Goal: Task Accomplishment & Management: Complete application form

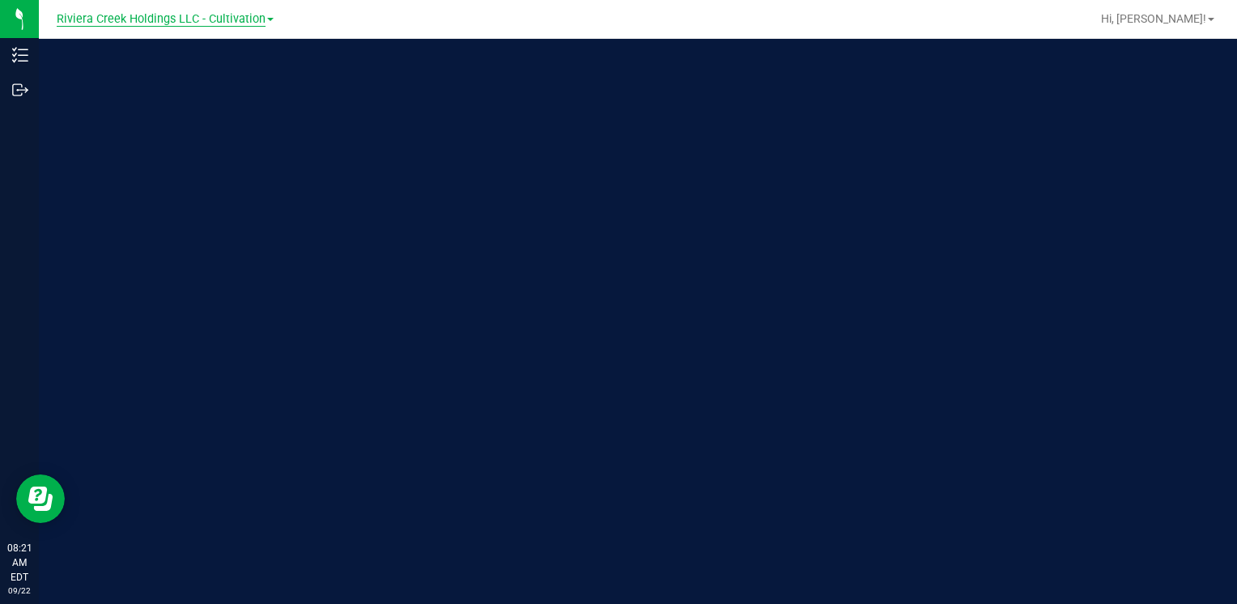
click at [190, 25] on span "Riviera Creek Holdings LLC - Cultivation" at bounding box center [161, 19] width 209 height 15
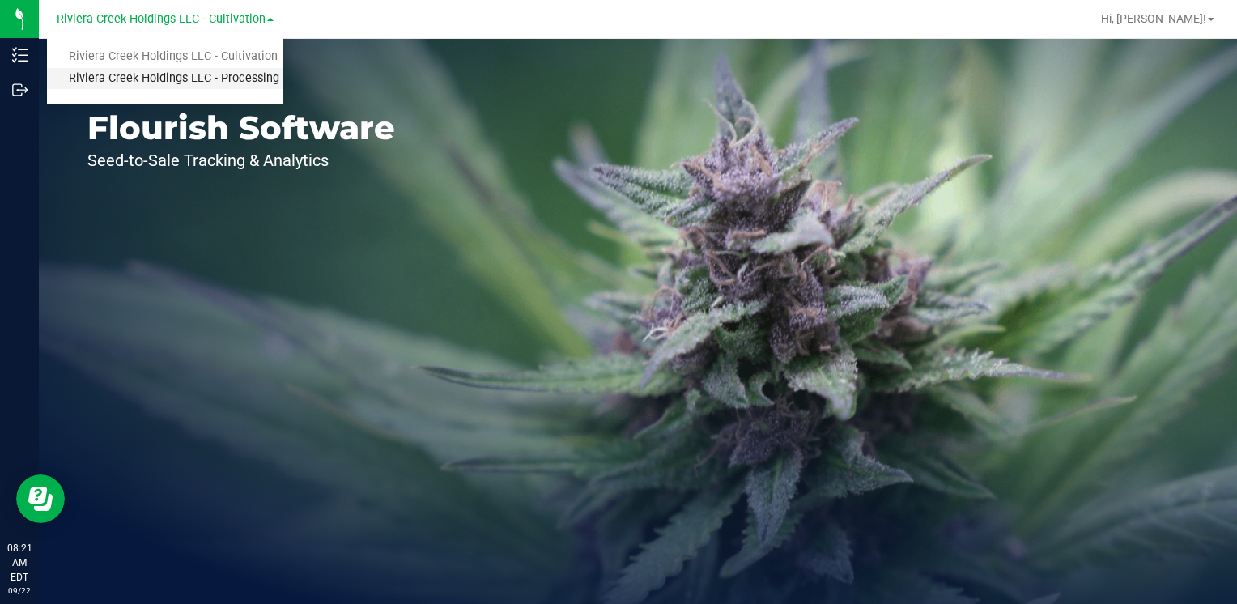
click at [215, 74] on link "Riviera Creek Holdings LLC - Processing" at bounding box center [165, 79] width 236 height 22
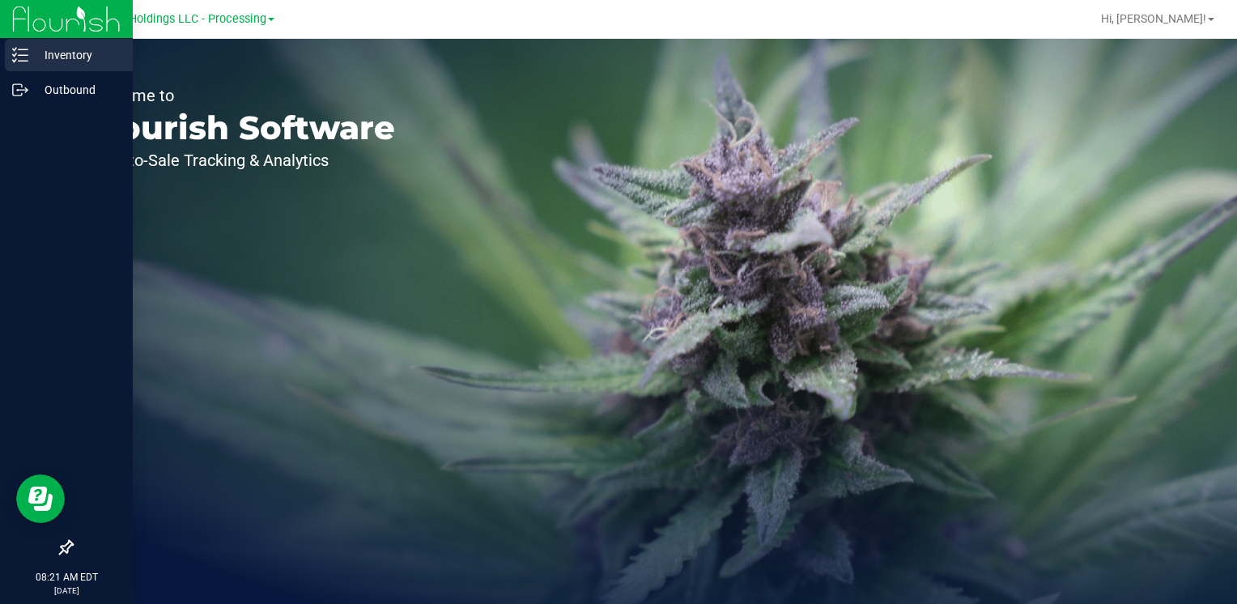
click at [70, 50] on p "Inventory" at bounding box center [76, 54] width 97 height 19
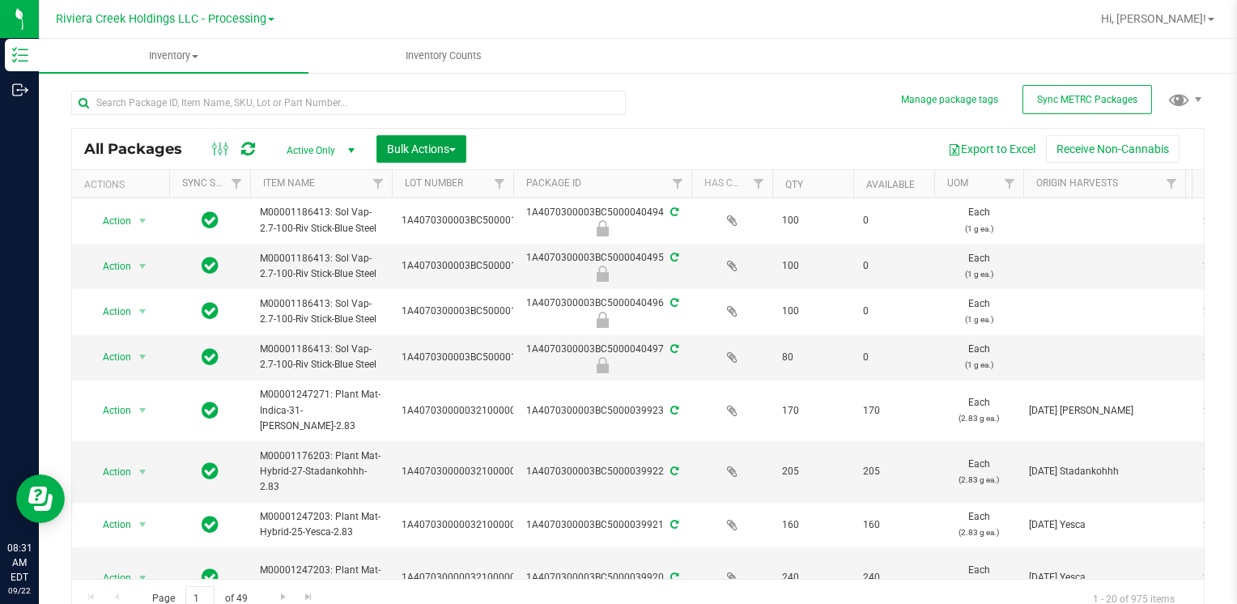
drag, startPoint x: 437, startPoint y: 147, endPoint x: 472, endPoint y: 215, distance: 76.4
click at [437, 147] on span "Bulk Actions" at bounding box center [421, 148] width 69 height 13
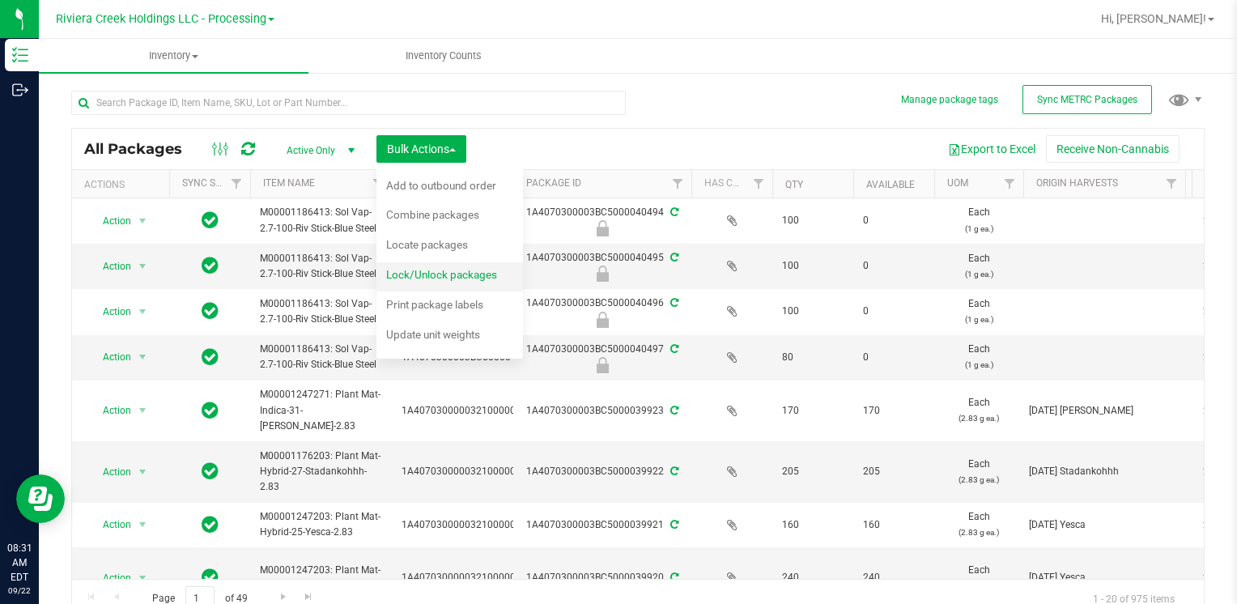
click at [482, 282] on div "Lock/Unlock packages" at bounding box center [452, 277] width 133 height 26
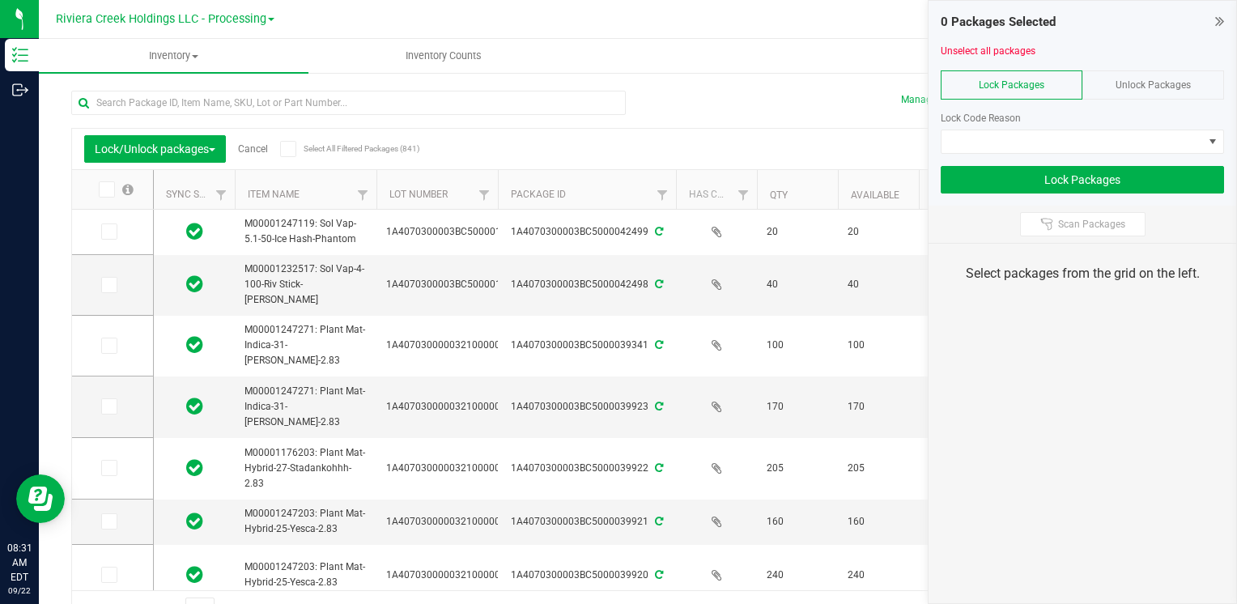
click at [1145, 73] on div "Unlock Packages" at bounding box center [1153, 84] width 142 height 29
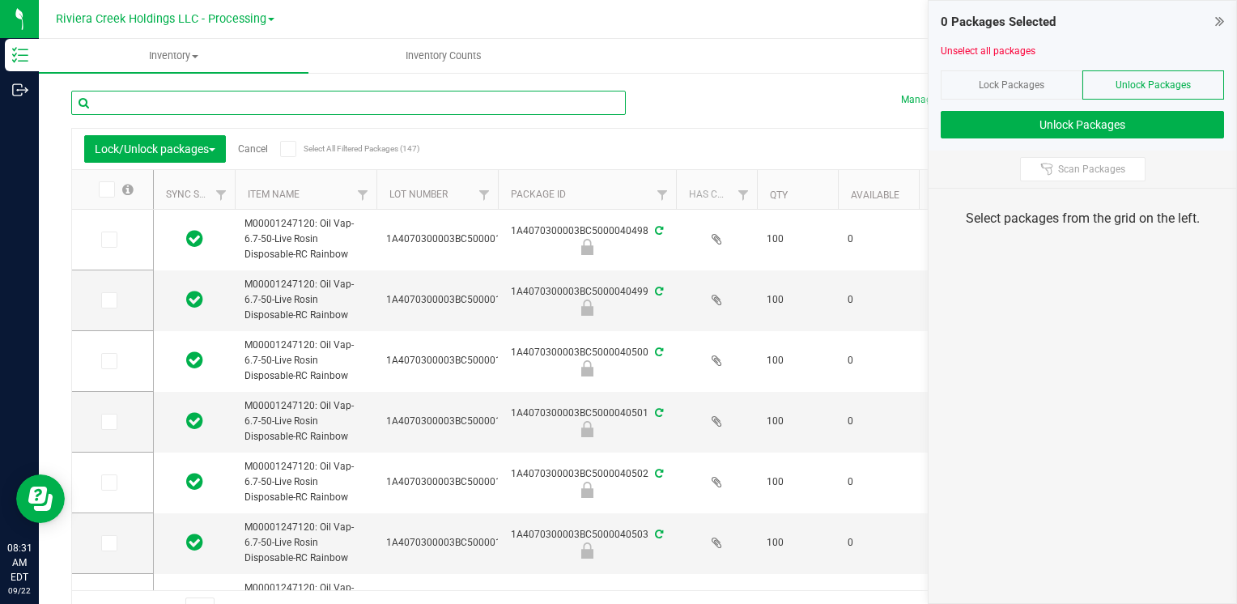
click at [277, 106] on input "text" at bounding box center [348, 103] width 554 height 24
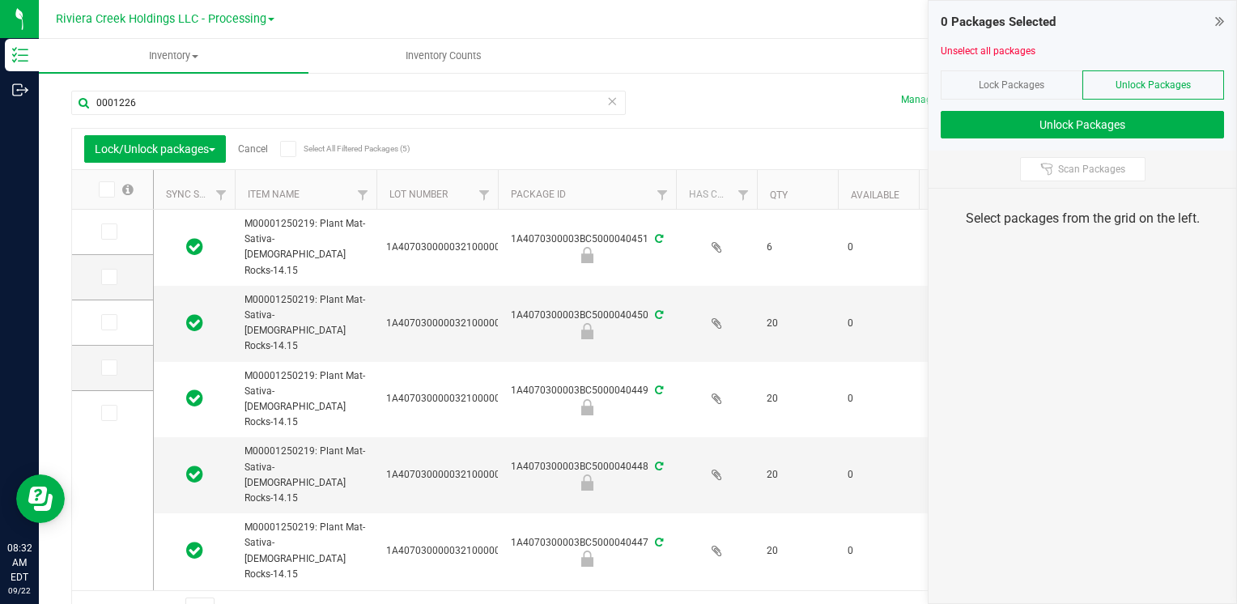
click at [103, 189] on icon at bounding box center [105, 189] width 11 height 0
click at [0, 0] on input "checkbox" at bounding box center [0, 0] width 0 height 0
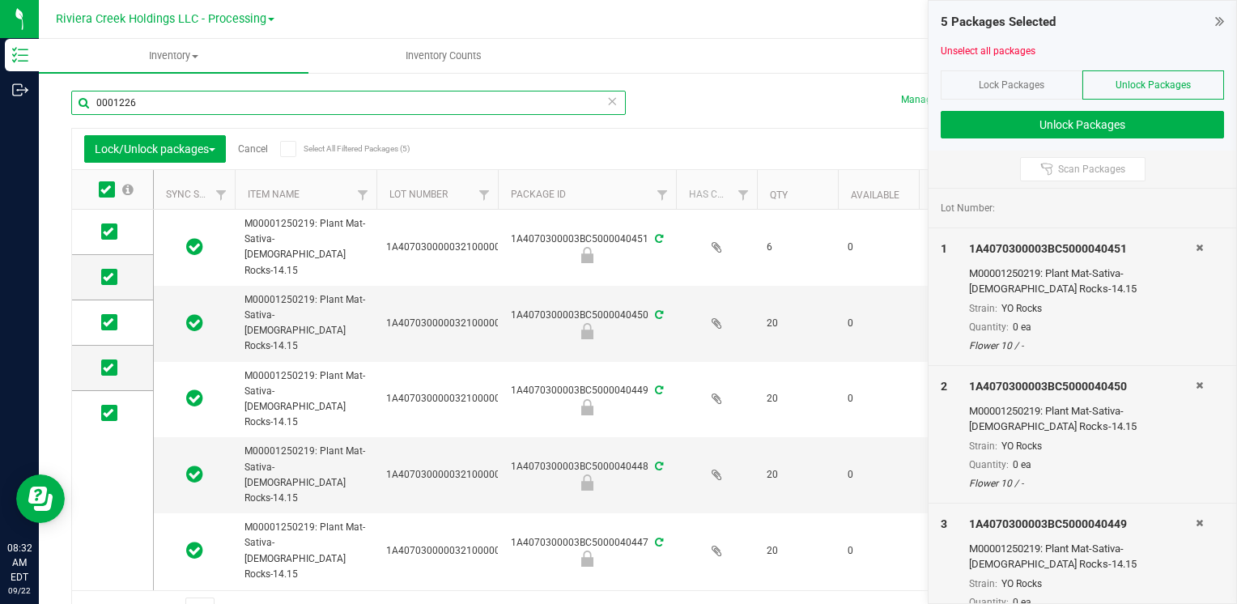
click at [165, 91] on input "0001226" at bounding box center [348, 103] width 554 height 24
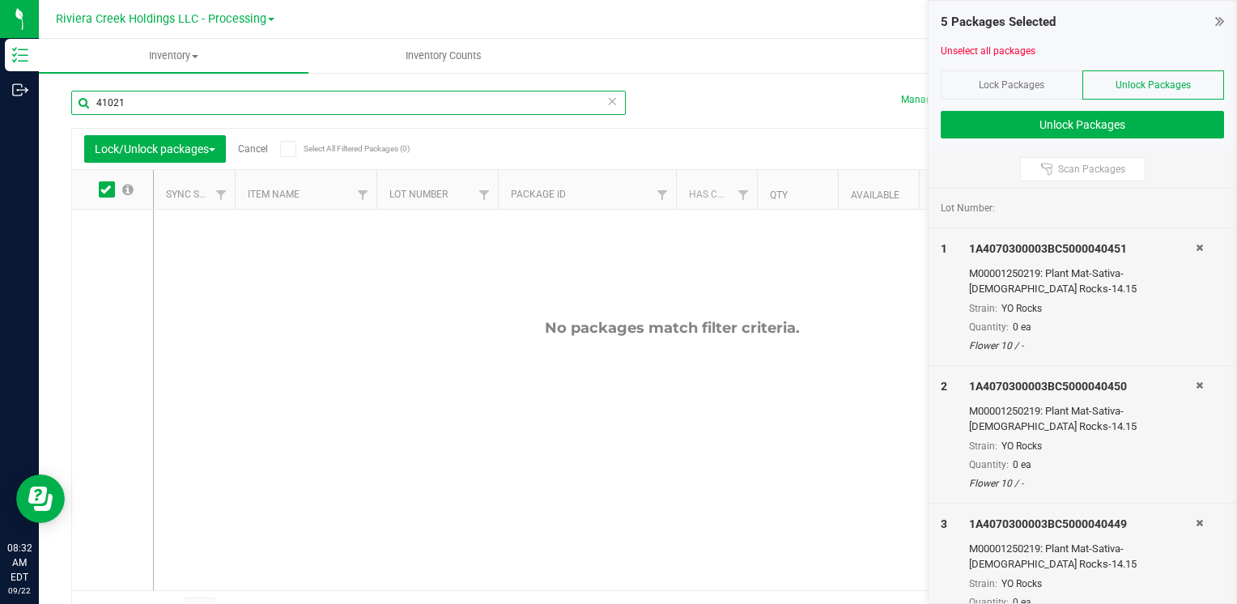
click at [168, 92] on input "41021" at bounding box center [348, 103] width 554 height 24
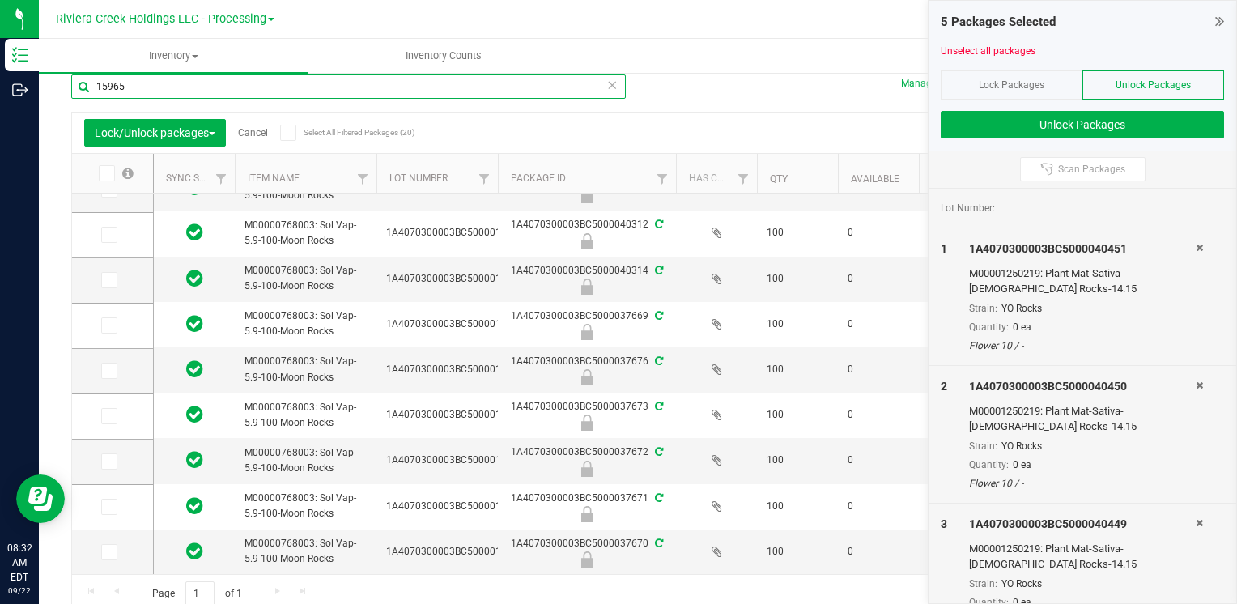
scroll to position [24, 0]
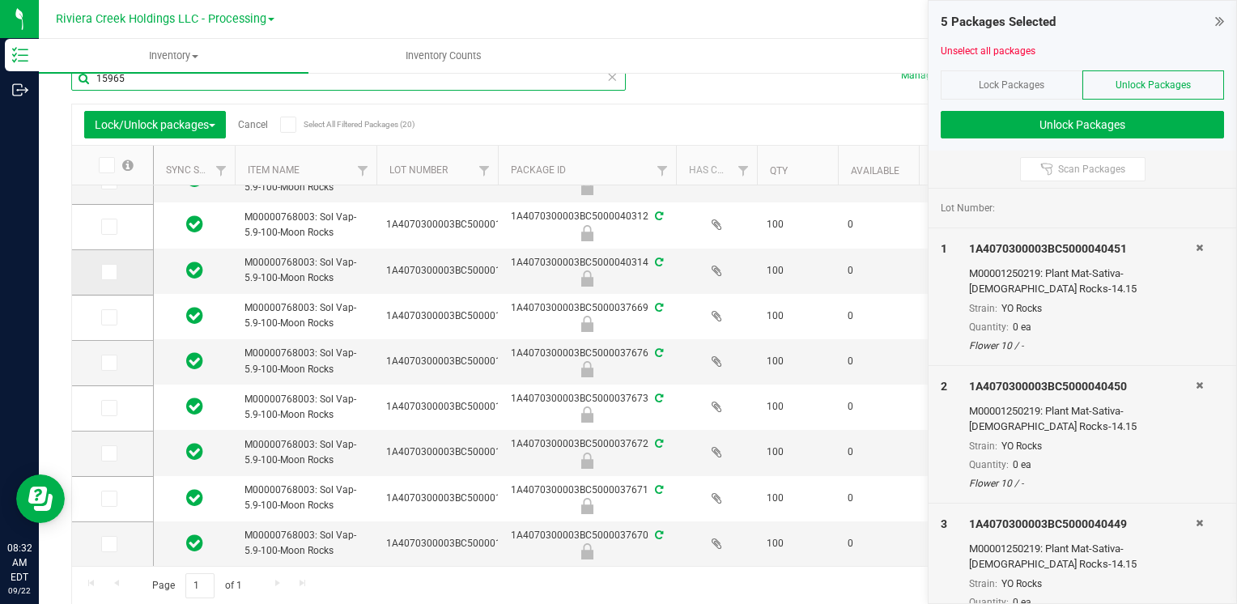
type input "15965"
click at [105, 272] on icon at bounding box center [108, 272] width 11 height 0
click at [0, 0] on input "checkbox" at bounding box center [0, 0] width 0 height 0
click at [103, 272] on icon at bounding box center [108, 272] width 11 height 0
click at [0, 0] on input "checkbox" at bounding box center [0, 0] width 0 height 0
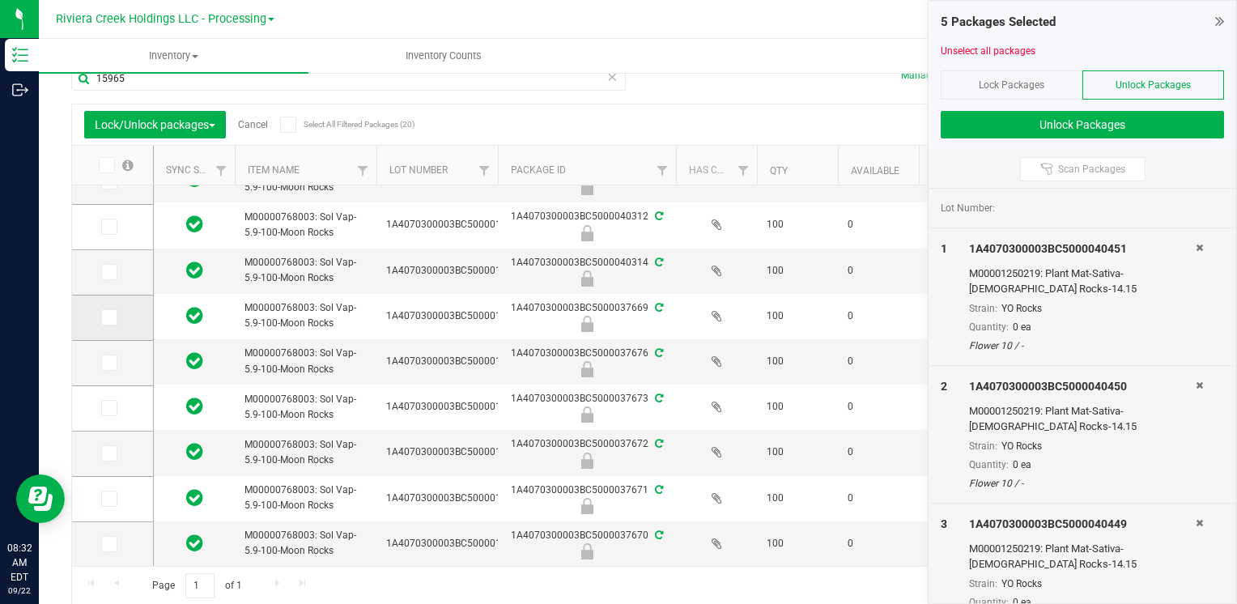
click at [108, 317] on icon at bounding box center [108, 317] width 11 height 0
click at [0, 0] on input "checkbox" at bounding box center [0, 0] width 0 height 0
click at [111, 363] on icon at bounding box center [108, 363] width 11 height 0
click at [0, 0] on input "checkbox" at bounding box center [0, 0] width 0 height 0
click at [108, 408] on icon at bounding box center [108, 408] width 11 height 0
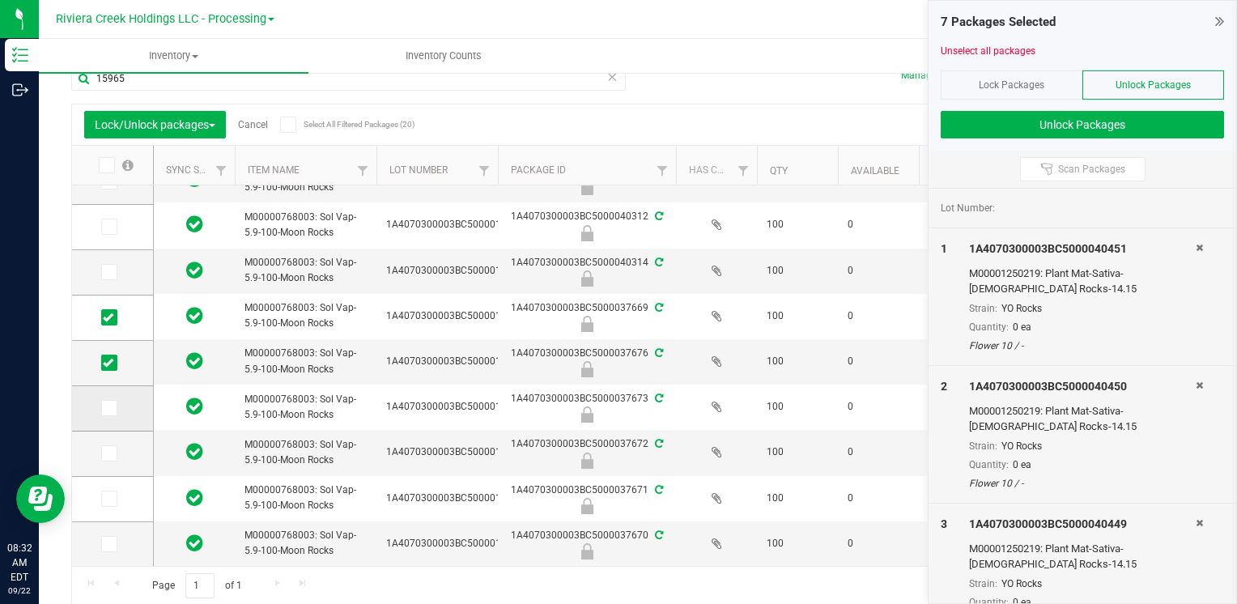
click at [0, 0] on input "checkbox" at bounding box center [0, 0] width 0 height 0
drag, startPoint x: 115, startPoint y: 448, endPoint x: 106, endPoint y: 461, distance: 15.1
click at [114, 448] on span at bounding box center [109, 453] width 16 height 16
click at [0, 0] on input "checkbox" at bounding box center [0, 0] width 0 height 0
click at [116, 492] on span at bounding box center [109, 499] width 16 height 16
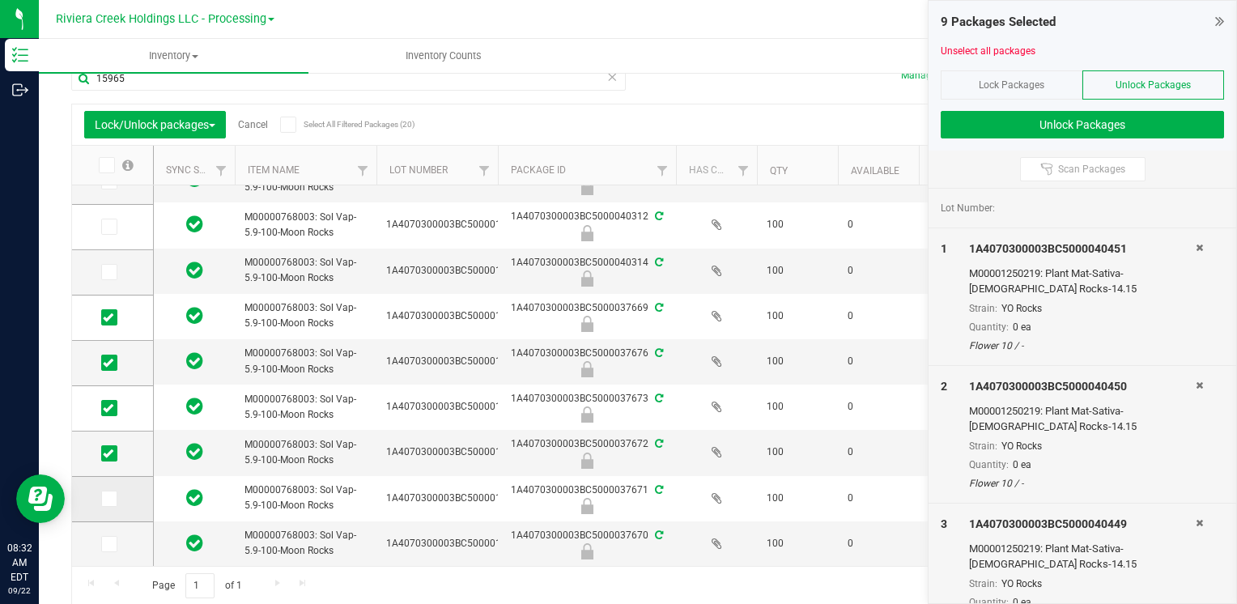
click at [0, 0] on input "checkbox" at bounding box center [0, 0] width 0 height 0
click at [104, 544] on icon at bounding box center [108, 544] width 11 height 0
click at [0, 0] on input "checkbox" at bounding box center [0, 0] width 0 height 0
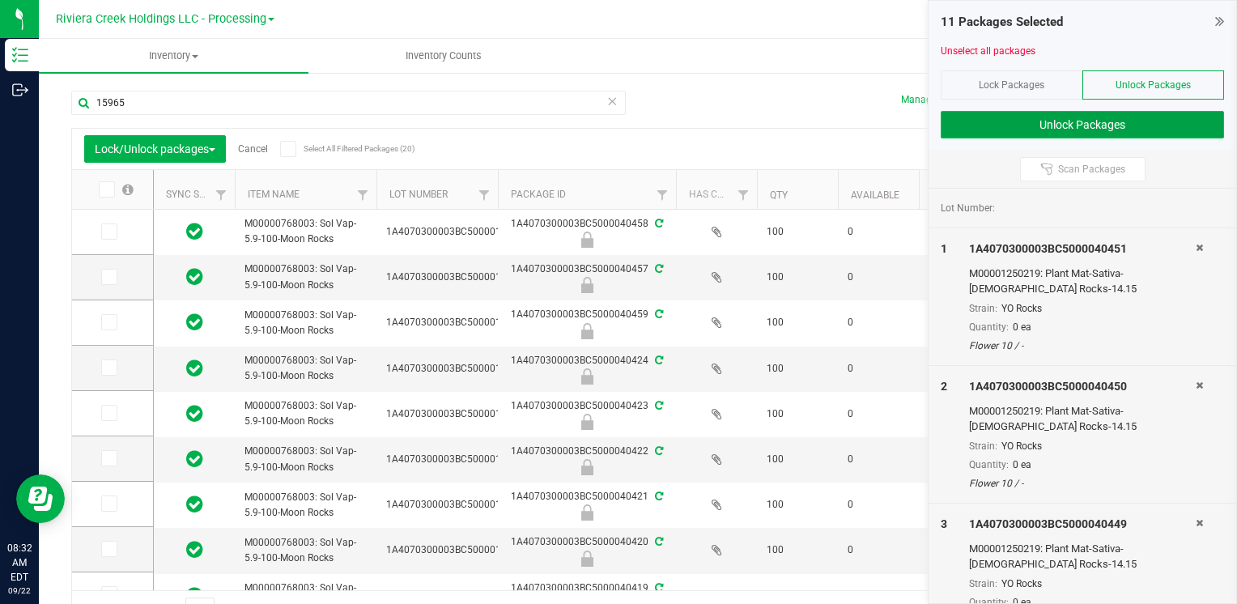
click at [969, 130] on button "Unlock Packages" at bounding box center [1082, 125] width 283 height 28
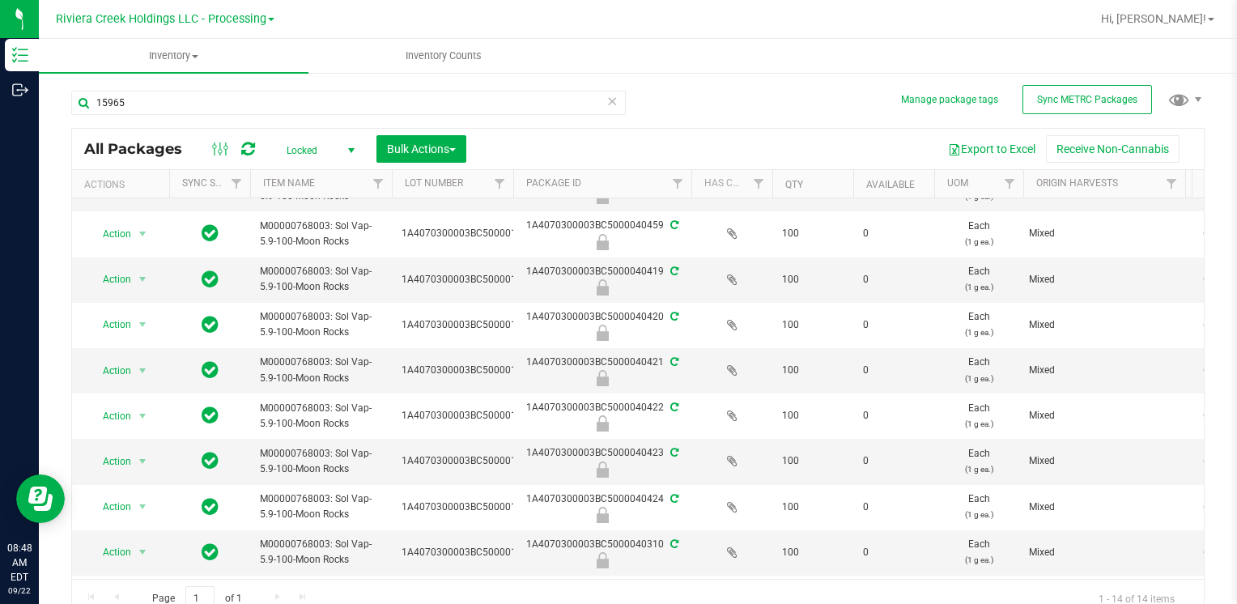
scroll to position [81, 0]
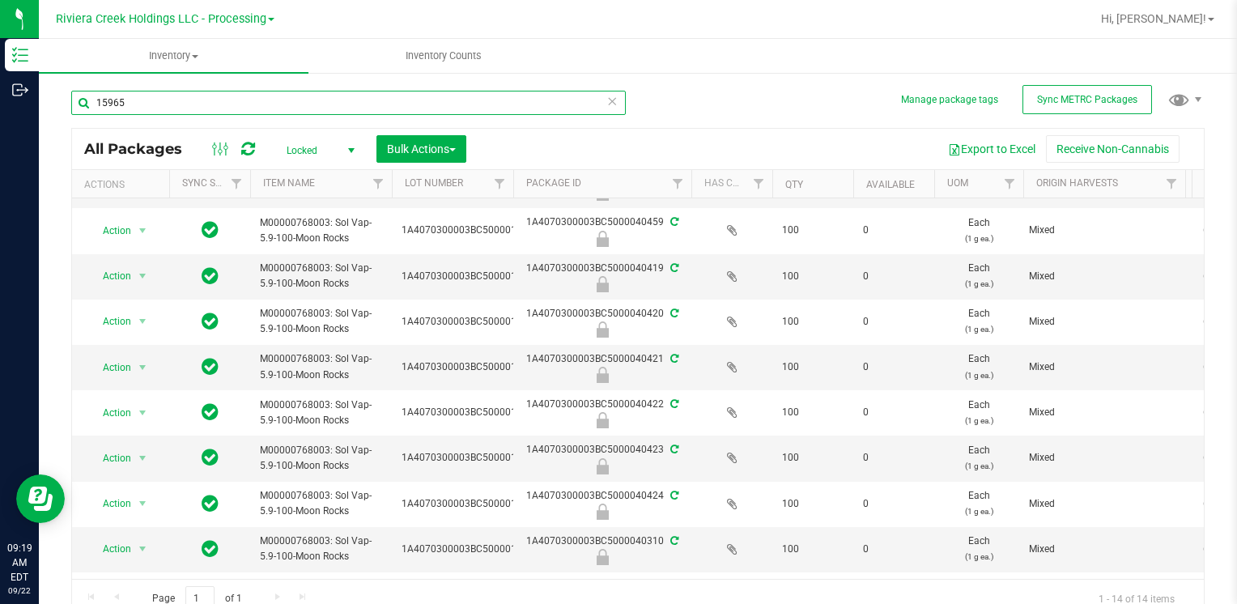
click at [208, 107] on input "15965" at bounding box center [348, 103] width 554 height 24
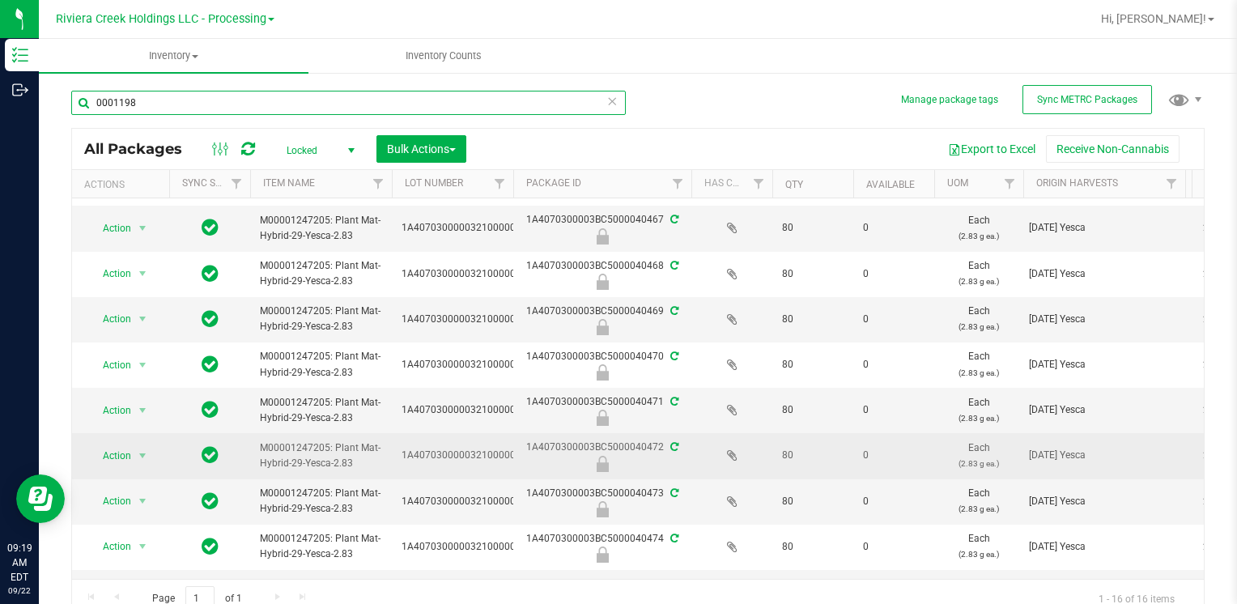
scroll to position [324, 0]
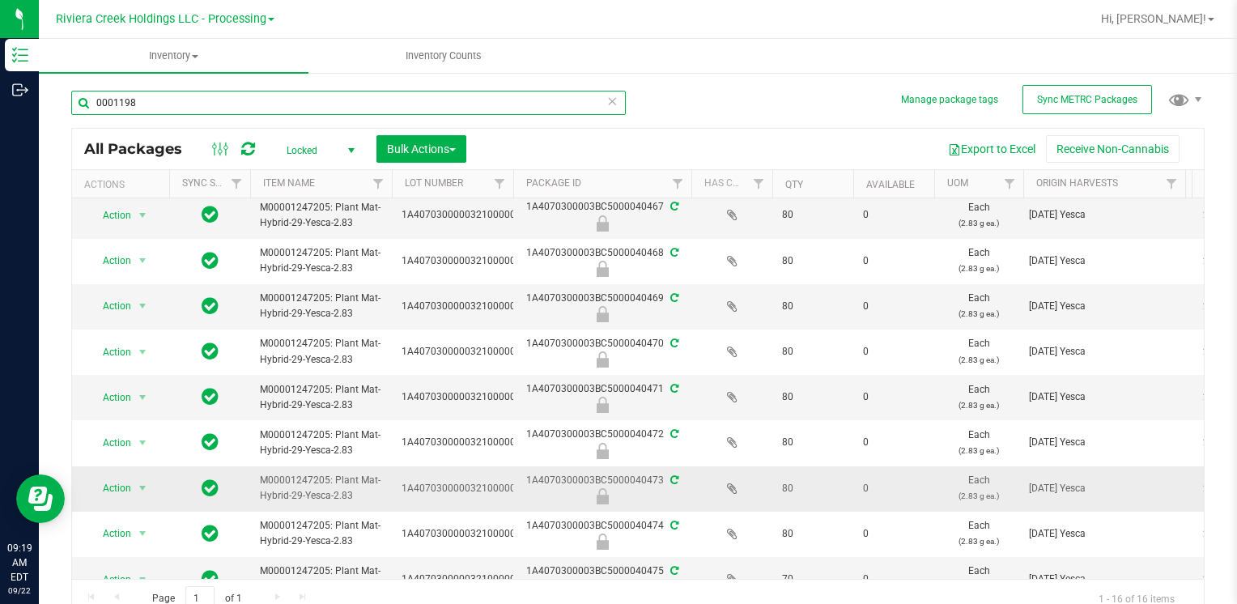
type input "0001198"
click at [133, 488] on span "select" at bounding box center [143, 488] width 20 height 23
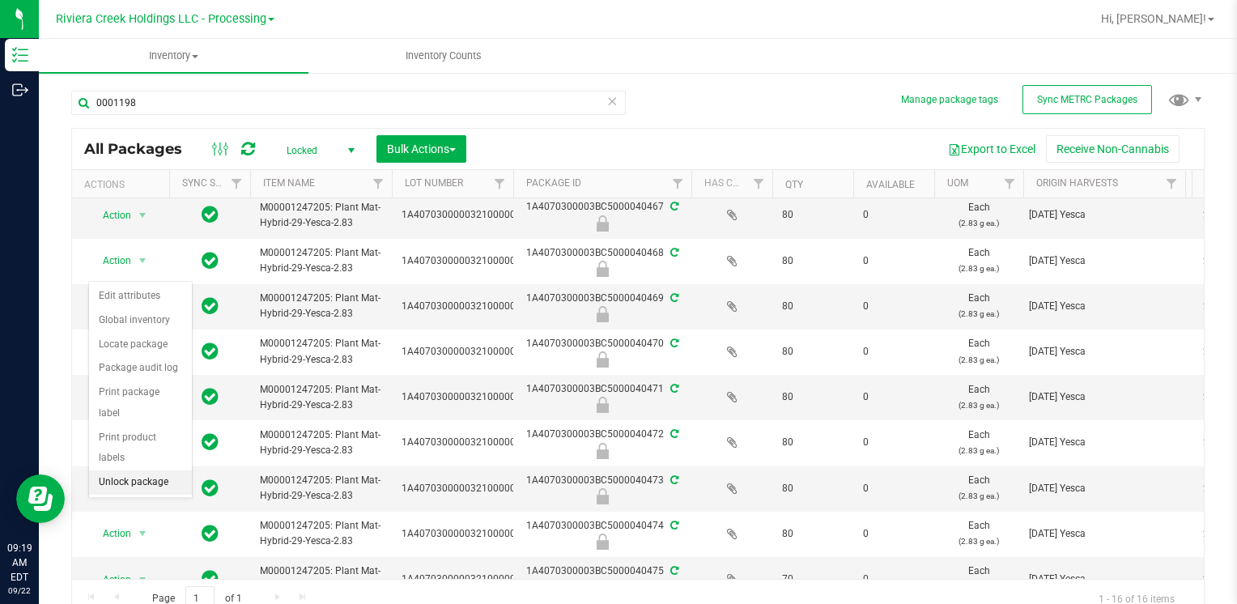
click at [136, 470] on li "Unlock package" at bounding box center [140, 482] width 103 height 24
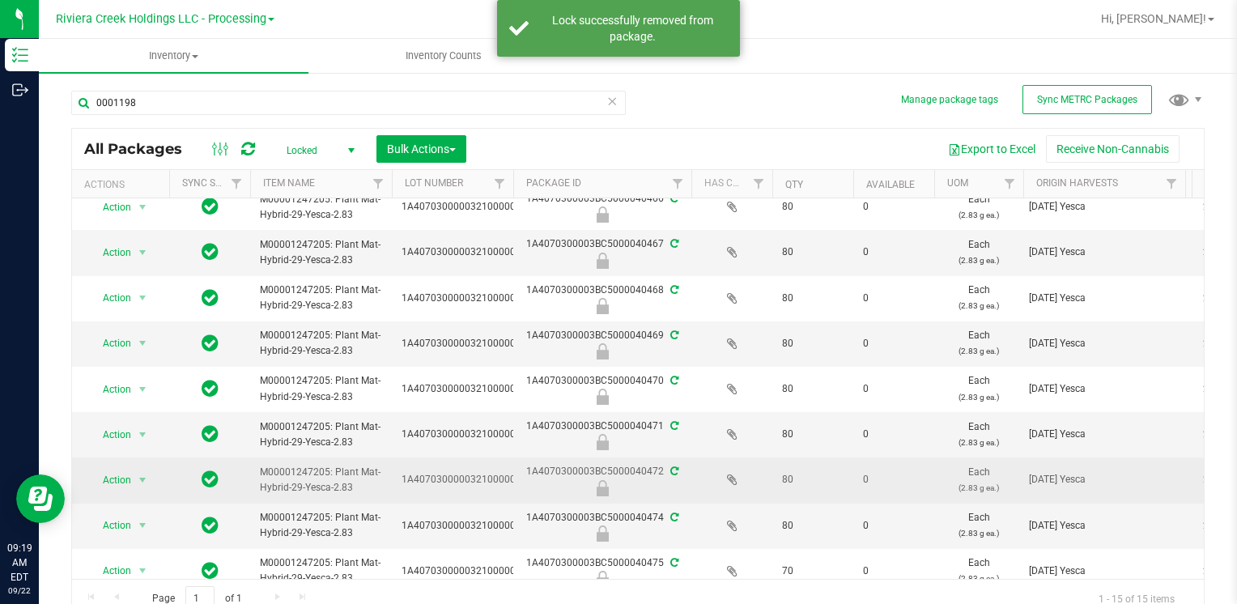
scroll to position [311, 0]
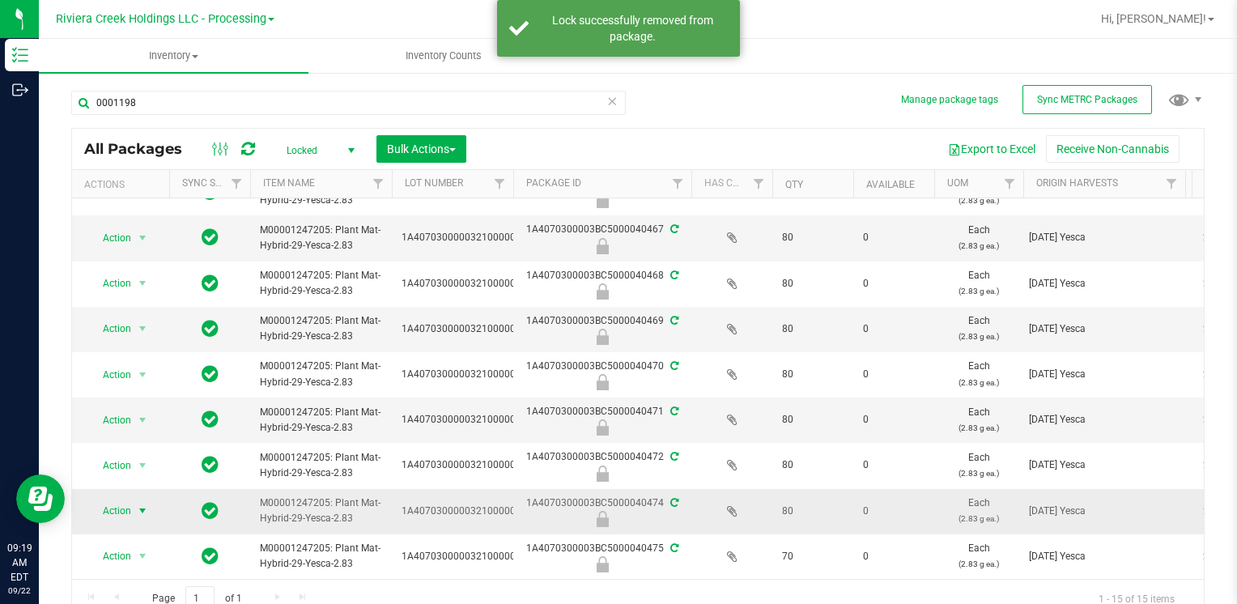
click at [136, 504] on span "select" at bounding box center [142, 510] width 13 height 13
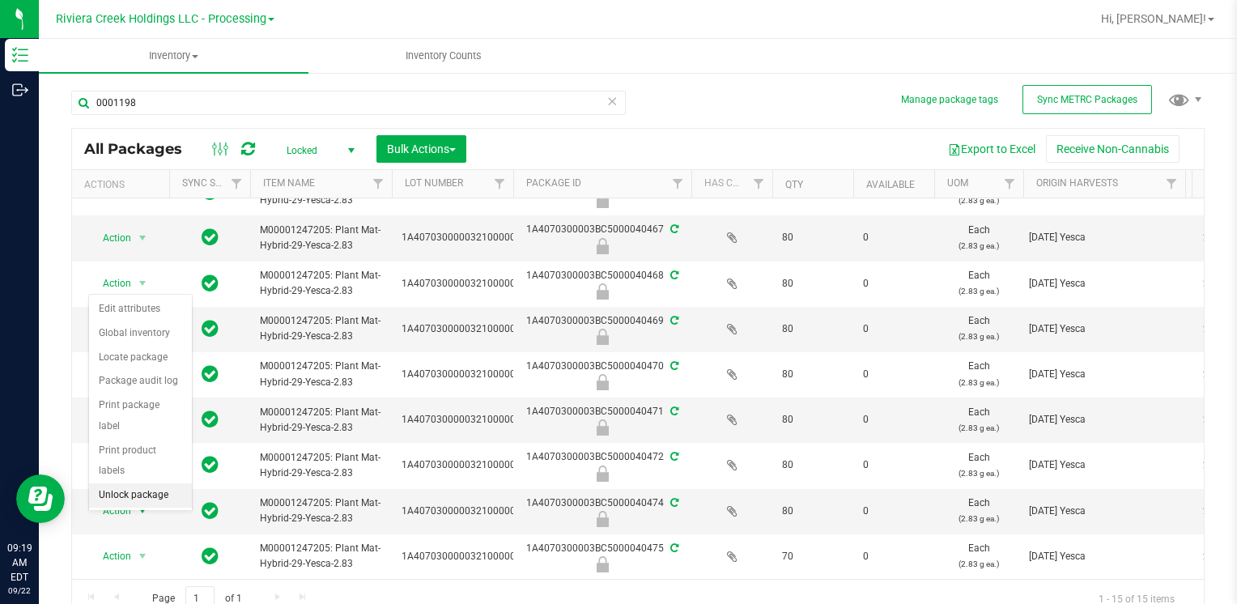
click at [136, 483] on li "Unlock package" at bounding box center [140, 495] width 103 height 24
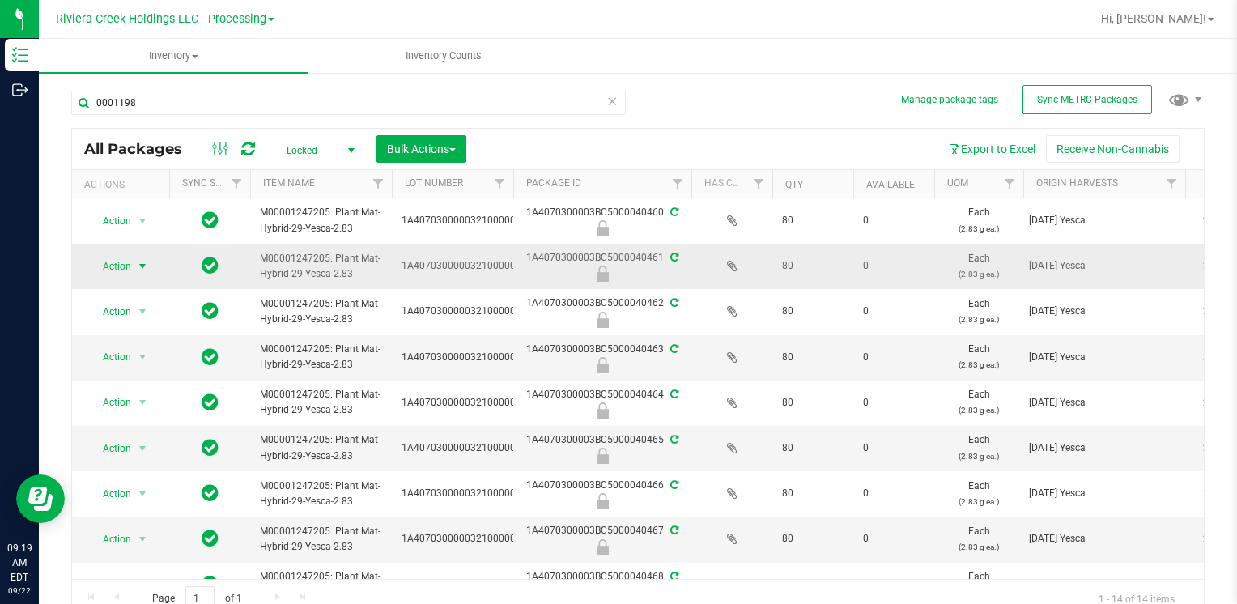
click at [124, 269] on span "Action" at bounding box center [110, 266] width 44 height 23
click at [159, 466] on li "Unlock package" at bounding box center [140, 478] width 103 height 24
click at [307, 153] on span "Locked" at bounding box center [317, 150] width 89 height 23
click at [324, 181] on li "Active Only" at bounding box center [316, 177] width 87 height 24
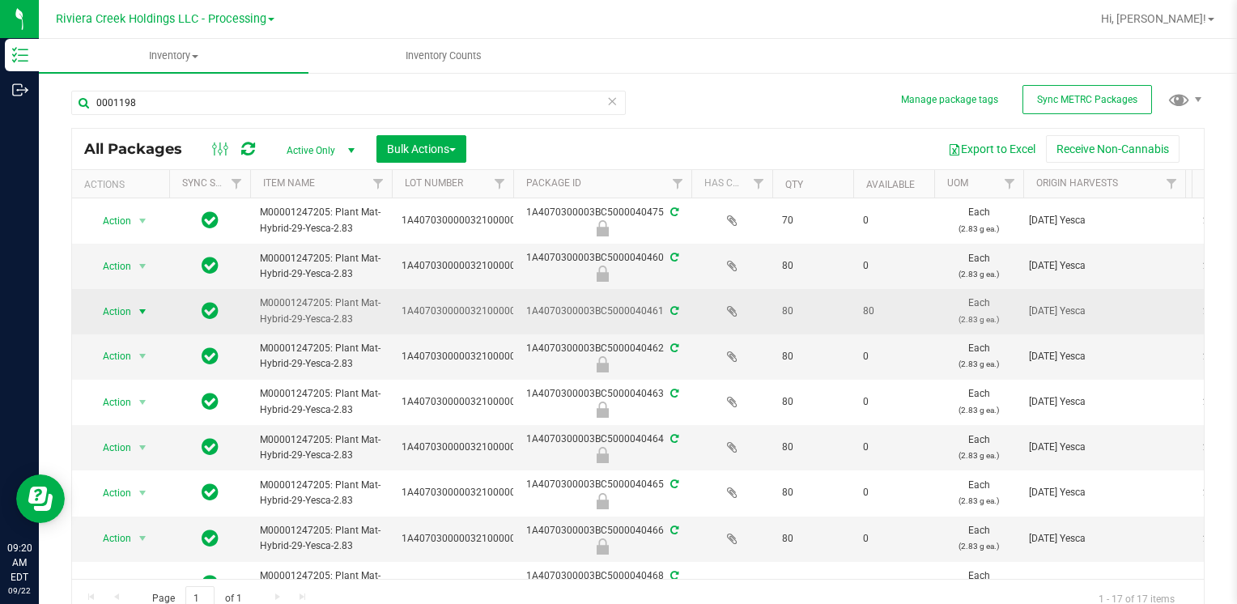
click at [133, 304] on span "select" at bounding box center [143, 311] width 20 height 23
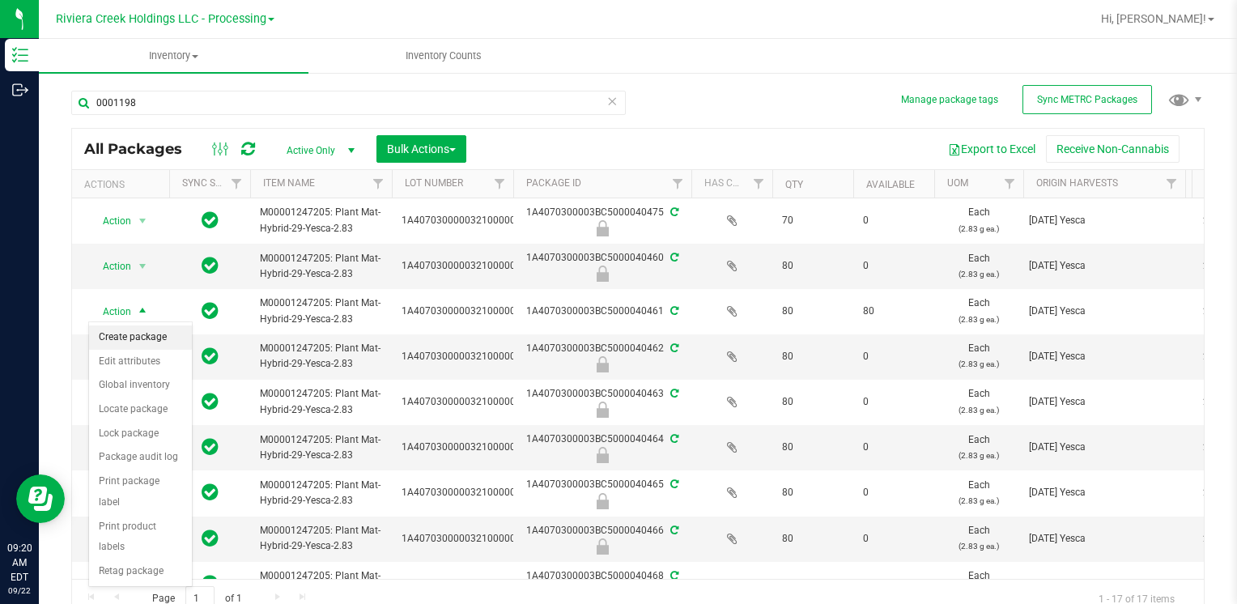
click at [172, 338] on li "Create package" at bounding box center [140, 337] width 103 height 24
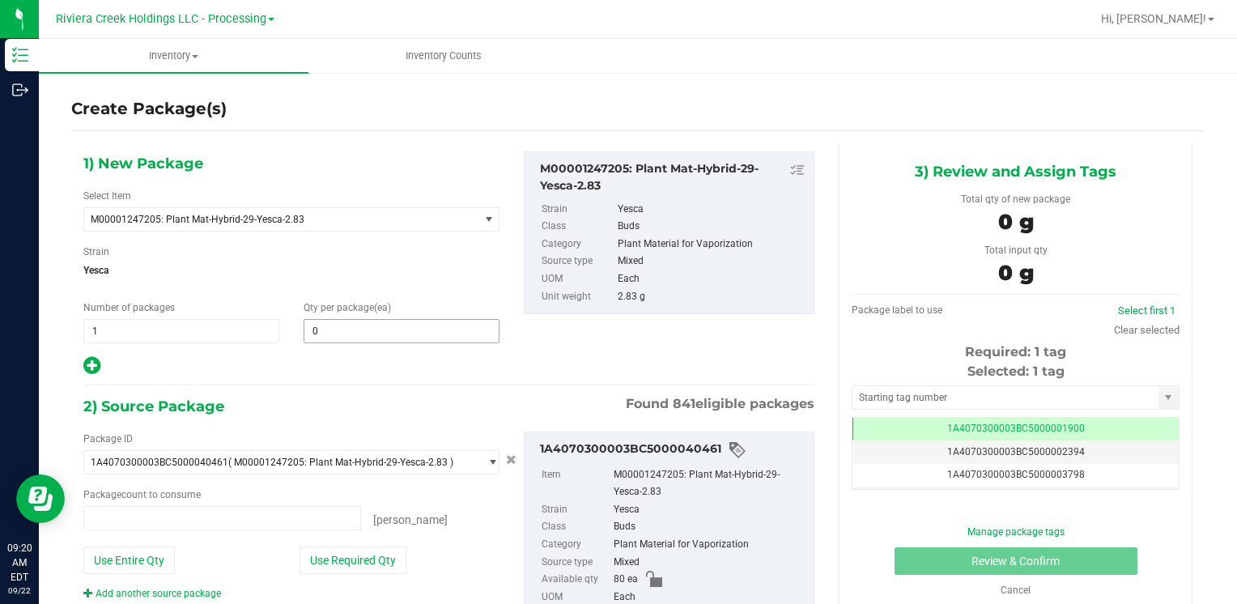
type input "0 ea"
click at [389, 335] on span at bounding box center [402, 331] width 196 height 24
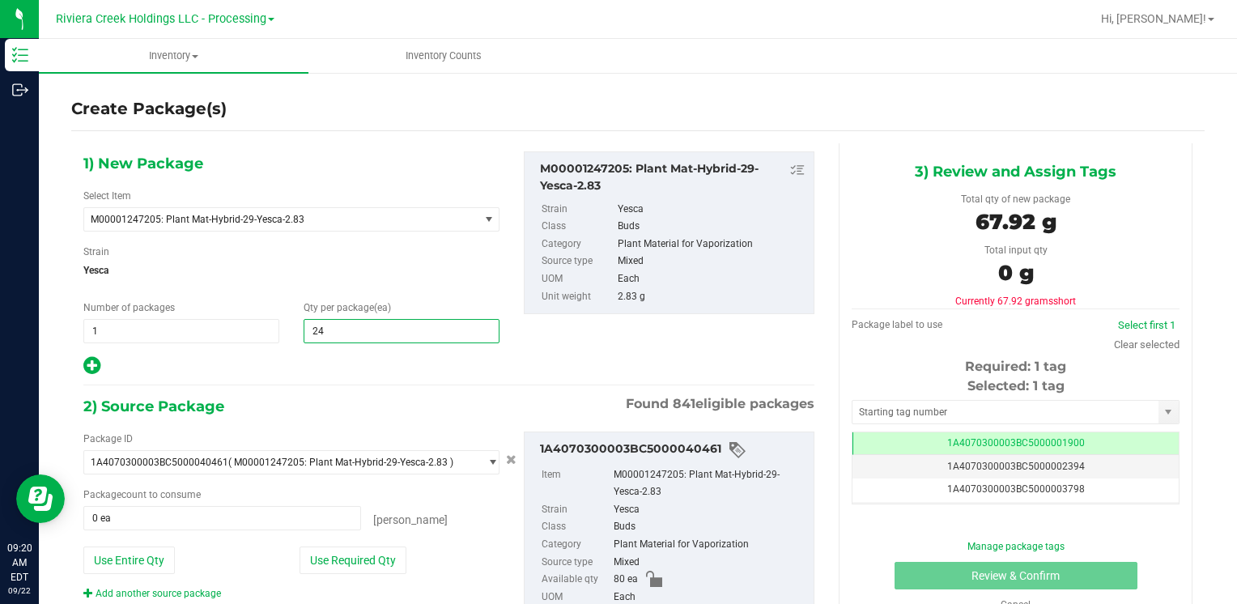
type input "240"
click at [158, 551] on button "Use Entire Qty" at bounding box center [128, 560] width 91 height 28
type input "80 ea"
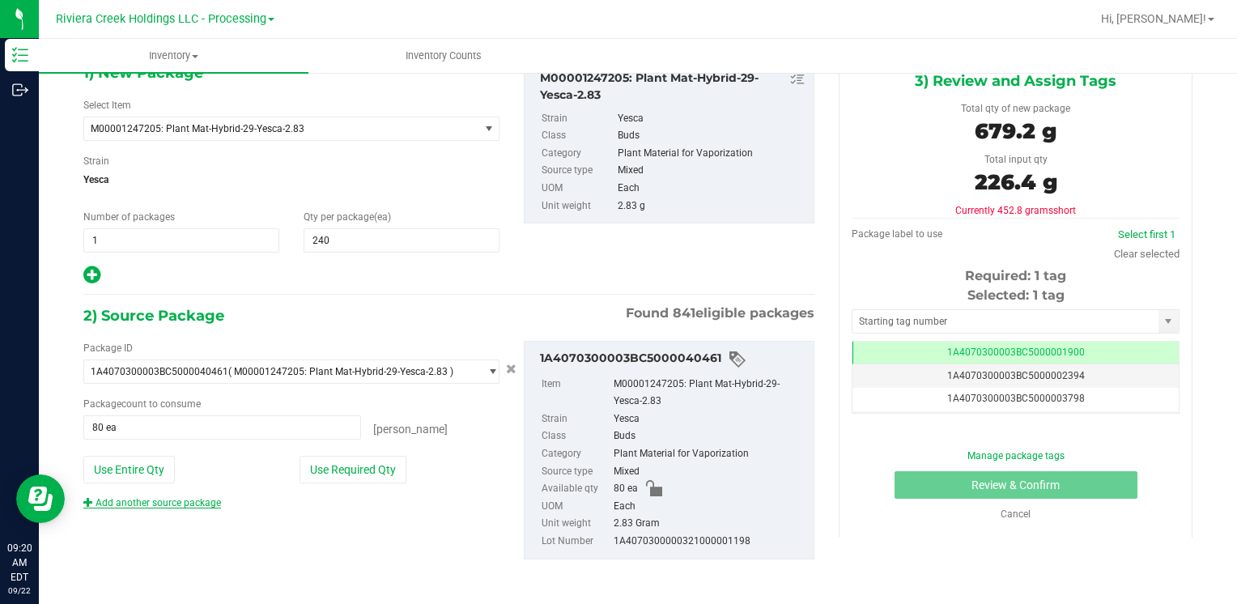
click at [154, 495] on div "Add another source package" at bounding box center [164, 502] width 162 height 15
drag, startPoint x: 154, startPoint y: 495, endPoint x: 152, endPoint y: 508, distance: 12.2
click at [152, 508] on div "Add another source package" at bounding box center [164, 502] width 162 height 15
click at [162, 499] on link "Add another source package" at bounding box center [152, 502] width 138 height 11
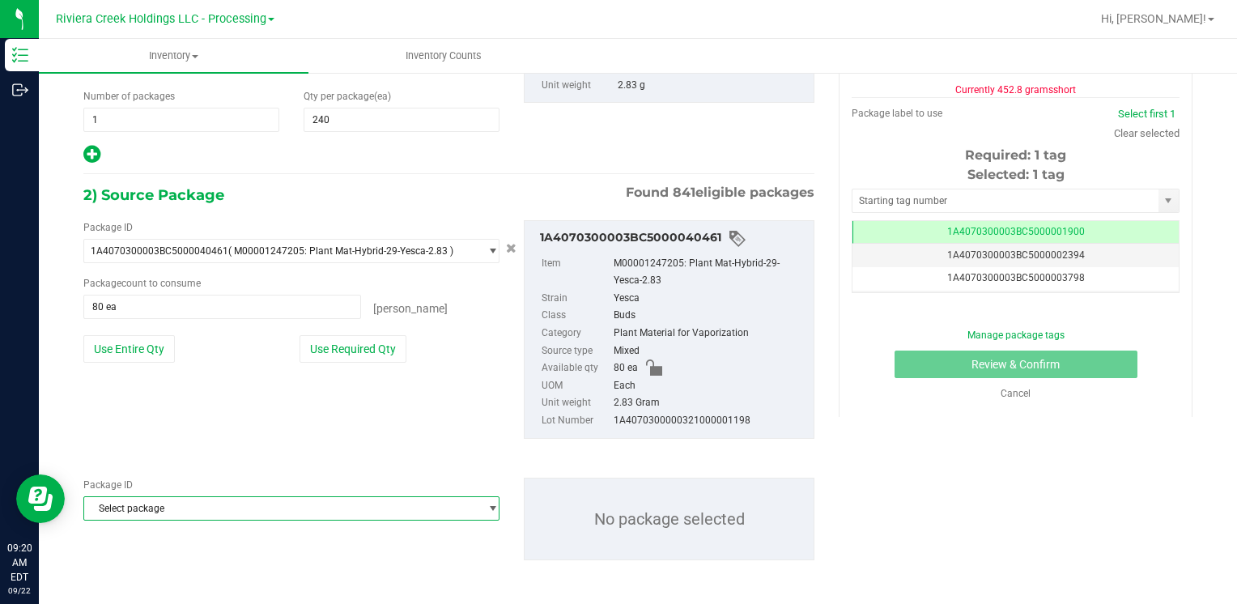
click at [177, 505] on span "Select package" at bounding box center [281, 508] width 394 height 23
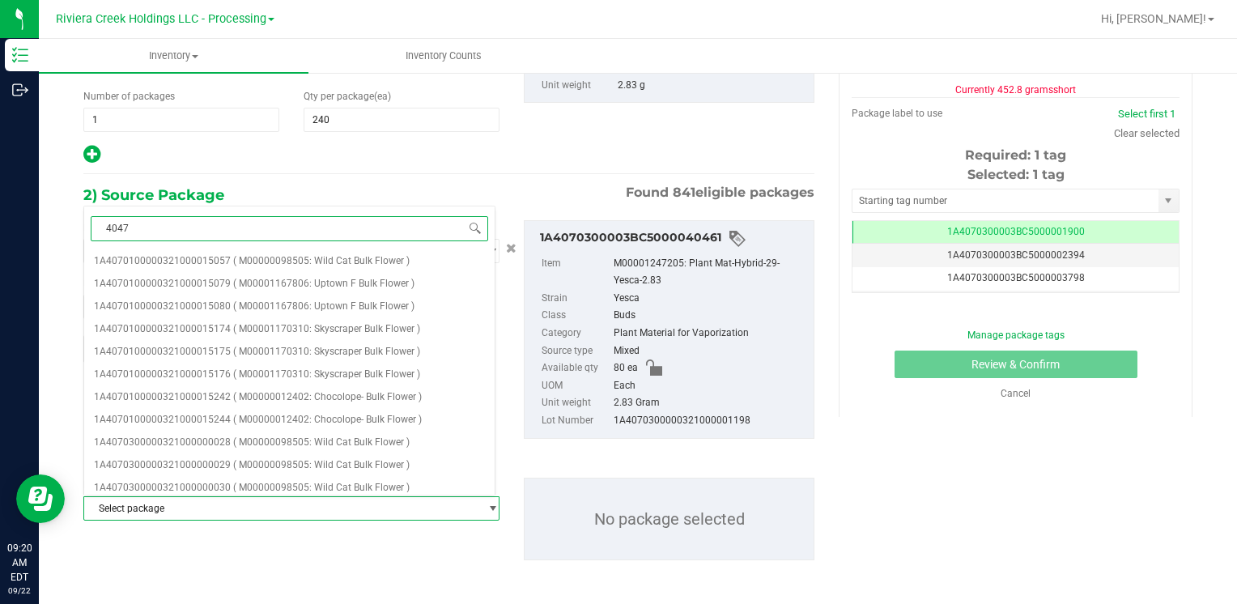
type input "40474"
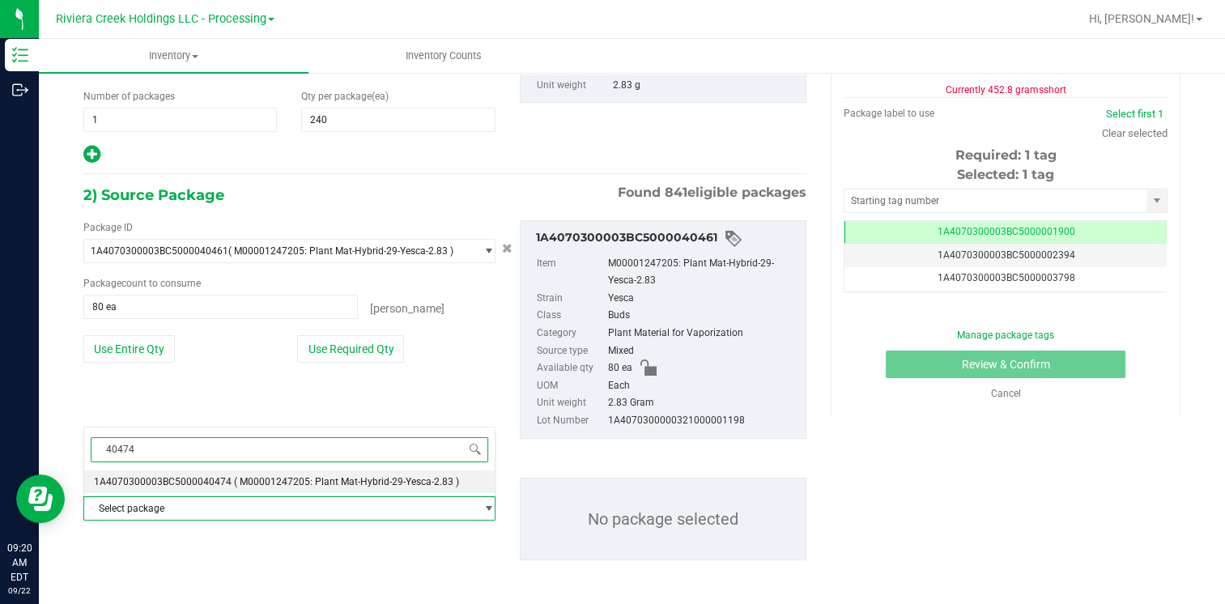
click at [191, 478] on span "1A4070300003BC5000040474" at bounding box center [163, 481] width 138 height 11
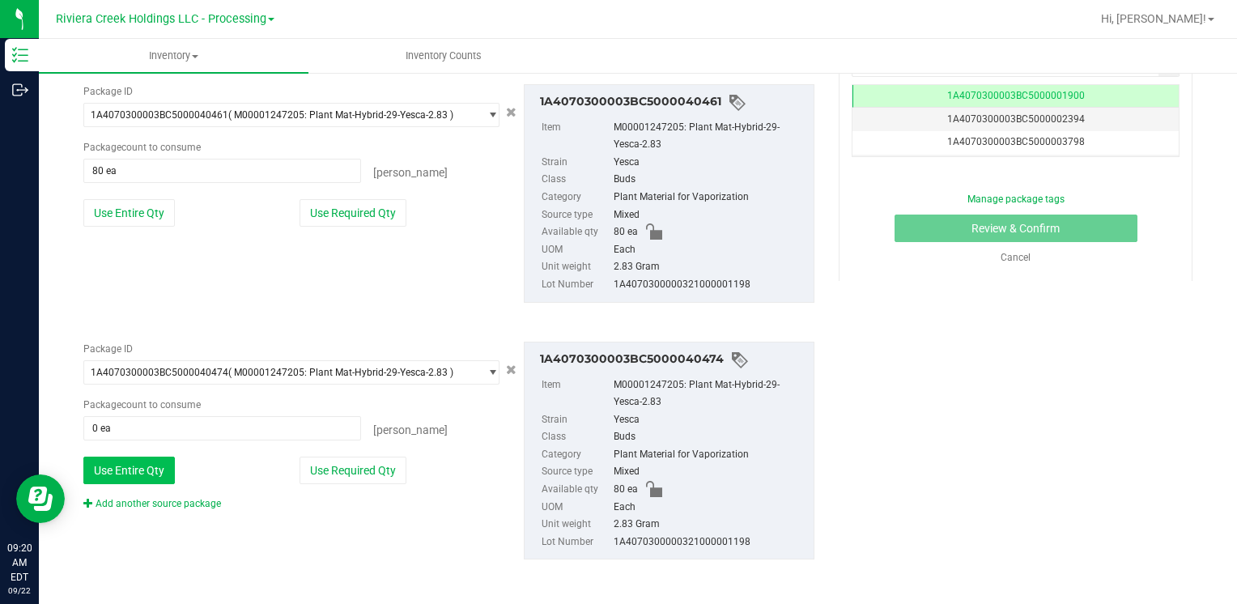
click at [138, 467] on button "Use Entire Qty" at bounding box center [128, 471] width 91 height 28
type input "80 ea"
click at [136, 499] on link "Add another source package" at bounding box center [152, 503] width 138 height 11
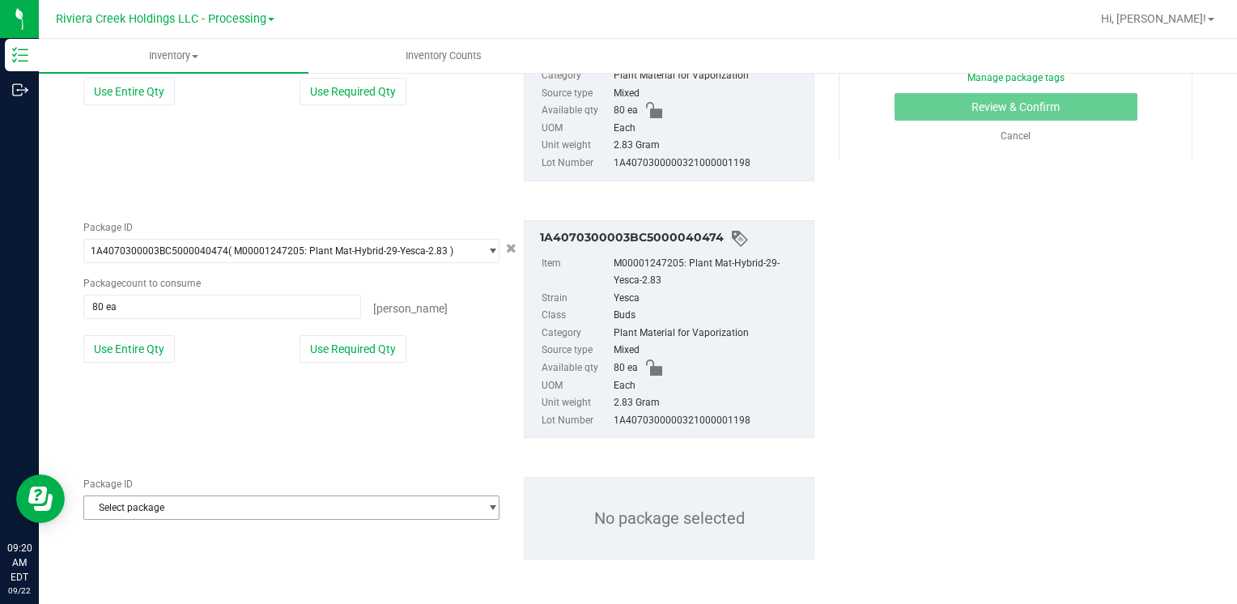
click at [134, 500] on span "Select package" at bounding box center [281, 507] width 394 height 23
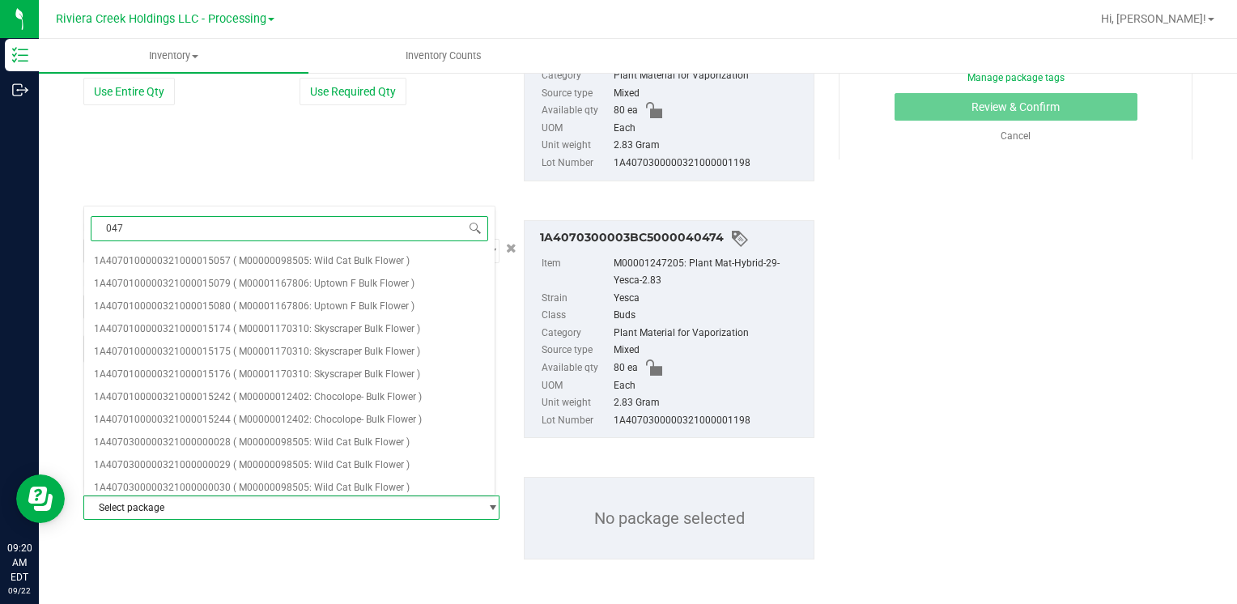
type input "0473"
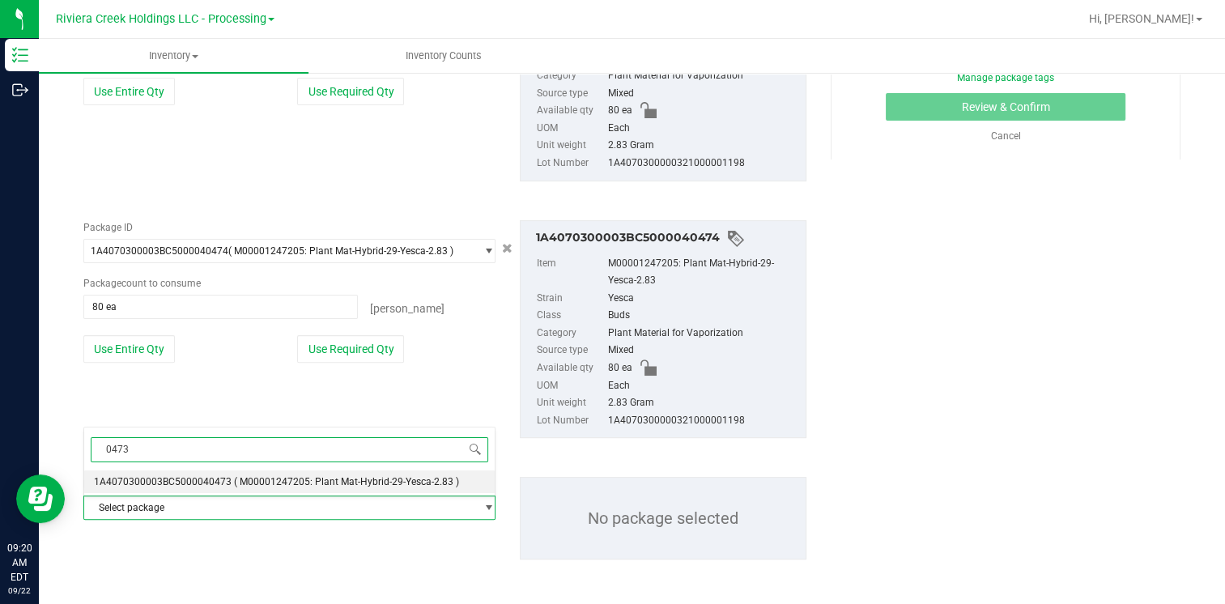
click at [181, 474] on li "1A4070300003BC5000040473 ( M00001247205: Plant Mat-Hybrid-29-Yesca-2.83 )" at bounding box center [289, 481] width 410 height 23
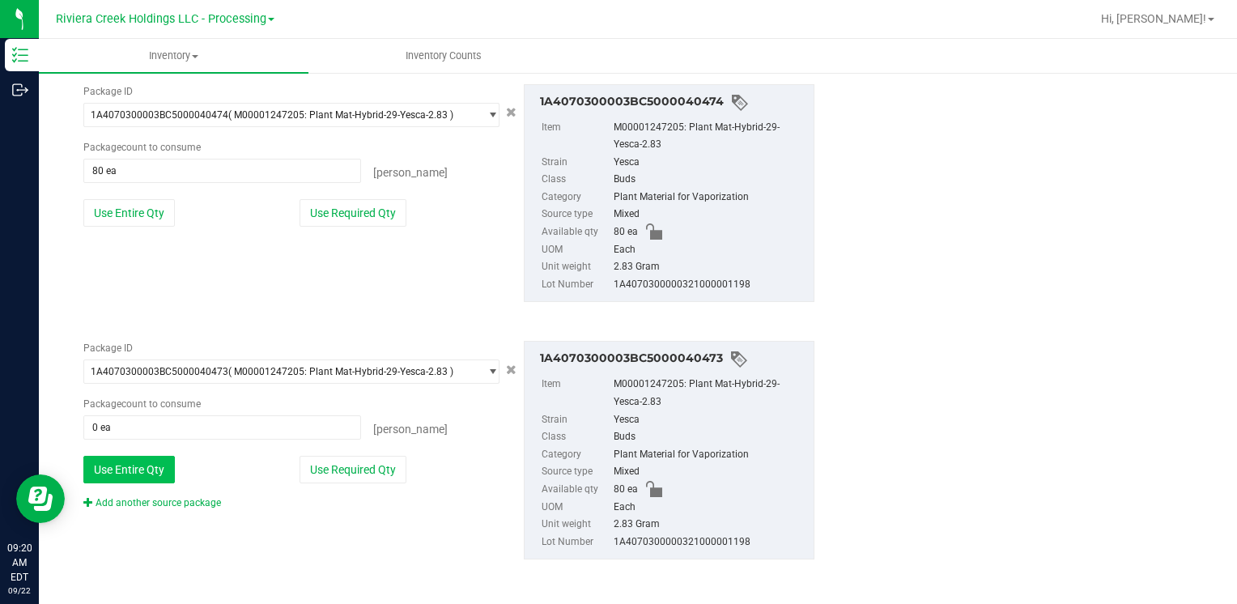
click at [143, 464] on button "Use Entire Qty" at bounding box center [128, 470] width 91 height 28
type input "80 ea"
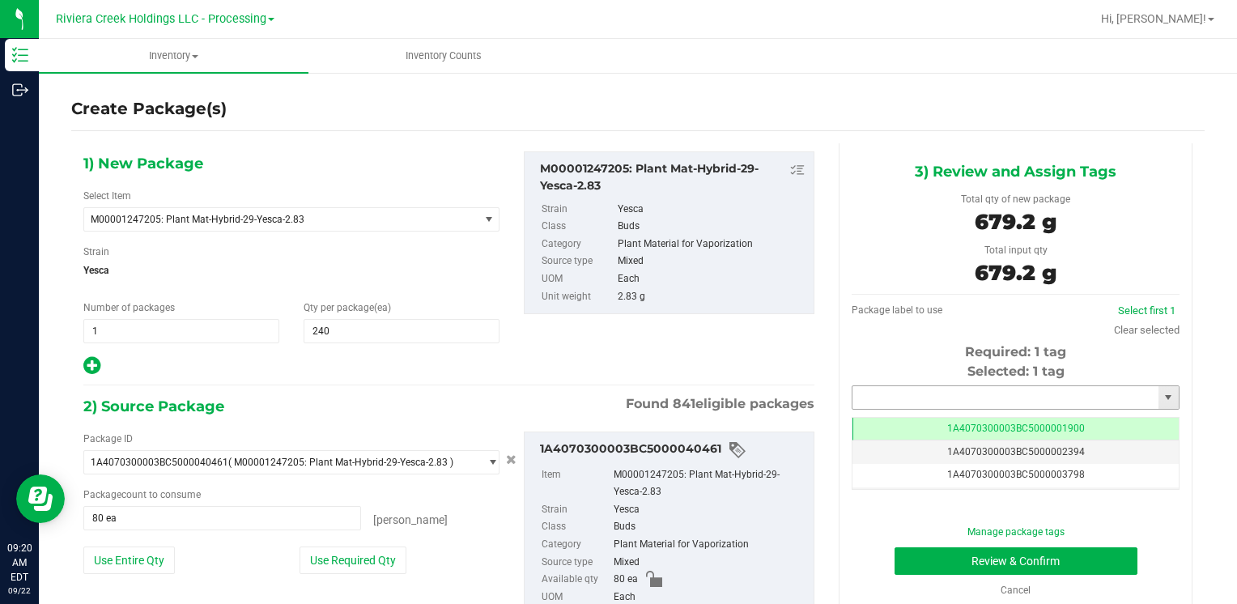
click at [874, 401] on input "text" at bounding box center [1005, 397] width 306 height 23
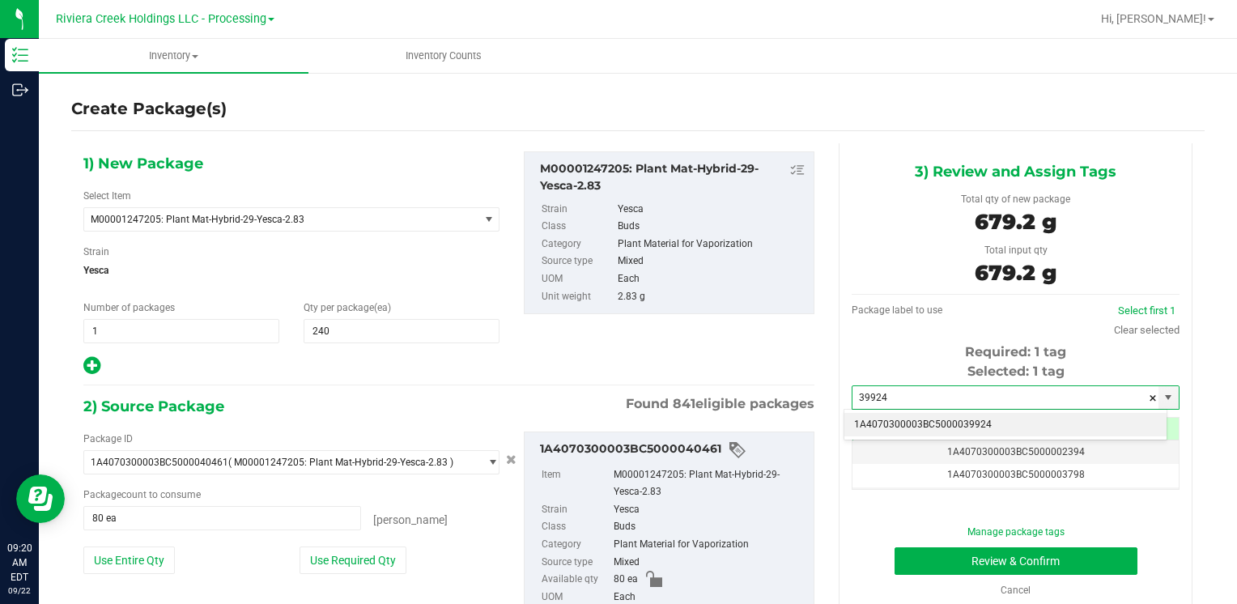
click at [891, 427] on li "1A4070300003BC5000039924" at bounding box center [1005, 425] width 322 height 24
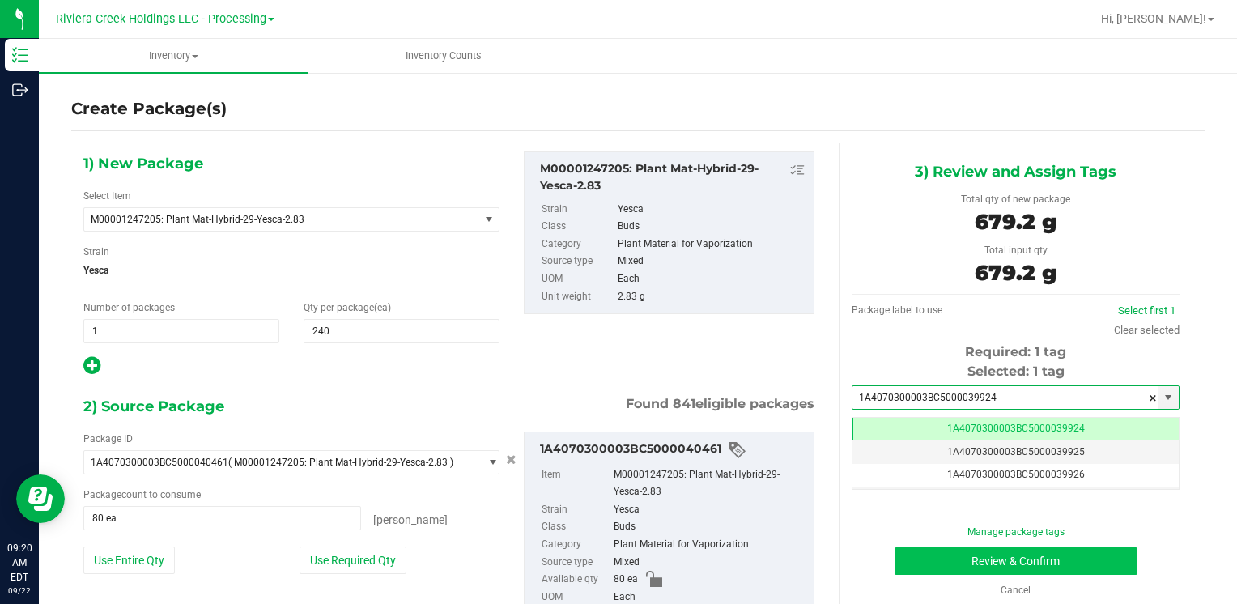
type input "1A4070300003BC5000039924"
click at [900, 565] on button "Review & Confirm" at bounding box center [1015, 561] width 243 height 28
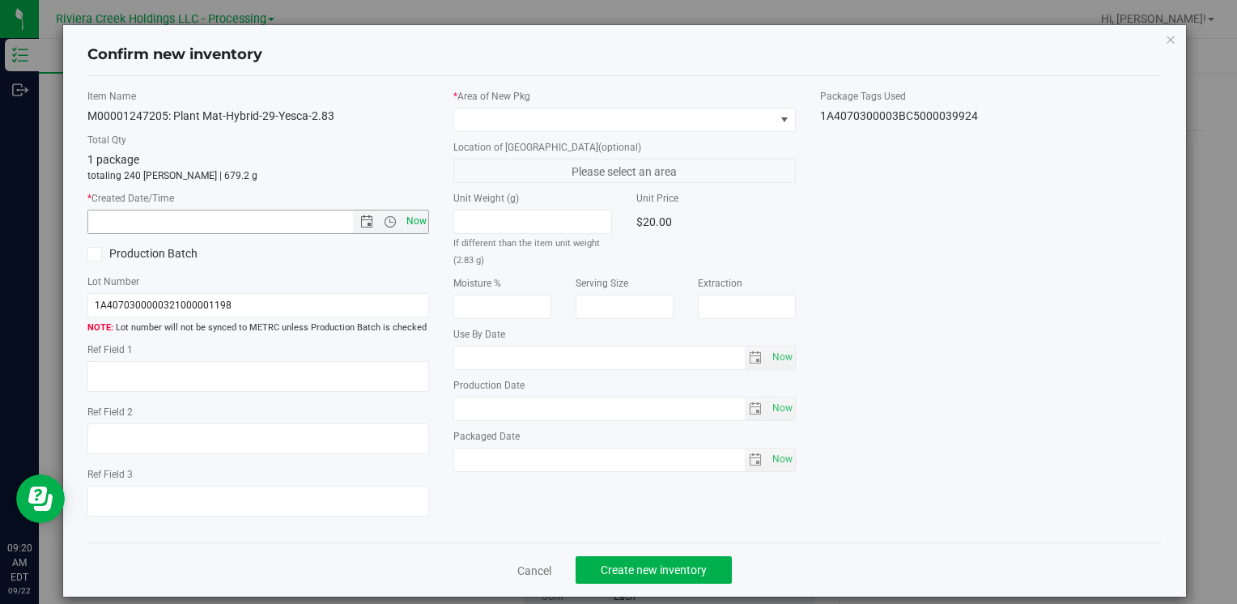
click at [414, 225] on span "Now" at bounding box center [416, 221] width 28 height 23
type input "[DATE] 9:20 AM"
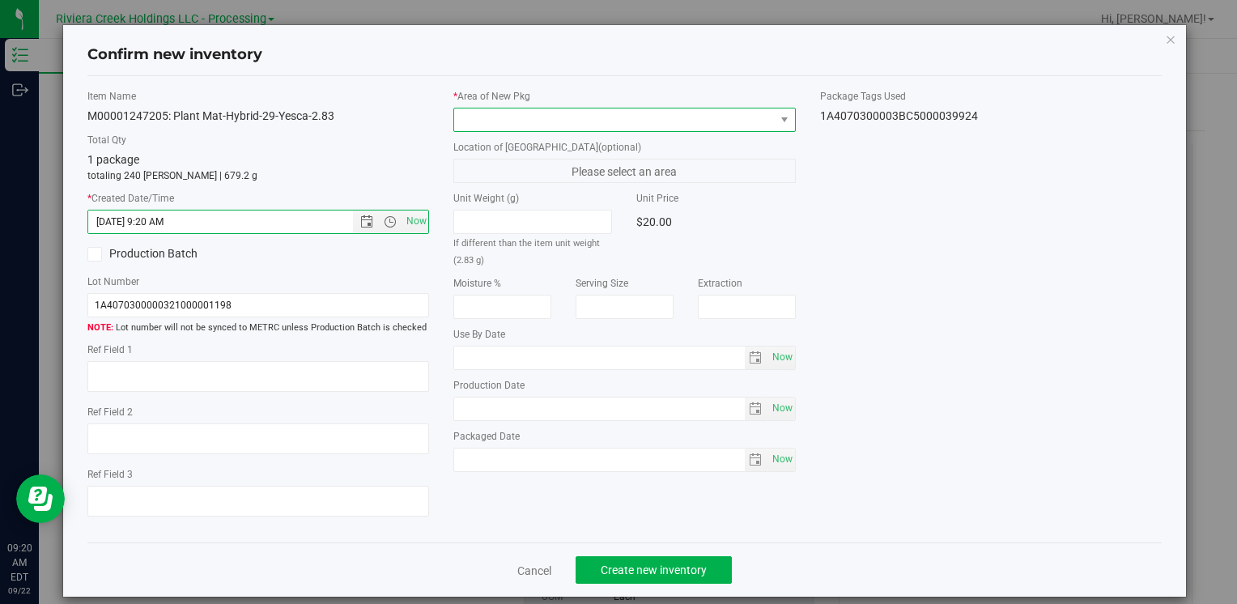
drag, startPoint x: 505, startPoint y: 112, endPoint x: 520, endPoint y: 126, distance: 21.2
click at [508, 113] on span at bounding box center [614, 119] width 320 height 23
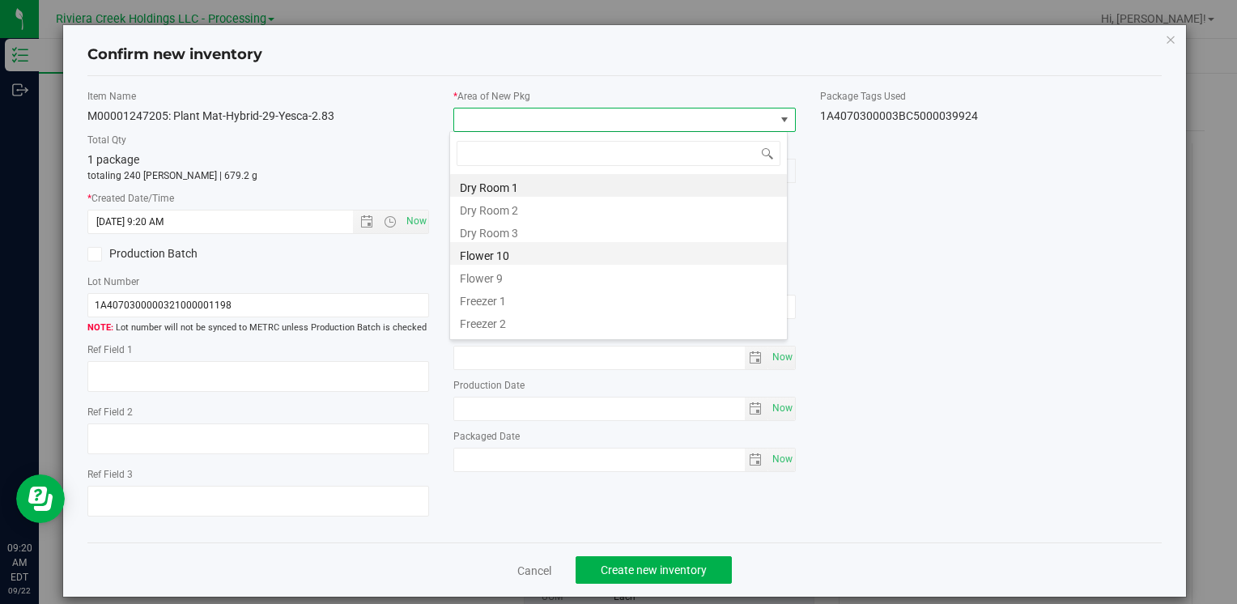
click at [544, 263] on li "Flower 10" at bounding box center [618, 253] width 337 height 23
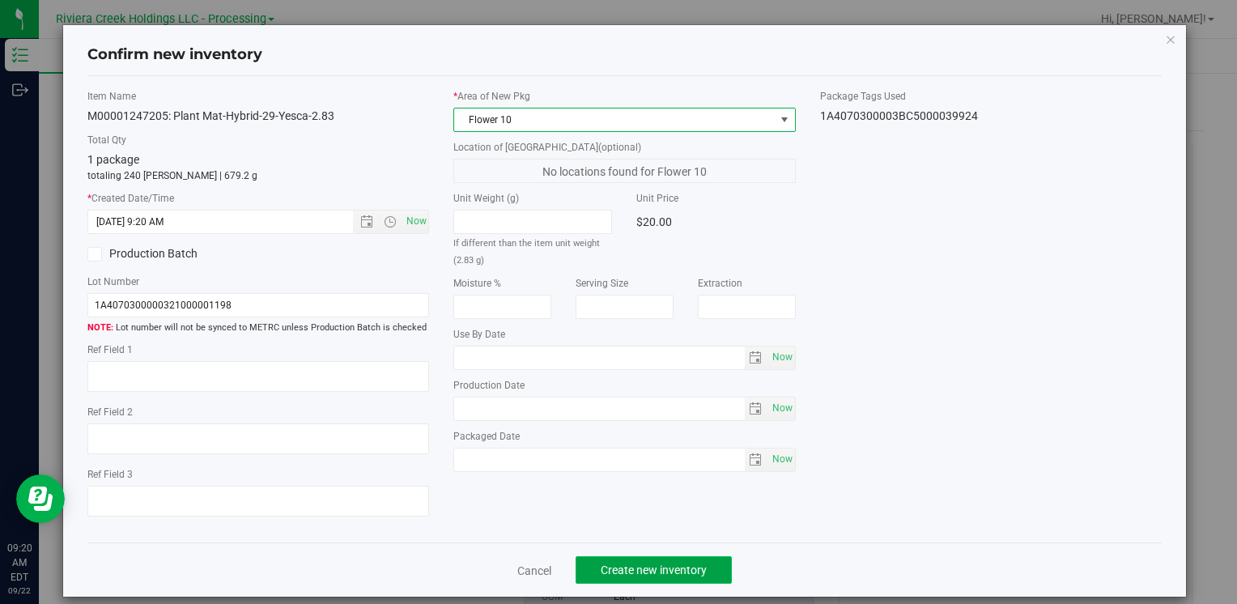
click at [652, 564] on span "Create new inventory" at bounding box center [654, 569] width 106 height 13
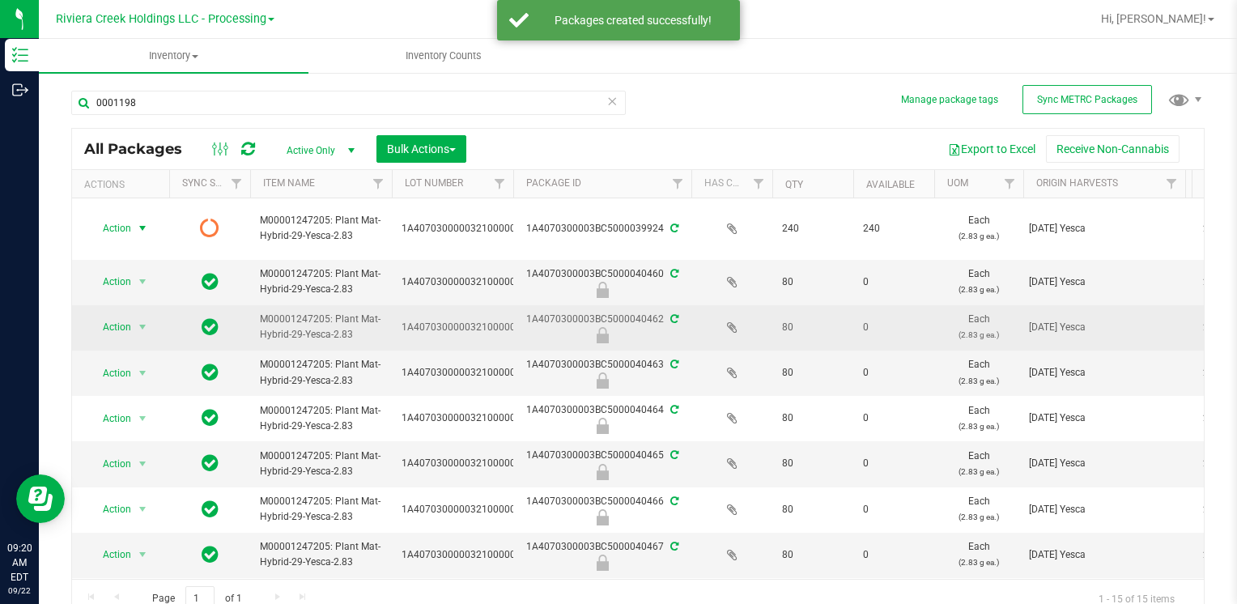
drag, startPoint x: 139, startPoint y: 232, endPoint x: 232, endPoint y: 332, distance: 136.3
click at [139, 232] on span "select" at bounding box center [142, 228] width 13 height 13
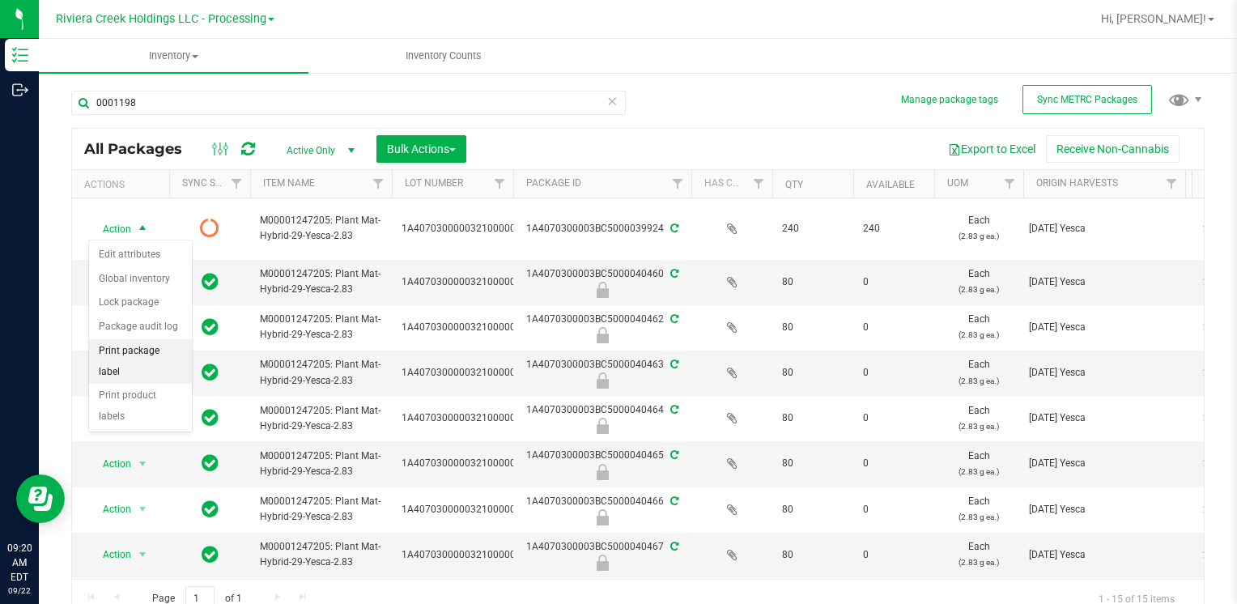
click at [146, 350] on li "Print package label" at bounding box center [140, 361] width 103 height 45
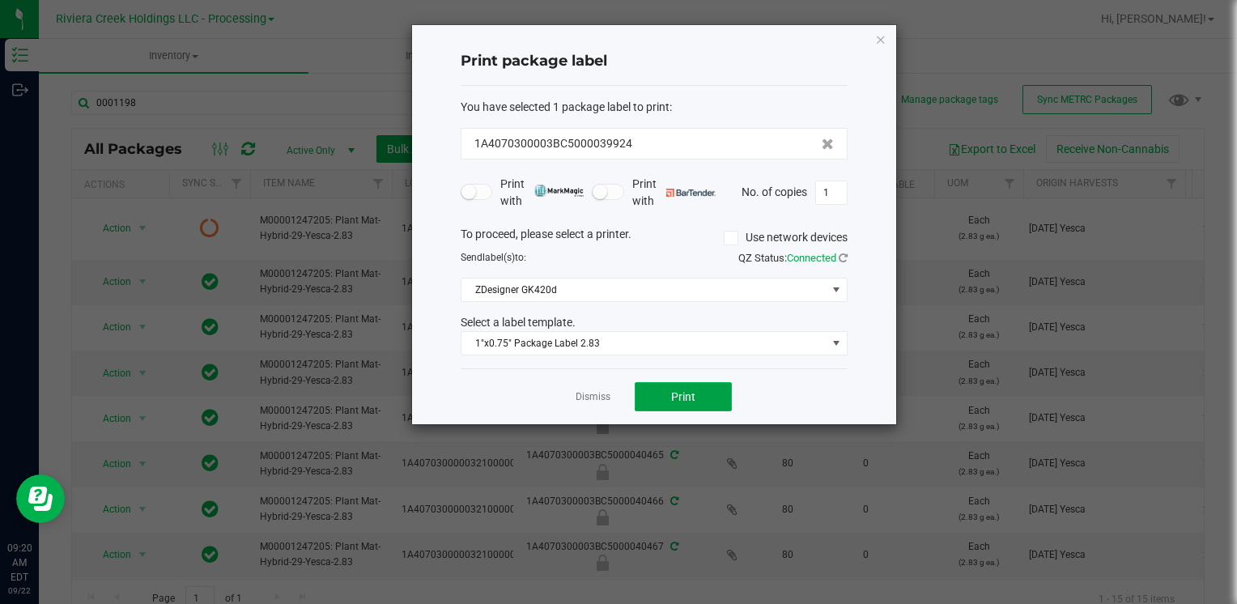
click at [668, 384] on button "Print" at bounding box center [683, 396] width 97 height 29
click at [881, 34] on icon "button" at bounding box center [880, 38] width 11 height 19
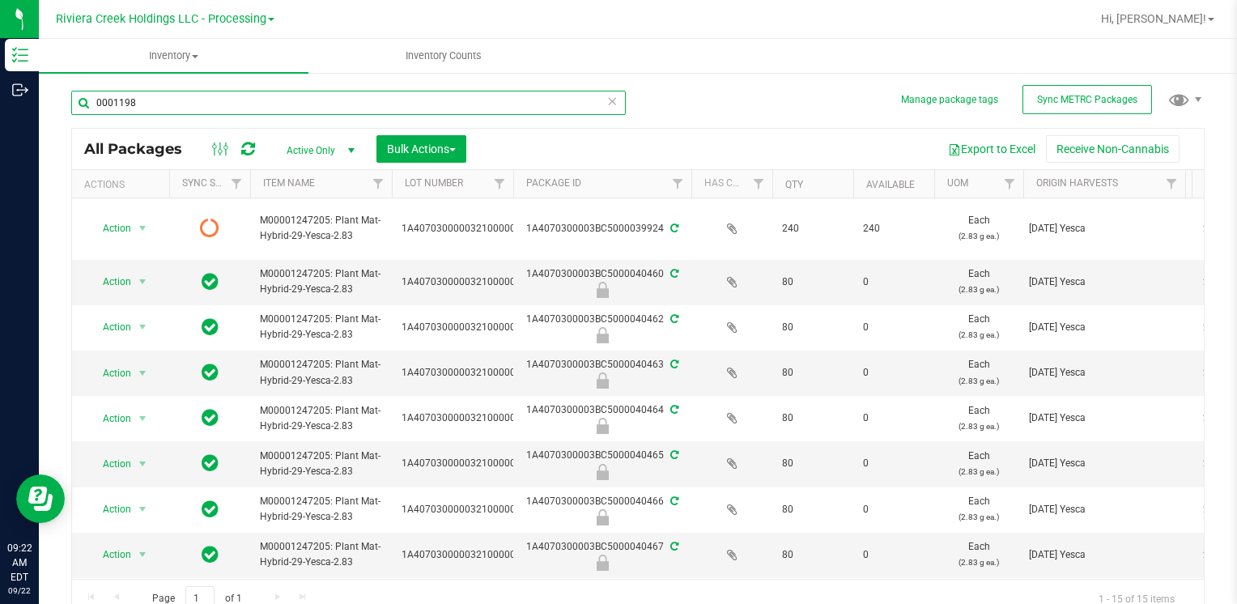
click at [240, 102] on input "0001198" at bounding box center [348, 103] width 554 height 24
type input "1"
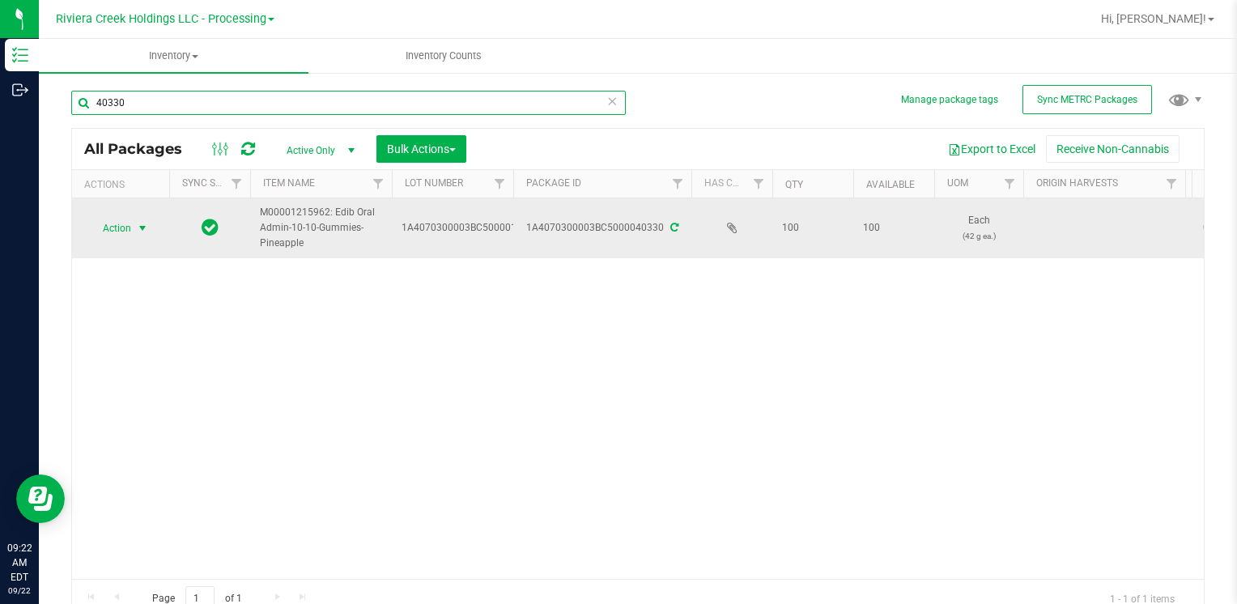
type input "40330"
click at [147, 232] on span "select" at bounding box center [142, 228] width 13 height 13
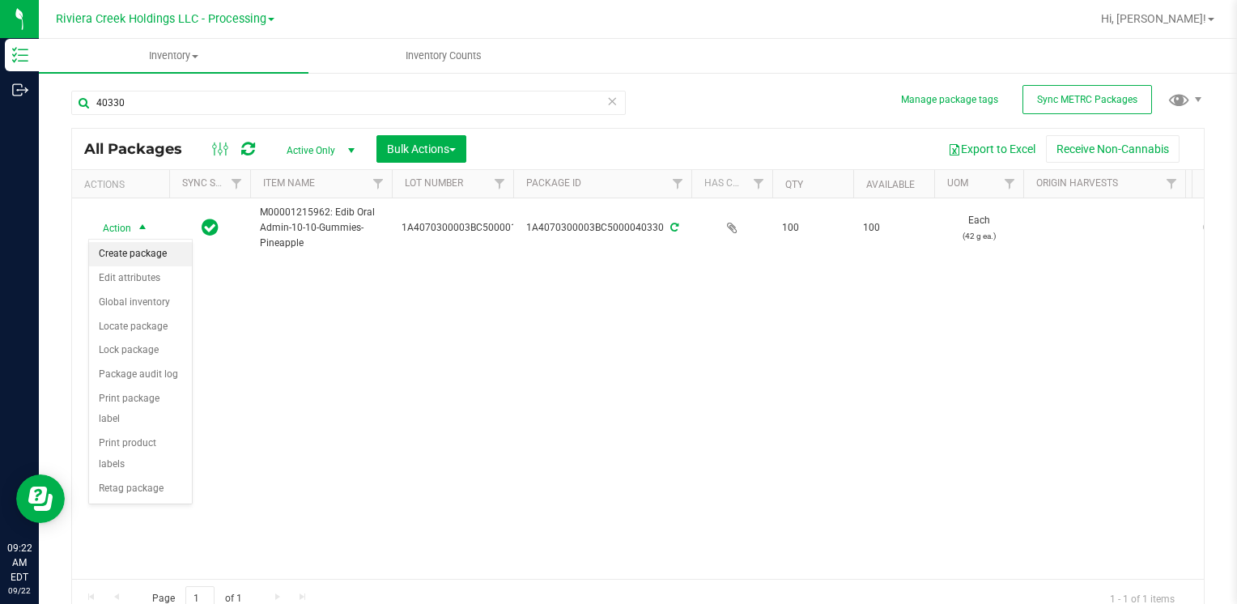
click at [140, 254] on li "Create package" at bounding box center [140, 254] width 103 height 24
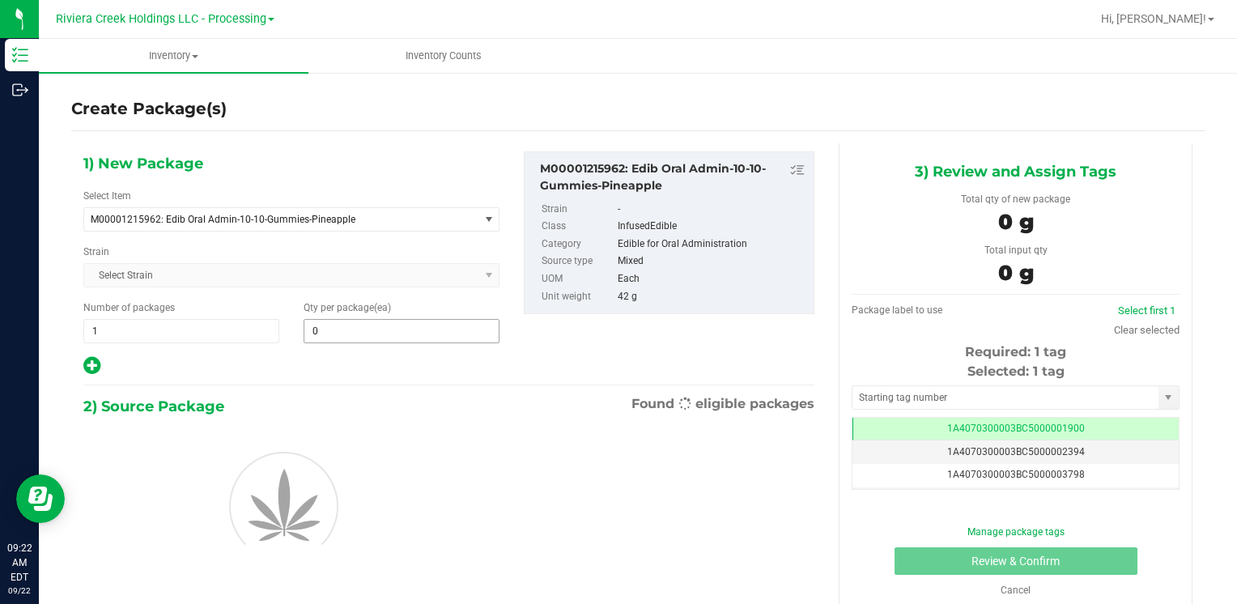
drag, startPoint x: 343, startPoint y: 310, endPoint x: 346, endPoint y: 321, distance: 10.8
click at [343, 312] on div "Qty per package (ea) 0 0" at bounding box center [401, 321] width 220 height 43
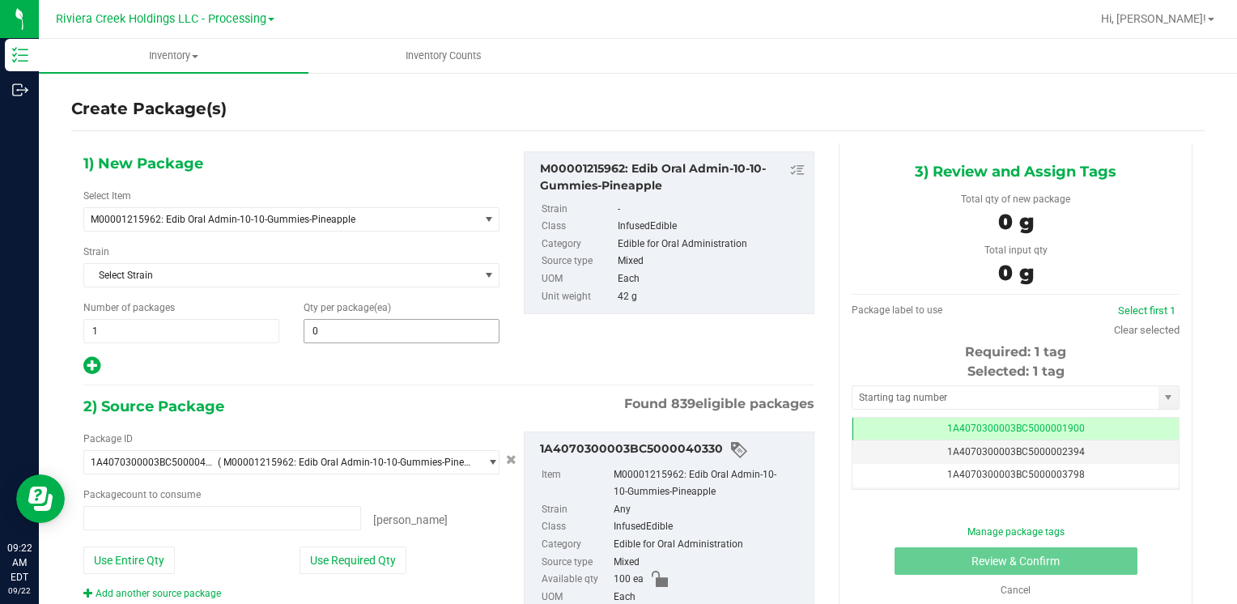
type input "0 ea"
click at [346, 325] on span at bounding box center [402, 331] width 196 height 24
type input "130"
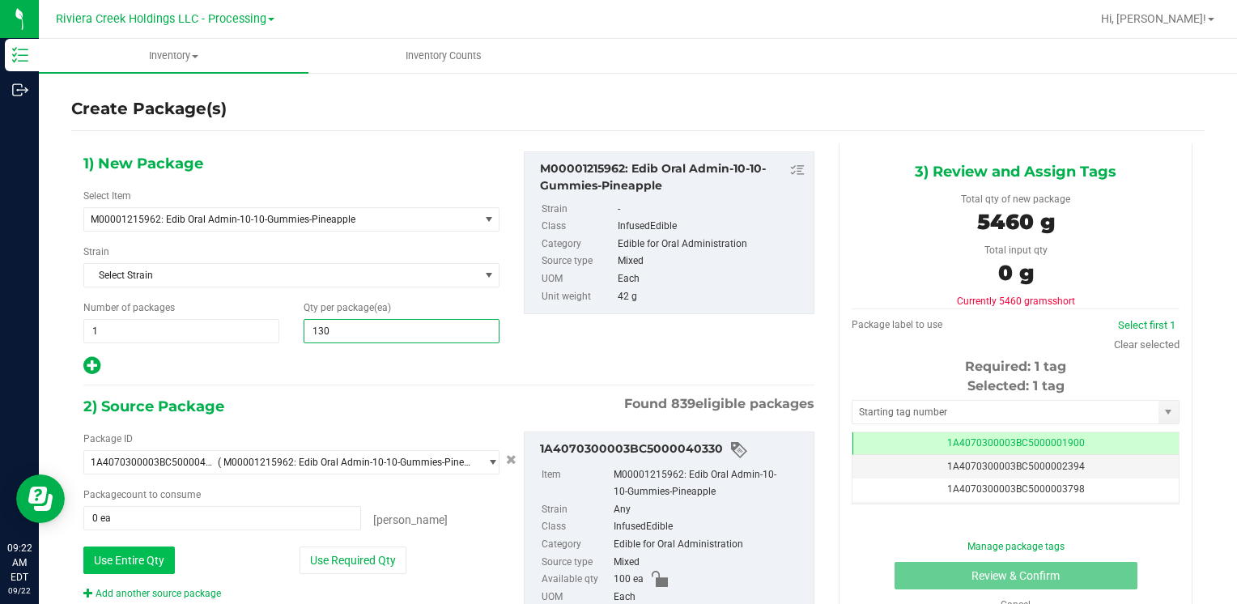
type input "130"
click at [123, 560] on button "Use Entire Qty" at bounding box center [128, 560] width 91 height 28
type input "100 ea"
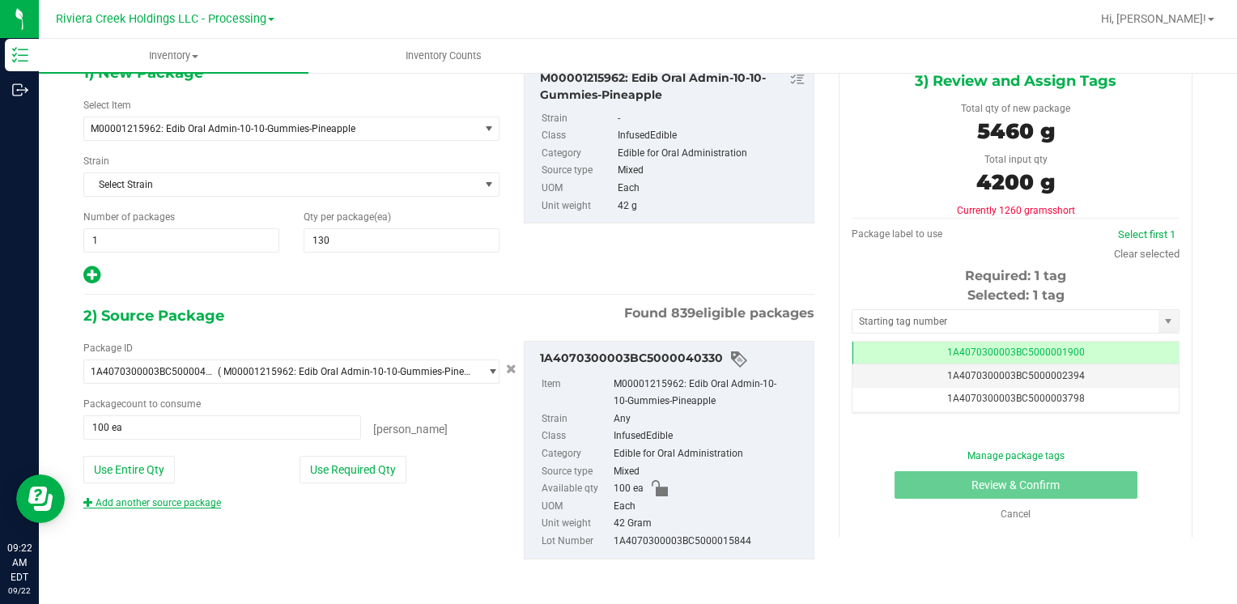
click at [163, 497] on link "Add another source package" at bounding box center [152, 502] width 138 height 11
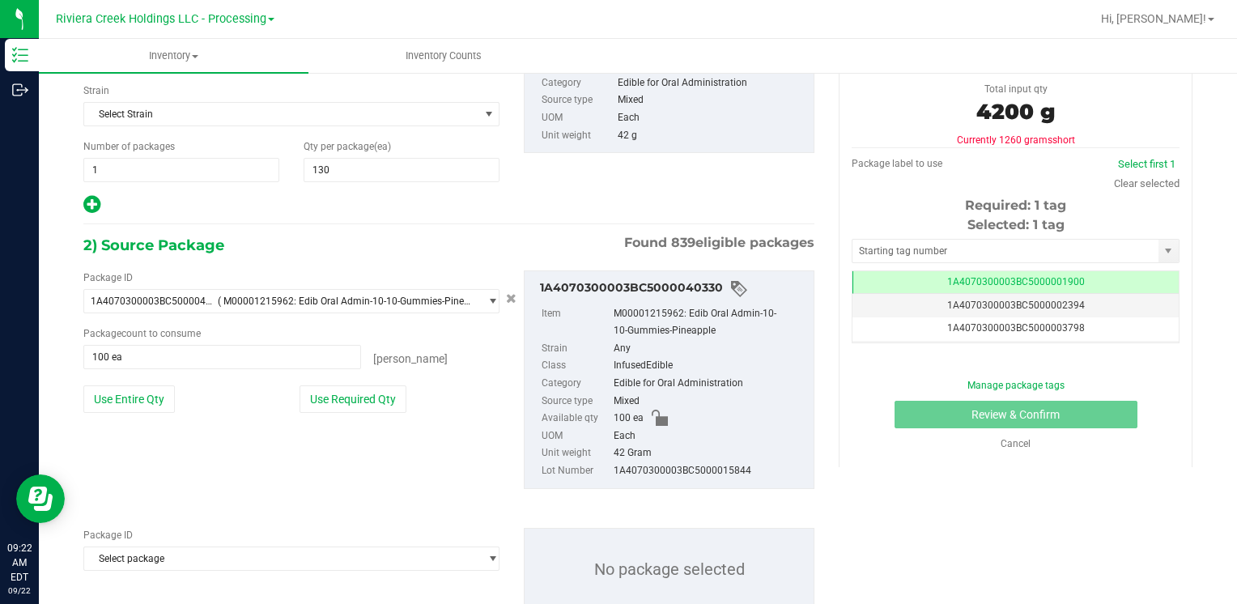
scroll to position [211, 0]
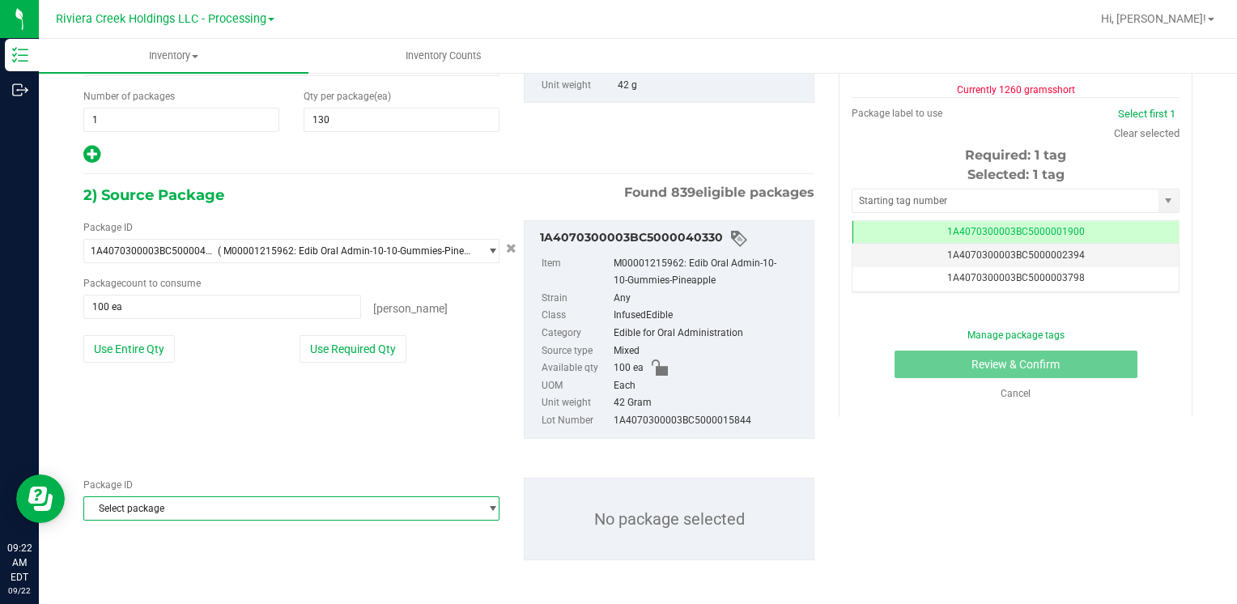
click at [163, 503] on span "Select package" at bounding box center [281, 508] width 394 height 23
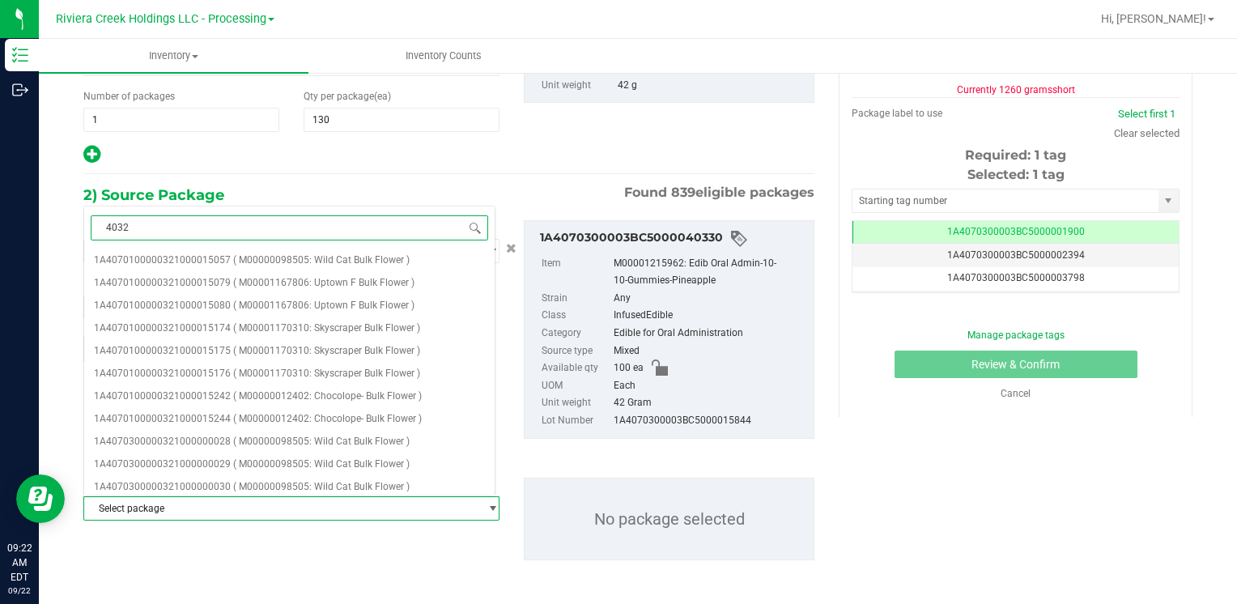
type input "40327"
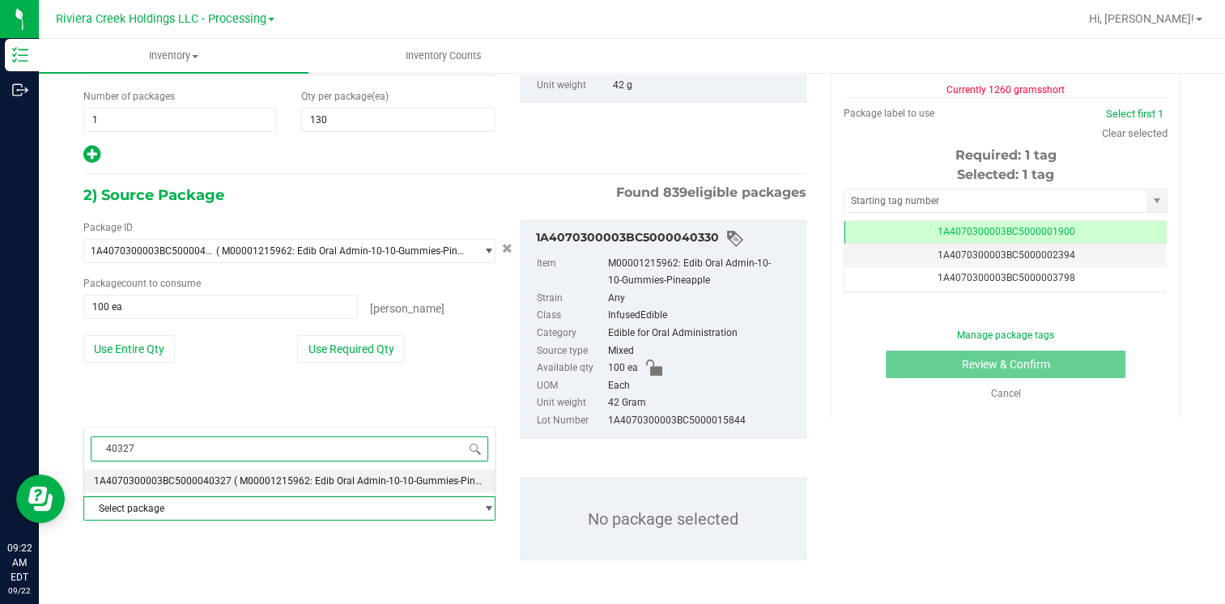
click at [214, 467] on span "40327" at bounding box center [289, 449] width 410 height 38
click at [214, 473] on li "1A4070300003BC5000040327 ( M00001215962: Edib Oral Admin-10-10-Gummies-Pineappl…" at bounding box center [289, 480] width 410 height 23
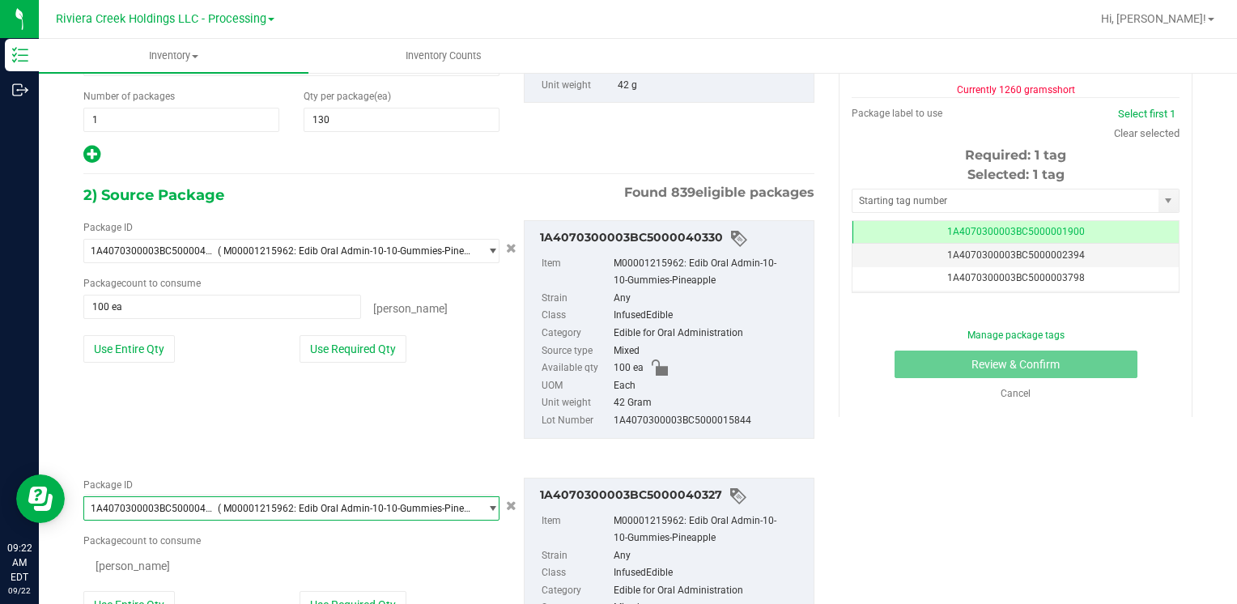
scroll to position [16659, 0]
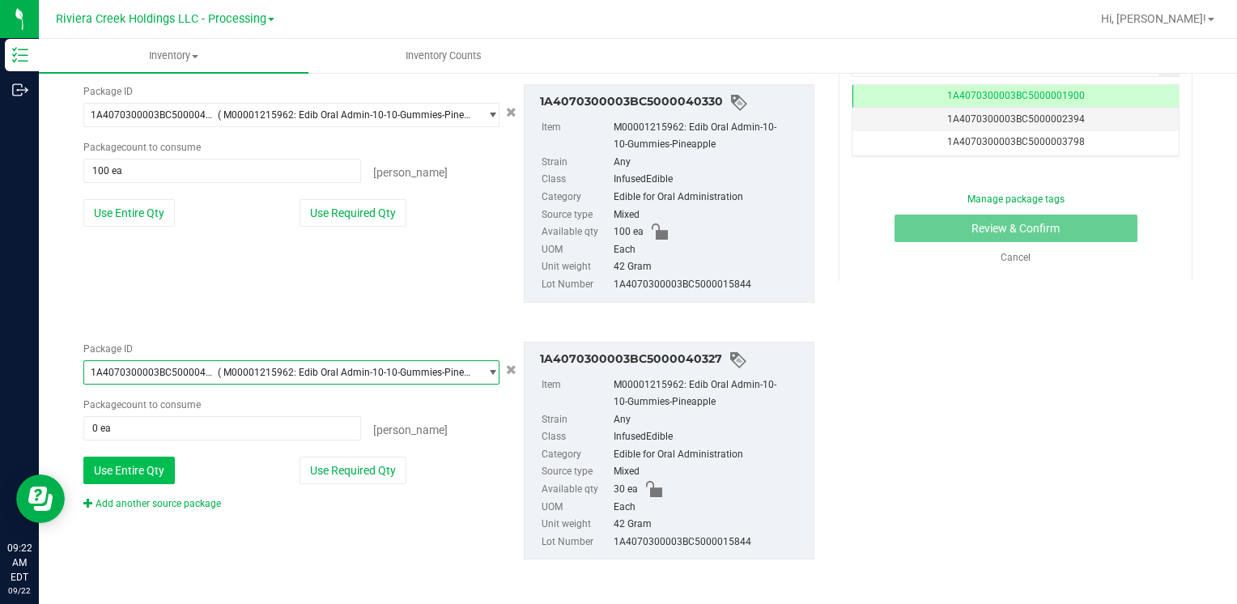
click at [139, 467] on button "Use Entire Qty" at bounding box center [128, 471] width 91 height 28
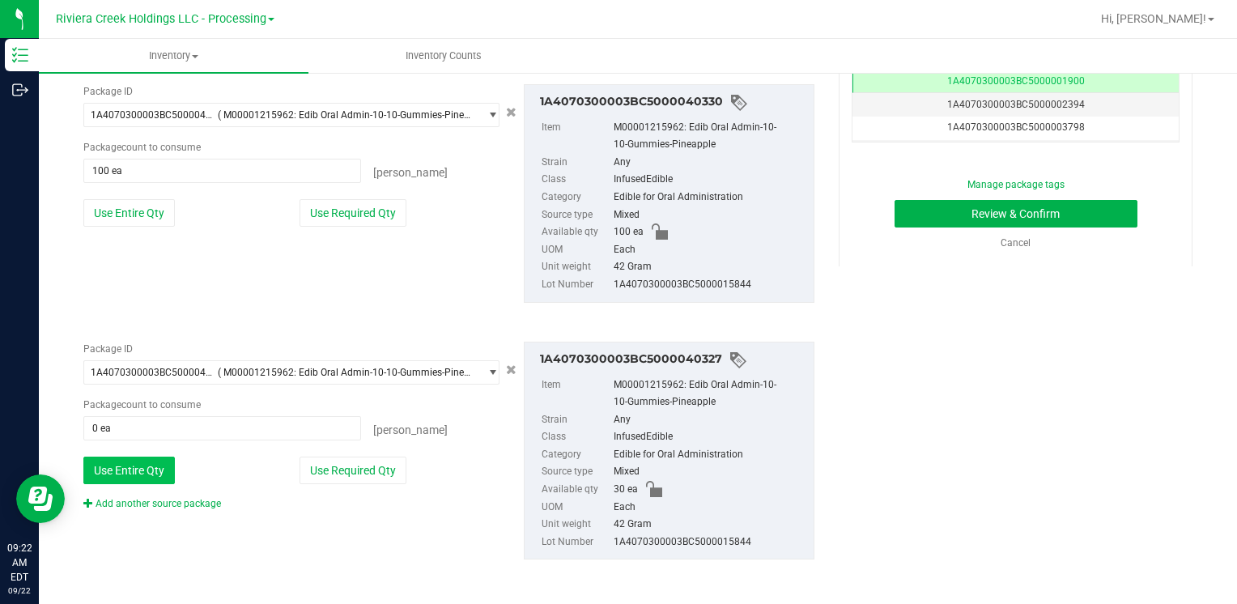
type input "30 ea"
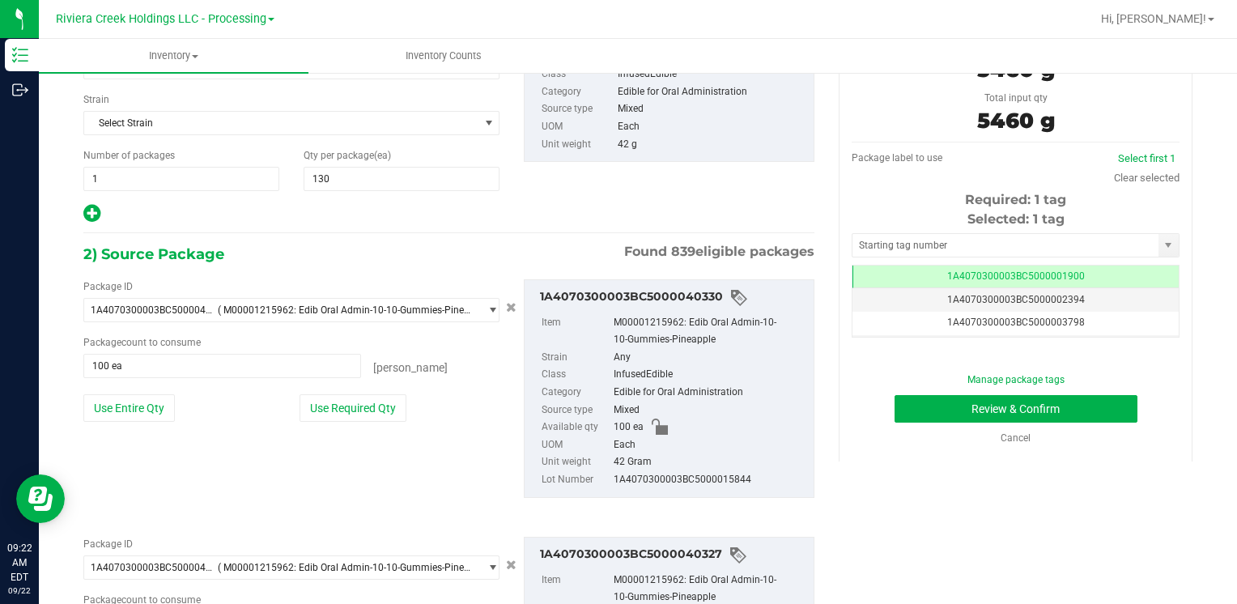
scroll to position [0, 0]
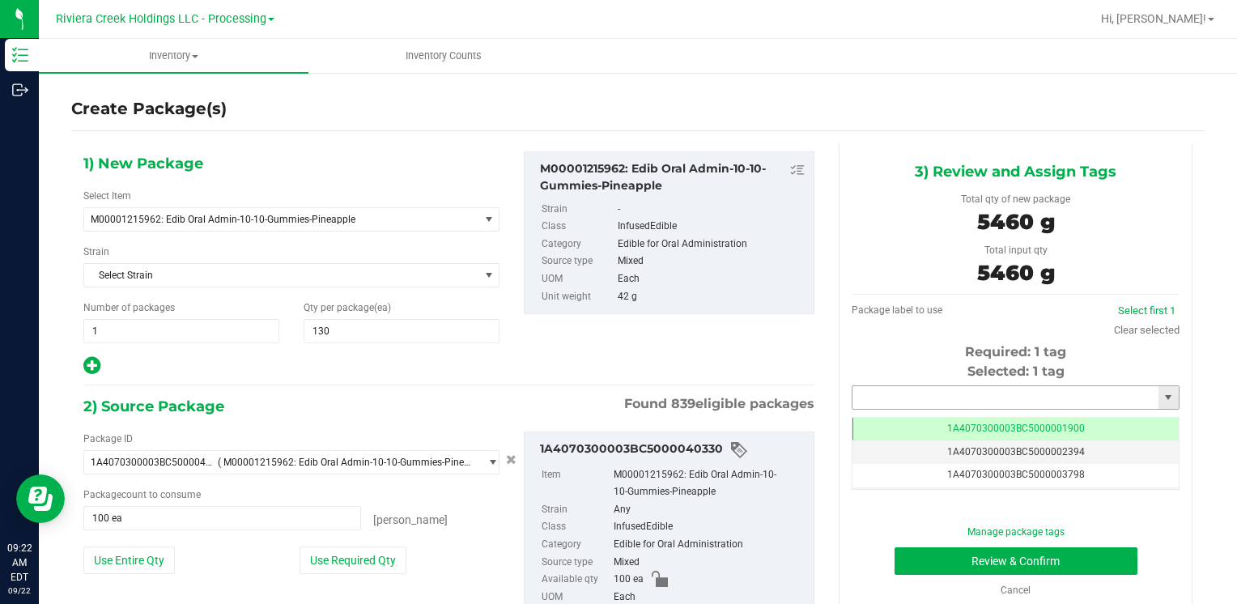
click at [944, 393] on input "text" at bounding box center [1005, 397] width 306 height 23
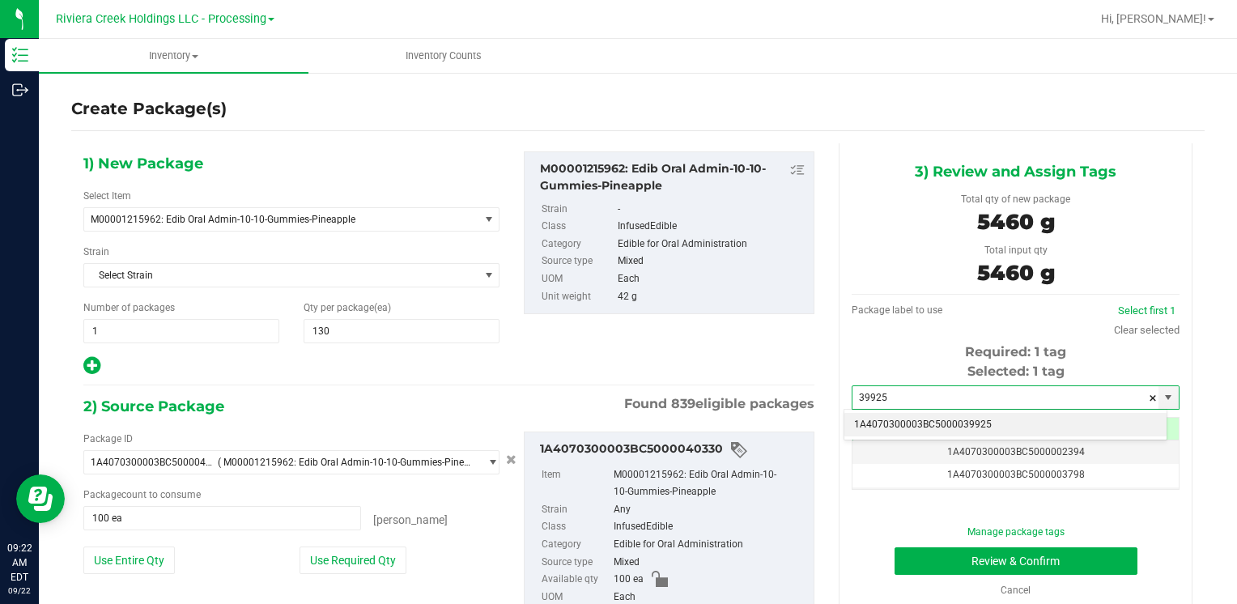
click at [911, 416] on li "1A4070300003BC5000039925" at bounding box center [1005, 425] width 322 height 24
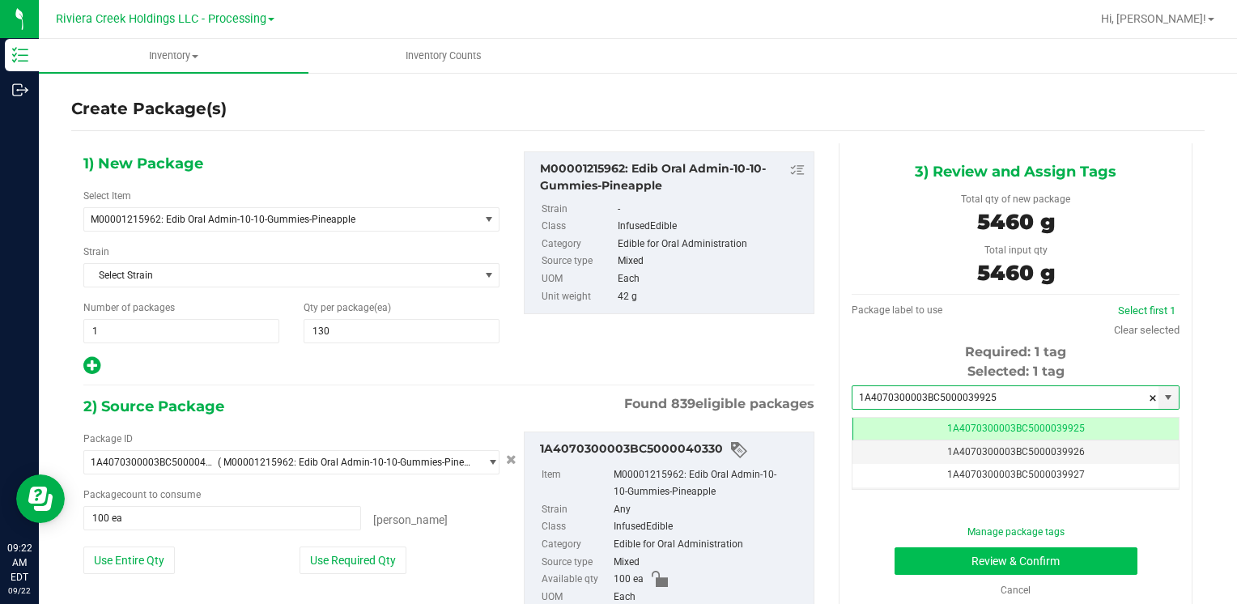
type input "1A4070300003BC5000039925"
click at [911, 561] on button "Review & Confirm" at bounding box center [1015, 561] width 243 height 28
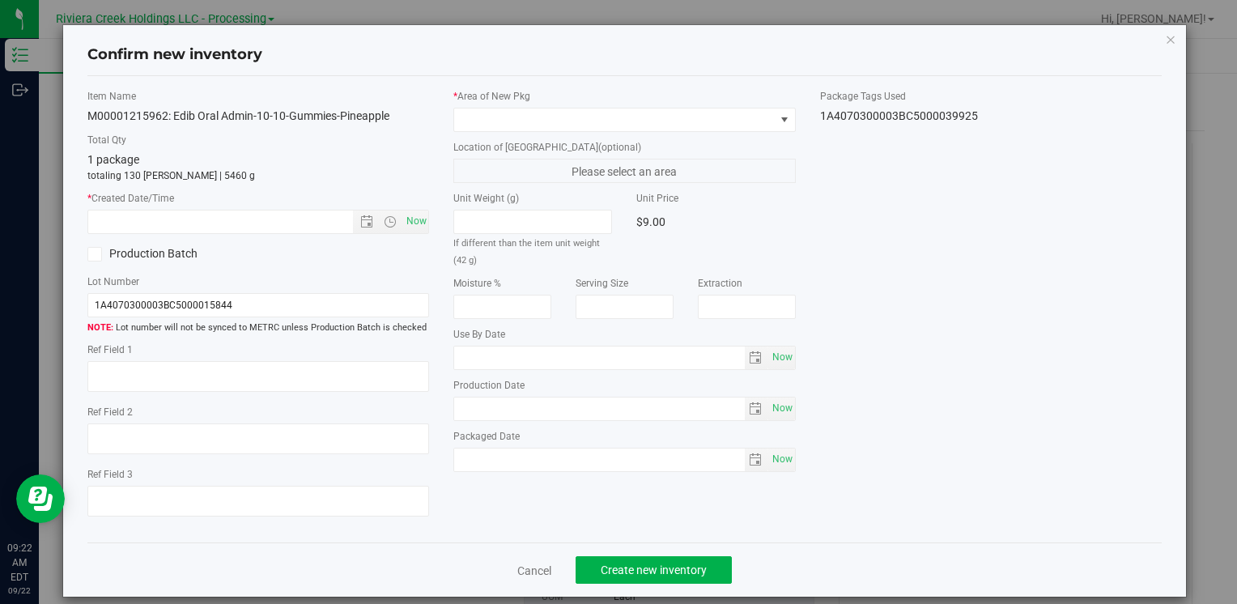
type input "[DATE]"
click at [407, 224] on span "Now" at bounding box center [416, 221] width 28 height 23
type input "[DATE] 9:22 AM"
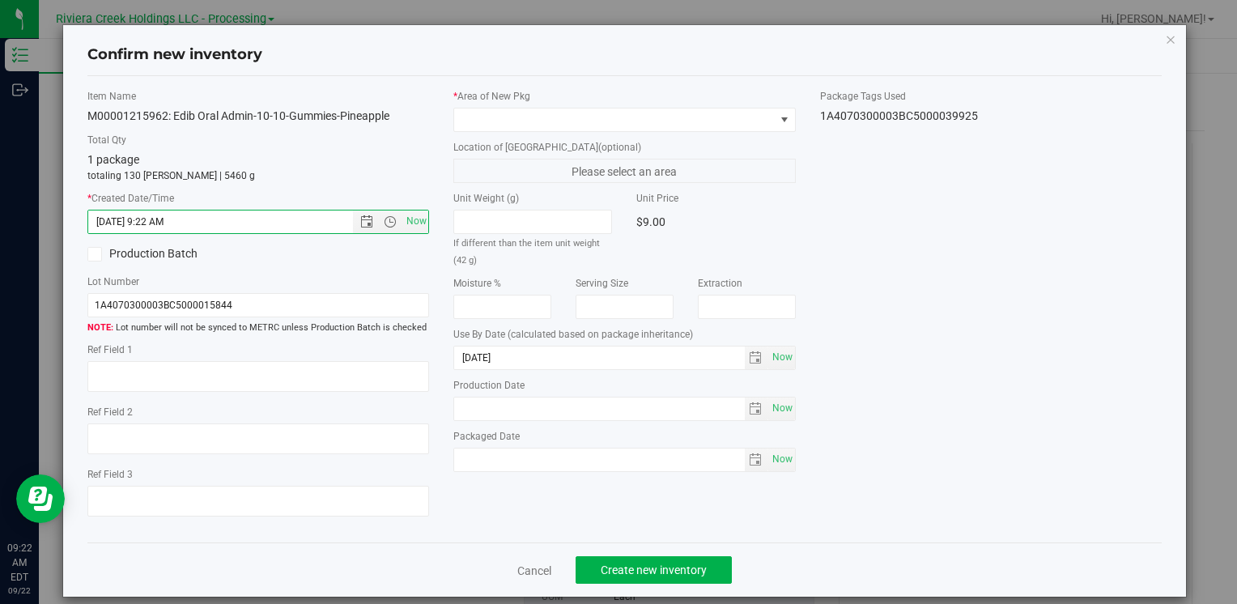
click at [476, 104] on div "* Area of [GEOGRAPHIC_DATA]" at bounding box center [624, 110] width 342 height 43
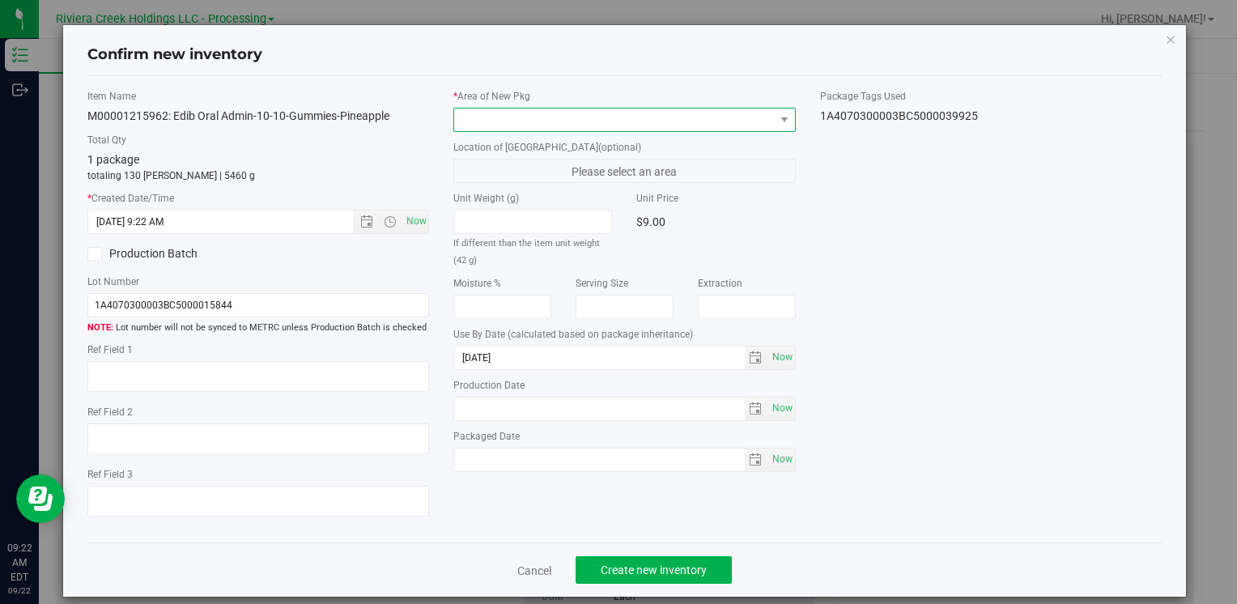
click at [505, 108] on span at bounding box center [614, 119] width 320 height 23
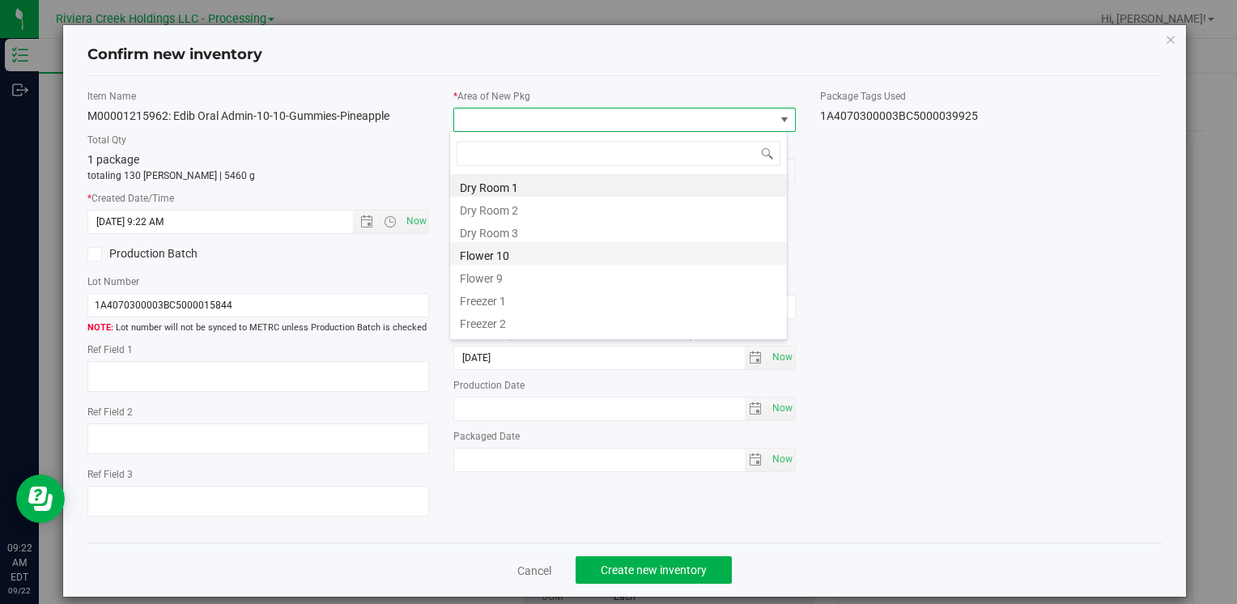
click at [531, 259] on li "Flower 10" at bounding box center [618, 253] width 337 height 23
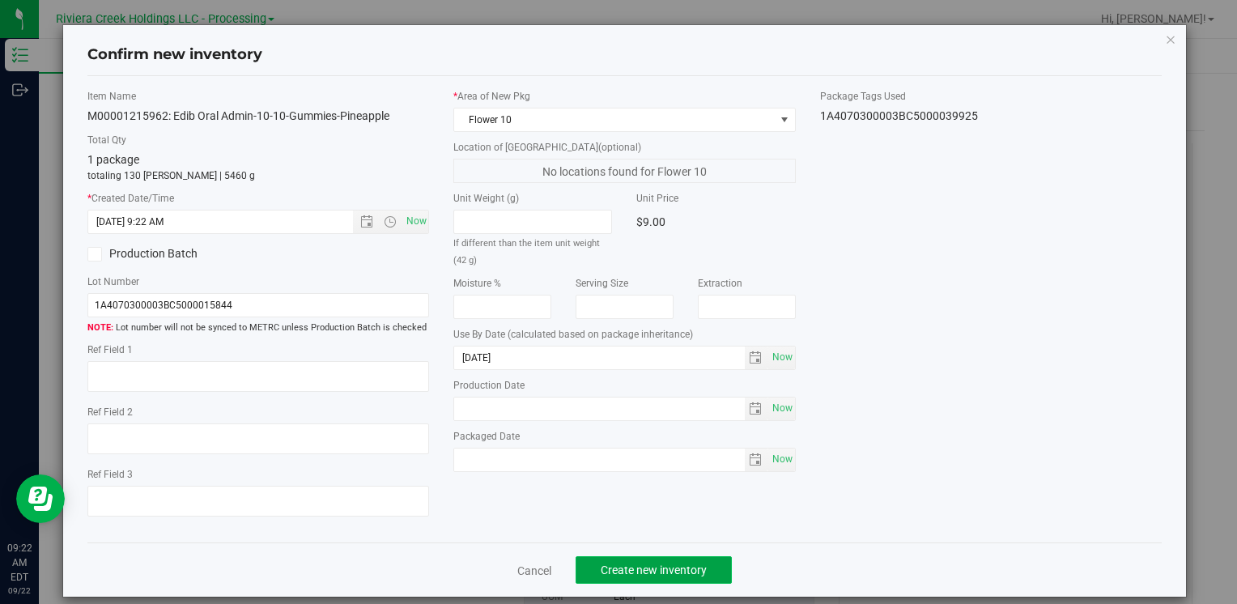
click at [612, 565] on span "Create new inventory" at bounding box center [654, 569] width 106 height 13
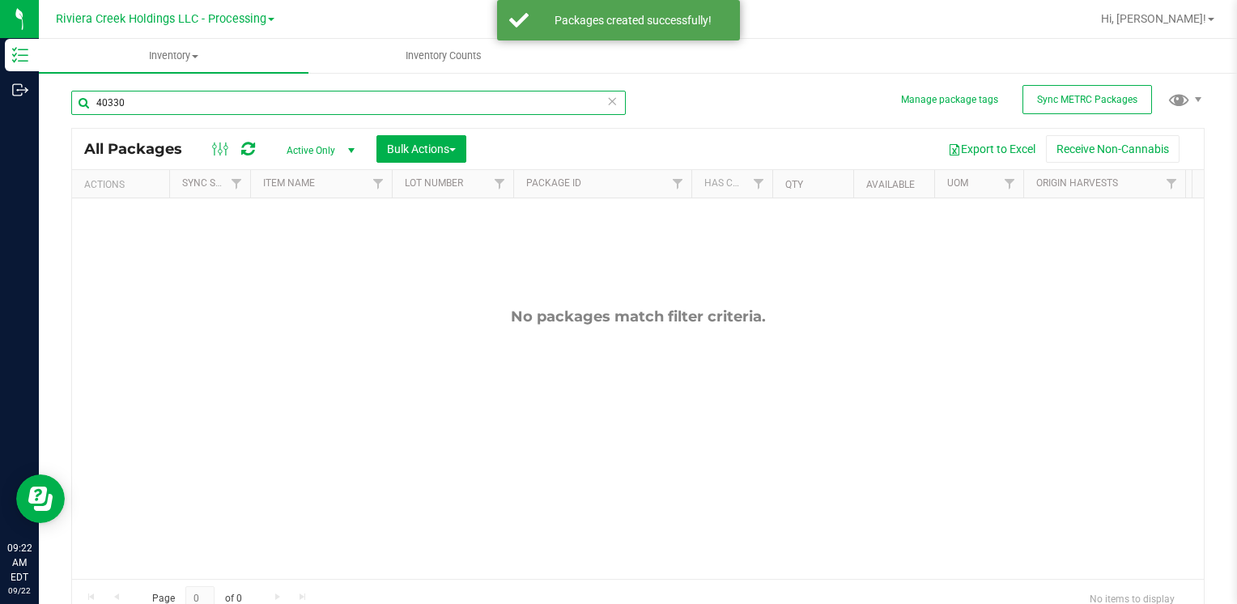
click at [170, 108] on input "40330" at bounding box center [348, 103] width 554 height 24
type input "1"
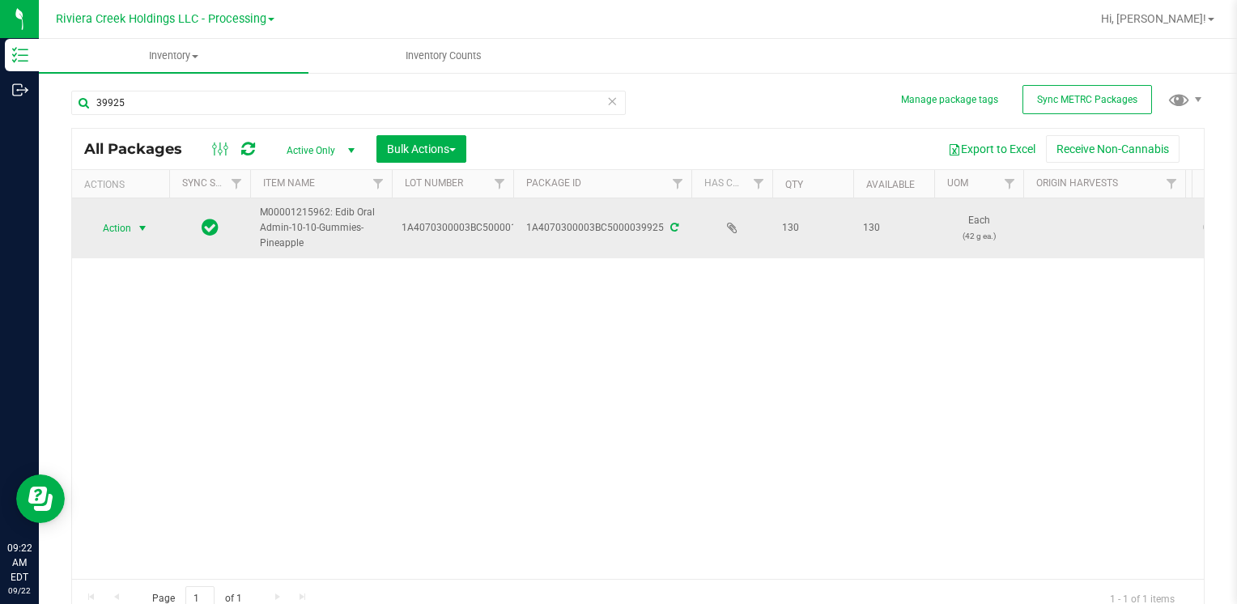
click at [117, 227] on span "Action" at bounding box center [110, 228] width 44 height 23
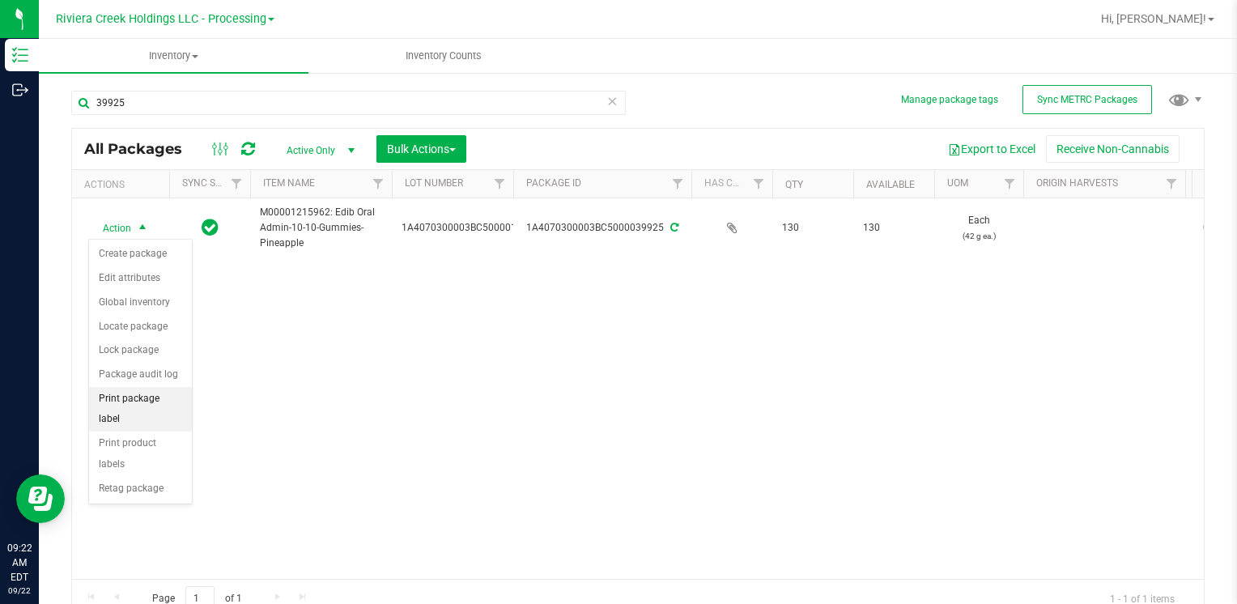
click at [159, 403] on li "Print package label" at bounding box center [140, 409] width 103 height 45
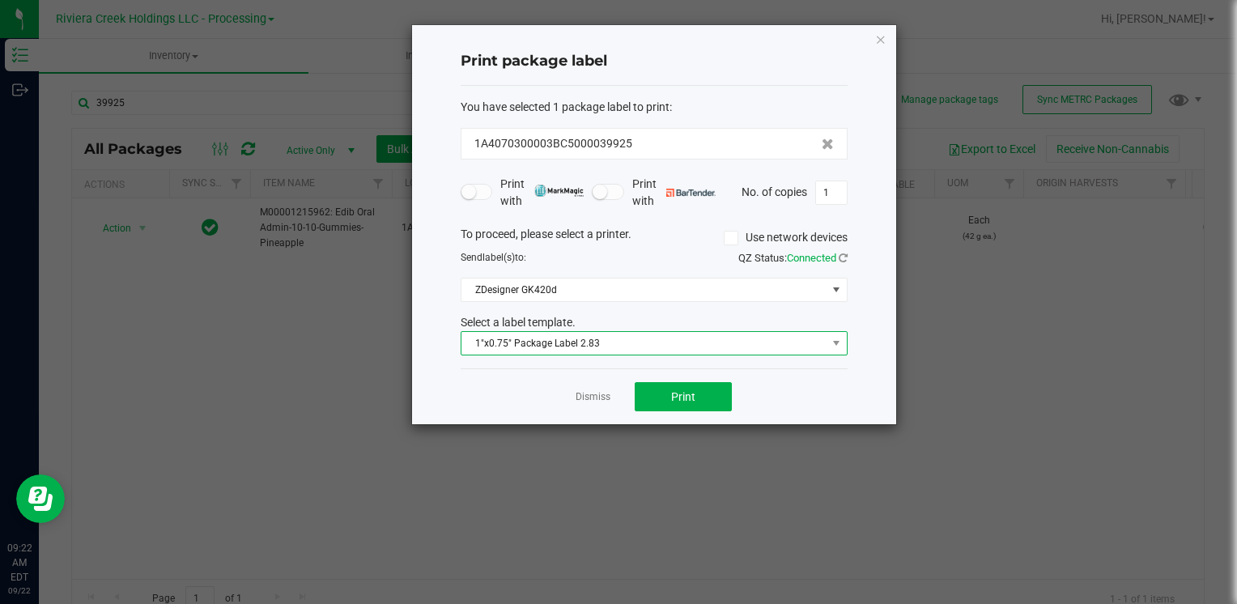
click at [509, 349] on span "1"x0.75" Package Label 2.83" at bounding box center [643, 343] width 365 height 23
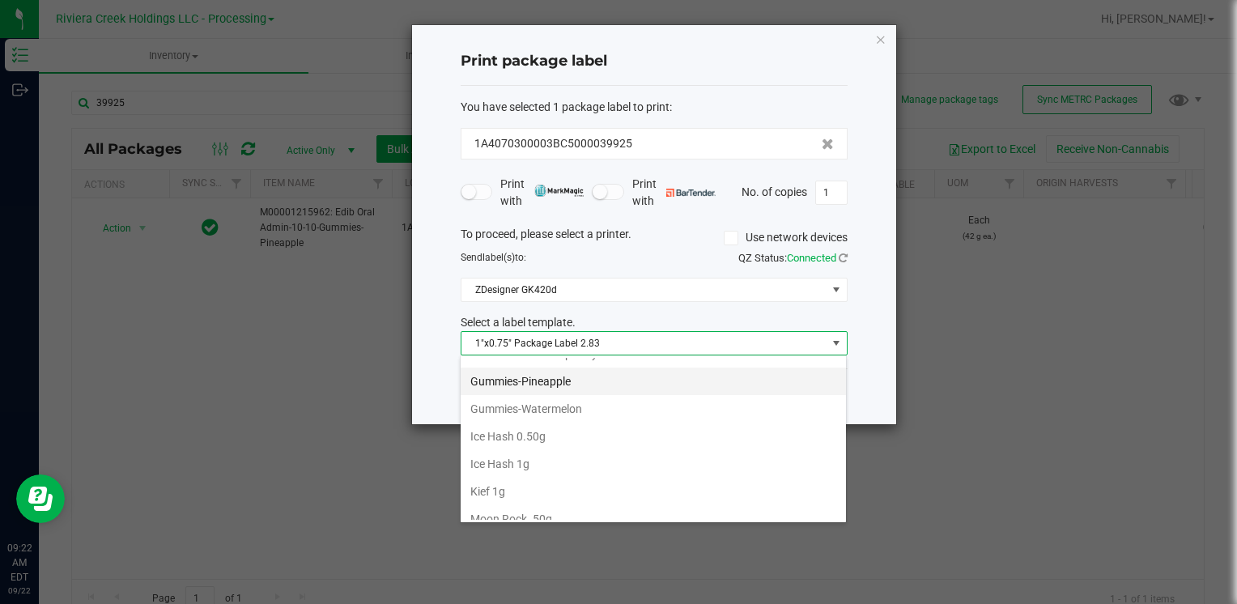
click at [602, 387] on li "Gummies-Pineapple" at bounding box center [653, 382] width 385 height 28
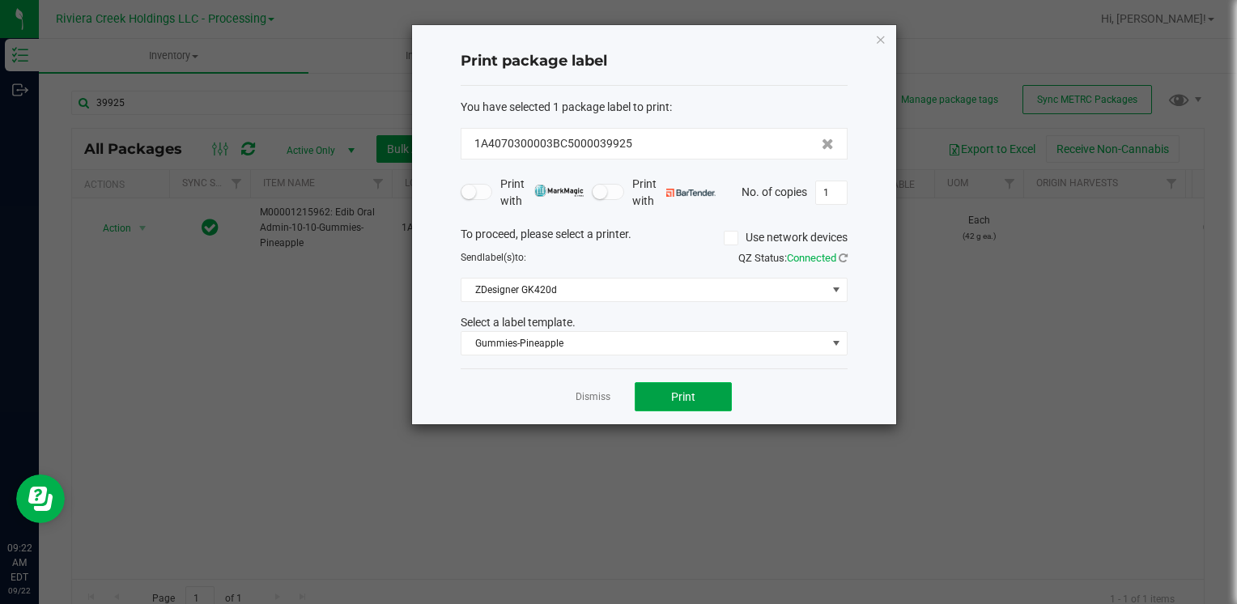
click at [698, 397] on button "Print" at bounding box center [683, 396] width 97 height 29
click at [876, 40] on icon "button" at bounding box center [880, 38] width 11 height 19
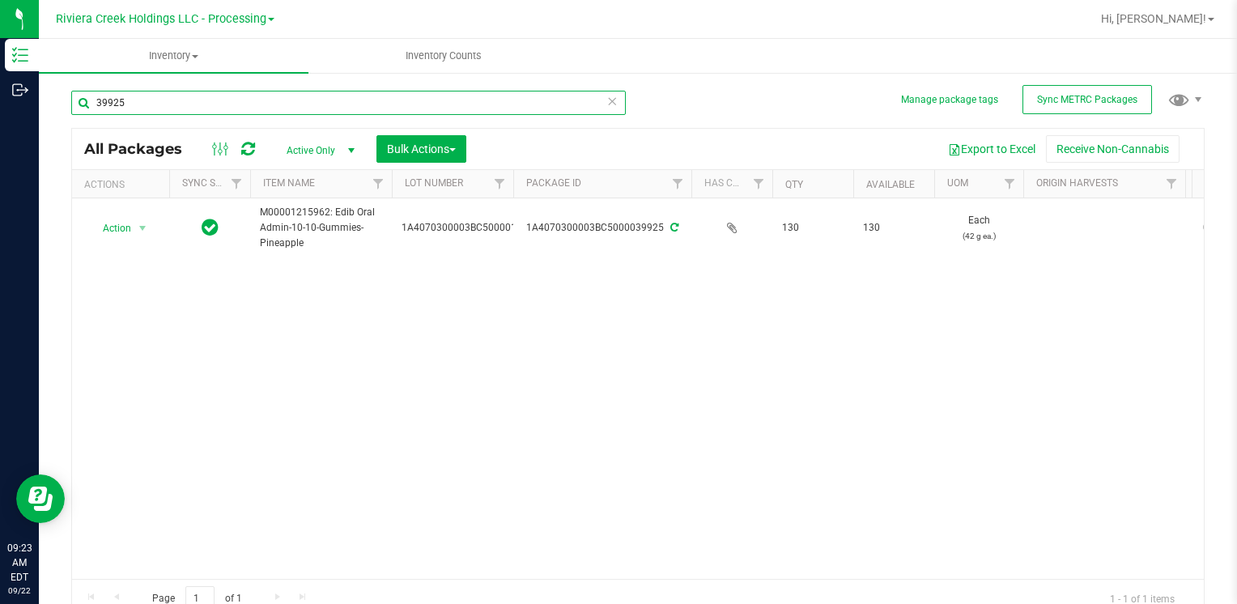
click at [181, 104] on input "39925" at bounding box center [348, 103] width 554 height 24
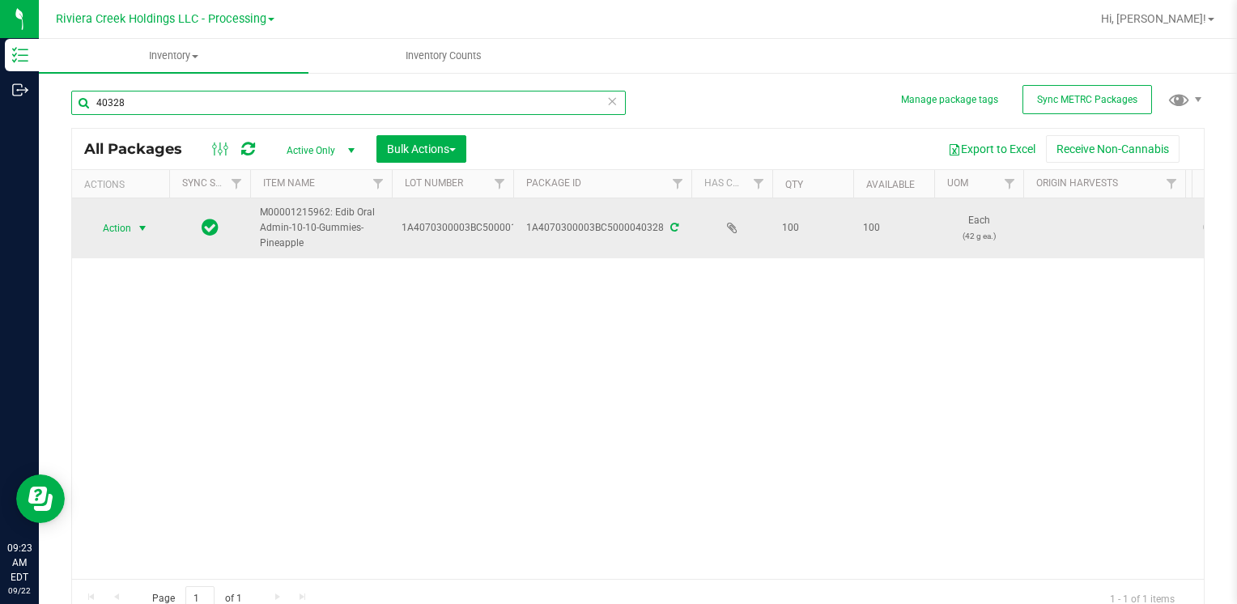
type input "40328"
click at [124, 227] on span "Action" at bounding box center [110, 228] width 44 height 23
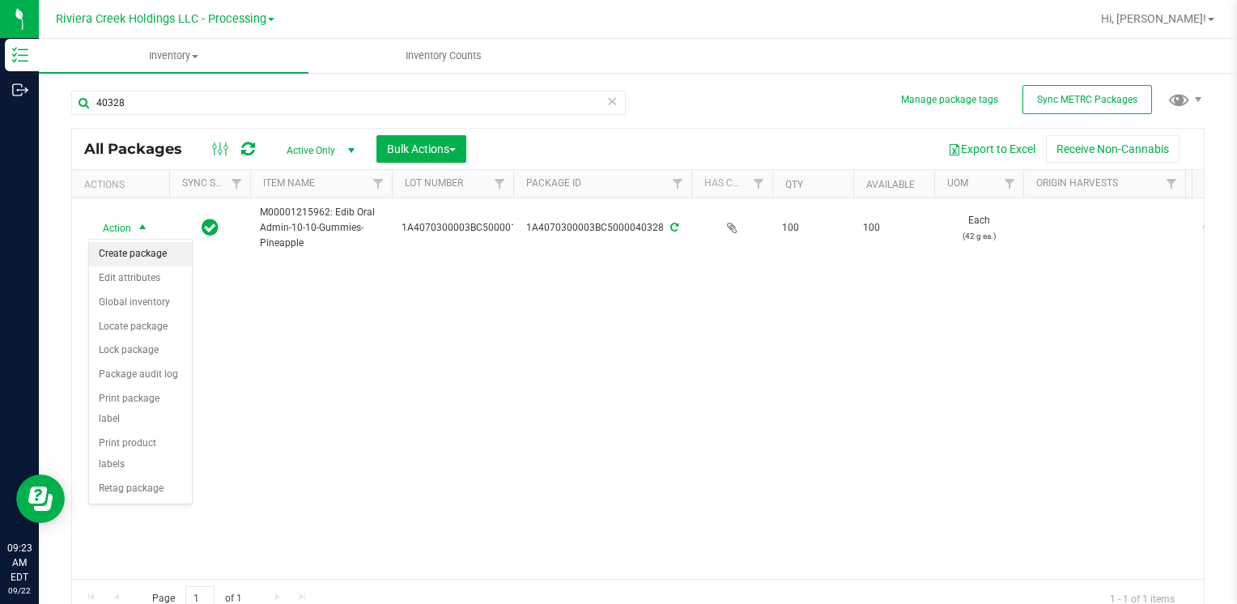
click at [138, 261] on li "Create package" at bounding box center [140, 254] width 103 height 24
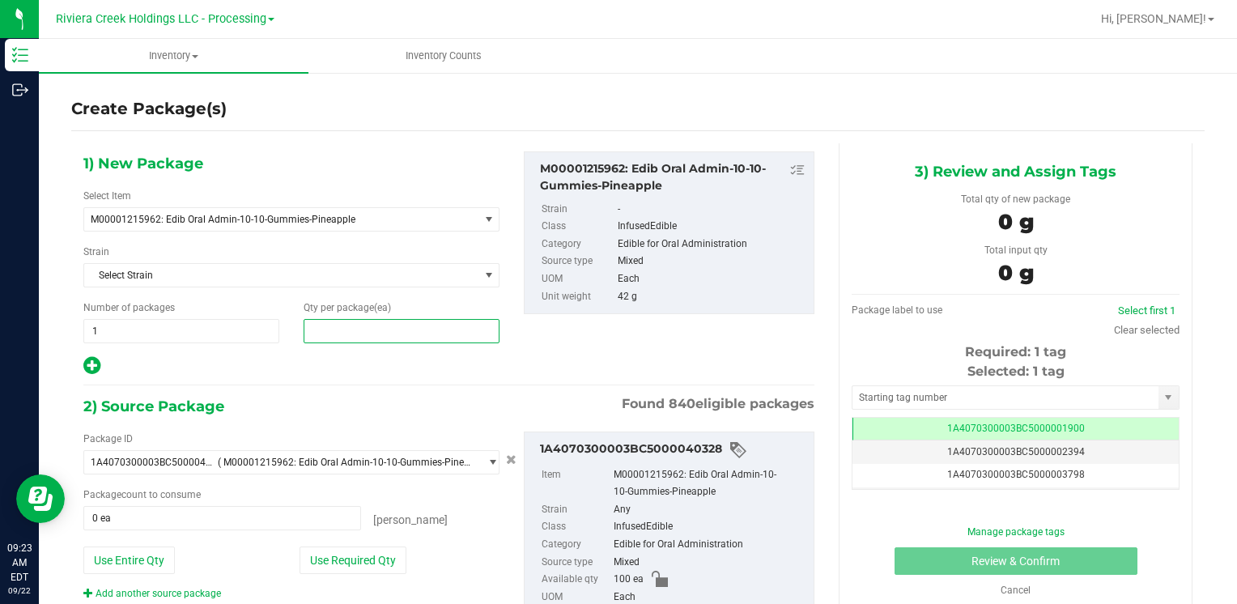
click at [352, 319] on span at bounding box center [402, 331] width 196 height 24
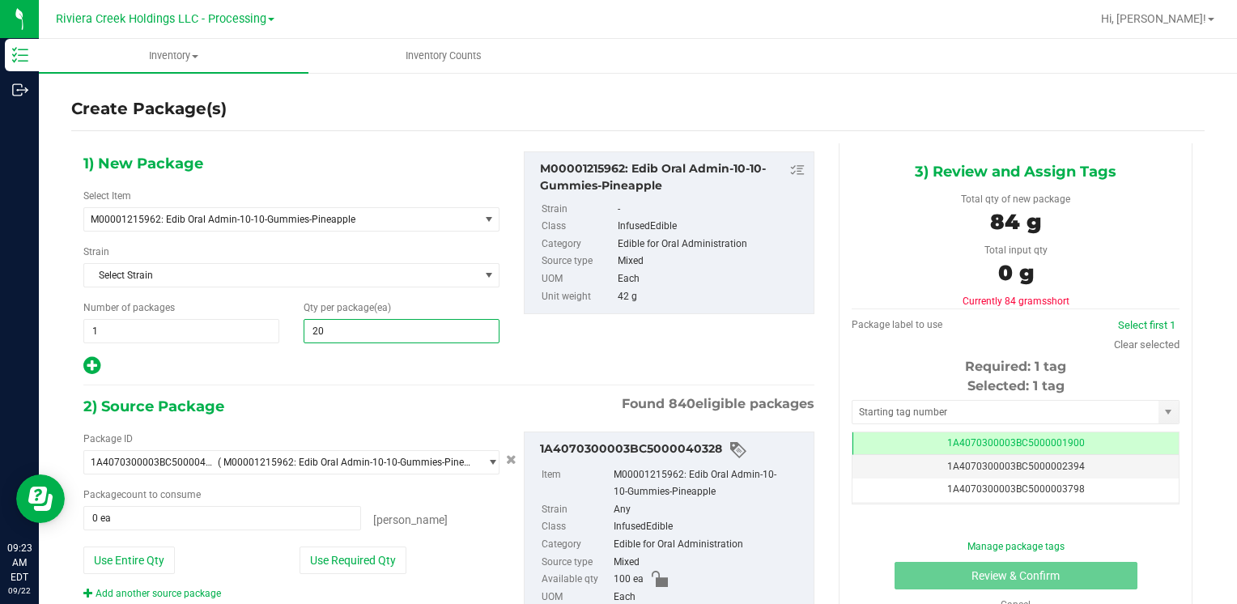
type input "200"
click at [148, 571] on button "Use Entire Qty" at bounding box center [128, 560] width 91 height 28
type input "100 ea"
click at [147, 592] on div "Package ID 1A4070300003BC5000040328 ( M00001215962: Edib Oral Admin-10-10-Gummi…" at bounding box center [448, 540] width 755 height 244
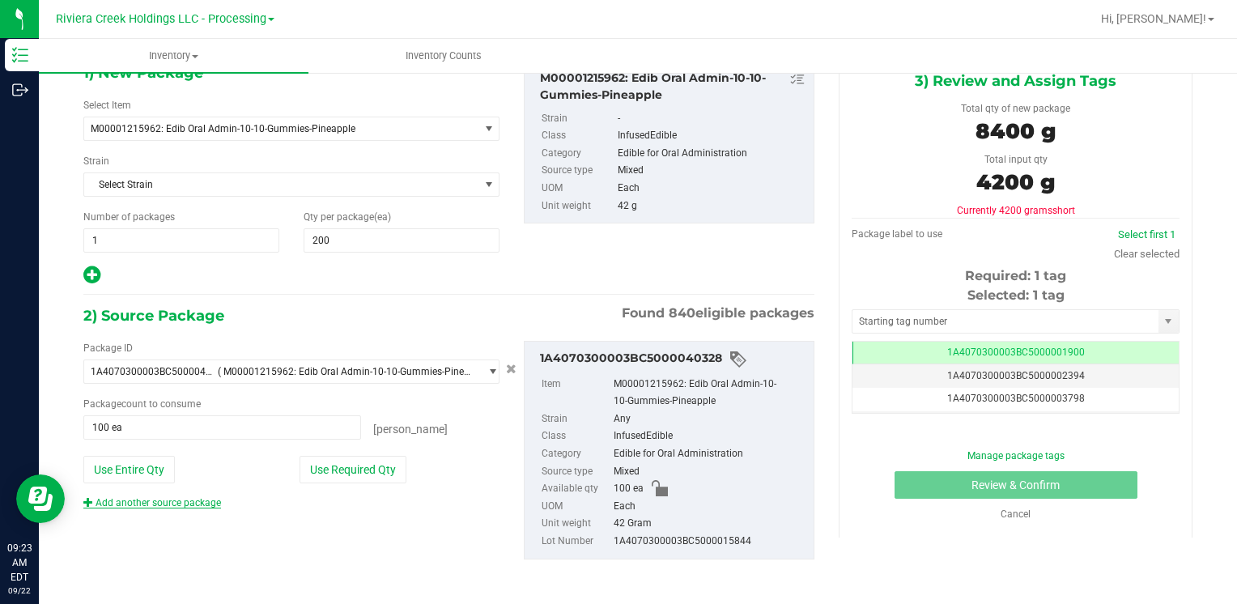
click at [139, 500] on link "Add another source package" at bounding box center [152, 502] width 138 height 11
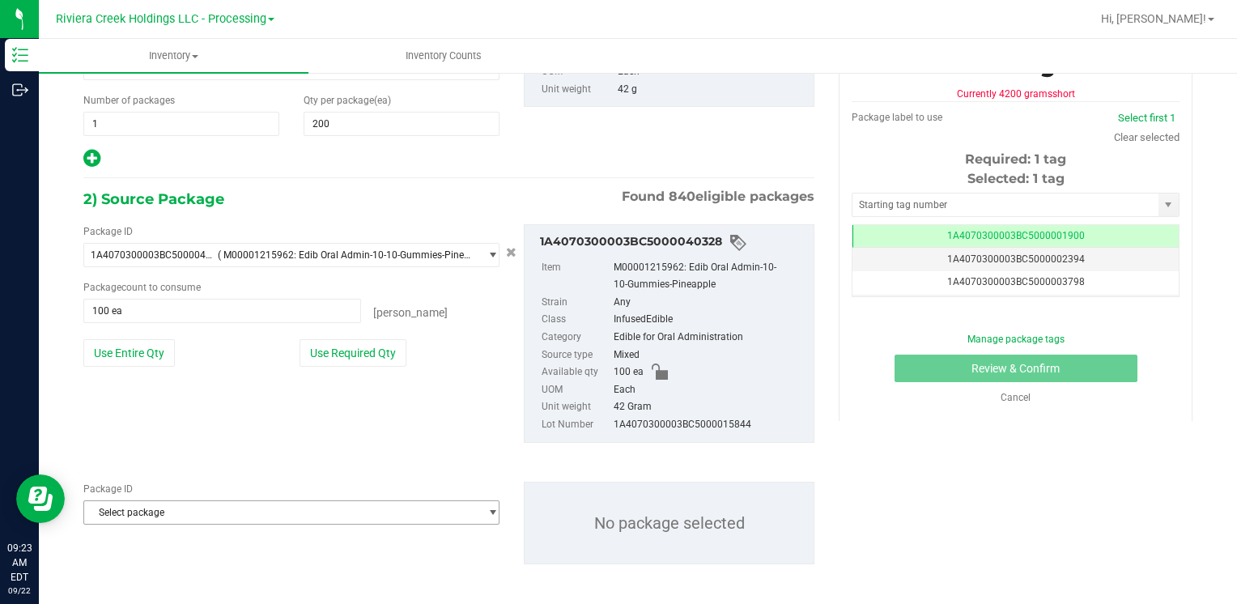
scroll to position [211, 0]
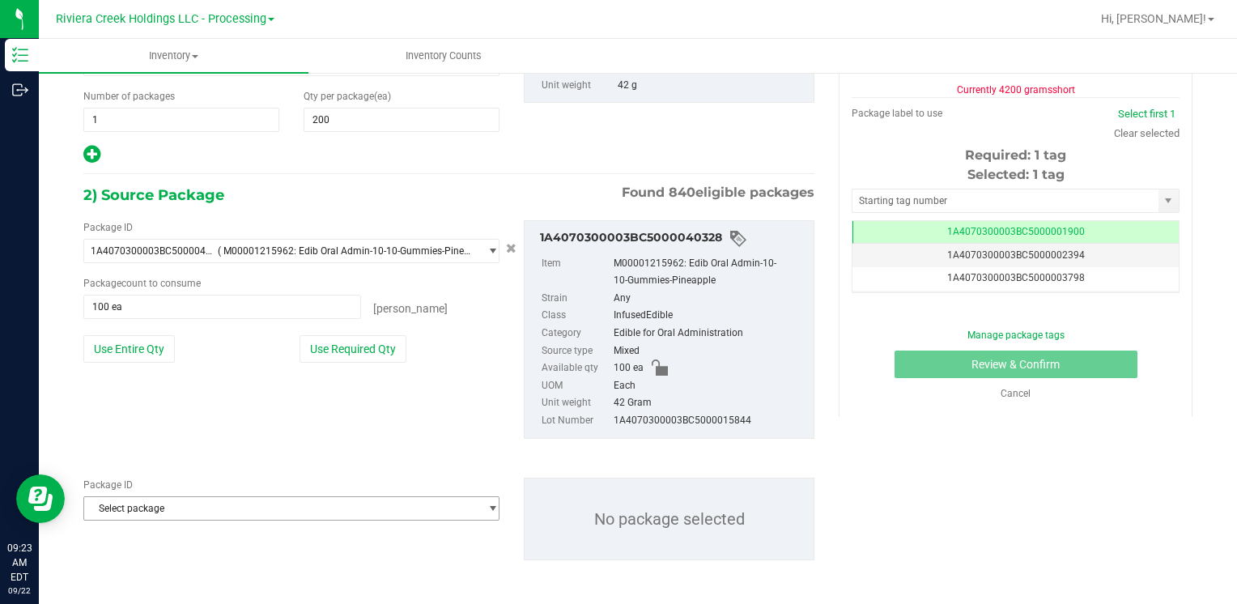
click at [149, 507] on span "Select package" at bounding box center [281, 508] width 394 height 23
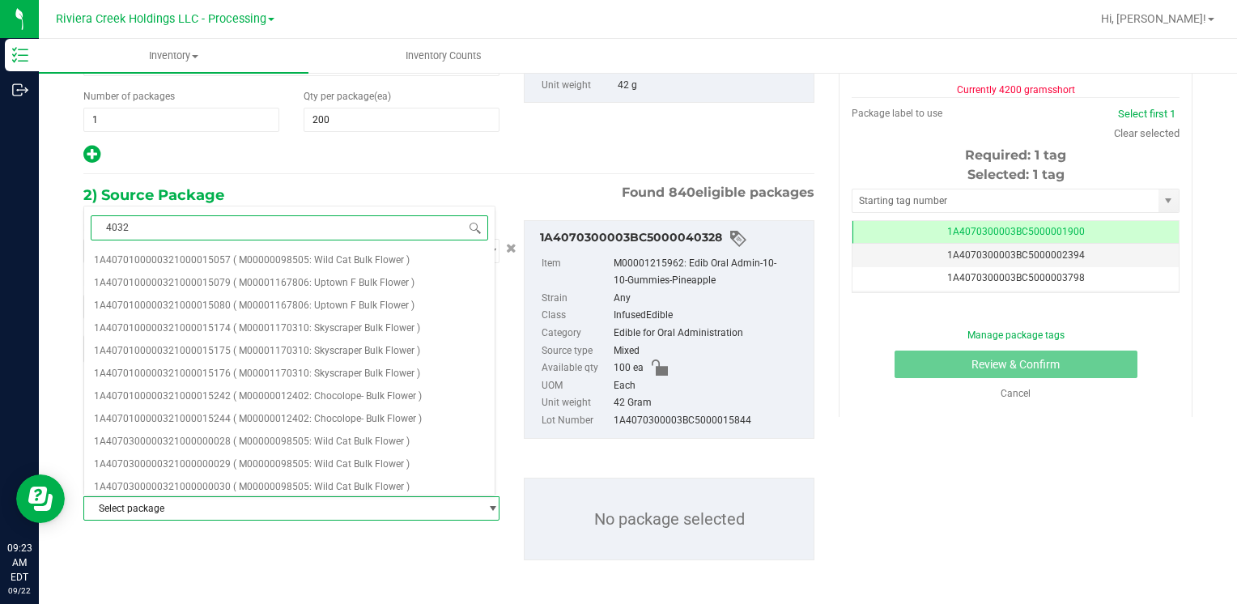
type input "40329"
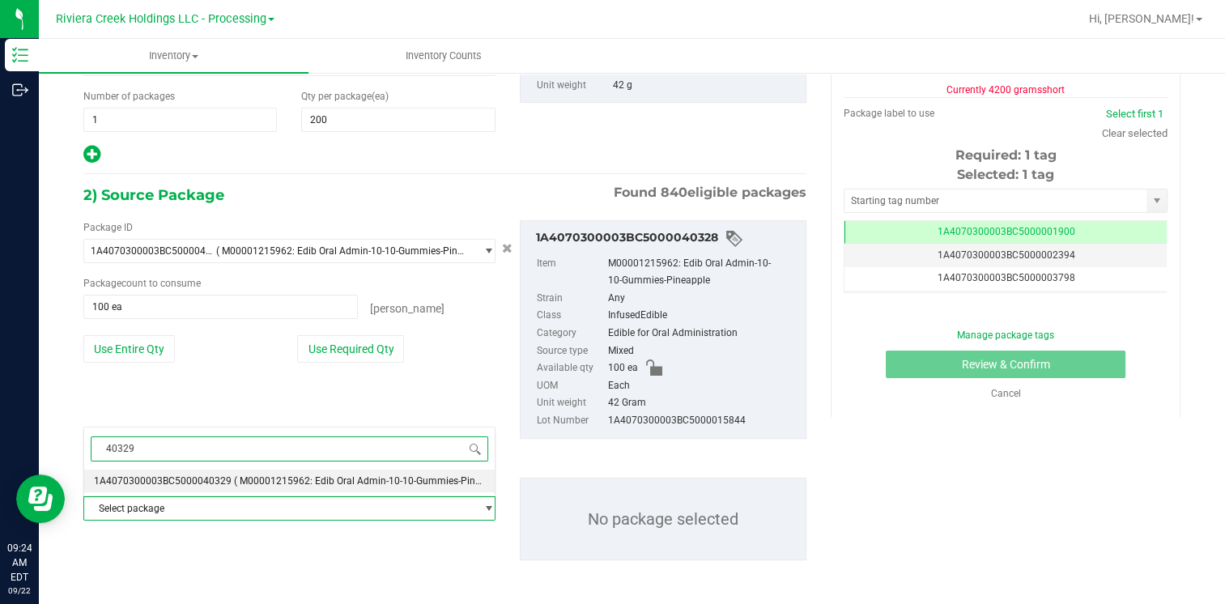
click at [243, 478] on span "( M00001215962: Edib Oral Admin-10-10-Gummies-Pineapple )" at bounding box center [372, 480] width 276 height 11
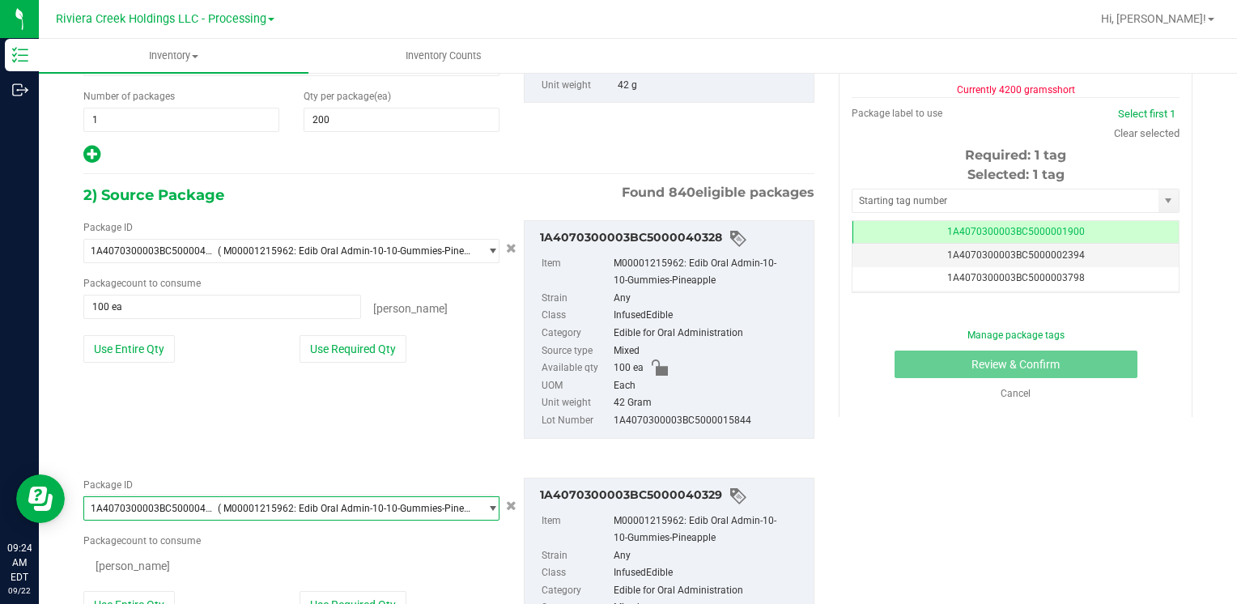
scroll to position [16727, 0]
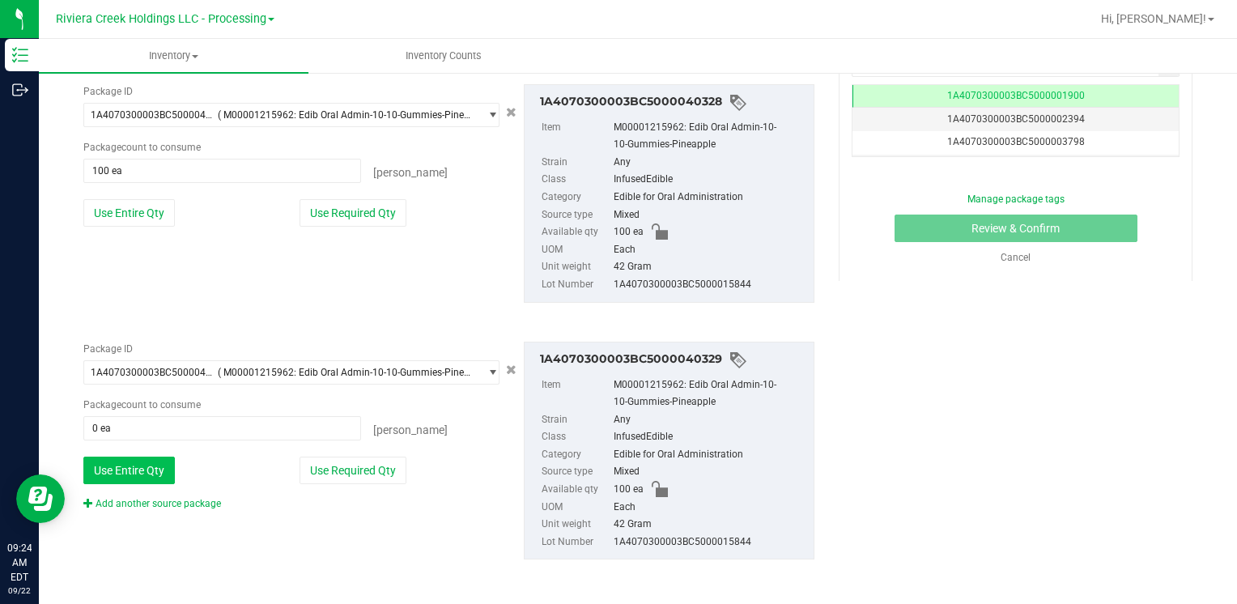
click at [148, 469] on button "Use Entire Qty" at bounding box center [128, 471] width 91 height 28
type input "100 ea"
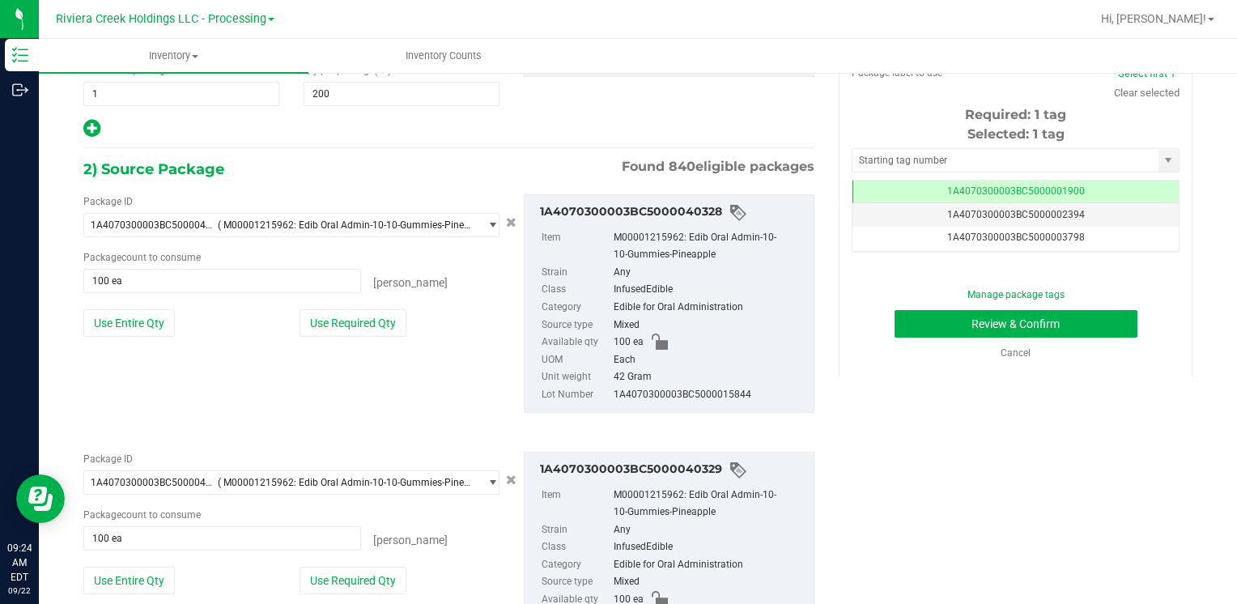
scroll to position [0, 0]
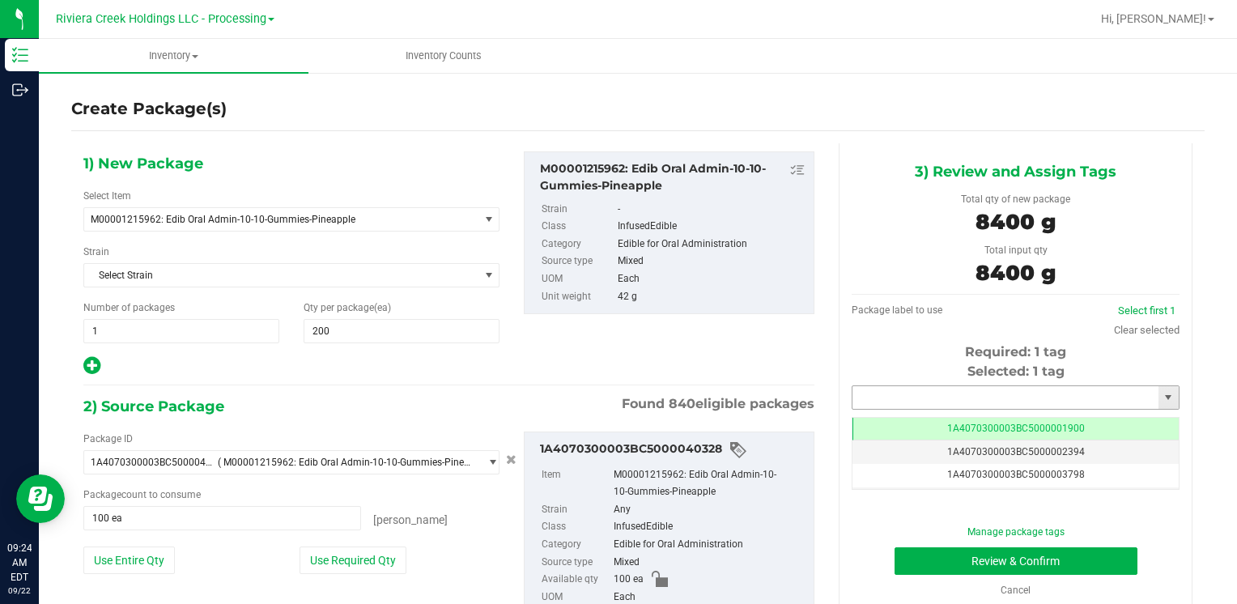
click at [865, 404] on input "text" at bounding box center [1005, 397] width 306 height 23
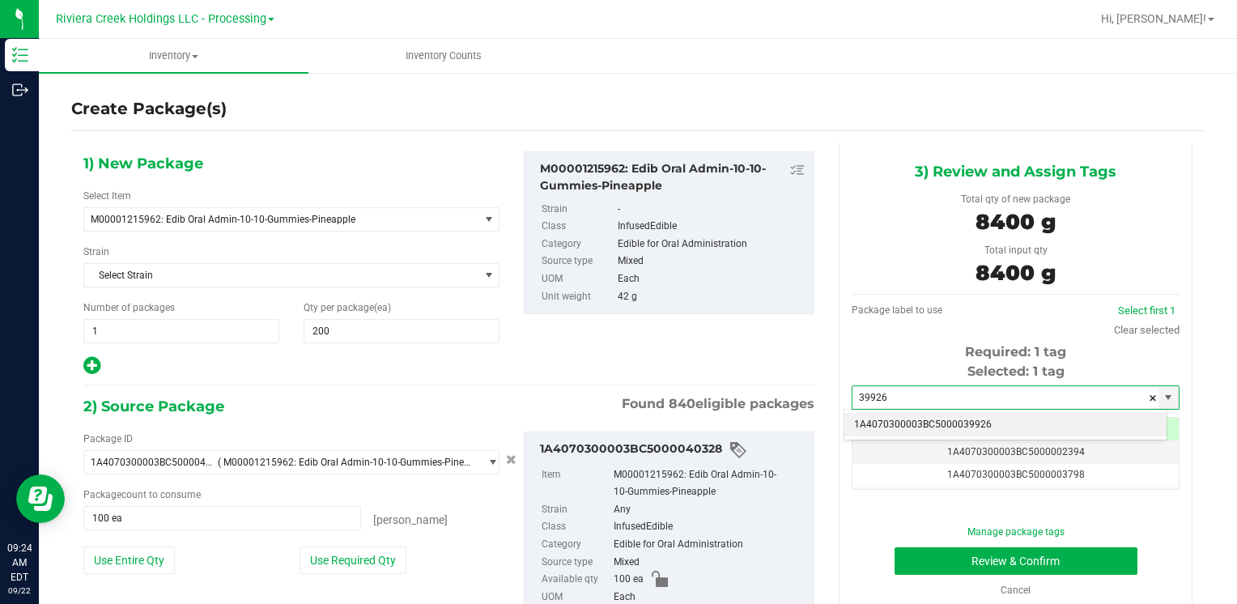
click at [877, 416] on li "1A4070300003BC5000039926" at bounding box center [1005, 425] width 322 height 24
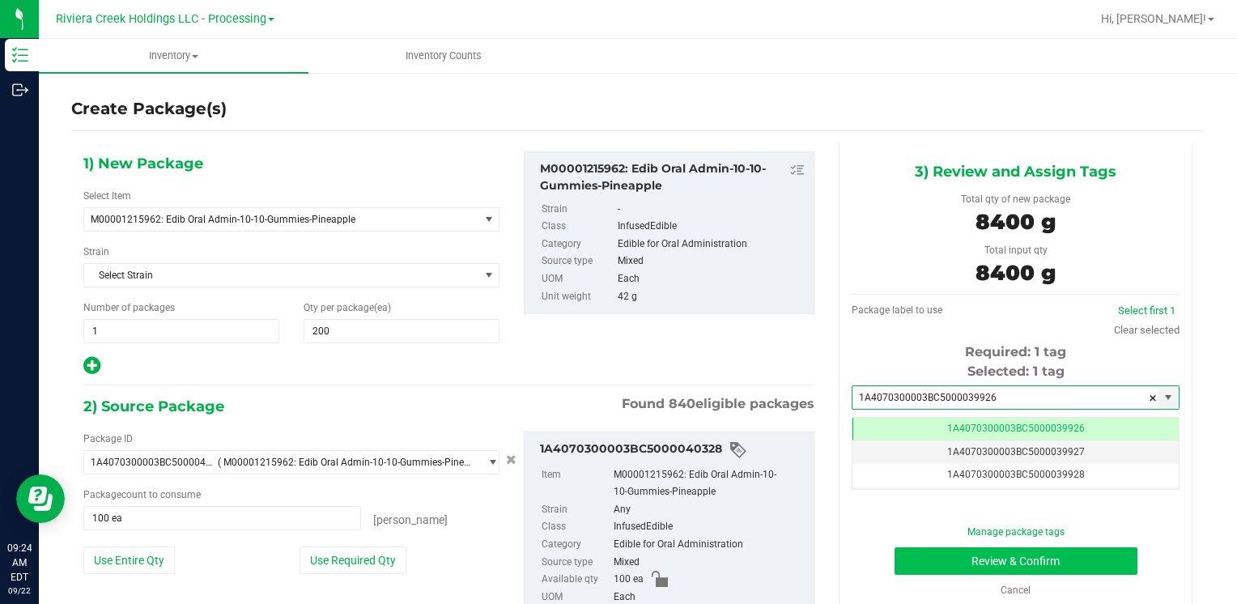
type input "1A4070300003BC5000039926"
click at [898, 556] on button "Review & Confirm" at bounding box center [1015, 561] width 243 height 28
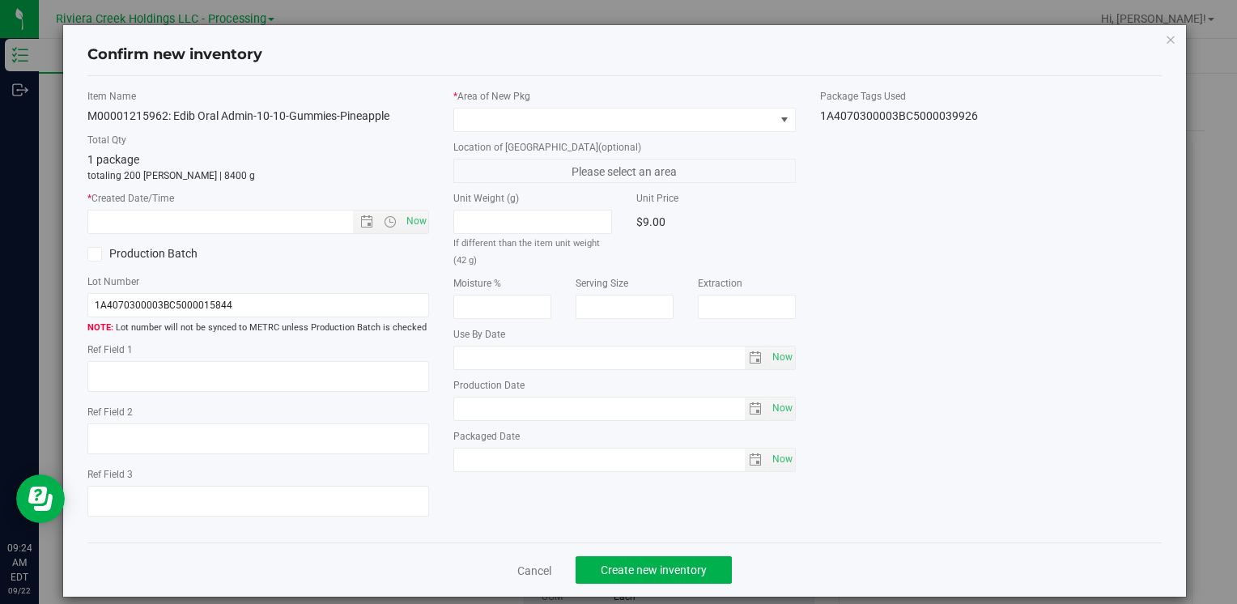
type input "[DATE]"
click at [411, 210] on span "Now" at bounding box center [416, 221] width 28 height 23
type input "[DATE] 9:24 AM"
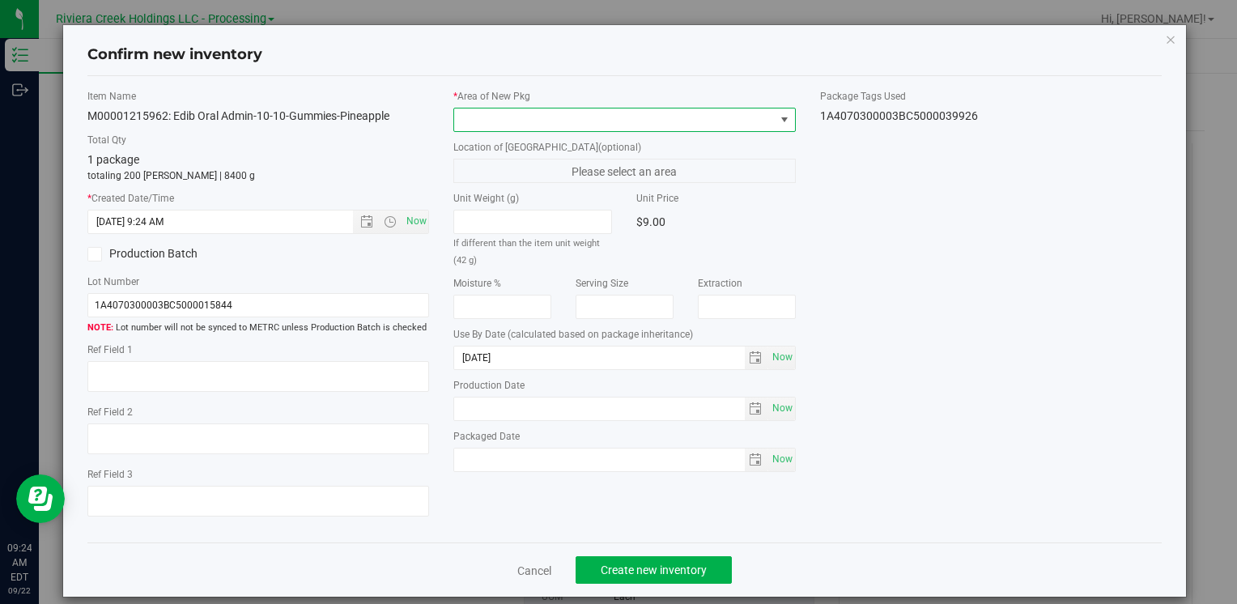
click at [489, 112] on span at bounding box center [614, 119] width 320 height 23
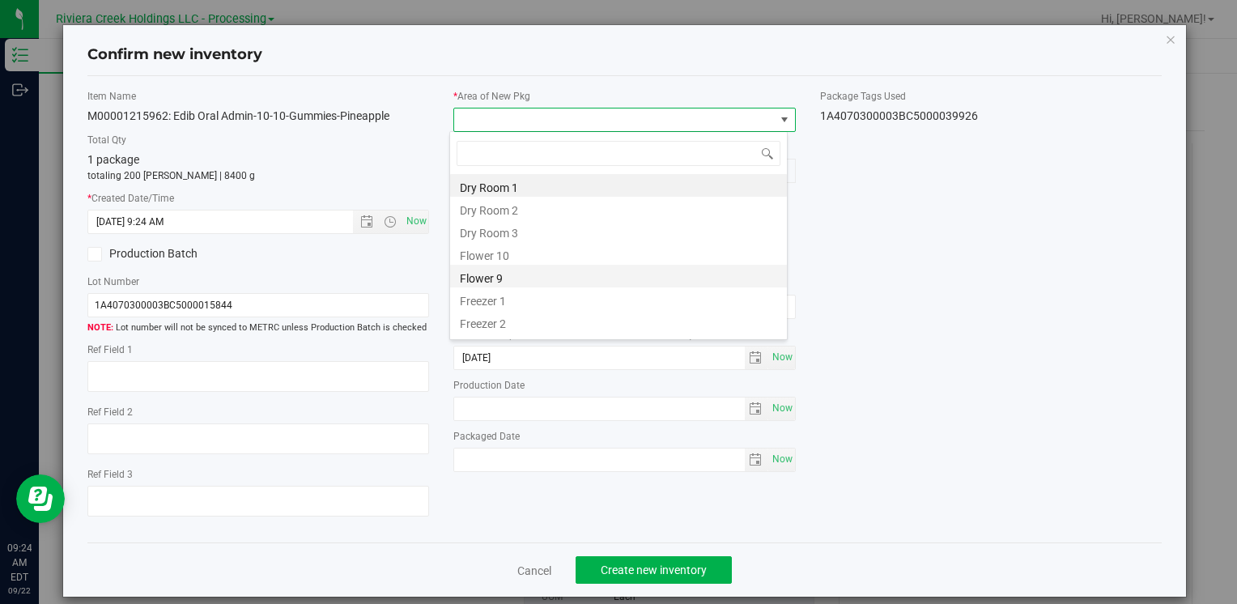
click at [557, 265] on li "Flower 9" at bounding box center [618, 276] width 337 height 23
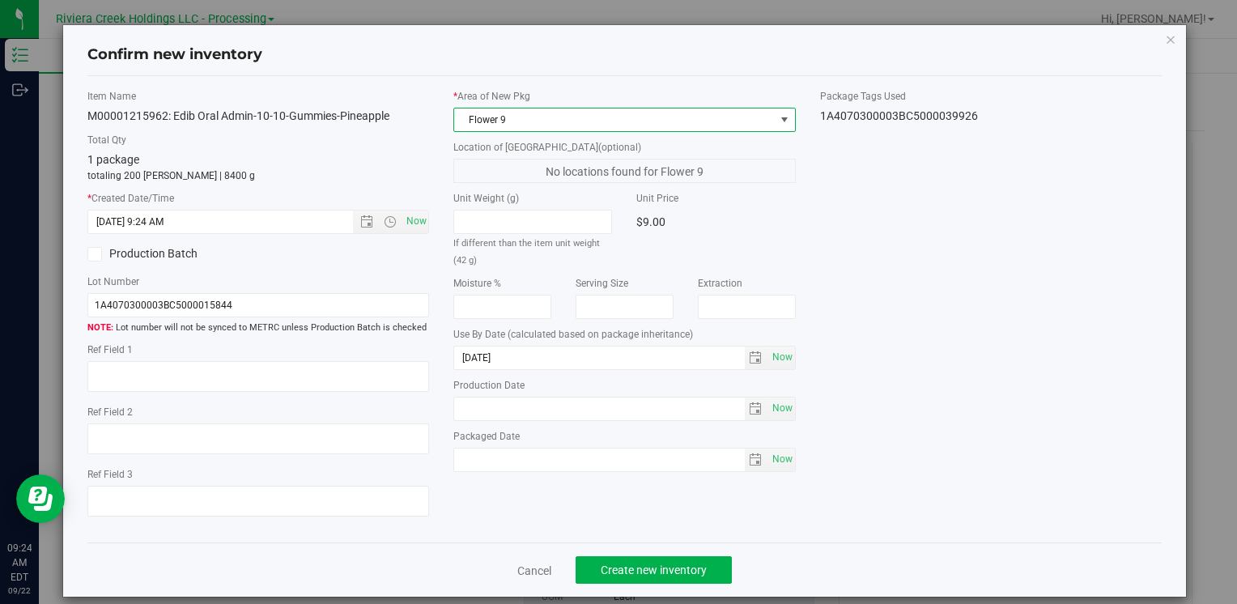
click at [519, 115] on span "Flower 9" at bounding box center [614, 119] width 320 height 23
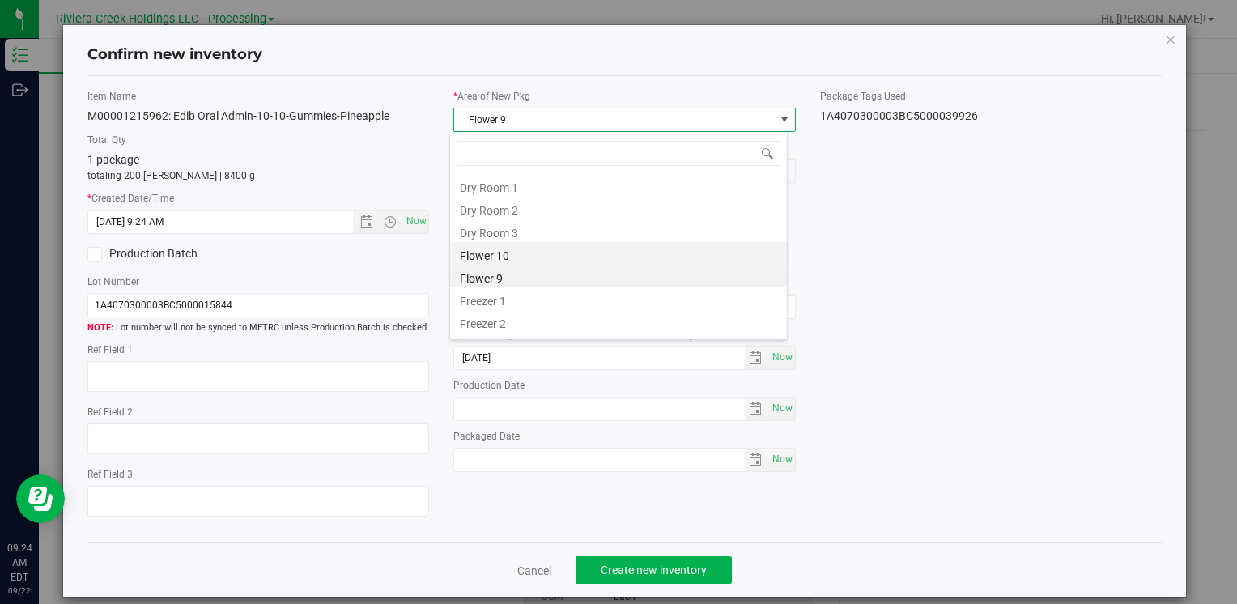
click at [538, 253] on li "Flower 10" at bounding box center [618, 253] width 337 height 23
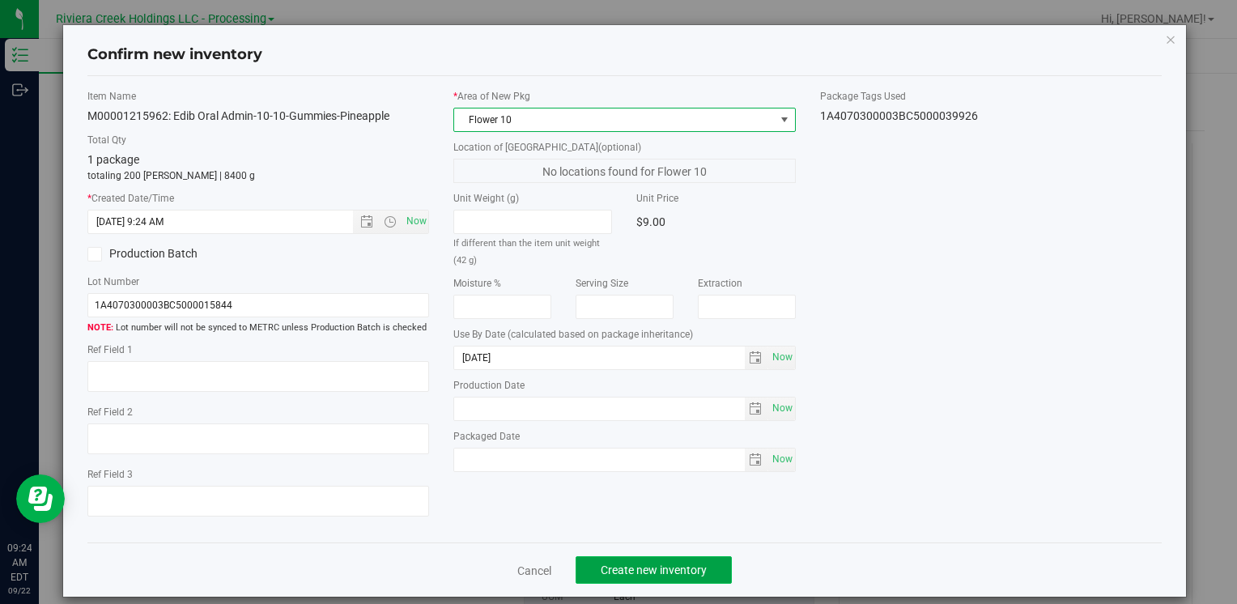
click at [640, 570] on span "Create new inventory" at bounding box center [654, 569] width 106 height 13
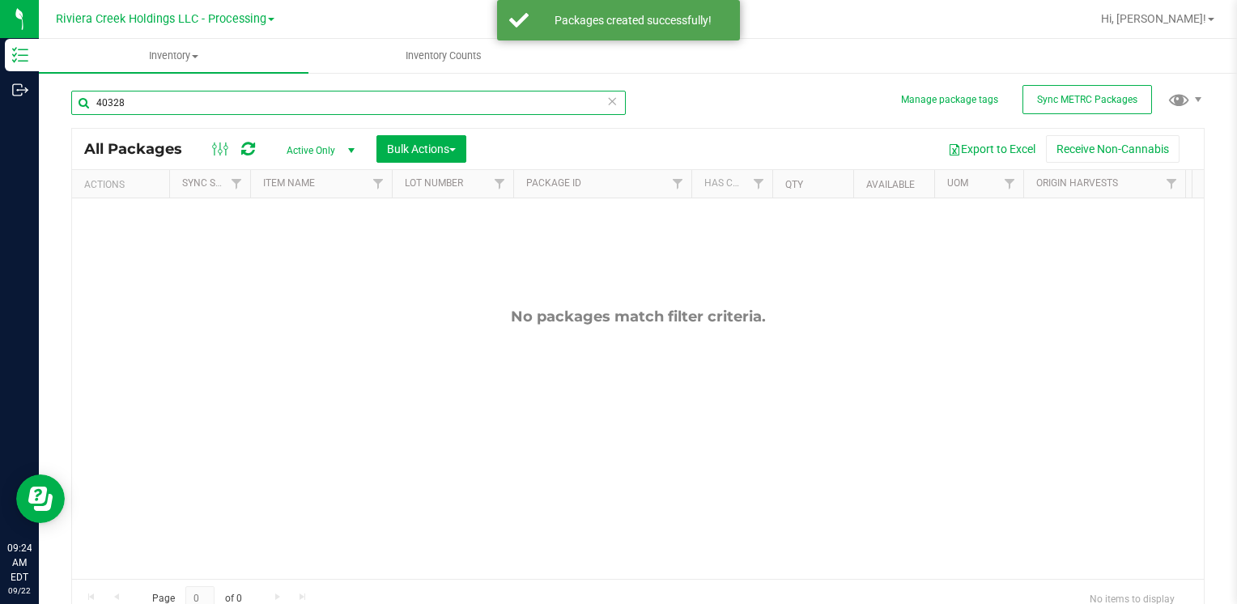
click at [193, 97] on input "40328" at bounding box center [348, 103] width 554 height 24
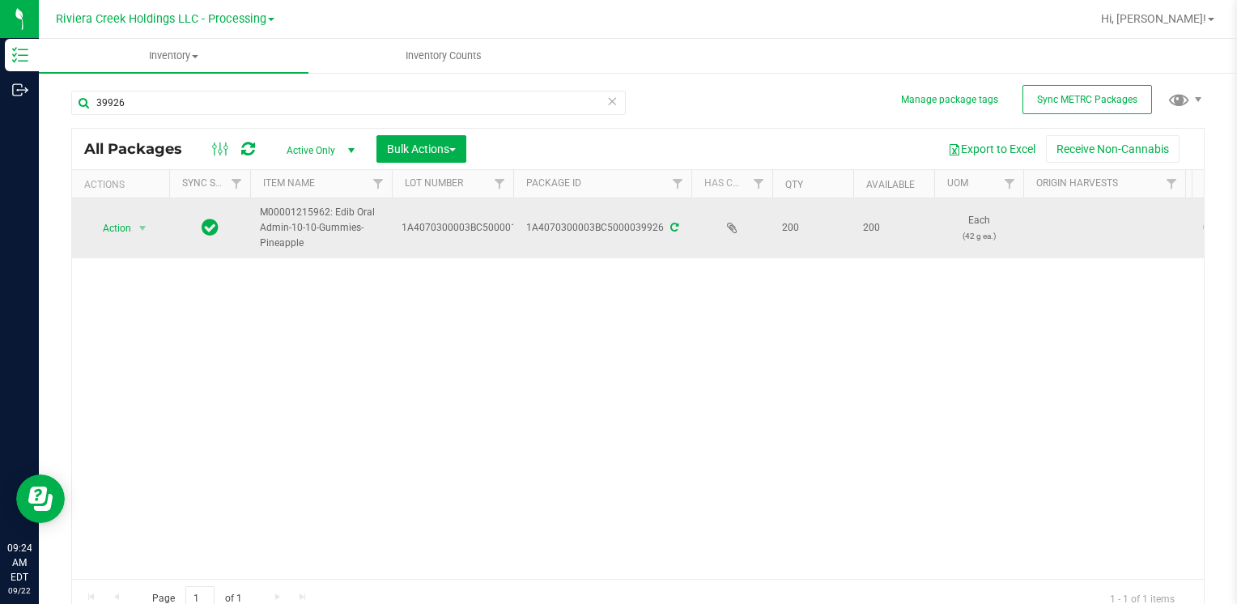
drag, startPoint x: 131, startPoint y: 248, endPoint x: 130, endPoint y: 236, distance: 12.2
click at [131, 244] on td "Action Action Create package Edit attributes Global inventory Locate package Lo…" at bounding box center [120, 228] width 97 height 60
click at [130, 236] on span "Action" at bounding box center [110, 228] width 44 height 23
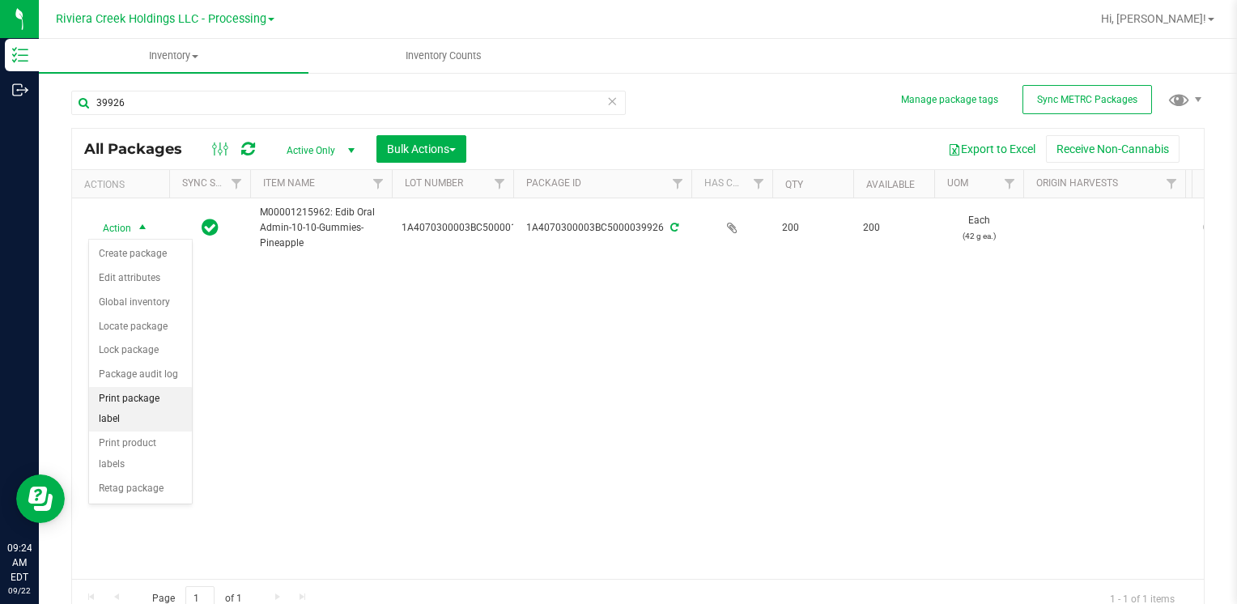
drag, startPoint x: 176, startPoint y: 397, endPoint x: 192, endPoint y: 390, distance: 17.8
click at [176, 397] on li "Print package label" at bounding box center [140, 409] width 103 height 45
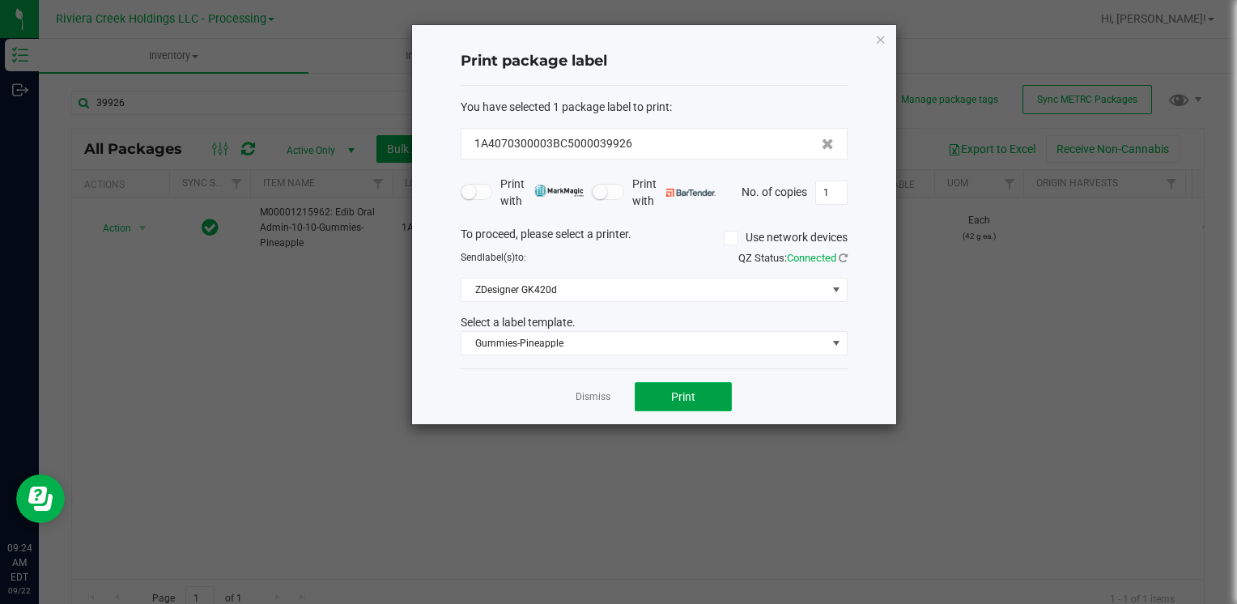
click at [652, 400] on button "Print" at bounding box center [683, 396] width 97 height 29
click at [883, 37] on icon "button" at bounding box center [880, 38] width 11 height 19
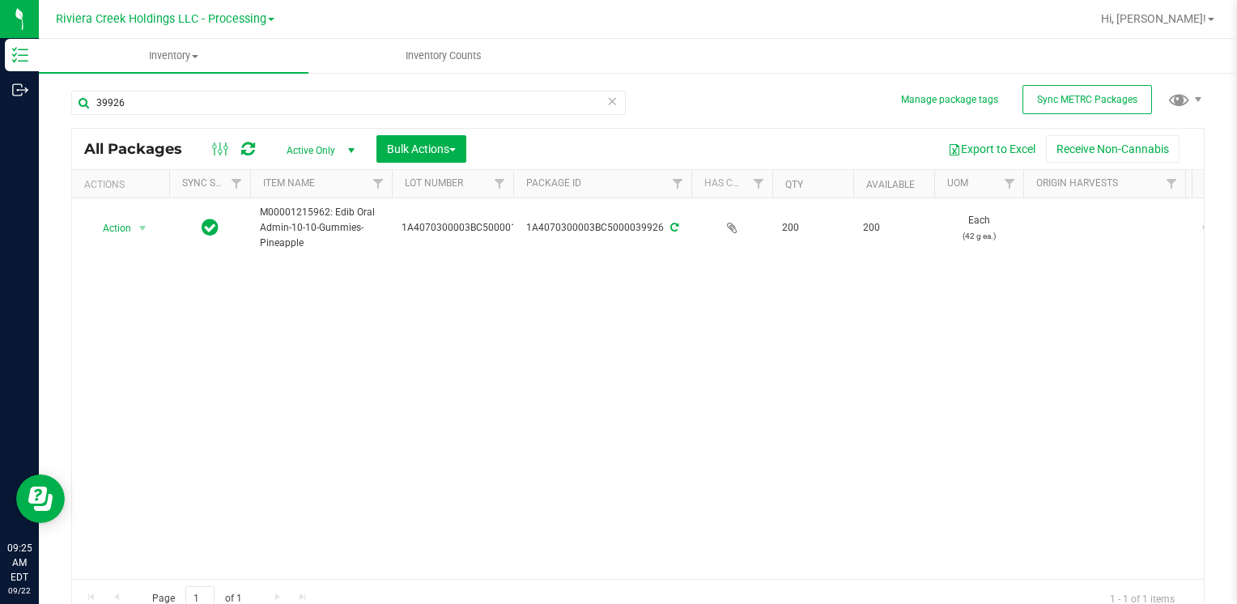
click at [220, 115] on div "39926" at bounding box center [348, 109] width 554 height 37
click at [218, 105] on input "39926" at bounding box center [348, 103] width 554 height 24
click at [217, 105] on input "39926" at bounding box center [348, 103] width 554 height 24
type input "1"
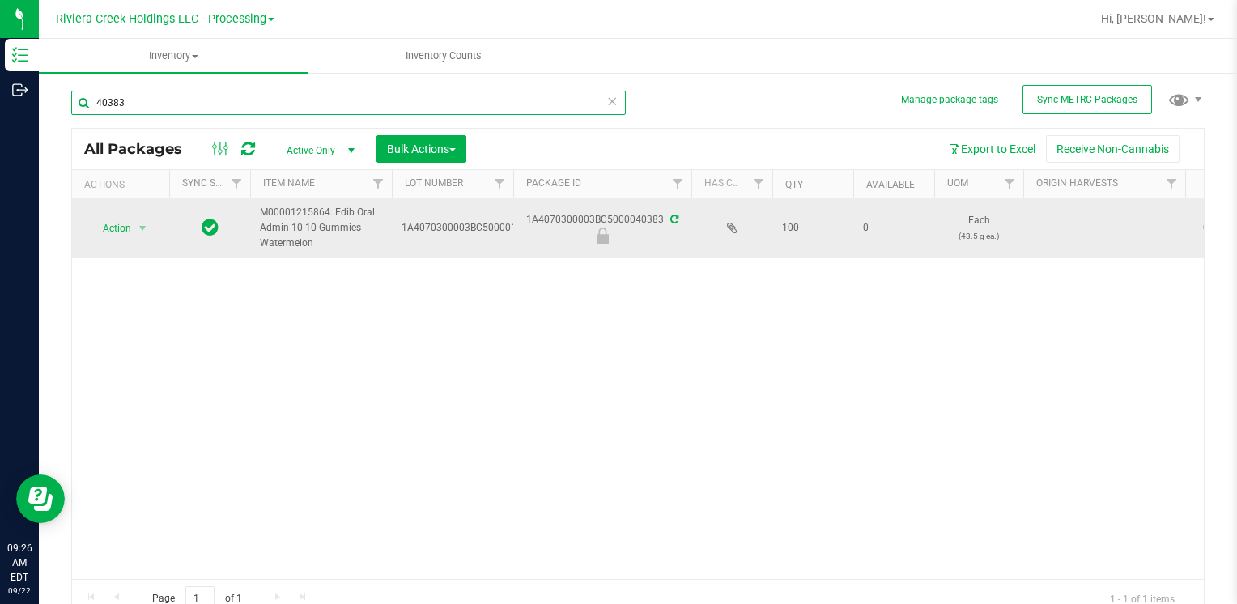
type input "40383"
click at [105, 228] on span "Action" at bounding box center [110, 228] width 44 height 23
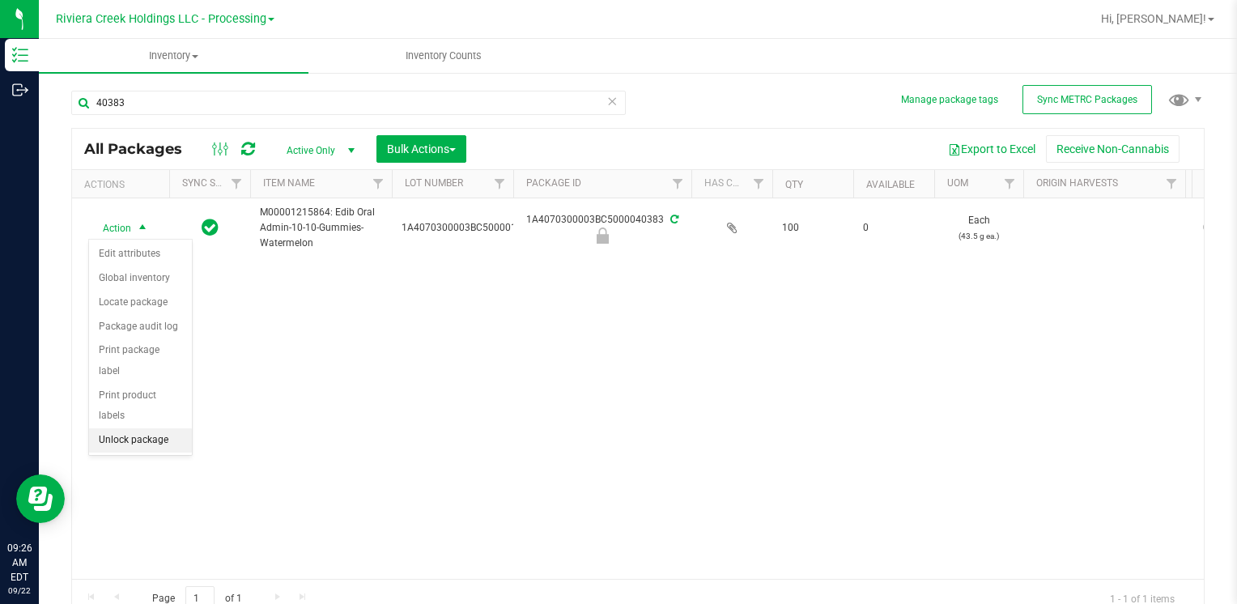
click at [179, 428] on li "Unlock package" at bounding box center [140, 440] width 103 height 24
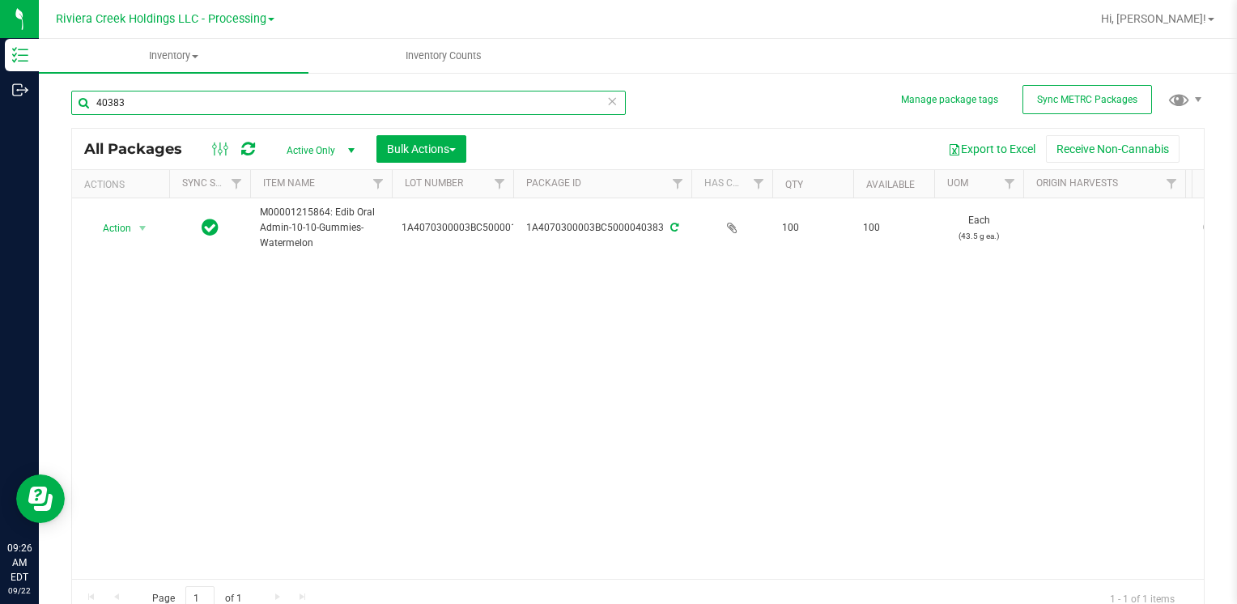
click at [160, 93] on input "40383" at bounding box center [348, 103] width 554 height 24
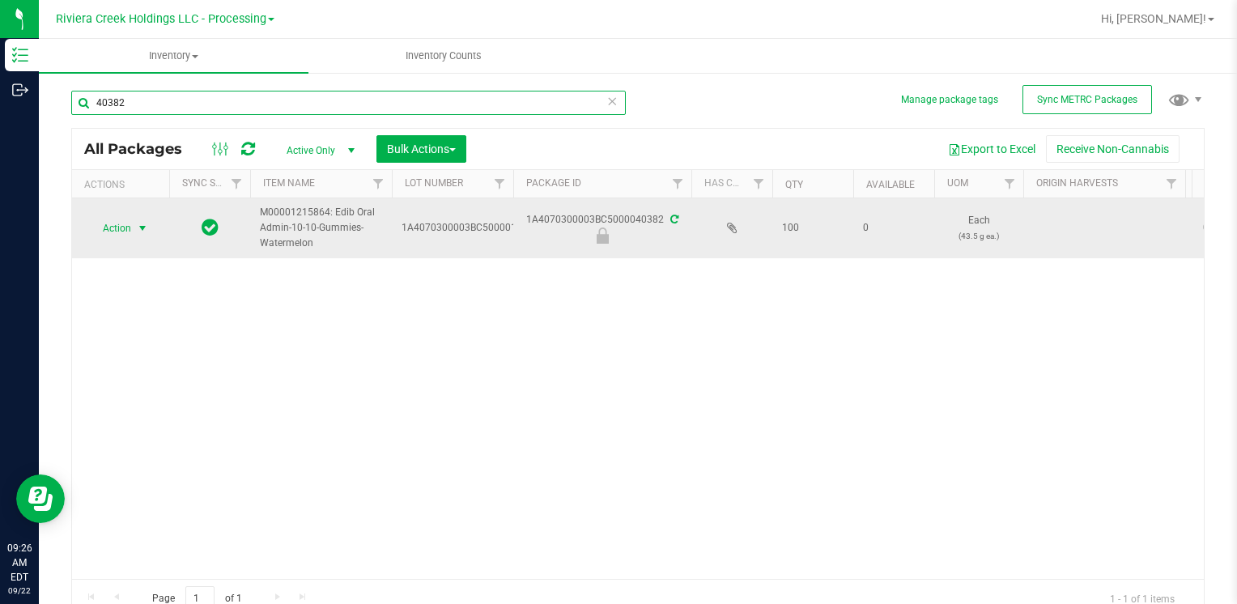
type input "40382"
click at [130, 227] on span "Action" at bounding box center [110, 228] width 44 height 23
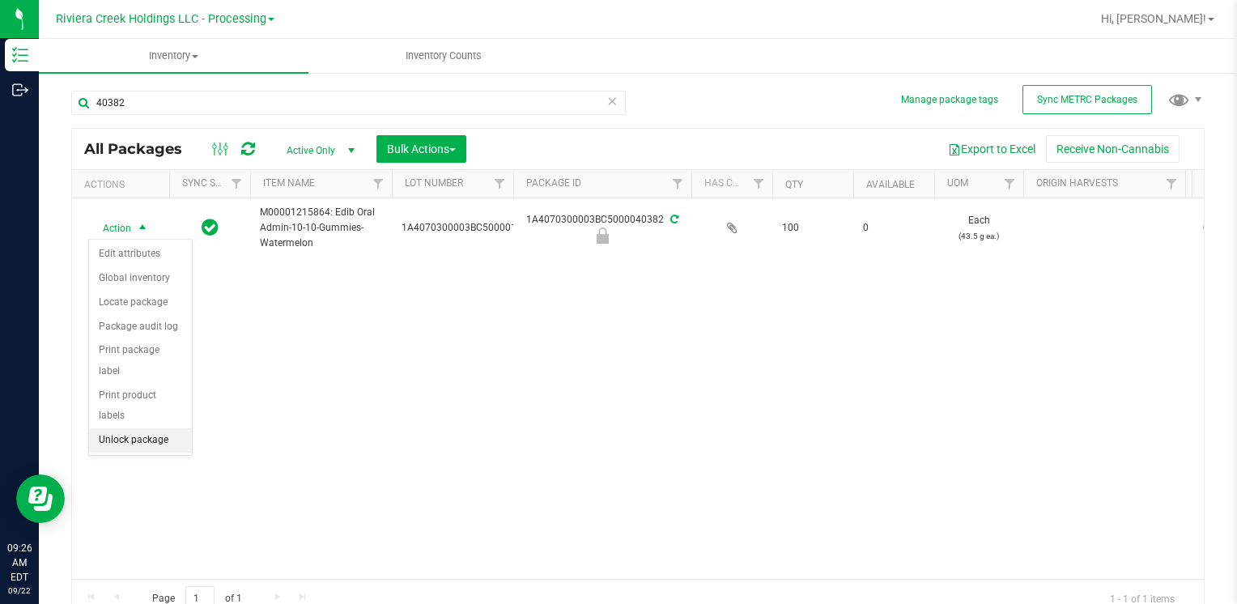
click at [153, 428] on li "Unlock package" at bounding box center [140, 440] width 103 height 24
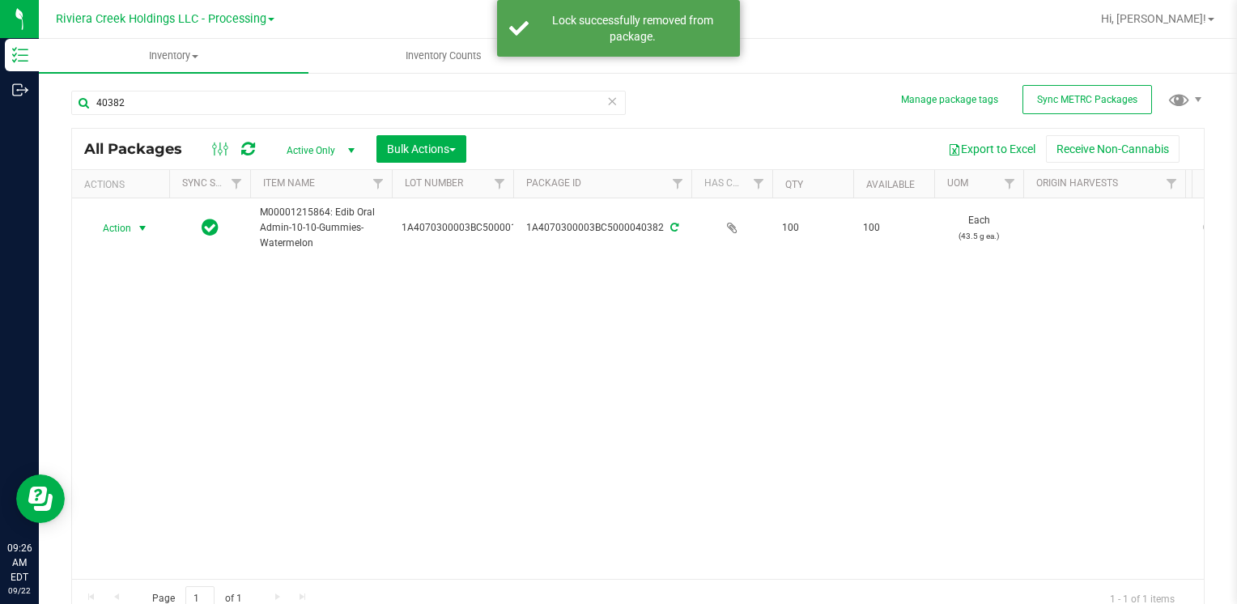
drag, startPoint x: 128, startPoint y: 228, endPoint x: 146, endPoint y: 267, distance: 42.7
click at [130, 234] on span "Action" at bounding box center [110, 228] width 44 height 23
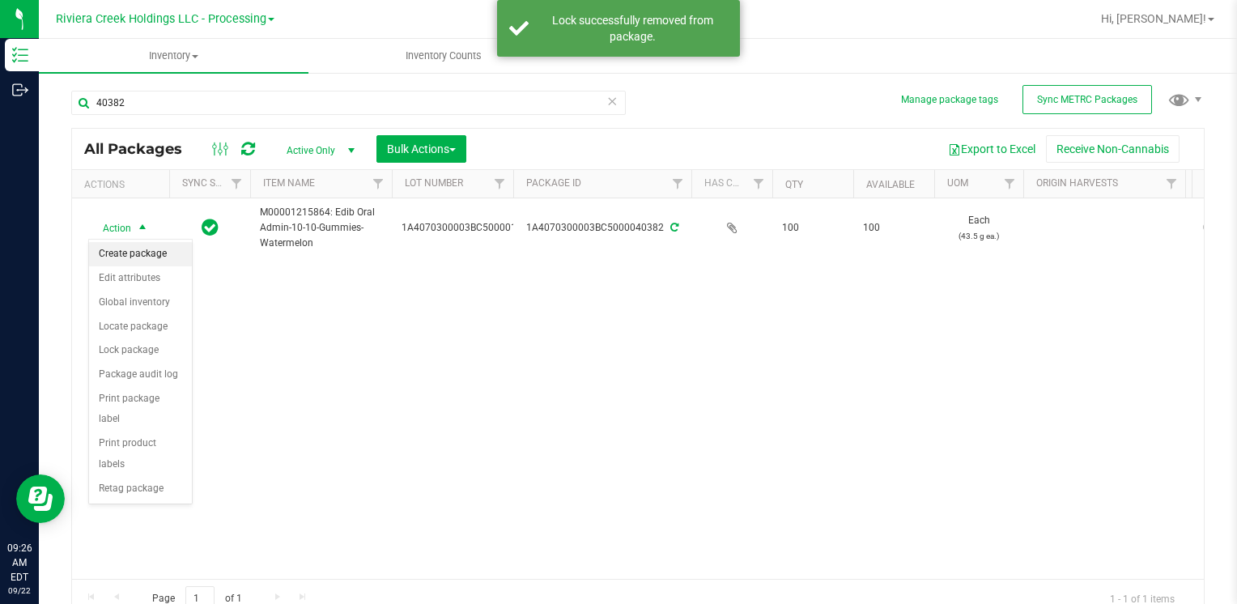
click at [138, 260] on li "Create package" at bounding box center [140, 254] width 103 height 24
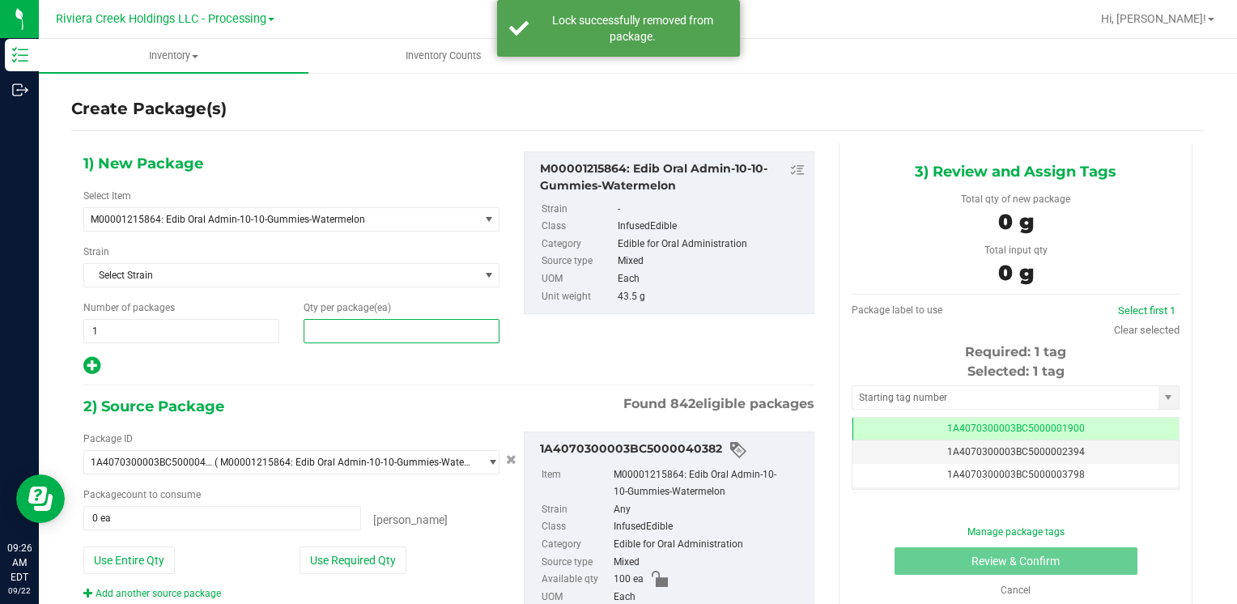
click at [462, 324] on span at bounding box center [402, 331] width 196 height 24
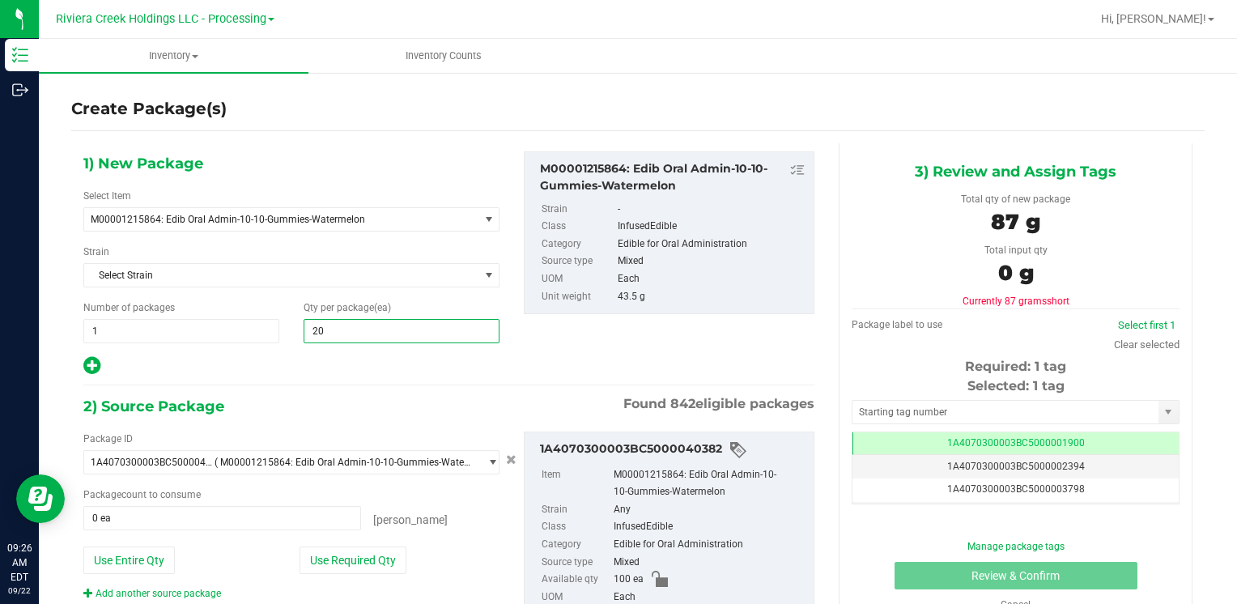
type input "200"
click at [160, 547] on button "Use Entire Qty" at bounding box center [128, 560] width 91 height 28
type input "100 ea"
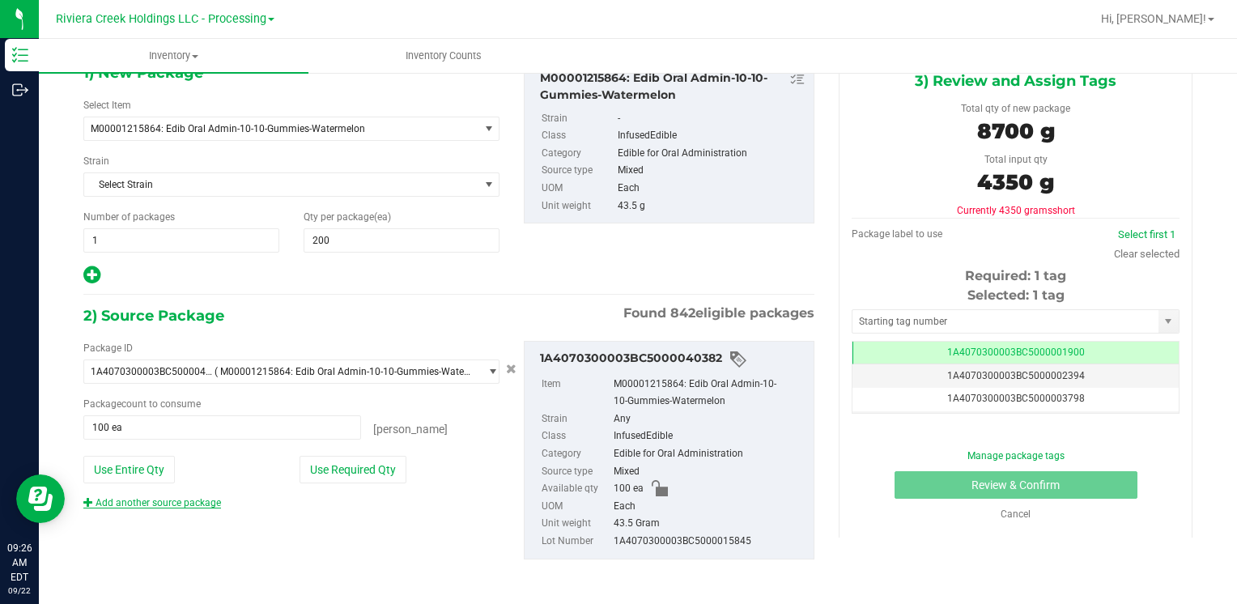
click at [188, 498] on link "Add another source package" at bounding box center [152, 502] width 138 height 11
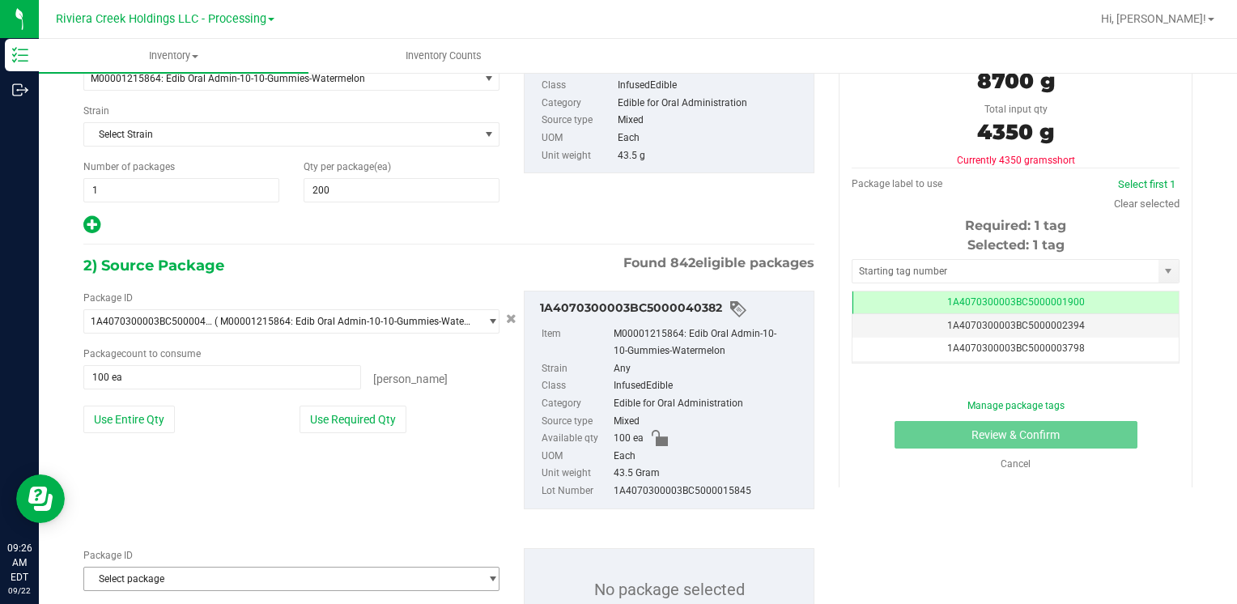
scroll to position [211, 0]
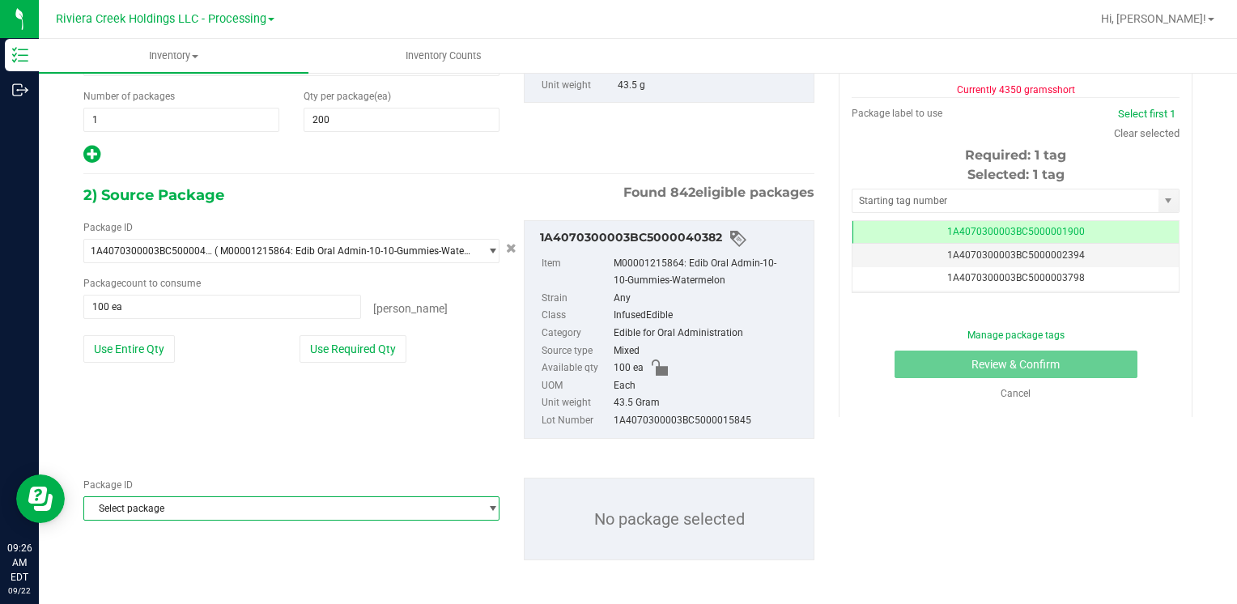
click at [187, 498] on span "Select package" at bounding box center [281, 508] width 394 height 23
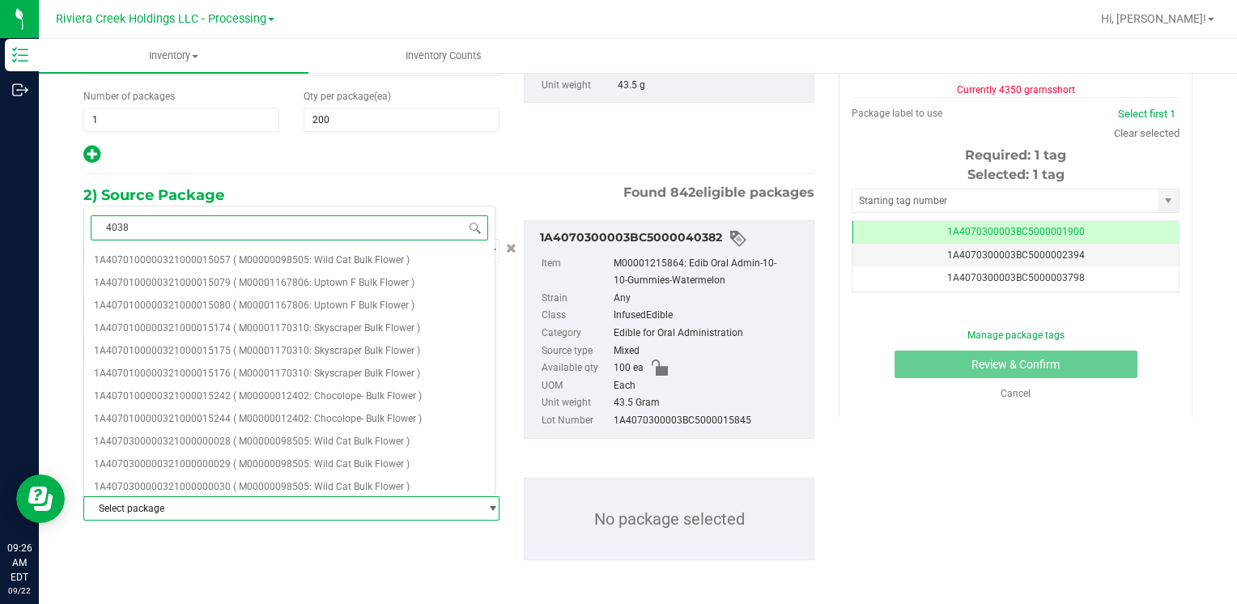
type input "40383"
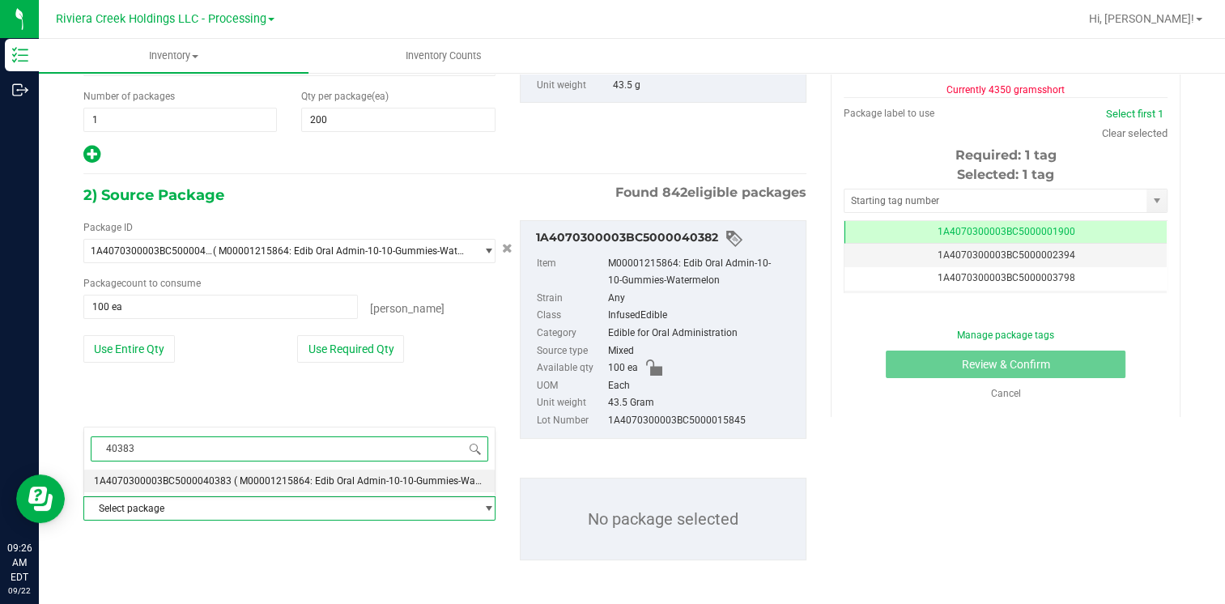
click at [209, 474] on li "1A4070300003BC5000040383 ( M00001215864: Edib Oral Admin-10-10-Gummies-Watermel…" at bounding box center [289, 480] width 410 height 23
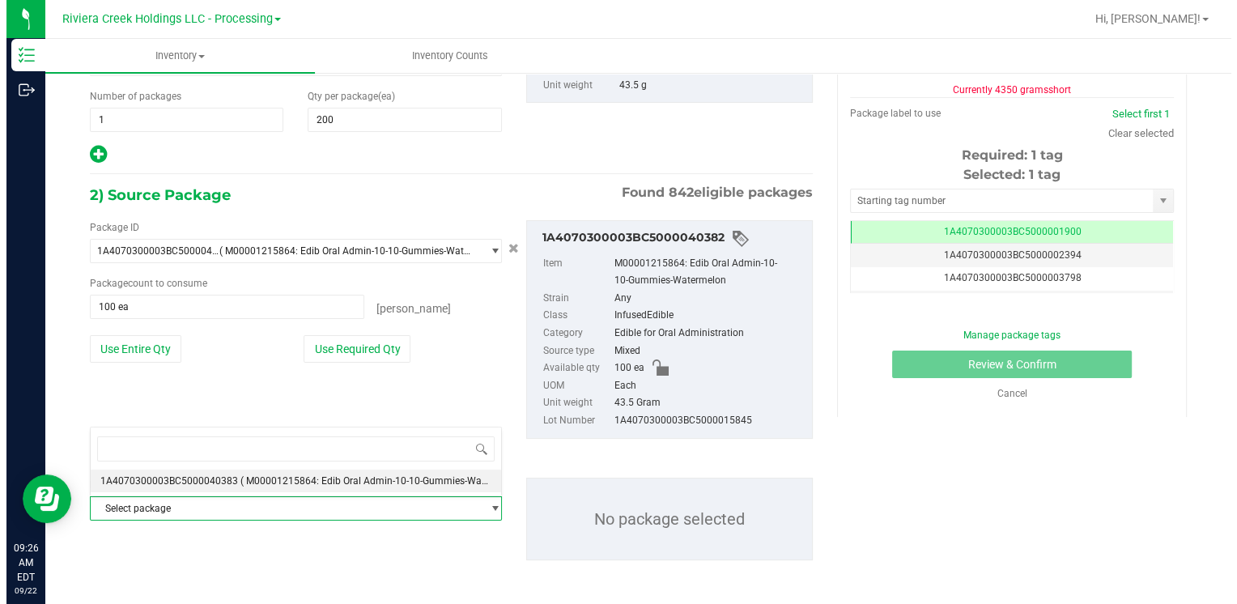
scroll to position [17362, 0]
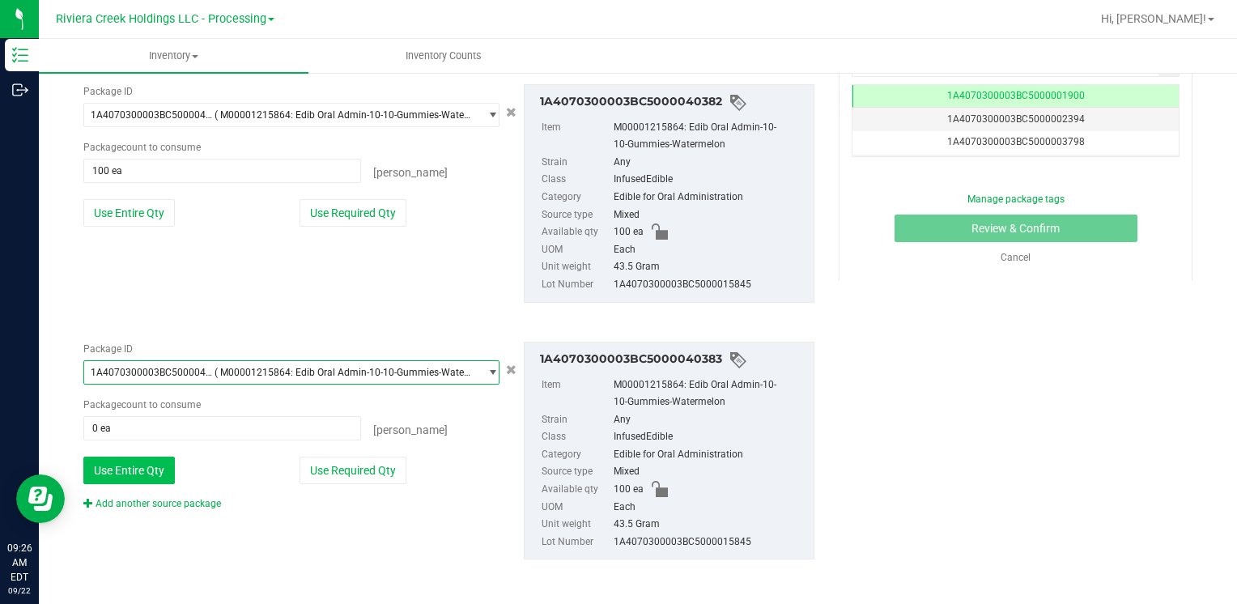
click at [140, 472] on button "Use Entire Qty" at bounding box center [128, 471] width 91 height 28
type input "100 ea"
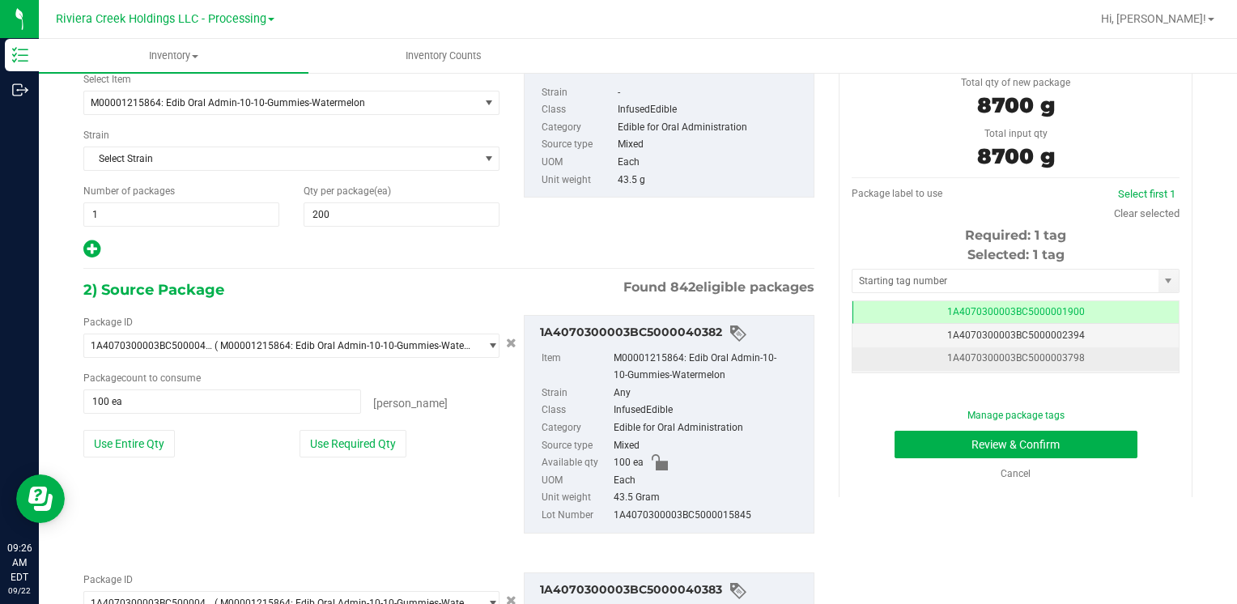
scroll to position [0, 0]
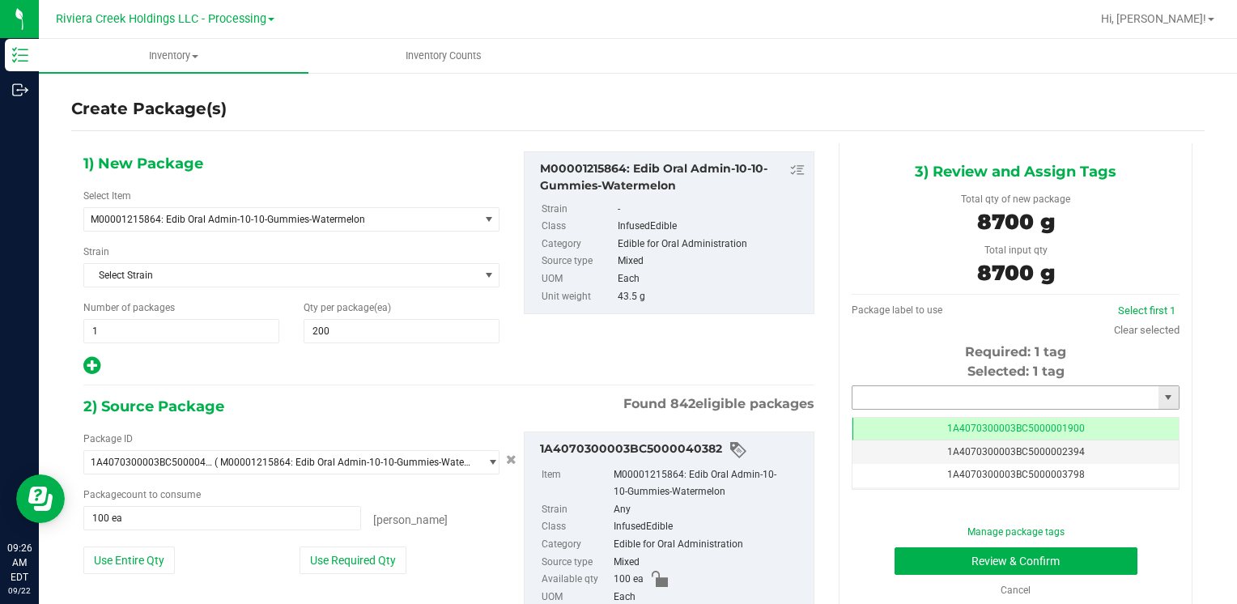
click at [957, 392] on input "text" at bounding box center [1005, 397] width 306 height 23
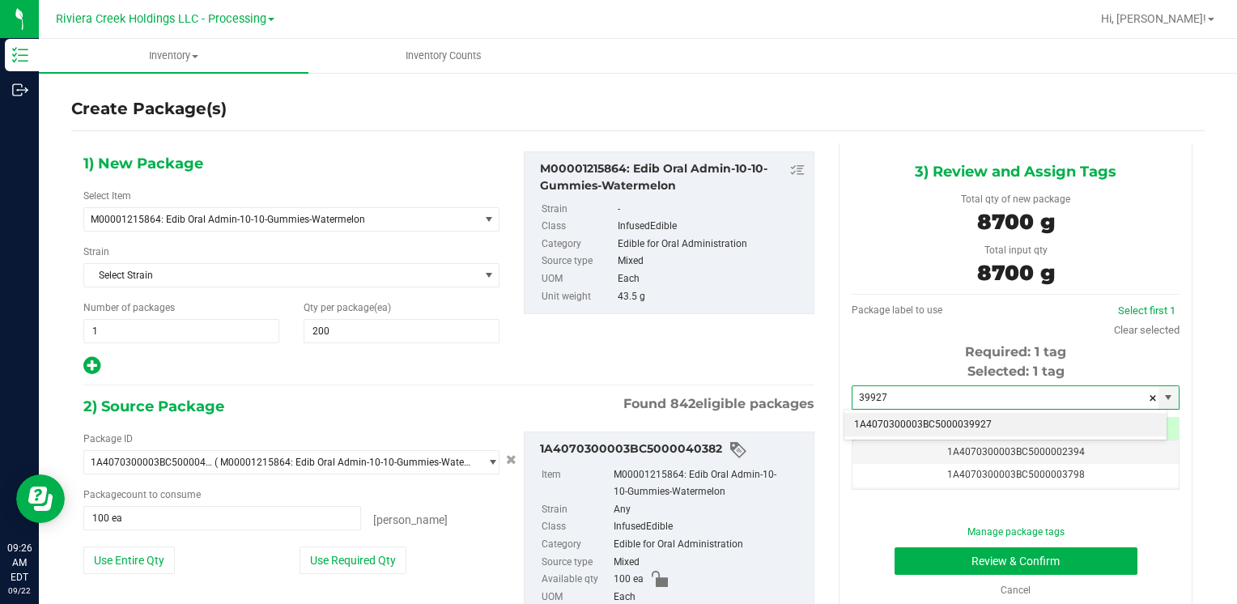
click at [914, 419] on li "1A4070300003BC5000039927" at bounding box center [1005, 425] width 322 height 24
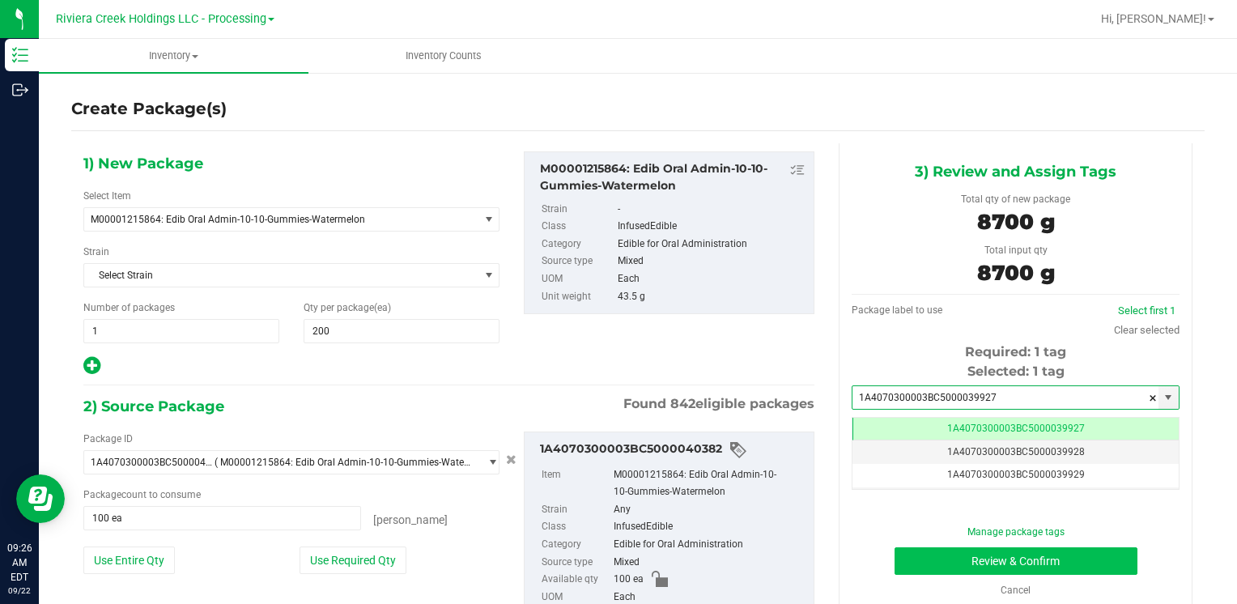
type input "1A4070300003BC5000039927"
click at [920, 565] on button "Review & Confirm" at bounding box center [1015, 561] width 243 height 28
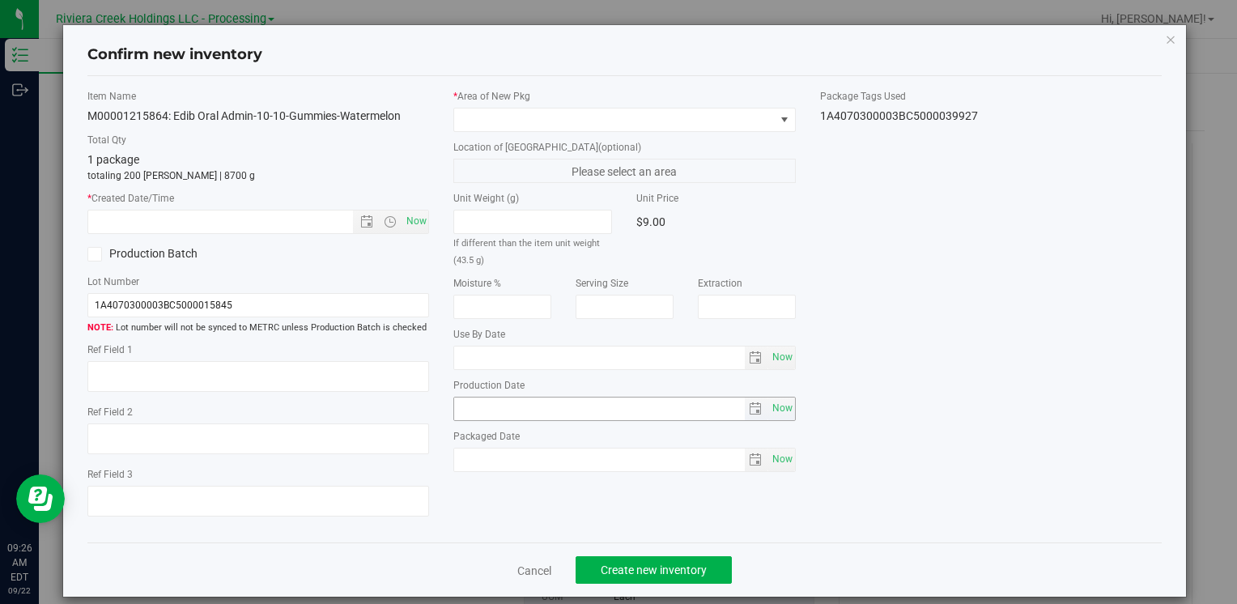
type input "[DATE]"
click at [402, 215] on span "Now" at bounding box center [416, 221] width 28 height 23
type input "[DATE] 9:26 AM"
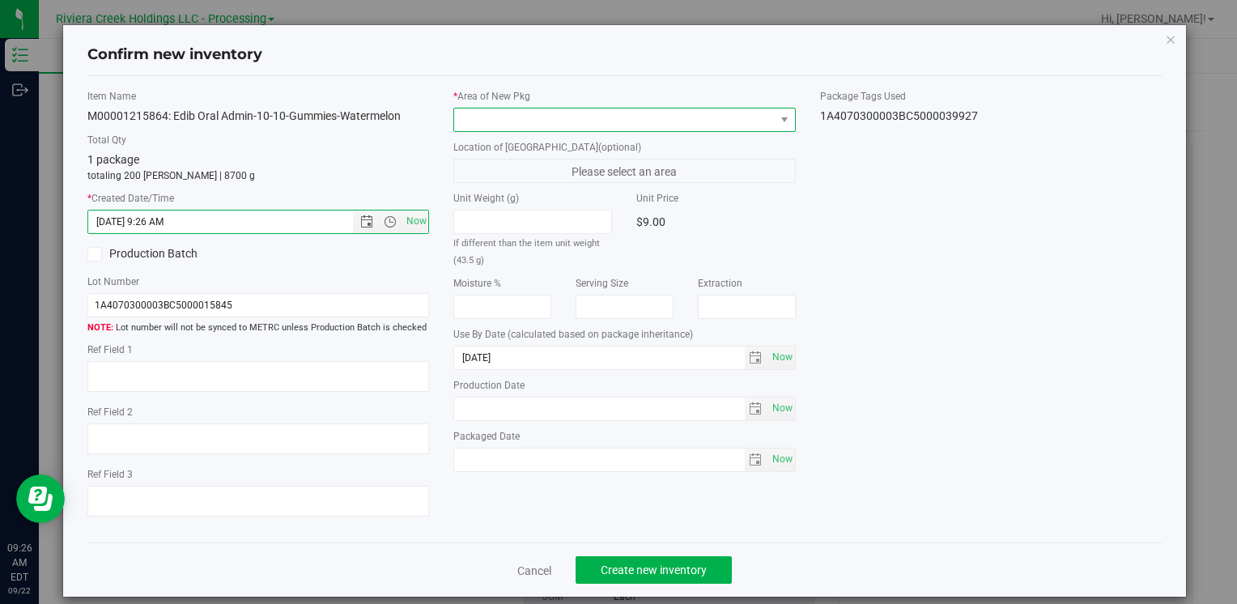
click at [470, 120] on span at bounding box center [614, 119] width 320 height 23
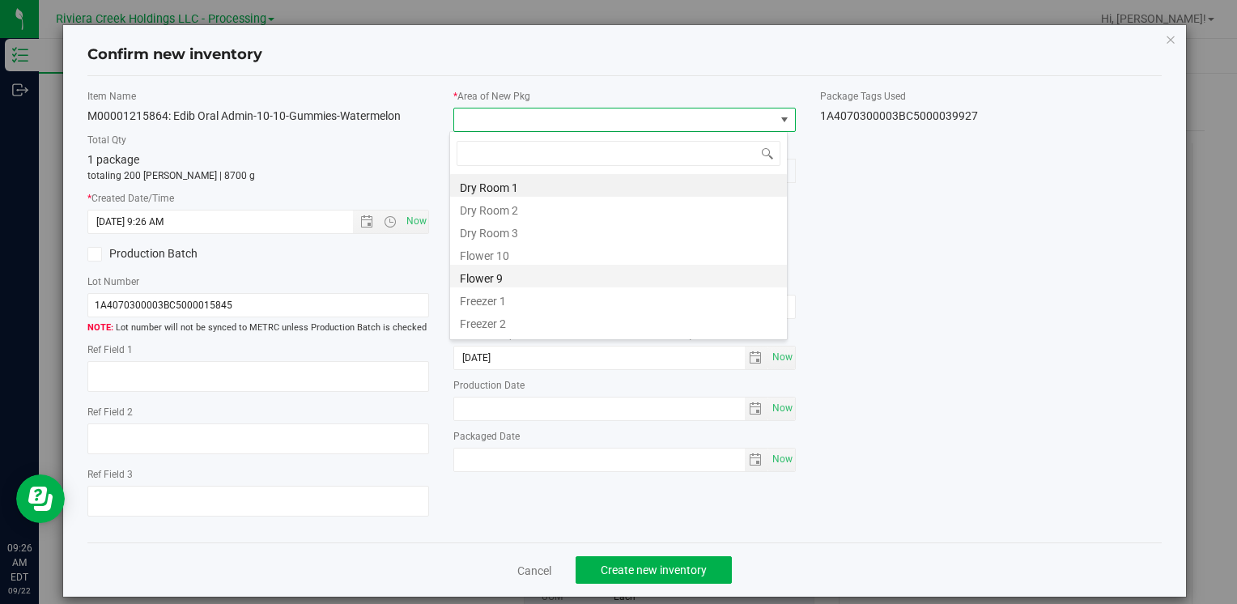
click at [520, 280] on li "Flower 9" at bounding box center [618, 276] width 337 height 23
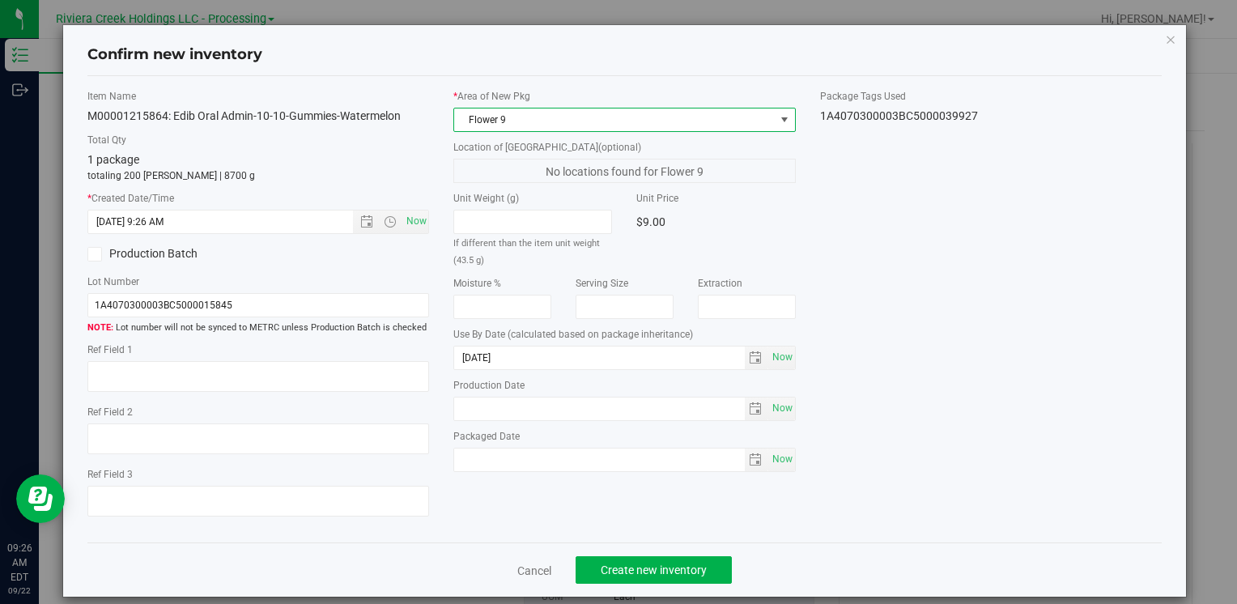
click at [498, 118] on span "Flower 9" at bounding box center [614, 119] width 320 height 23
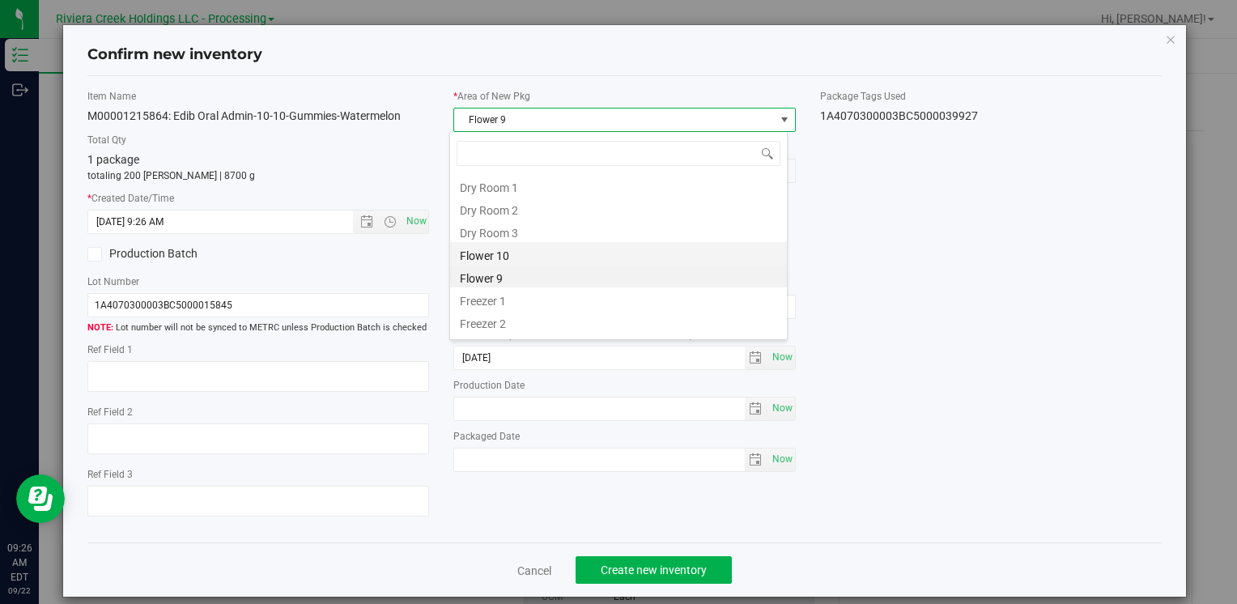
click at [537, 249] on li "Flower 10" at bounding box center [618, 253] width 337 height 23
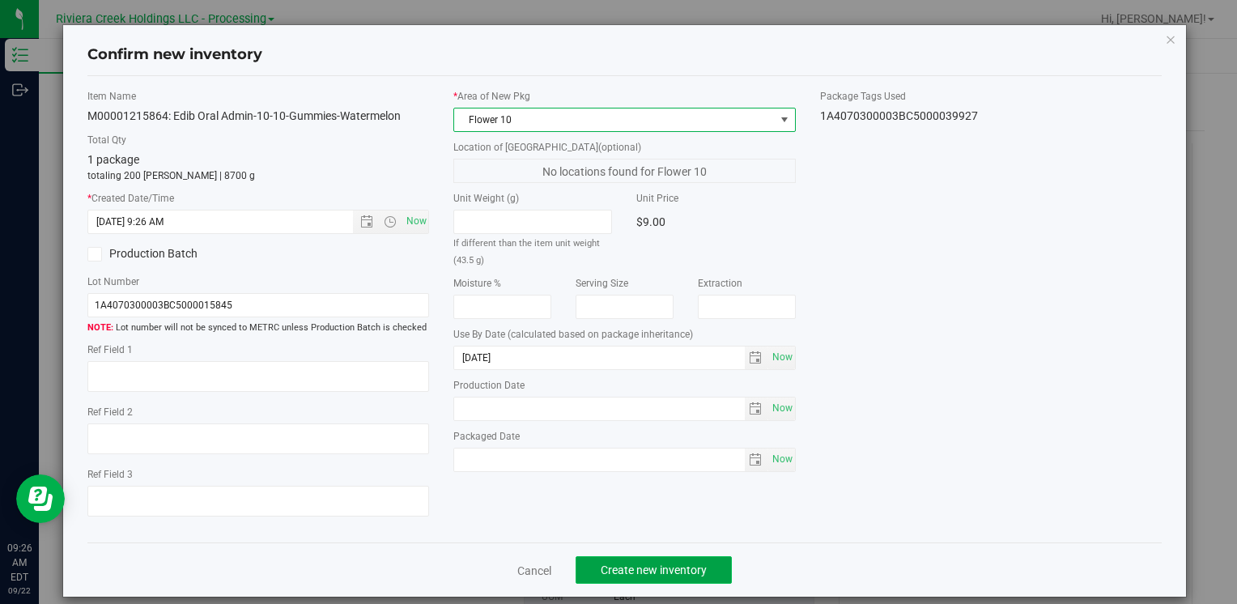
click at [666, 563] on span "Create new inventory" at bounding box center [654, 569] width 106 height 13
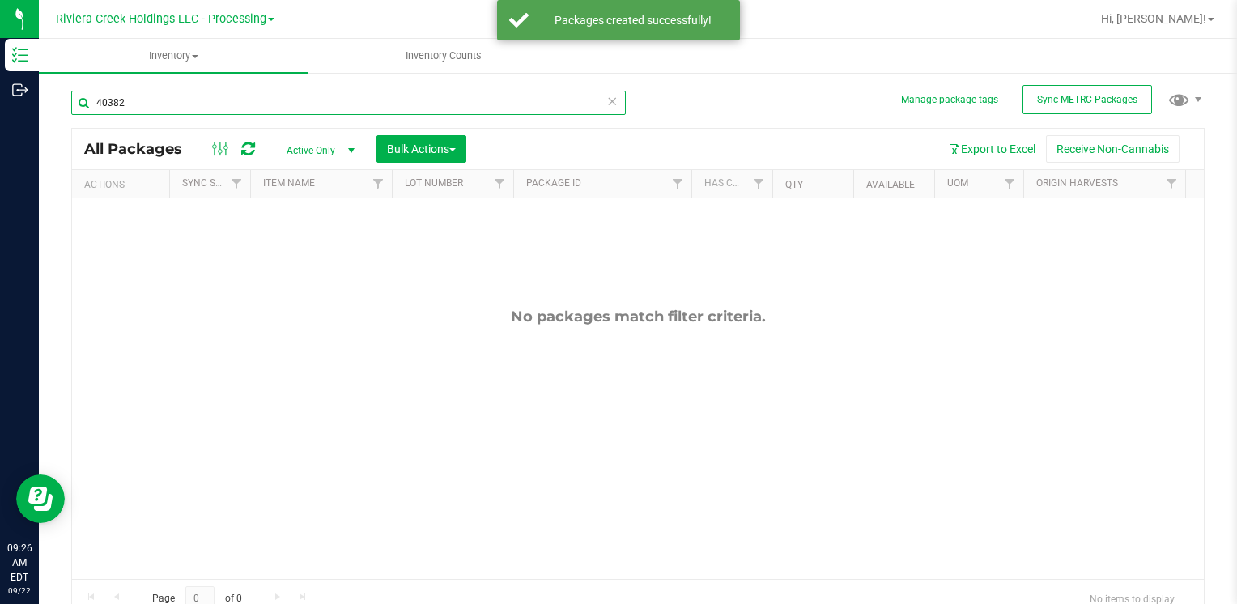
click at [206, 100] on input "40382" at bounding box center [348, 103] width 554 height 24
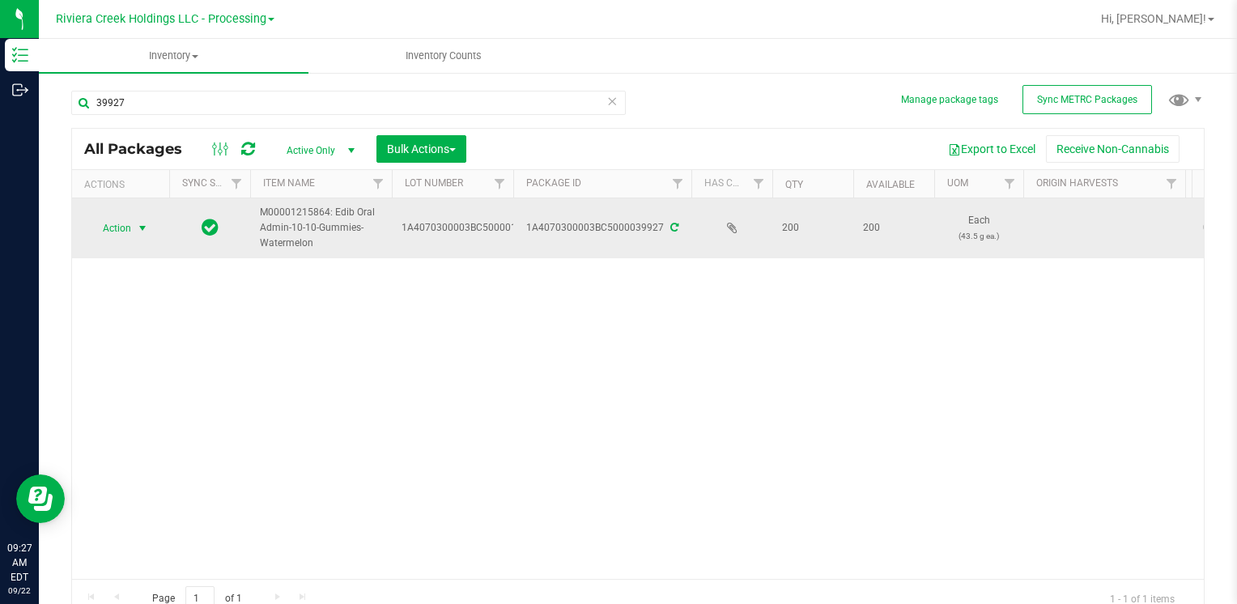
click at [124, 229] on span "Action" at bounding box center [110, 228] width 44 height 23
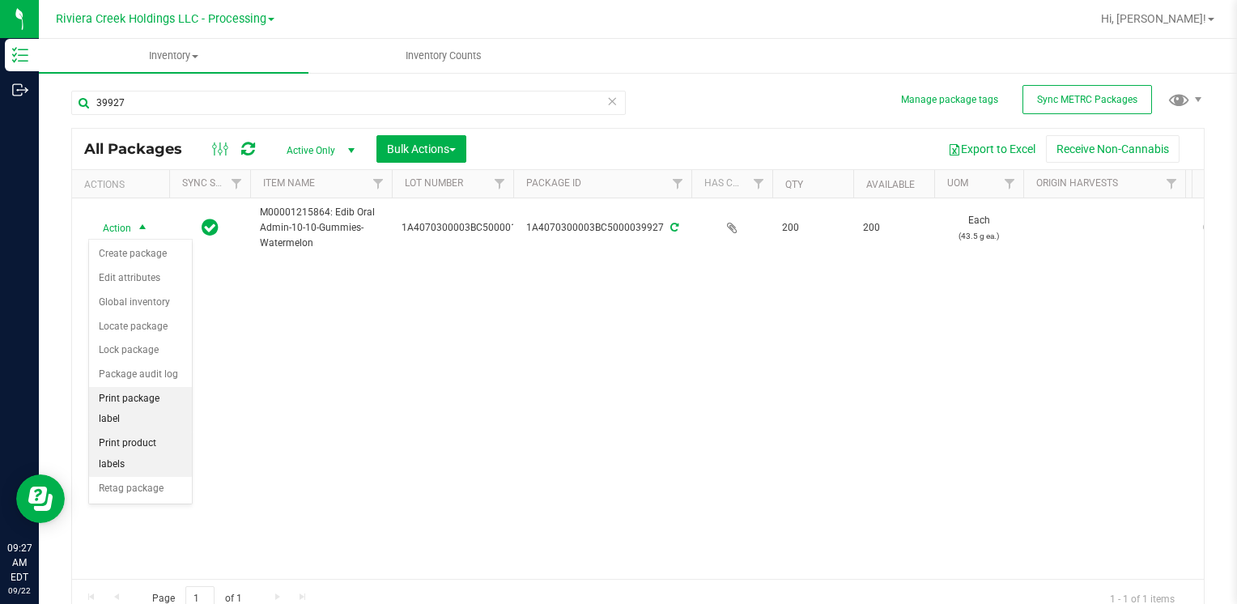
click at [153, 397] on li "Print package label" at bounding box center [140, 409] width 103 height 45
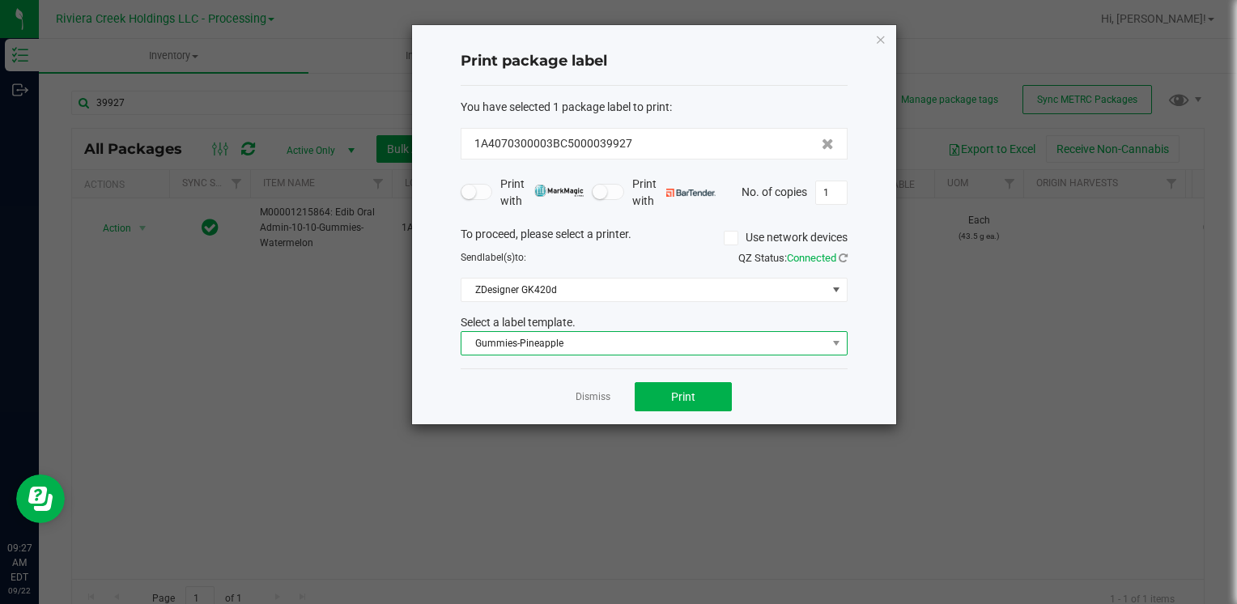
click at [563, 338] on span "Gummies-Pineapple" at bounding box center [643, 343] width 365 height 23
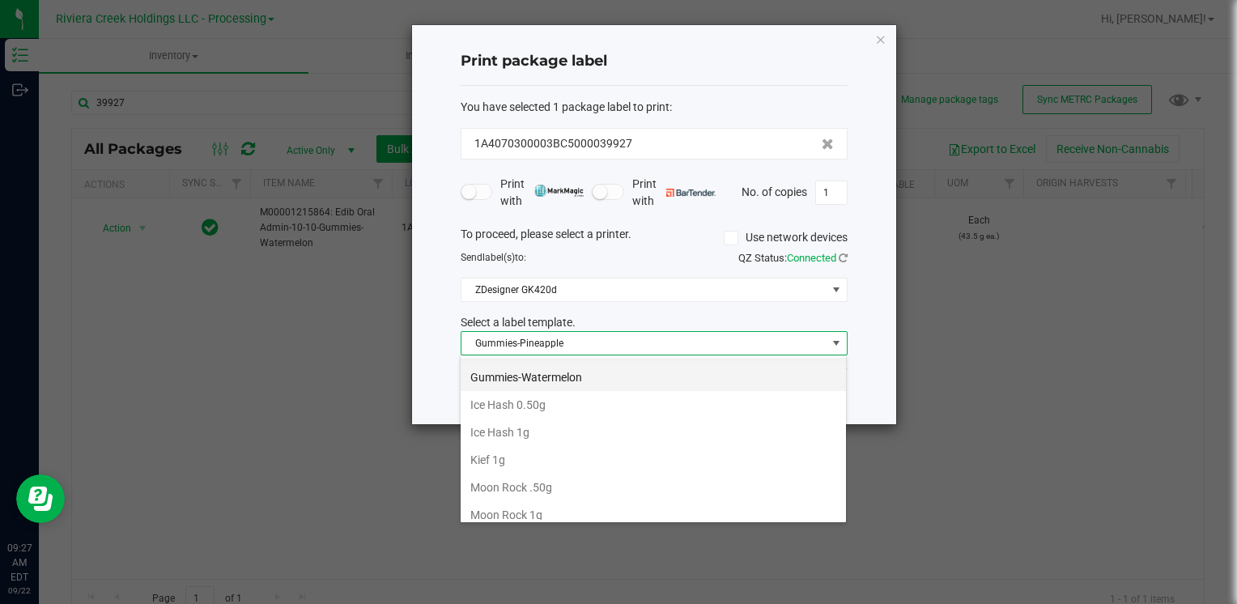
click at [572, 376] on li "Gummies-Watermelon" at bounding box center [653, 377] width 385 height 28
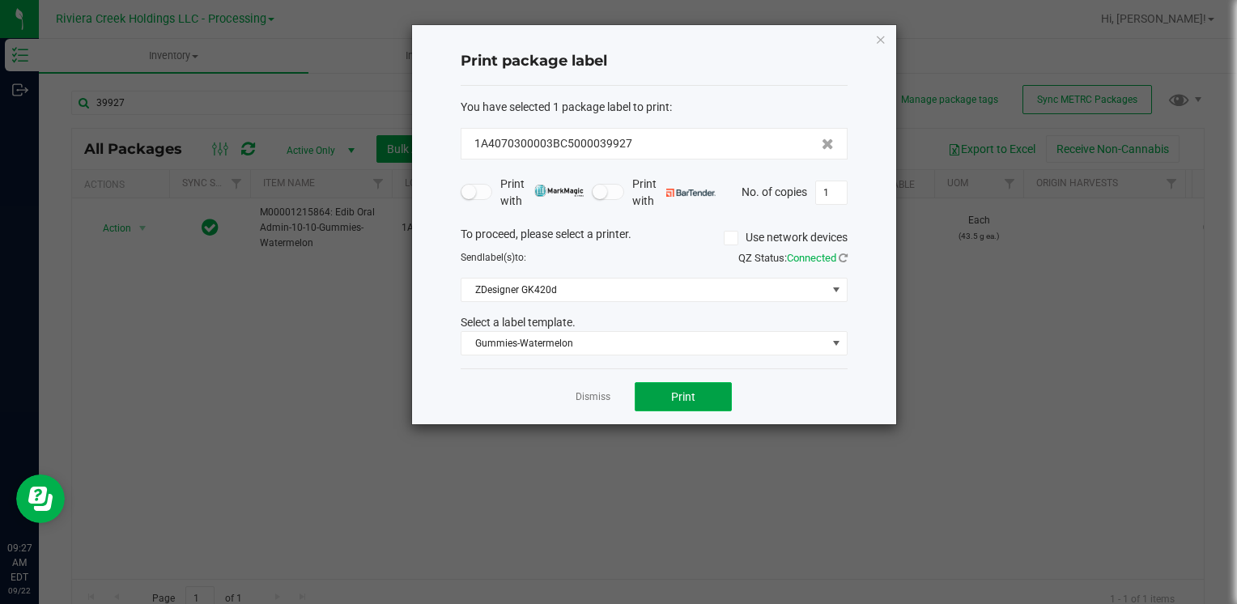
click at [680, 406] on button "Print" at bounding box center [683, 396] width 97 height 29
click at [883, 40] on icon "button" at bounding box center [880, 38] width 11 height 19
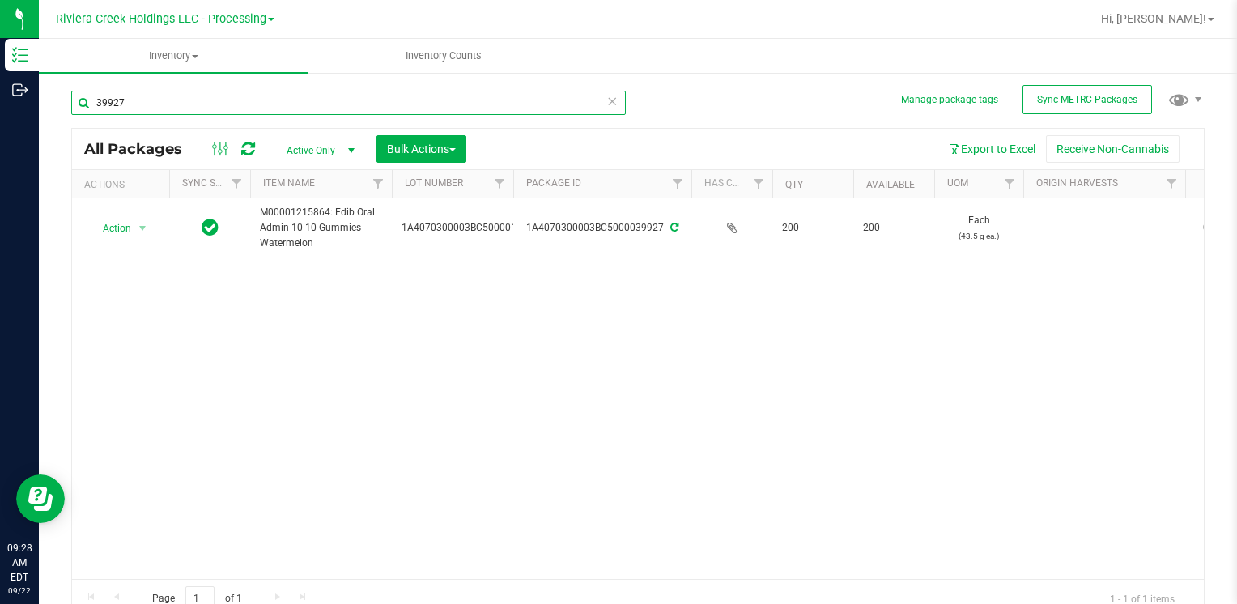
click at [162, 100] on input "39927" at bounding box center [348, 103] width 554 height 24
click at [163, 105] on input "39927" at bounding box center [348, 103] width 554 height 24
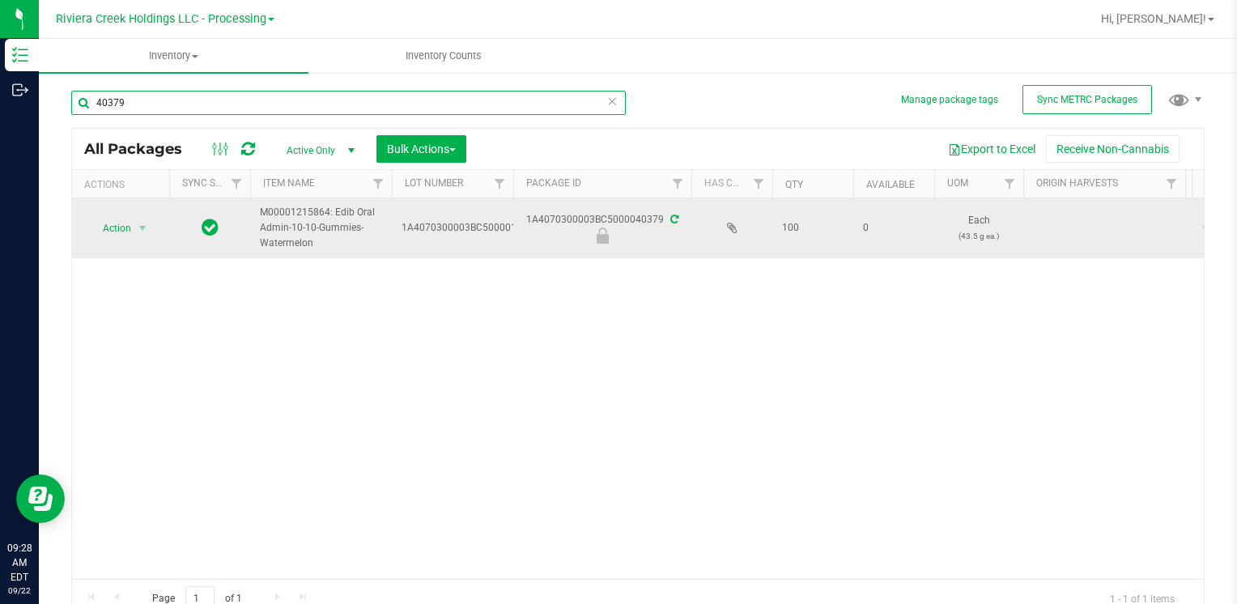
type input "40379"
click at [133, 233] on span "select" at bounding box center [143, 228] width 20 height 23
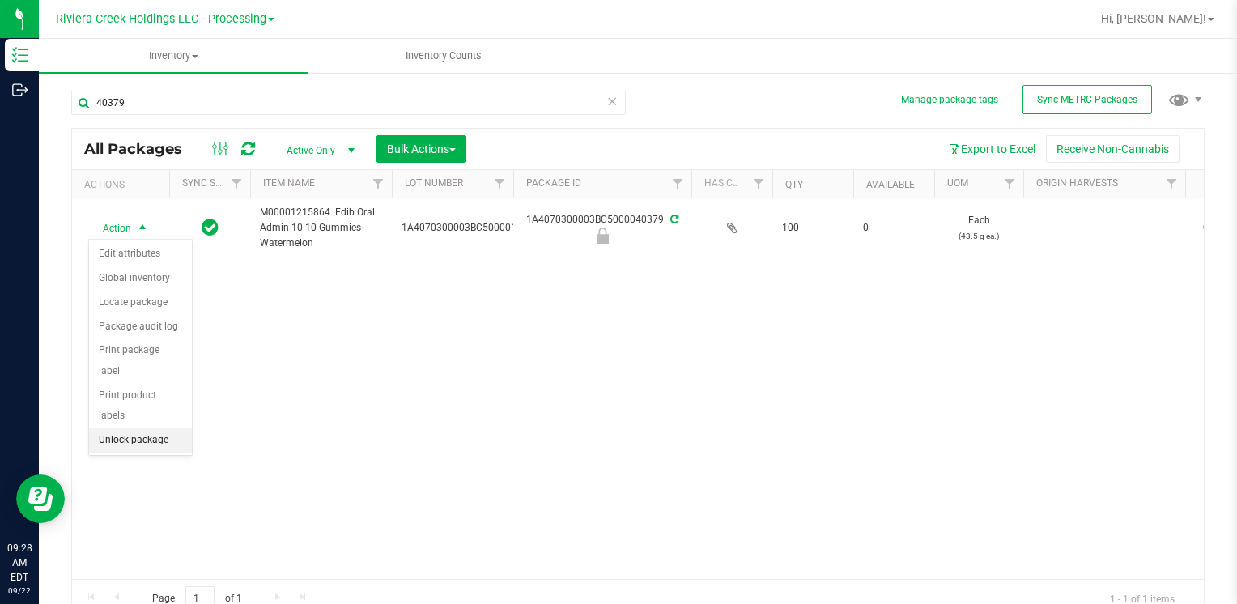
click at [155, 428] on li "Unlock package" at bounding box center [140, 440] width 103 height 24
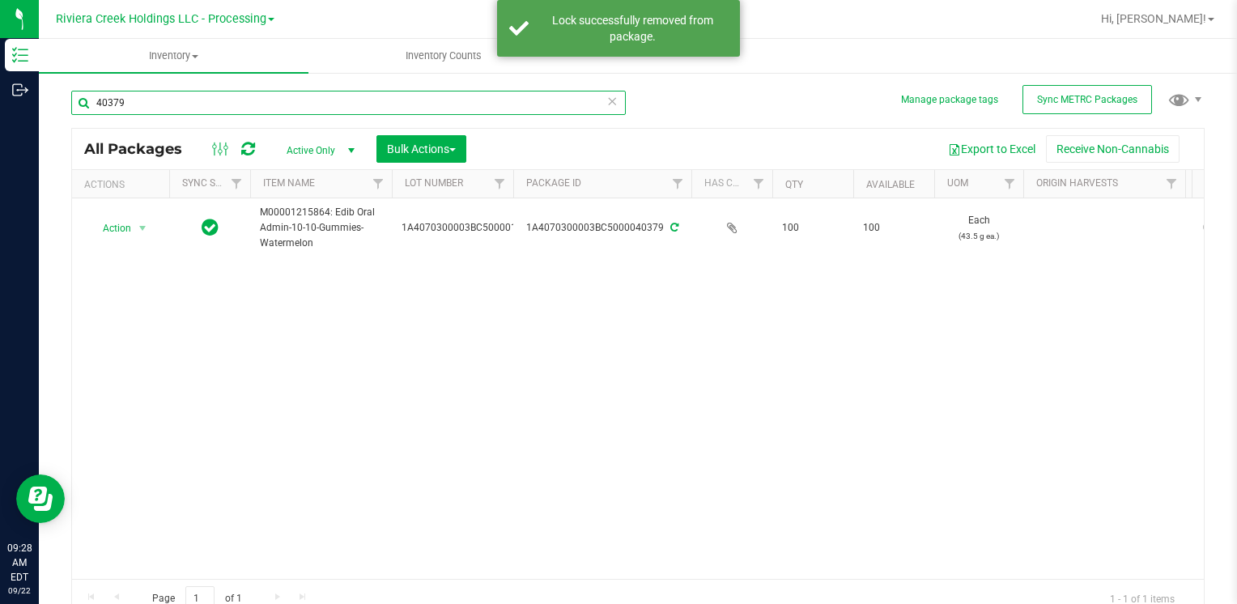
click at [181, 100] on input "40379" at bounding box center [348, 103] width 554 height 24
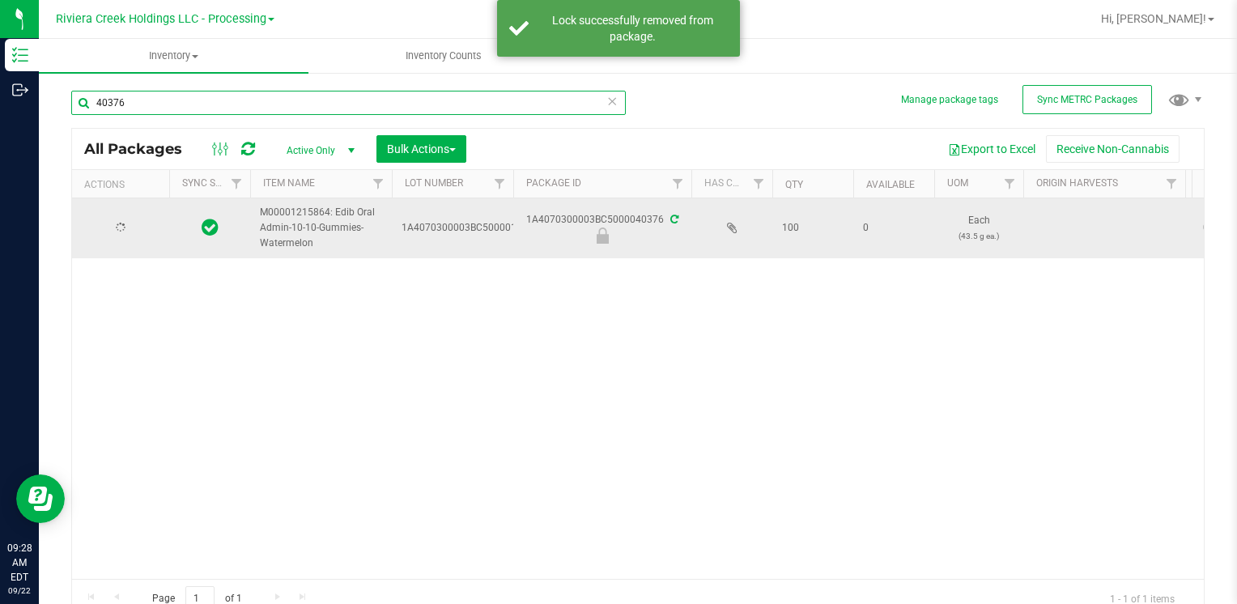
type input "40376"
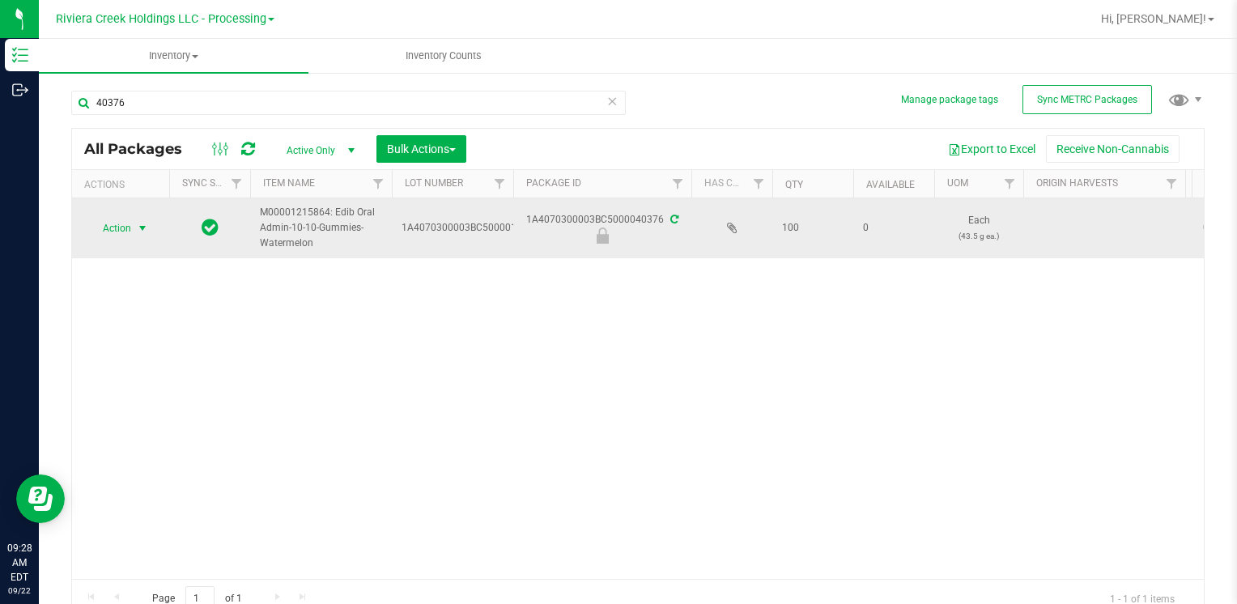
click at [125, 229] on span "Action" at bounding box center [110, 228] width 44 height 23
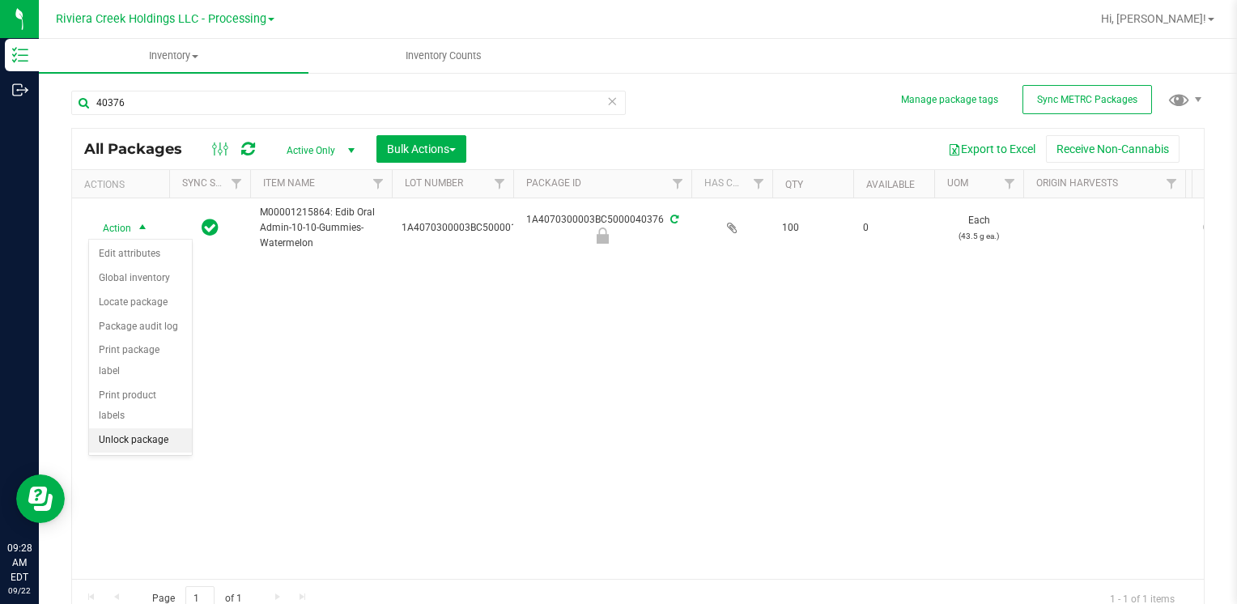
click at [162, 428] on li "Unlock package" at bounding box center [140, 440] width 103 height 24
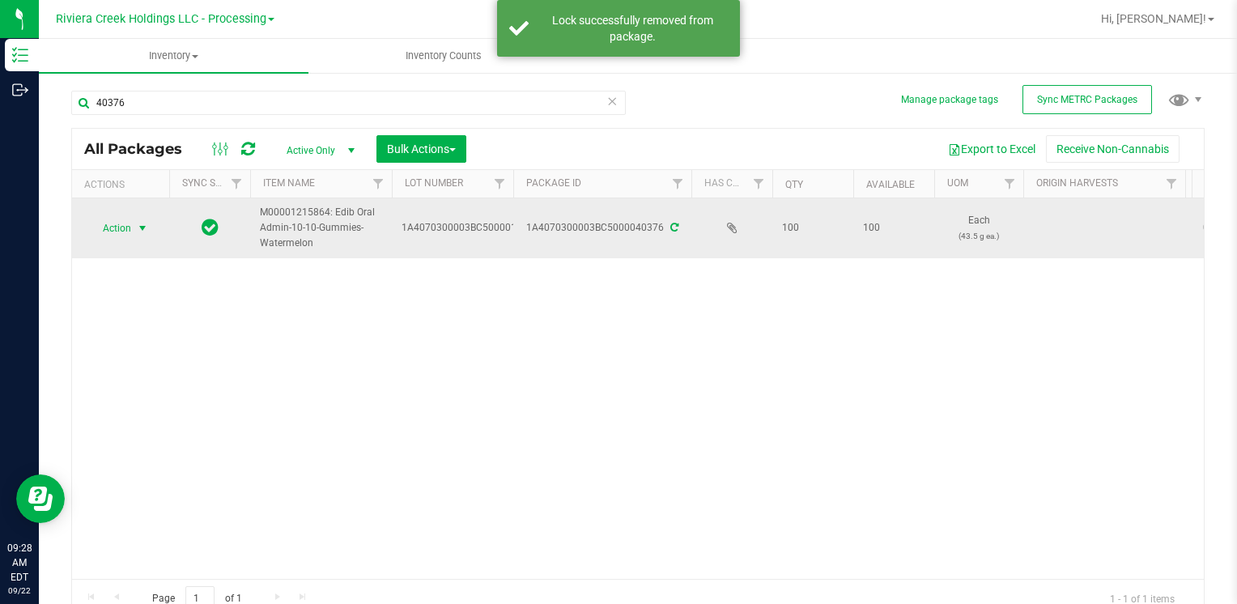
click at [139, 229] on span "select" at bounding box center [142, 228] width 13 height 13
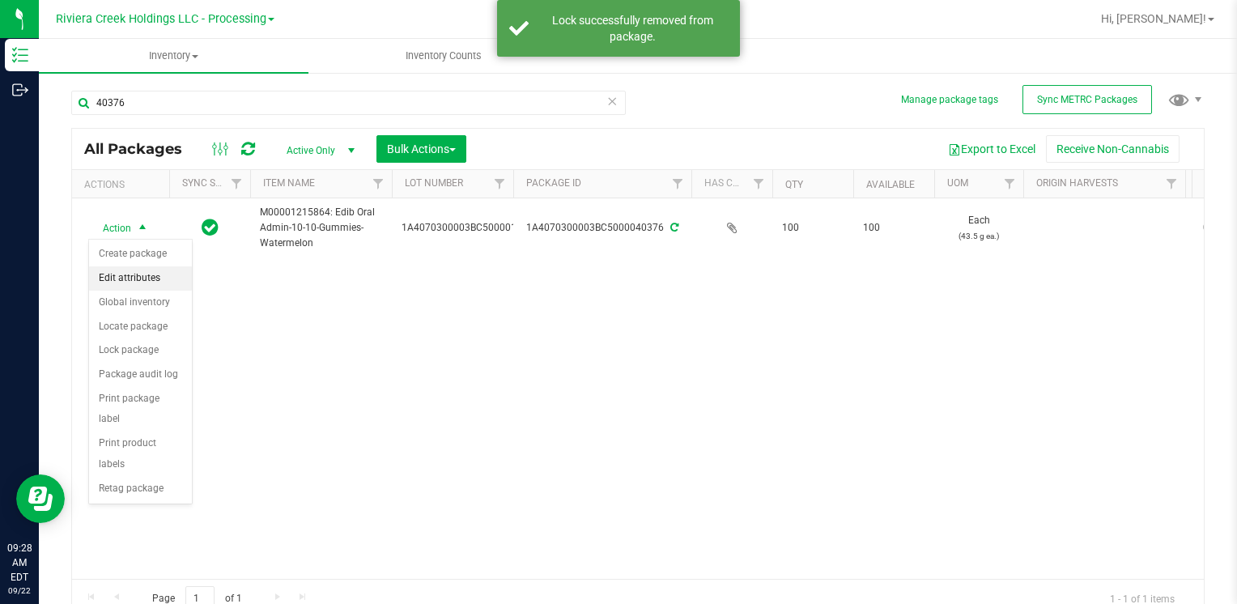
click at [146, 249] on li "Create package" at bounding box center [140, 254] width 103 height 24
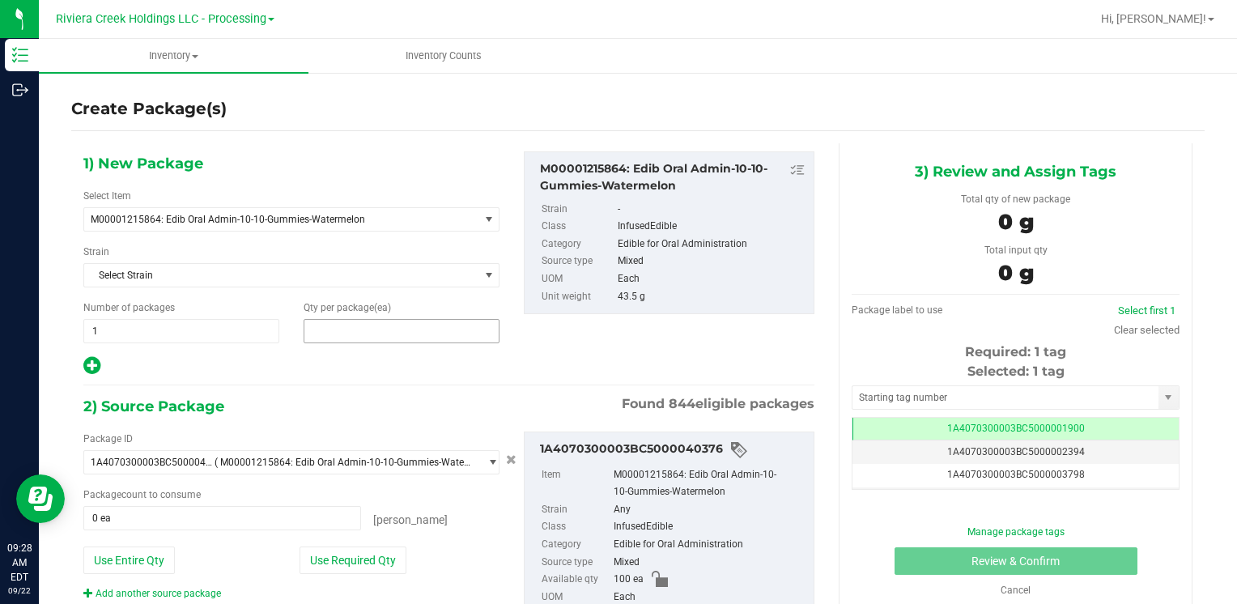
click at [335, 320] on span at bounding box center [402, 331] width 196 height 24
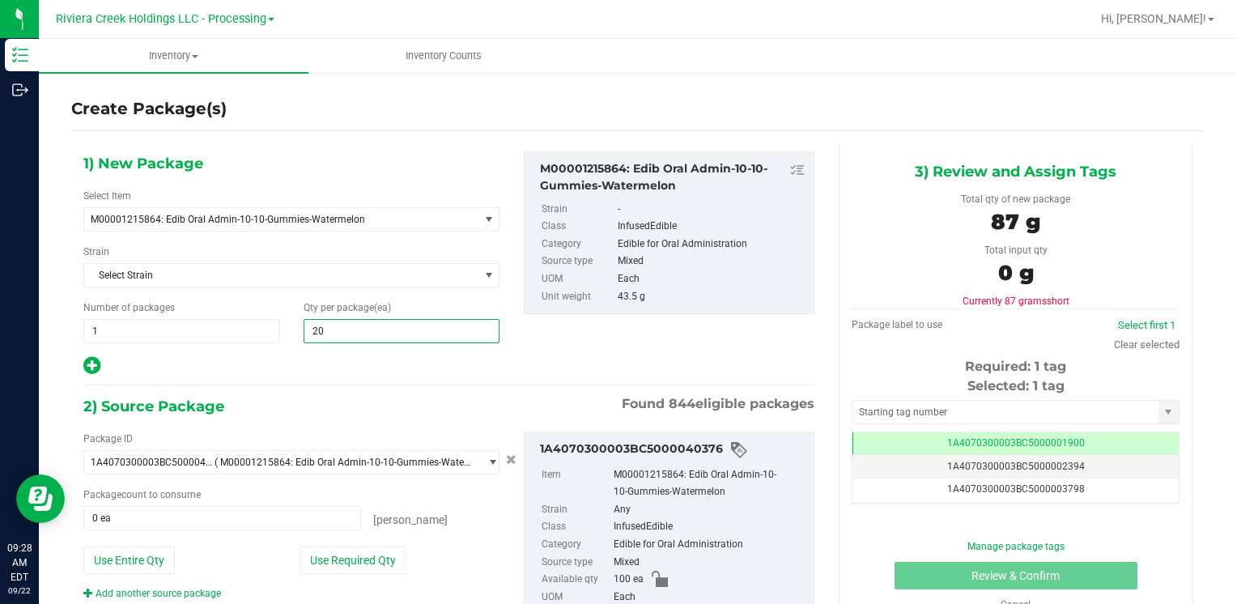
type input "200"
click at [149, 555] on button "Use Entire Qty" at bounding box center [128, 560] width 91 height 28
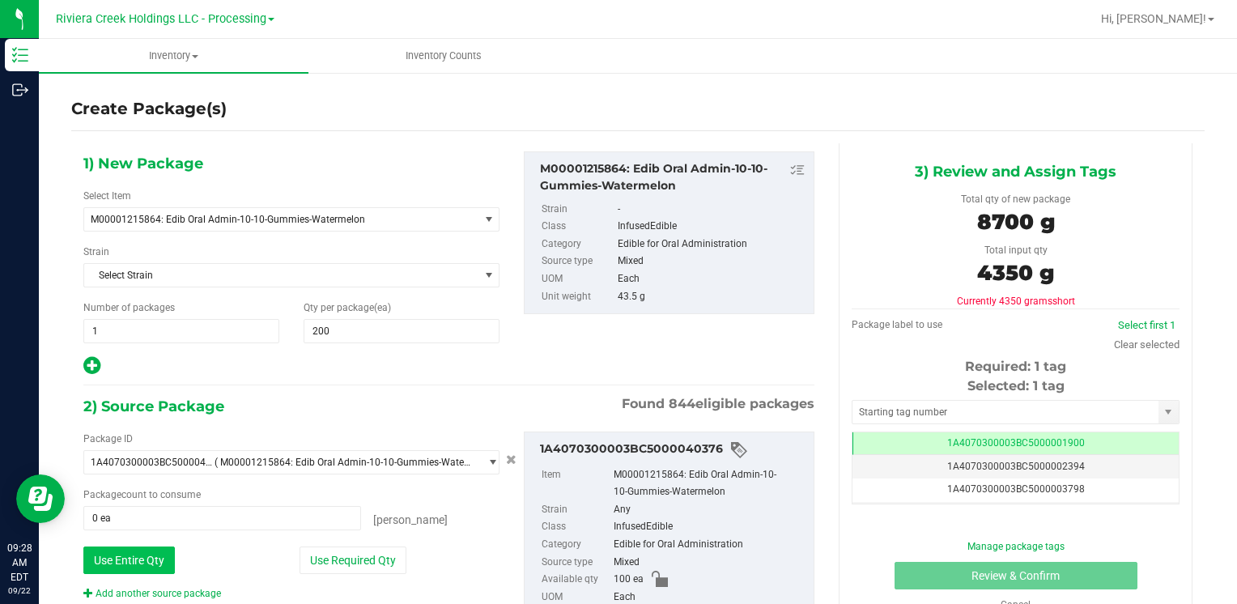
type input "100 ea"
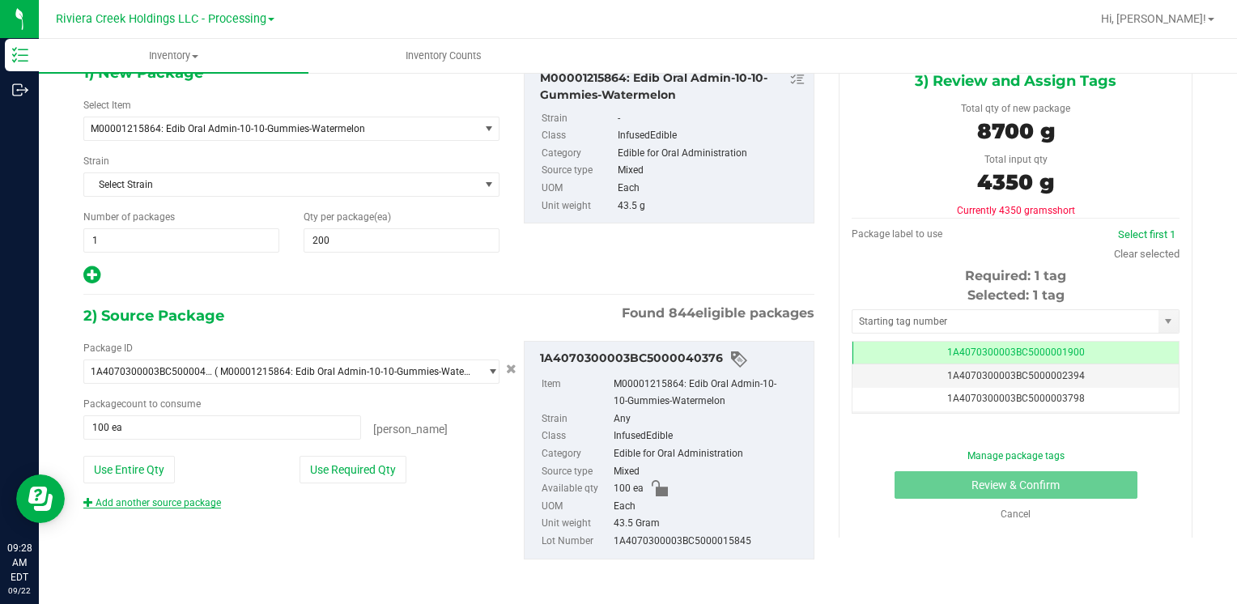
click at [155, 500] on link "Add another source package" at bounding box center [152, 502] width 138 height 11
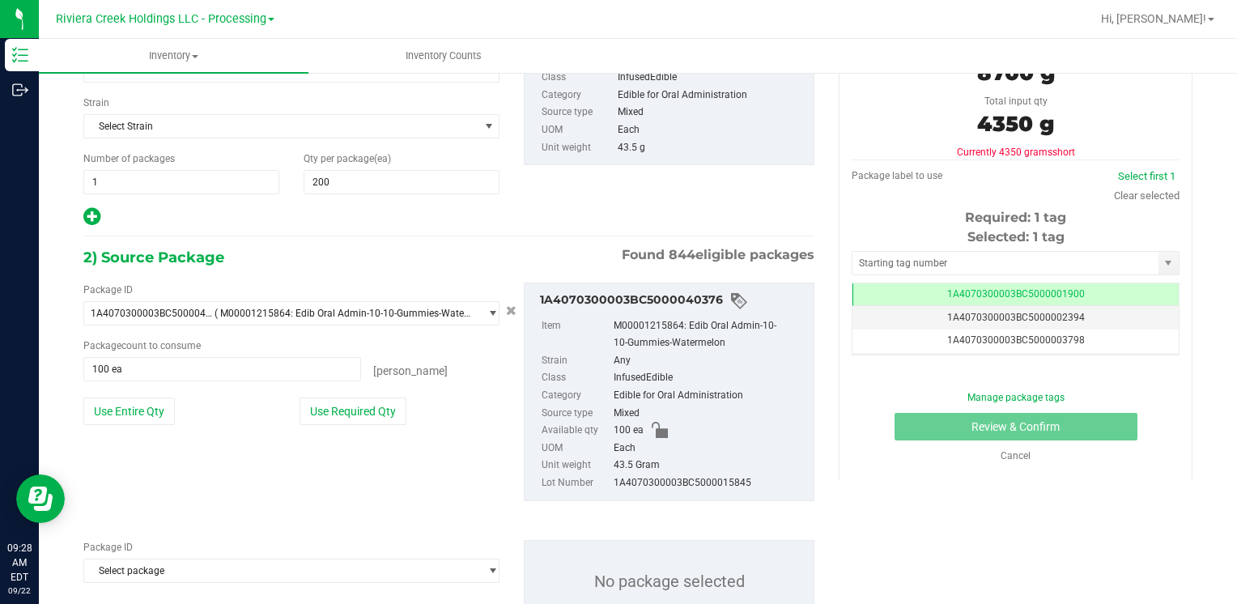
scroll to position [211, 0]
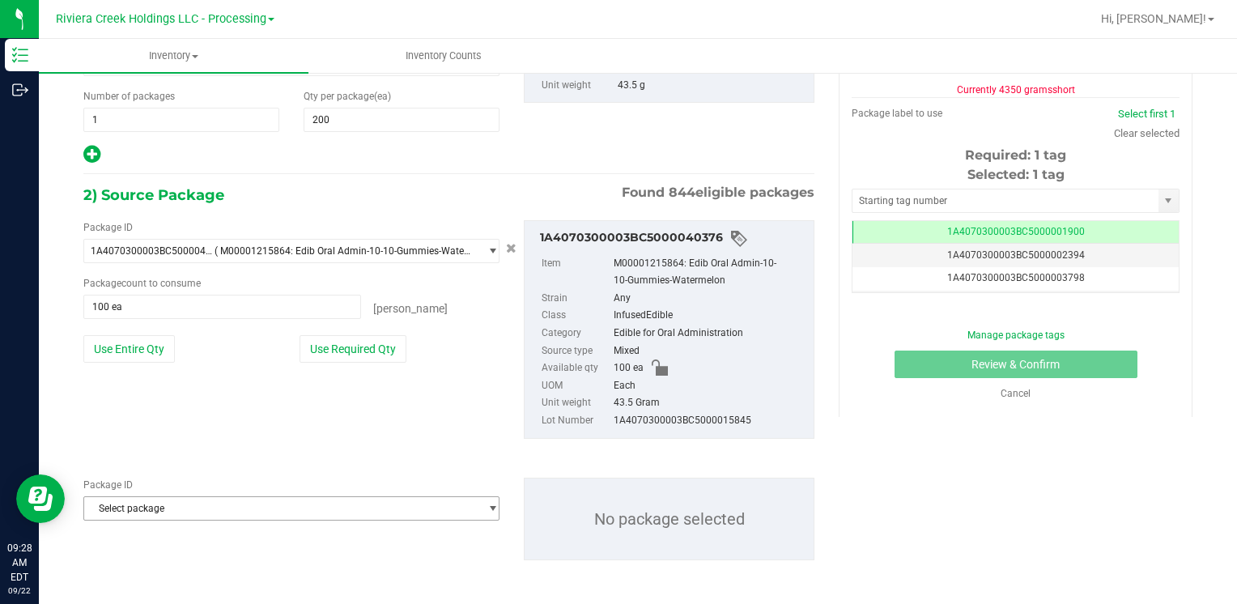
click at [196, 503] on span "Select package" at bounding box center [281, 508] width 394 height 23
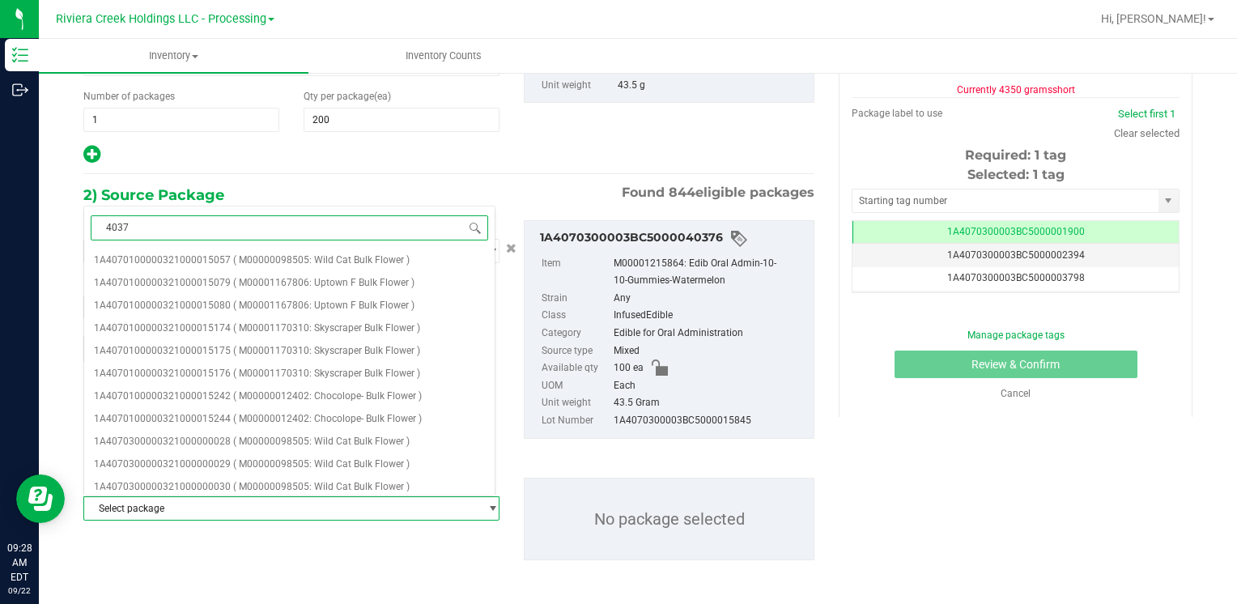
type input "40379"
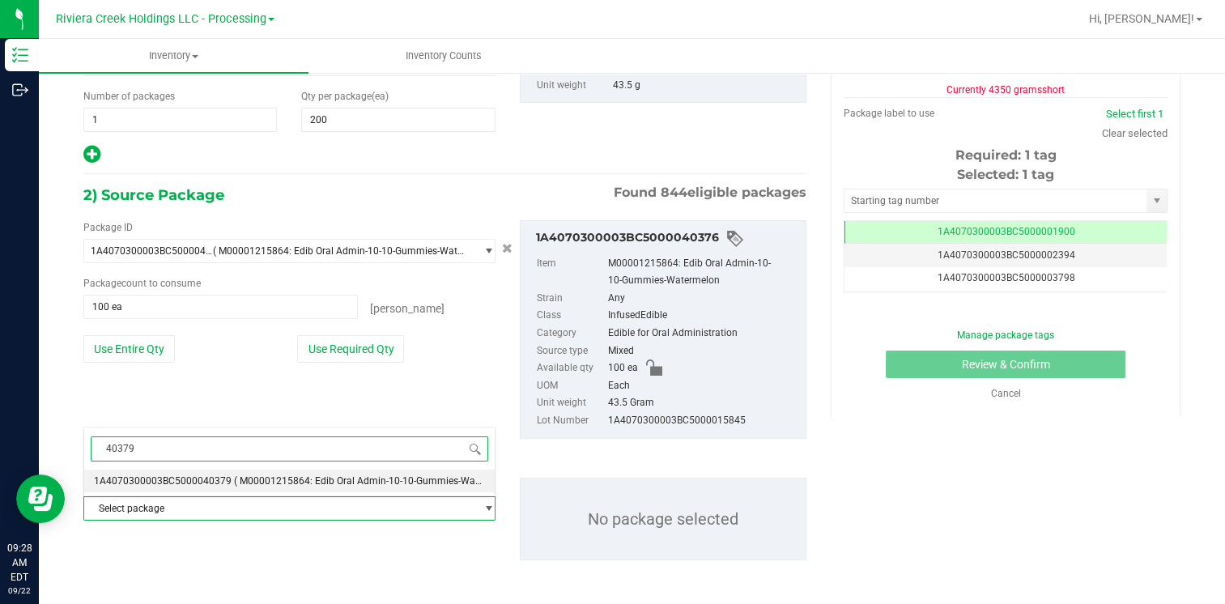
click at [246, 478] on span "( M00001215864: Edib Oral Admin-10-10-Gummies-Watermelon )" at bounding box center [377, 480] width 286 height 11
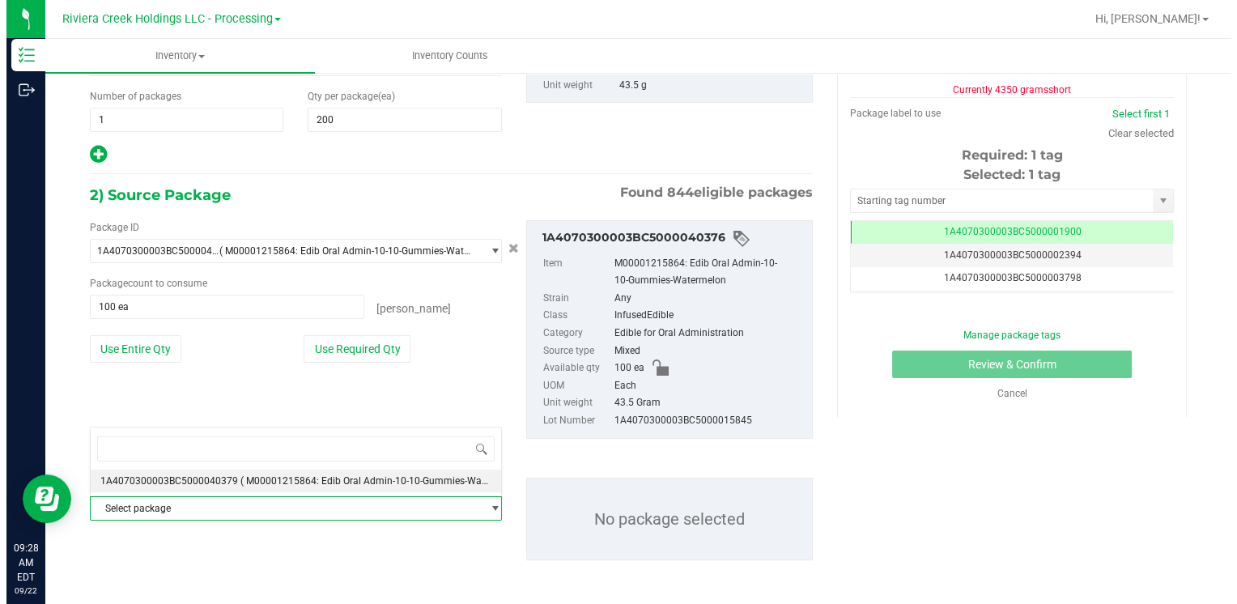
scroll to position [0, 0]
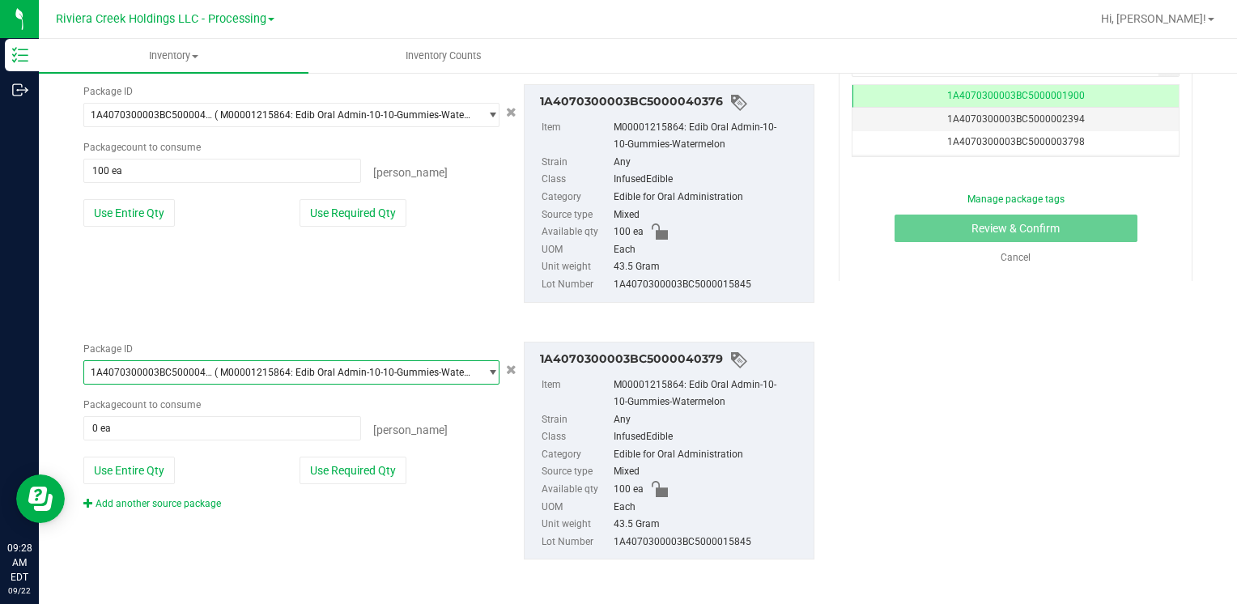
drag, startPoint x: 157, startPoint y: 463, endPoint x: 489, endPoint y: 431, distance: 333.5
click at [159, 465] on button "Use Entire Qty" at bounding box center [128, 471] width 91 height 28
type input "100 ea"
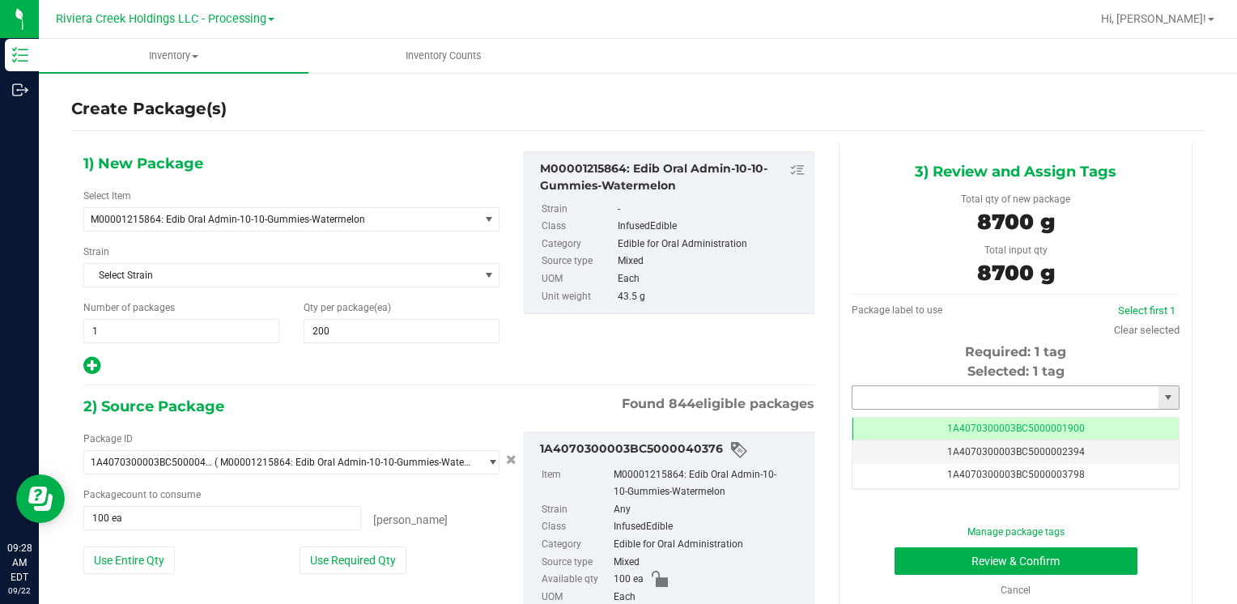
click at [932, 393] on input "text" at bounding box center [1005, 397] width 306 height 23
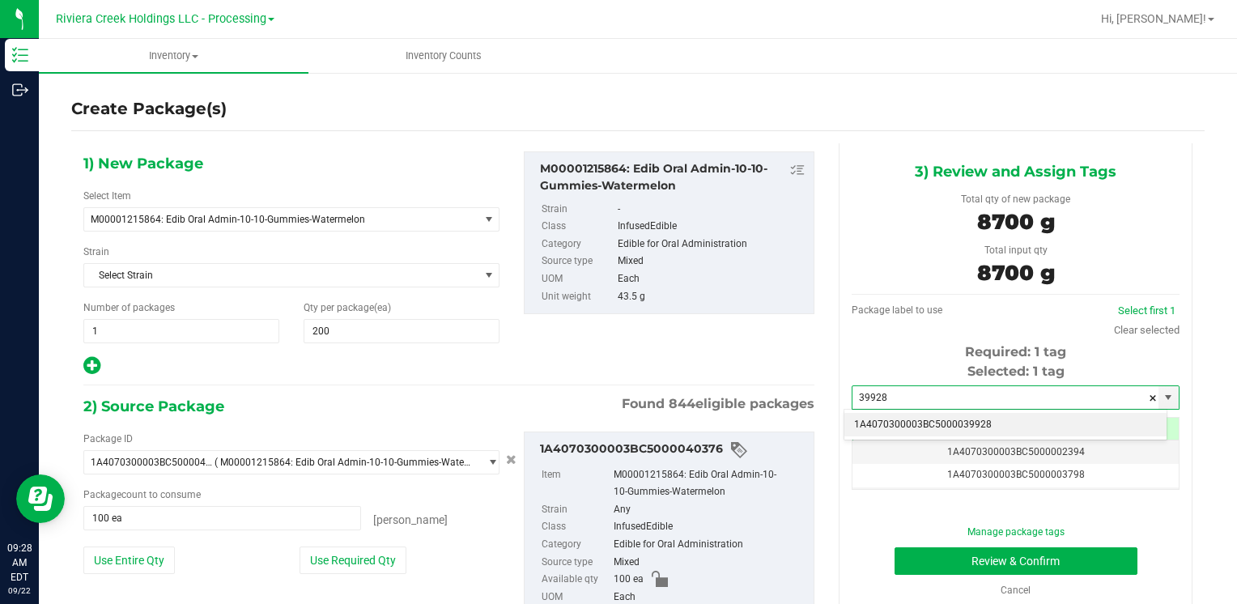
click at [911, 416] on li "1A4070300003BC5000039928" at bounding box center [1005, 425] width 322 height 24
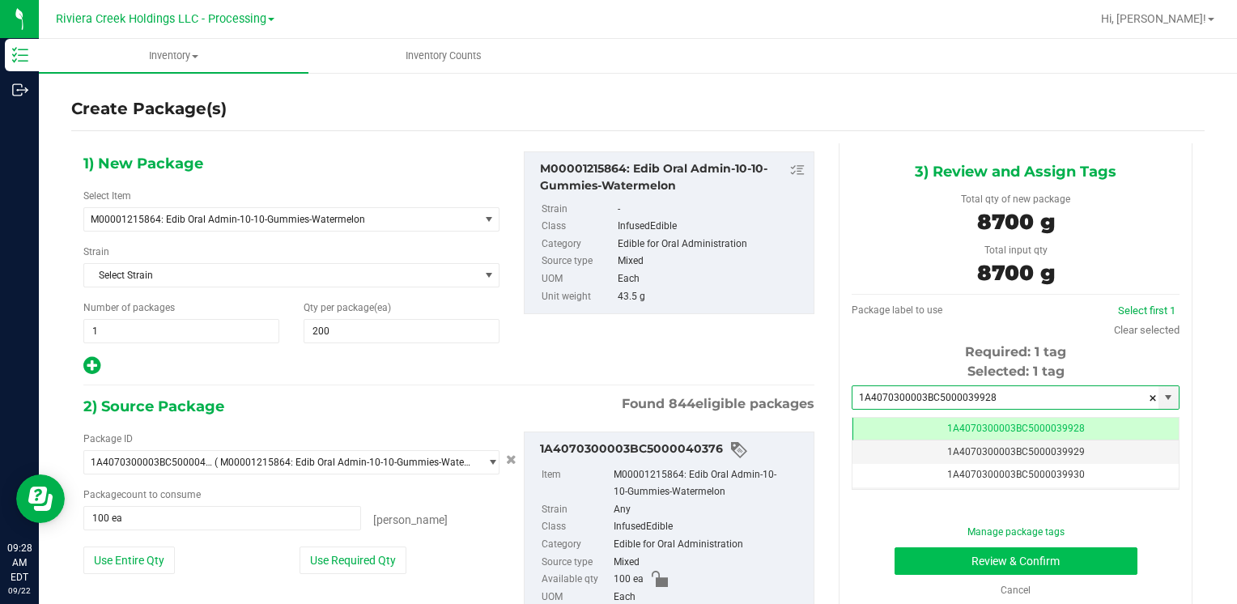
type input "1A4070300003BC5000039928"
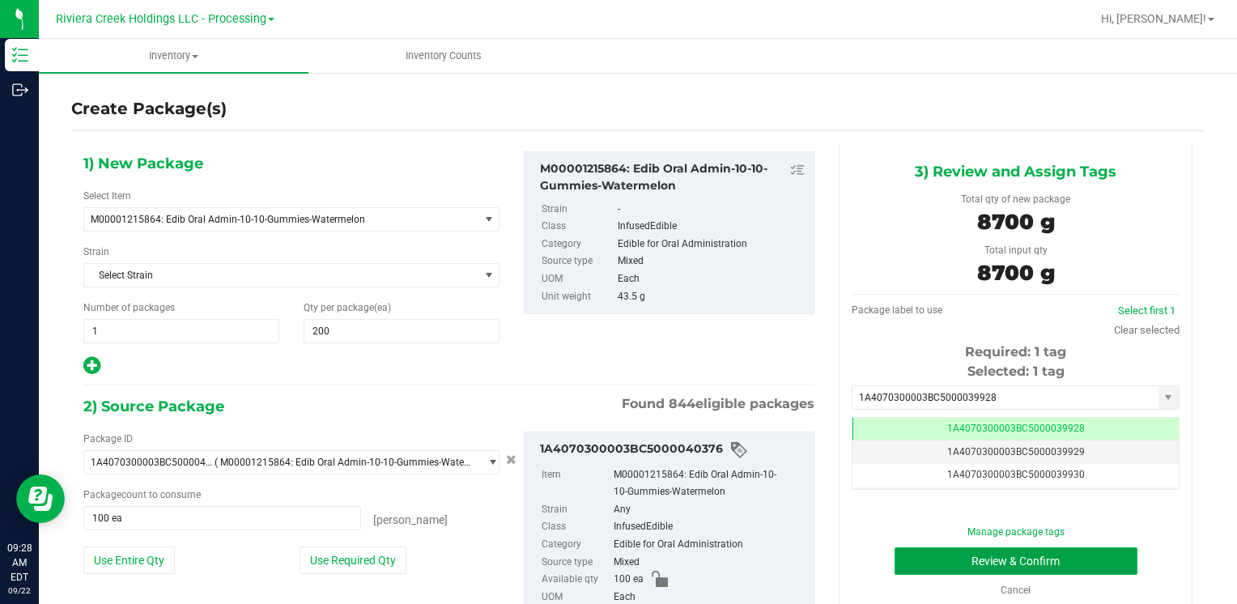
click at [911, 560] on button "Review & Confirm" at bounding box center [1015, 561] width 243 height 28
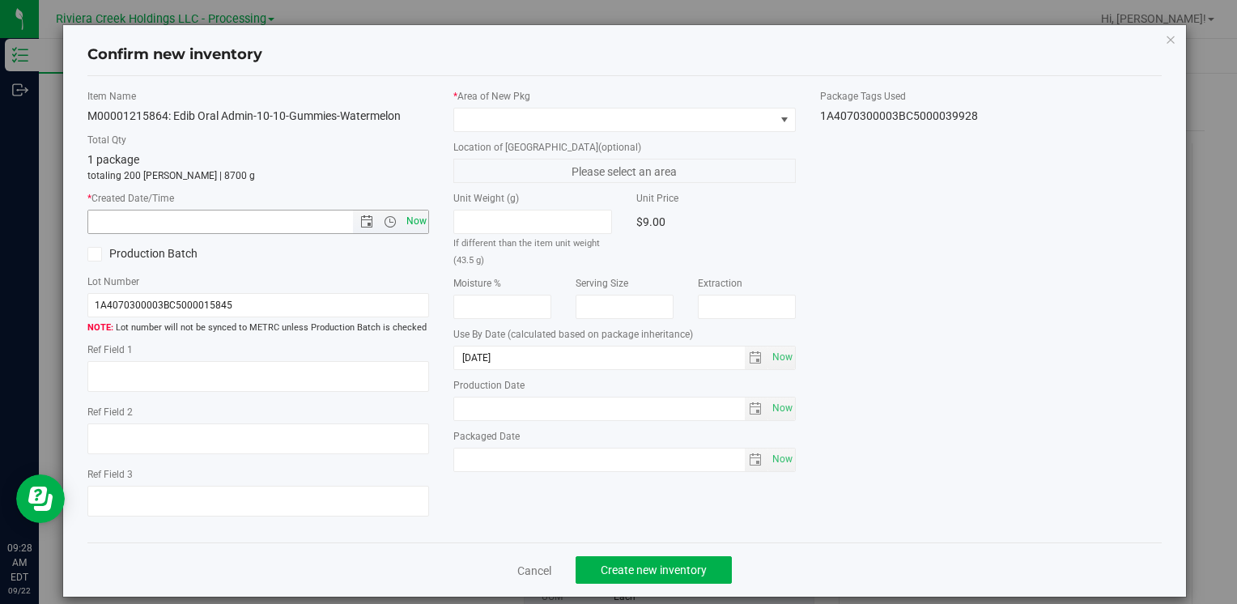
click at [407, 226] on span "Now" at bounding box center [416, 221] width 28 height 23
type input "[DATE] 9:28 AM"
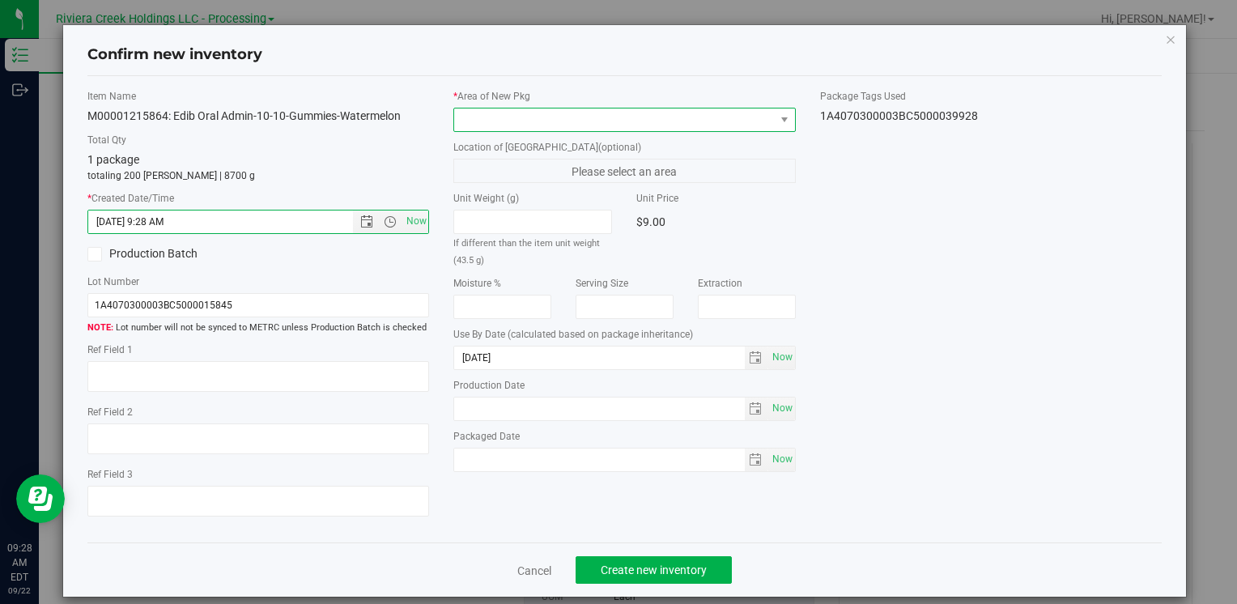
click at [476, 114] on span at bounding box center [614, 119] width 320 height 23
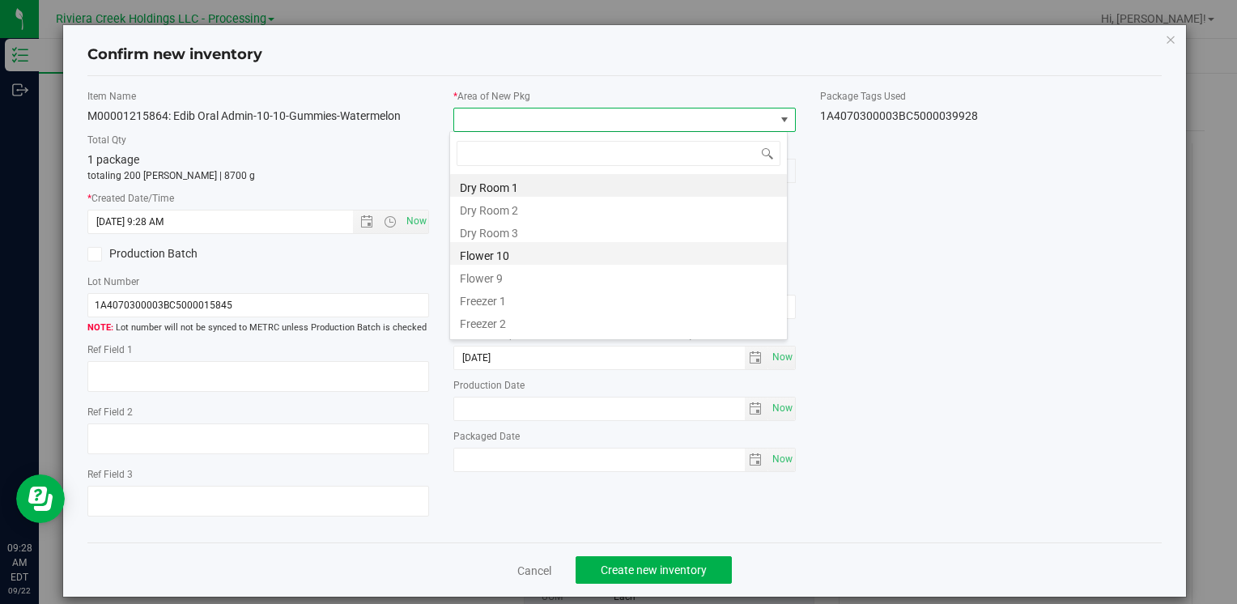
click at [552, 253] on li "Flower 10" at bounding box center [618, 253] width 337 height 23
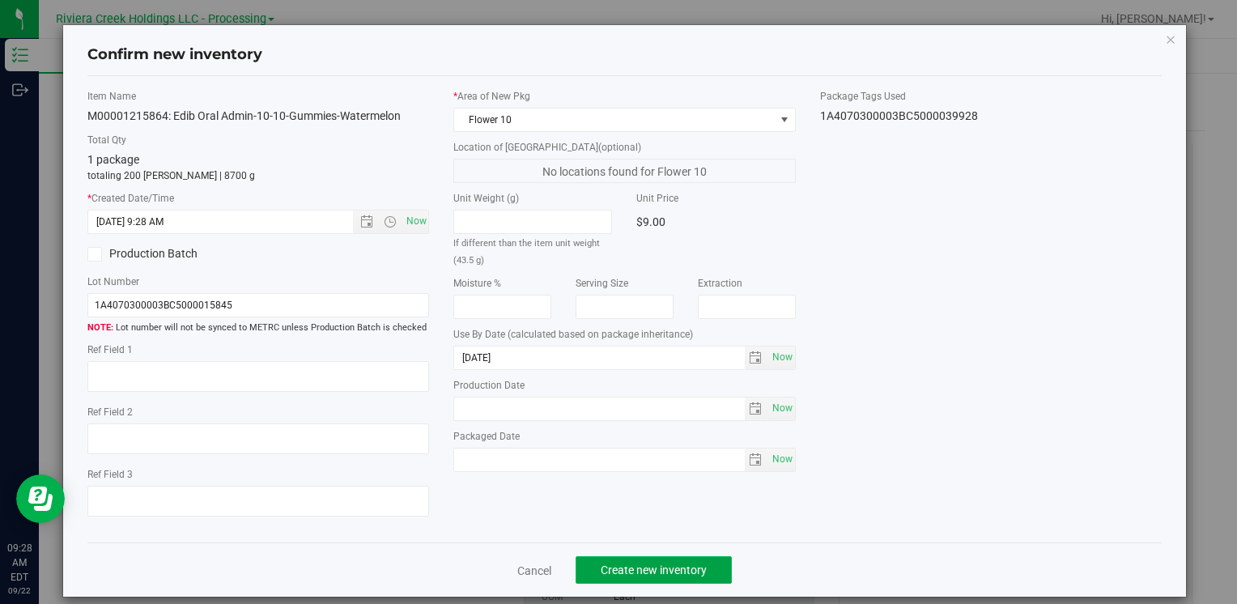
click at [629, 569] on span "Create new inventory" at bounding box center [654, 569] width 106 height 13
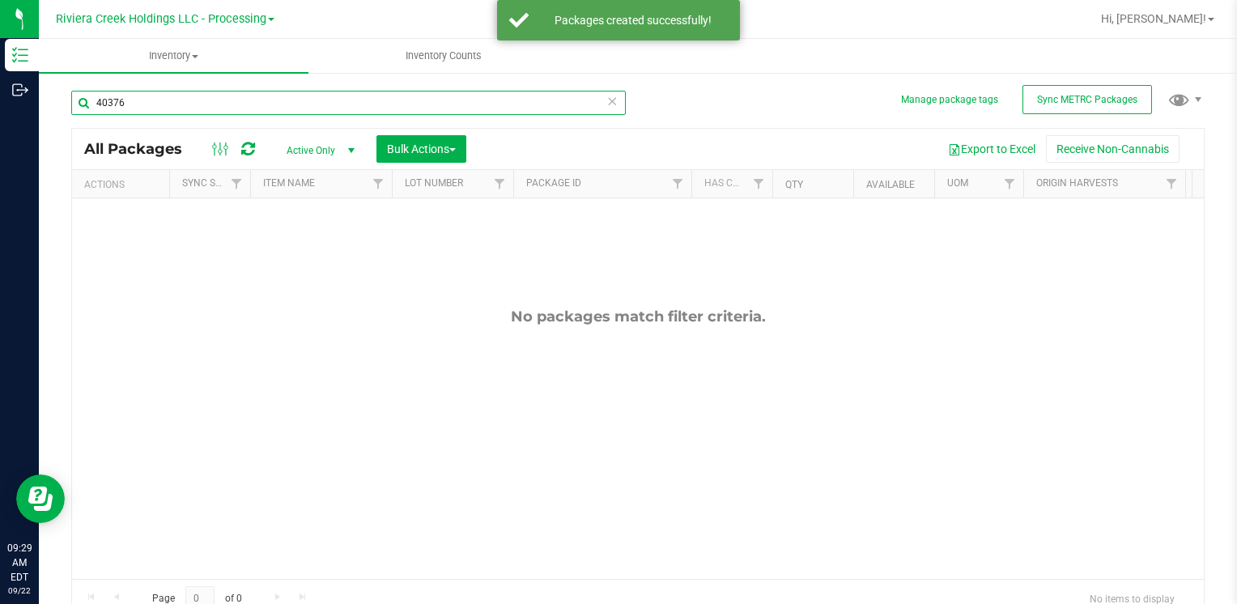
click at [177, 112] on input "40376" at bounding box center [348, 103] width 554 height 24
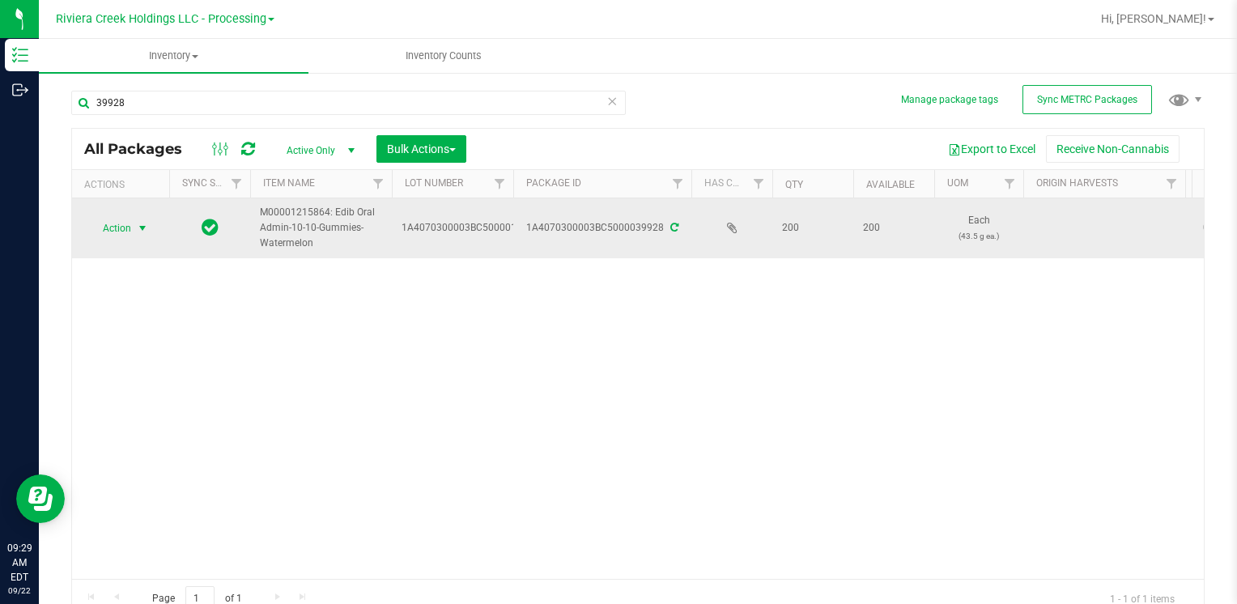
click at [123, 227] on span "Action" at bounding box center [110, 228] width 44 height 23
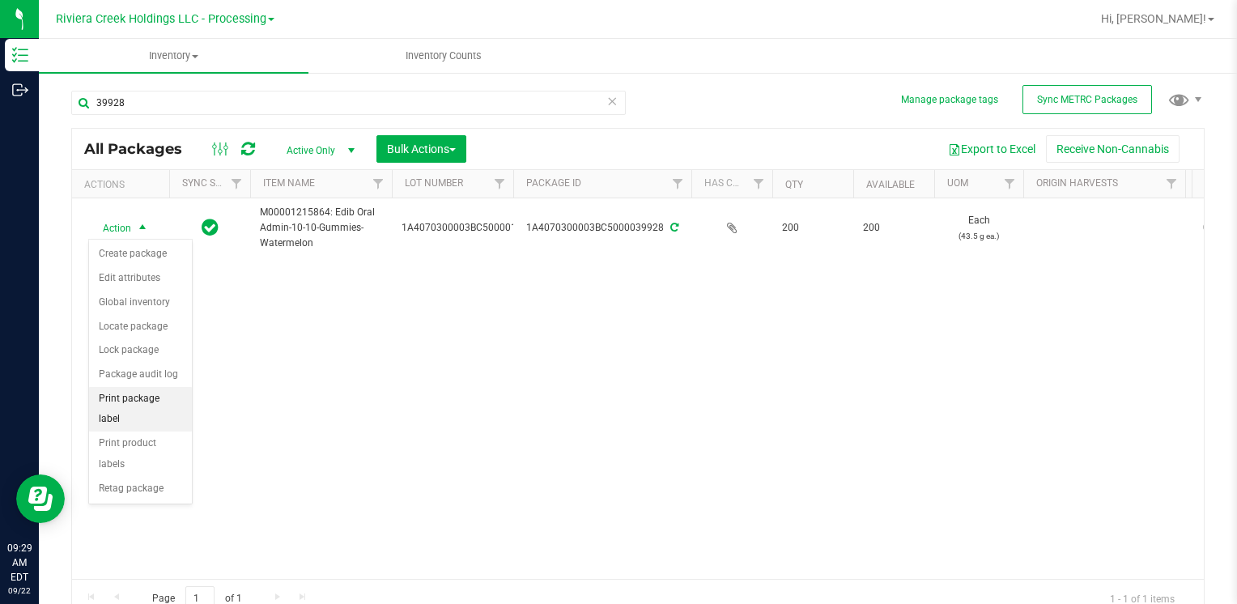
click at [142, 397] on li "Print package label" at bounding box center [140, 409] width 103 height 45
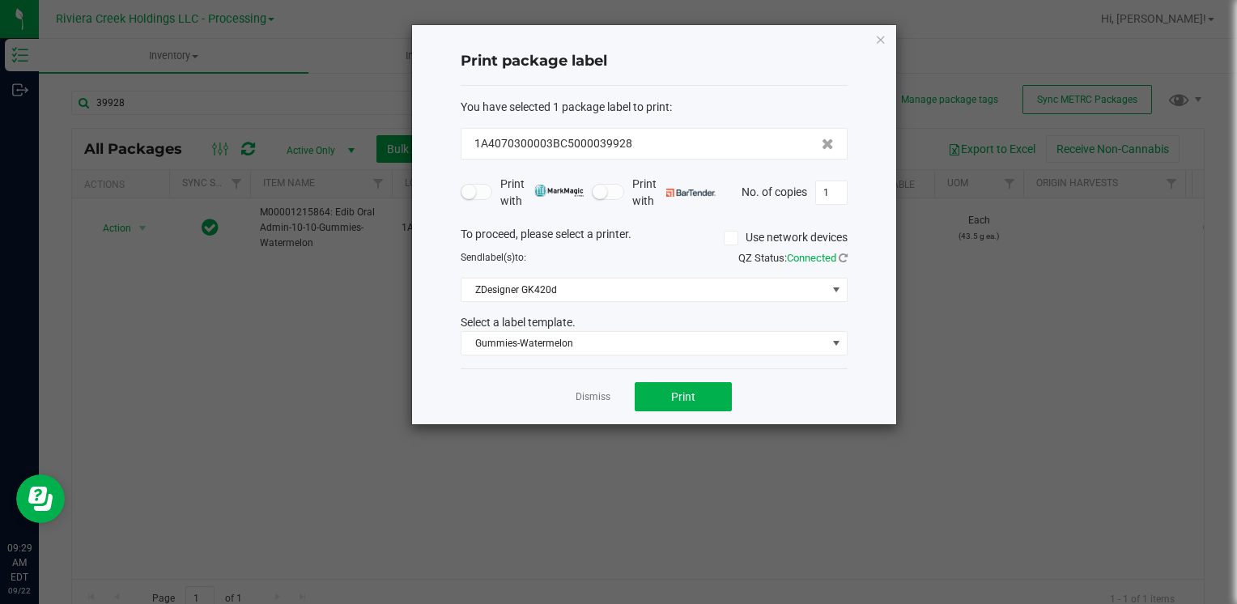
click at [702, 413] on div "Dismiss Print" at bounding box center [654, 396] width 387 height 56
click at [702, 410] on div "Dismiss Print" at bounding box center [654, 396] width 387 height 56
drag, startPoint x: 702, startPoint y: 410, endPoint x: 706, endPoint y: 400, distance: 10.5
click at [706, 400] on button "Print" at bounding box center [683, 396] width 97 height 29
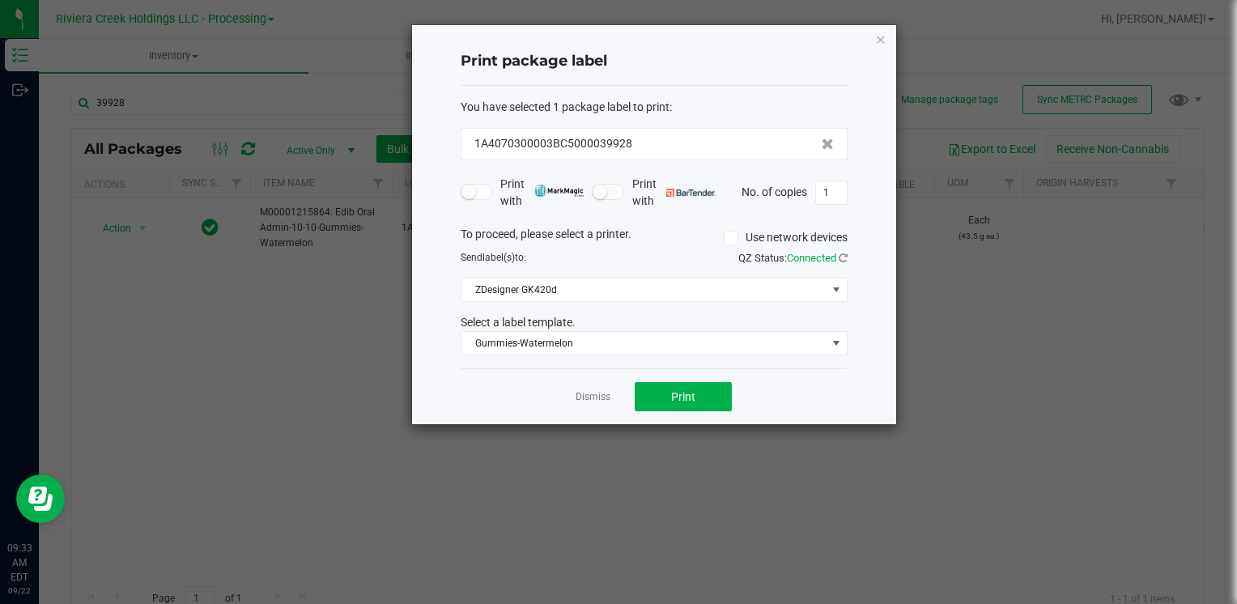
click at [877, 35] on icon "button" at bounding box center [880, 38] width 11 height 19
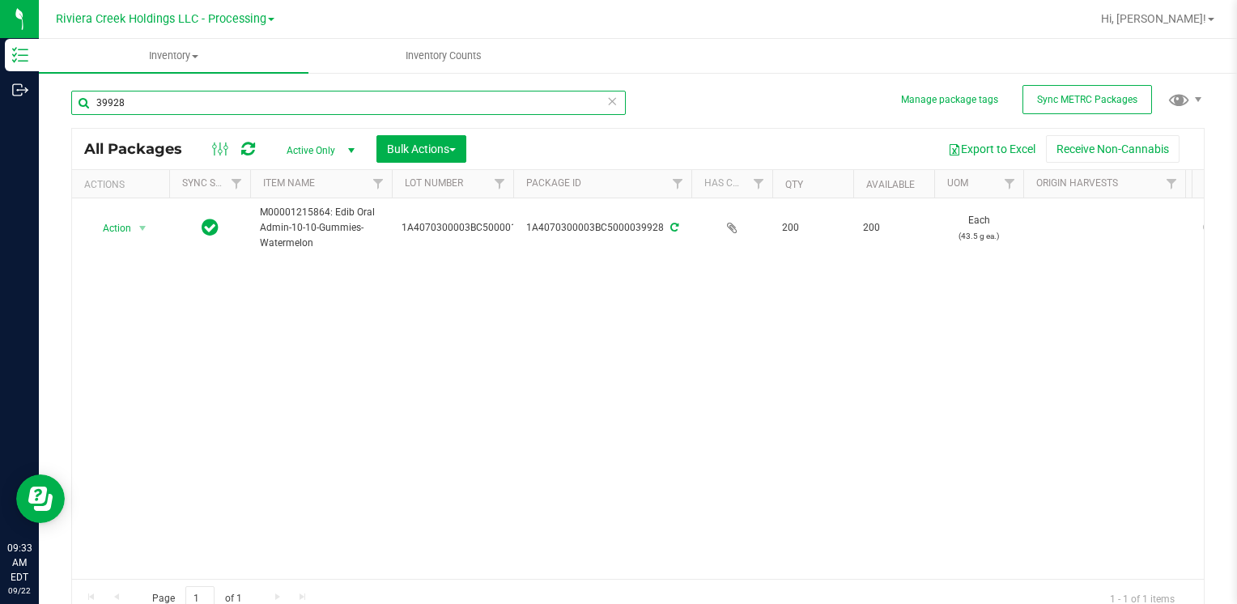
click at [265, 104] on input "39928" at bounding box center [348, 103] width 554 height 24
click at [263, 103] on input "39928" at bounding box center [348, 103] width 554 height 24
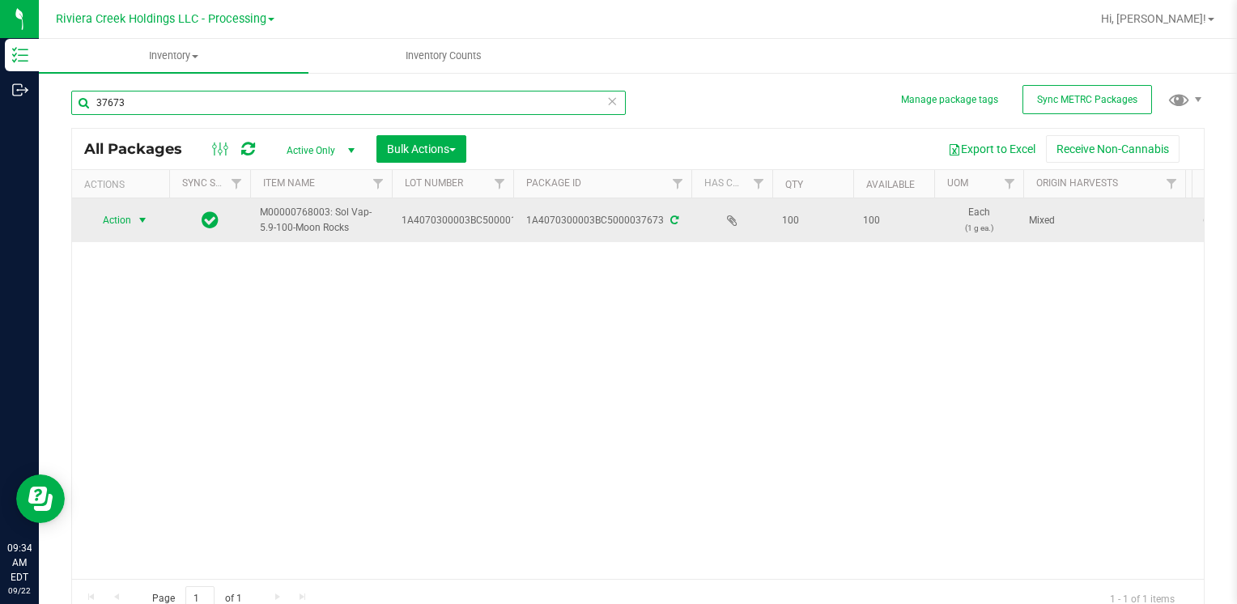
type input "37673"
click at [113, 217] on span "Action" at bounding box center [110, 220] width 44 height 23
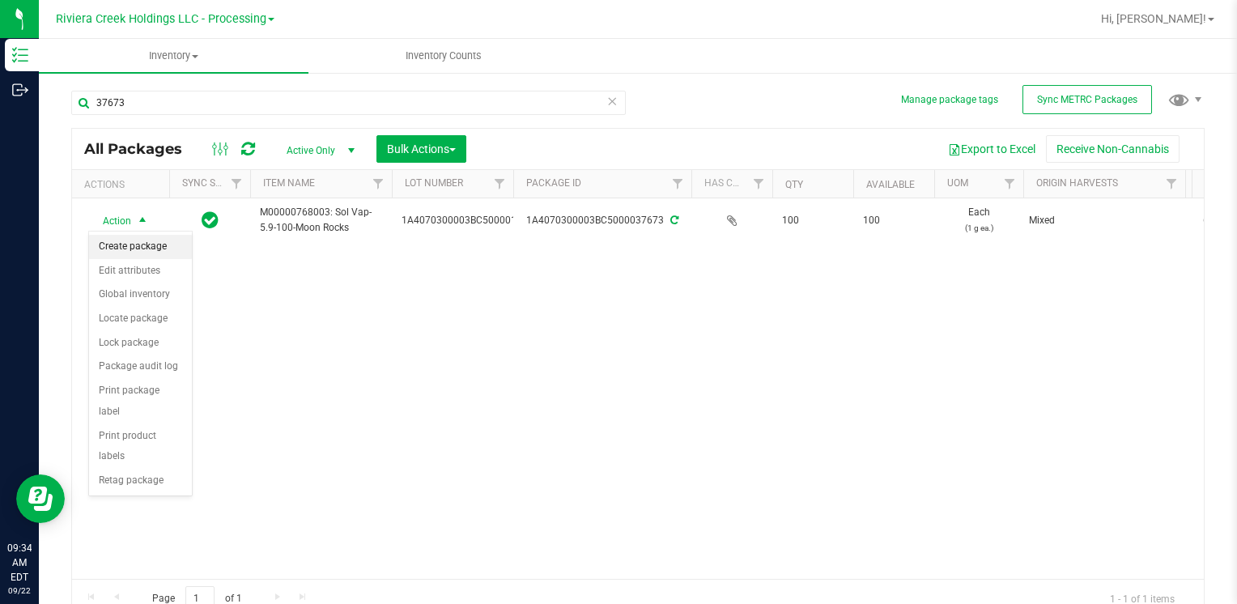
click at [136, 245] on li "Create package" at bounding box center [140, 247] width 103 height 24
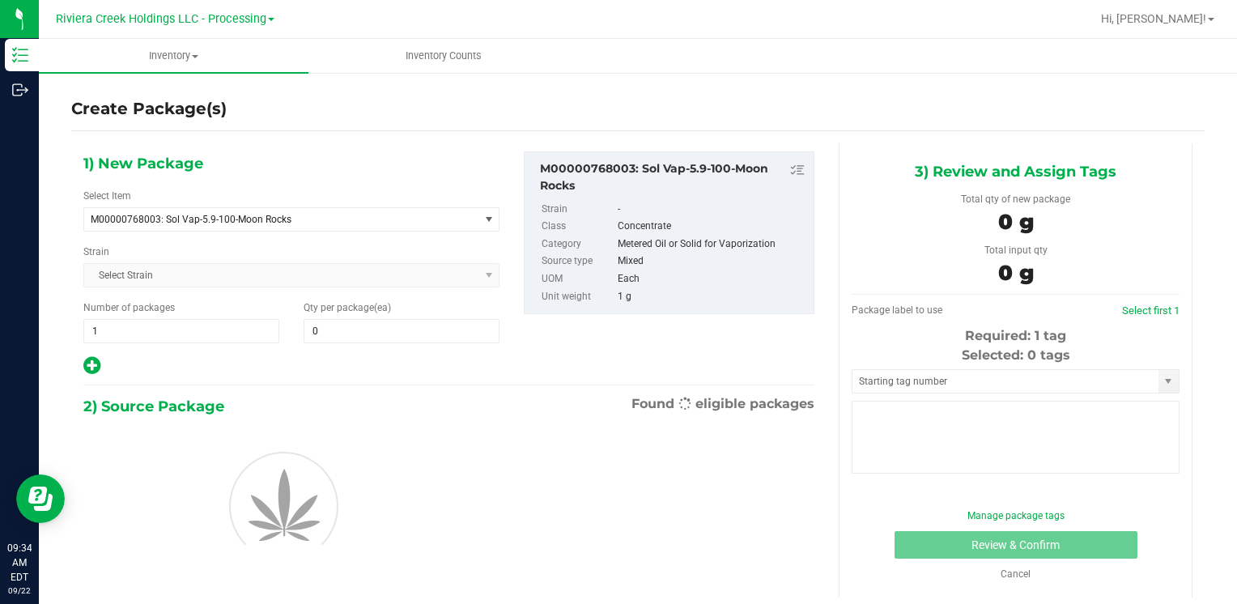
type input "0"
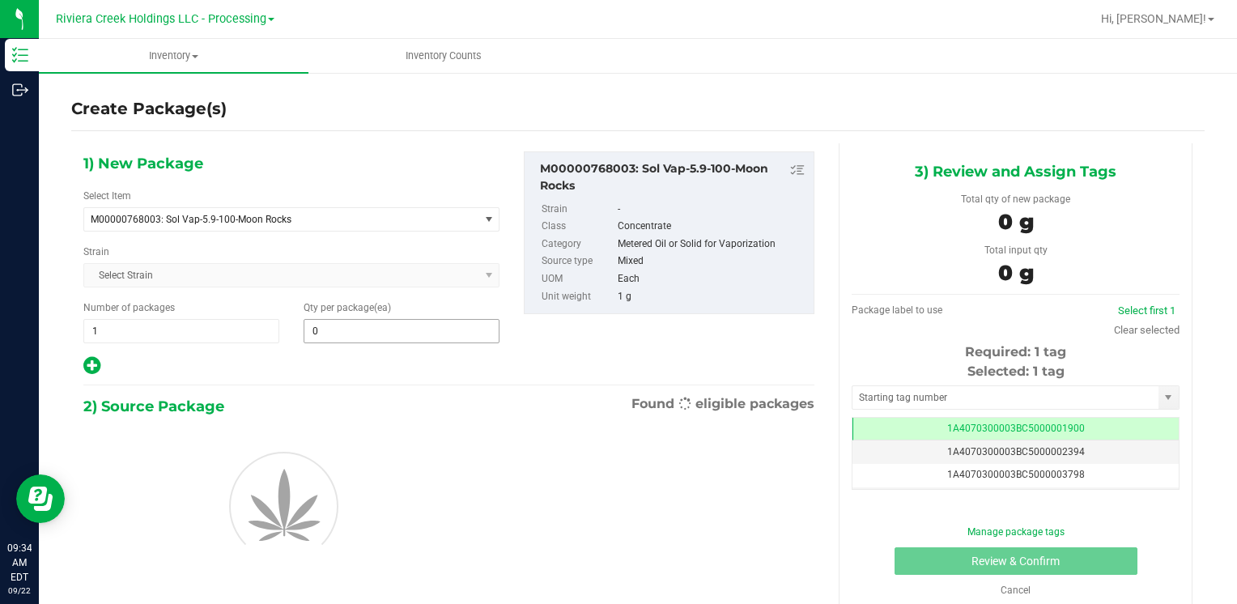
click at [398, 321] on input "0" at bounding box center [401, 331] width 194 height 23
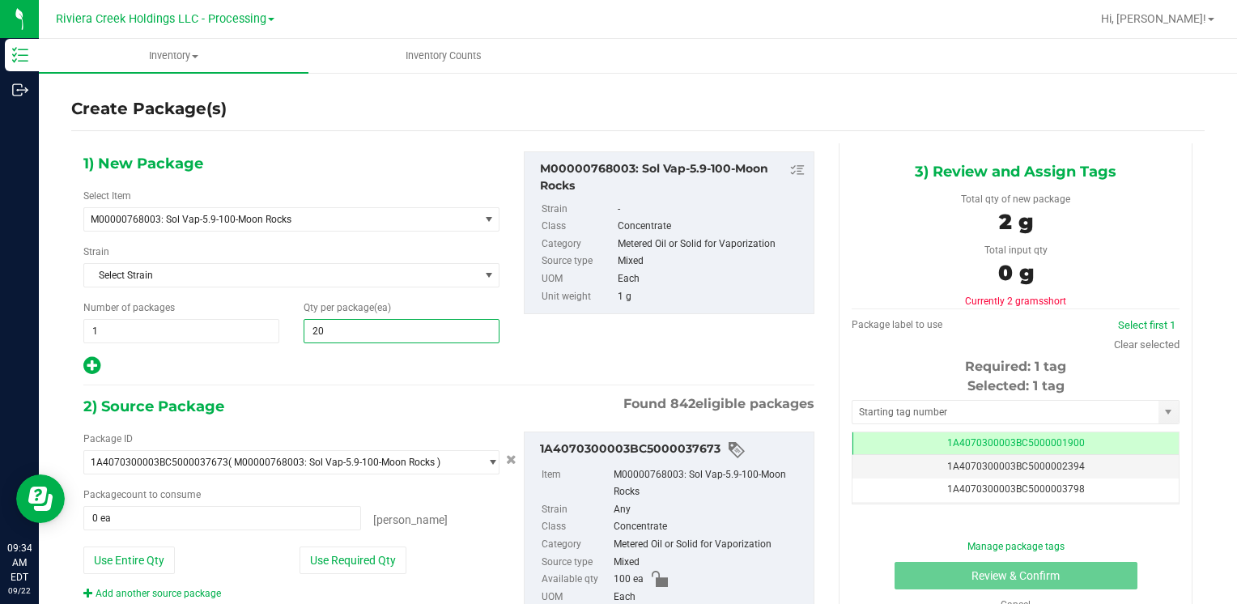
type input "200"
click at [147, 558] on button "Use Entire Qty" at bounding box center [128, 560] width 91 height 28
type input "100 ea"
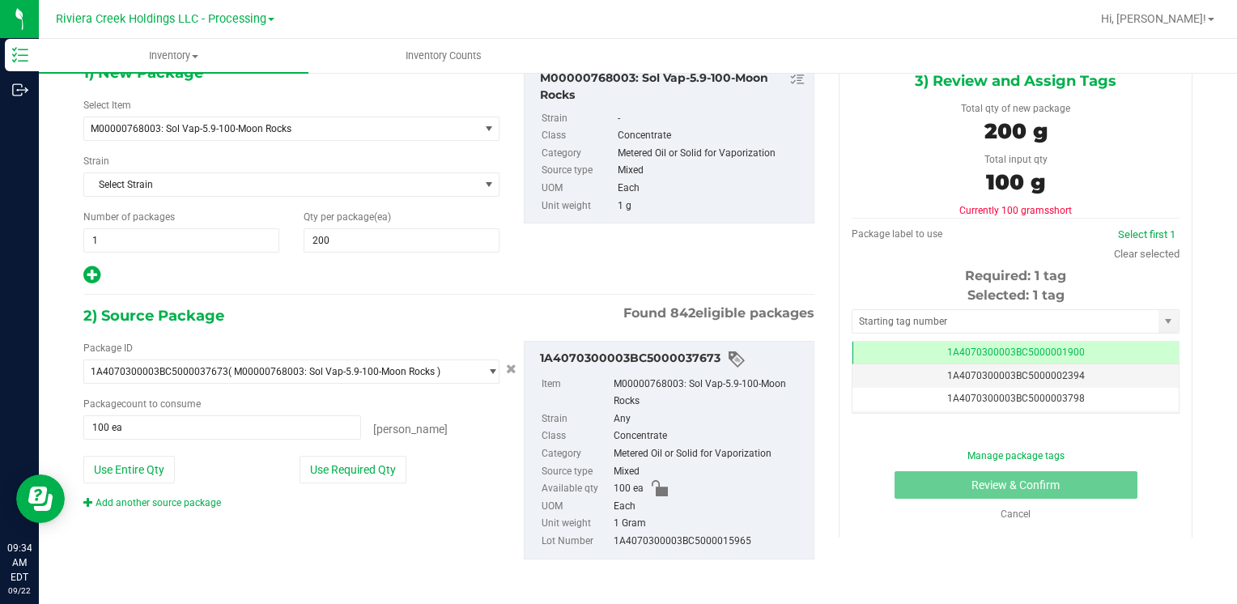
click at [189, 508] on div "Package ID 1A4070300003BC5000037673 ( M00000768003: Sol Vap-5.9-100-Moon Rocks …" at bounding box center [448, 450] width 755 height 244
click at [189, 506] on link "Add another source package" at bounding box center [152, 502] width 138 height 11
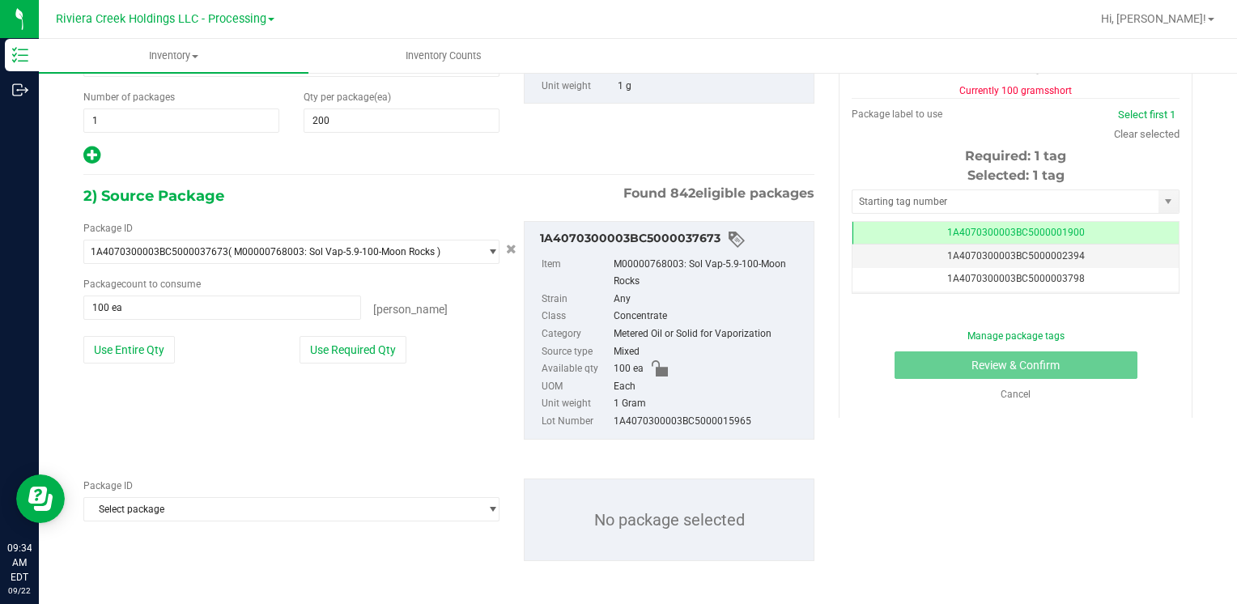
scroll to position [211, 0]
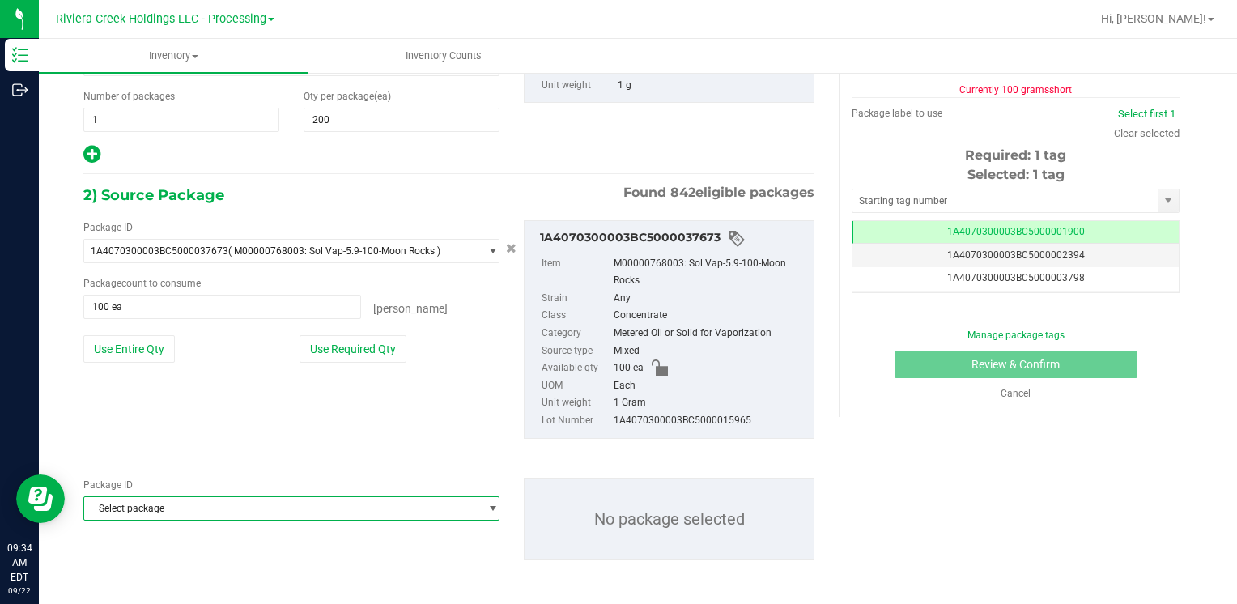
click at [189, 507] on span "Select package" at bounding box center [281, 508] width 394 height 23
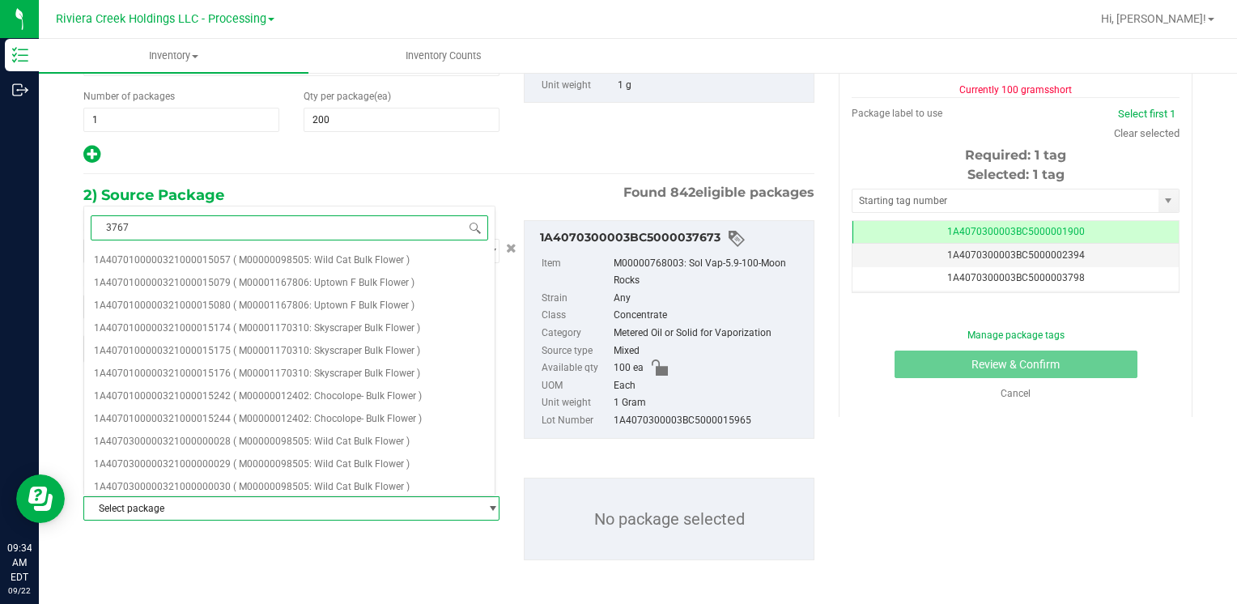
type input "37676"
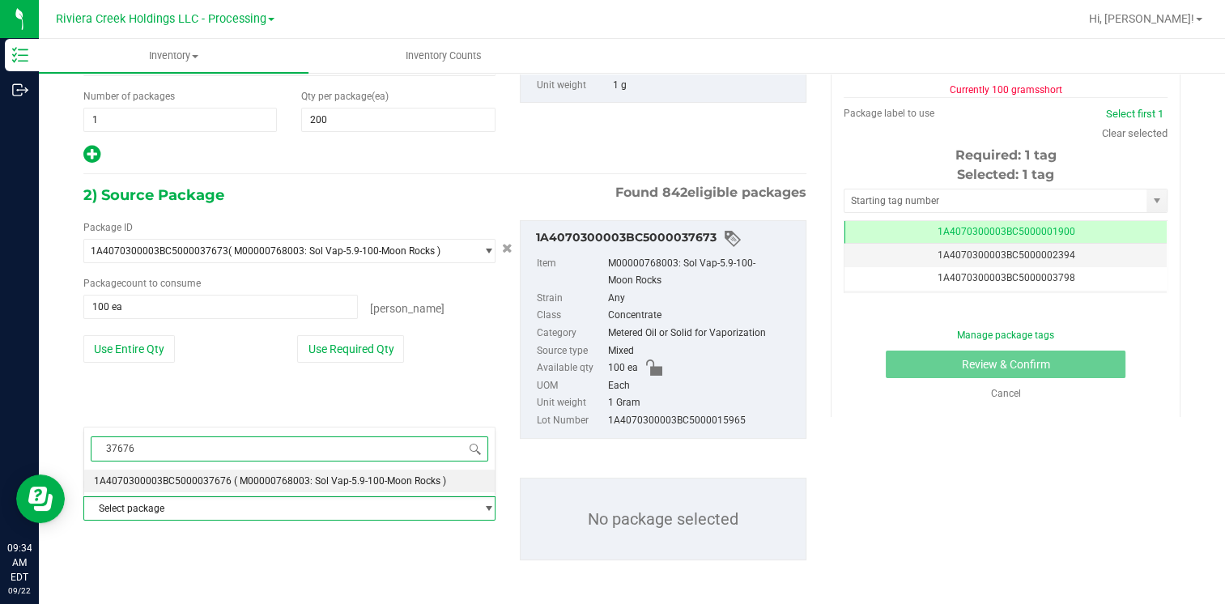
click at [240, 478] on span "( M00000768003: Sol Vap-5.9-100-Moon Rocks )" at bounding box center [340, 480] width 212 height 11
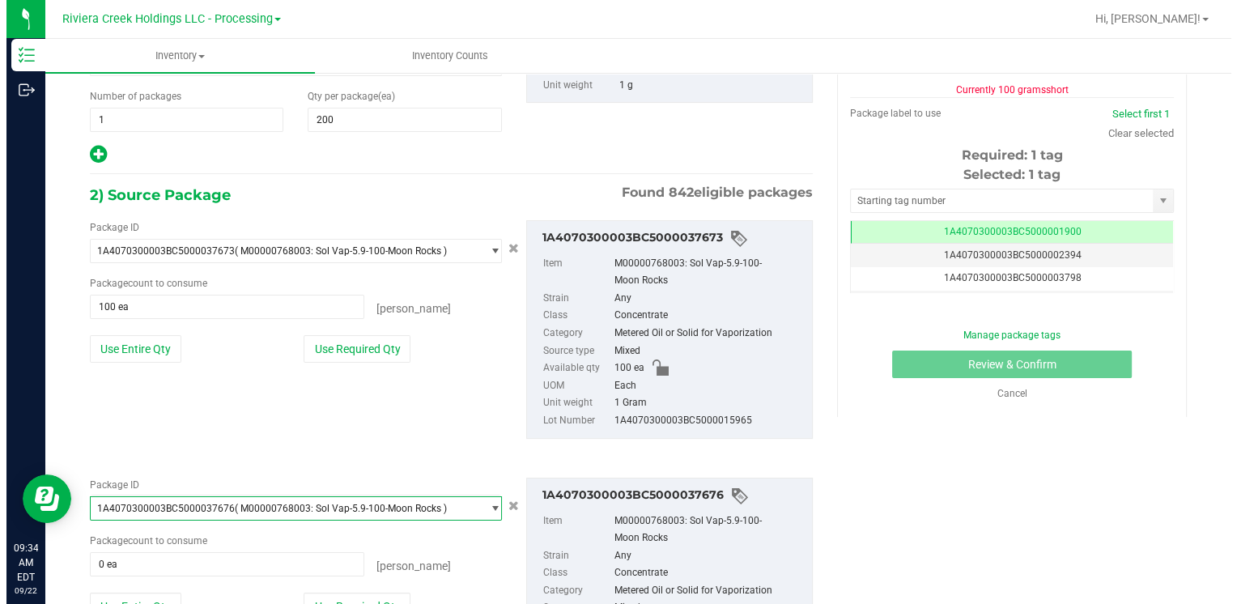
scroll to position [0, 0]
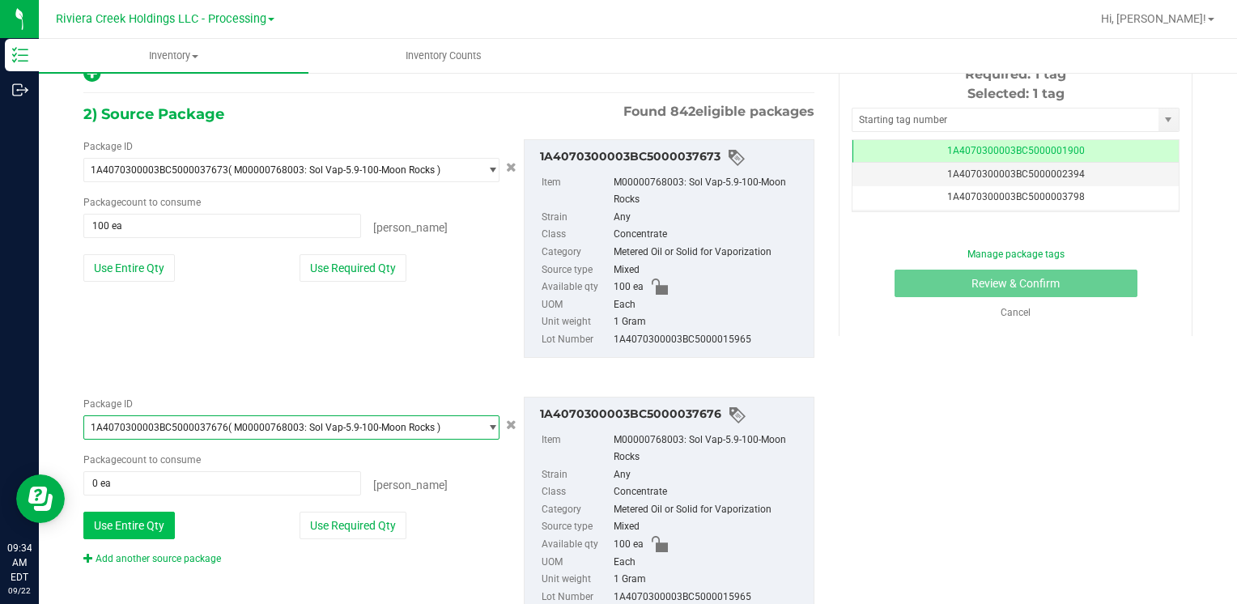
click at [144, 525] on button "Use Entire Qty" at bounding box center [128, 526] width 91 height 28
type input "100 ea"
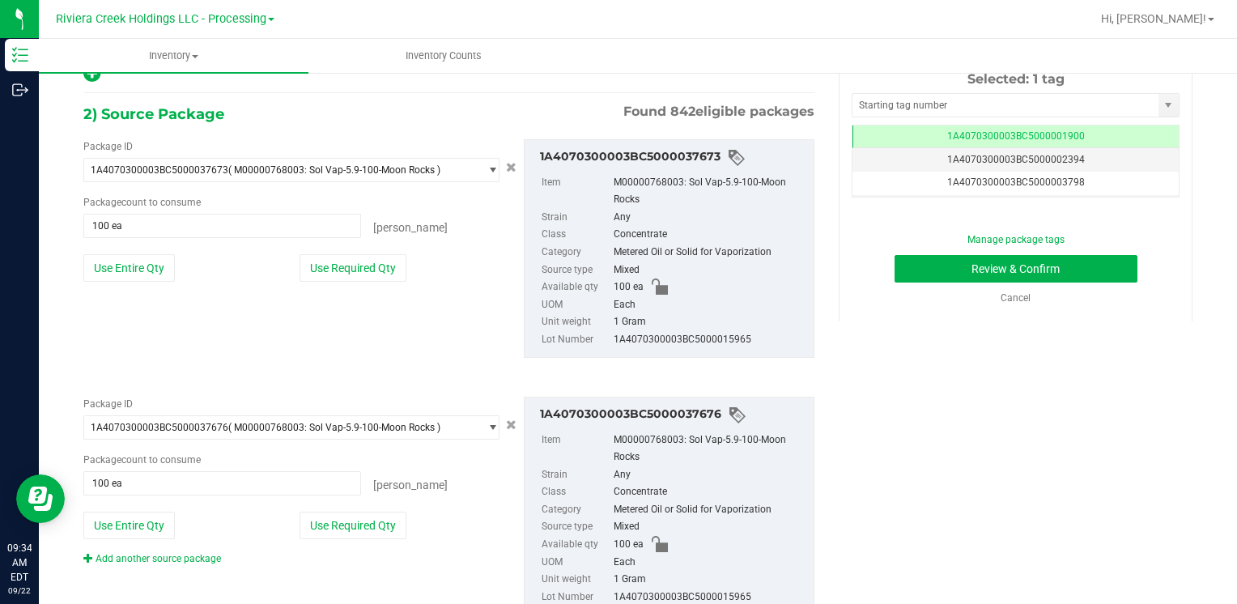
scroll to position [68, 0]
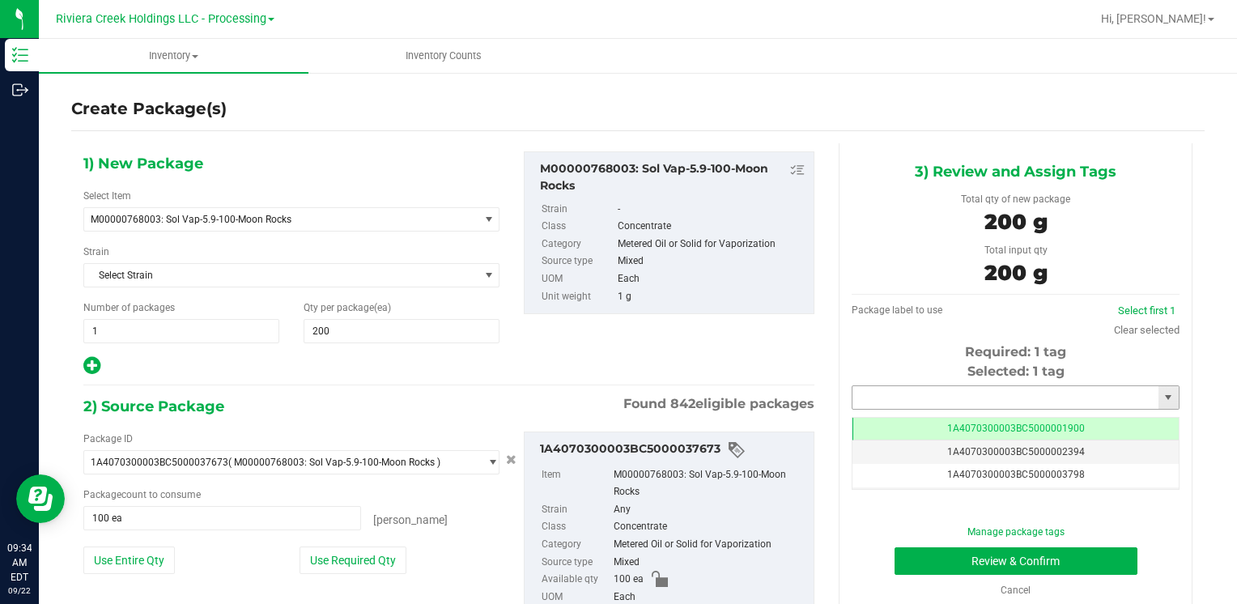
click at [945, 393] on input "text" at bounding box center [1005, 397] width 306 height 23
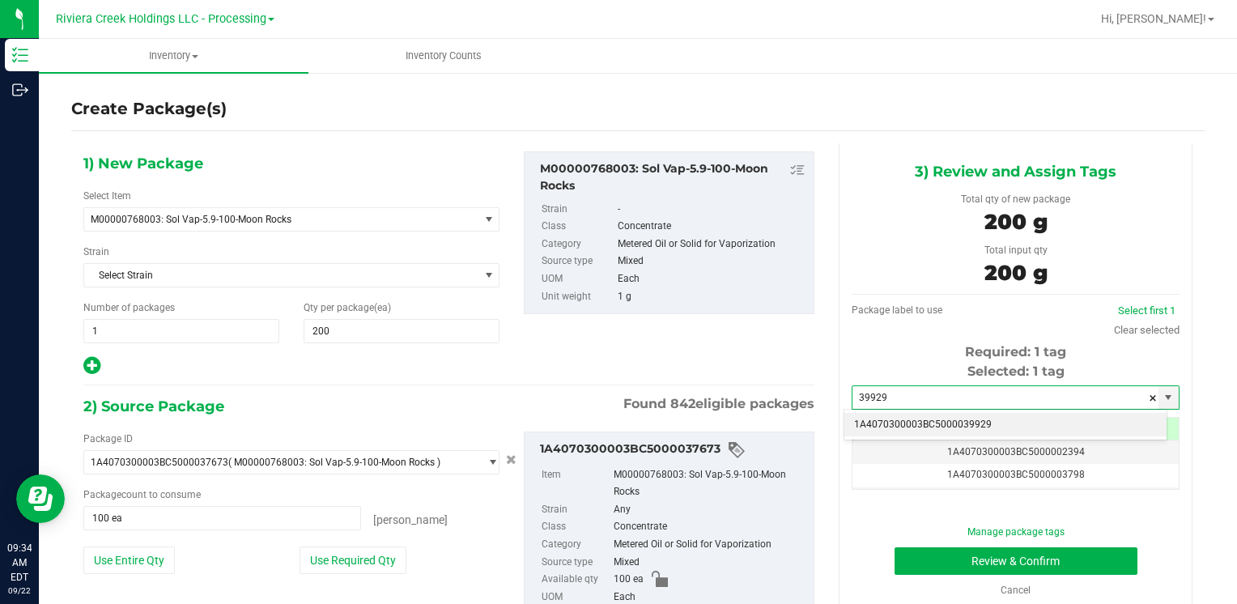
click at [891, 424] on li "1A4070300003BC5000039929" at bounding box center [1005, 425] width 322 height 24
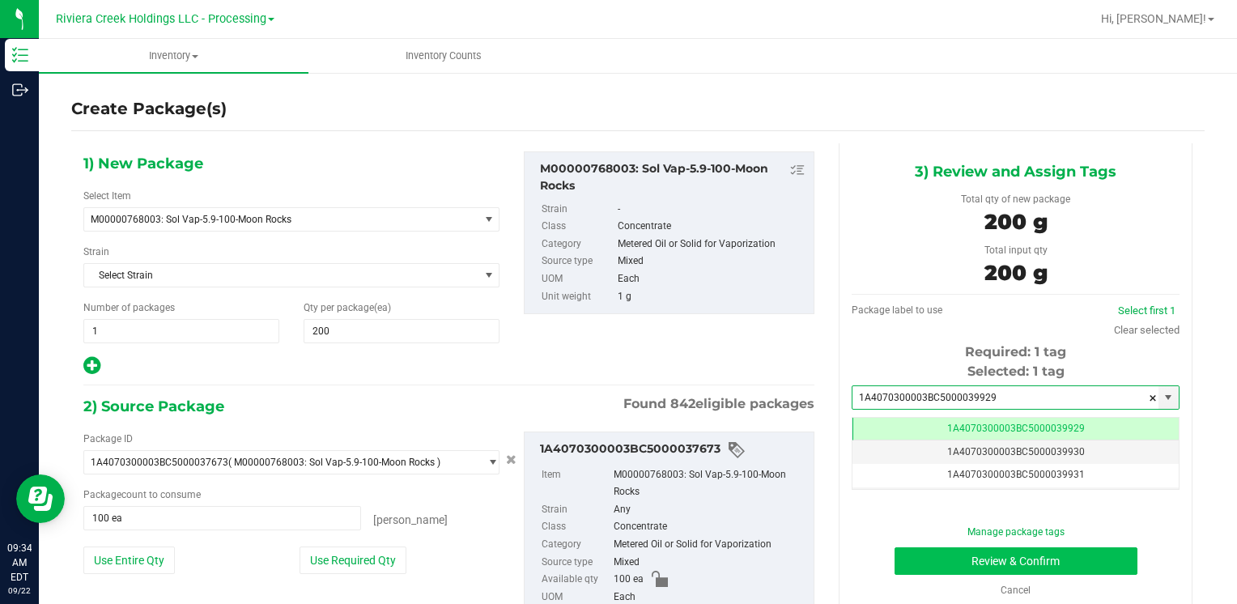
type input "1A4070300003BC5000039929"
click at [897, 551] on button "Review & Confirm" at bounding box center [1015, 561] width 243 height 28
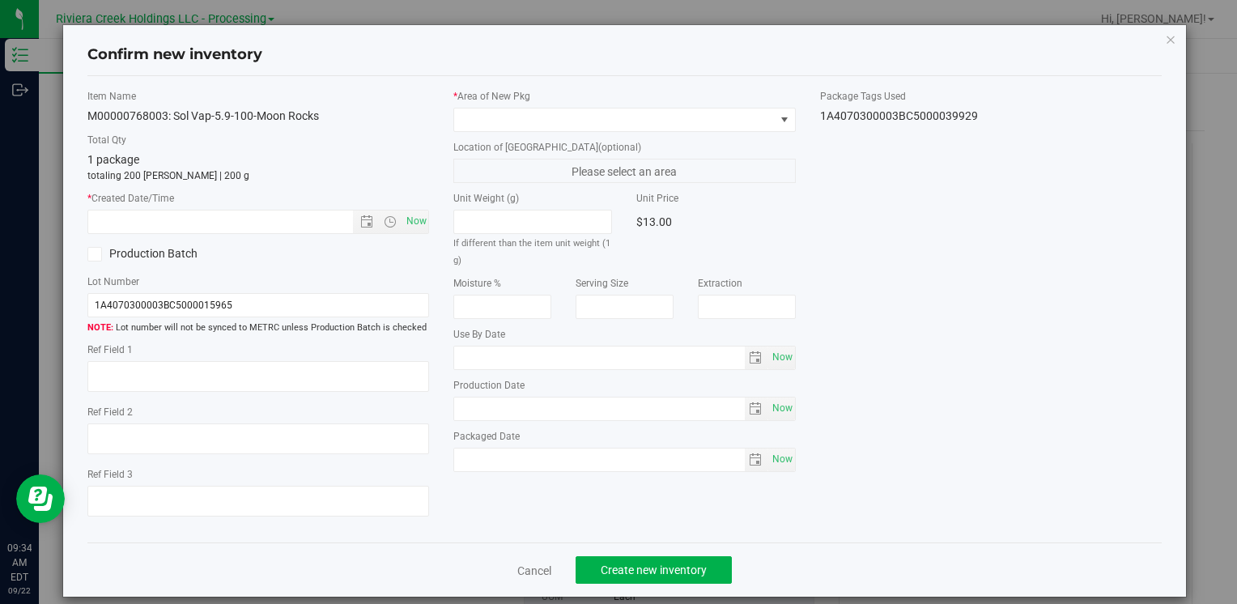
type input "[DATE]"
click at [402, 222] on span "Now" at bounding box center [416, 221] width 28 height 23
type input "[DATE] 9:34 AM"
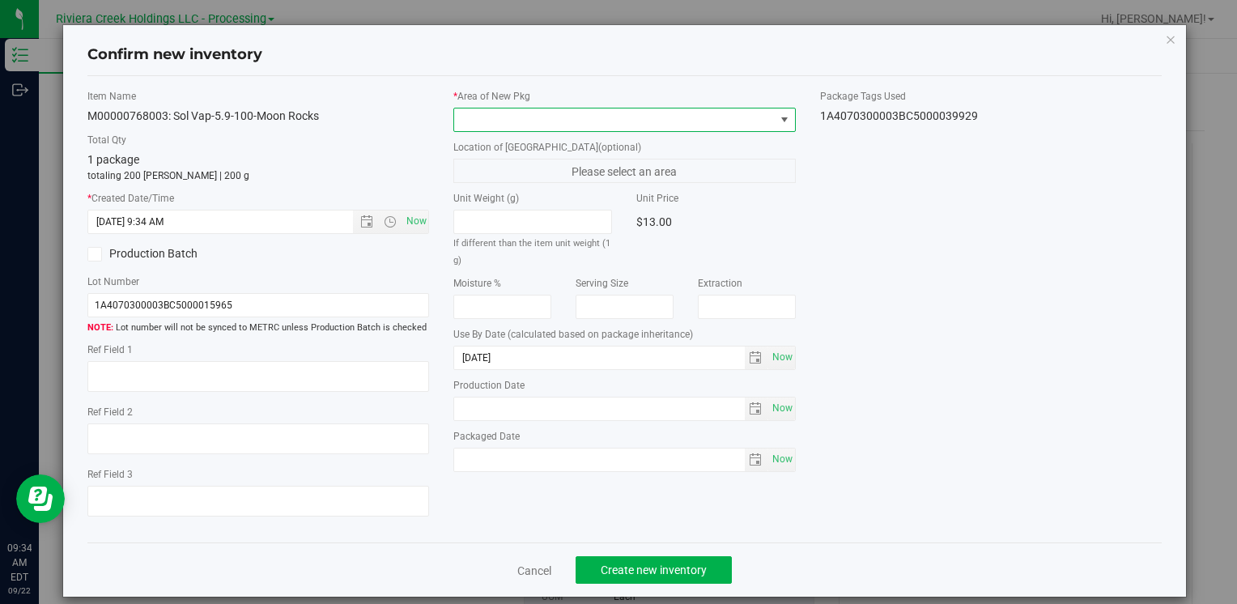
click at [456, 111] on span at bounding box center [614, 119] width 320 height 23
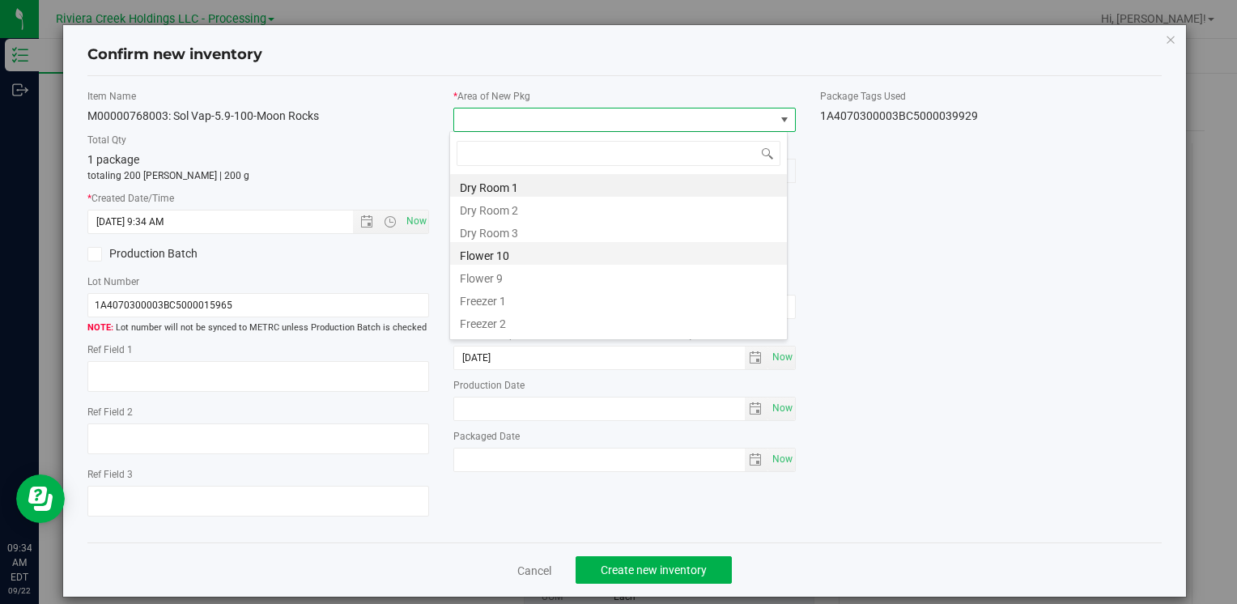
click at [512, 250] on li "Flower 10" at bounding box center [618, 253] width 337 height 23
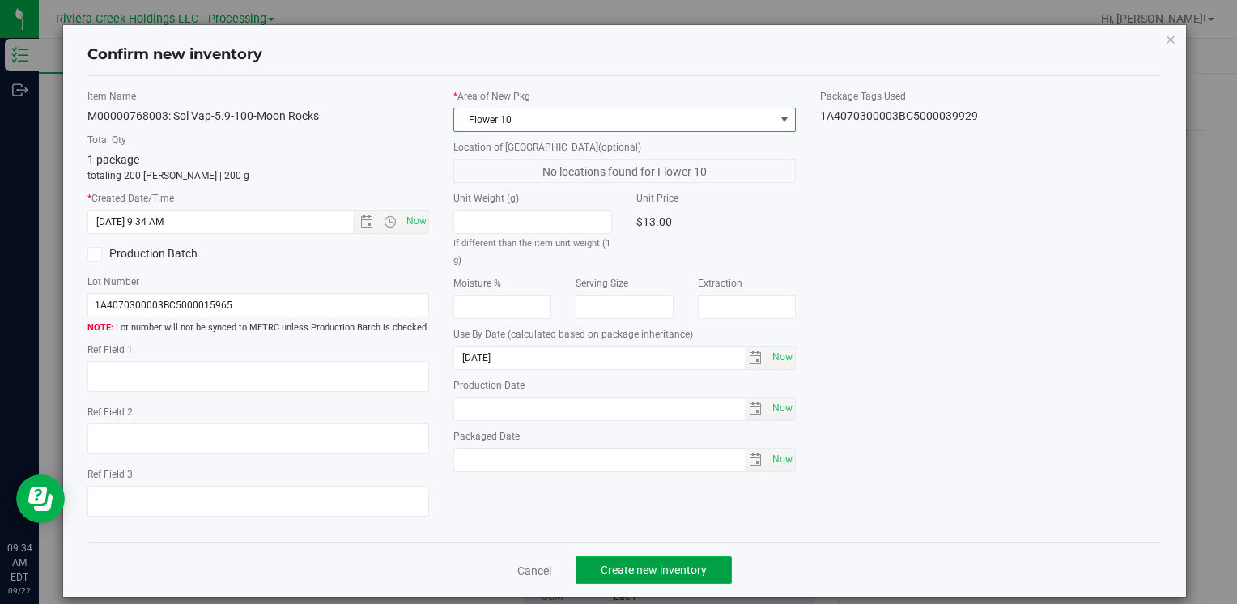
click at [622, 564] on span "Create new inventory" at bounding box center [654, 569] width 106 height 13
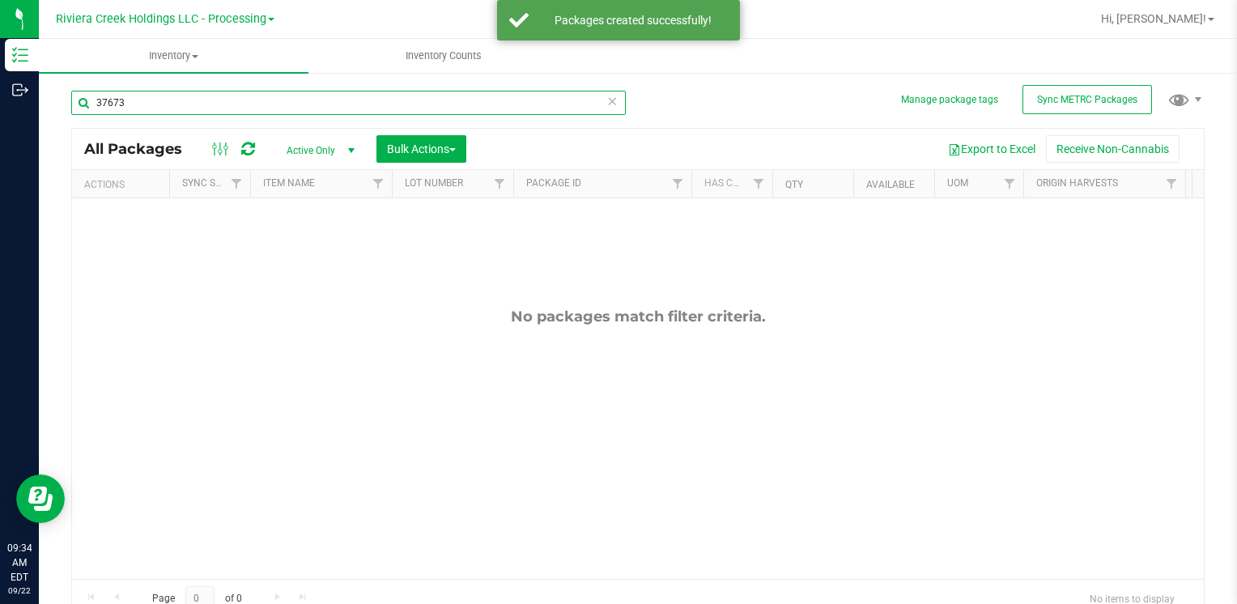
click at [210, 99] on input "37673" at bounding box center [348, 103] width 554 height 24
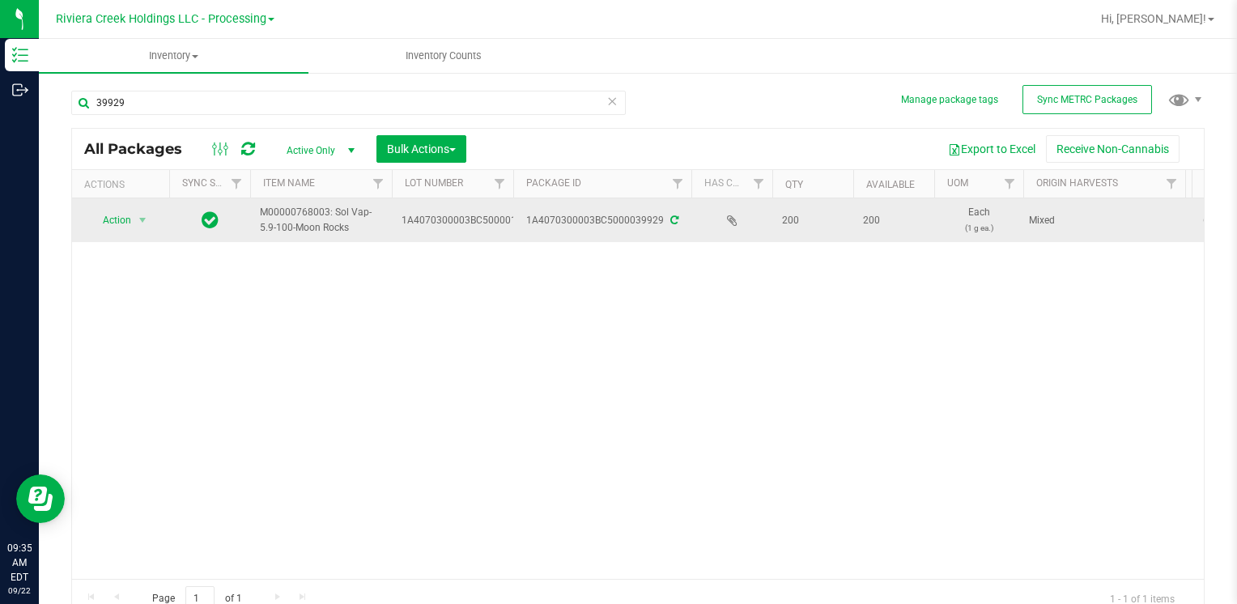
click at [125, 219] on span "Action" at bounding box center [110, 220] width 44 height 23
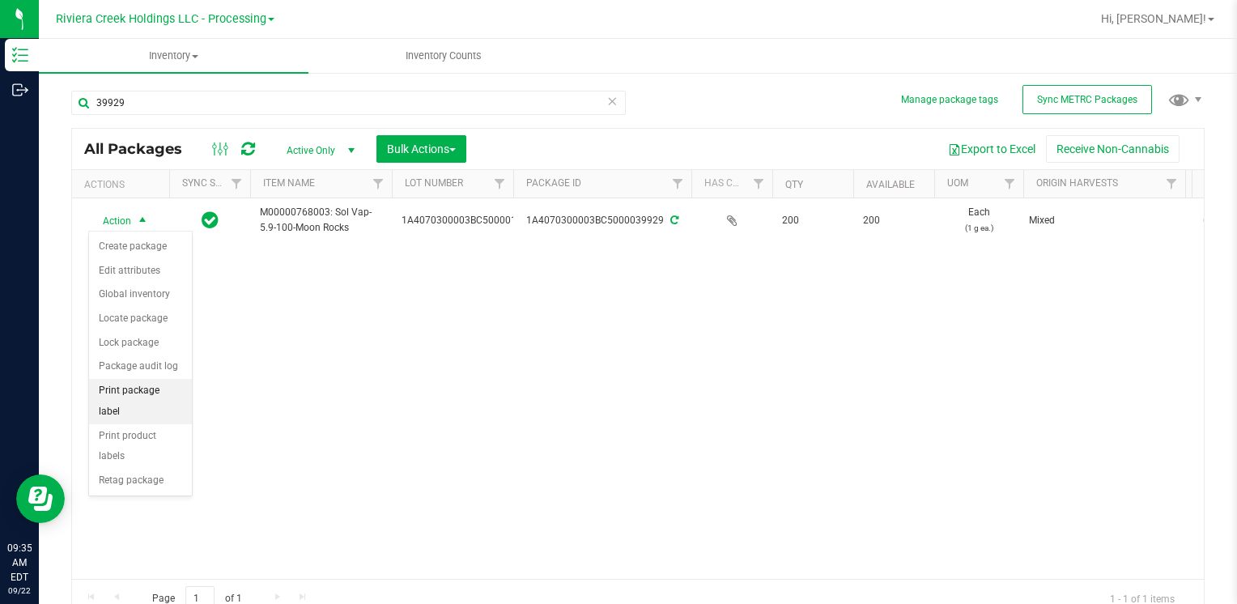
click at [159, 380] on li "Print package label" at bounding box center [140, 401] width 103 height 45
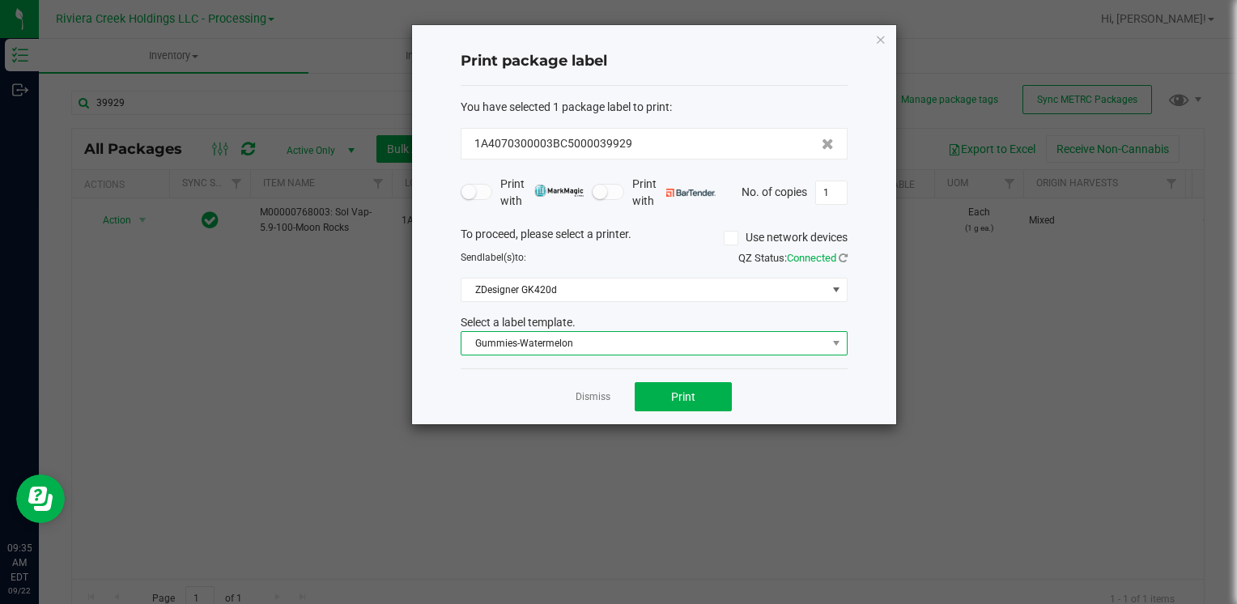
click at [529, 343] on span "Gummies-Watermelon" at bounding box center [643, 343] width 365 height 23
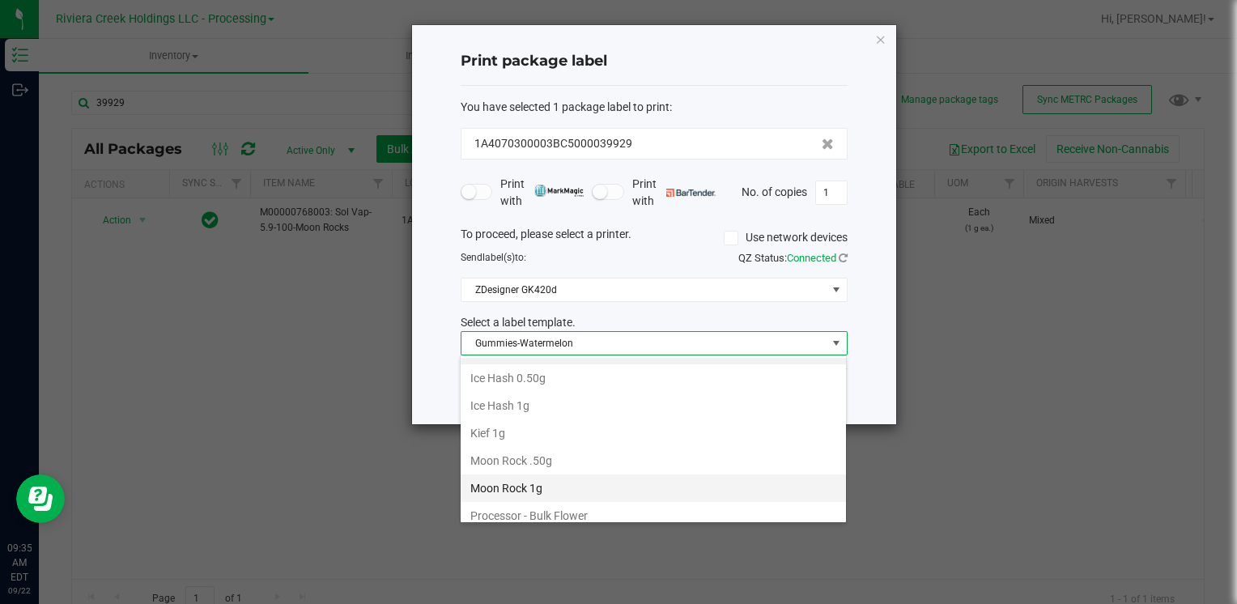
click at [547, 474] on li "Moon Rock 1g" at bounding box center [653, 488] width 385 height 28
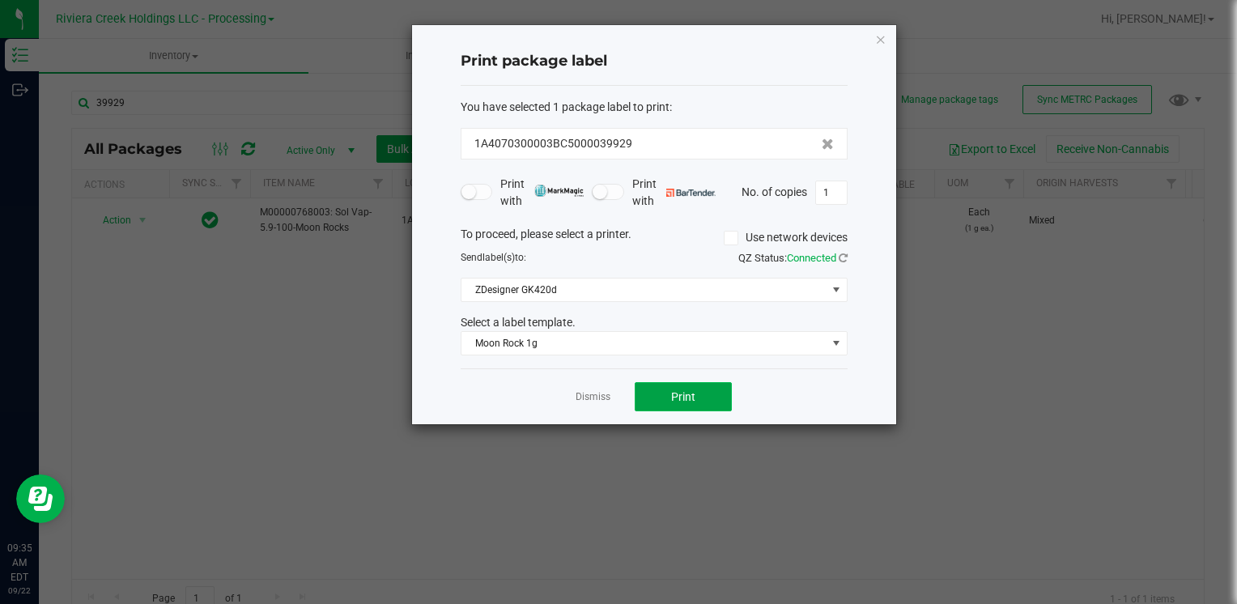
click at [678, 401] on span "Print" at bounding box center [683, 396] width 24 height 13
click at [878, 36] on icon "button" at bounding box center [880, 38] width 11 height 19
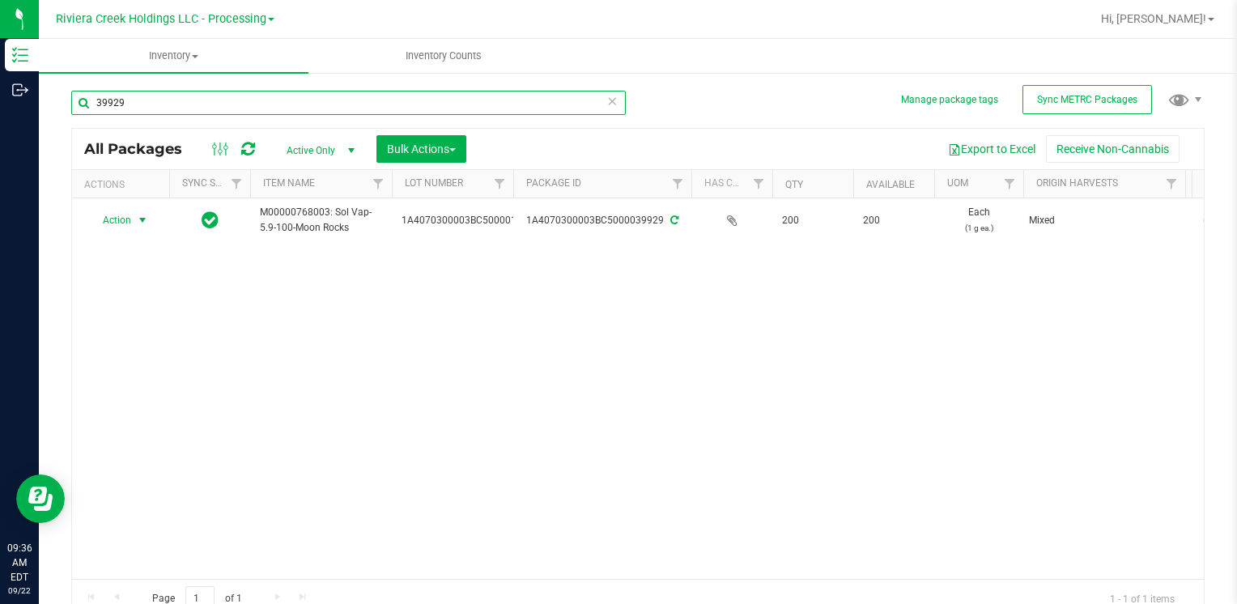
click at [236, 113] on input "39929" at bounding box center [348, 103] width 554 height 24
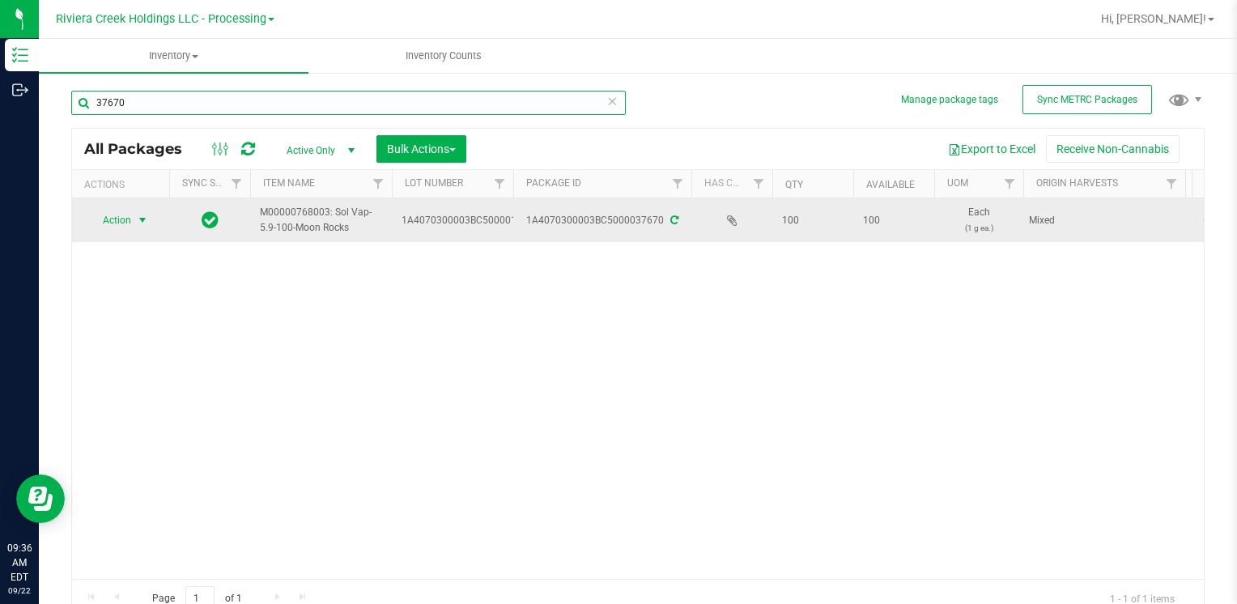
type input "37670"
click at [139, 219] on span "select" at bounding box center [142, 220] width 13 height 13
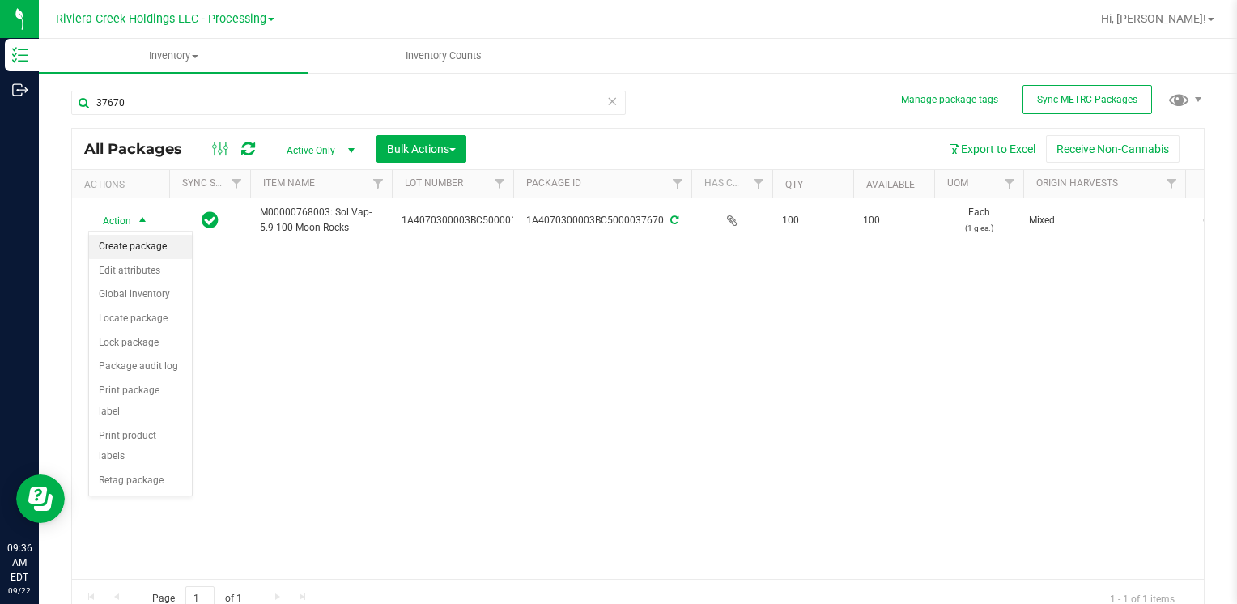
click at [142, 242] on li "Create package" at bounding box center [140, 247] width 103 height 24
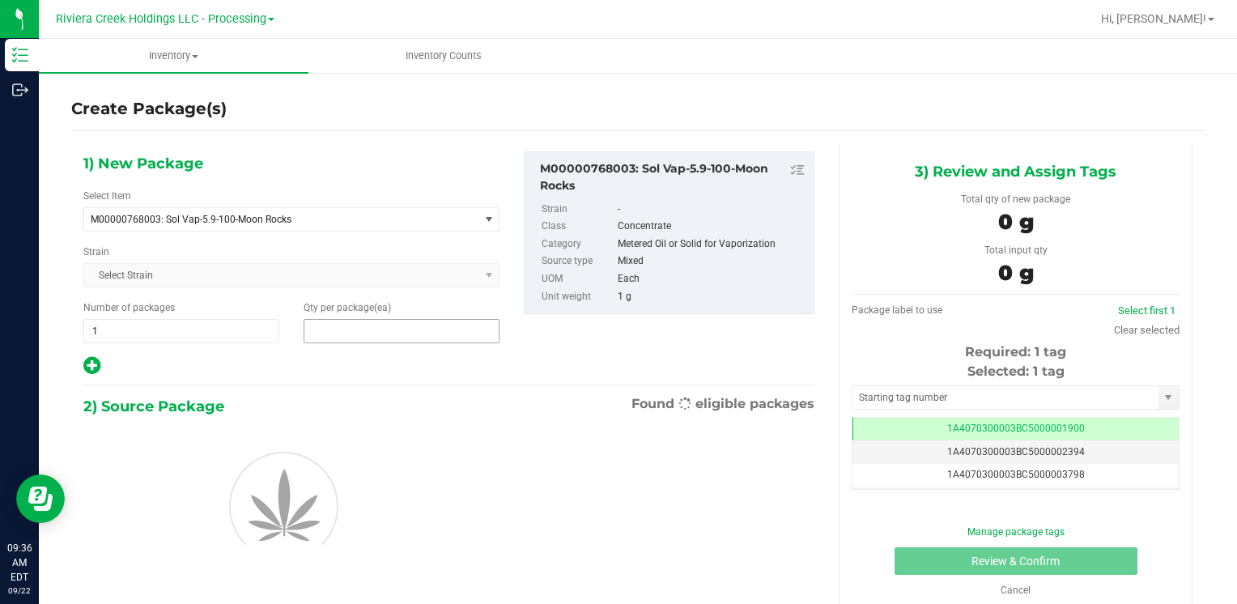
click at [376, 329] on span at bounding box center [402, 331] width 196 height 24
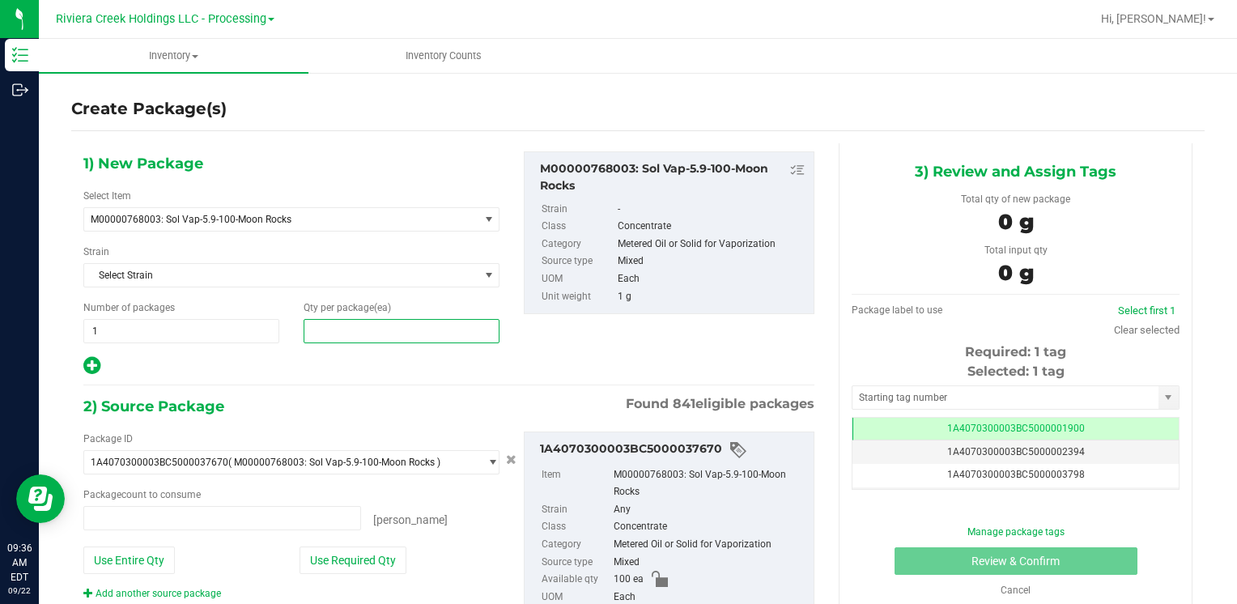
type input "0 ea"
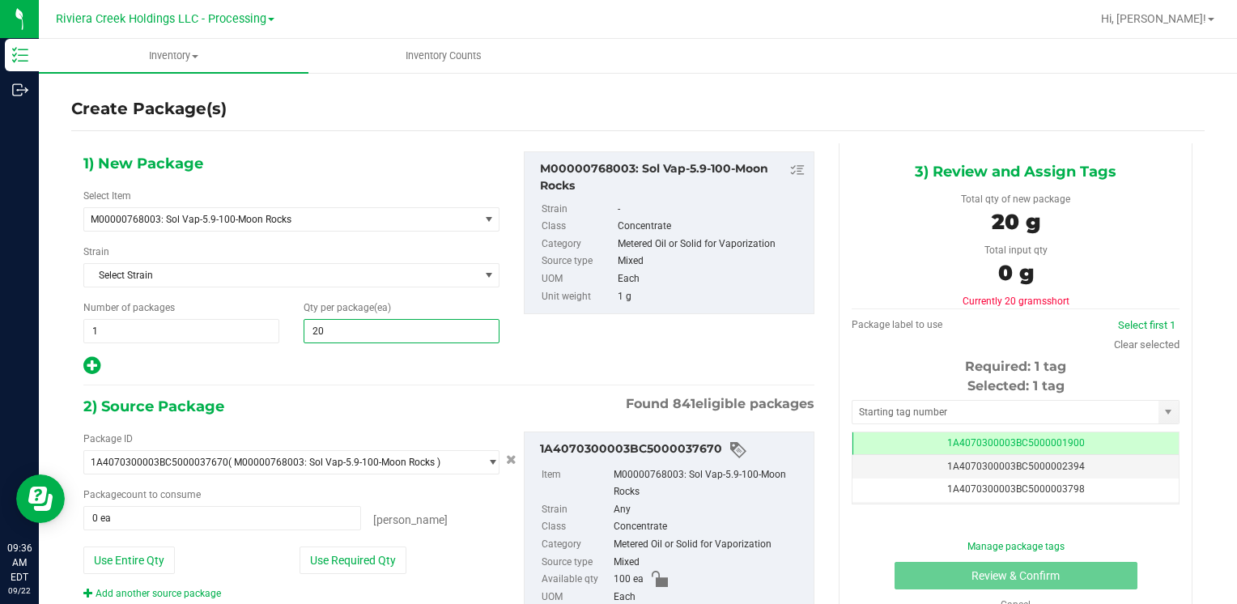
type input "200"
click at [159, 558] on button "Use Entire Qty" at bounding box center [128, 560] width 91 height 28
type input "100 ea"
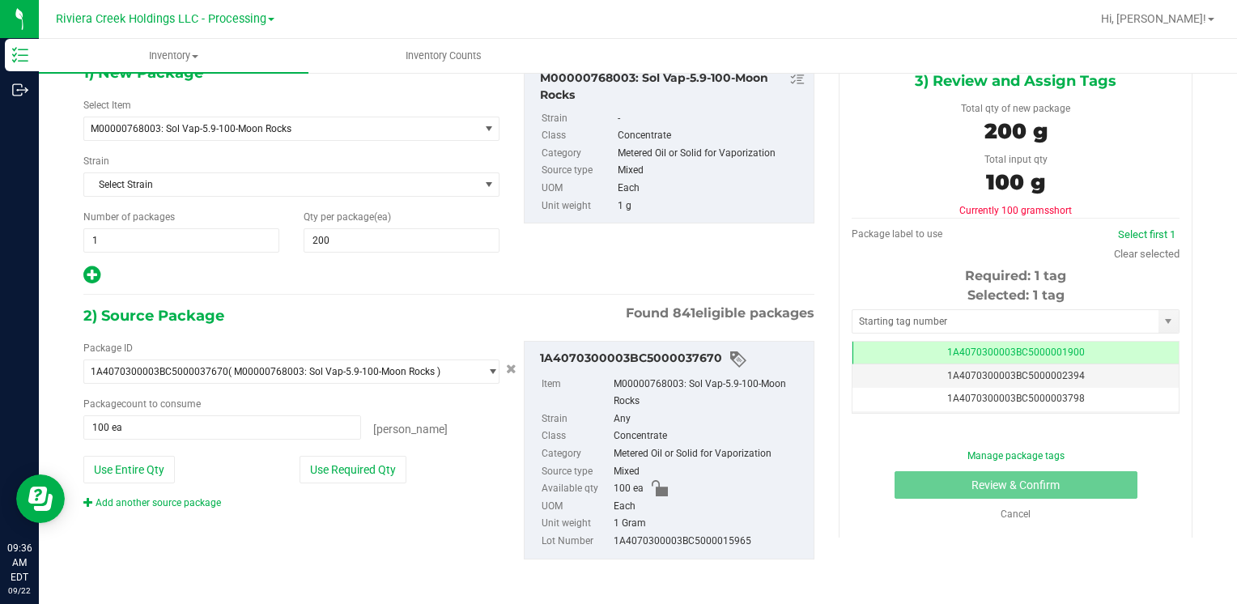
click at [176, 497] on link "Add another source package" at bounding box center [152, 502] width 138 height 11
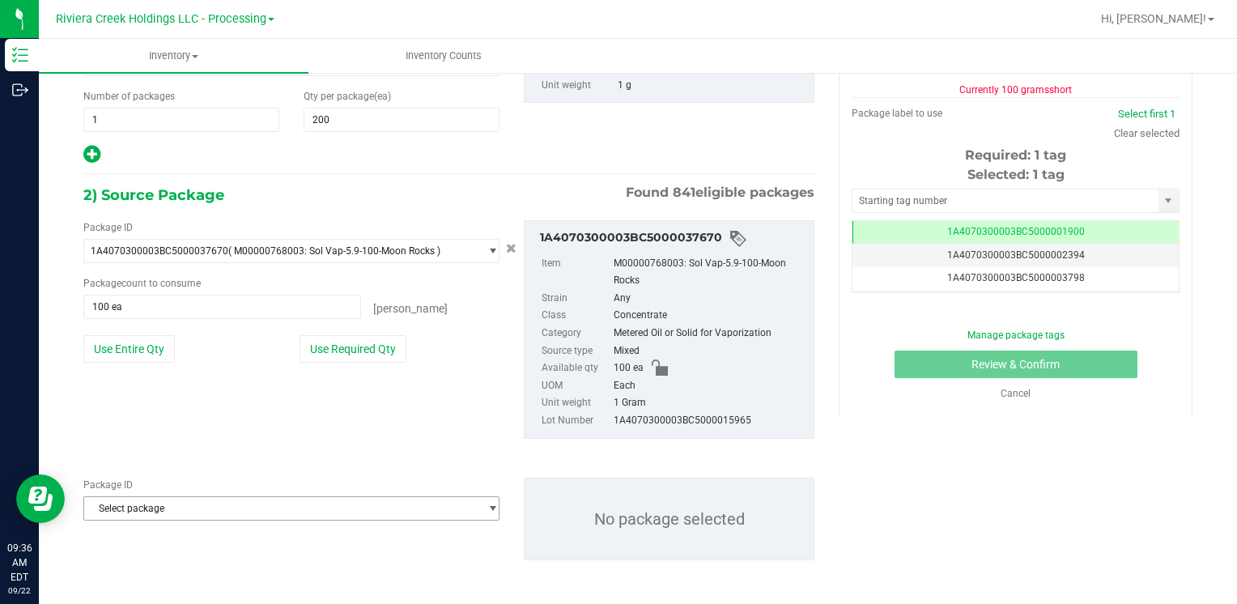
click at [175, 497] on span "Select package" at bounding box center [281, 508] width 394 height 23
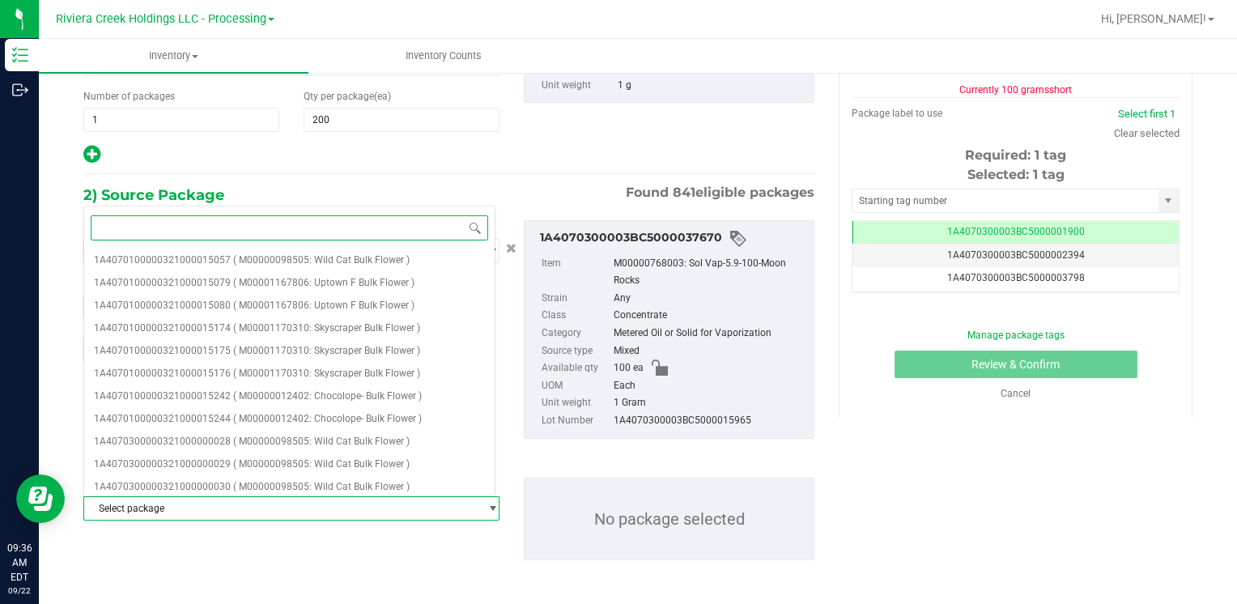
type input "7"
type input "37669"
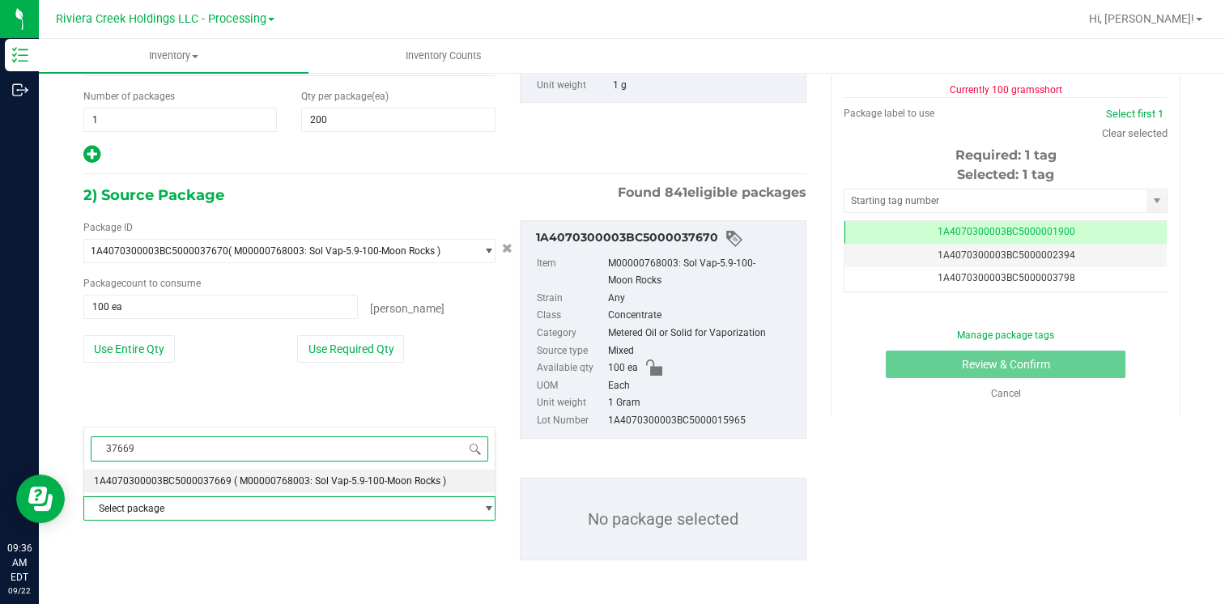
click at [249, 475] on span "( M00000768003: Sol Vap-5.9-100-Moon Rocks )" at bounding box center [340, 480] width 212 height 11
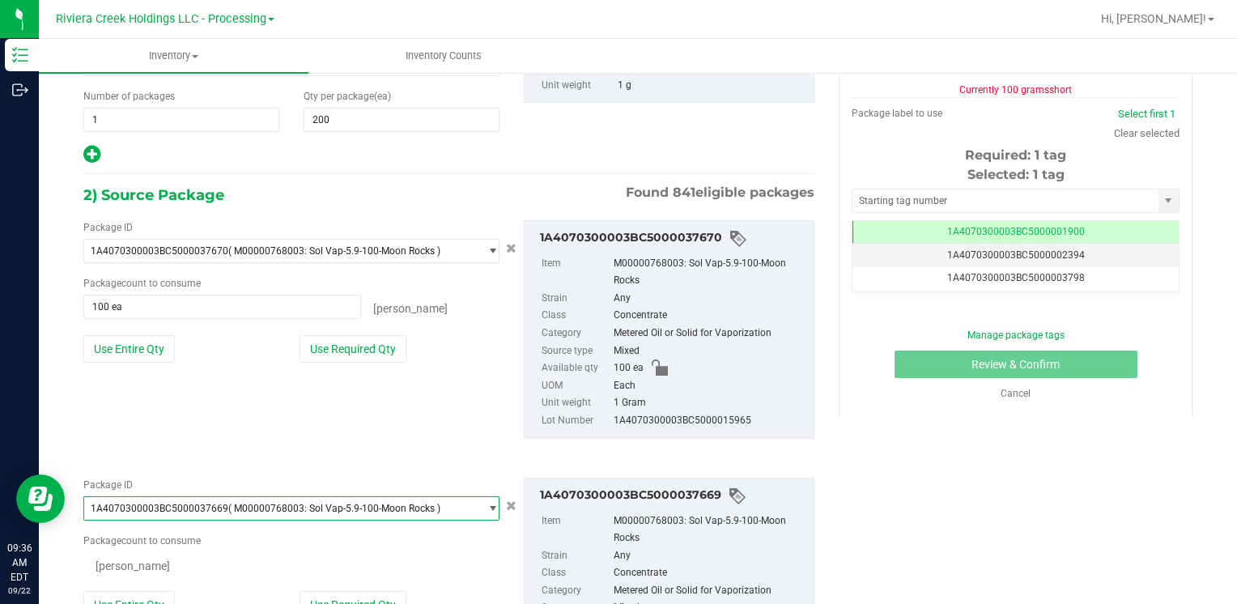
scroll to position [0, 0]
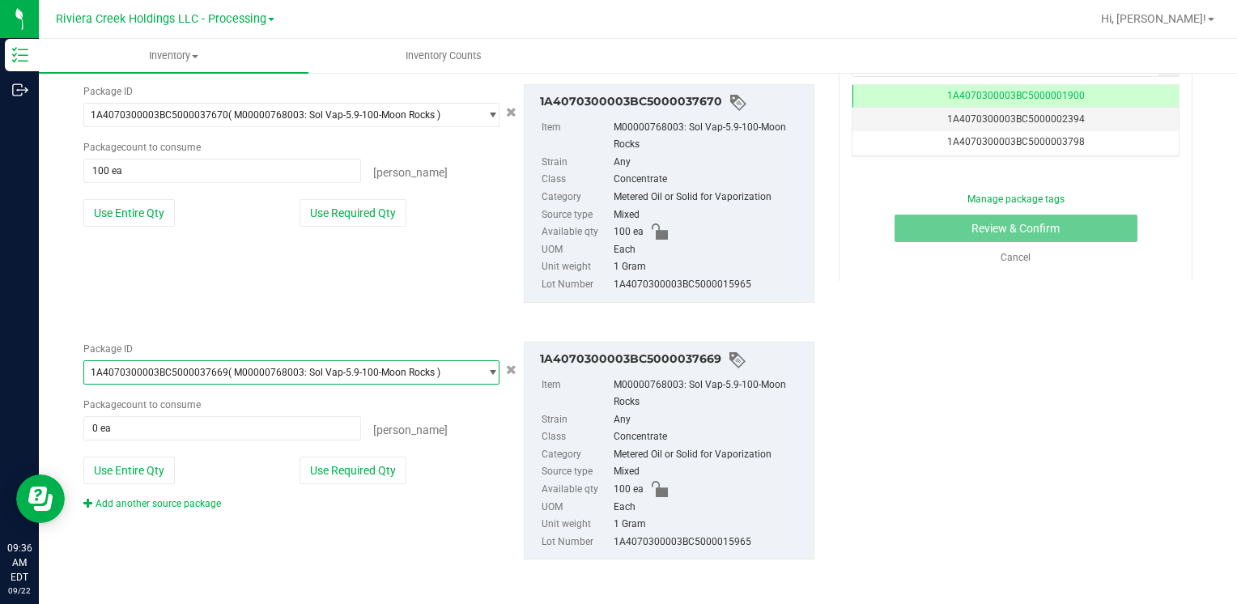
click at [130, 452] on div "Package ID 1A4070300003BC5000037669 ( M00000768003: Sol Vap-5.9-100-Moon Rocks …" at bounding box center [291, 426] width 440 height 169
click at [146, 469] on button "Use Entire Qty" at bounding box center [128, 471] width 91 height 28
type input "100 ea"
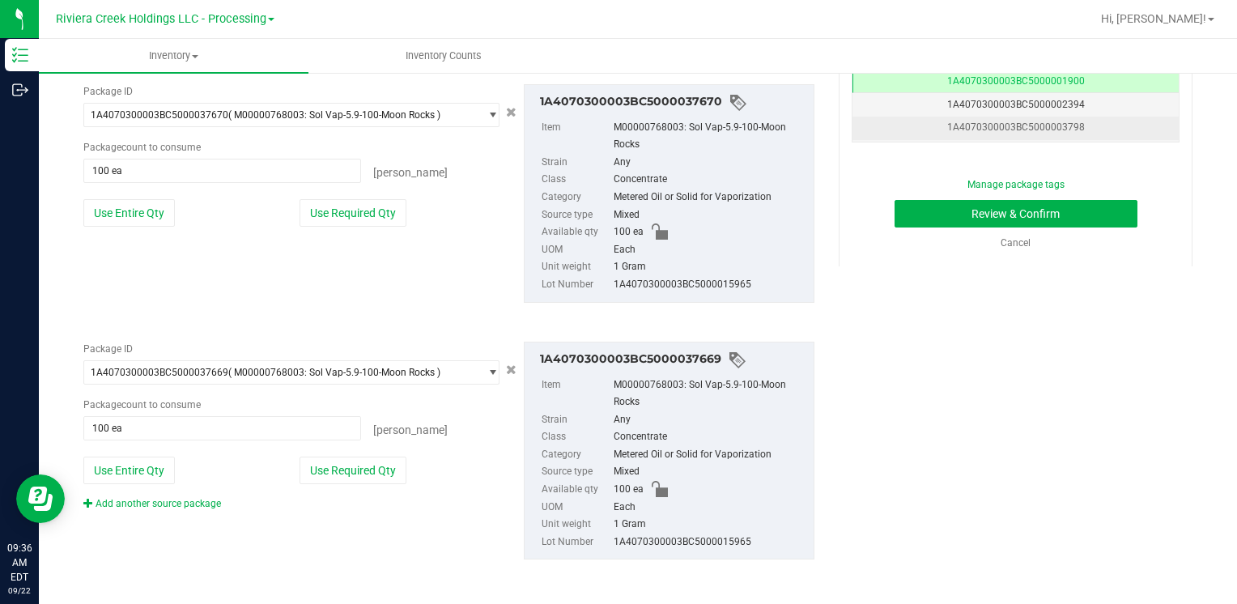
scroll to position [80, 0]
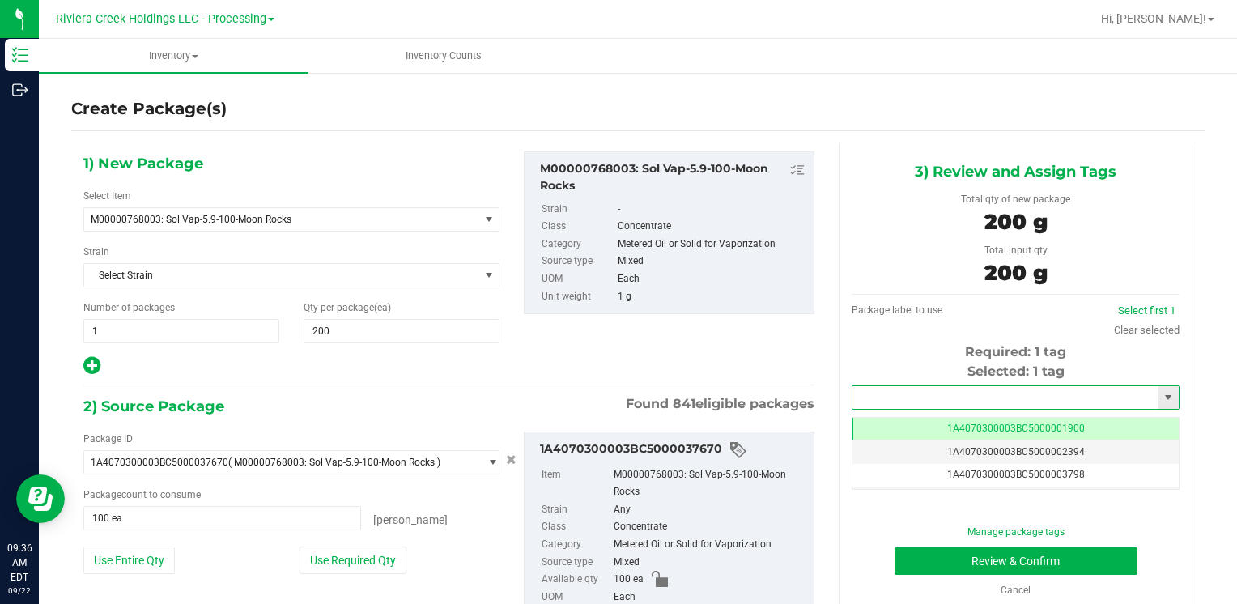
click at [884, 406] on input "text" at bounding box center [1005, 397] width 306 height 23
click at [884, 421] on li "1A4070300003BC5000039930" at bounding box center [1005, 425] width 322 height 24
type input "1A4070300003BC5000039930"
click at [907, 559] on button "Review & Confirm" at bounding box center [1015, 561] width 243 height 28
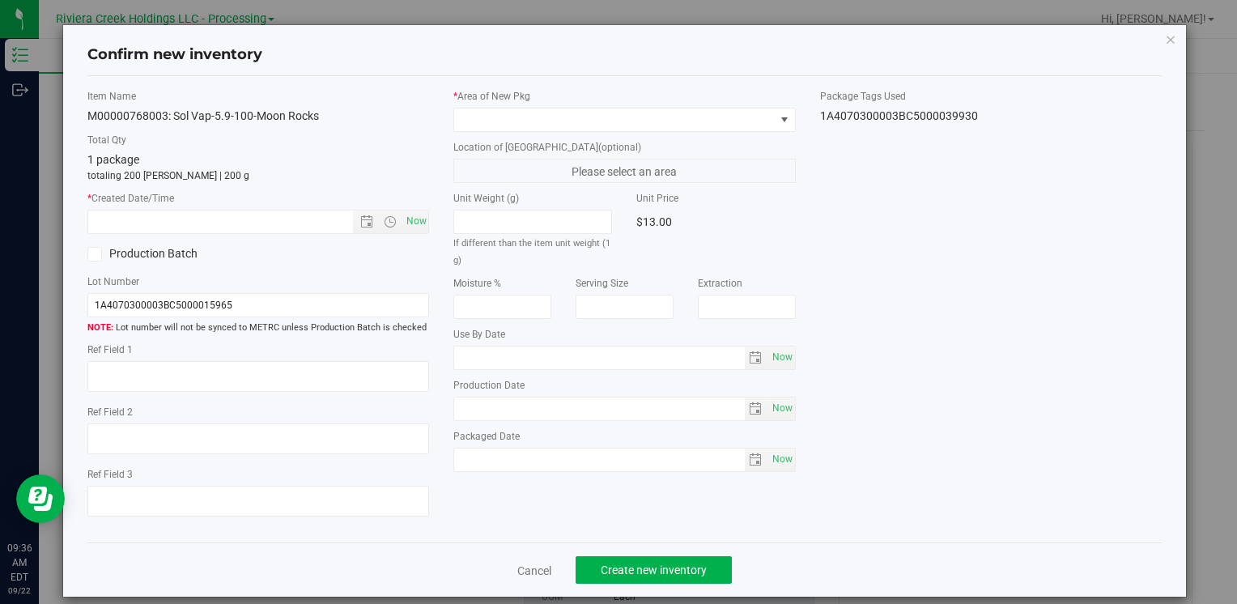
type input "[DATE]"
click at [408, 219] on span "Now" at bounding box center [416, 221] width 28 height 23
type input "[DATE] 9:36 AM"
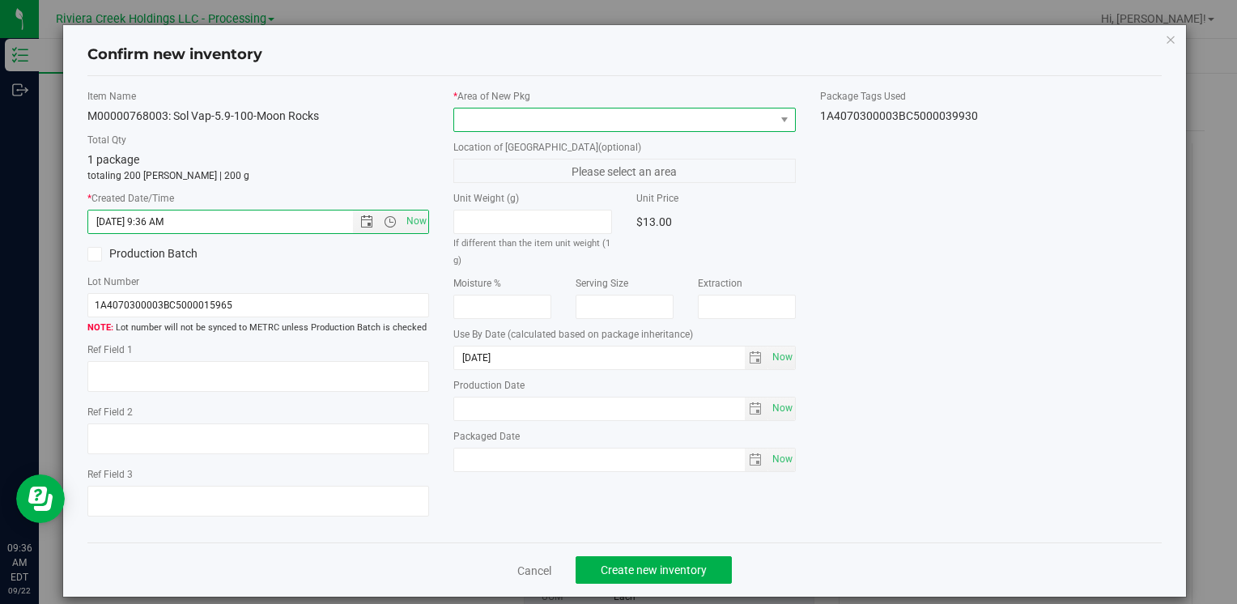
click at [472, 108] on span at bounding box center [614, 119] width 320 height 23
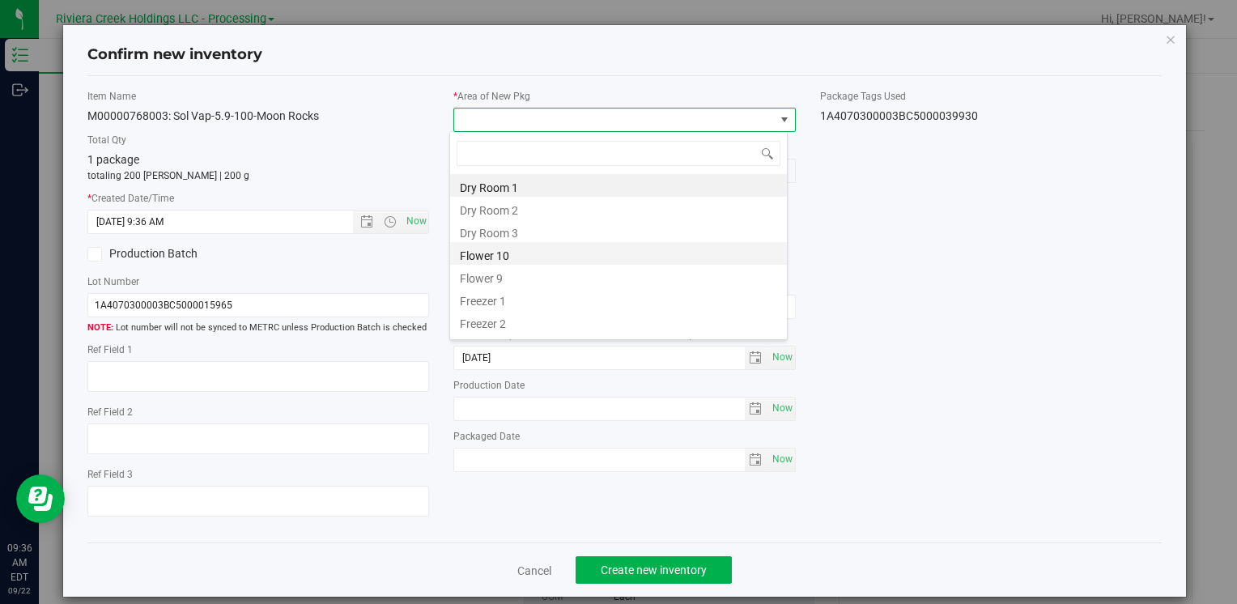
click at [525, 254] on li "Flower 10" at bounding box center [618, 253] width 337 height 23
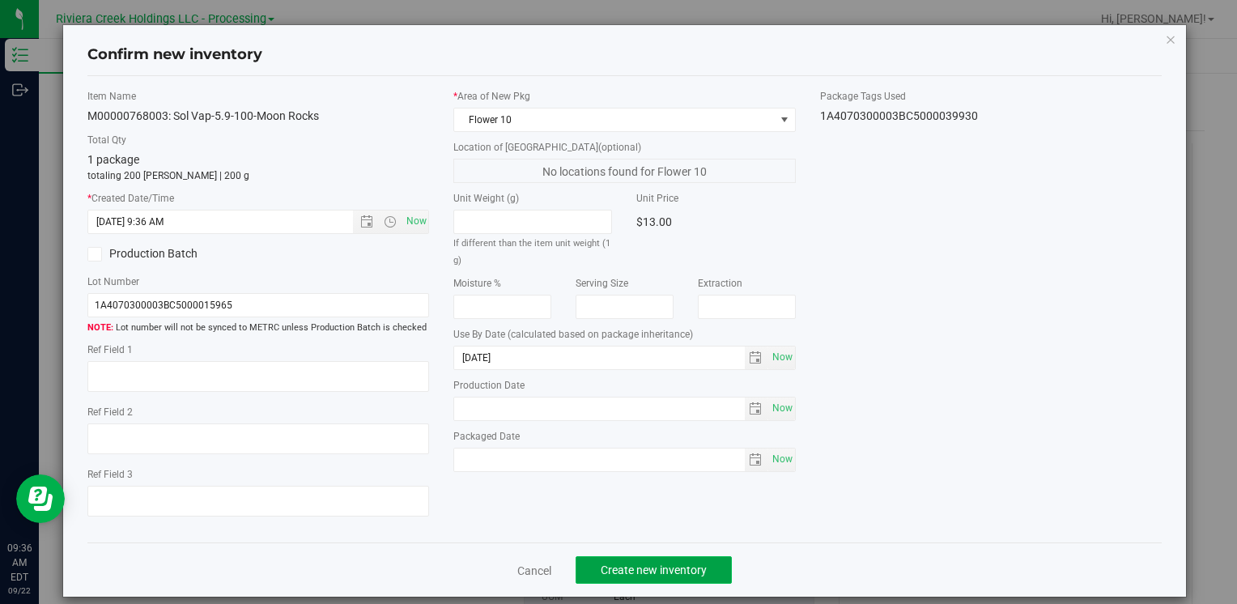
click at [669, 567] on span "Create new inventory" at bounding box center [654, 569] width 106 height 13
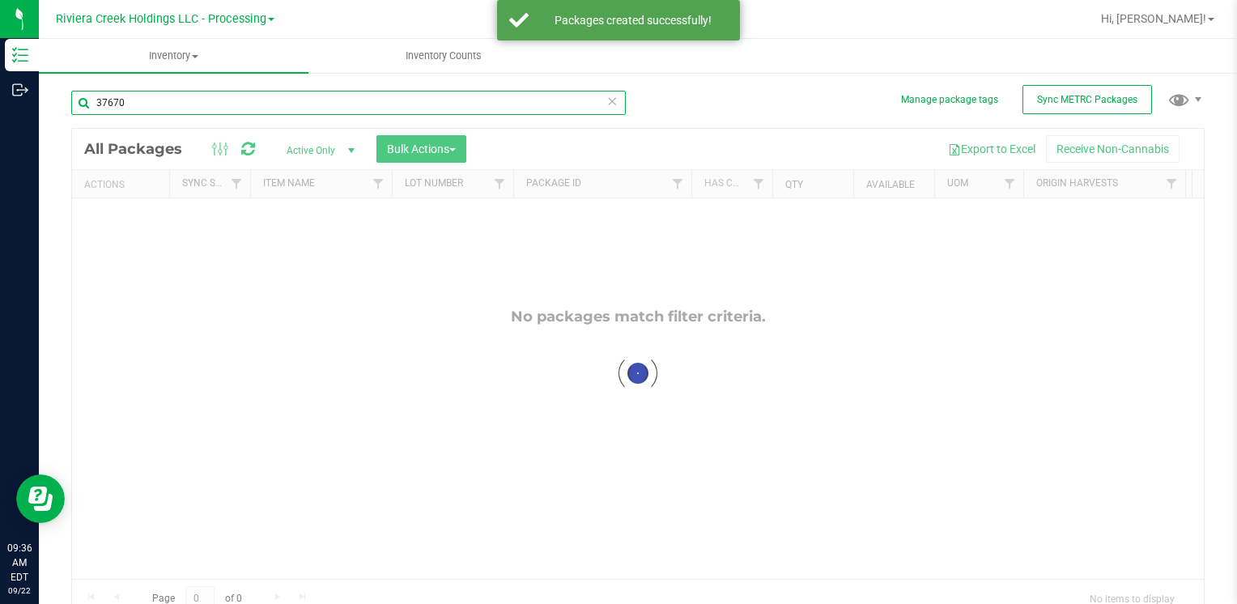
click at [144, 96] on input "37670" at bounding box center [348, 103] width 554 height 24
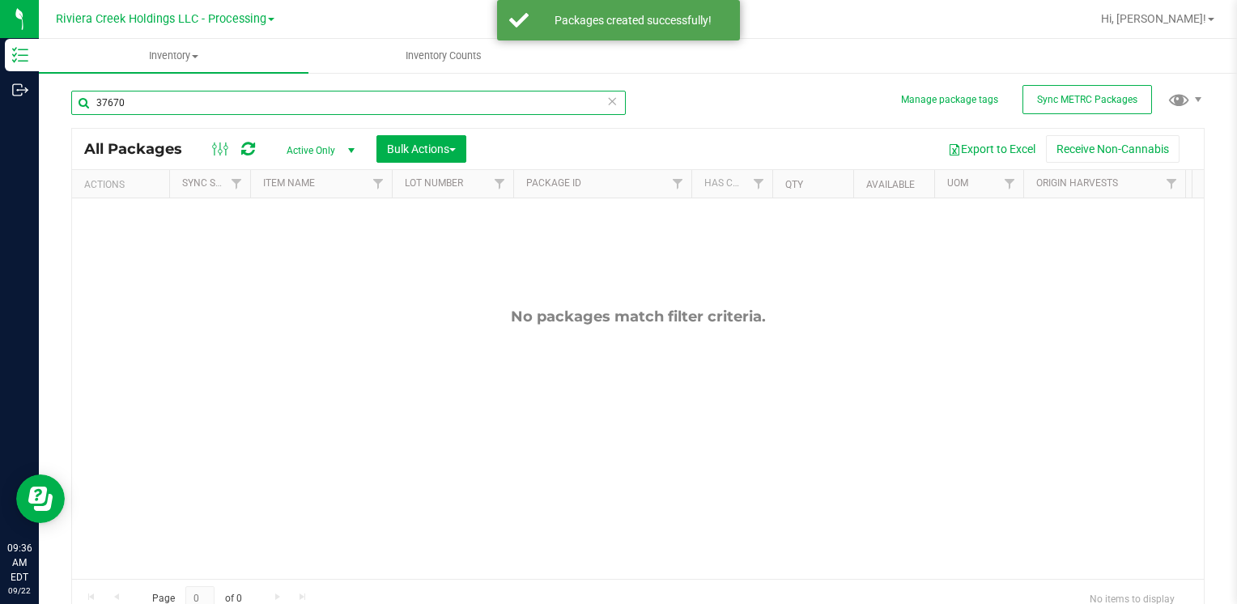
click at [144, 96] on input "37670" at bounding box center [348, 103] width 554 height 24
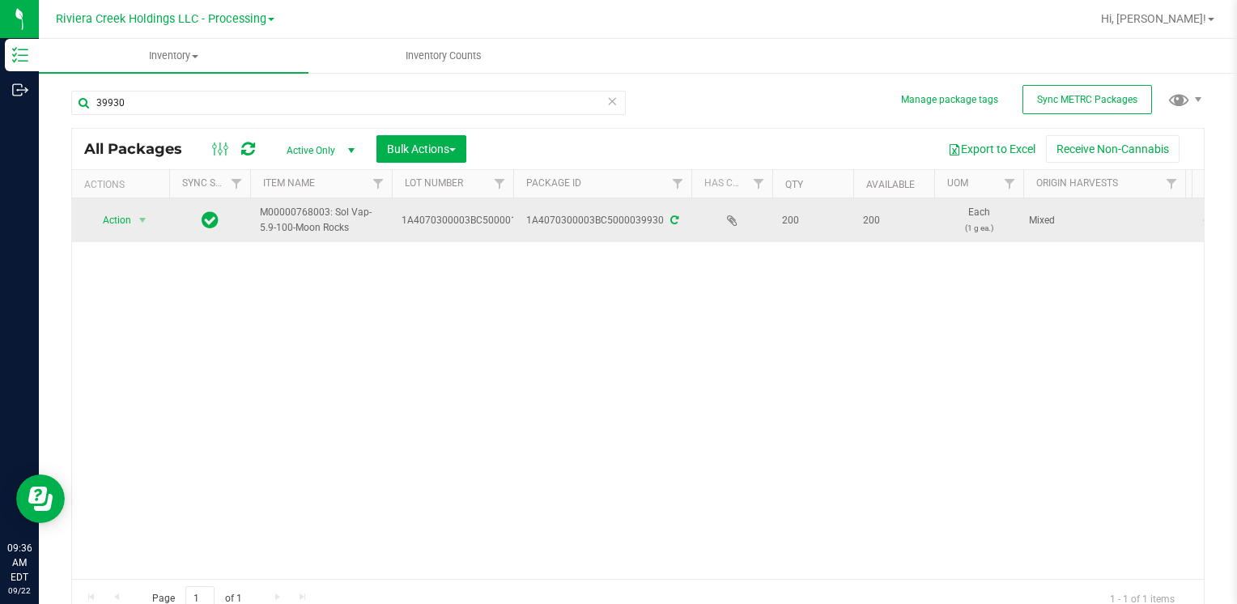
click at [79, 220] on td "Action Action Create package Edit attributes Global inventory Locate package Lo…" at bounding box center [120, 220] width 97 height 44
click at [104, 224] on span "Action" at bounding box center [110, 220] width 44 height 23
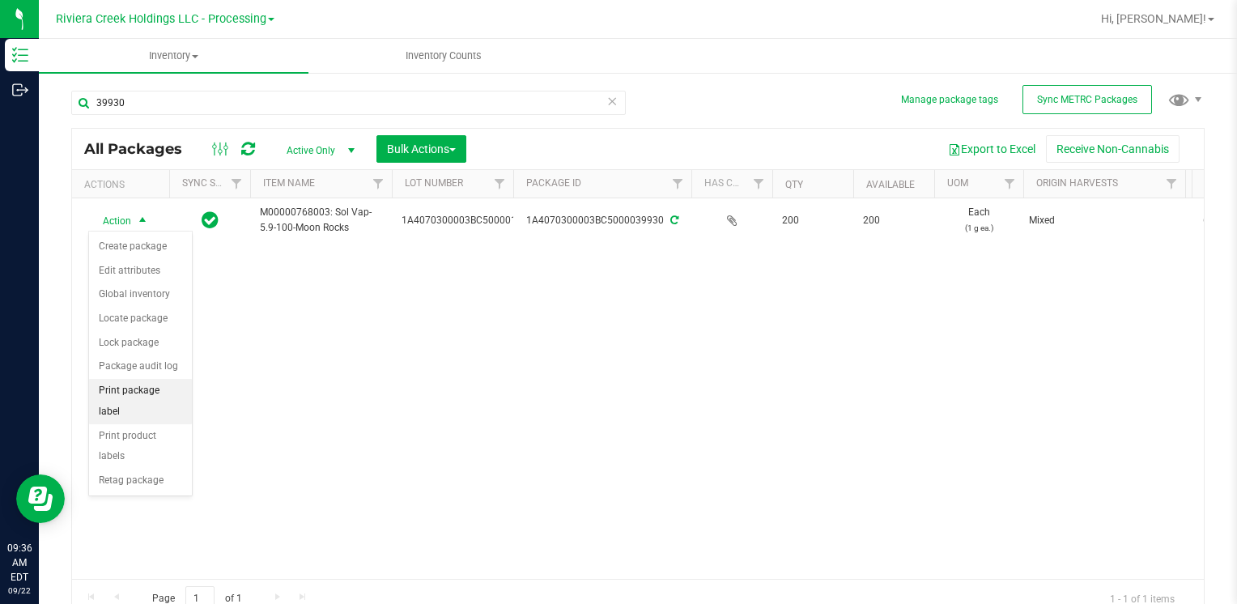
click at [176, 388] on li "Print package label" at bounding box center [140, 401] width 103 height 45
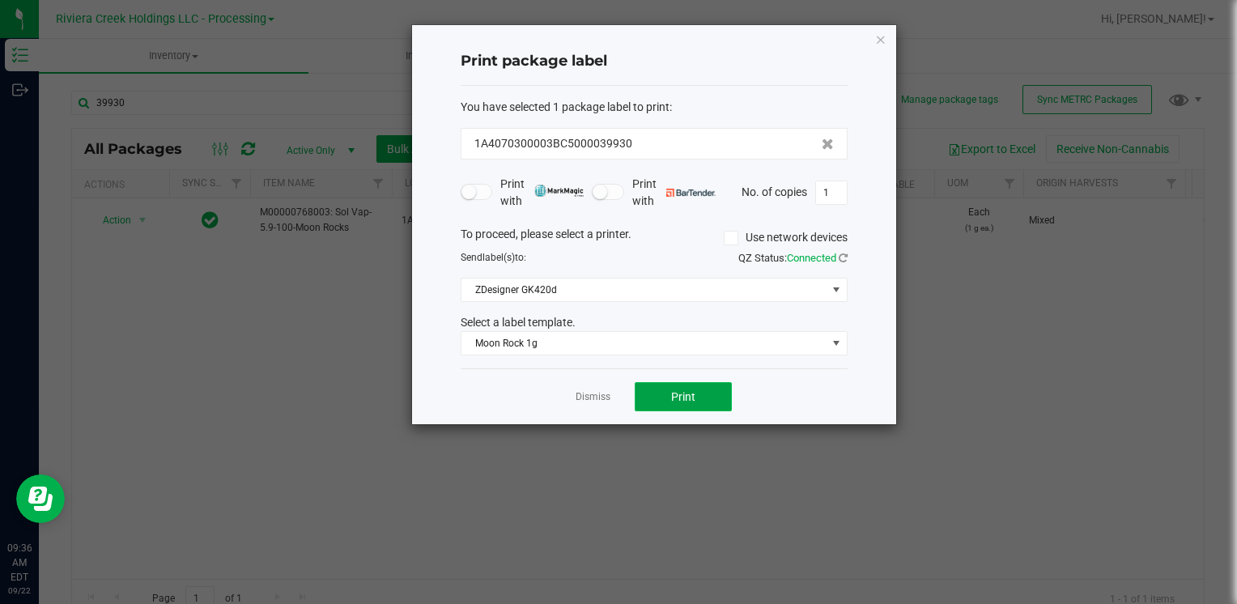
click at [680, 384] on button "Print" at bounding box center [683, 396] width 97 height 29
click at [878, 34] on icon "button" at bounding box center [880, 38] width 11 height 19
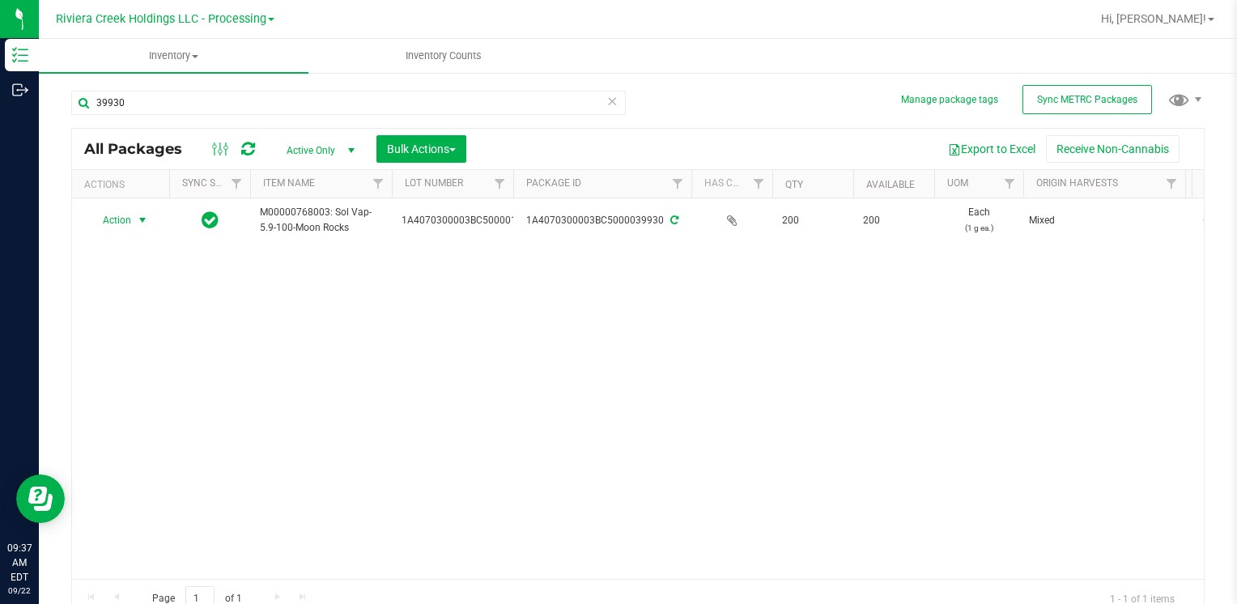
click at [344, 78] on div "39930" at bounding box center [354, 102] width 567 height 52
click at [342, 89] on div "39930" at bounding box center [354, 102] width 567 height 52
click at [319, 108] on input "39930" at bounding box center [348, 103] width 554 height 24
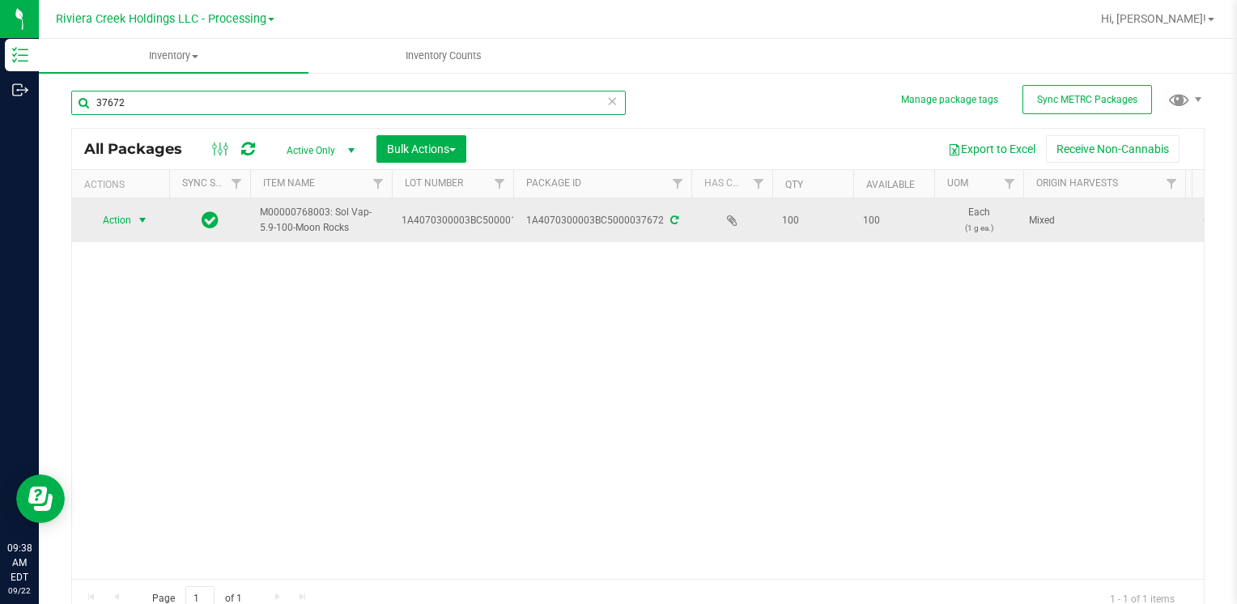
type input "37672"
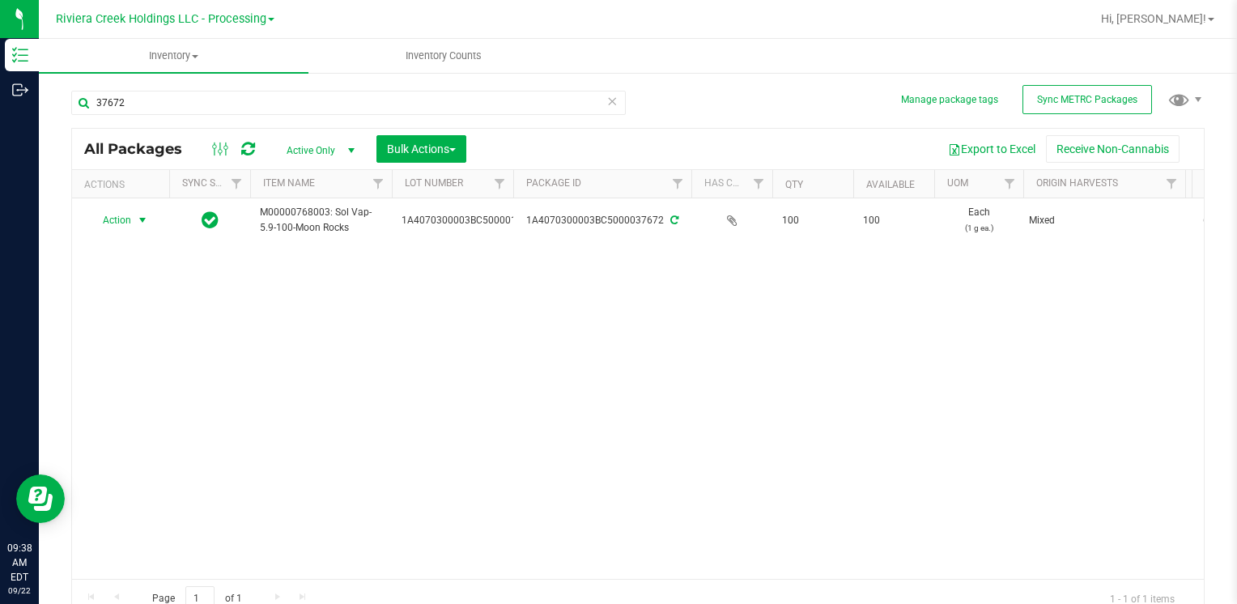
drag, startPoint x: 143, startPoint y: 219, endPoint x: 153, endPoint y: 252, distance: 34.6
click at [142, 219] on span "select" at bounding box center [142, 220] width 13 height 13
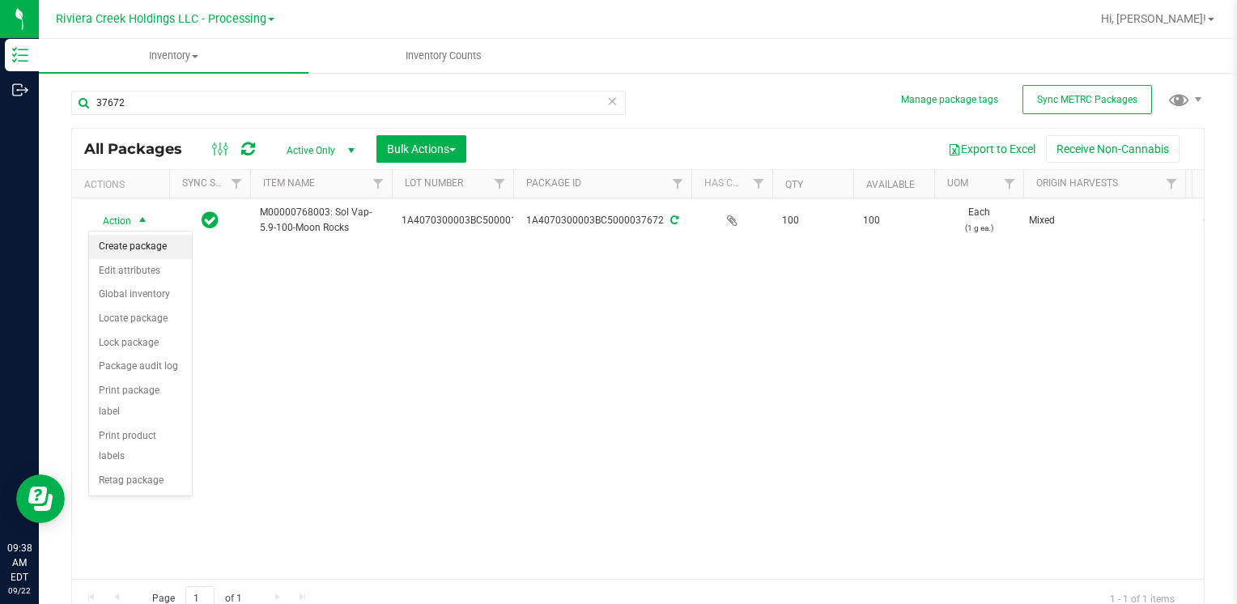
click at [152, 240] on li "Create package" at bounding box center [140, 247] width 103 height 24
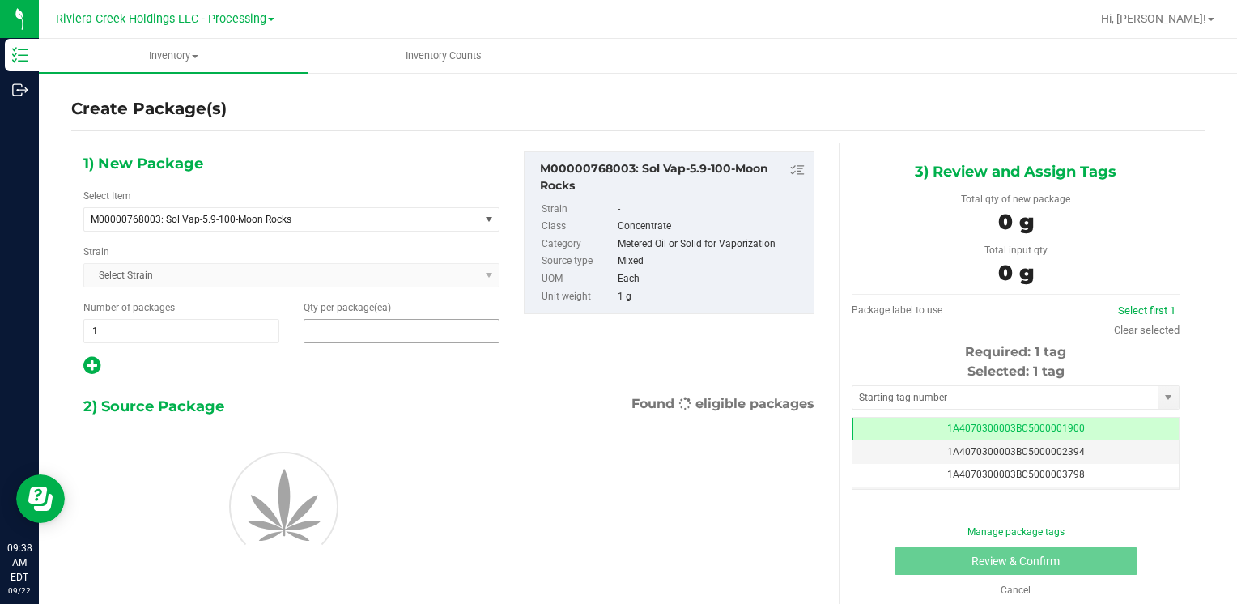
click at [332, 332] on span at bounding box center [402, 331] width 196 height 24
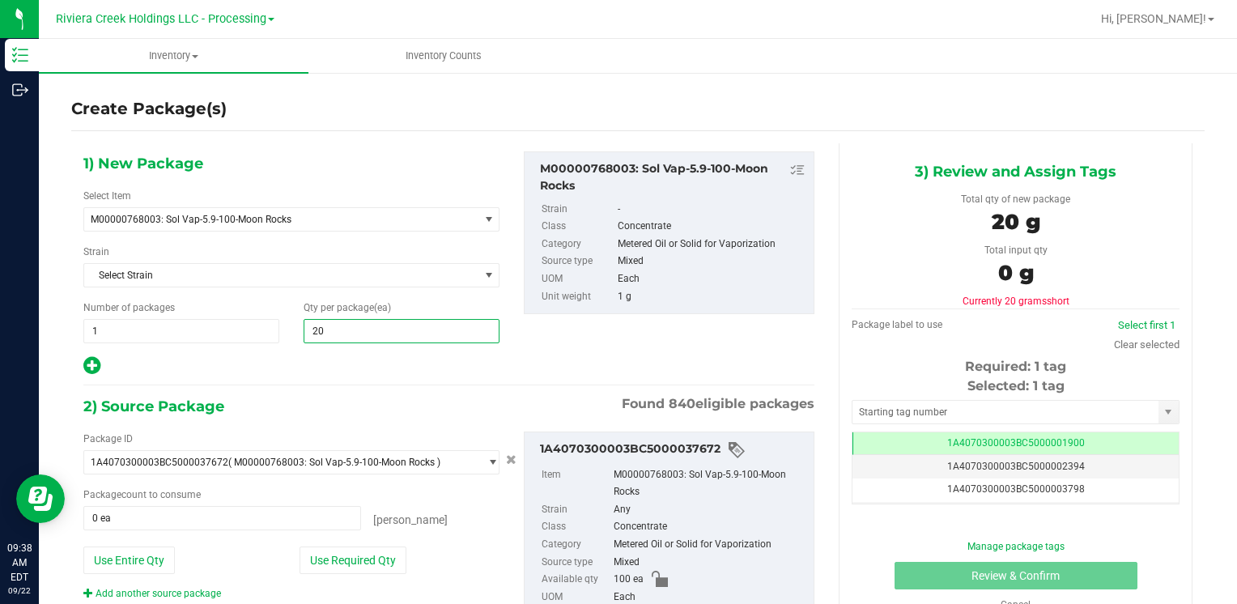
type input "200"
click at [130, 542] on div "Package ID 1A4070300003BC5000037672 ( M00000768003: Sol Vap-5.9-100-Moon Rocks …" at bounding box center [291, 515] width 440 height 169
click at [143, 564] on button "Use Entire Qty" at bounding box center [128, 560] width 91 height 28
type input "100 ea"
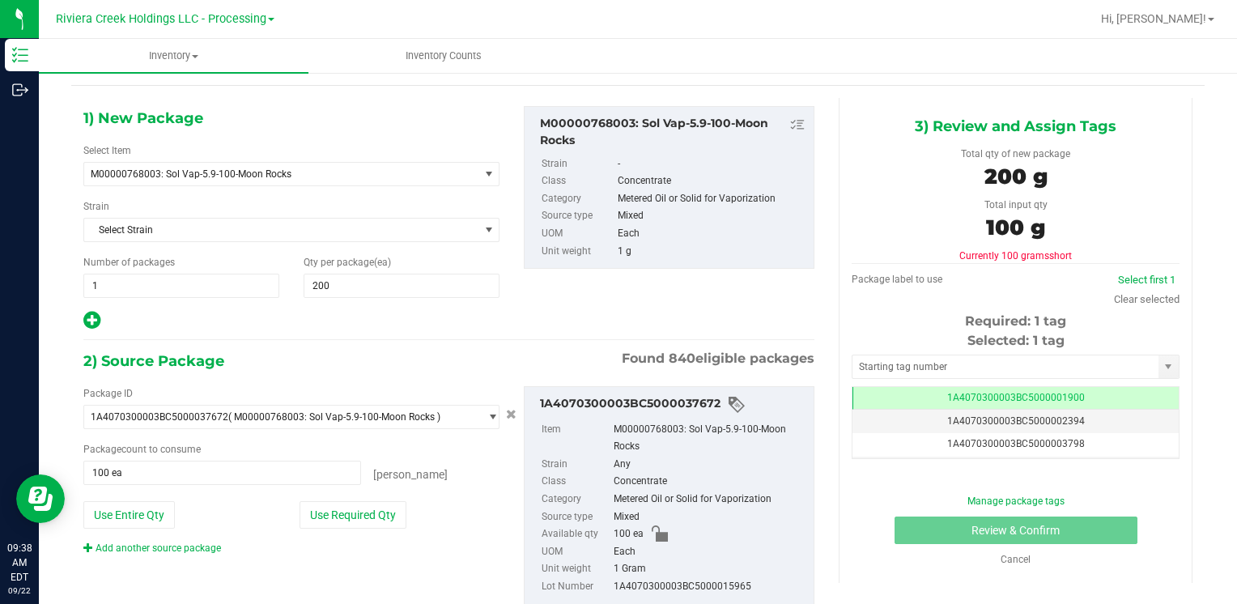
scroll to position [91, 0]
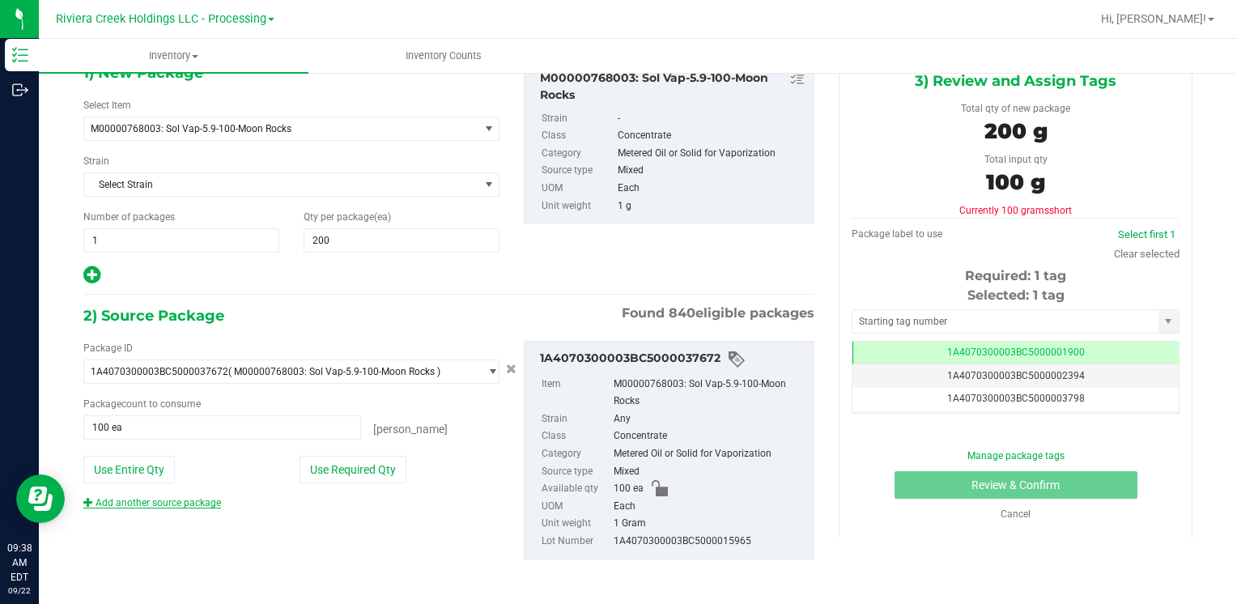
click at [186, 503] on link "Add another source package" at bounding box center [152, 502] width 138 height 11
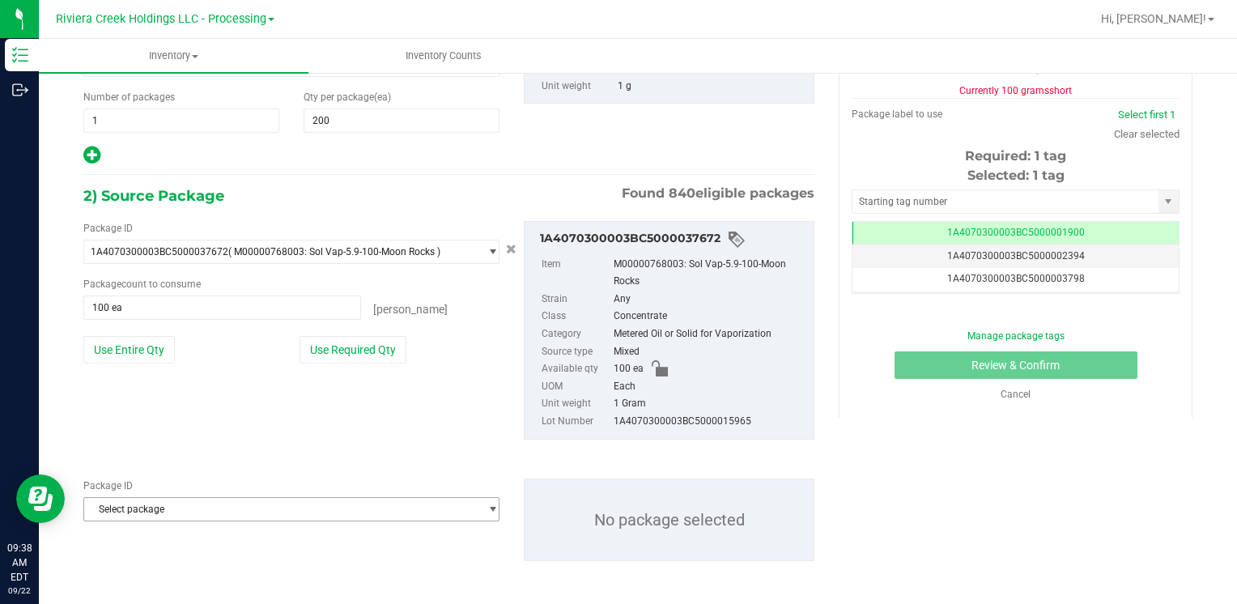
scroll to position [211, 0]
click at [172, 505] on span "Select package" at bounding box center [281, 508] width 394 height 23
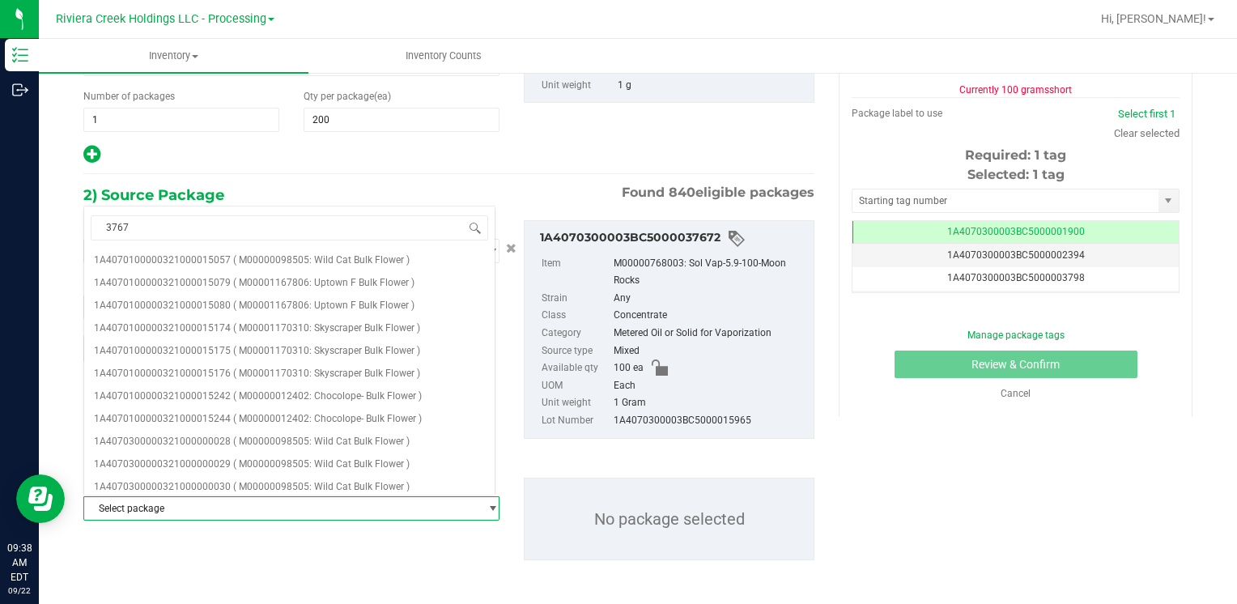
type input "37671"
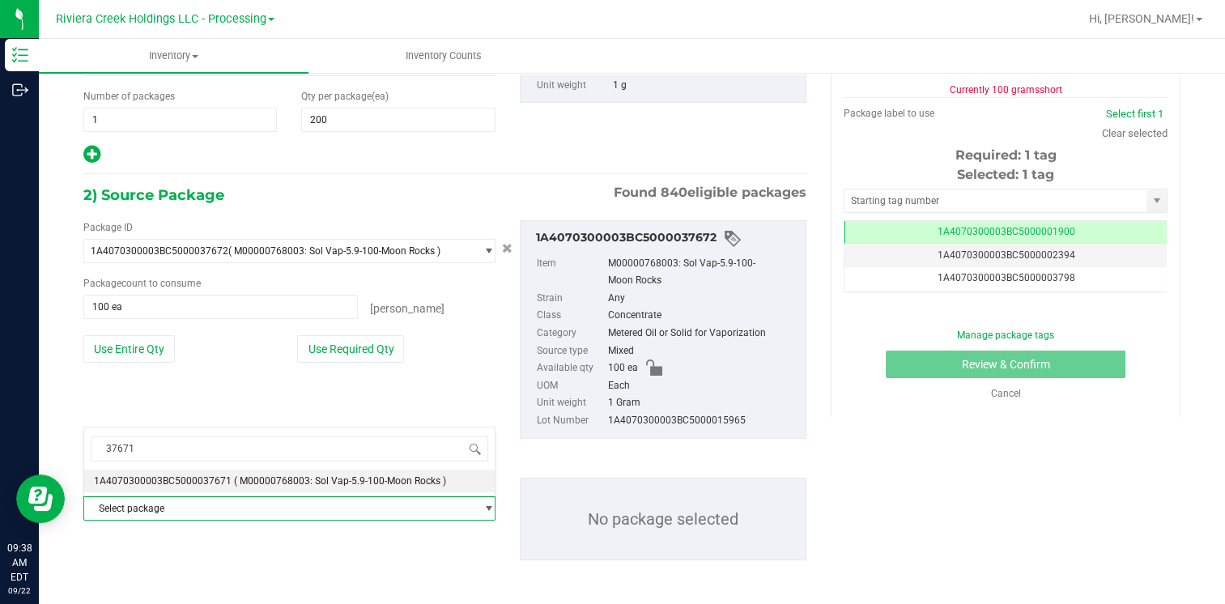
click at [192, 481] on span "1A4070300003BC5000037671" at bounding box center [163, 480] width 138 height 11
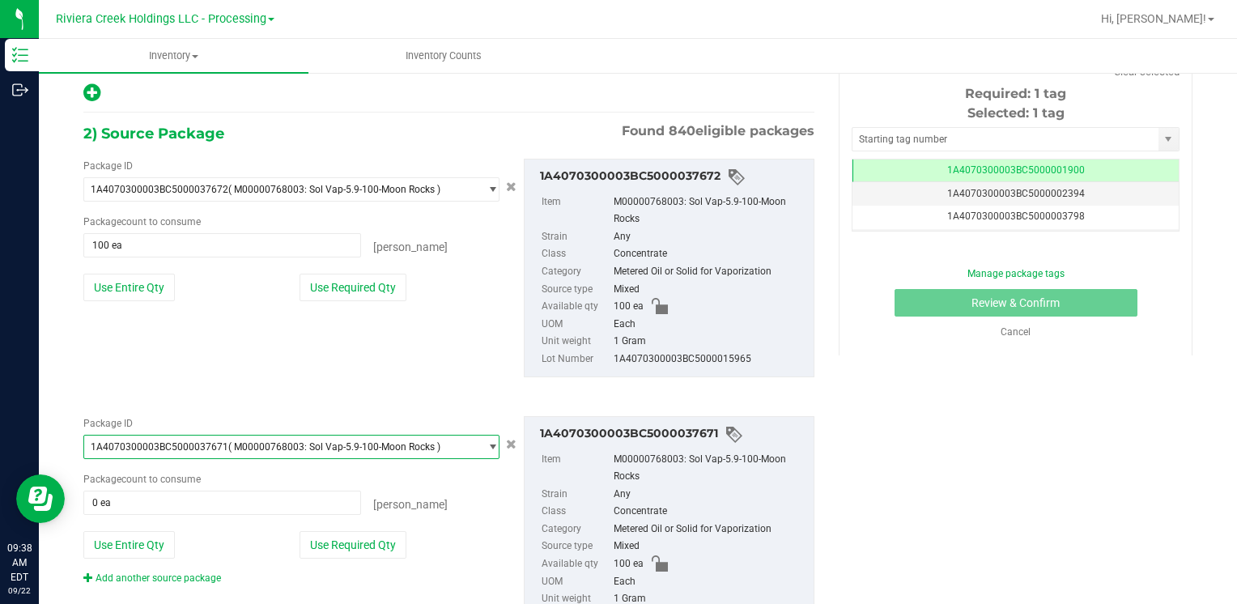
scroll to position [347, 0]
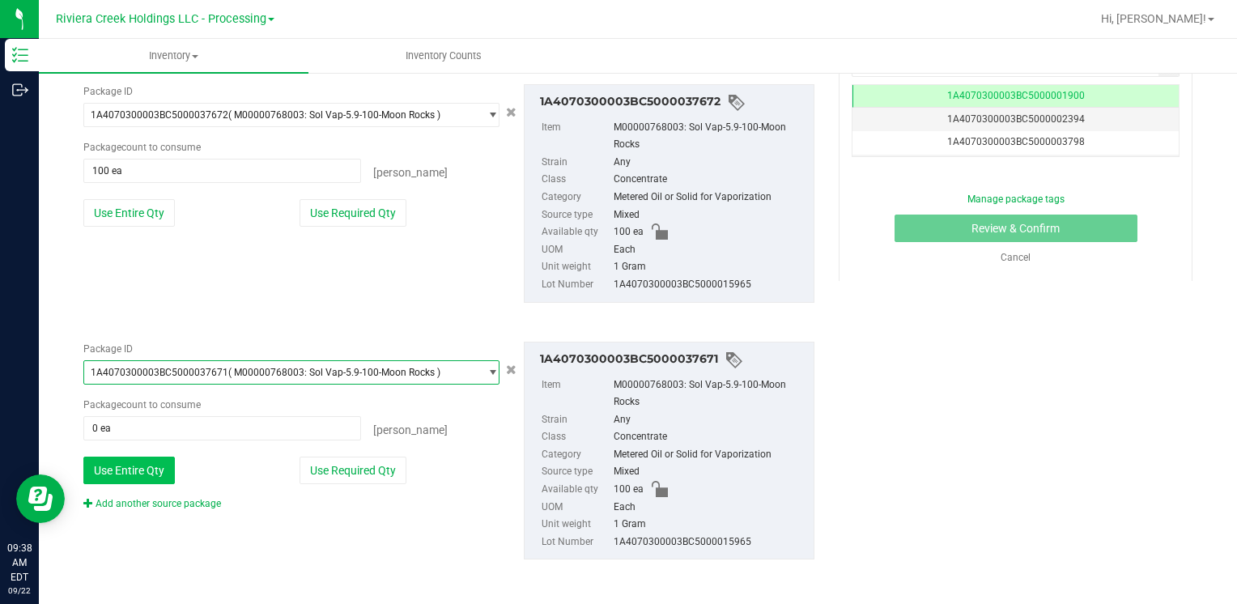
click at [161, 465] on button "Use Entire Qty" at bounding box center [128, 471] width 91 height 28
type input "100 ea"
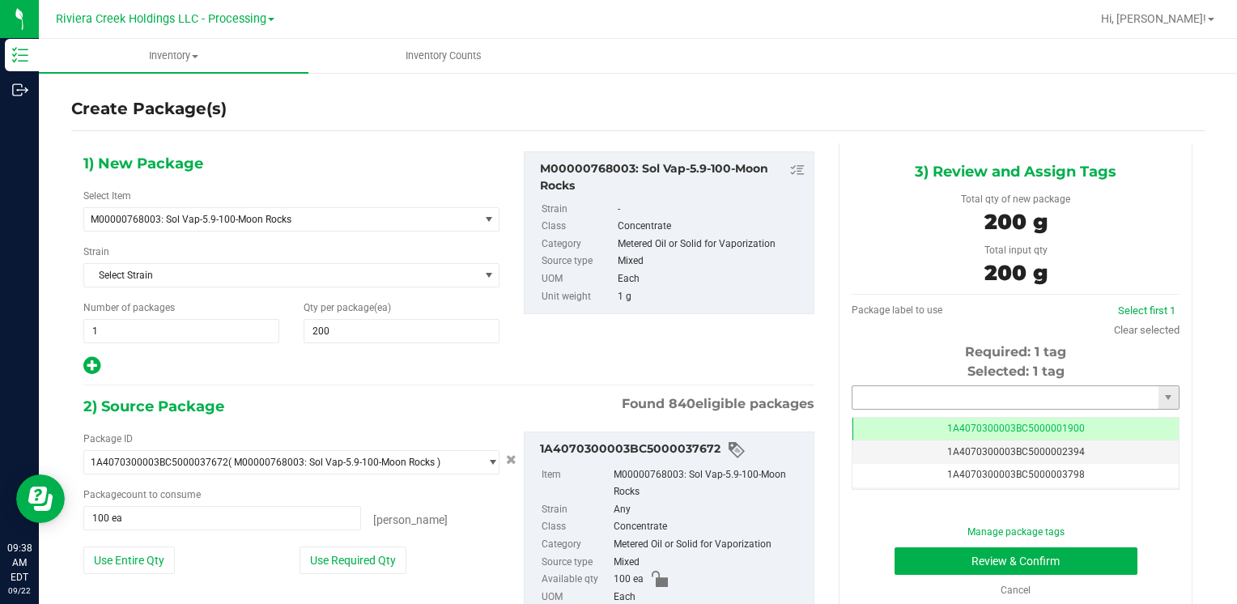
click at [873, 386] on input "text" at bounding box center [1005, 397] width 306 height 23
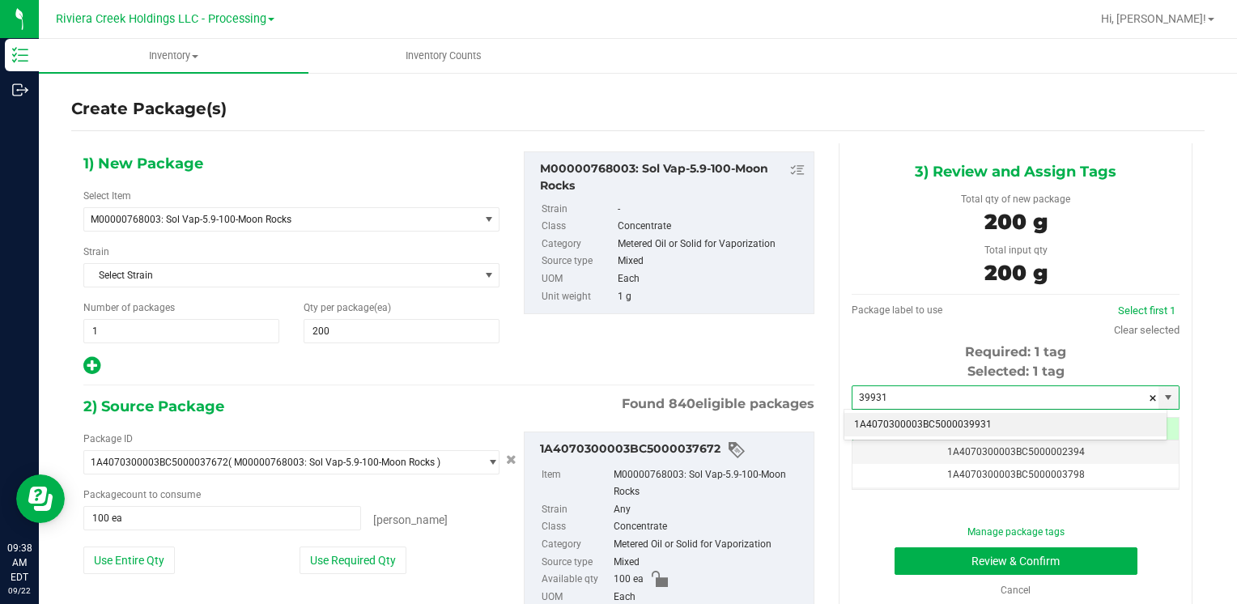
click at [887, 414] on li "1A4070300003BC5000039931" at bounding box center [1005, 425] width 322 height 24
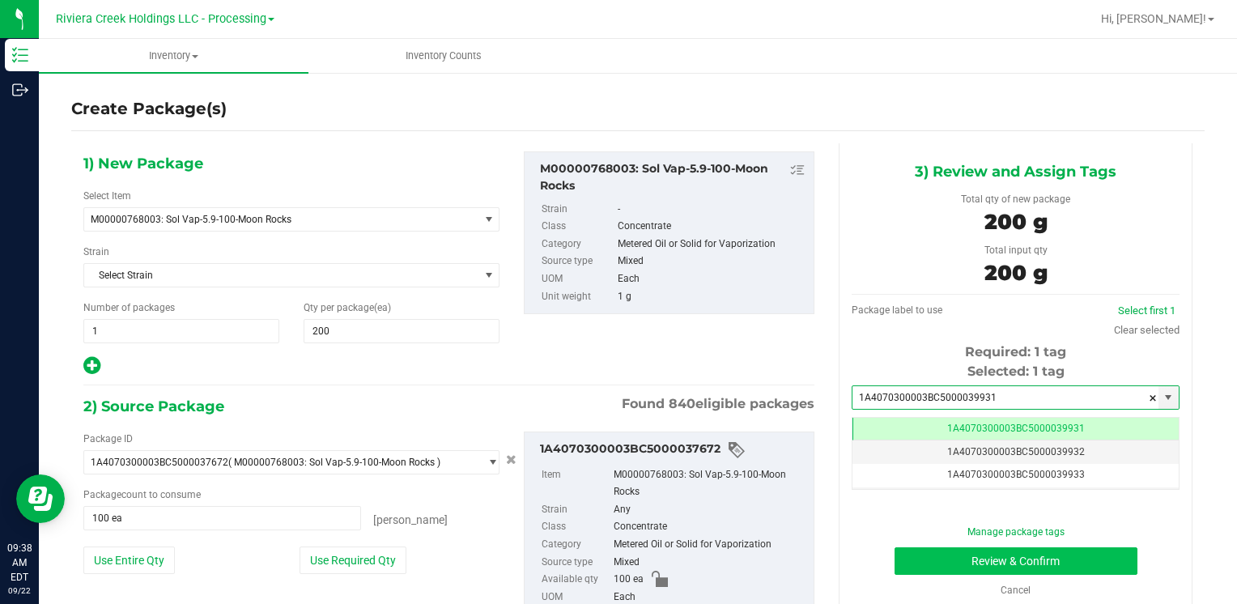
type input "1A4070300003BC5000039931"
click at [910, 556] on button "Review & Confirm" at bounding box center [1015, 561] width 243 height 28
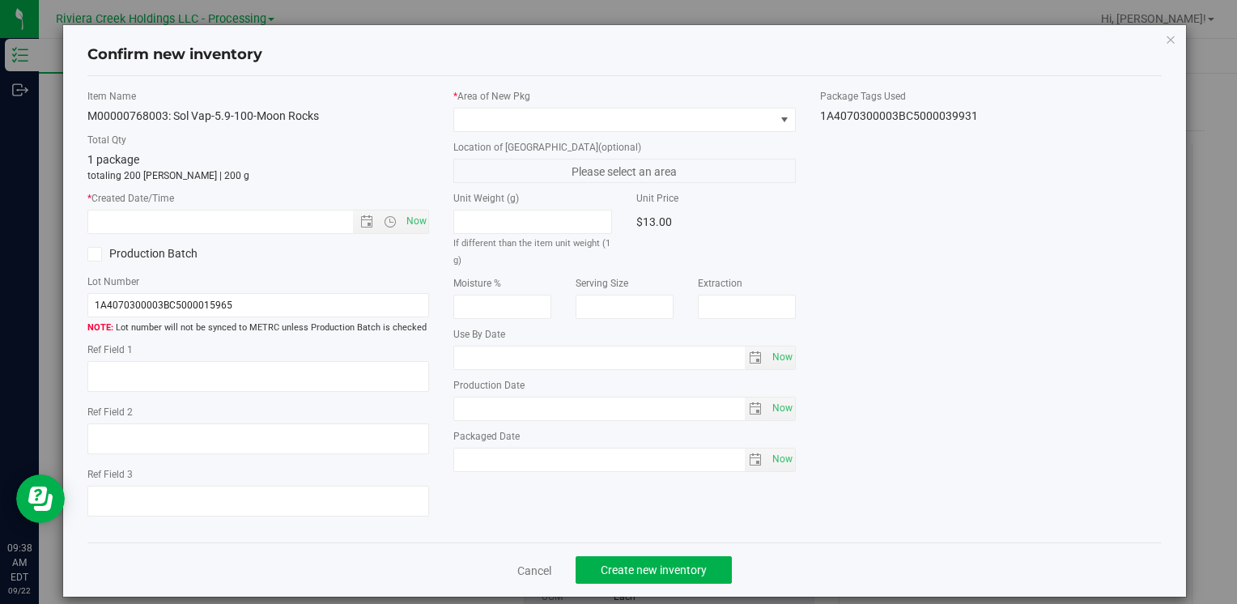
type input "[DATE]"
click at [418, 223] on span "Now" at bounding box center [416, 221] width 28 height 23
type input "[DATE] 9:38 AM"
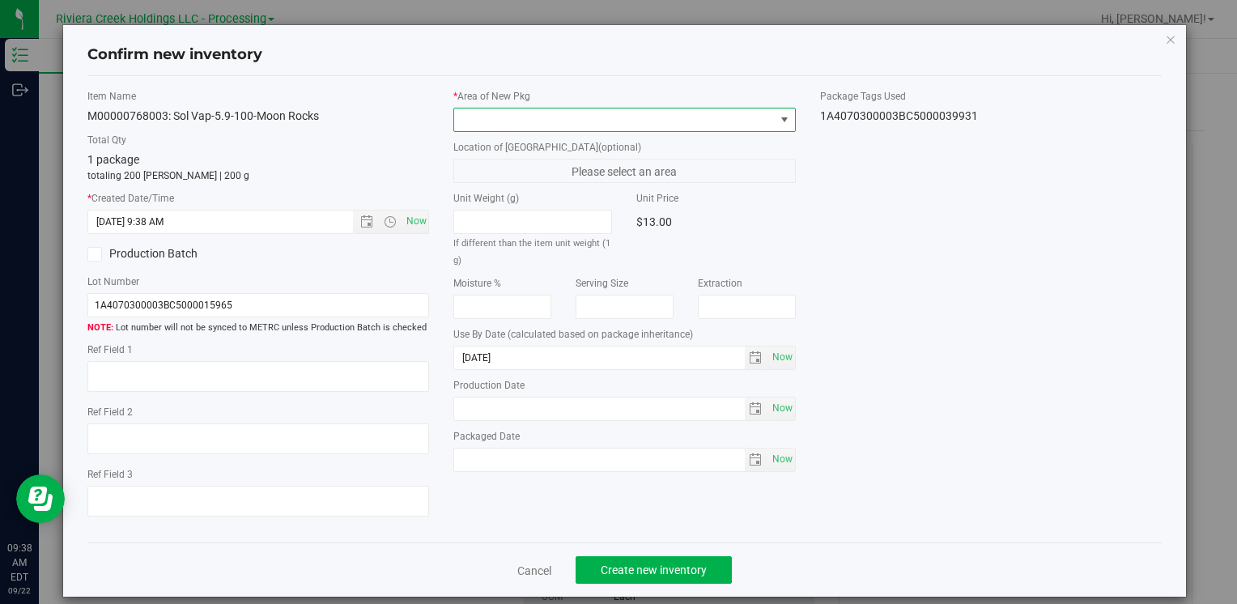
click at [478, 118] on span at bounding box center [614, 119] width 320 height 23
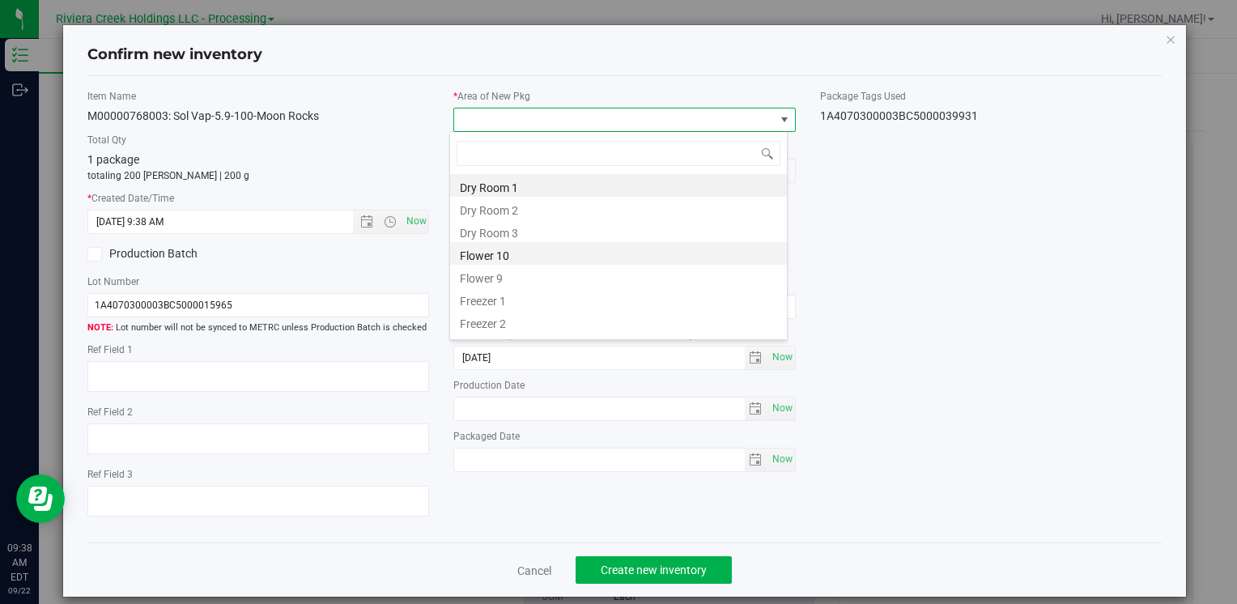
click at [525, 258] on li "Flower 10" at bounding box center [618, 253] width 337 height 23
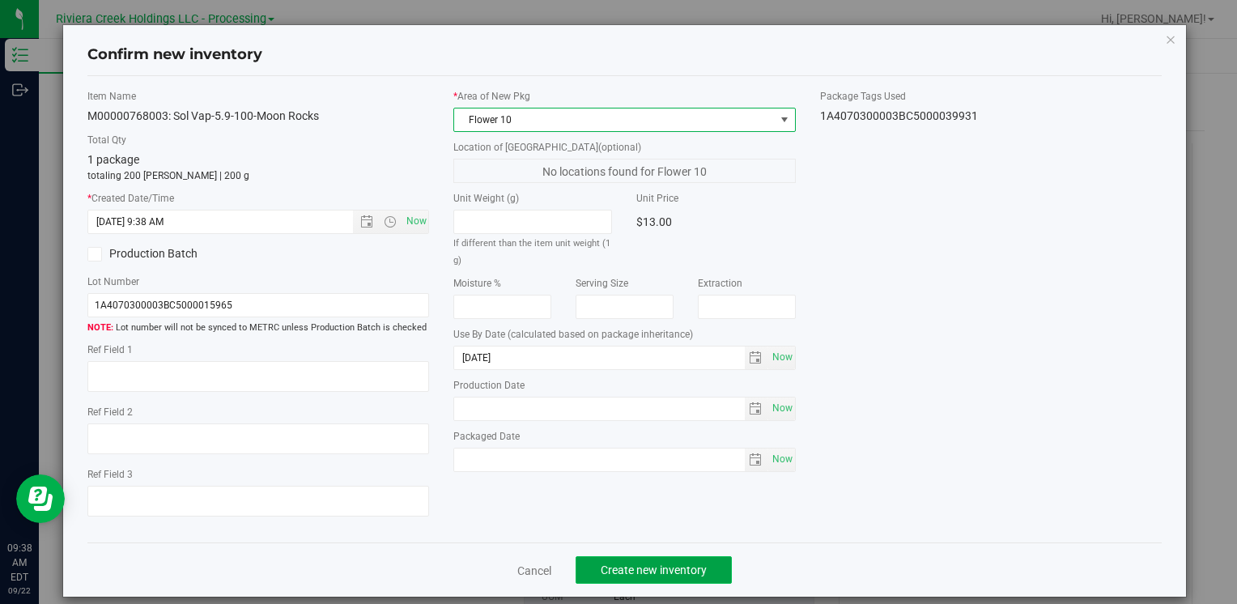
click at [648, 576] on button "Create new inventory" at bounding box center [654, 570] width 156 height 28
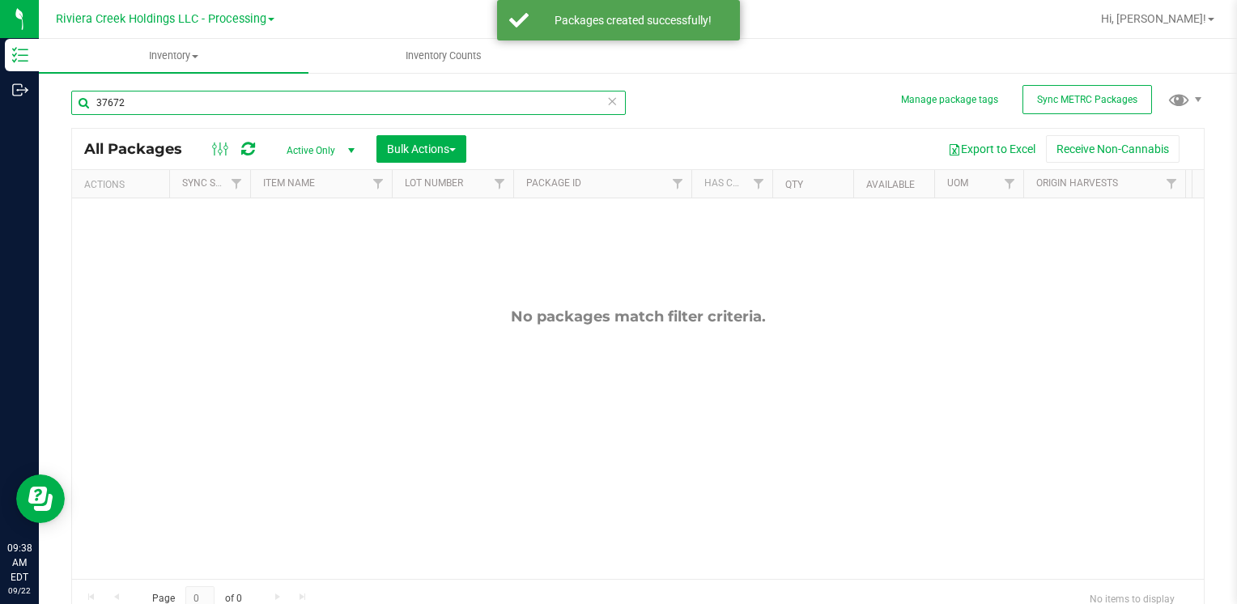
click at [246, 100] on input "37672" at bounding box center [348, 103] width 554 height 24
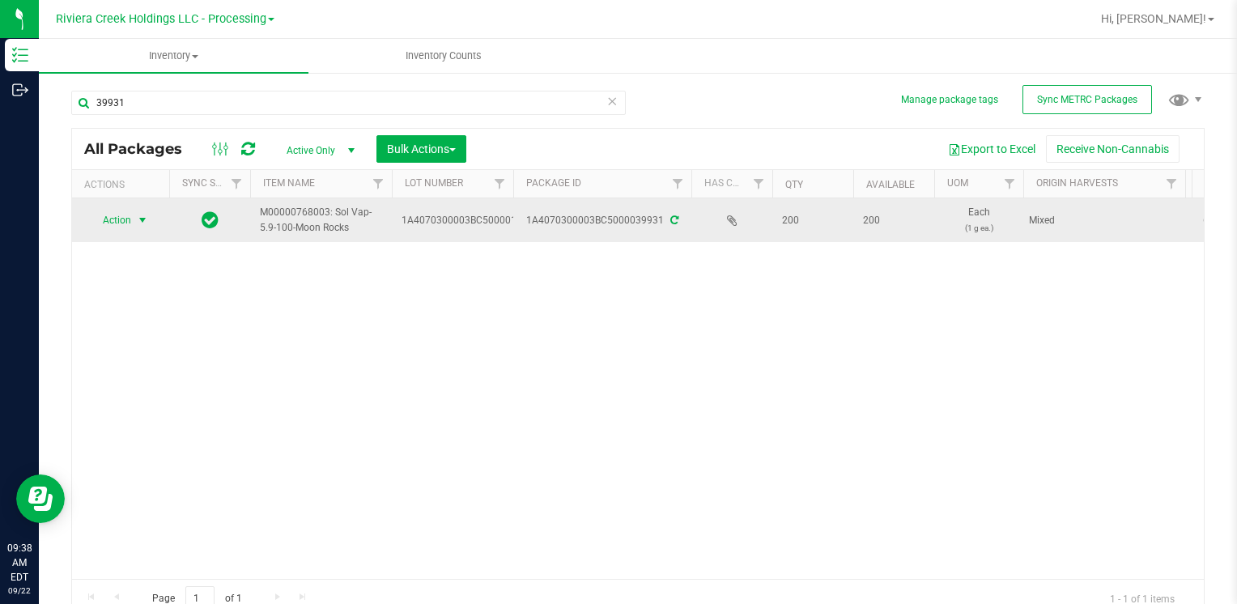
click at [144, 228] on span "select" at bounding box center [143, 220] width 20 height 23
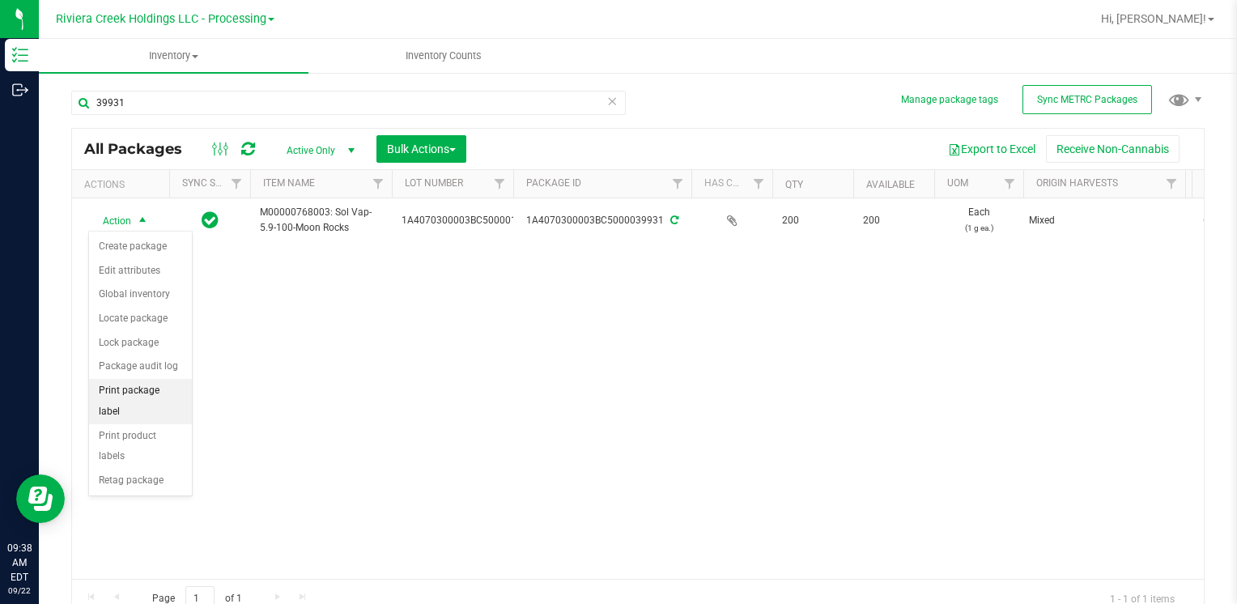
click at [164, 391] on li "Print package label" at bounding box center [140, 401] width 103 height 45
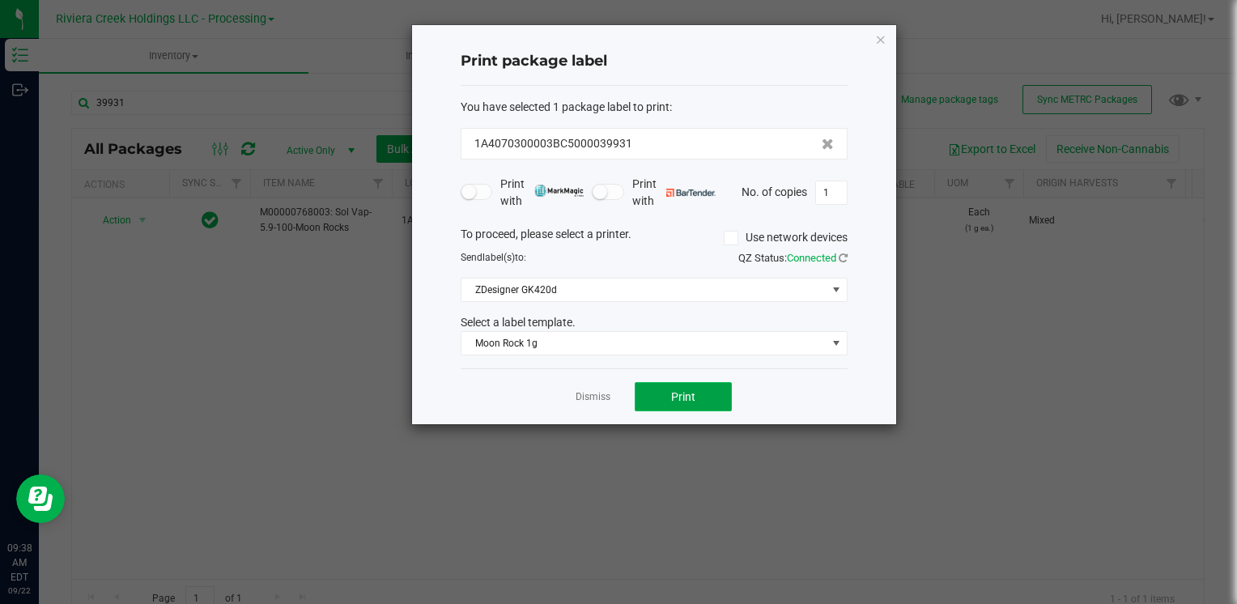
click at [677, 399] on span "Print" at bounding box center [683, 396] width 24 height 13
click at [878, 44] on icon "button" at bounding box center [880, 38] width 11 height 19
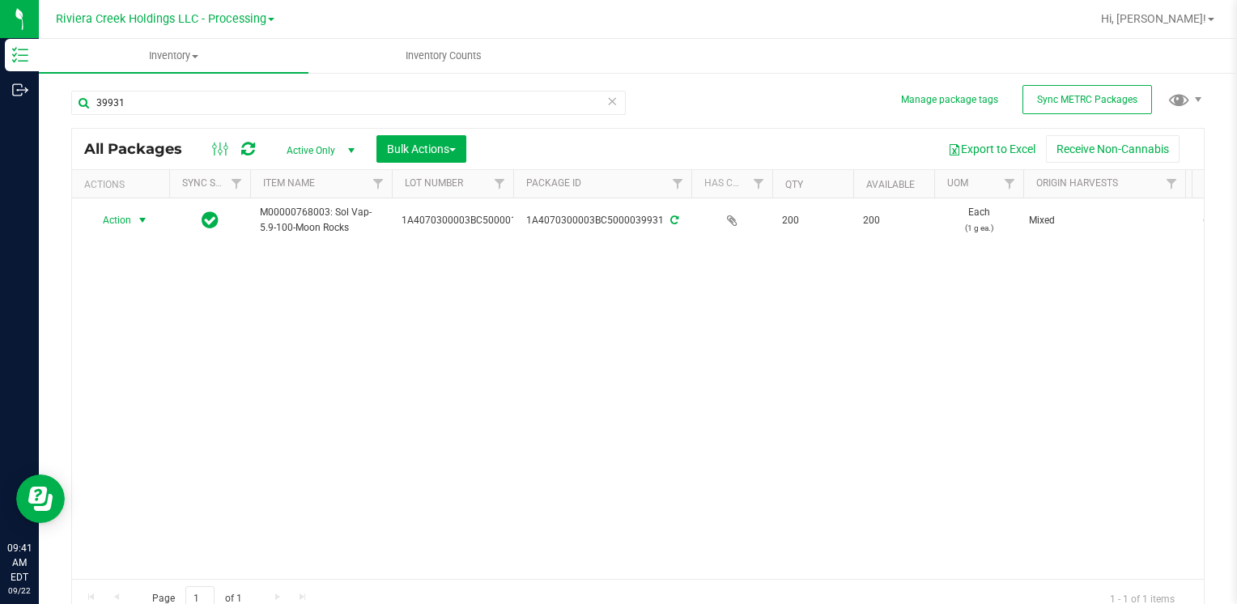
click at [224, 115] on div "39931" at bounding box center [348, 109] width 554 height 37
drag, startPoint x: 224, startPoint y: 115, endPoint x: 172, endPoint y: 189, distance: 90.7
click at [216, 304] on div "Action Action Create package Edit attributes Global inventory Locate package Lo…" at bounding box center [638, 388] width 1132 height 380
click at [146, 102] on input "39931" at bounding box center [348, 103] width 554 height 24
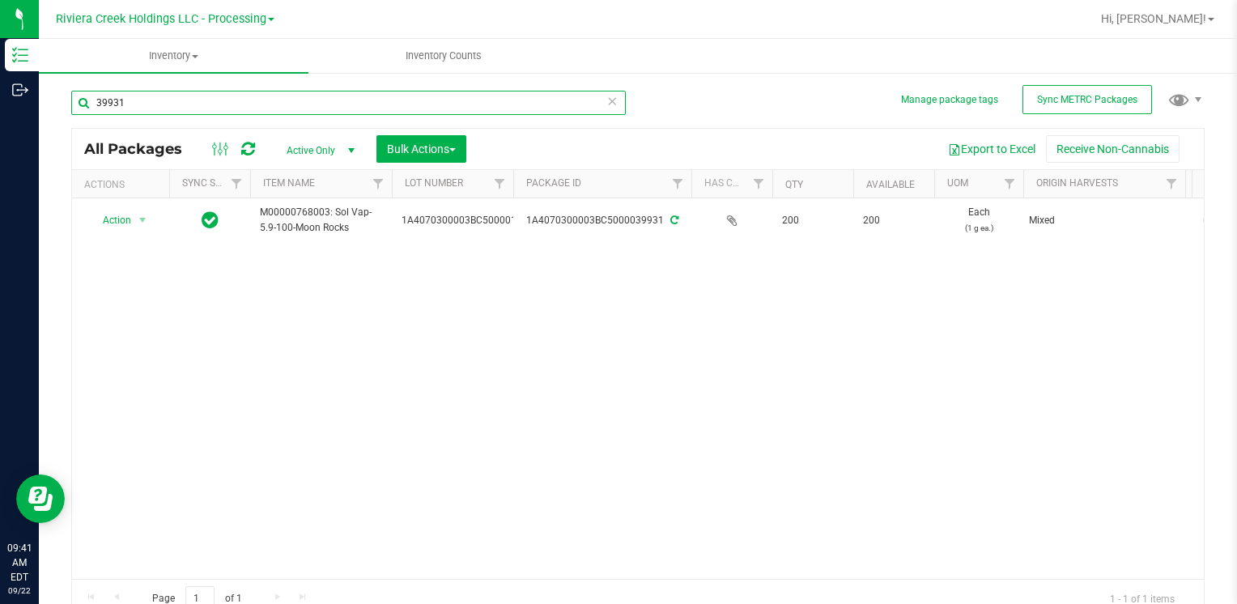
click at [146, 102] on input "39931" at bounding box center [348, 103] width 554 height 24
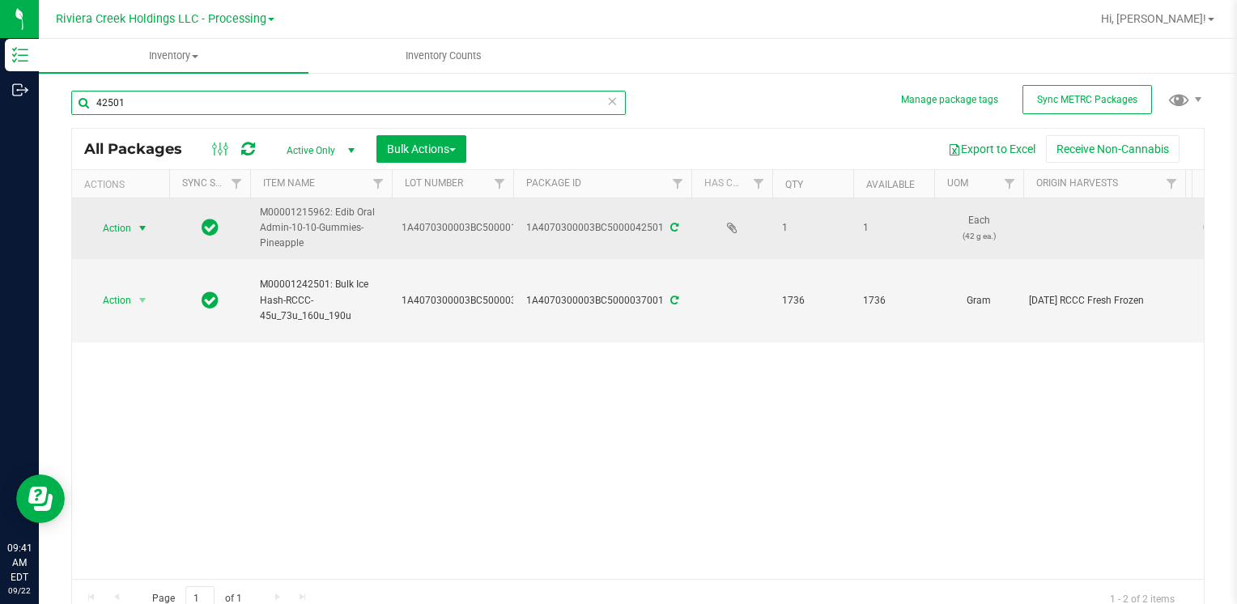
type input "42501"
click at [112, 221] on span "Action" at bounding box center [110, 228] width 44 height 23
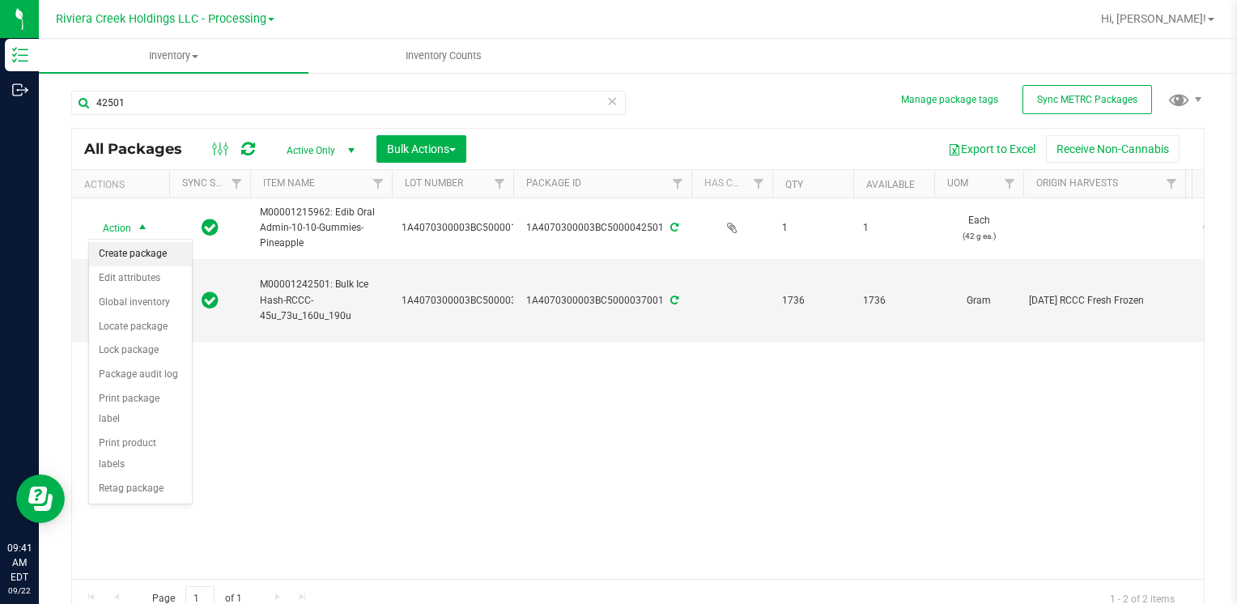
click at [133, 256] on li "Create package" at bounding box center [140, 254] width 103 height 24
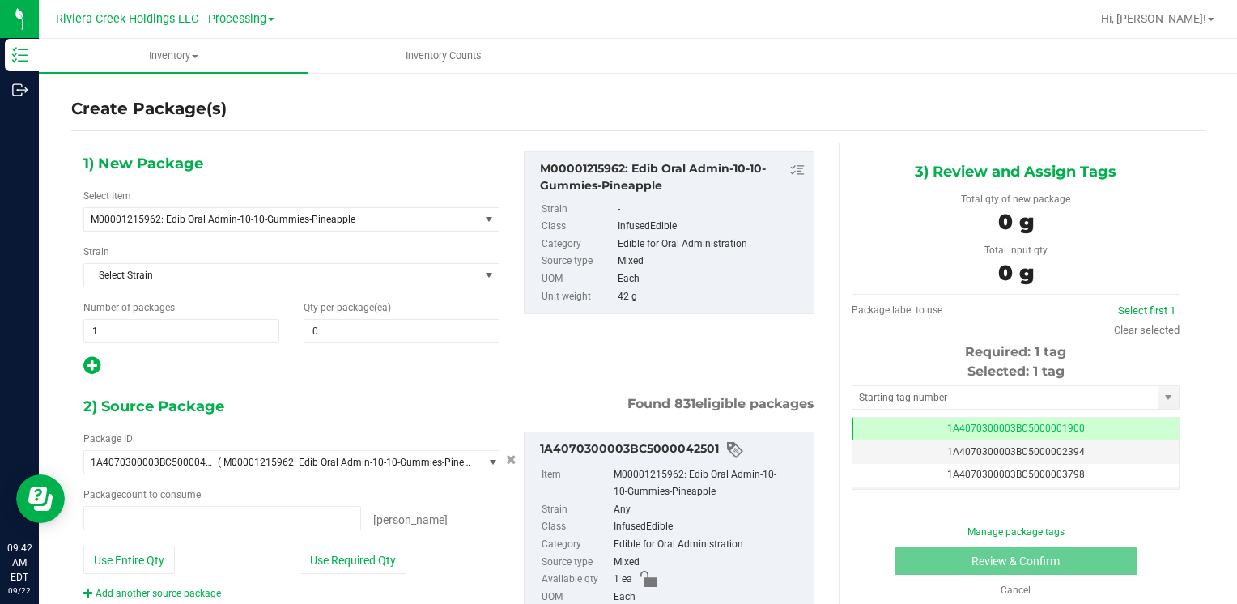
type input "0 ea"
click at [340, 345] on div "1) New Package Select Item M00001215962: Edib Oral Admin-10-10-Gummies-Pineappl…" at bounding box center [291, 263] width 440 height 225
click at [343, 334] on span at bounding box center [402, 331] width 196 height 24
type input "10"
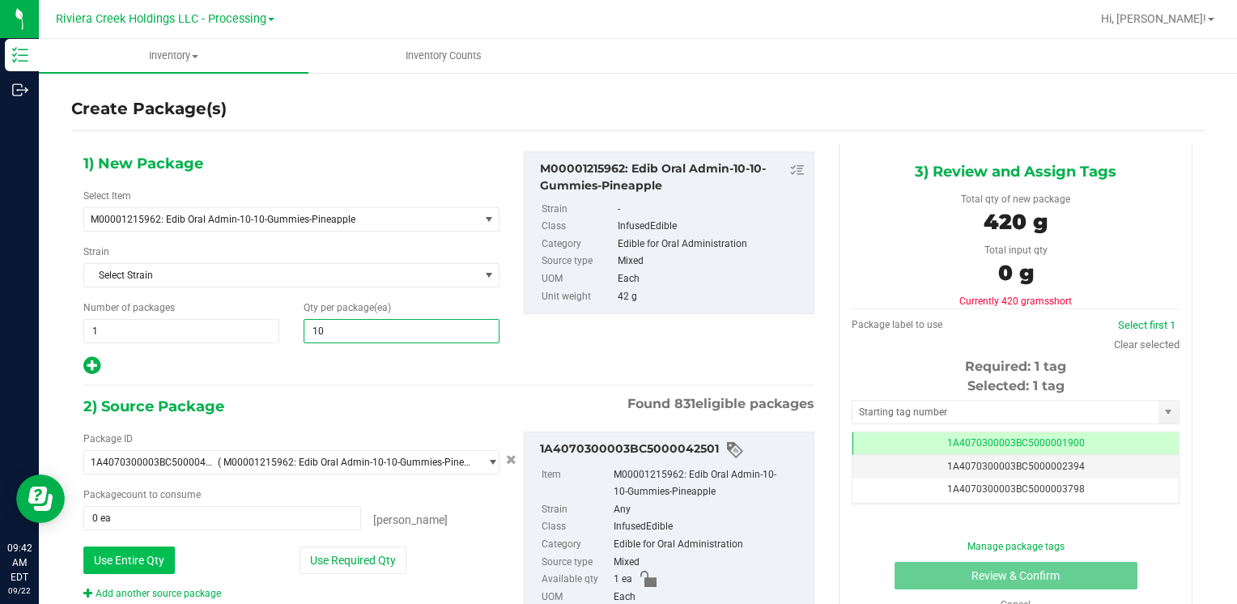
type input "10"
click at [98, 562] on button "Use Entire Qty" at bounding box center [128, 560] width 91 height 28
type input "1 ea"
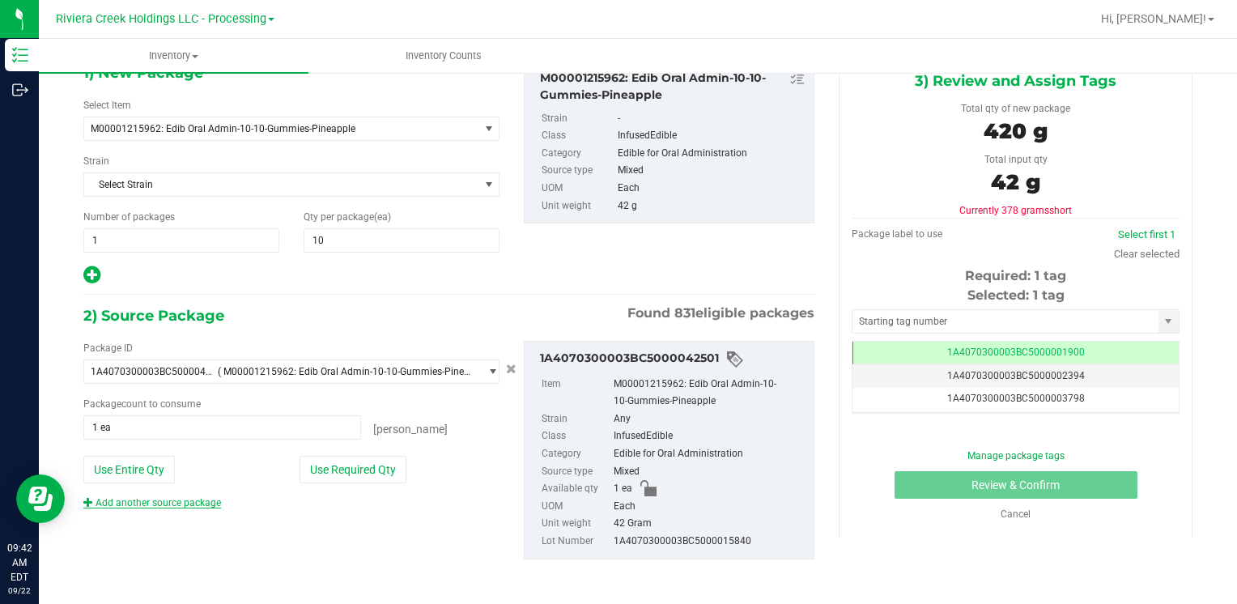
click at [160, 503] on link "Add another source package" at bounding box center [152, 502] width 138 height 11
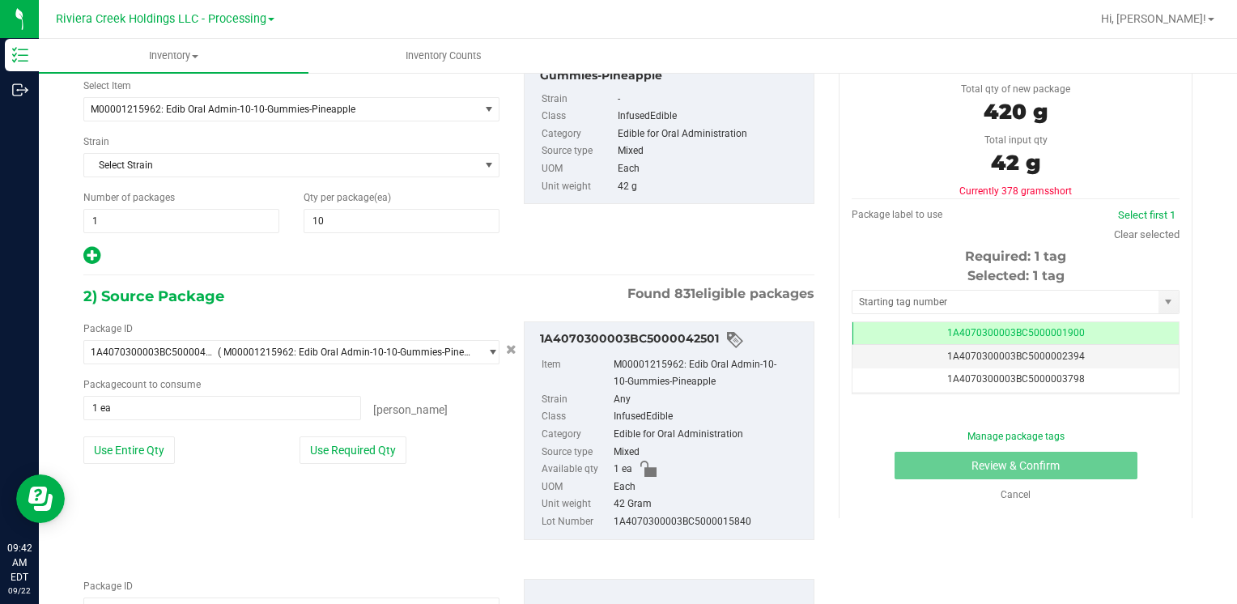
scroll to position [211, 0]
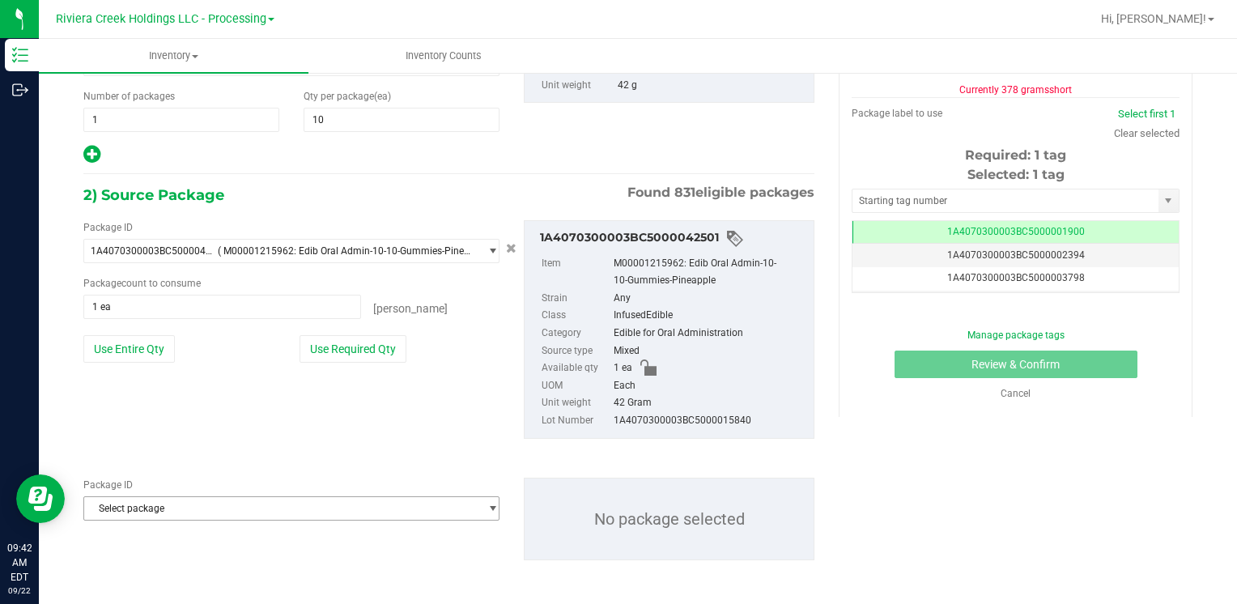
click at [182, 513] on span "Select package" at bounding box center [281, 508] width 394 height 23
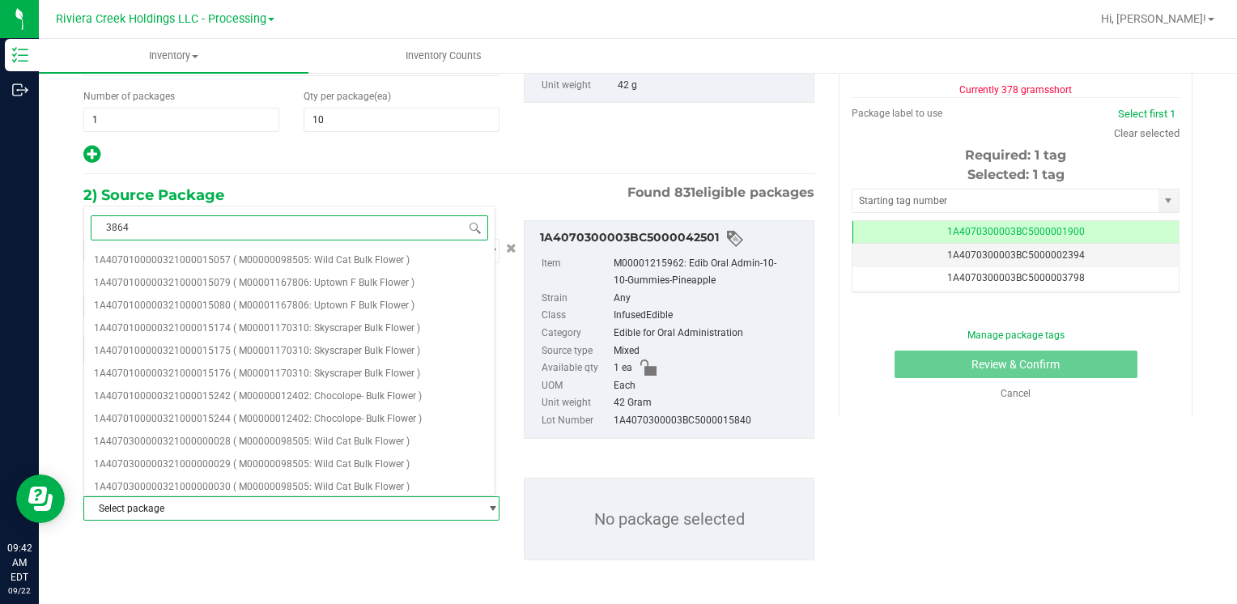
type input "38649"
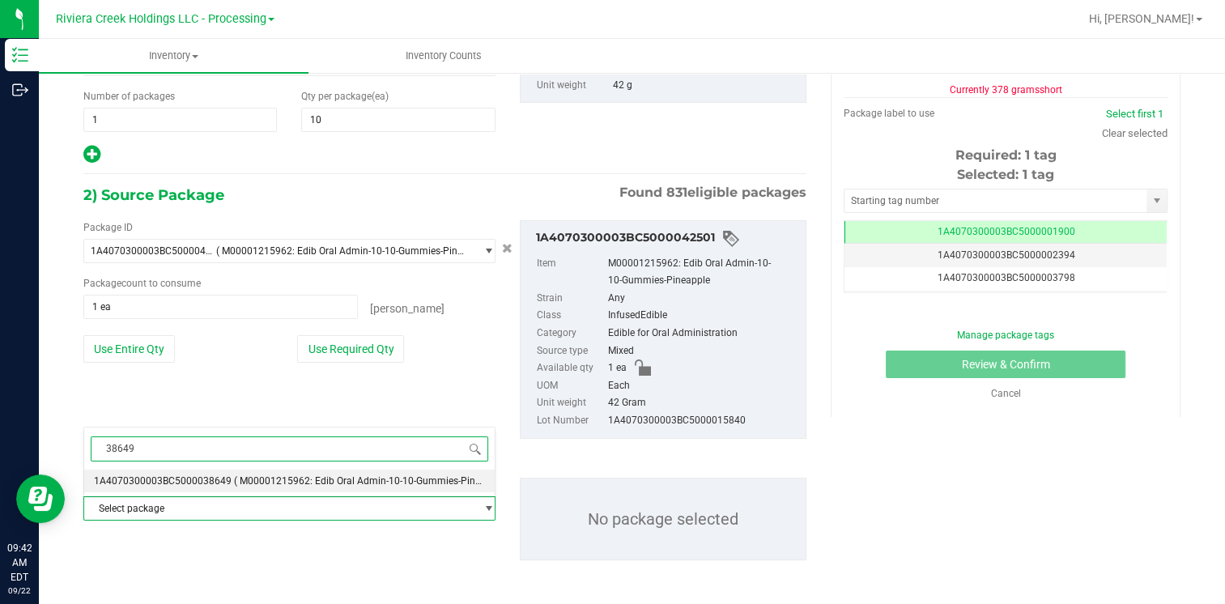
click at [207, 483] on span "1A4070300003BC5000038649" at bounding box center [163, 480] width 138 height 11
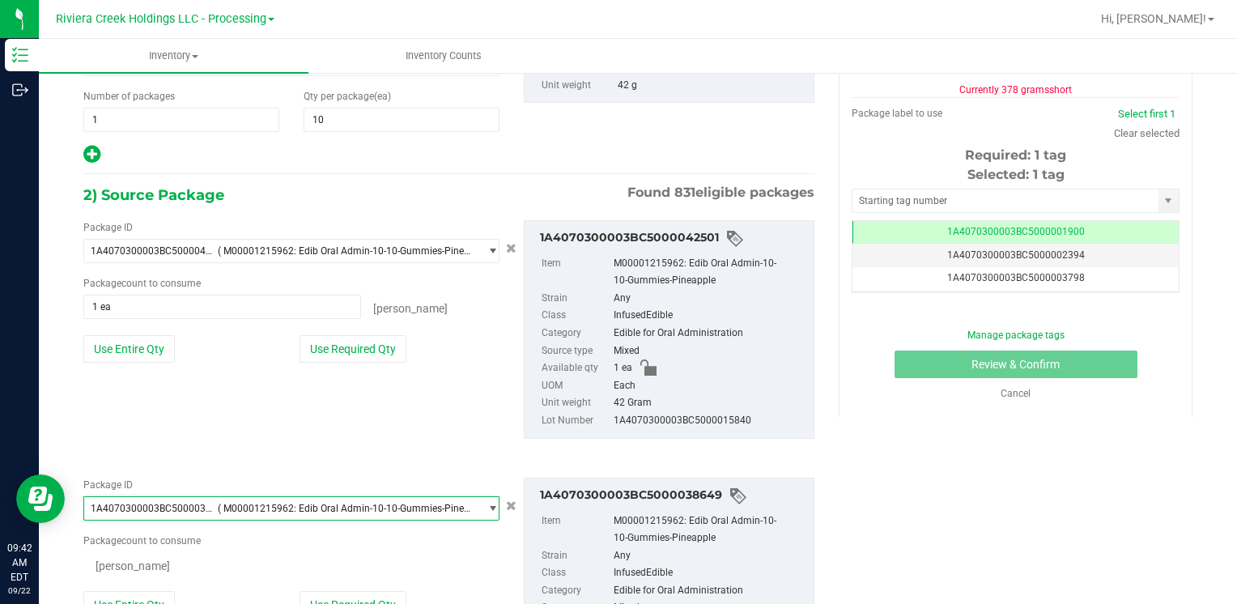
scroll to position [11922, 0]
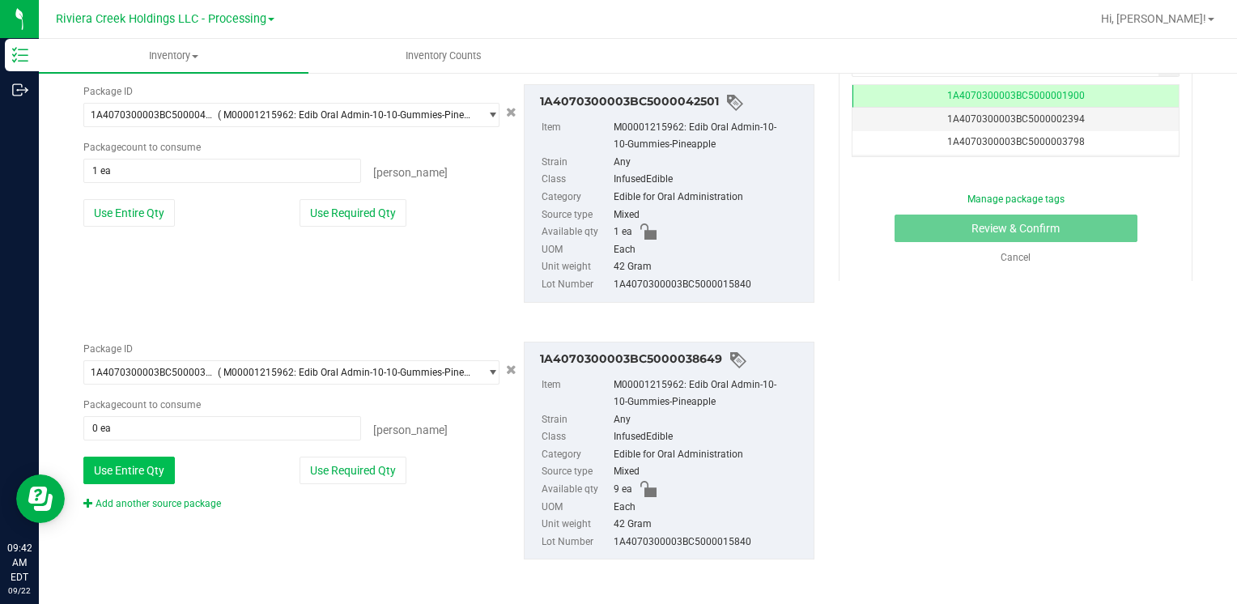
click at [161, 475] on button "Use Entire Qty" at bounding box center [128, 471] width 91 height 28
type input "9 ea"
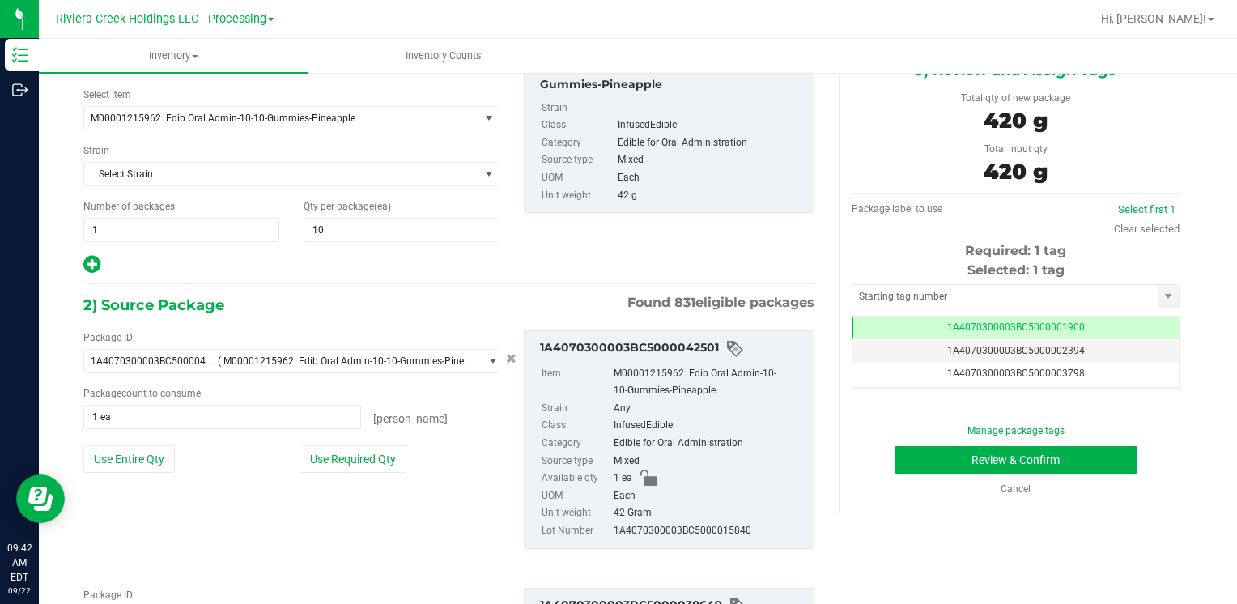
scroll to position [0, 0]
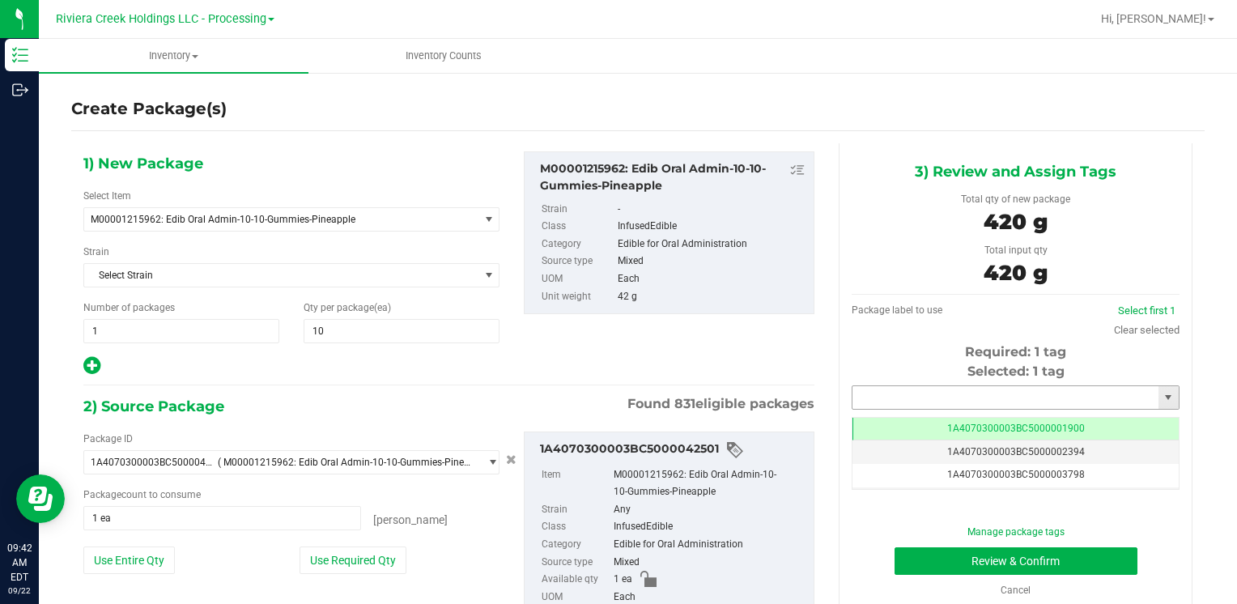
click at [911, 400] on input "text" at bounding box center [1005, 397] width 306 height 23
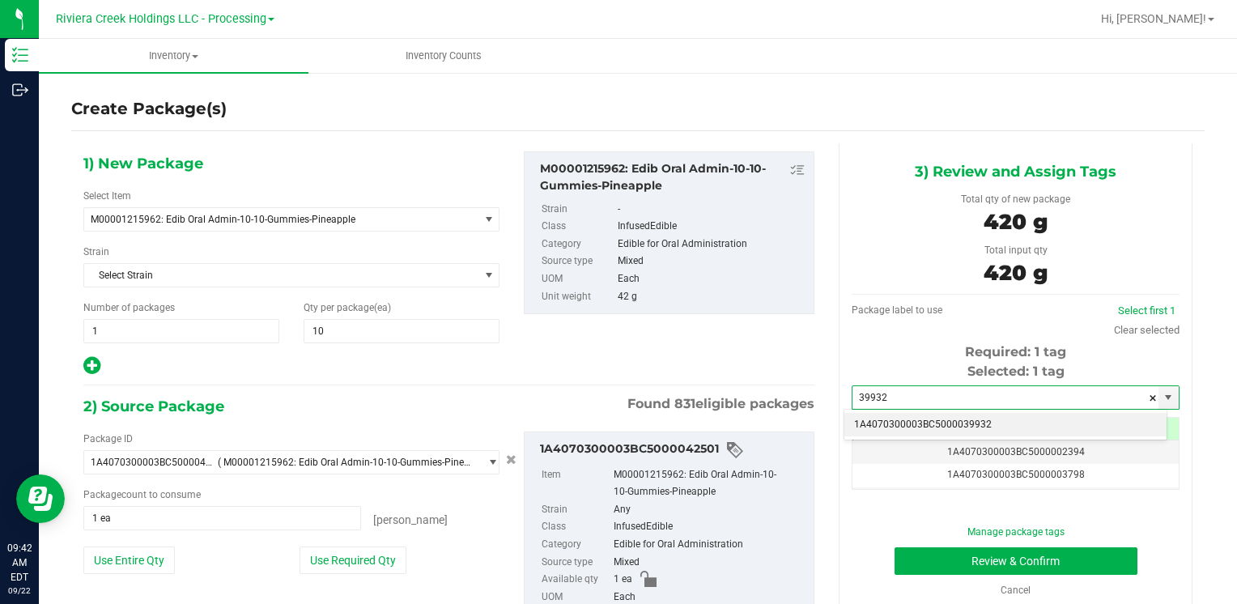
click at [903, 416] on li "1A4070300003BC5000039932" at bounding box center [1005, 425] width 322 height 24
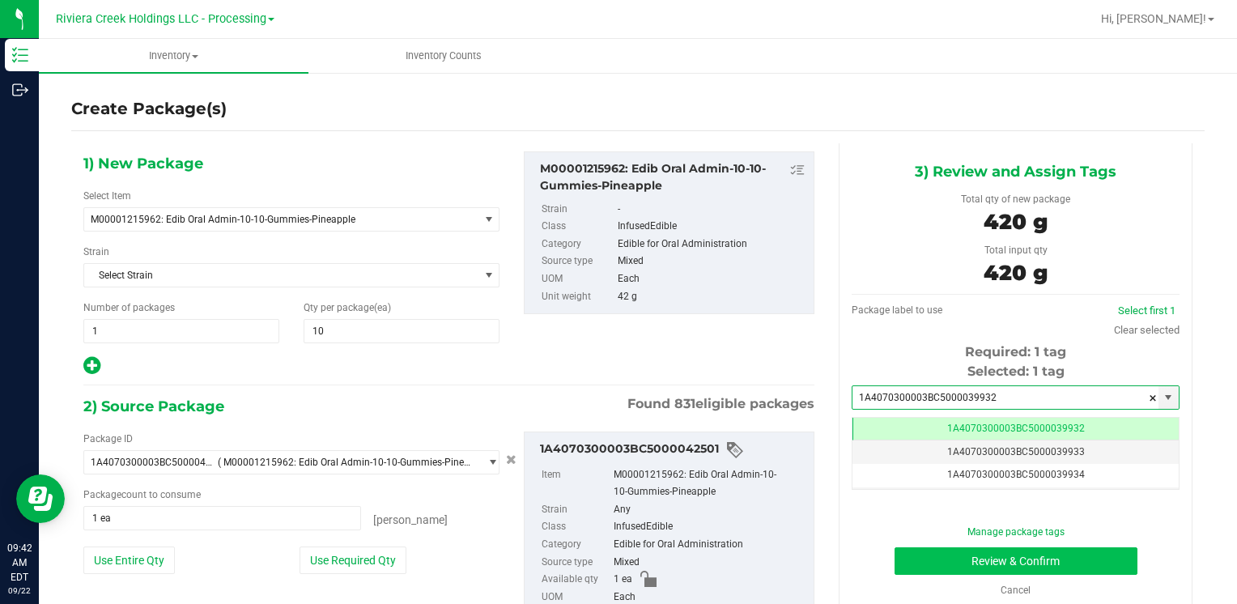
type input "1A4070300003BC5000039932"
click at [957, 557] on button "Review & Confirm" at bounding box center [1015, 561] width 243 height 28
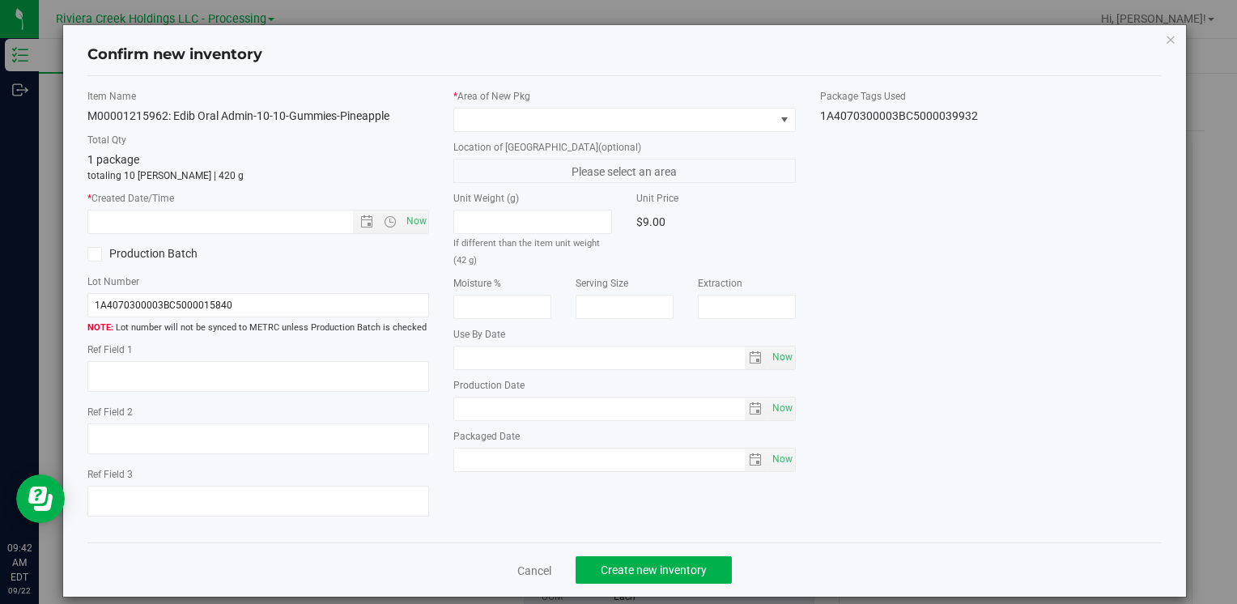
type input "[DATE]"
click at [403, 219] on span "Now" at bounding box center [416, 221] width 28 height 23
type input "[DATE] 9:42 AM"
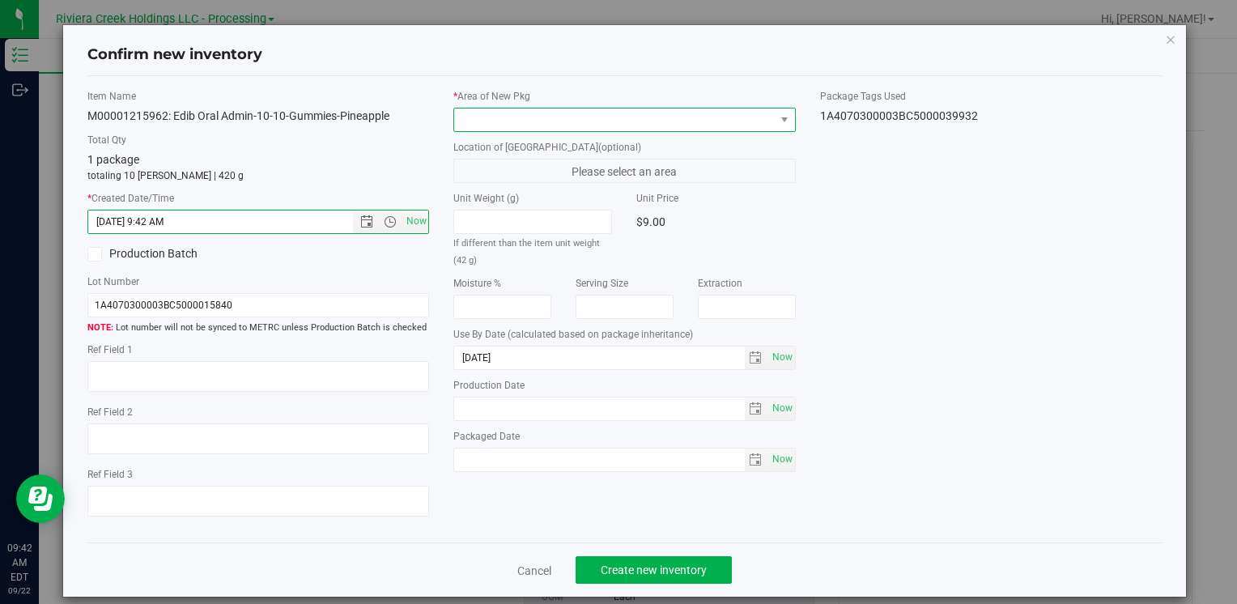
drag, startPoint x: 471, startPoint y: 115, endPoint x: 482, endPoint y: 126, distance: 16.0
click at [472, 115] on span at bounding box center [614, 119] width 320 height 23
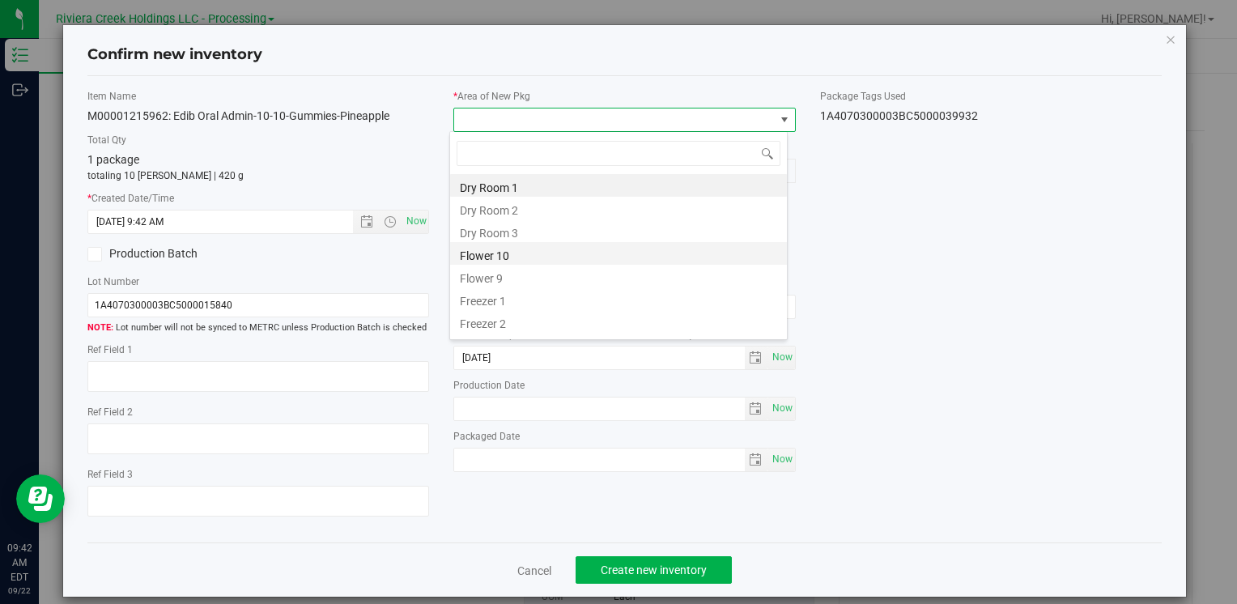
click at [534, 259] on li "Flower 10" at bounding box center [618, 253] width 337 height 23
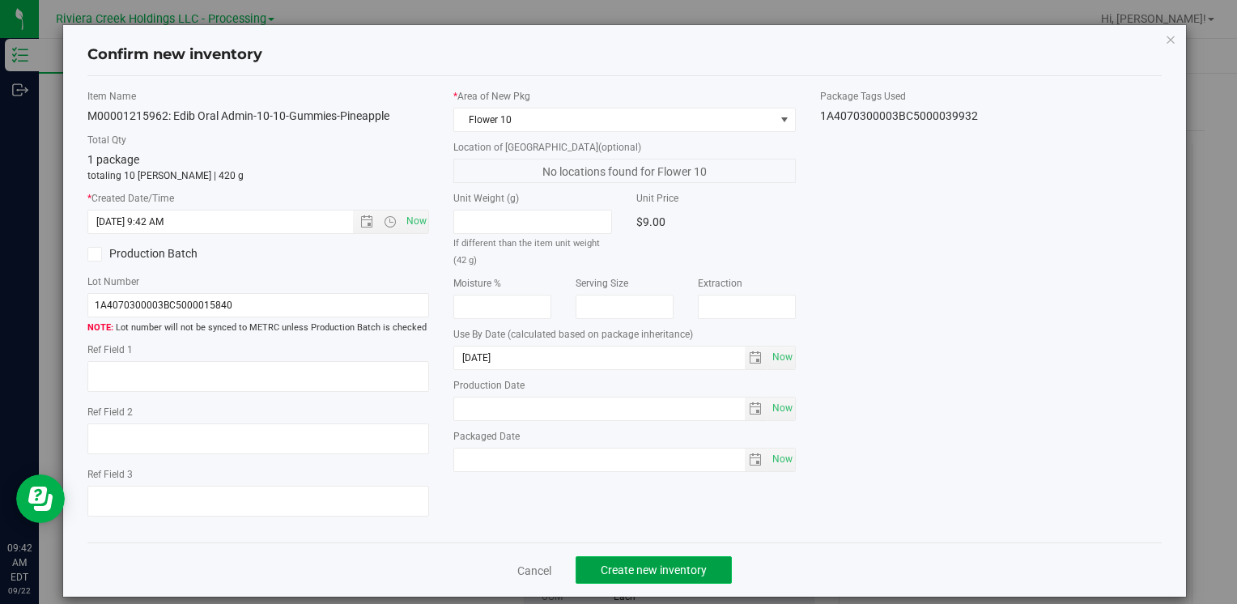
click at [622, 567] on span "Create new inventory" at bounding box center [654, 569] width 106 height 13
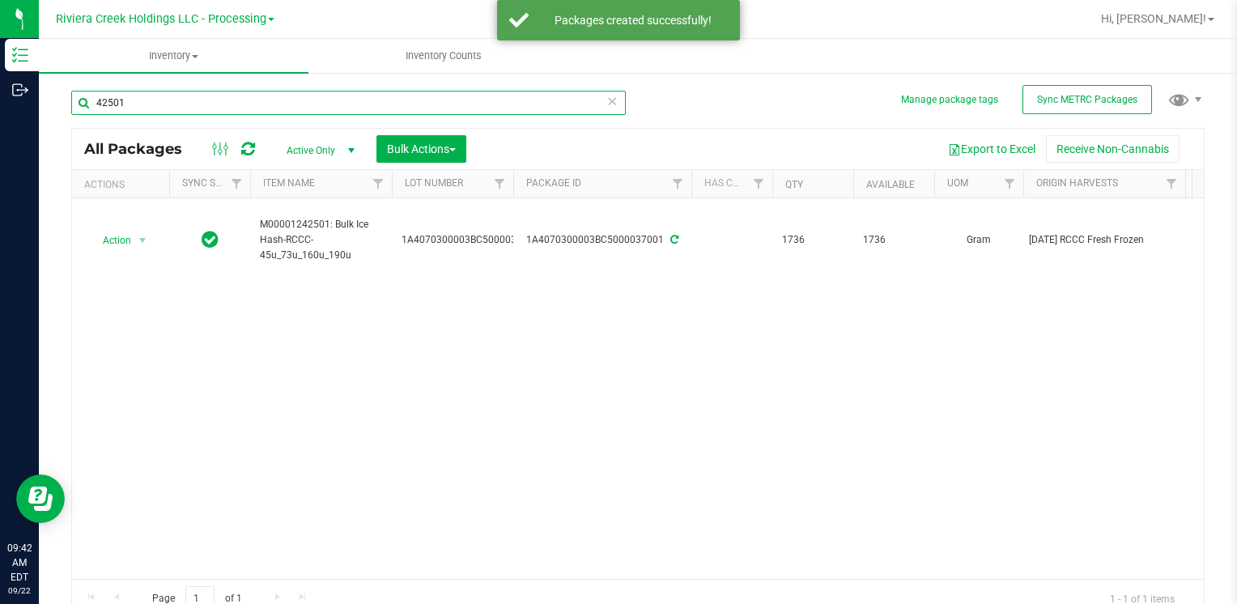
click at [168, 101] on input "42501" at bounding box center [348, 103] width 554 height 24
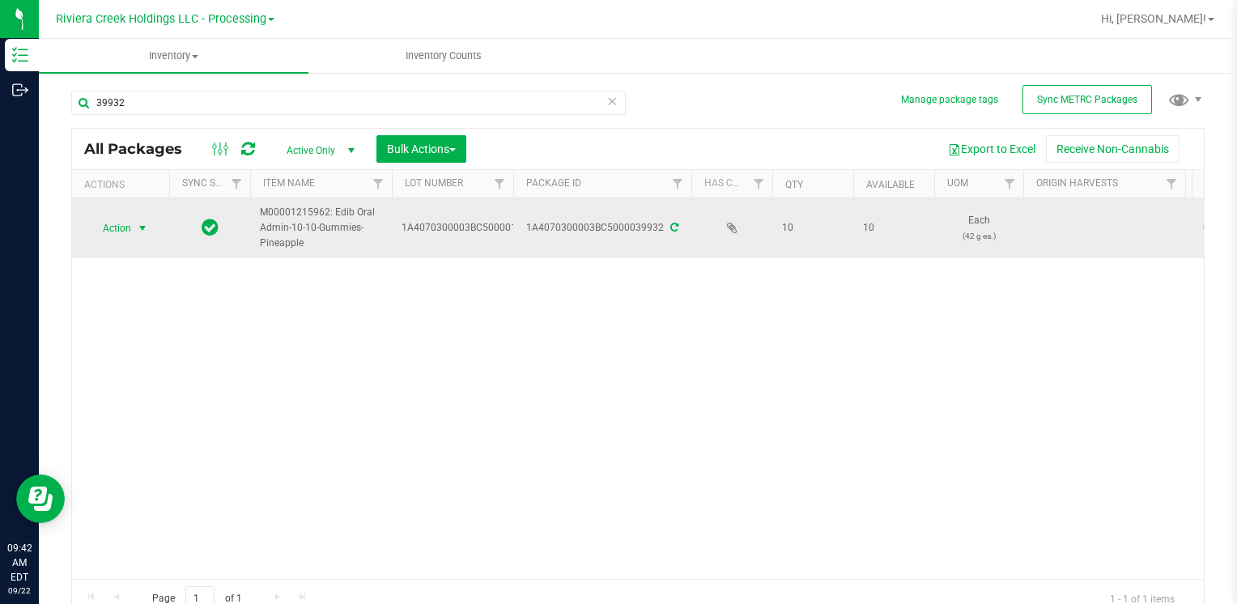
click at [113, 220] on span "Action" at bounding box center [110, 228] width 44 height 23
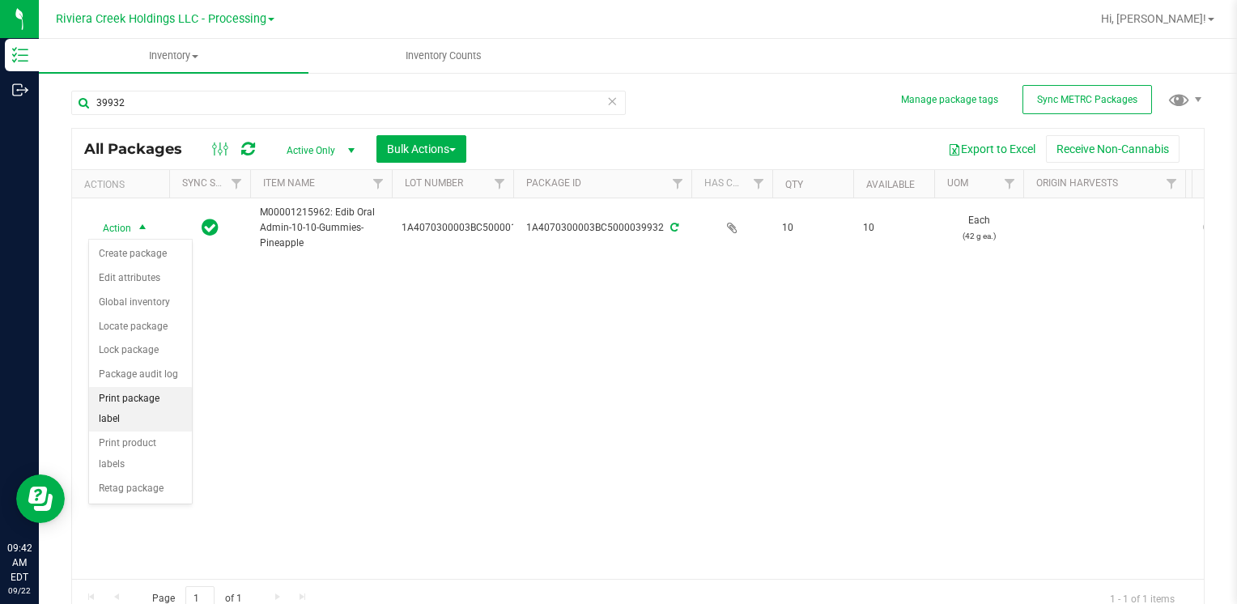
click at [174, 394] on li "Print package label" at bounding box center [140, 409] width 103 height 45
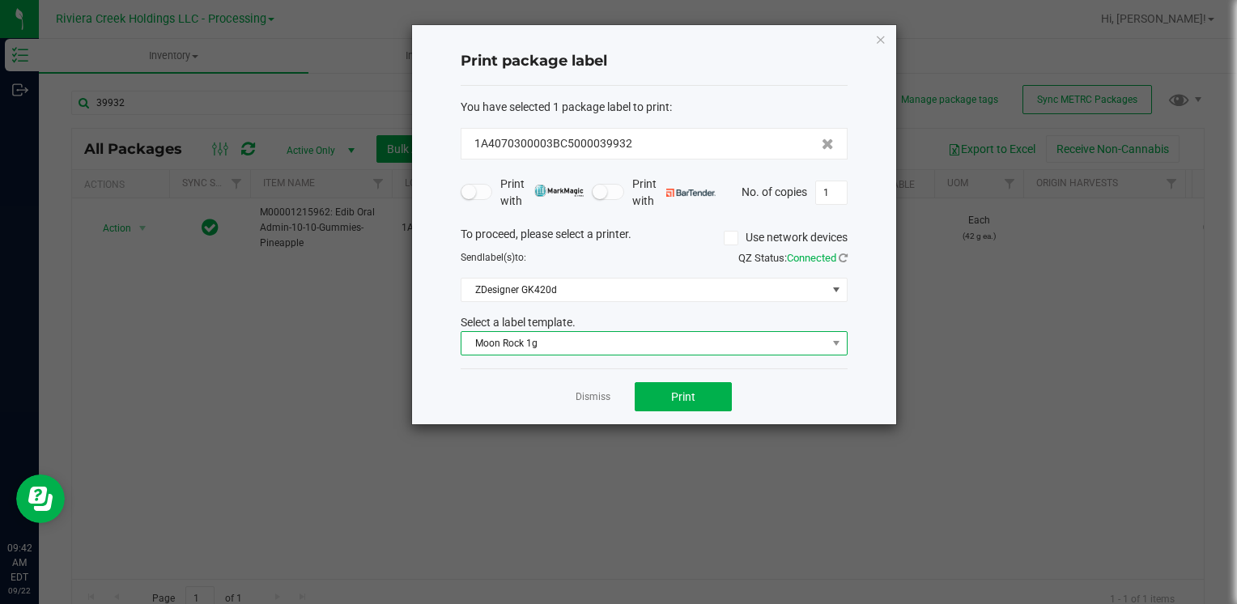
click at [593, 346] on span "Moon Rock 1g" at bounding box center [643, 343] width 365 height 23
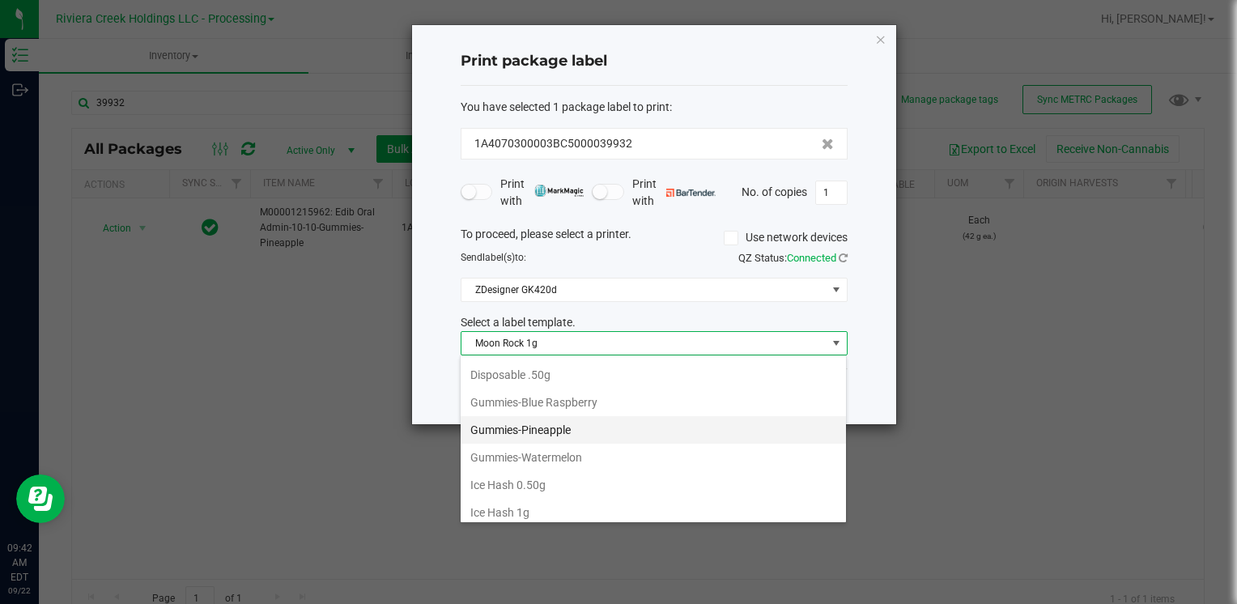
click at [589, 424] on li "Gummies-Pineapple" at bounding box center [653, 430] width 385 height 28
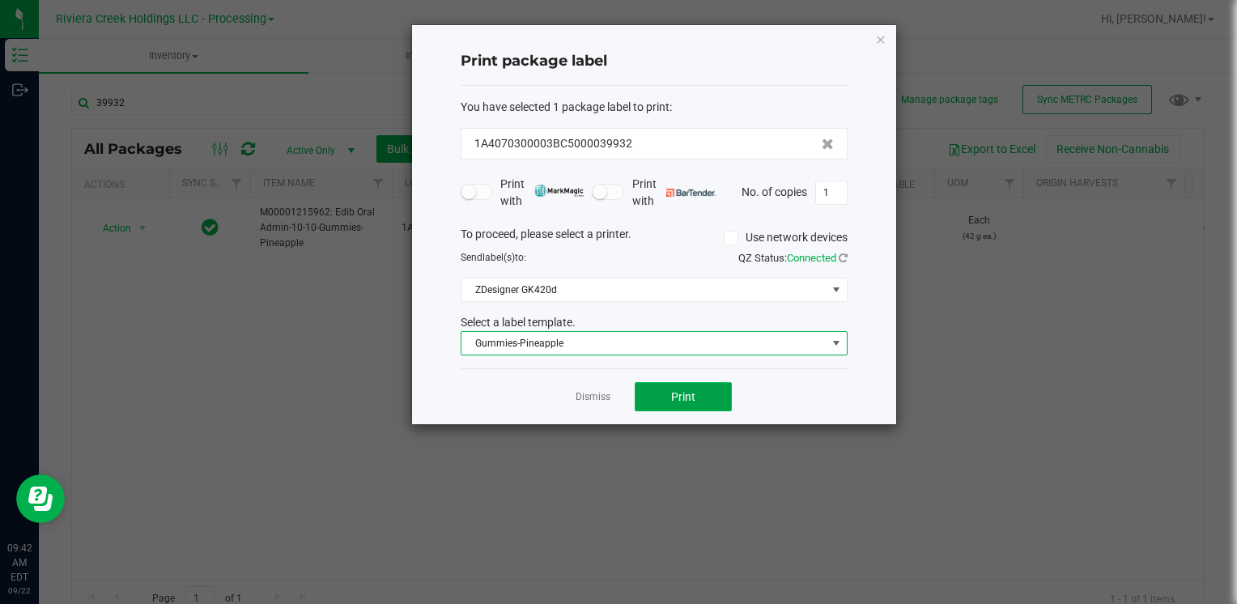
click at [694, 393] on span "Print" at bounding box center [683, 396] width 24 height 13
click at [673, 390] on span "Print" at bounding box center [683, 396] width 24 height 13
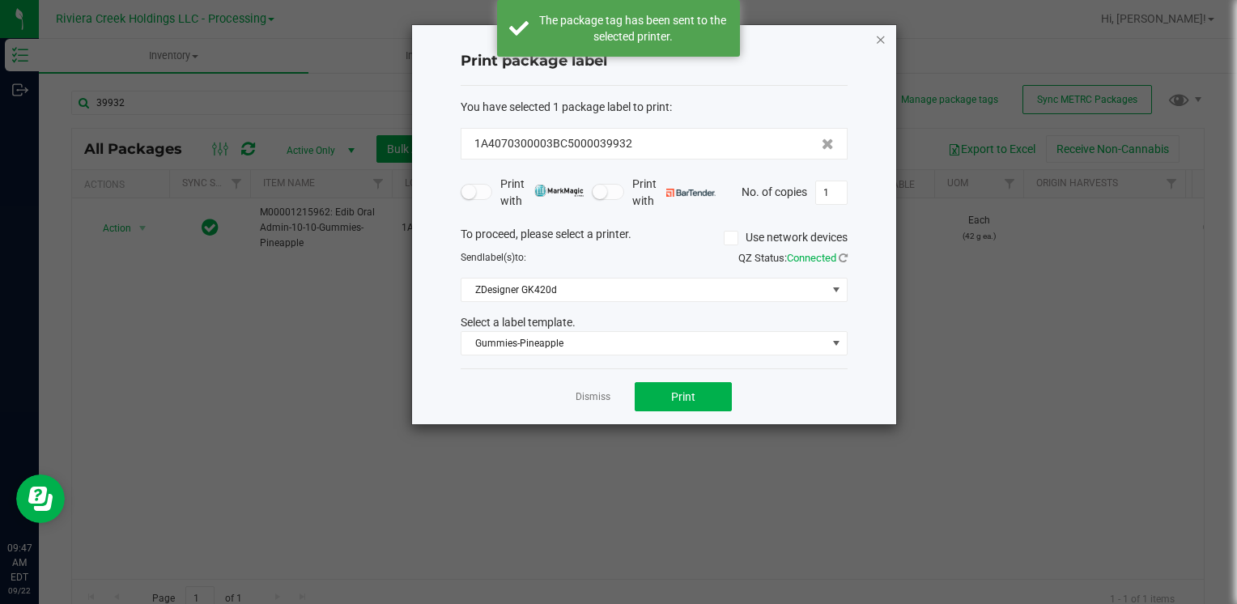
click at [882, 41] on icon "button" at bounding box center [880, 38] width 11 height 19
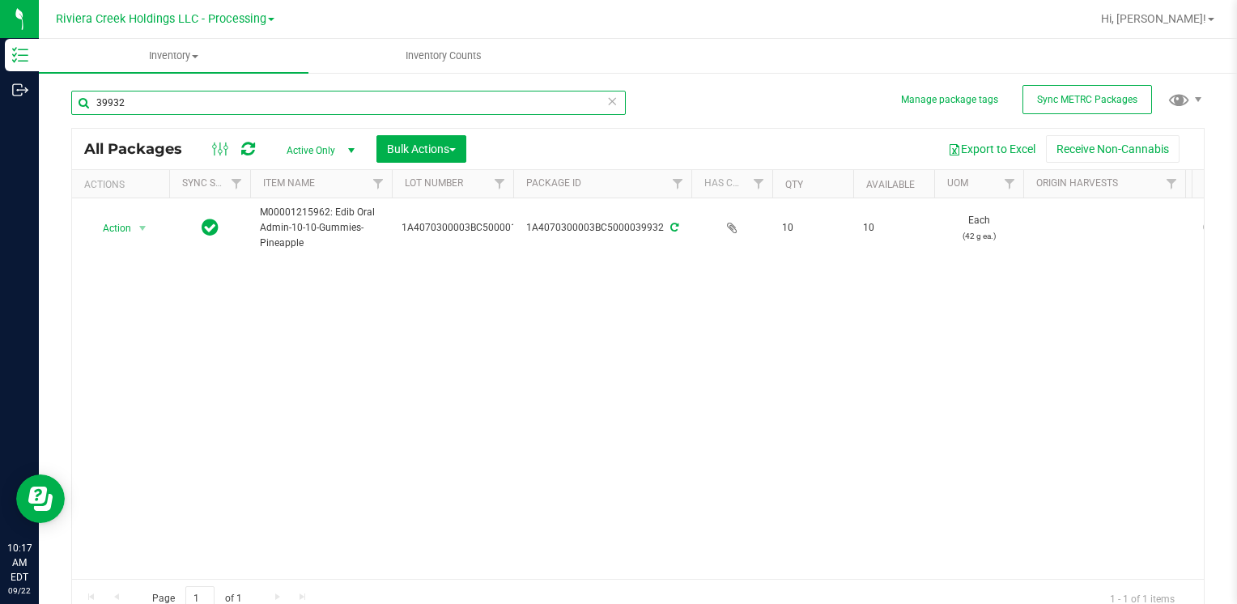
click at [231, 102] on input "39932" at bounding box center [348, 103] width 554 height 24
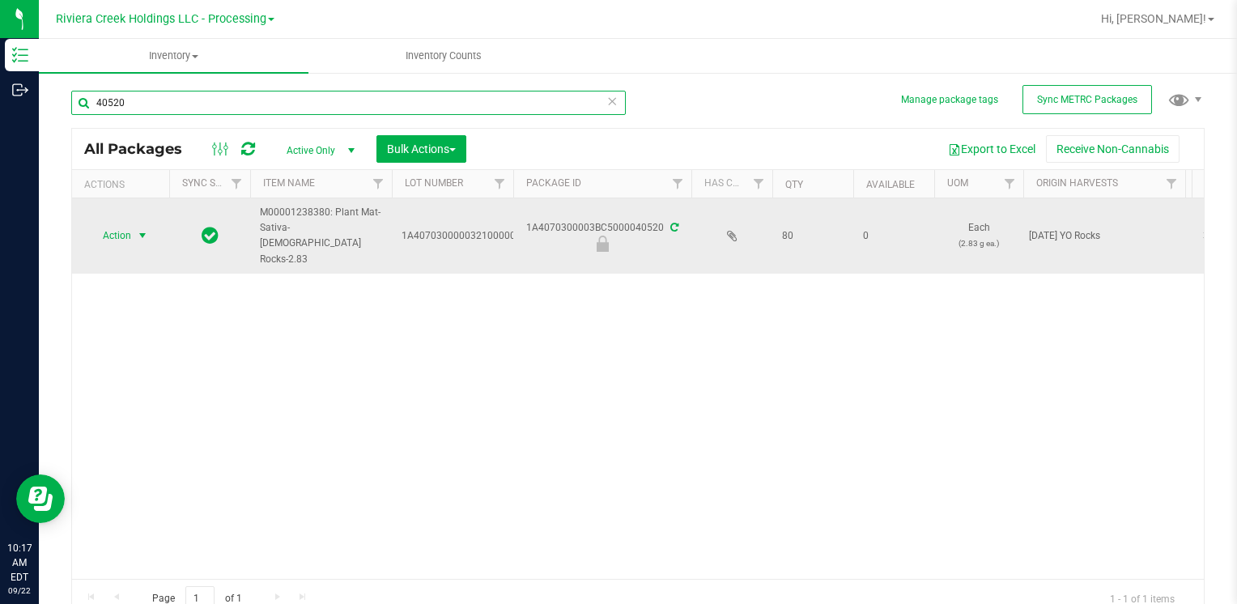
type input "40520"
click at [135, 224] on span "select" at bounding box center [143, 235] width 20 height 23
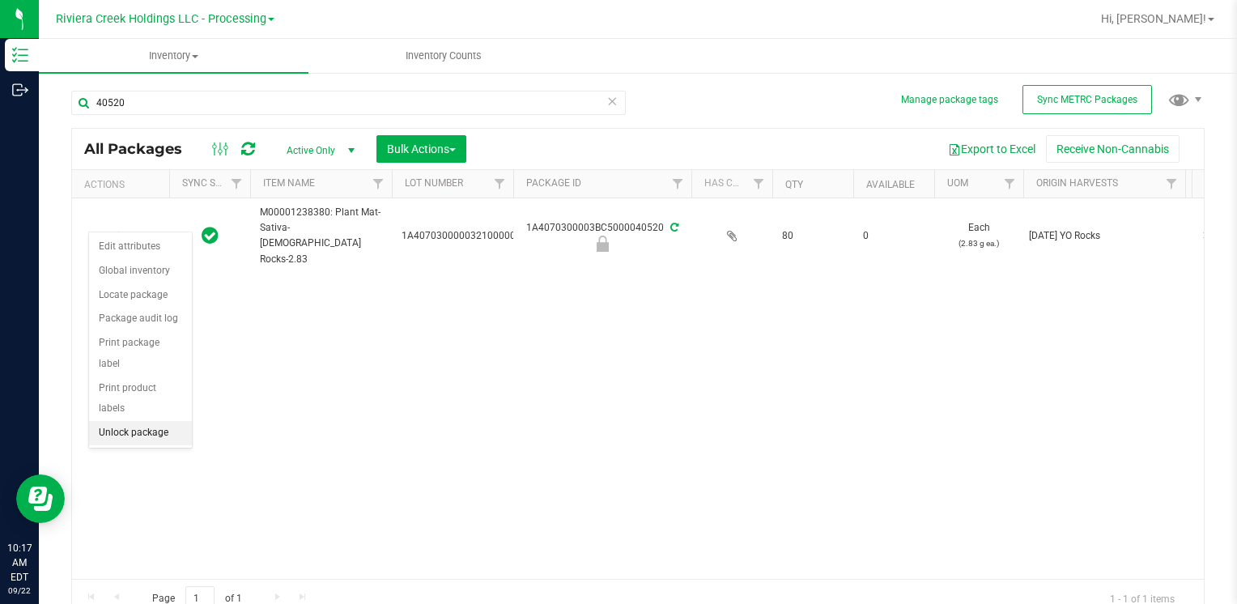
click at [164, 421] on li "Unlock package" at bounding box center [140, 433] width 103 height 24
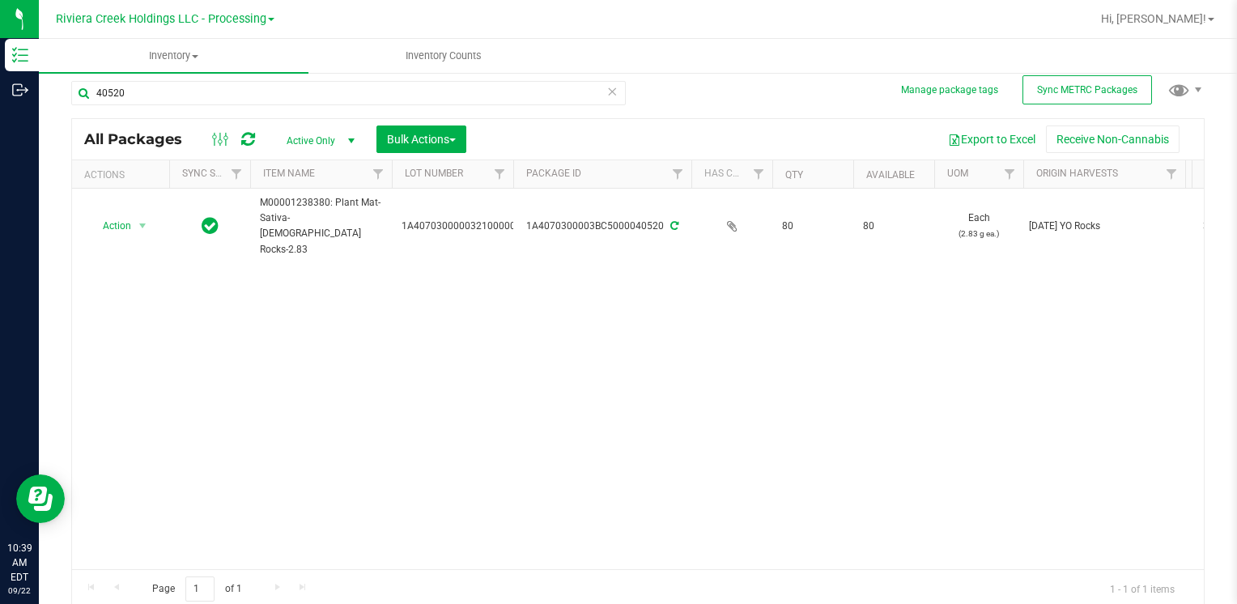
scroll to position [13, 0]
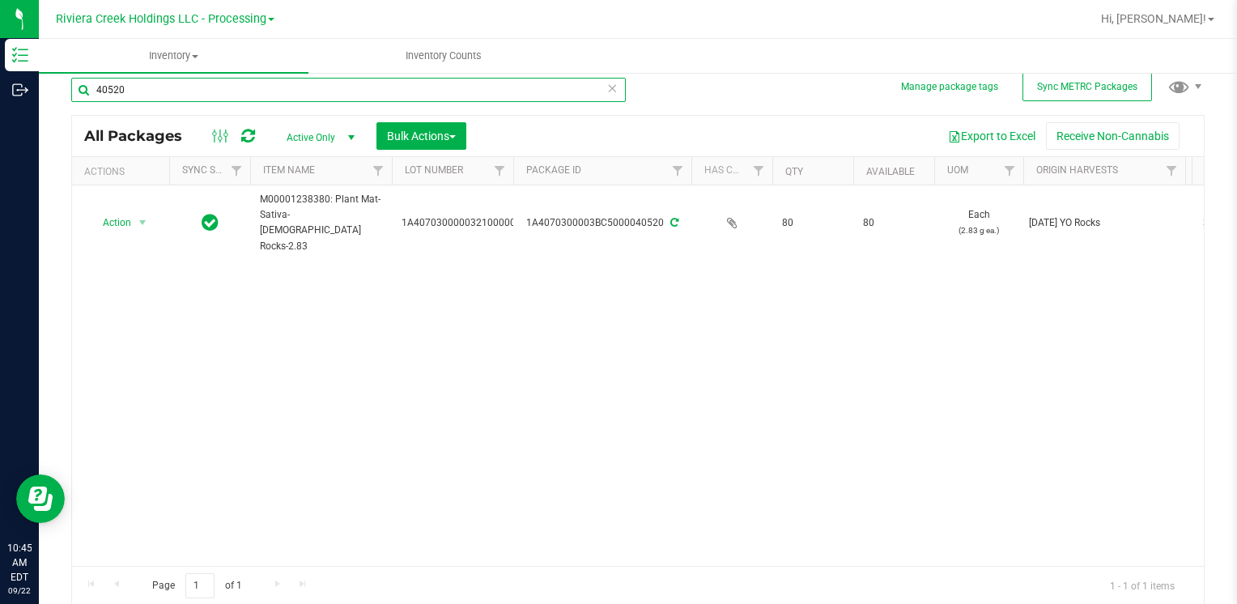
click at [234, 84] on input "40520" at bounding box center [348, 90] width 554 height 24
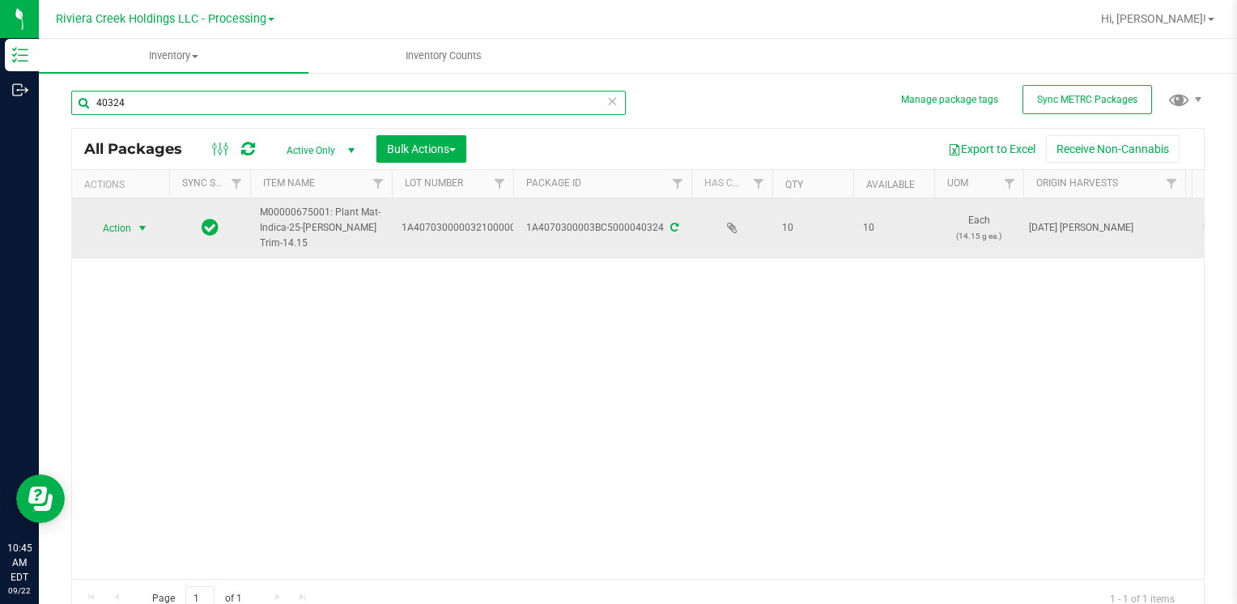
type input "40324"
click at [111, 225] on span "Action" at bounding box center [110, 228] width 44 height 23
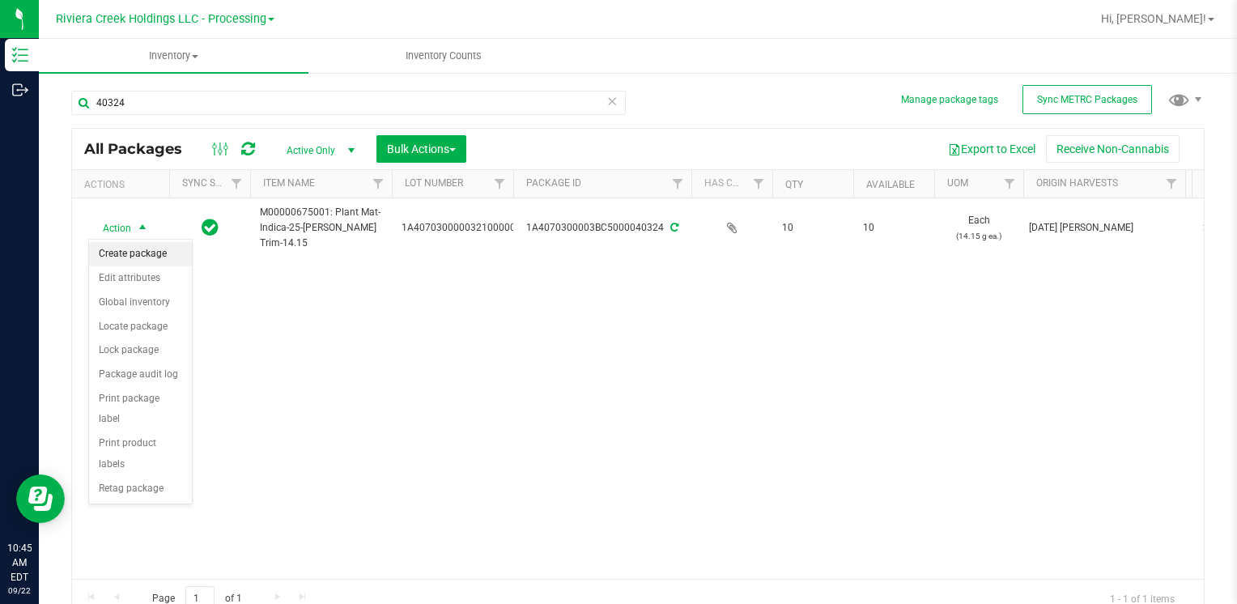
click at [151, 254] on li "Create package" at bounding box center [140, 254] width 103 height 24
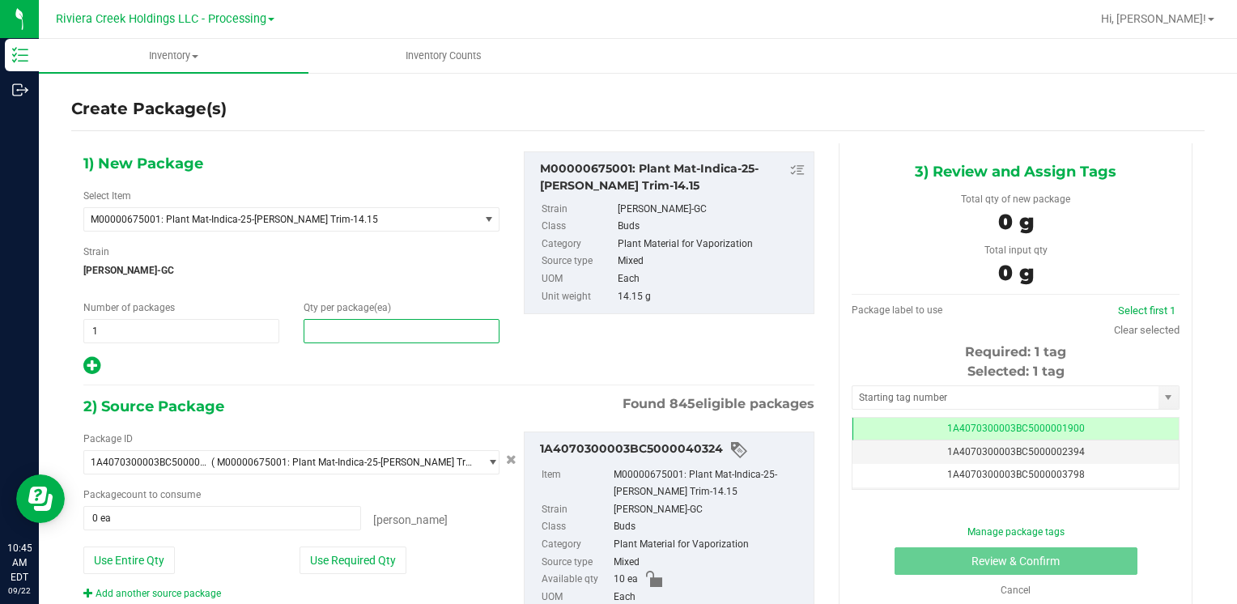
click at [317, 336] on span at bounding box center [402, 331] width 196 height 24
type input "11"
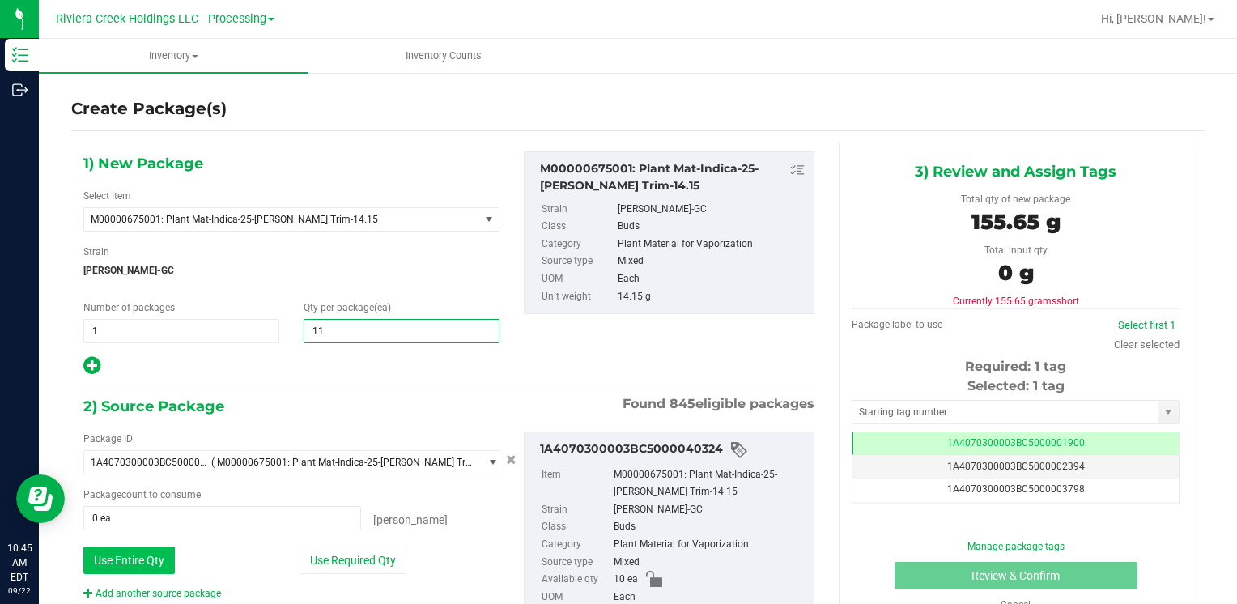
type input "11"
click at [118, 546] on button "Use Entire Qty" at bounding box center [128, 560] width 91 height 28
type input "10 ea"
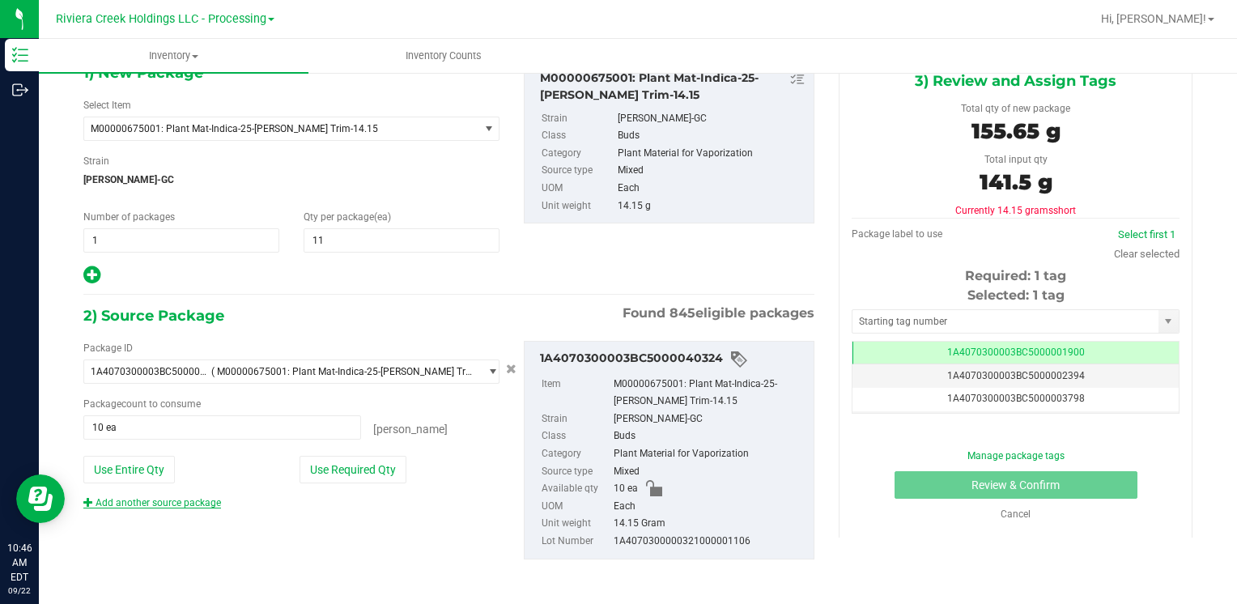
click at [151, 497] on link "Add another source package" at bounding box center [152, 502] width 138 height 11
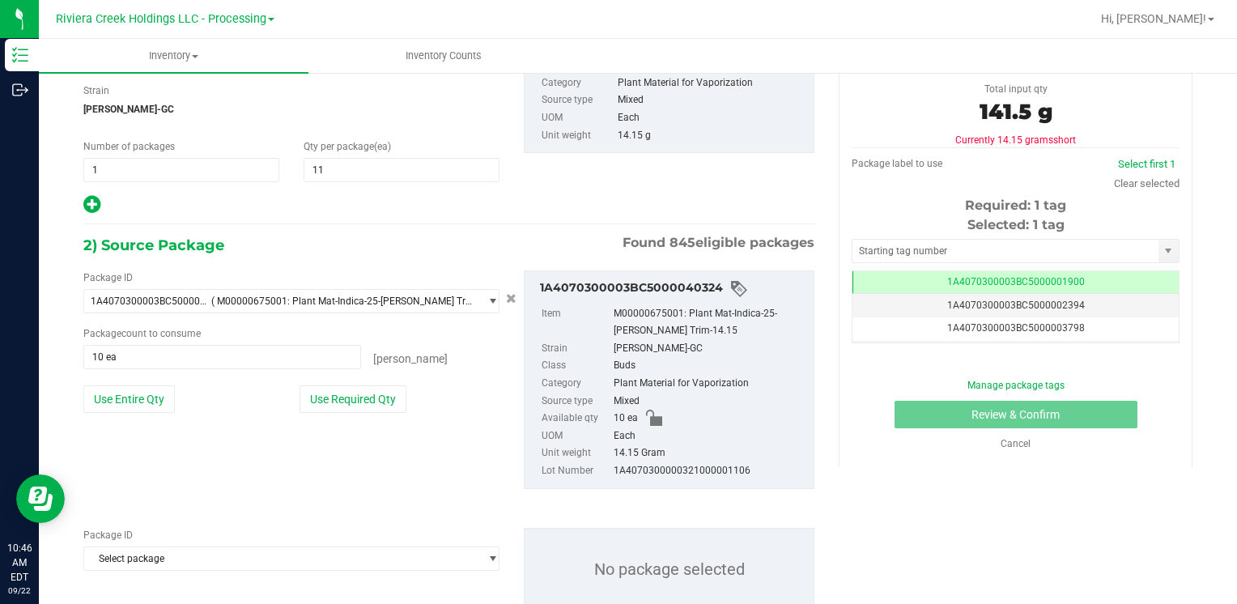
scroll to position [211, 0]
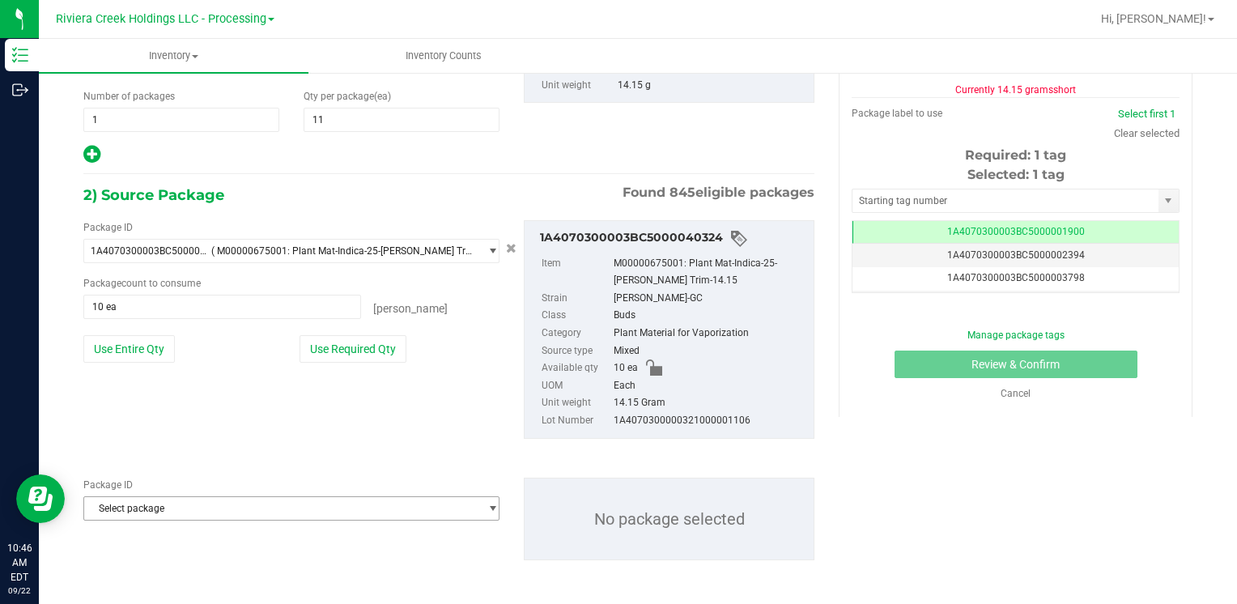
click at [173, 508] on span "Select package" at bounding box center [281, 508] width 394 height 23
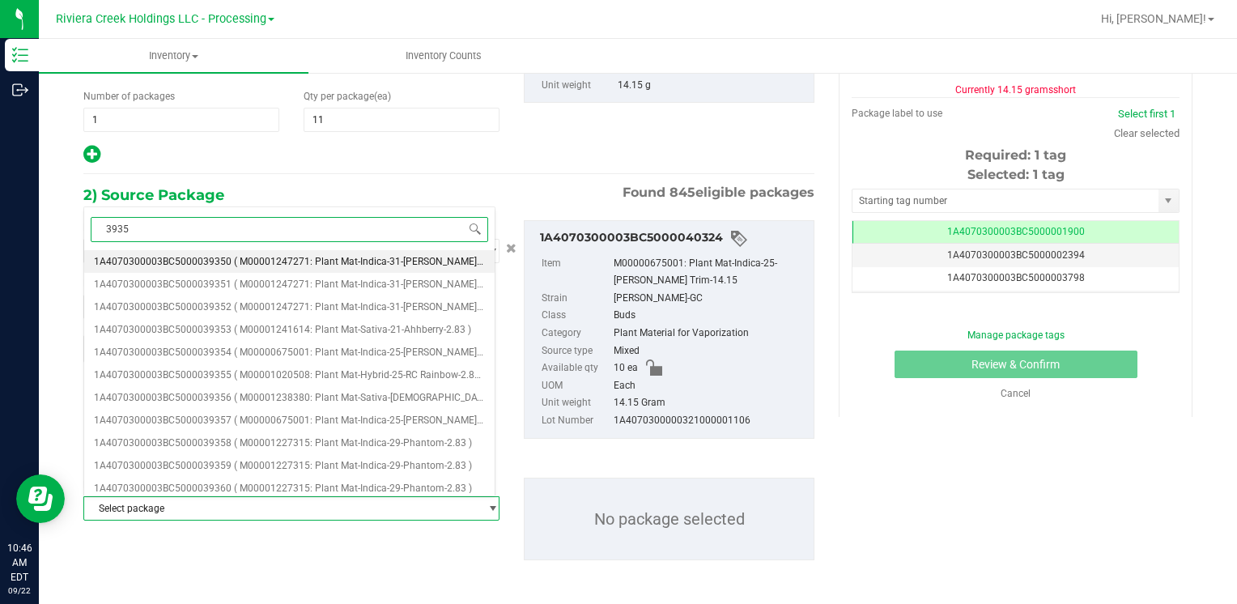
type input "39357"
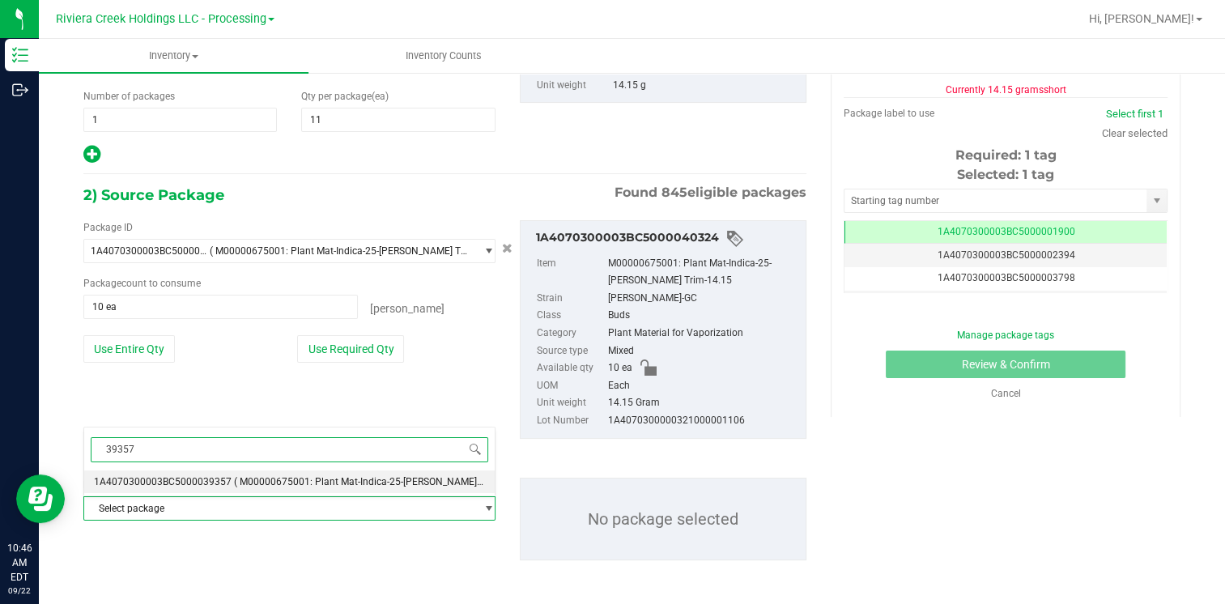
click at [261, 479] on span "( M00000675001: Plant Mat-Indica-25-[PERSON_NAME] Trim-14.15 )" at bounding box center [383, 481] width 299 height 11
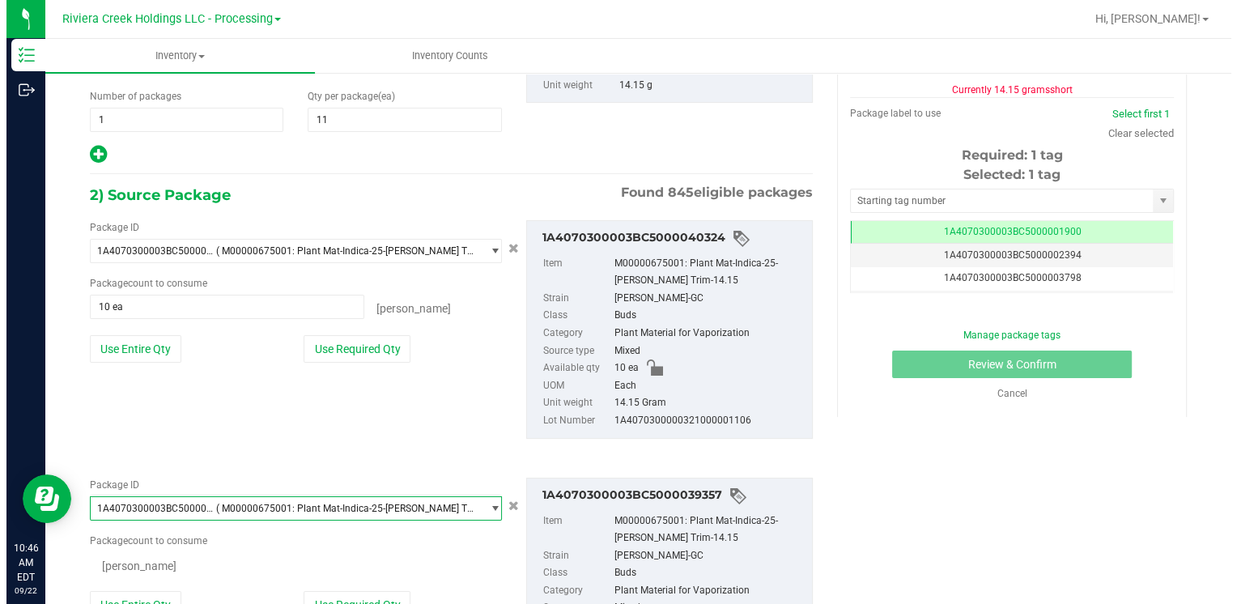
scroll to position [0, 0]
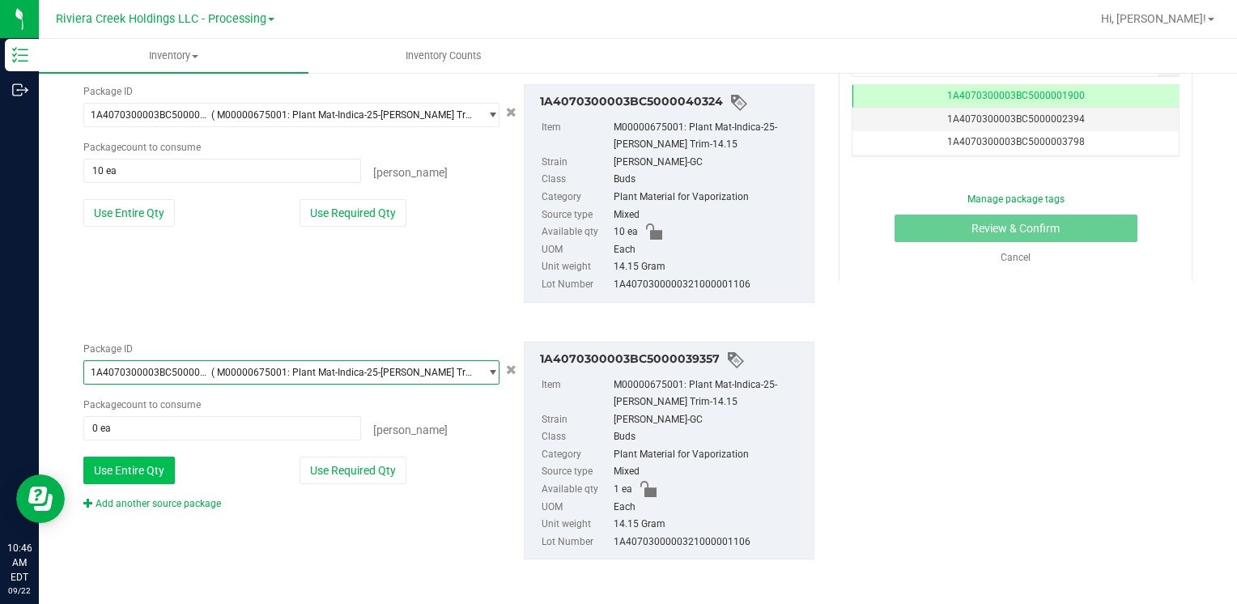
click at [130, 472] on button "Use Entire Qty" at bounding box center [128, 471] width 91 height 28
type input "1 ea"
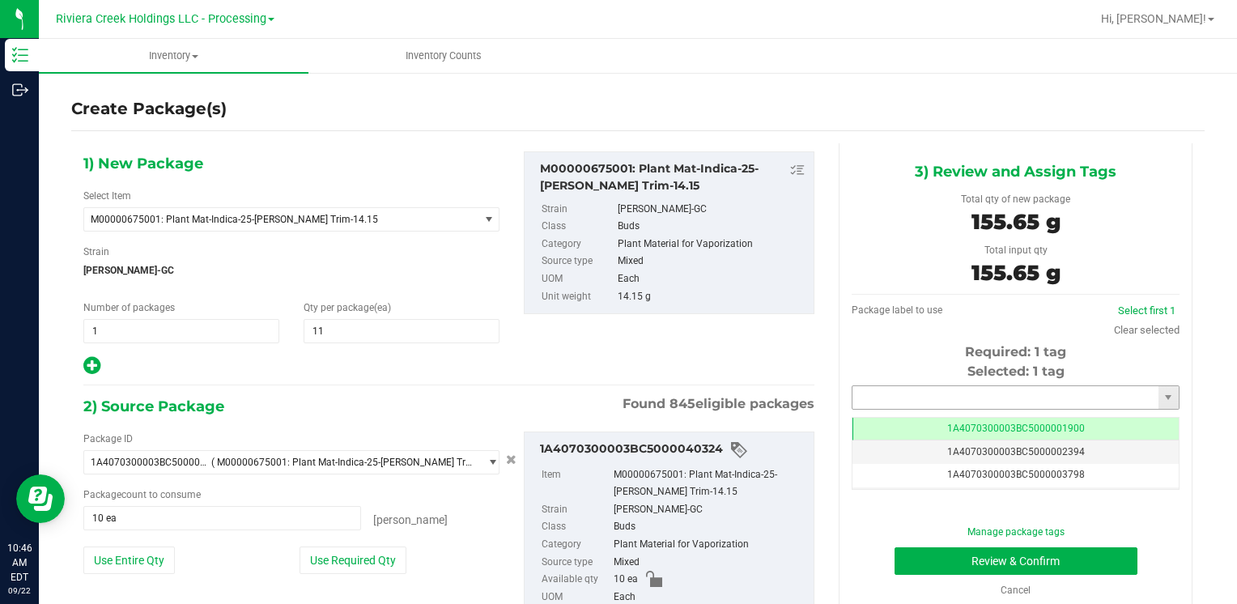
click at [883, 402] on input "text" at bounding box center [1005, 397] width 306 height 23
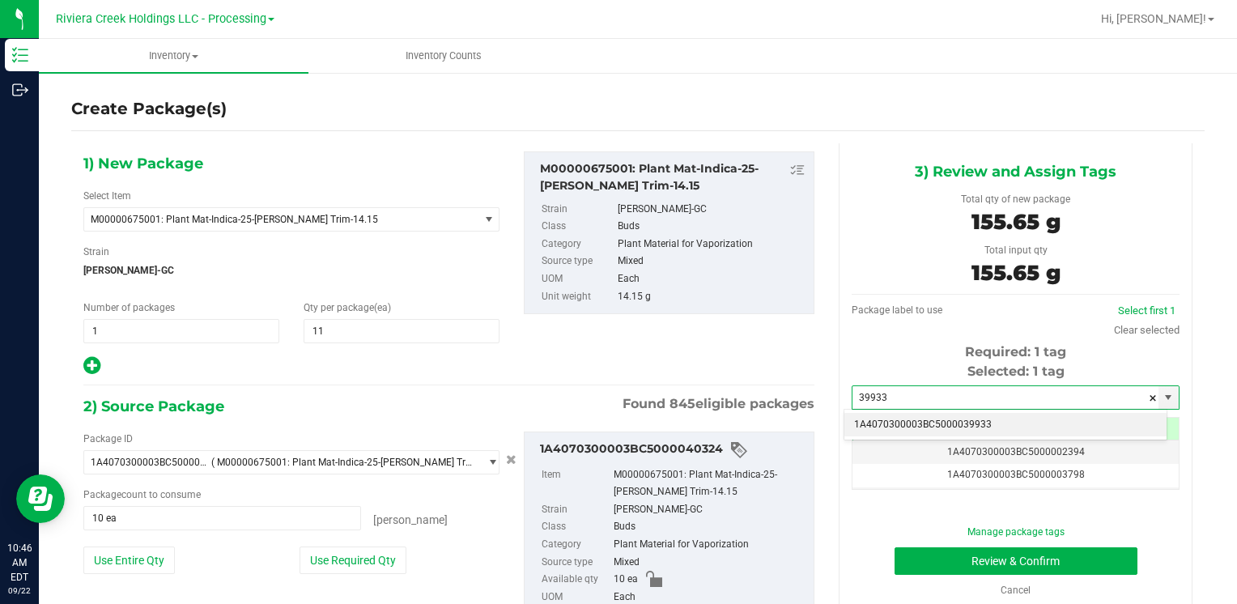
click at [872, 413] on li "1A4070300003BC5000039933" at bounding box center [1005, 425] width 322 height 24
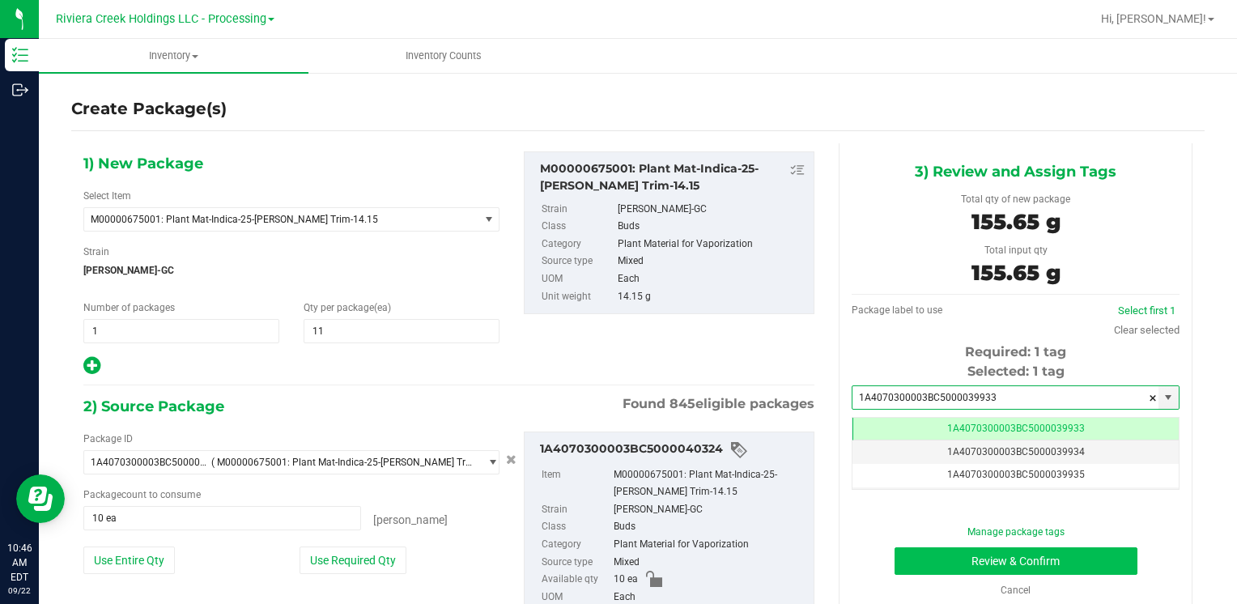
type input "1A4070300003BC5000039933"
click at [920, 564] on button "Review & Confirm" at bounding box center [1015, 561] width 243 height 28
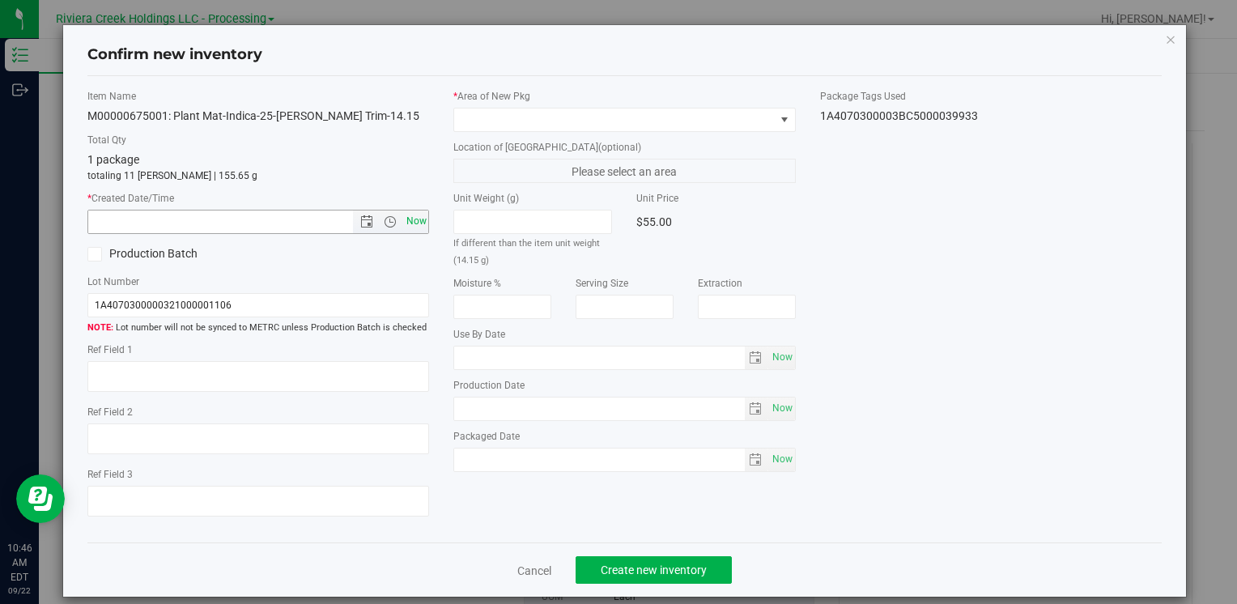
click at [411, 213] on span "Now" at bounding box center [416, 221] width 28 height 23
type input "[DATE] 10:46 AM"
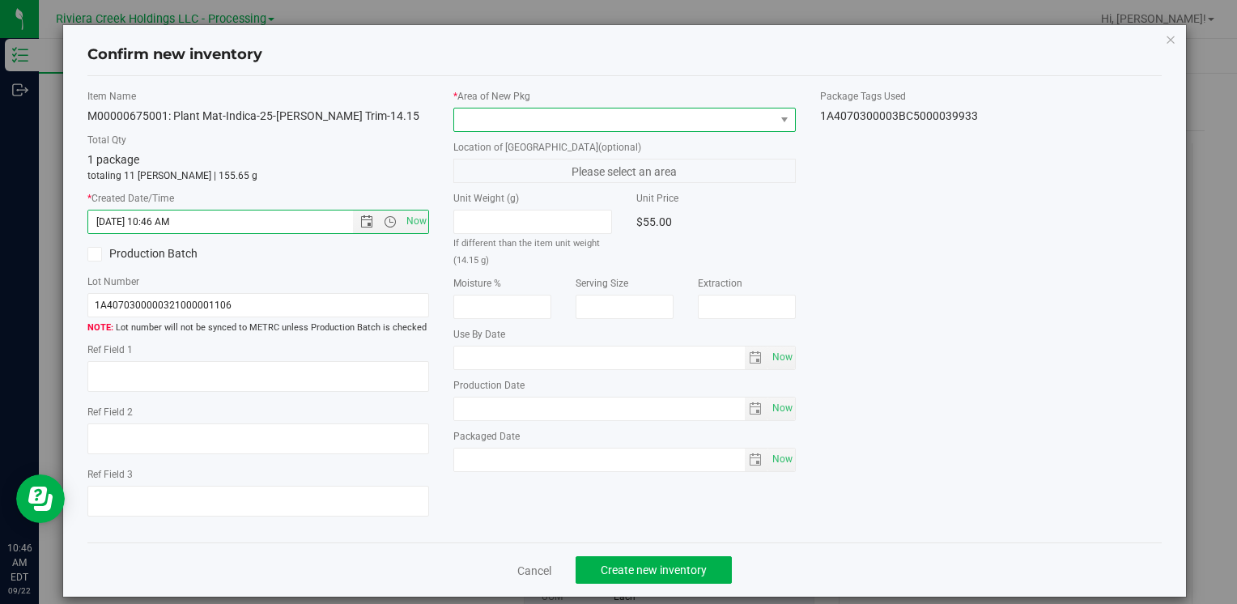
click at [525, 118] on span at bounding box center [614, 119] width 320 height 23
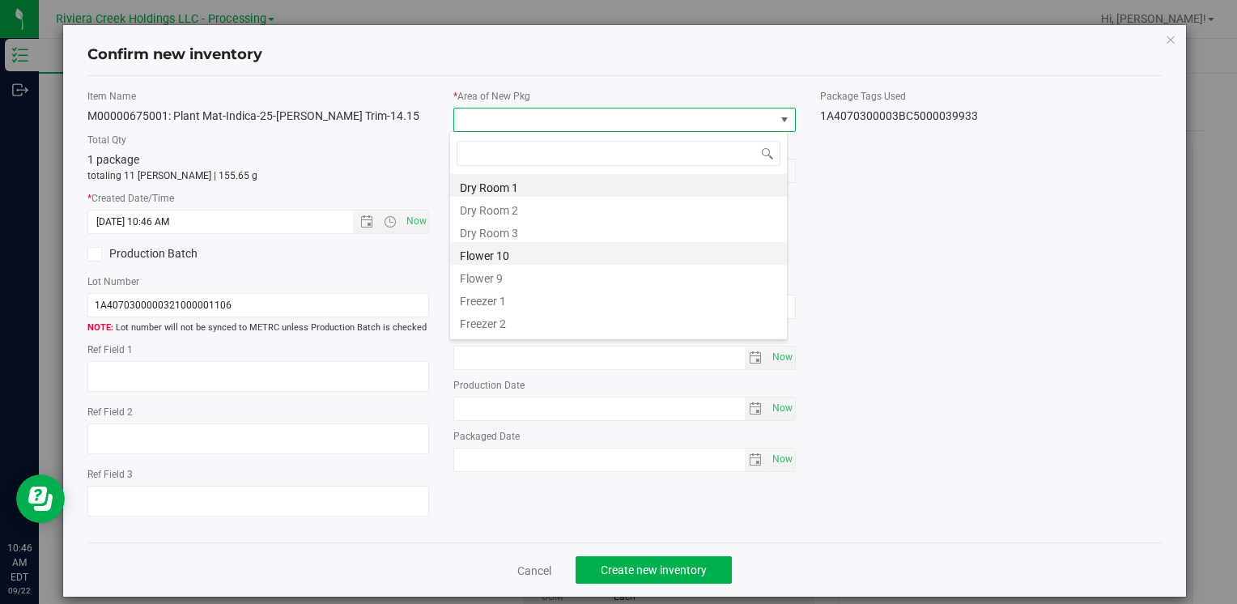
click at [531, 255] on li "Flower 10" at bounding box center [618, 253] width 337 height 23
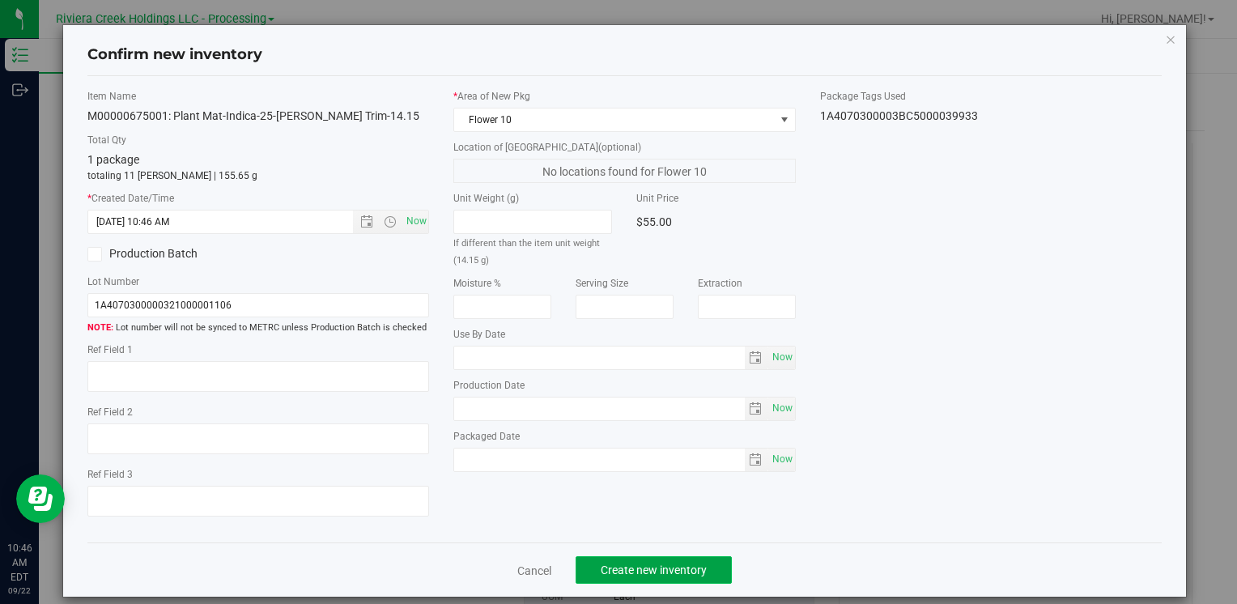
click at [623, 566] on button "Create new inventory" at bounding box center [654, 570] width 156 height 28
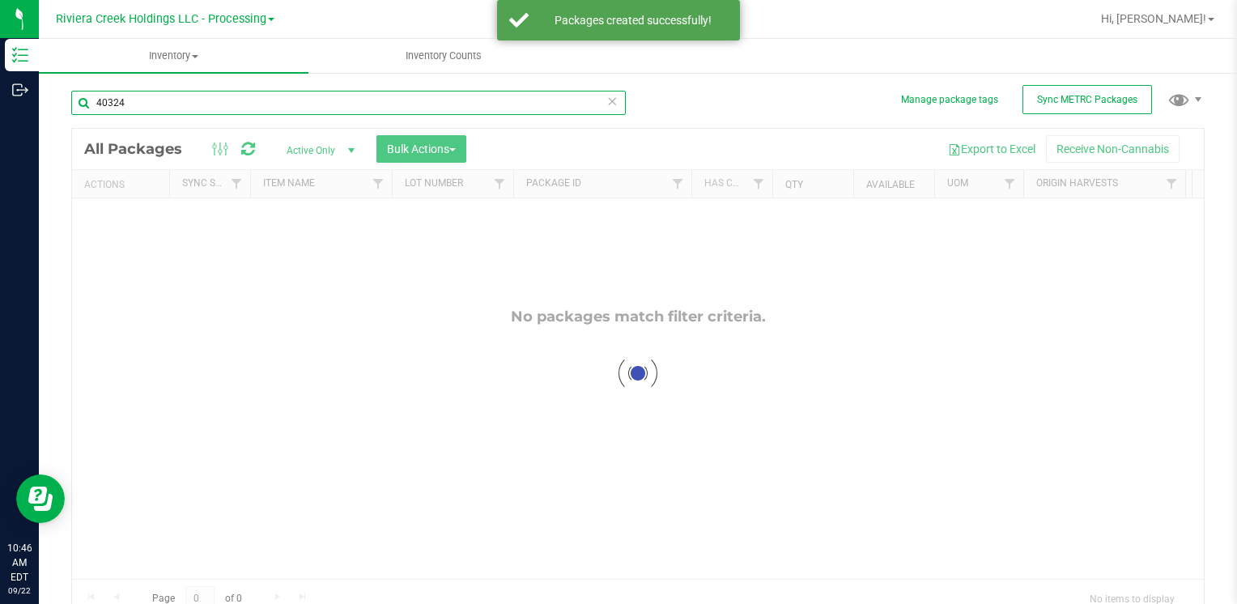
click at [217, 100] on input "40324" at bounding box center [348, 103] width 554 height 24
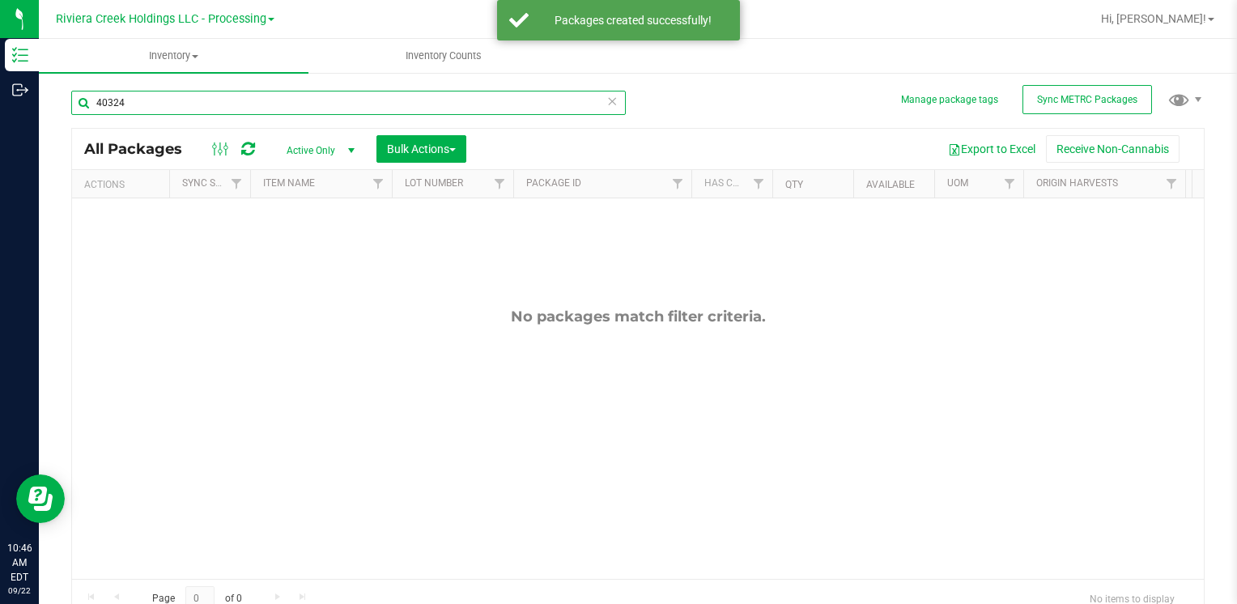
click at [216, 104] on input "40324" at bounding box center [348, 103] width 554 height 24
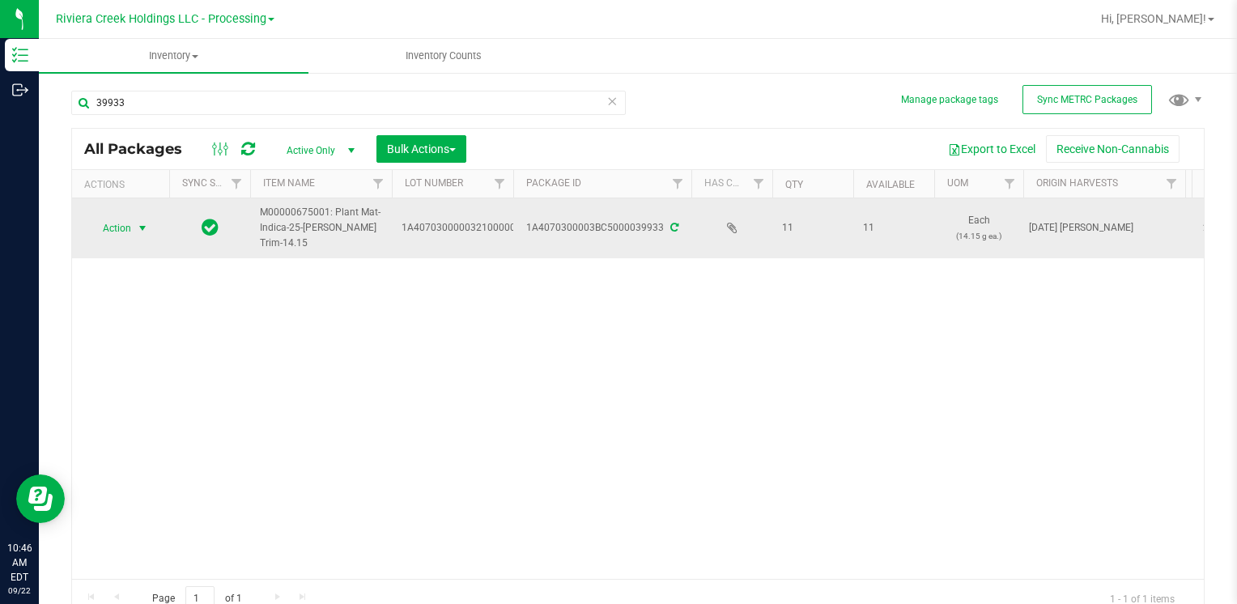
click at [133, 226] on span "select" at bounding box center [143, 228] width 20 height 23
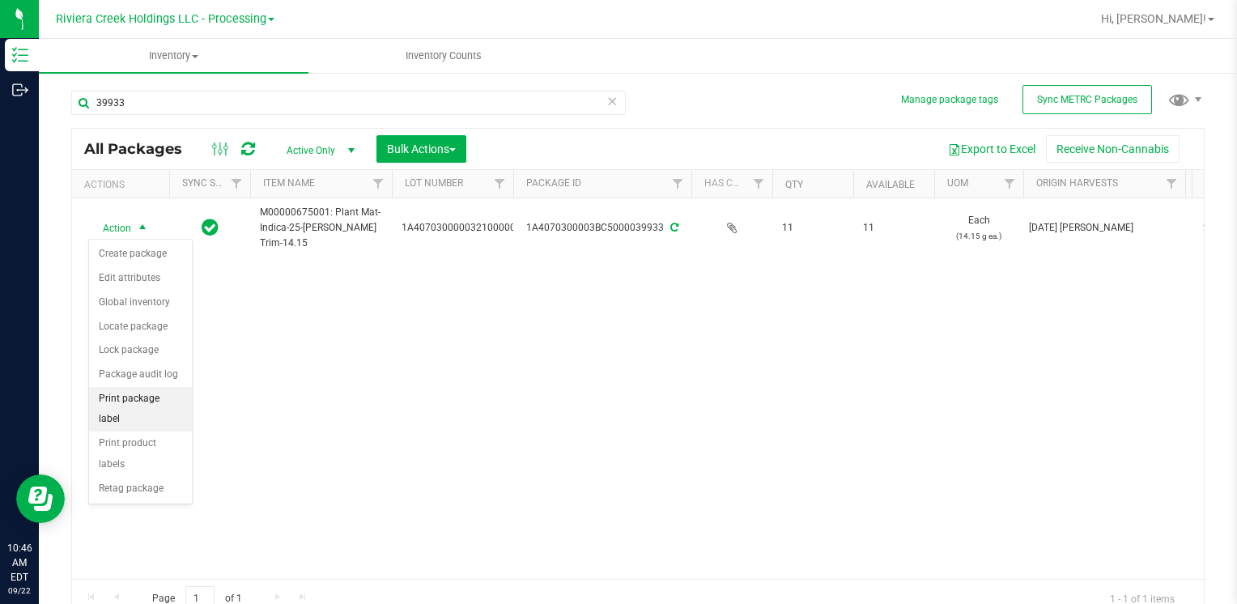
click at [172, 390] on li "Print package label" at bounding box center [140, 409] width 103 height 45
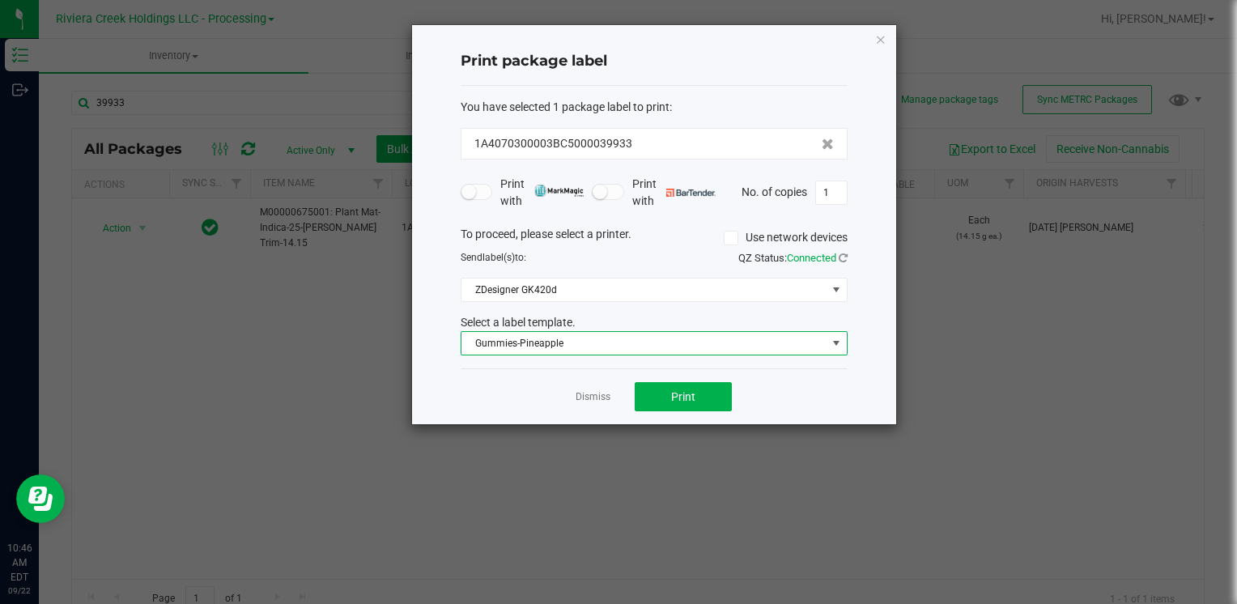
click at [596, 342] on span "Gummies-Pineapple" at bounding box center [643, 343] width 365 height 23
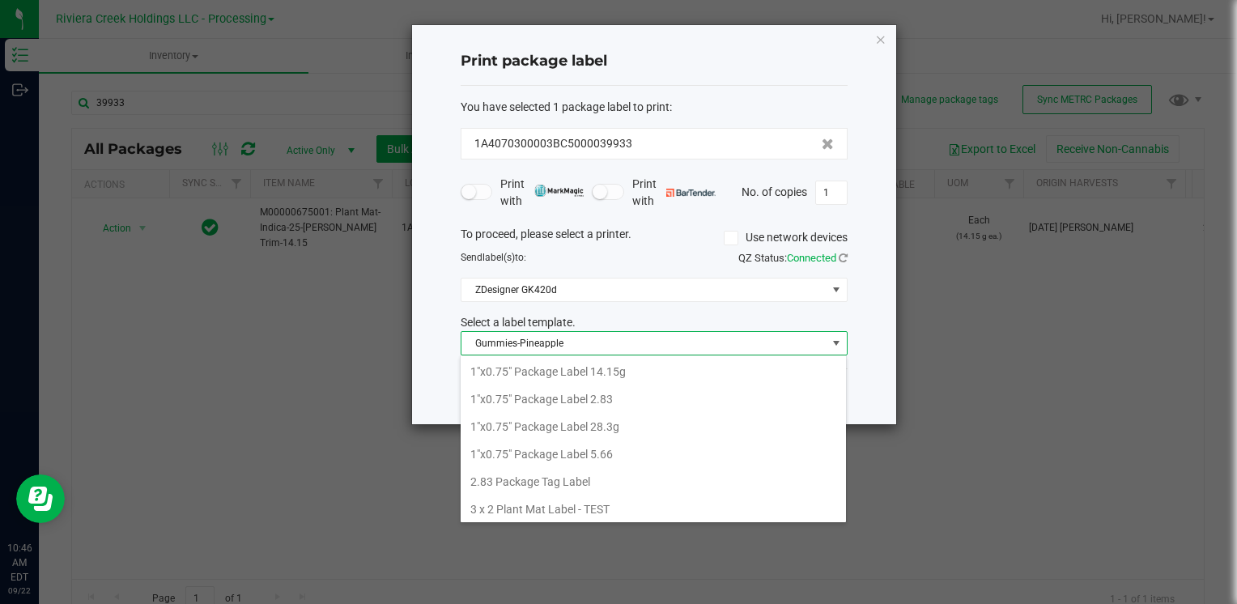
drag, startPoint x: 602, startPoint y: 374, endPoint x: 614, endPoint y: 380, distance: 13.1
click at [605, 375] on li "1"x0.75" Package Label 14.15g" at bounding box center [653, 372] width 385 height 28
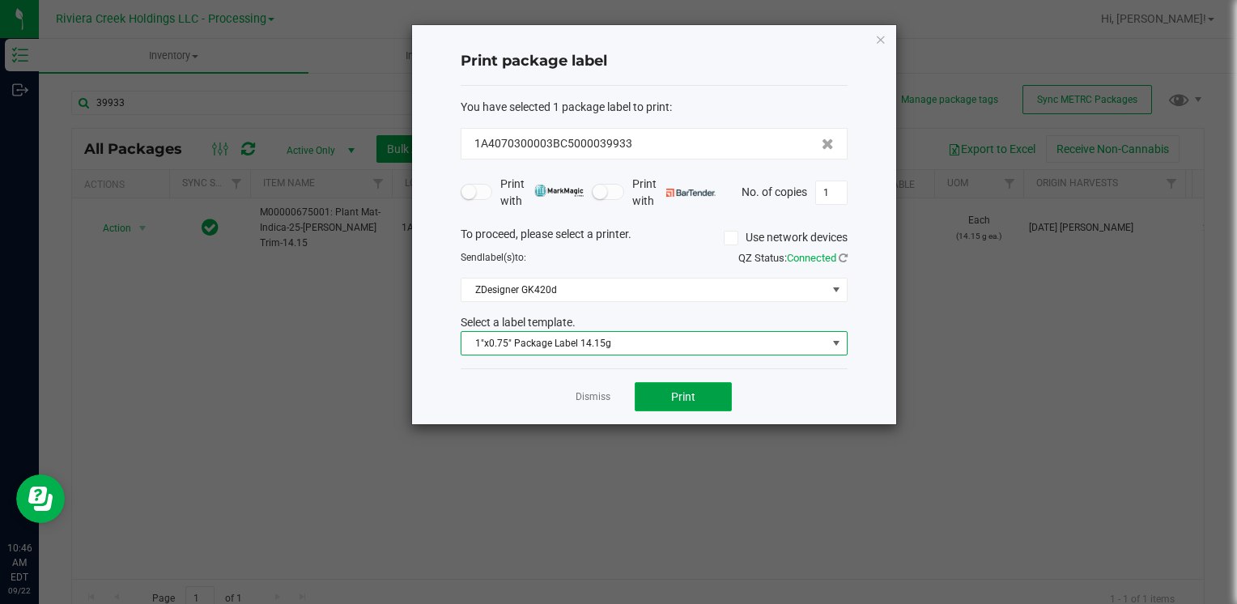
click at [677, 397] on span "Print" at bounding box center [683, 396] width 24 height 13
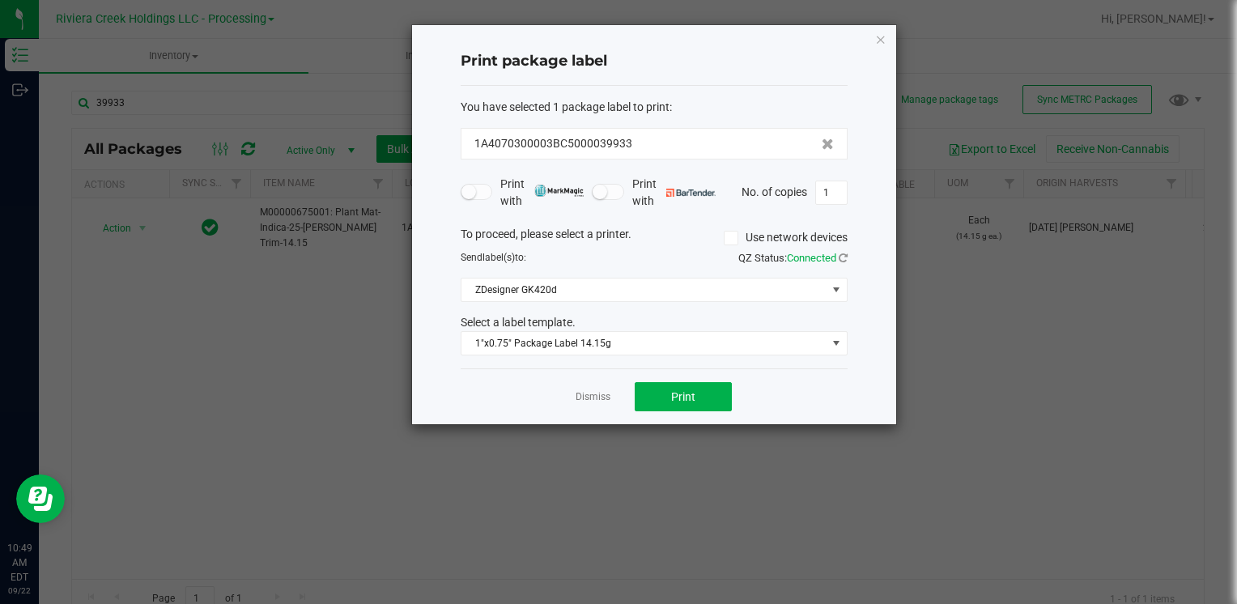
click at [882, 27] on div "Print package label You have selected 1 package label to print : 1A4070300003BC…" at bounding box center [654, 224] width 484 height 399
click at [884, 39] on icon "button" at bounding box center [880, 38] width 11 height 19
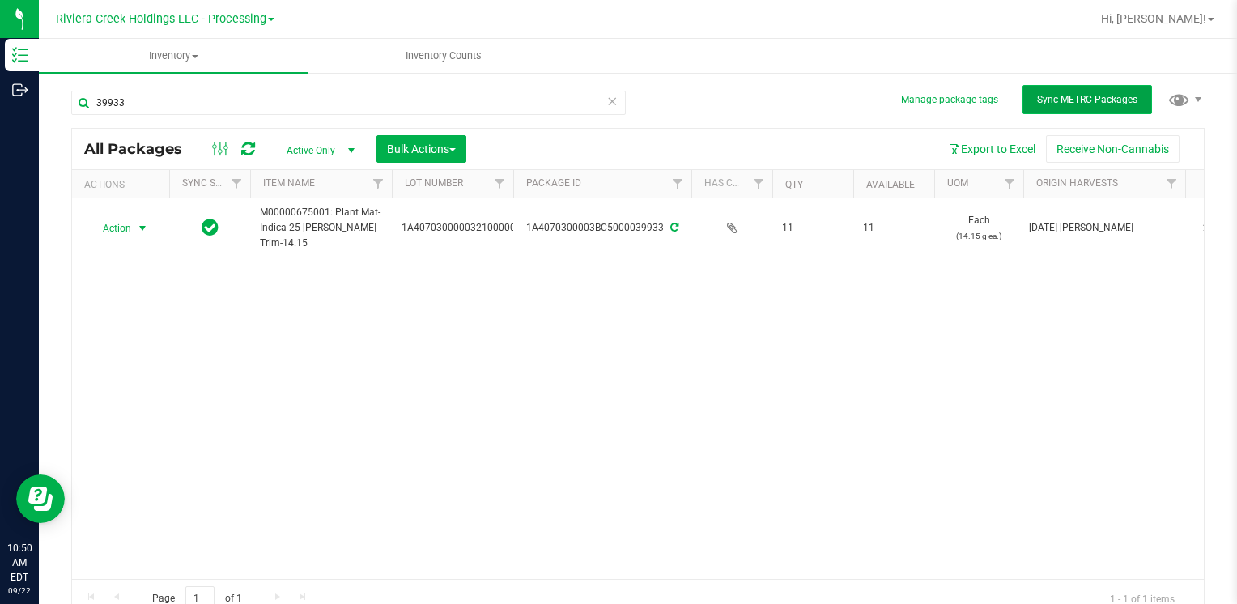
click at [1038, 110] on button "Sync METRC Packages" at bounding box center [1087, 99] width 130 height 29
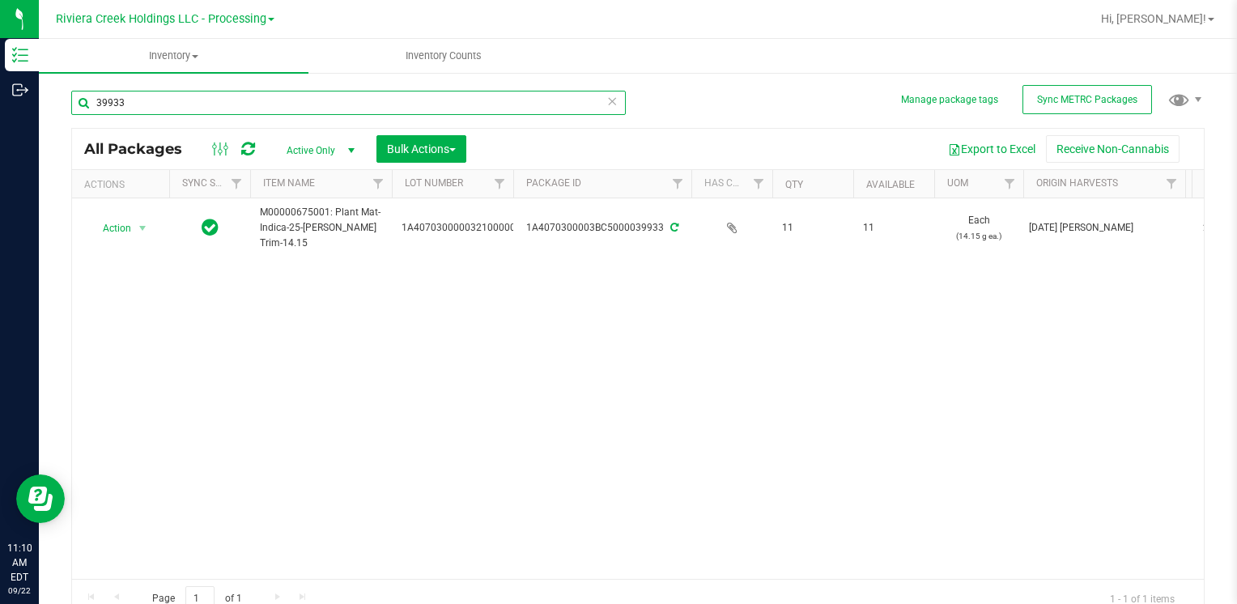
click at [194, 105] on input "39933" at bounding box center [348, 103] width 554 height 24
click at [193, 105] on input "39933" at bounding box center [348, 103] width 554 height 24
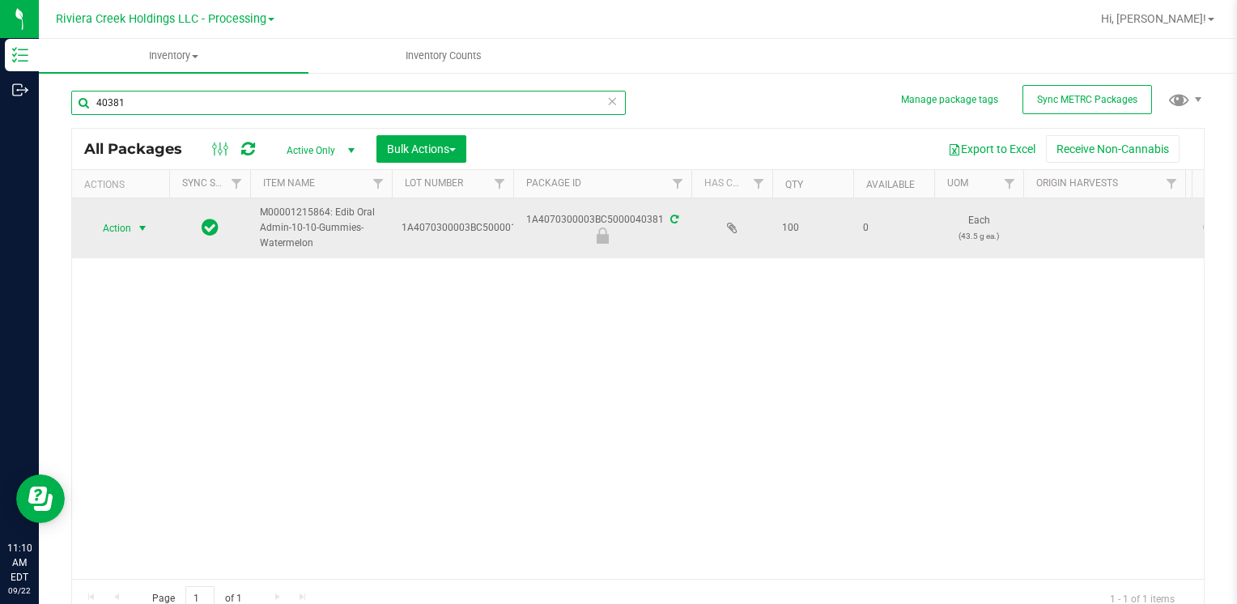
type input "40381"
click at [121, 225] on span "Action" at bounding box center [110, 228] width 44 height 23
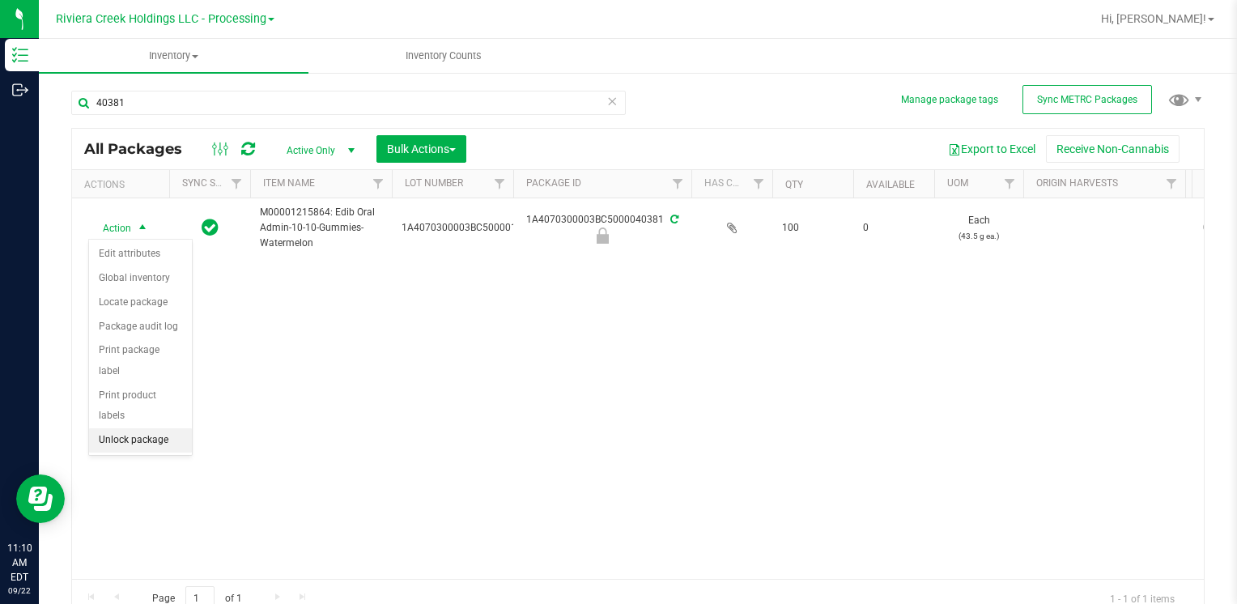
click at [165, 428] on li "Unlock package" at bounding box center [140, 440] width 103 height 24
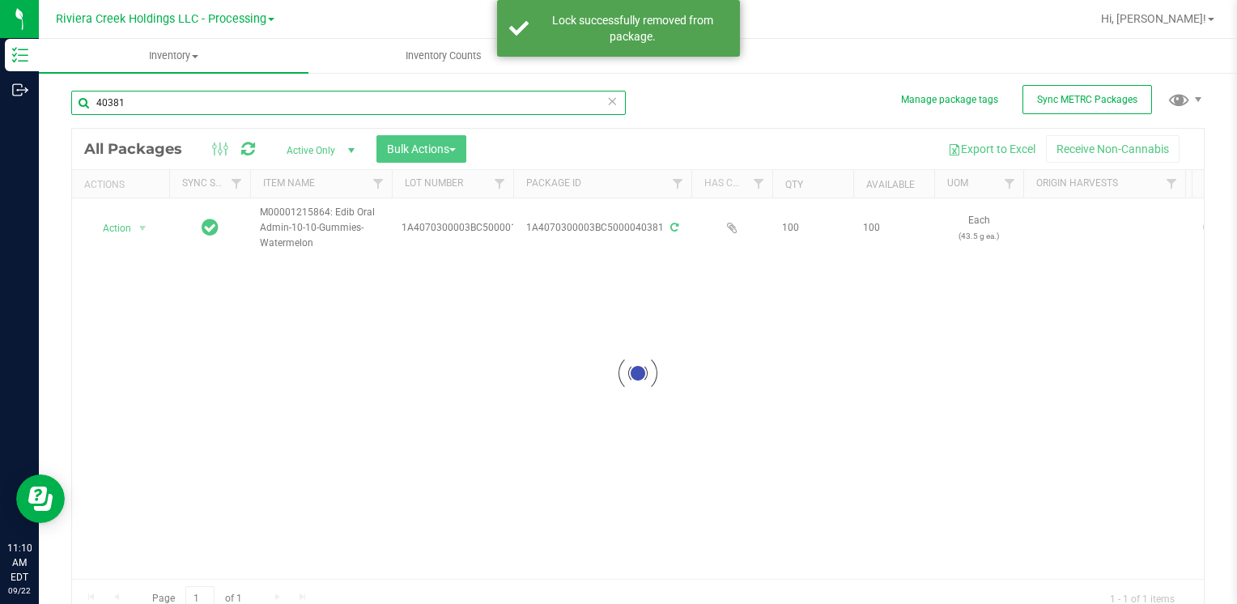
click at [163, 104] on input "40381" at bounding box center [348, 103] width 554 height 24
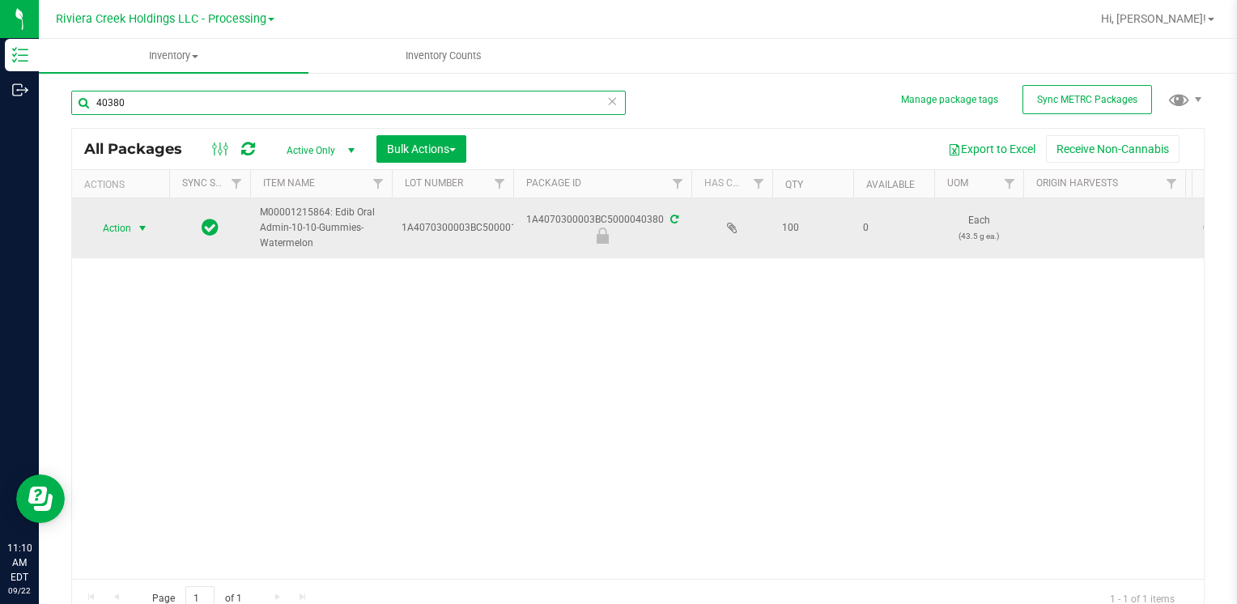
type input "40380"
click at [142, 226] on span "select" at bounding box center [142, 228] width 13 height 13
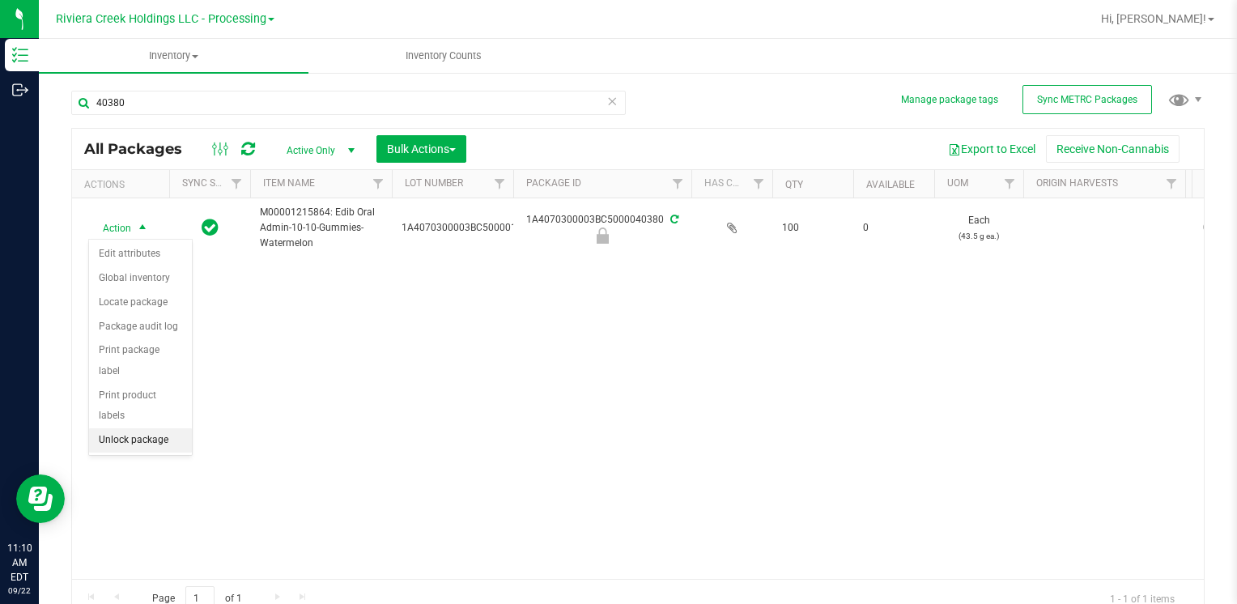
click at [149, 428] on li "Unlock package" at bounding box center [140, 440] width 103 height 24
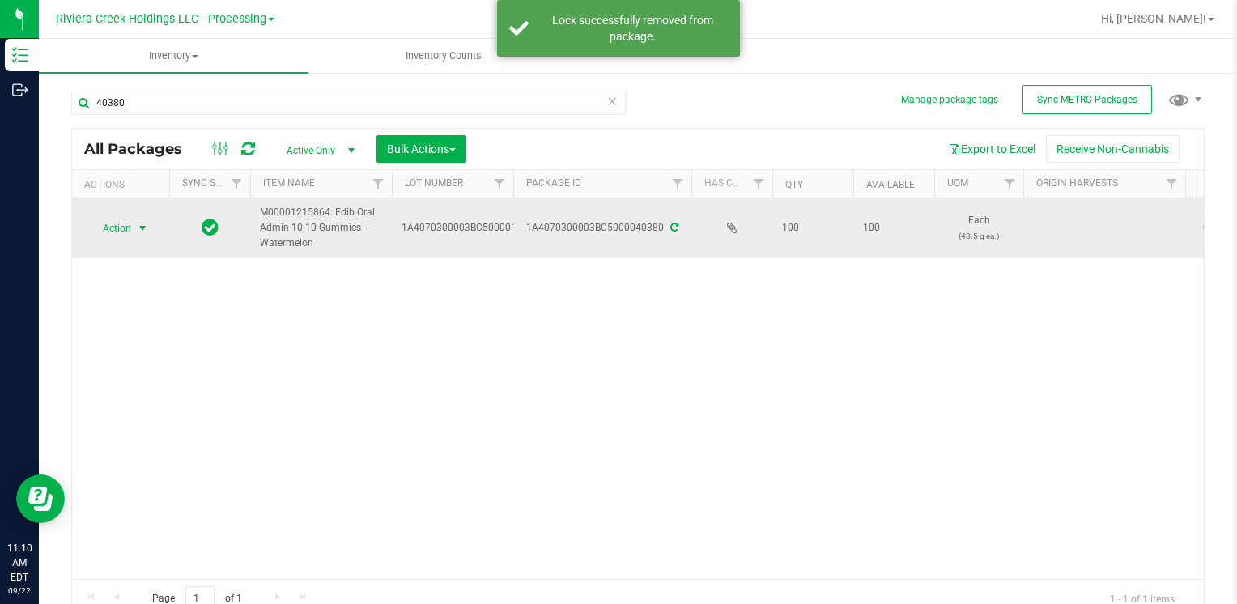
click at [127, 223] on span "Action" at bounding box center [110, 228] width 44 height 23
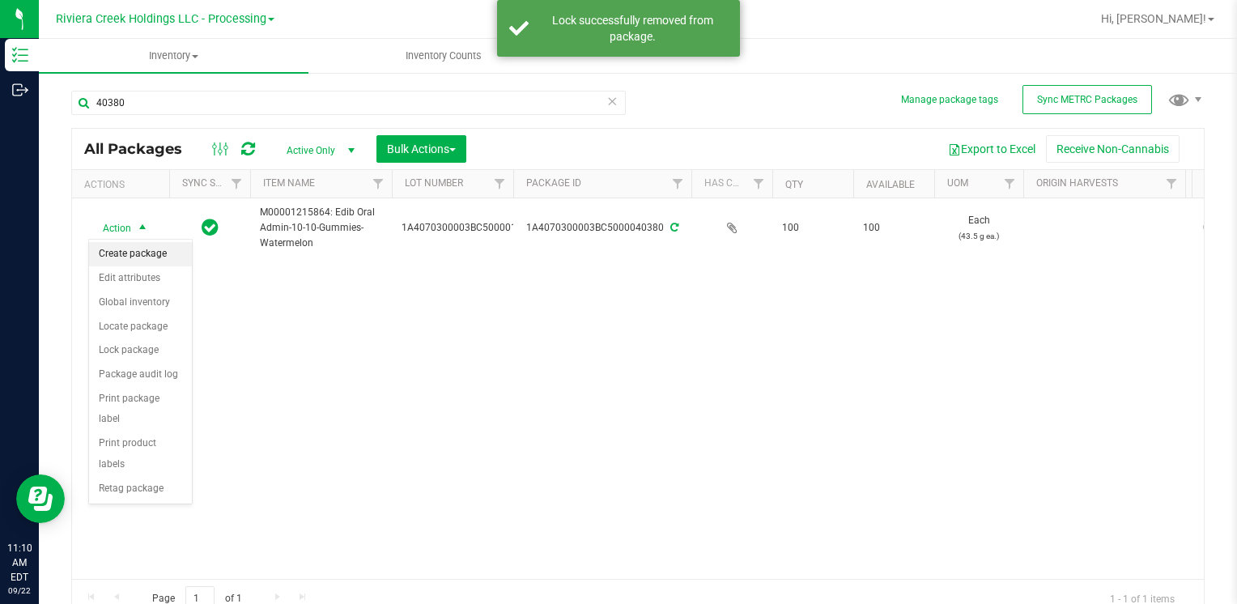
click at [135, 253] on li "Create package" at bounding box center [140, 254] width 103 height 24
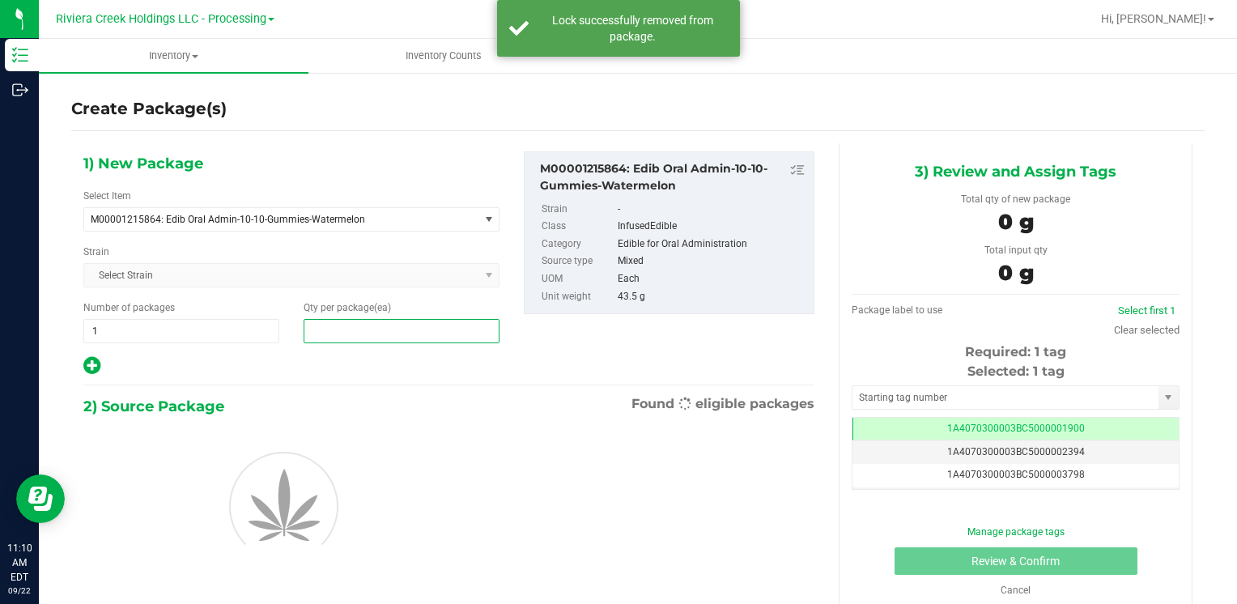
click at [380, 327] on span at bounding box center [402, 331] width 196 height 24
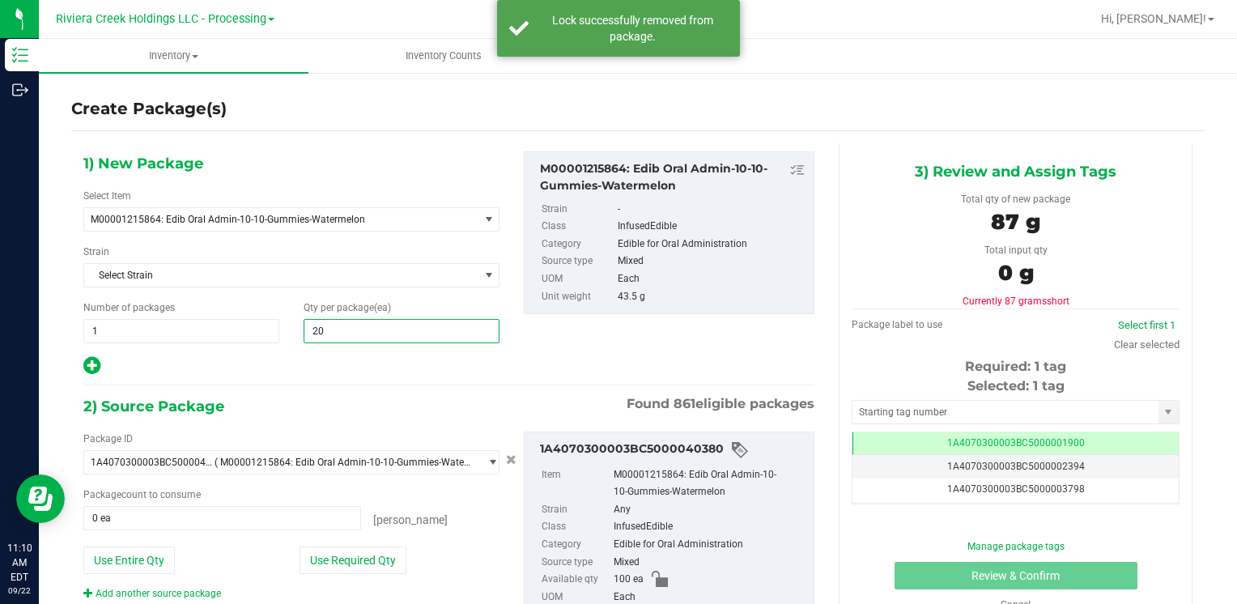
type input "200"
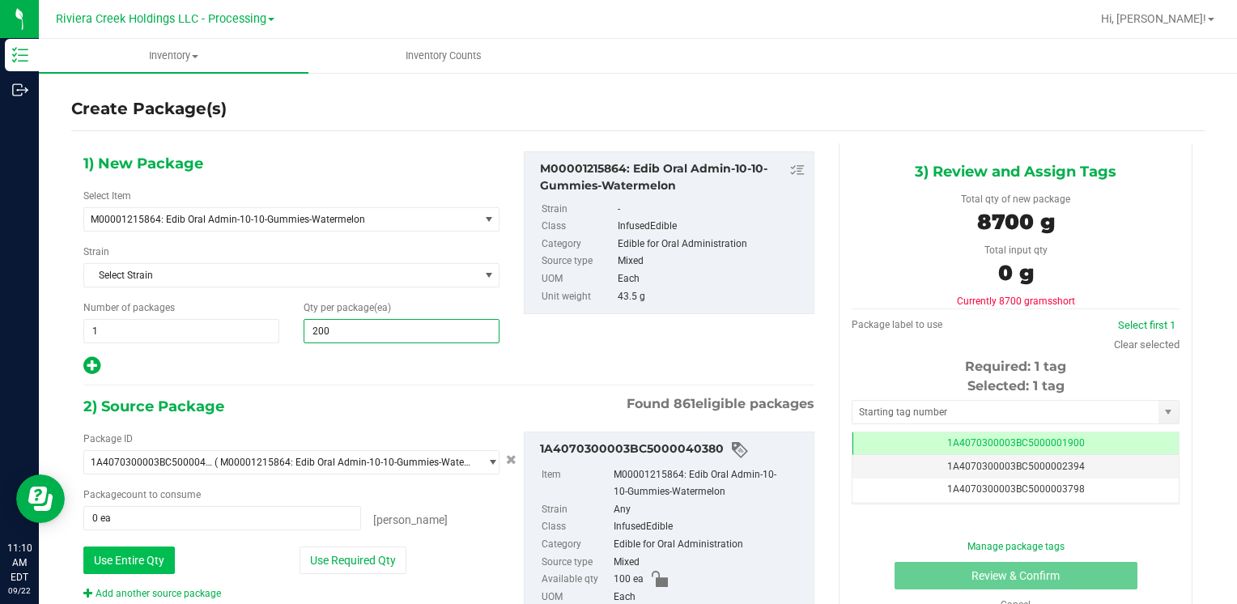
type input "200"
click at [164, 554] on button "Use Entire Qty" at bounding box center [128, 560] width 91 height 28
type input "100 ea"
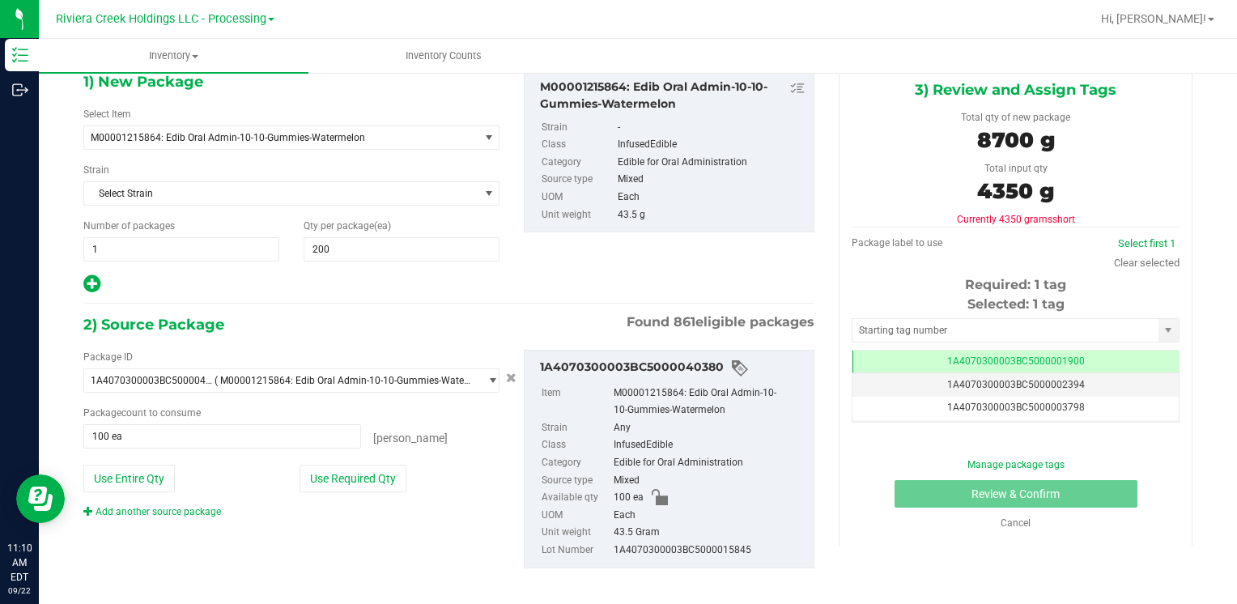
scroll to position [91, 0]
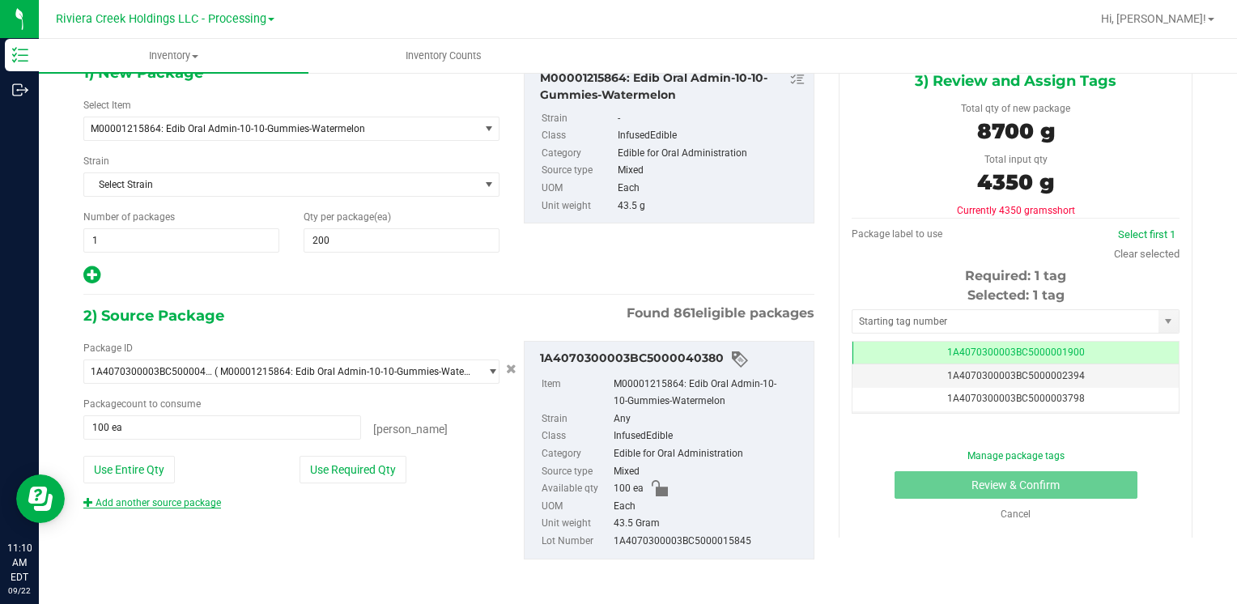
click at [116, 500] on link "Add another source package" at bounding box center [152, 502] width 138 height 11
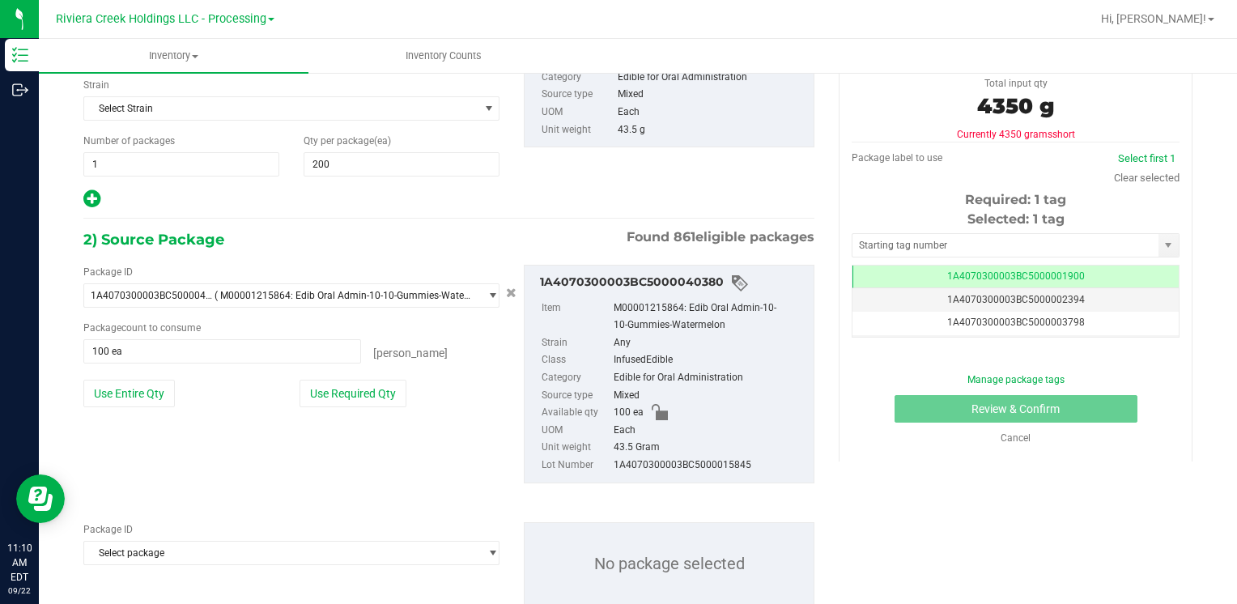
scroll to position [211, 0]
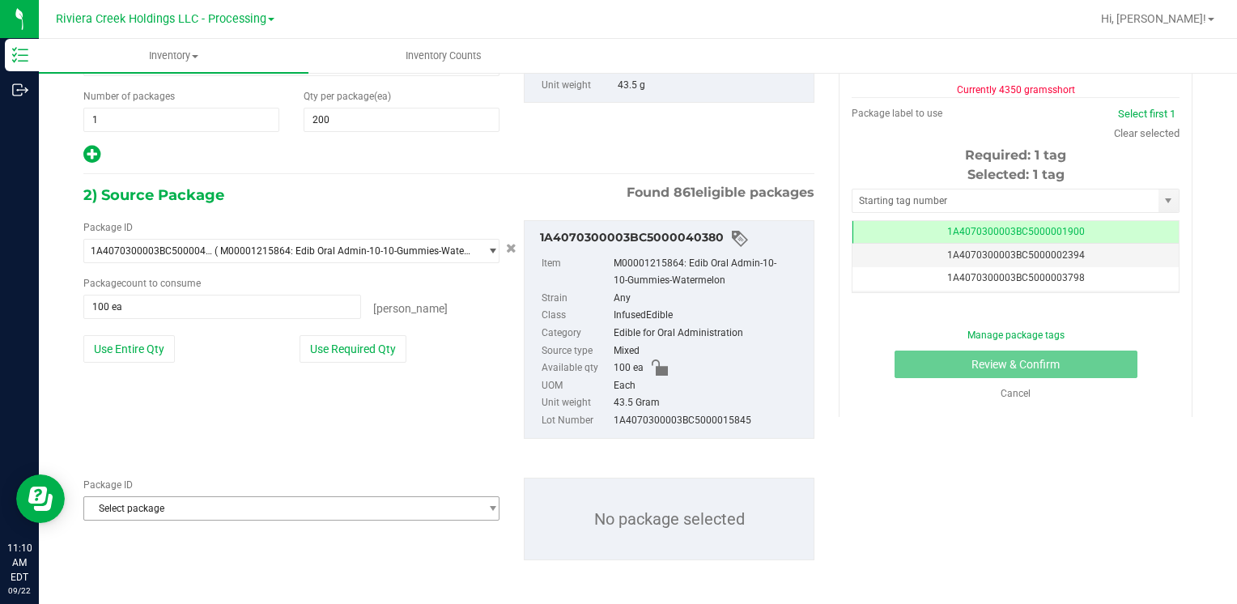
click at [172, 507] on span "Select package" at bounding box center [281, 508] width 394 height 23
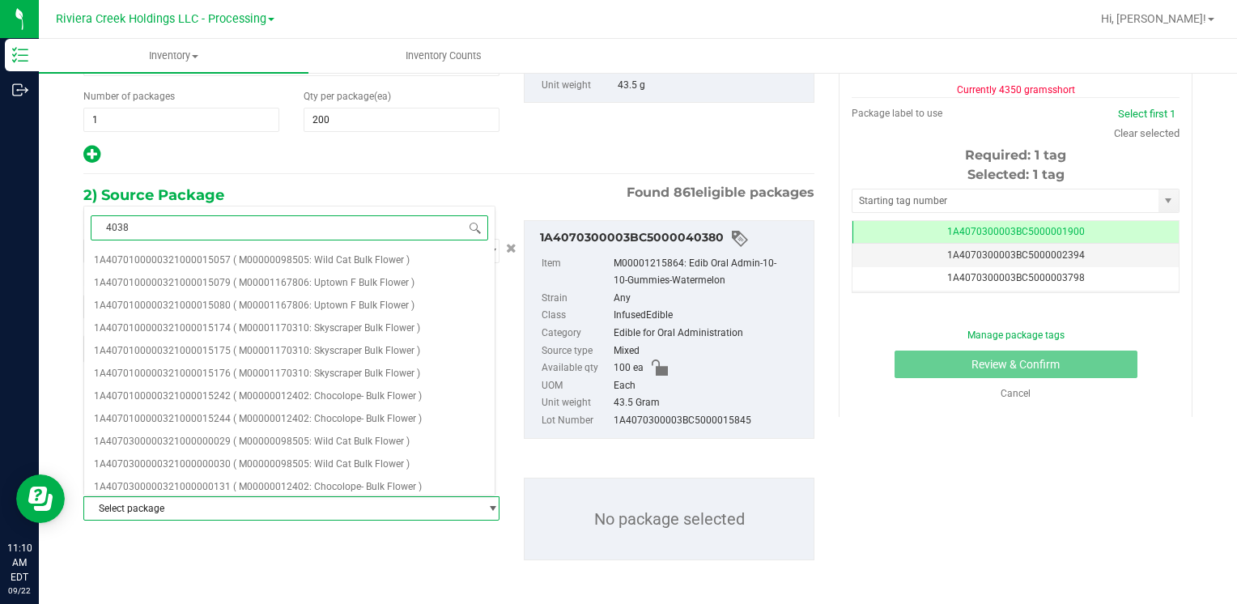
type input "40381"
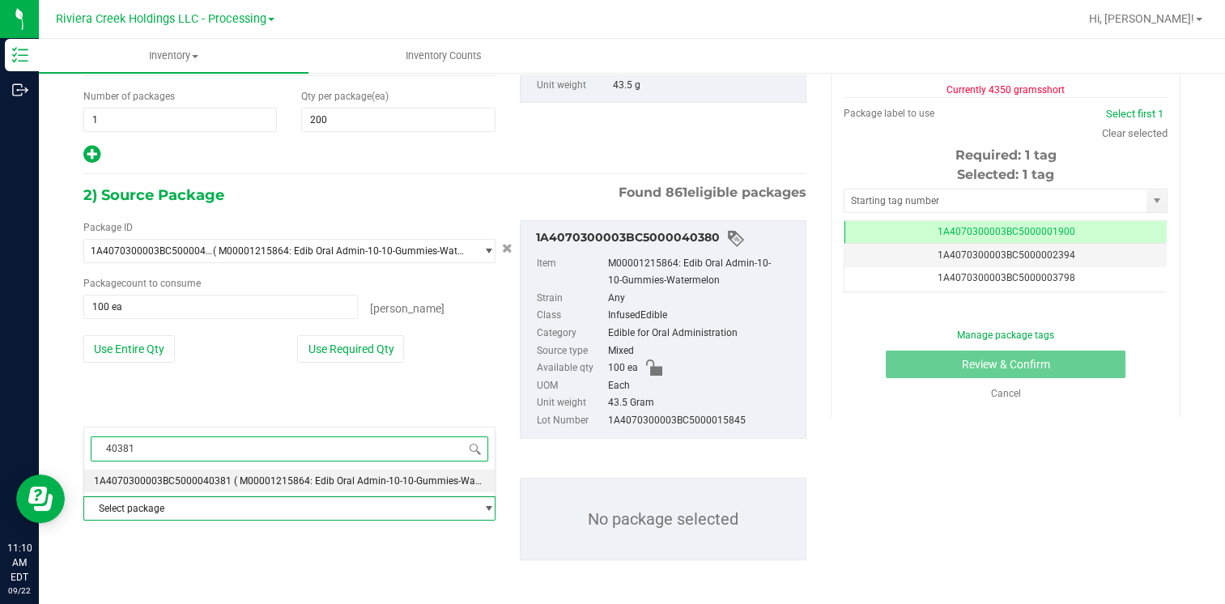
click at [207, 481] on span "1A4070300003BC5000040381" at bounding box center [163, 480] width 138 height 11
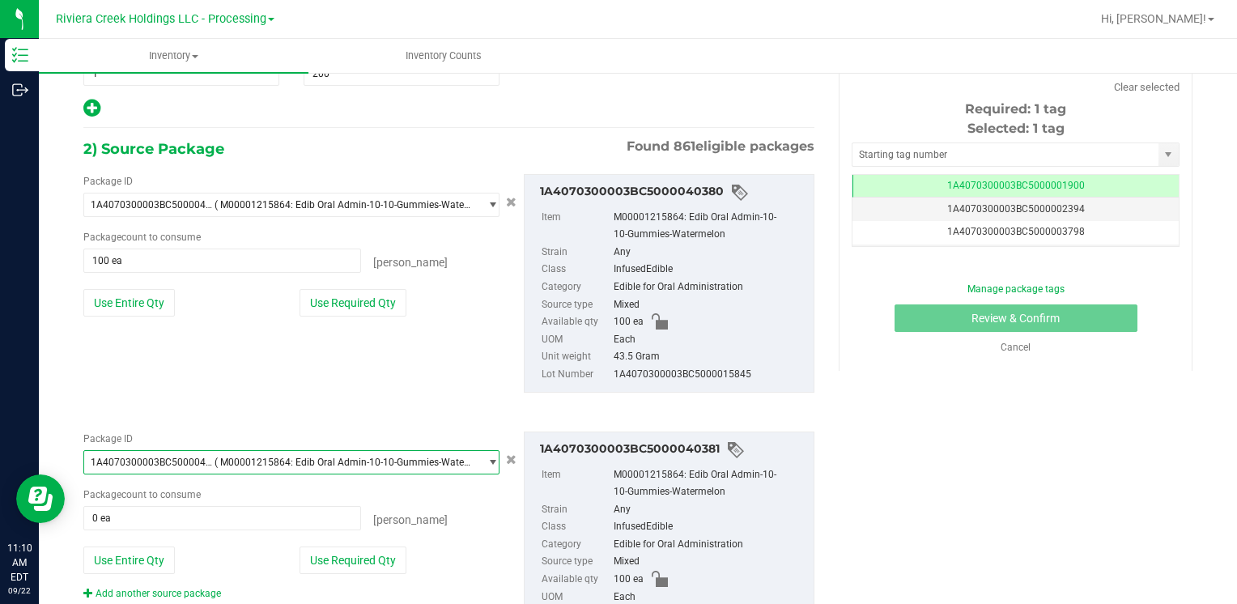
scroll to position [347, 0]
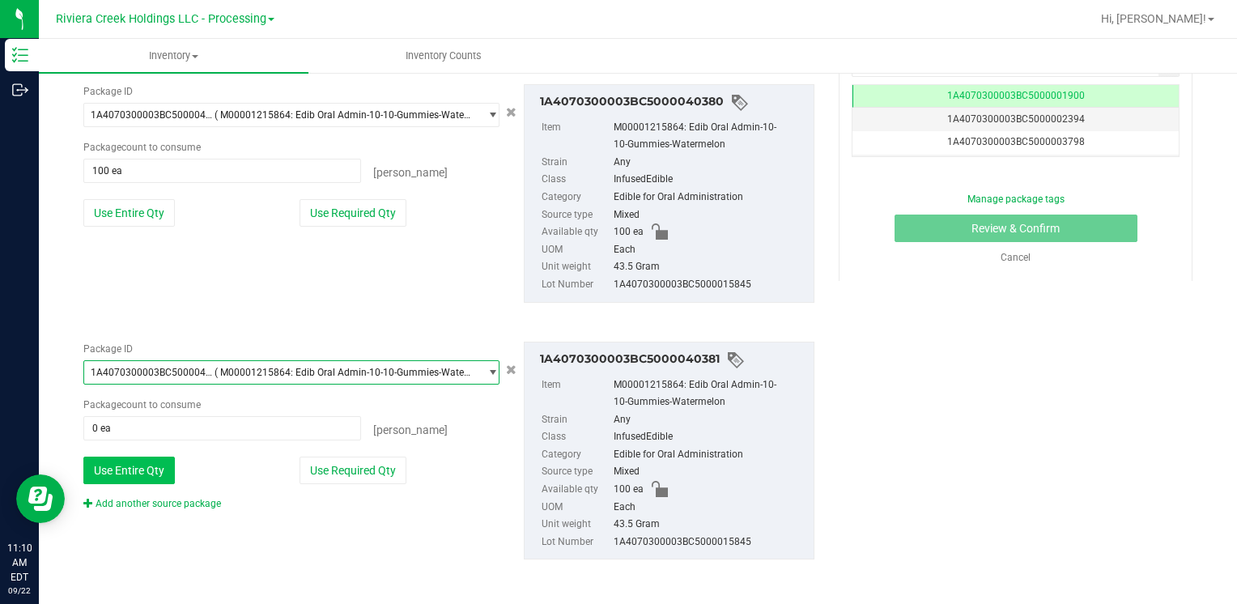
click at [141, 472] on button "Use Entire Qty" at bounding box center [128, 471] width 91 height 28
type input "100 ea"
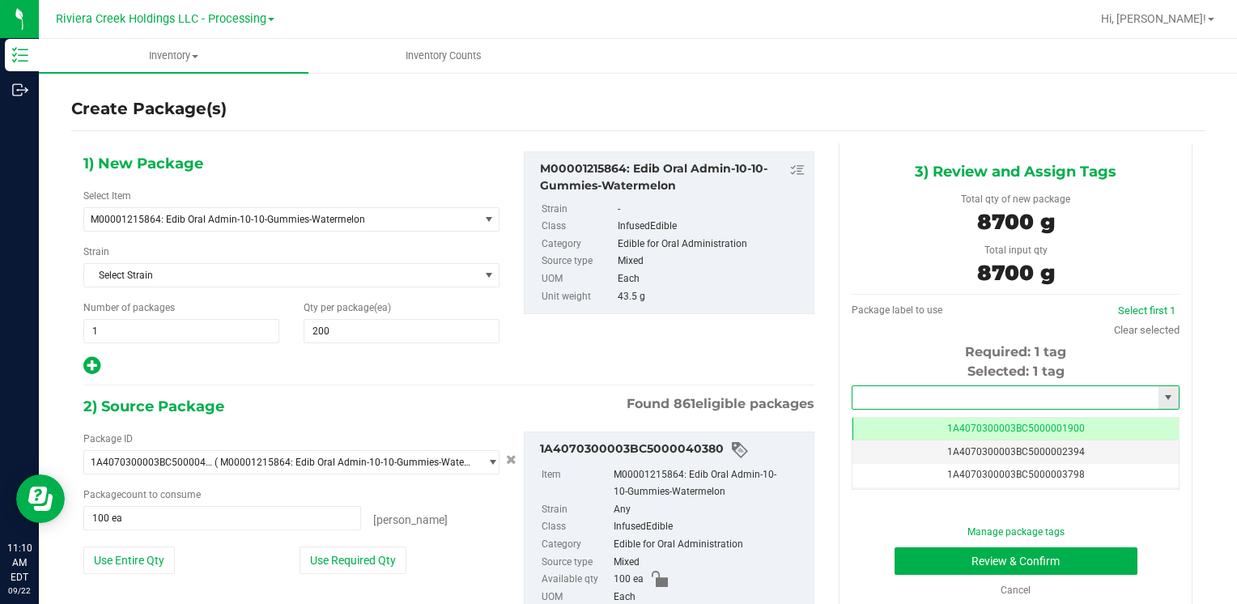
click at [935, 400] on input "text" at bounding box center [1005, 397] width 306 height 23
click at [903, 419] on li "1A4070300003BC5000039934" at bounding box center [1005, 425] width 322 height 24
type input "1A4070300003BC5000039934"
click at [908, 553] on button "Review & Confirm" at bounding box center [1015, 561] width 243 height 28
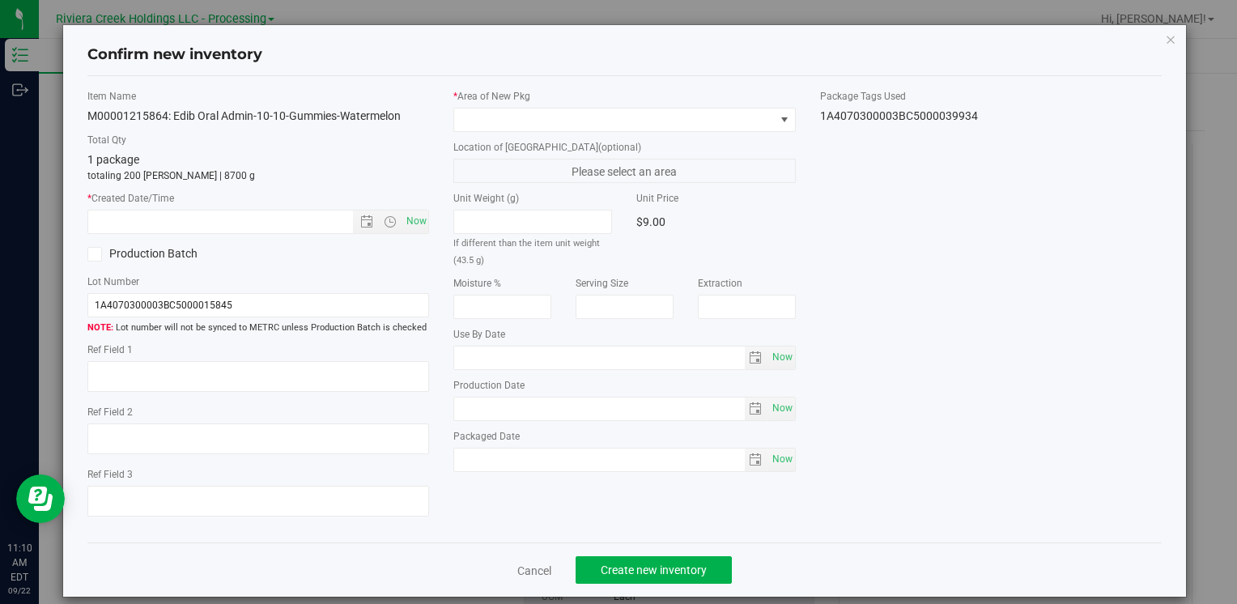
type input "[DATE]"
click at [402, 221] on span "Now" at bounding box center [416, 221] width 28 height 23
type input "[DATE] 11:10 AM"
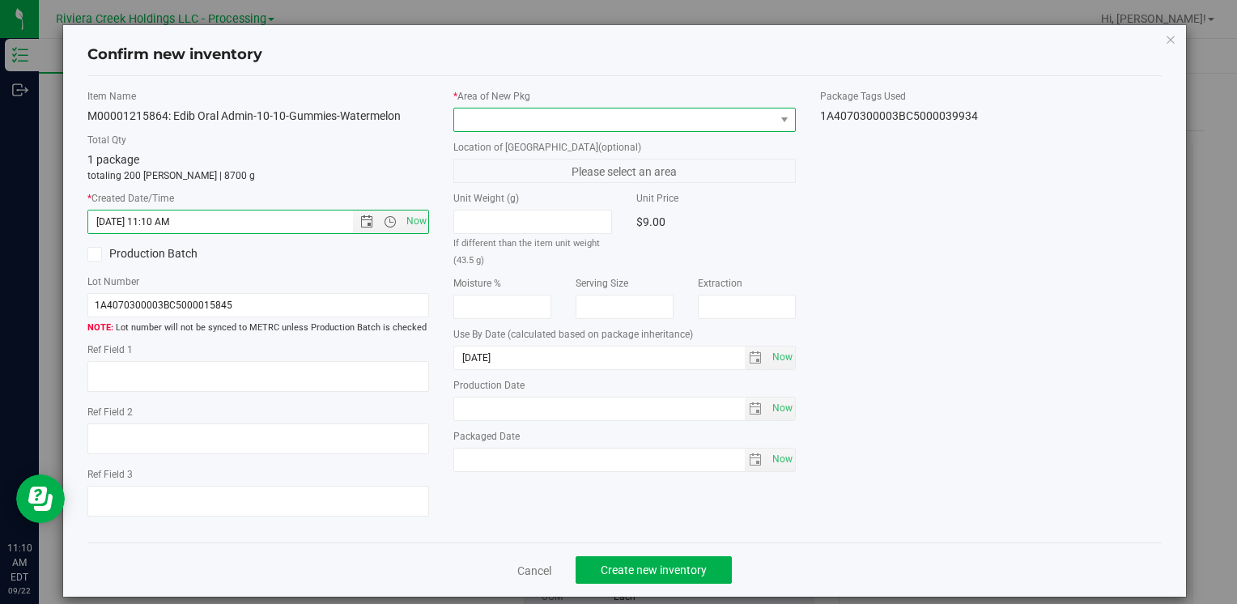
click at [488, 116] on span at bounding box center [614, 119] width 320 height 23
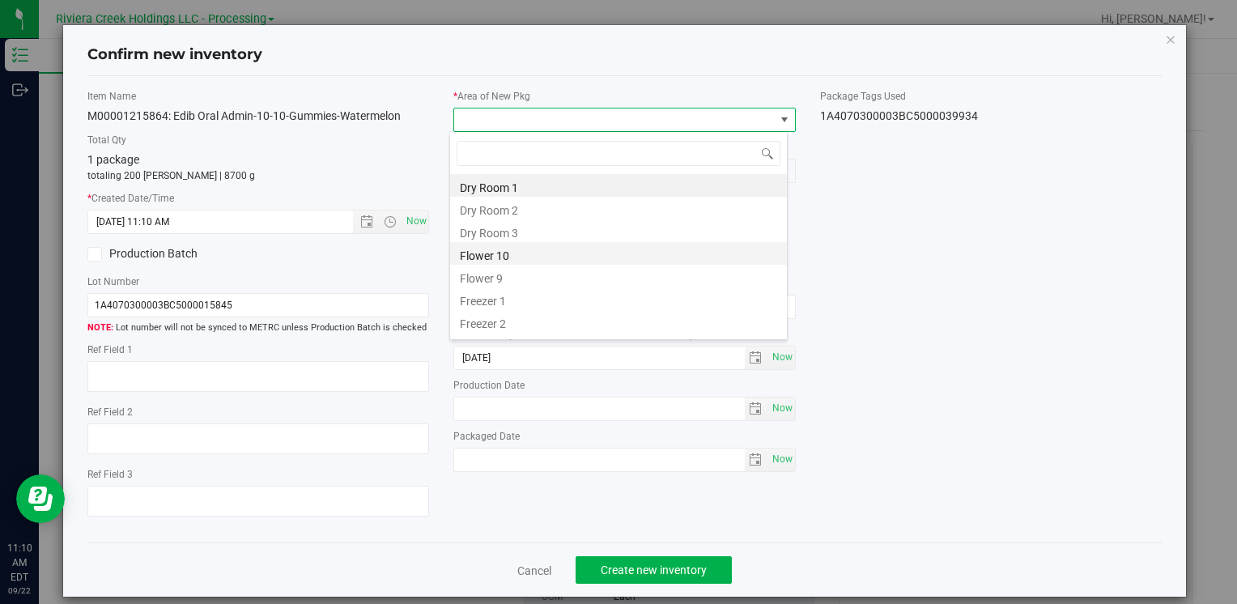
click at [527, 261] on li "Flower 10" at bounding box center [618, 253] width 337 height 23
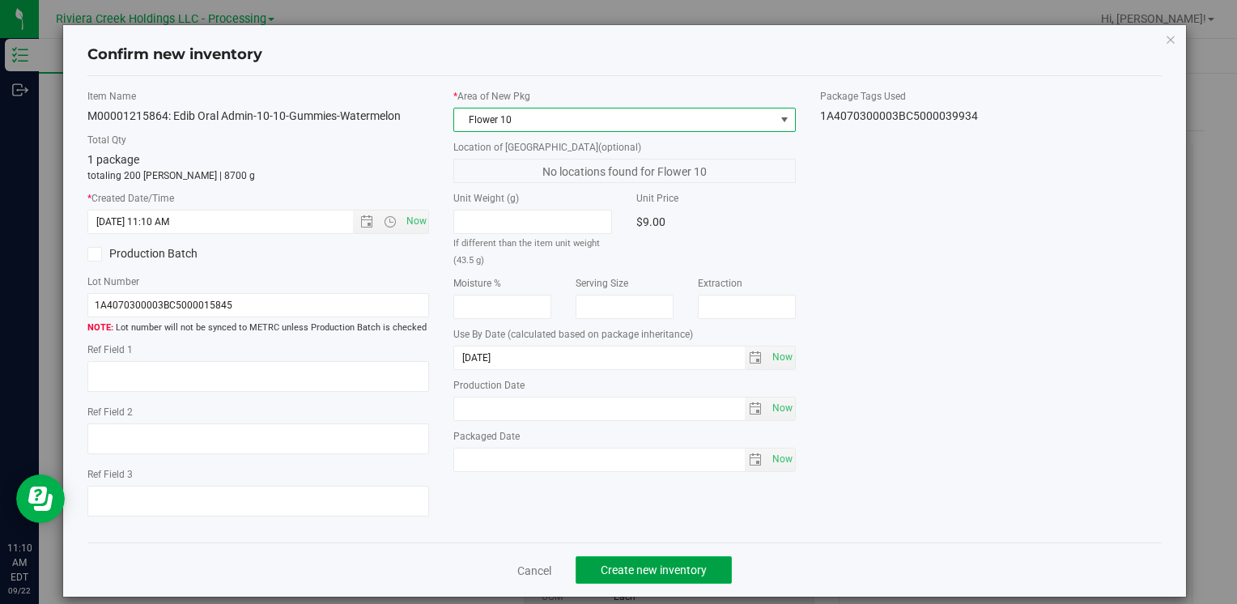
click at [623, 565] on span "Create new inventory" at bounding box center [654, 569] width 106 height 13
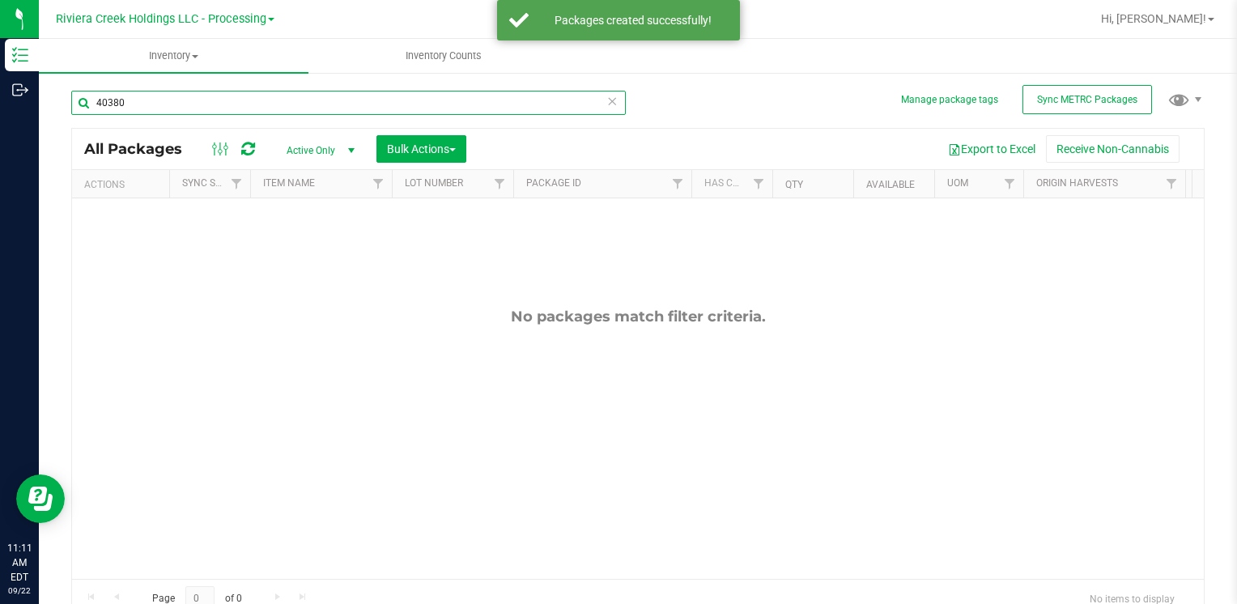
click at [199, 106] on input "40380" at bounding box center [348, 103] width 554 height 24
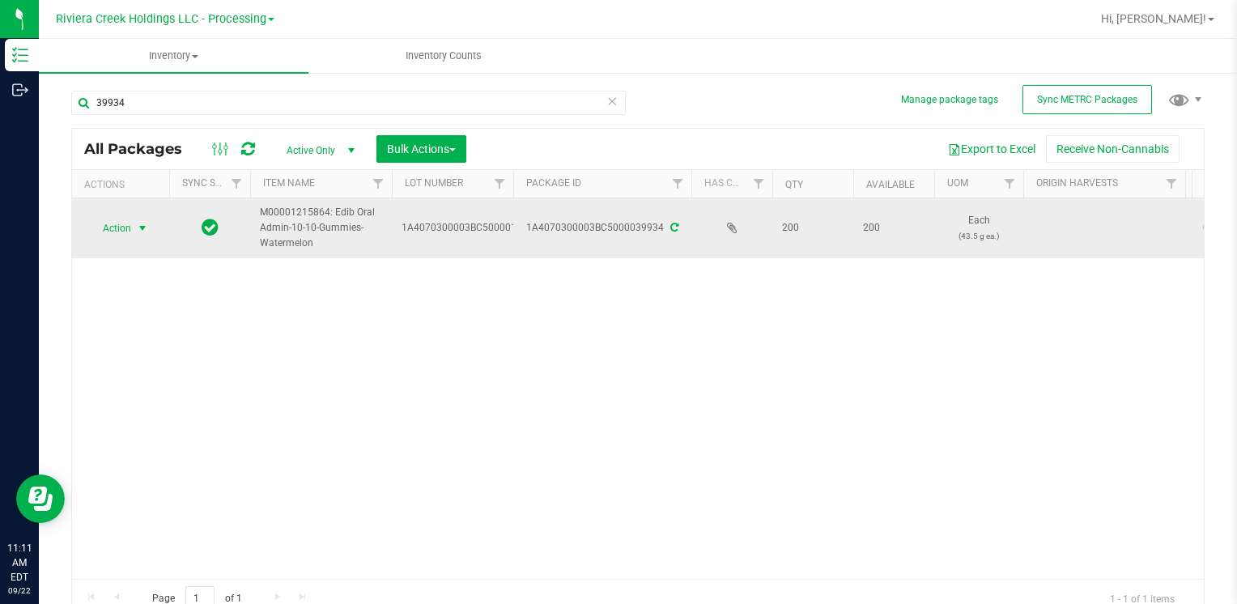
click at [126, 227] on span "Action" at bounding box center [110, 228] width 44 height 23
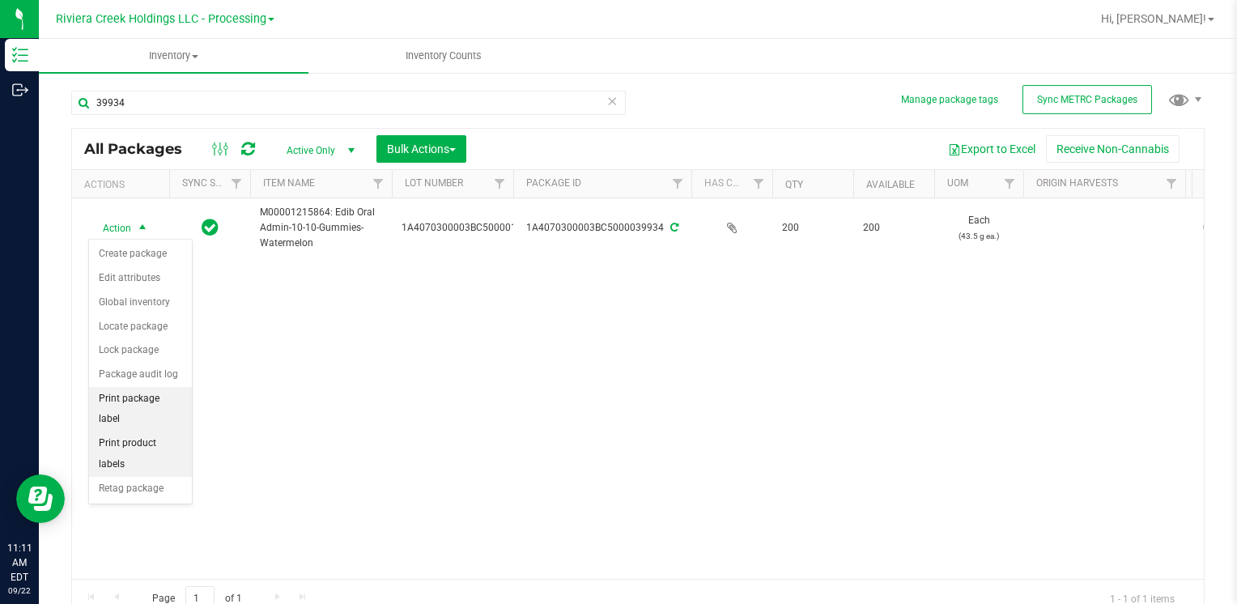
click at [162, 393] on li "Print package label" at bounding box center [140, 409] width 103 height 45
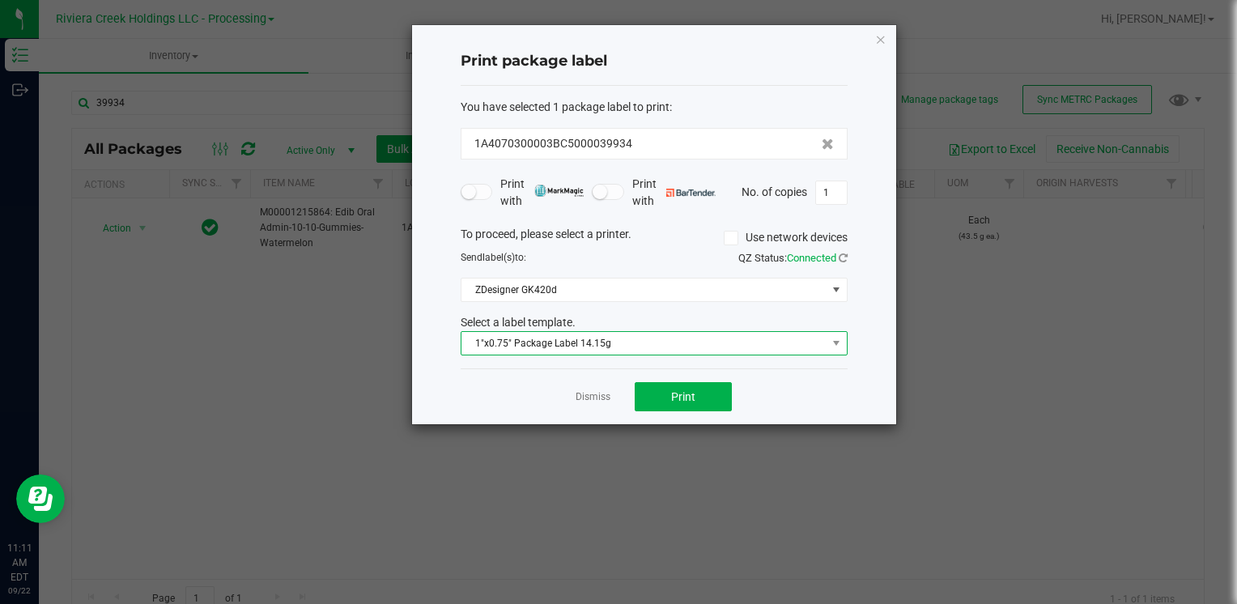
click at [561, 331] on span "1"x0.75" Package Label 14.15g" at bounding box center [654, 343] width 387 height 24
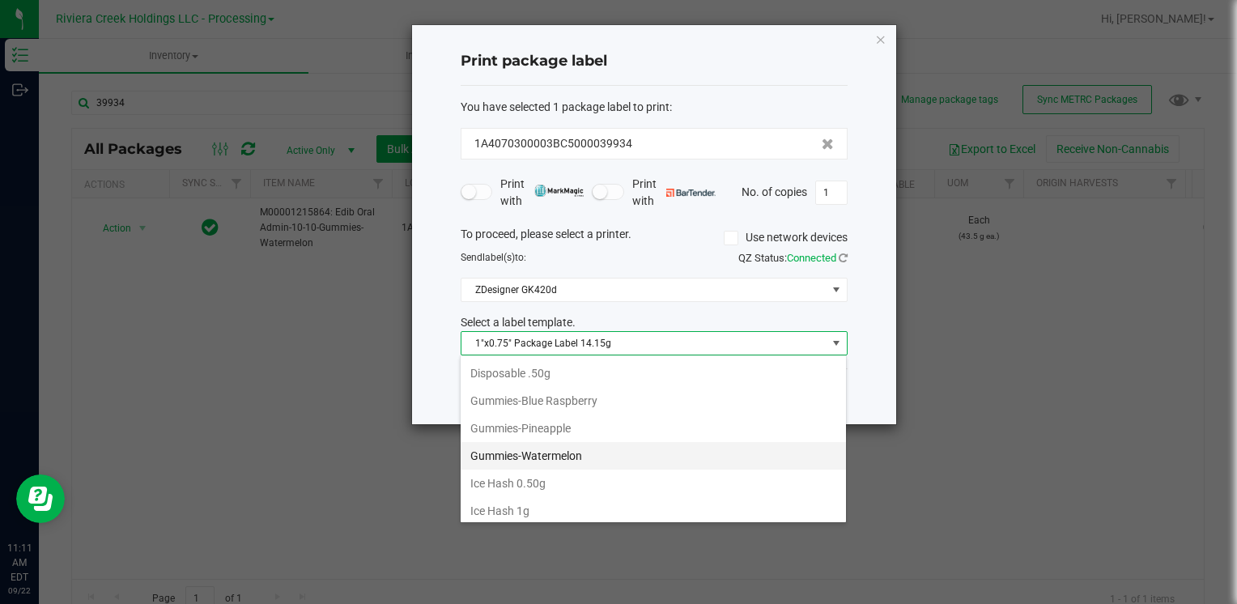
click at [580, 444] on li "Gummies-Watermelon" at bounding box center [653, 456] width 385 height 28
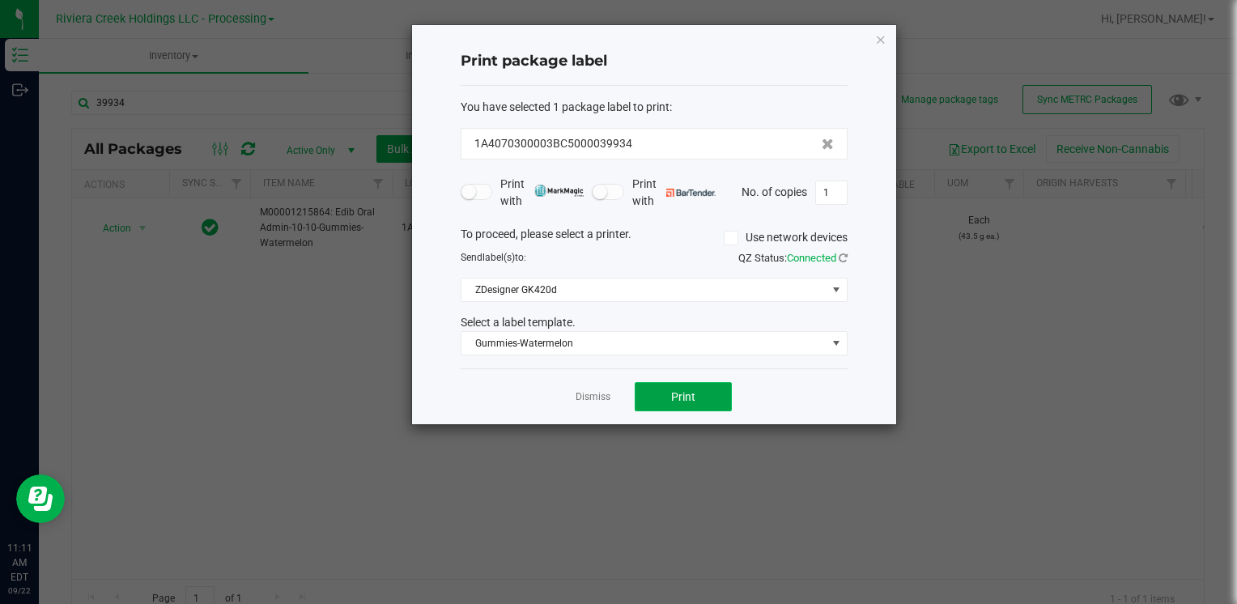
click at [673, 402] on button "Print" at bounding box center [683, 396] width 97 height 29
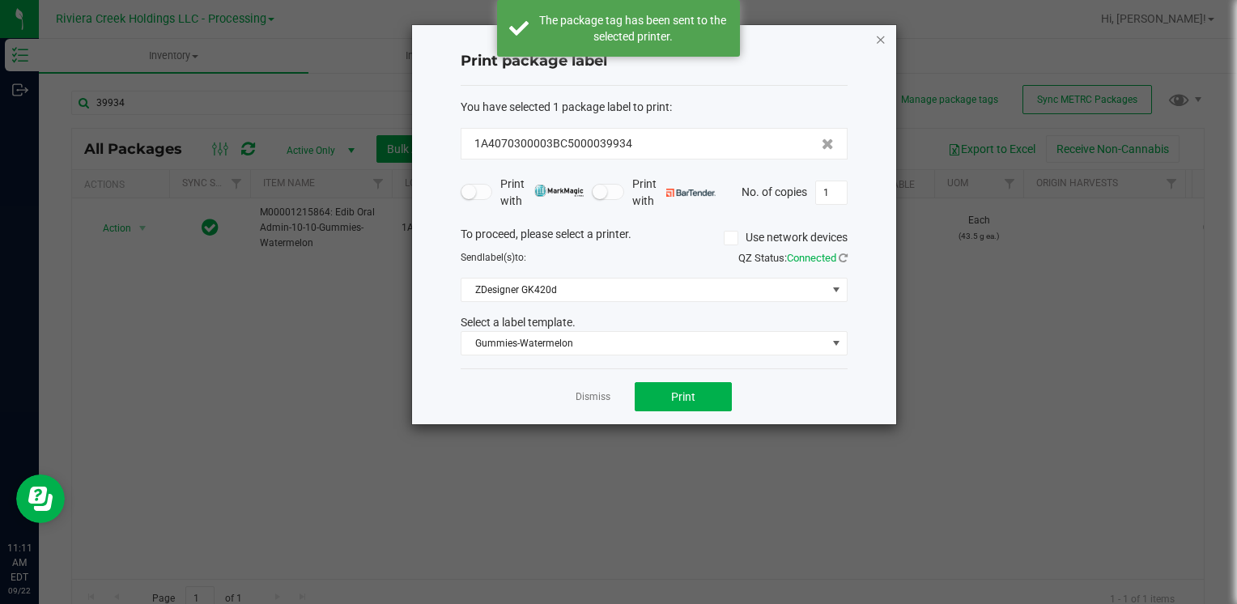
click at [882, 37] on icon "button" at bounding box center [880, 38] width 11 height 19
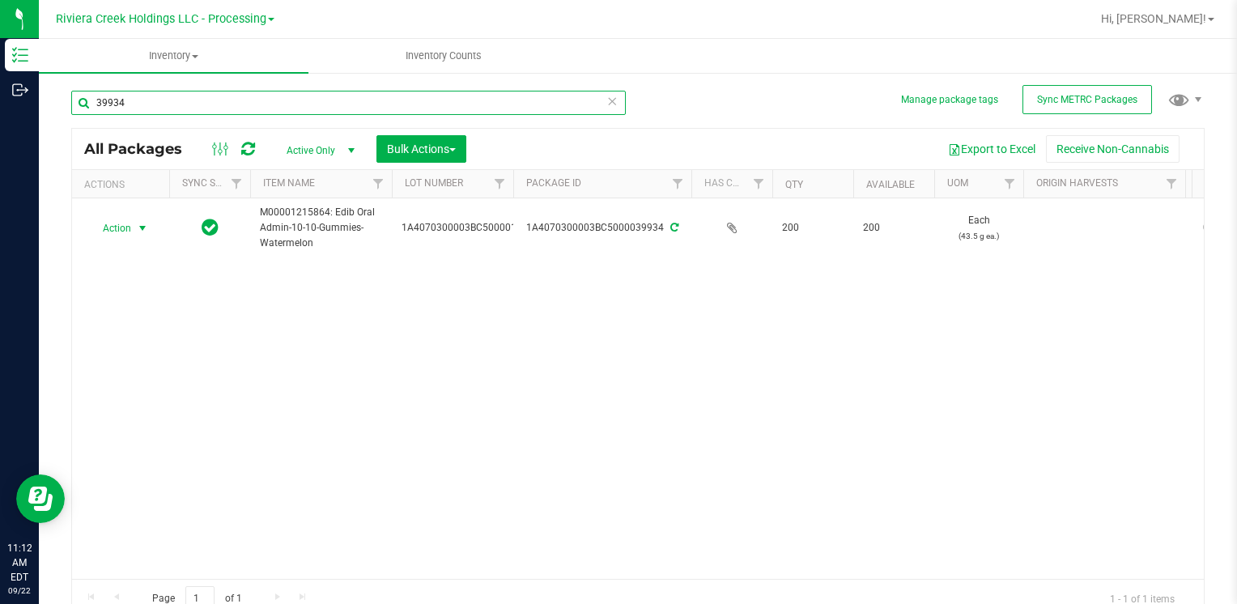
click at [171, 100] on input "39934" at bounding box center [348, 103] width 554 height 24
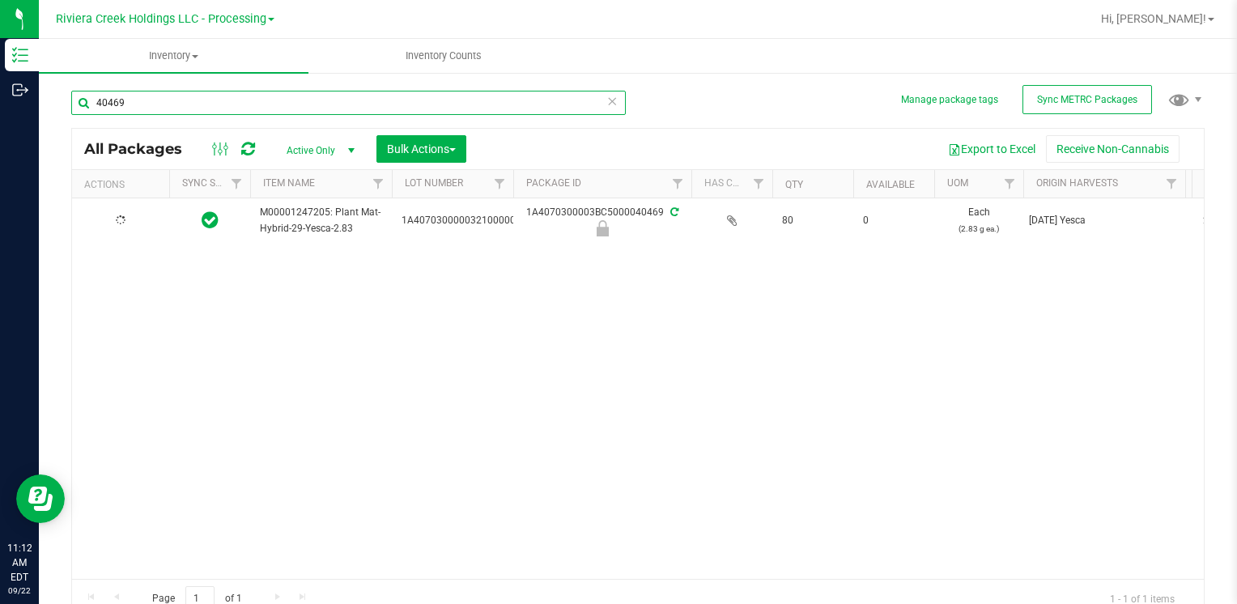
type input "40469"
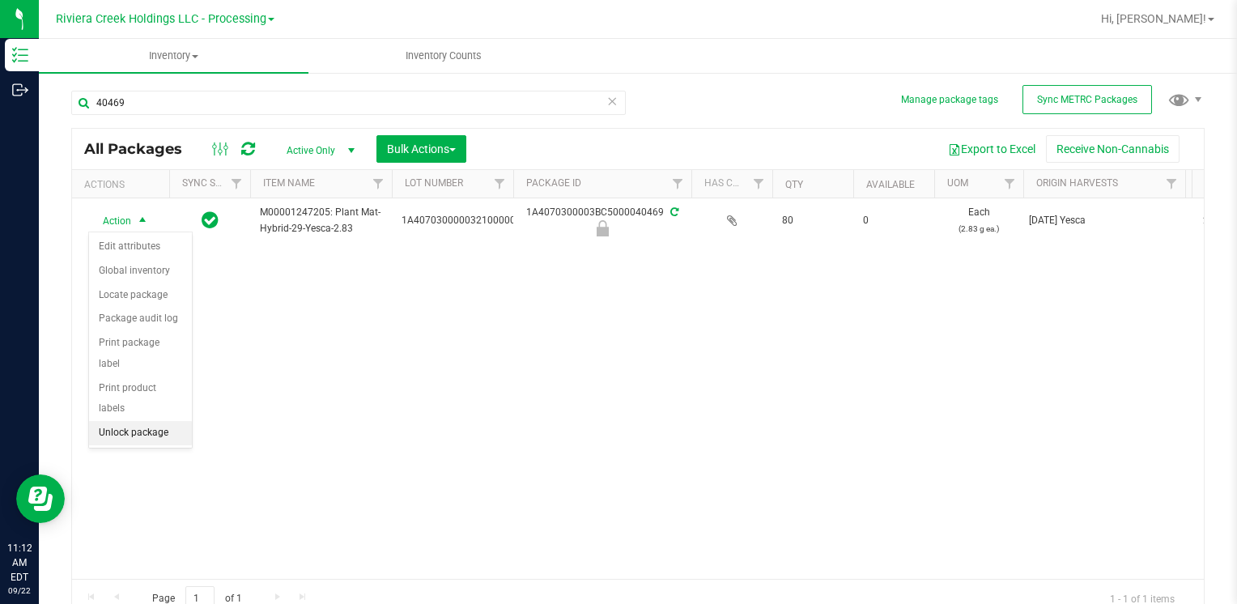
click at [149, 421] on li "Unlock package" at bounding box center [140, 433] width 103 height 24
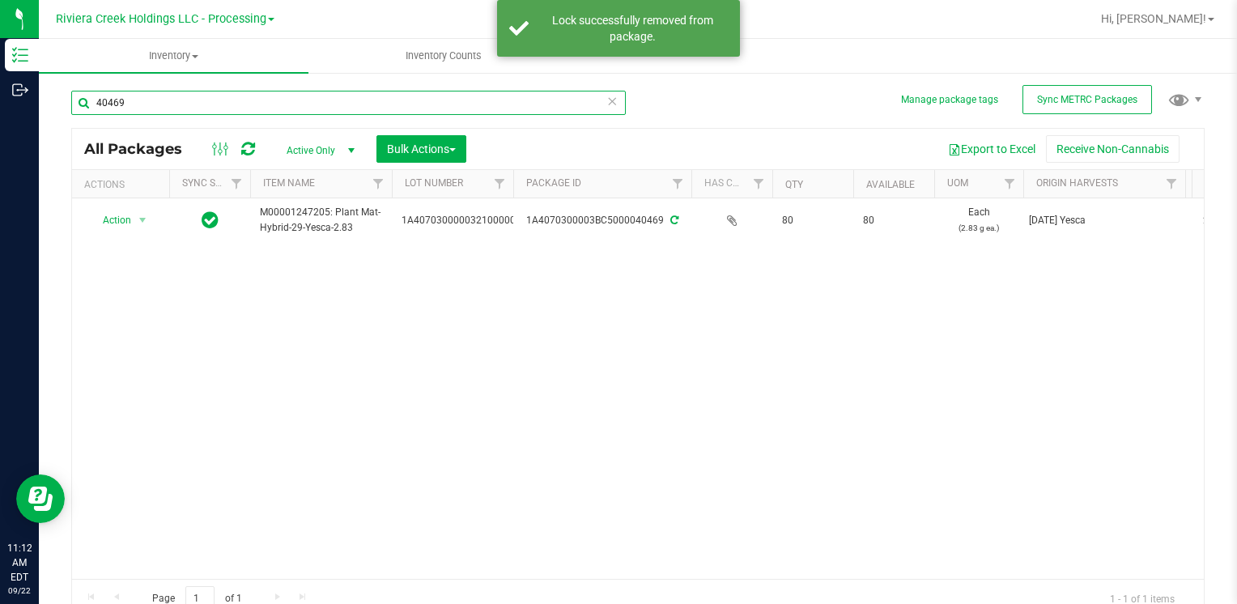
click at [200, 111] on input "40469" at bounding box center [348, 103] width 554 height 24
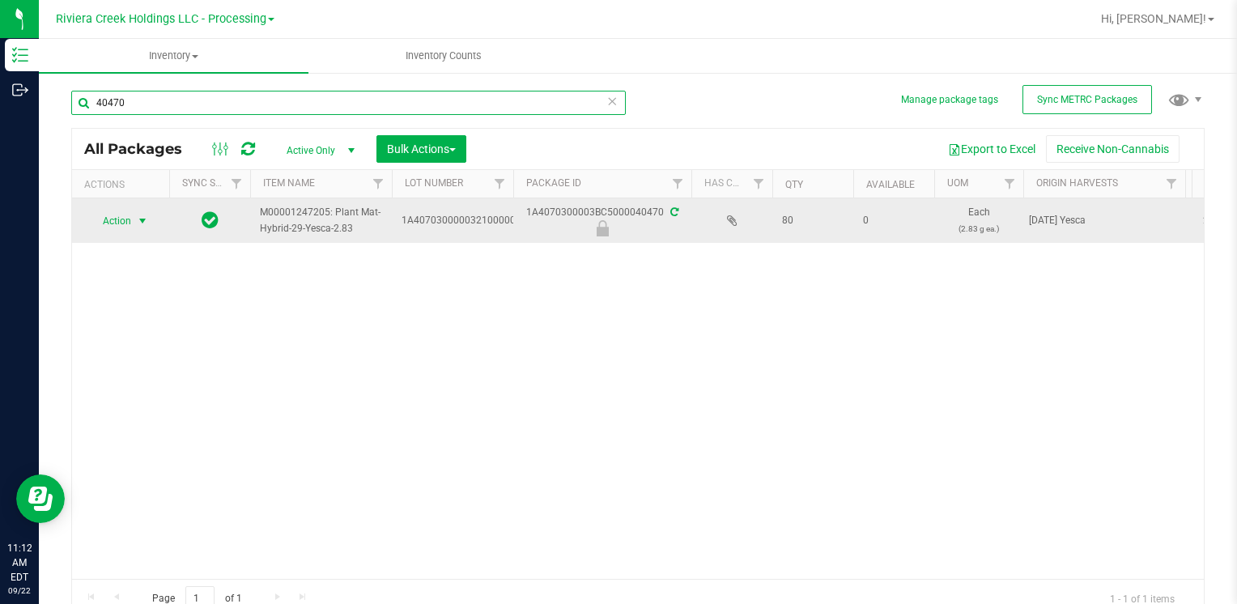
type input "40470"
click at [139, 220] on span "select" at bounding box center [142, 221] width 13 height 13
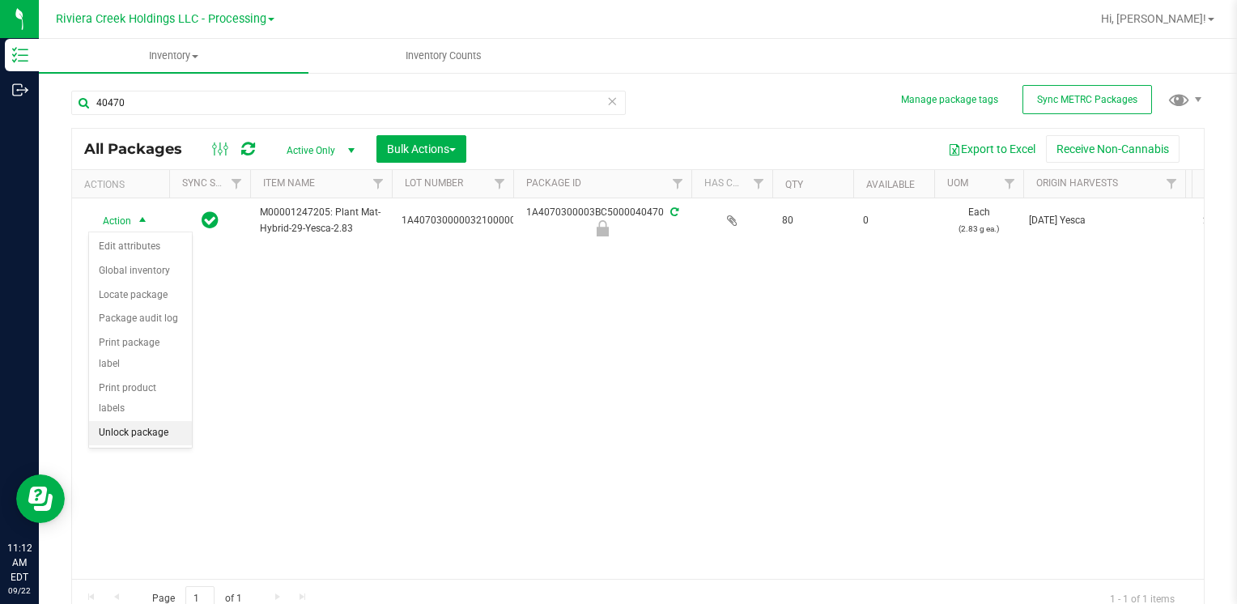
click at [168, 421] on li "Unlock package" at bounding box center [140, 433] width 103 height 24
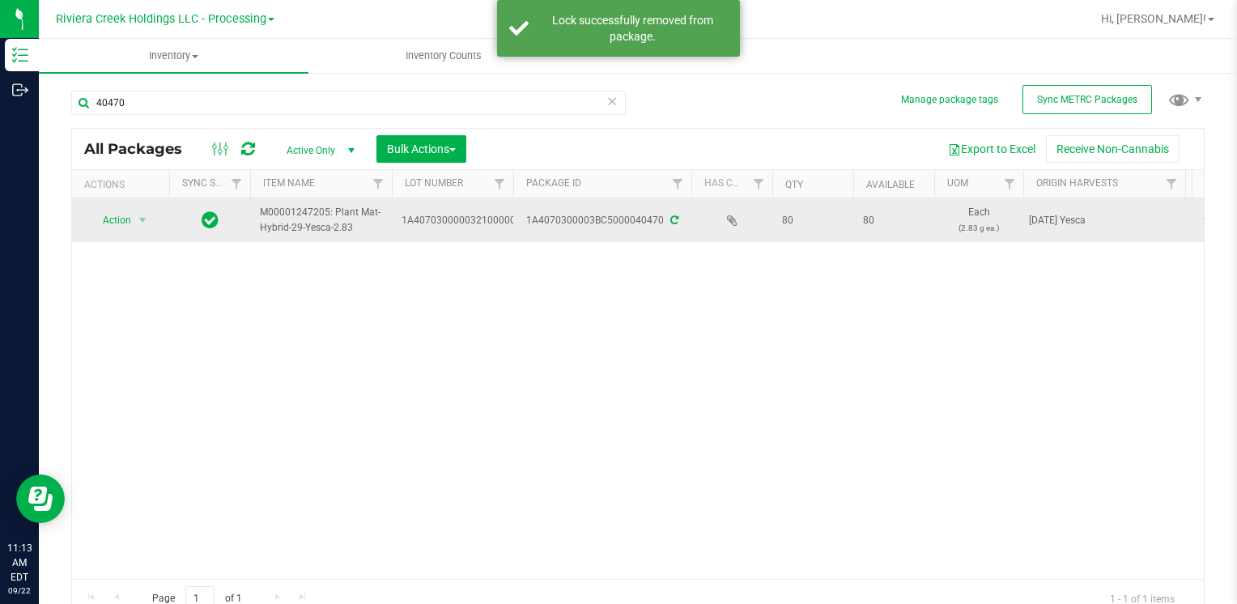
click at [125, 206] on td "Action Action Create package Edit attributes Global inventory Locate package Lo…" at bounding box center [120, 220] width 97 height 44
click at [126, 215] on span "Action" at bounding box center [110, 220] width 44 height 23
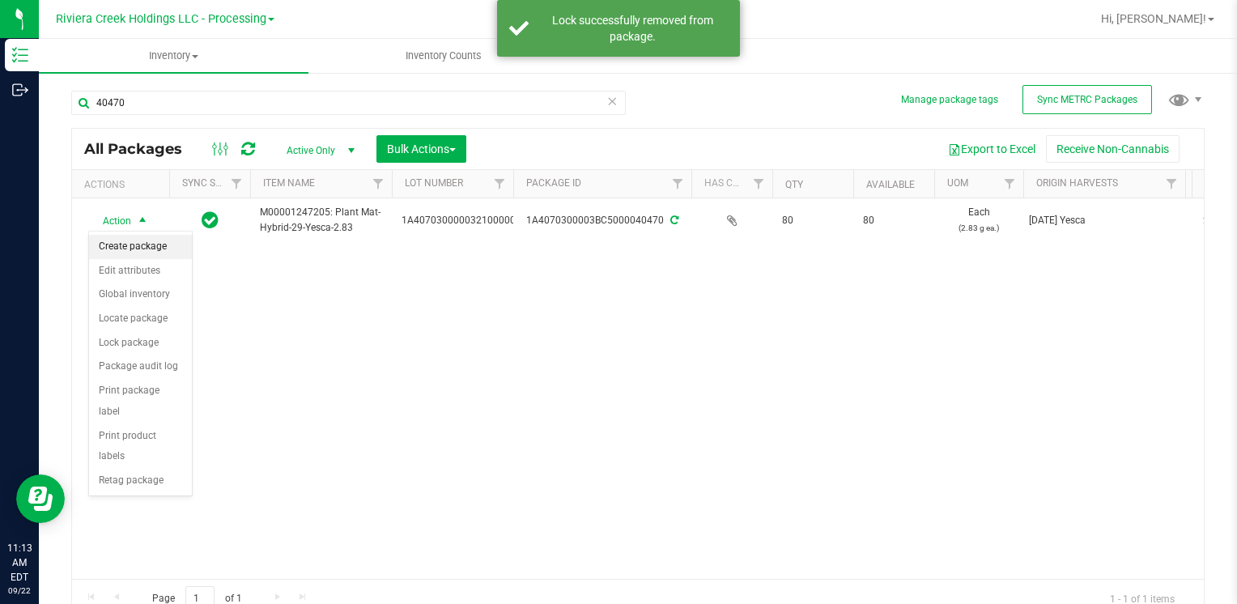
click at [142, 240] on li "Create package" at bounding box center [140, 247] width 103 height 24
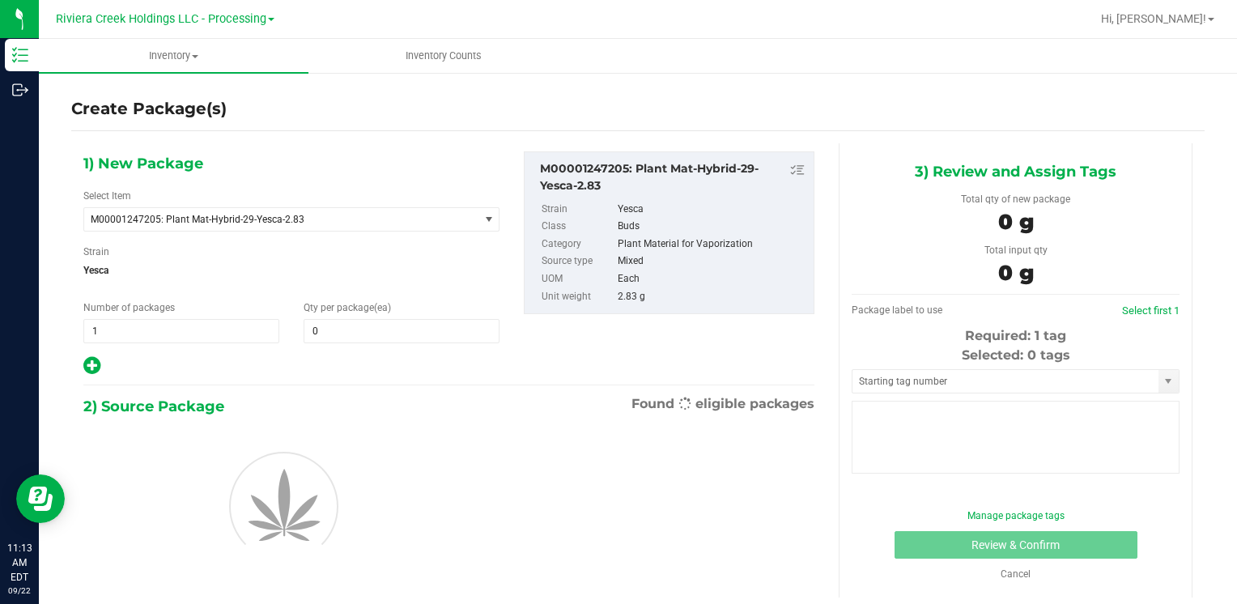
type input "0"
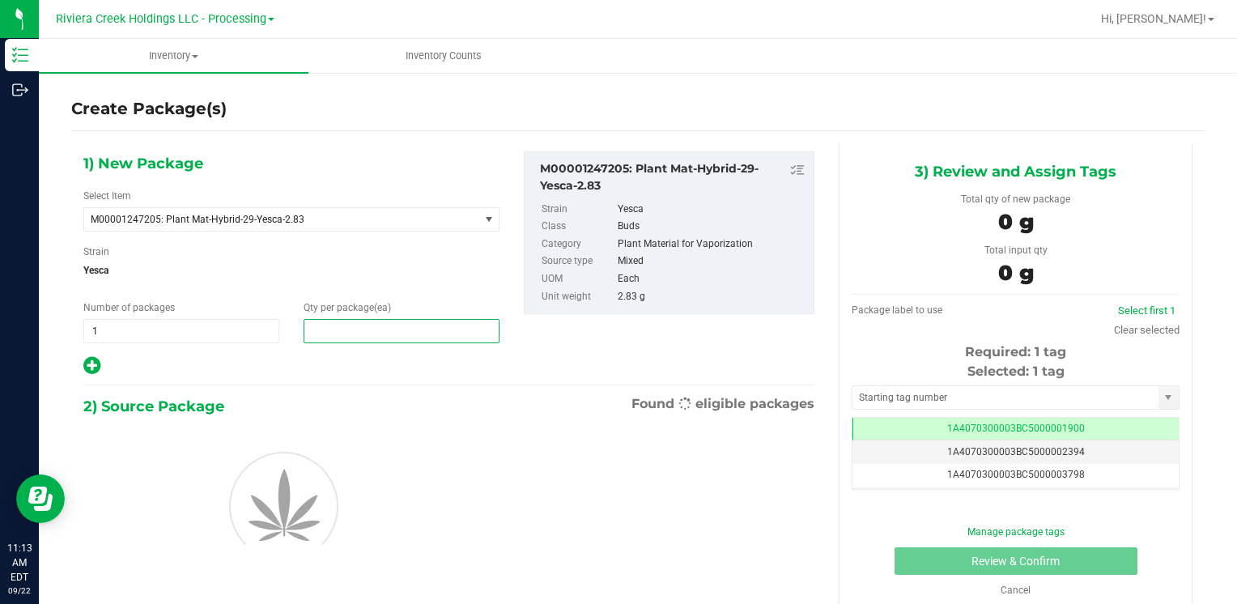
click at [322, 323] on span at bounding box center [402, 331] width 196 height 24
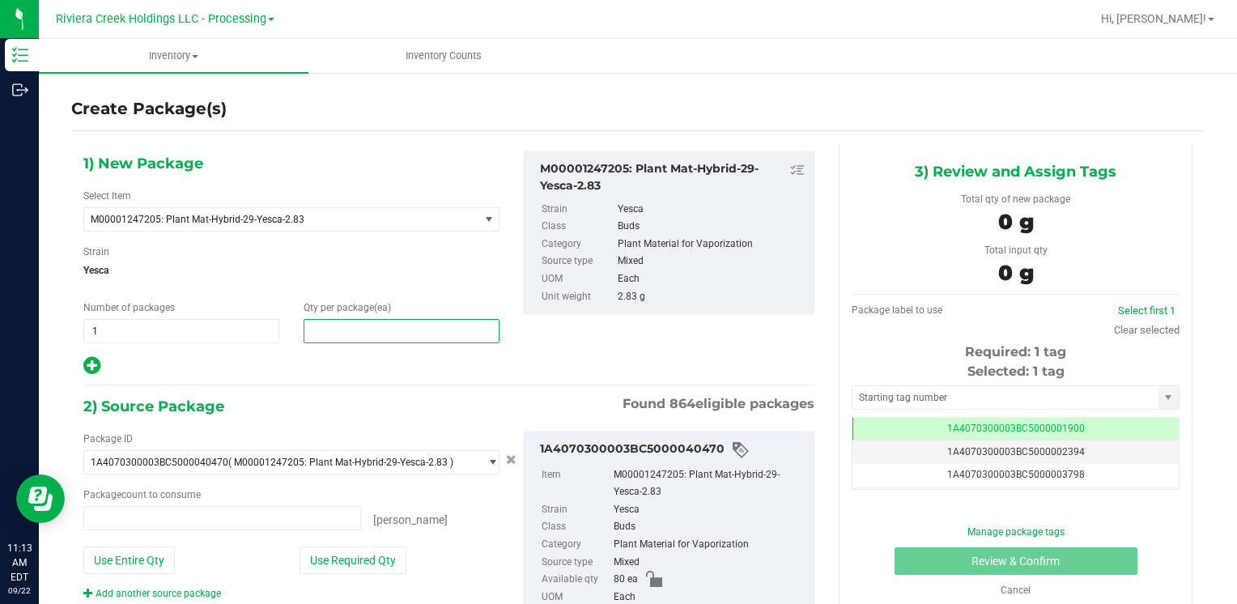
type input "0 ea"
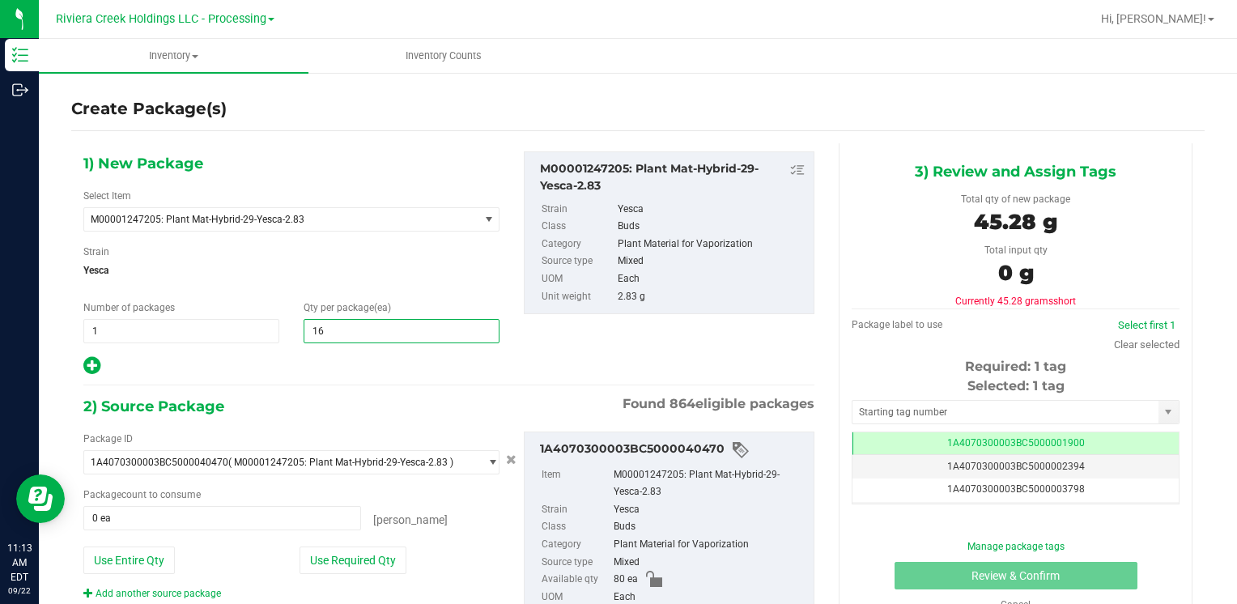
type input "160"
click at [141, 555] on button "Use Entire Qty" at bounding box center [128, 560] width 91 height 28
type input "80 ea"
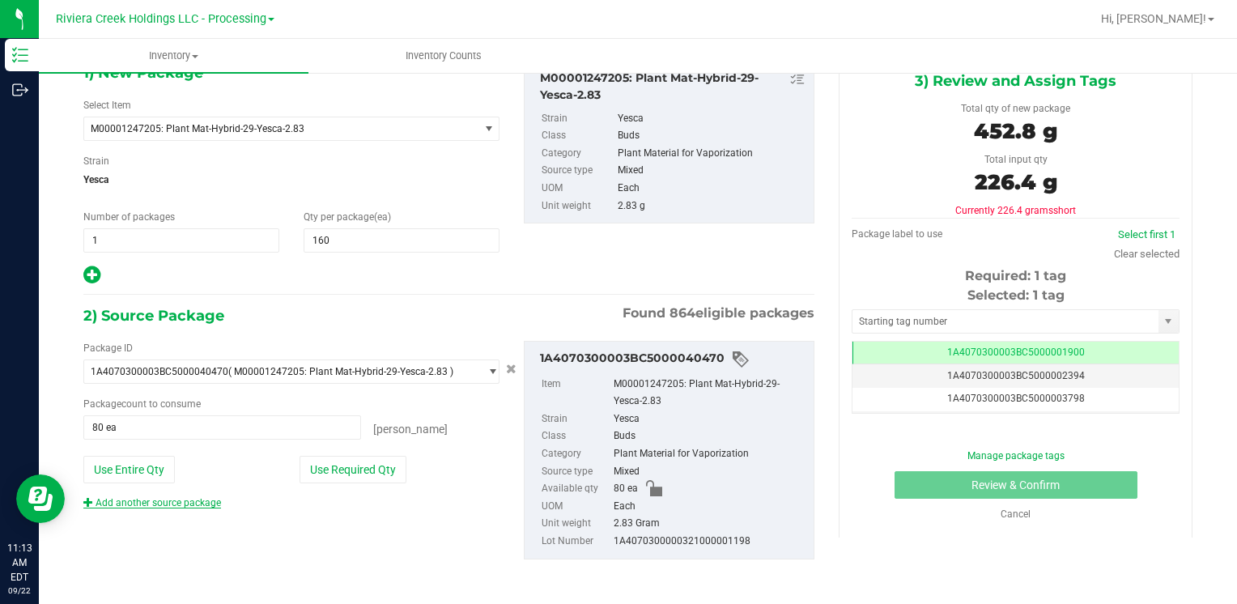
click at [162, 501] on link "Add another source package" at bounding box center [152, 502] width 138 height 11
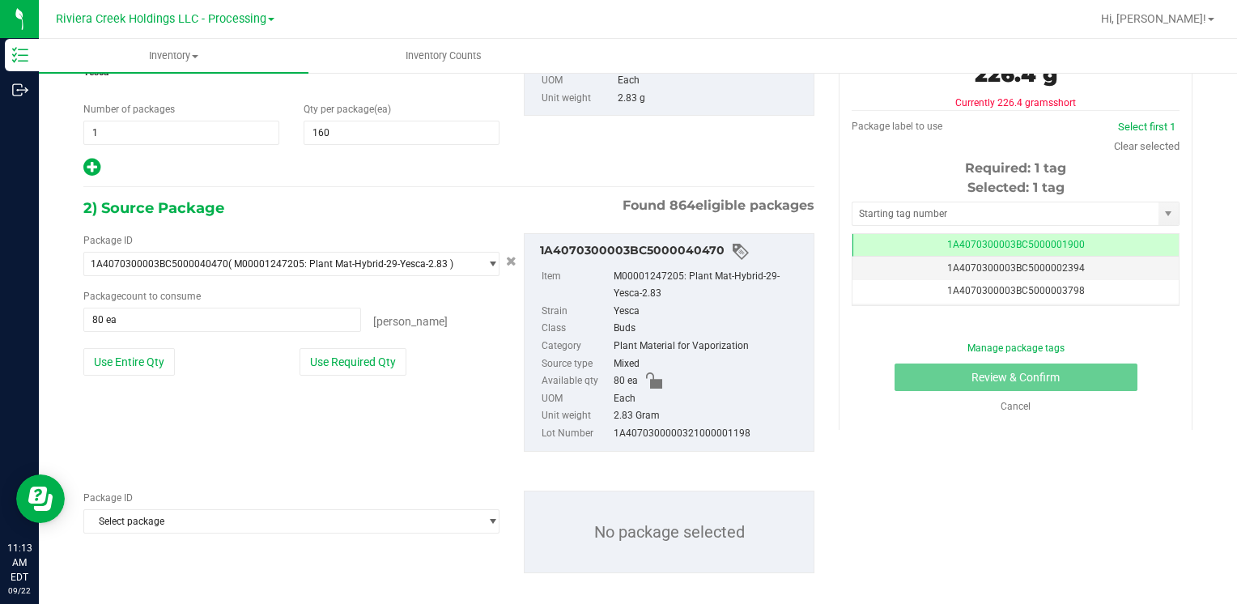
scroll to position [211, 0]
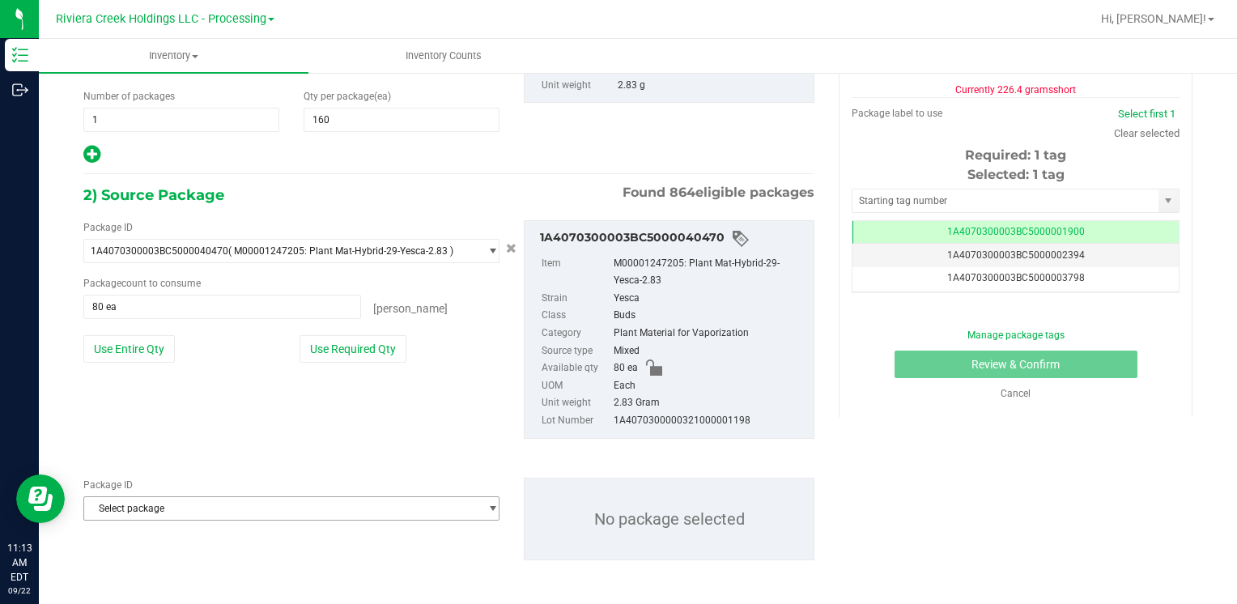
click at [162, 501] on span "Select package" at bounding box center [281, 508] width 394 height 23
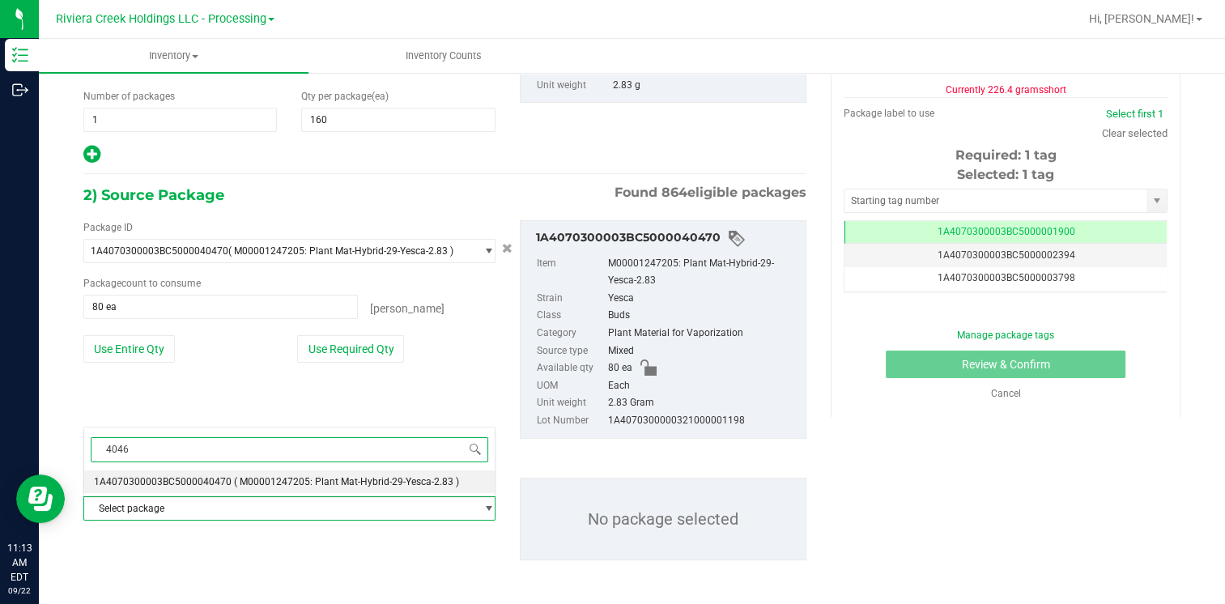
type input "40469"
click at [212, 476] on span "1A4070300003BC5000040469" at bounding box center [163, 481] width 138 height 11
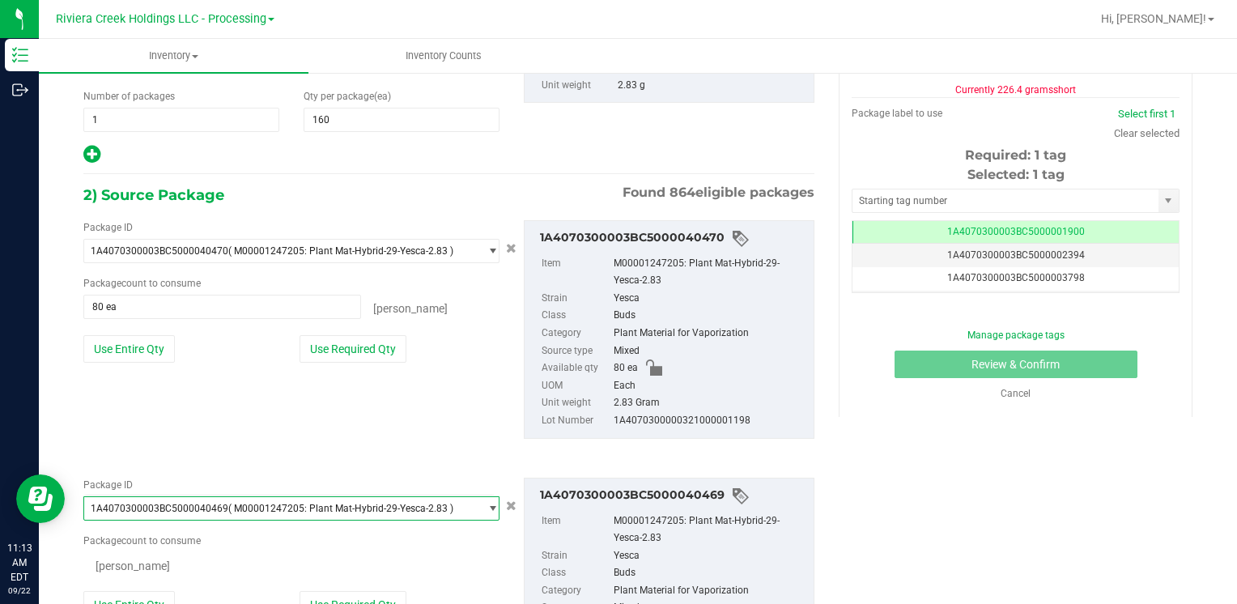
scroll to position [18336, 0]
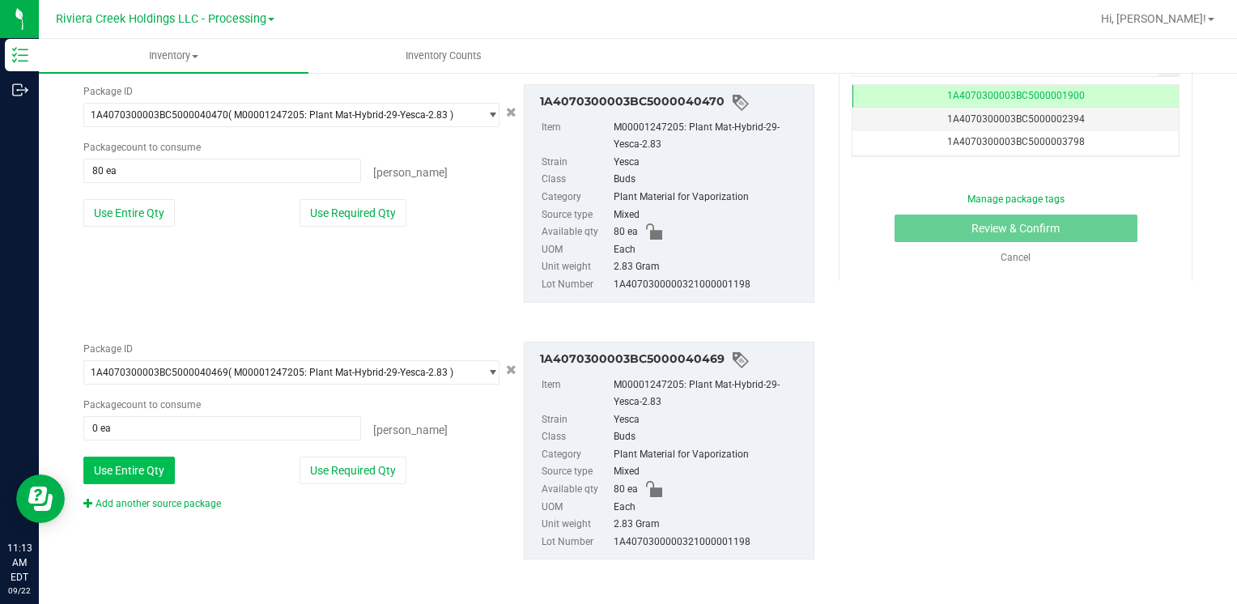
click at [151, 469] on button "Use Entire Qty" at bounding box center [128, 471] width 91 height 28
type input "80 ea"
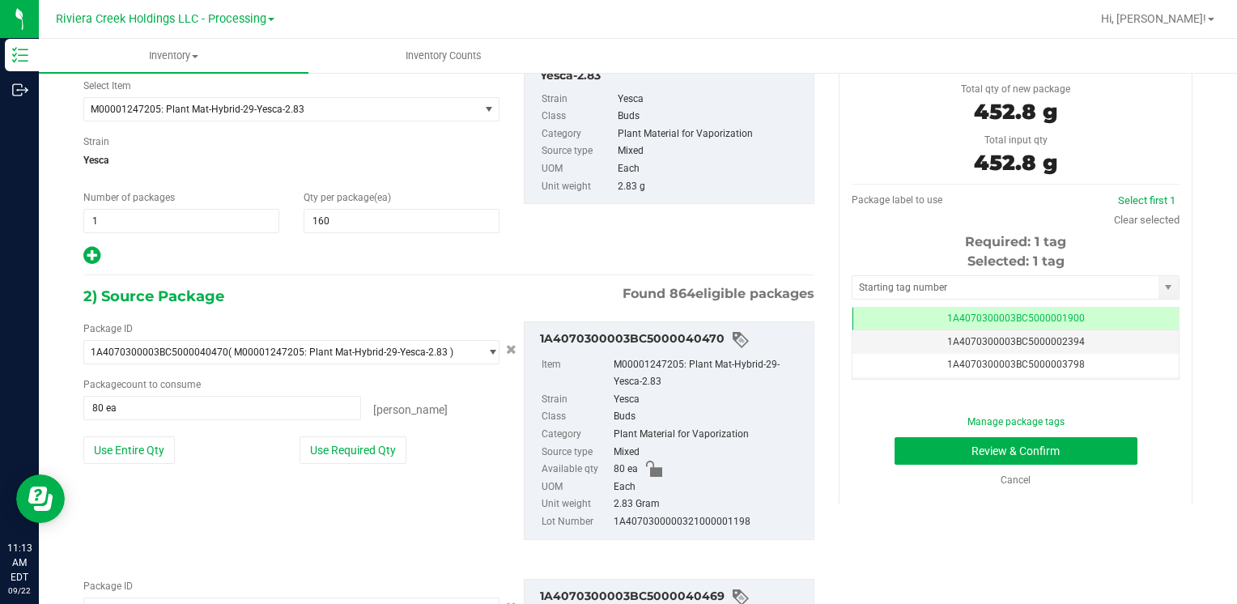
scroll to position [0, 0]
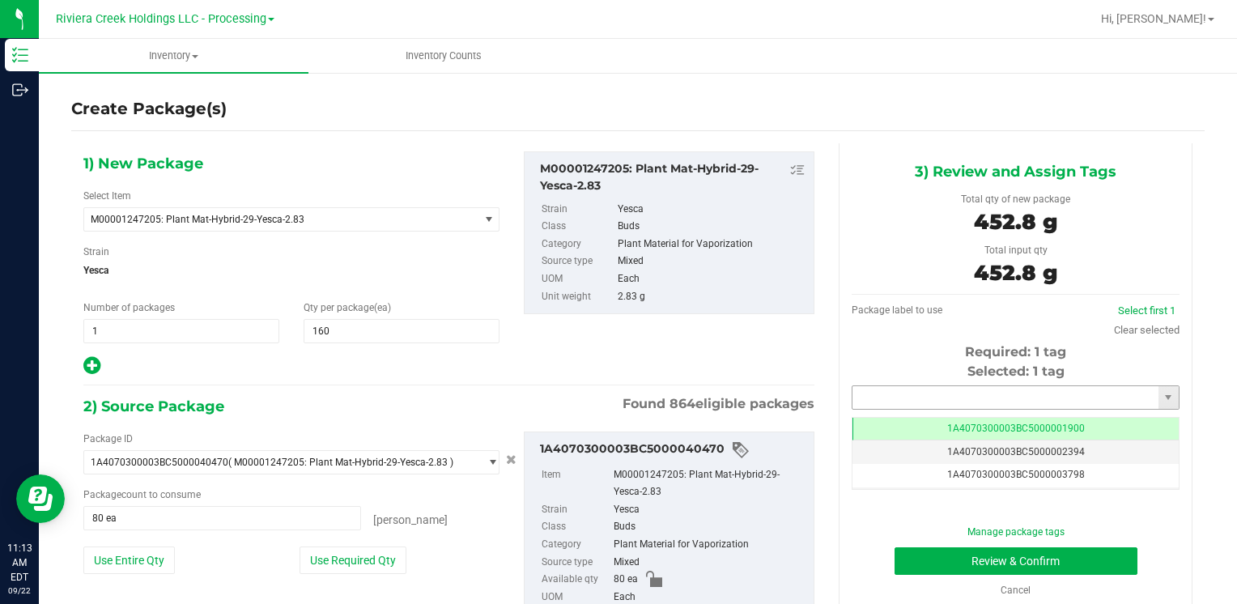
click at [942, 400] on input "text" at bounding box center [1005, 397] width 306 height 23
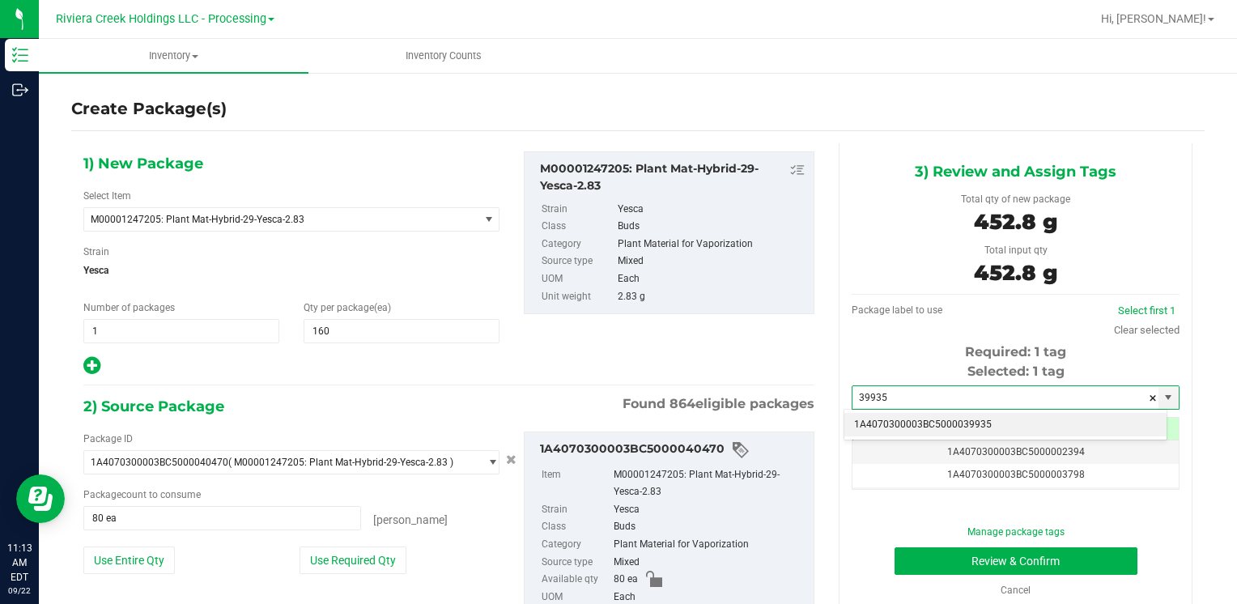
click at [896, 424] on li "1A4070300003BC5000039935" at bounding box center [1005, 425] width 322 height 24
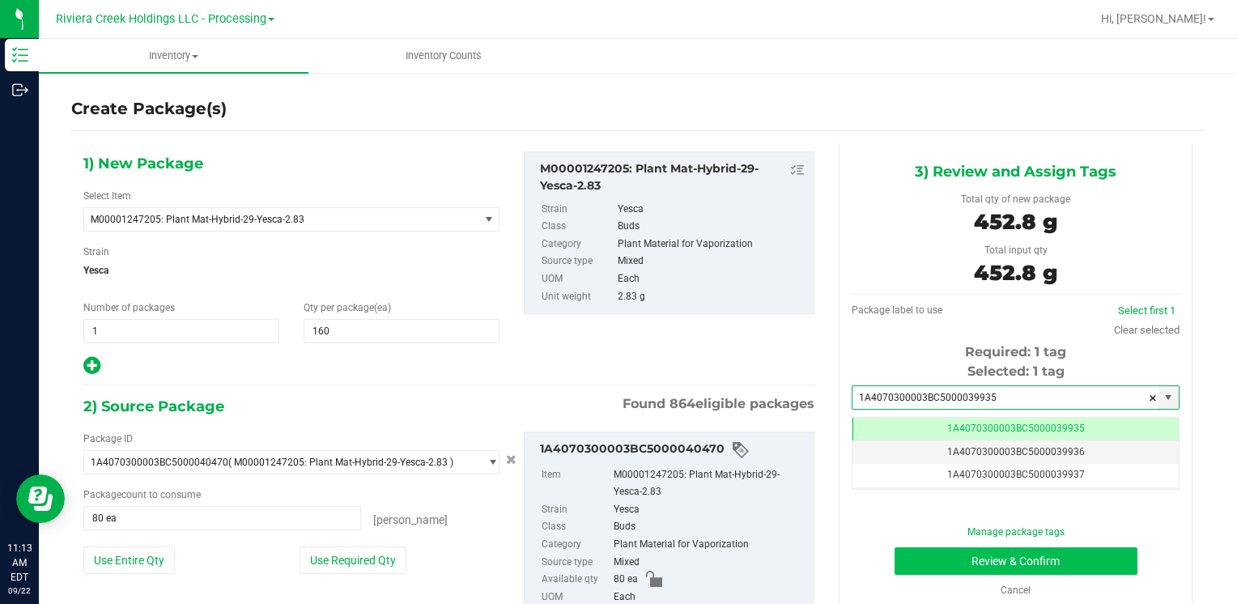
type input "1A4070300003BC5000039935"
click at [908, 558] on button "Review & Confirm" at bounding box center [1015, 561] width 243 height 28
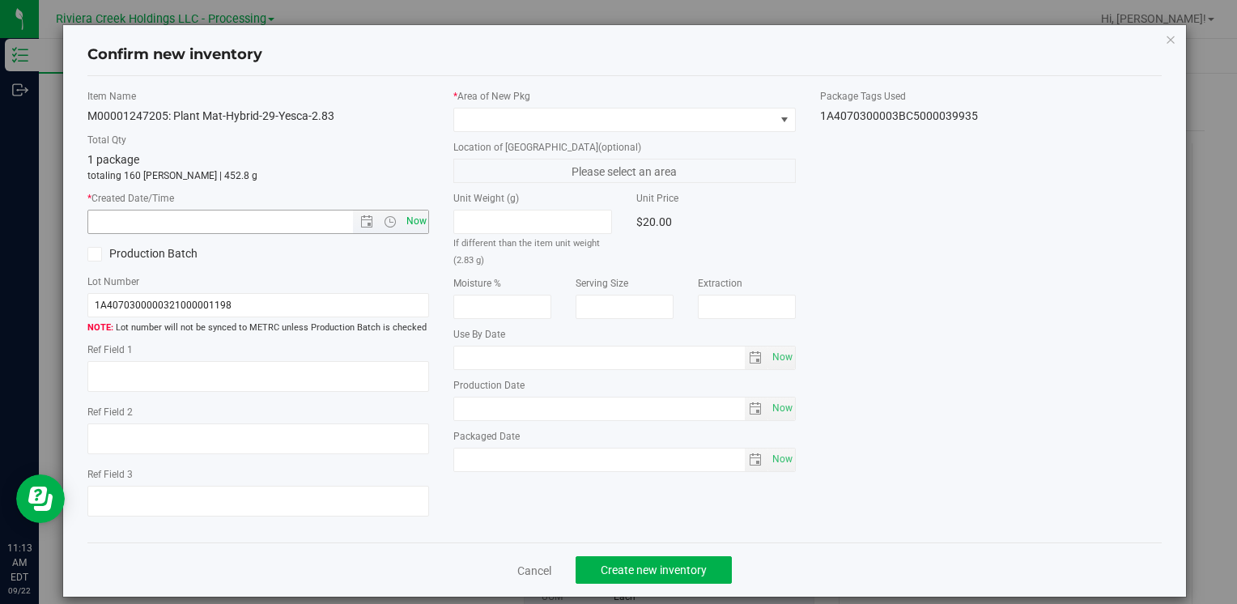
click at [415, 224] on span "Now" at bounding box center [416, 221] width 28 height 23
type input "[DATE] 11:13 AM"
click at [471, 110] on span at bounding box center [614, 119] width 320 height 23
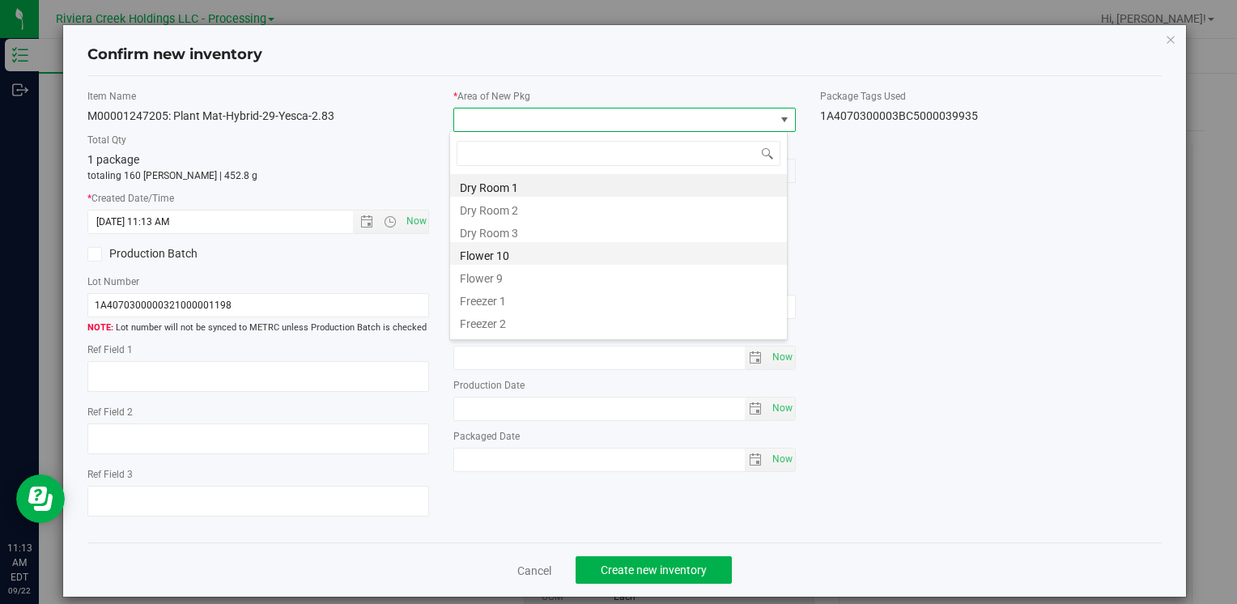
click at [534, 251] on li "Flower 10" at bounding box center [618, 253] width 337 height 23
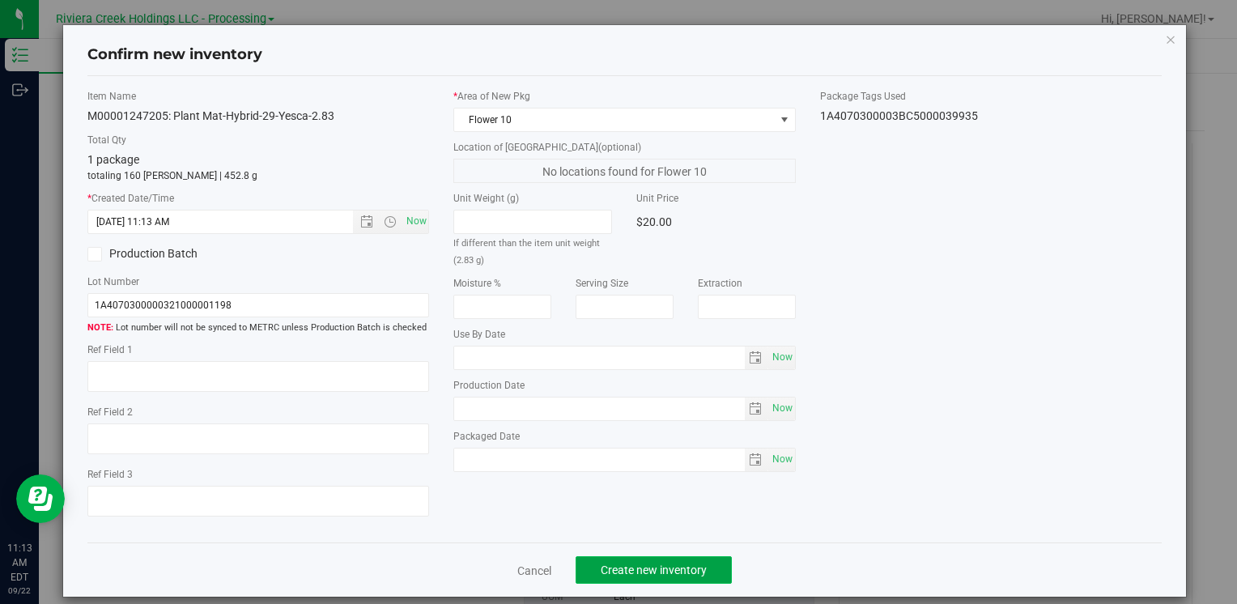
click at [623, 575] on span "Create new inventory" at bounding box center [654, 569] width 106 height 13
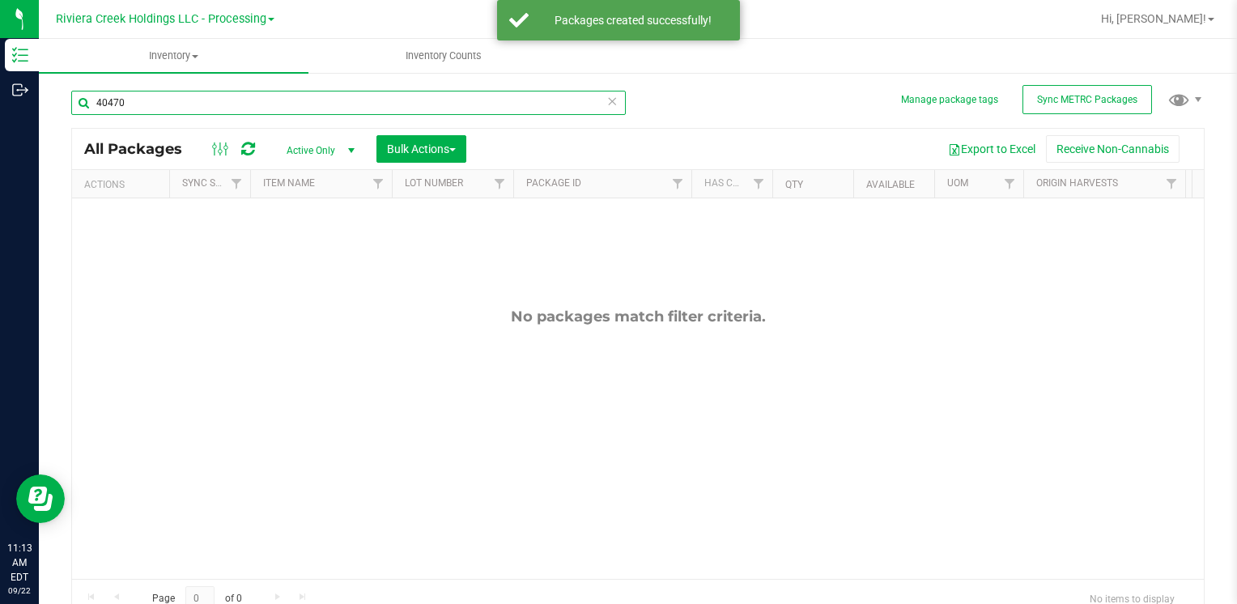
click at [159, 100] on input "40470" at bounding box center [348, 103] width 554 height 24
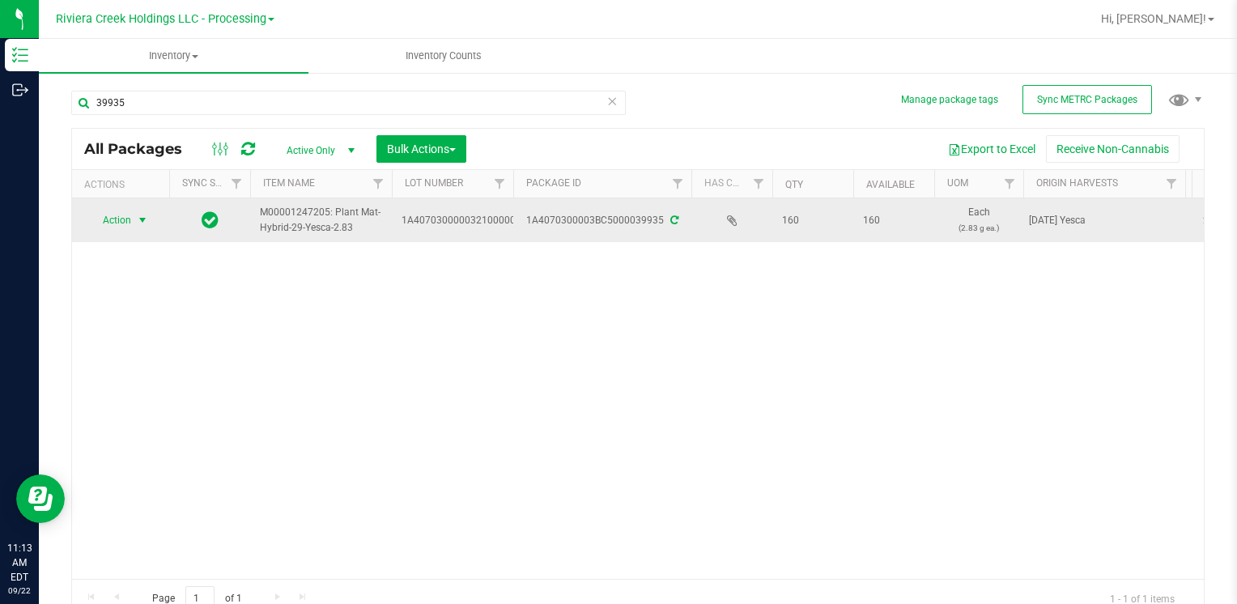
click at [123, 220] on span "Action" at bounding box center [110, 220] width 44 height 23
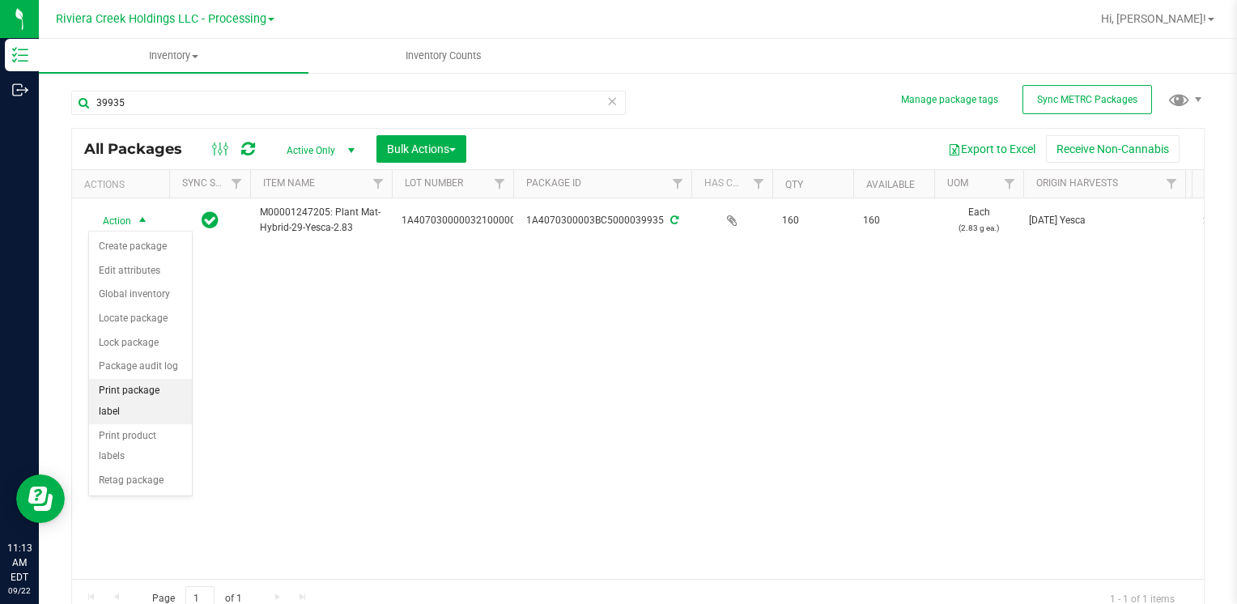
click at [172, 393] on li "Print package label" at bounding box center [140, 401] width 103 height 45
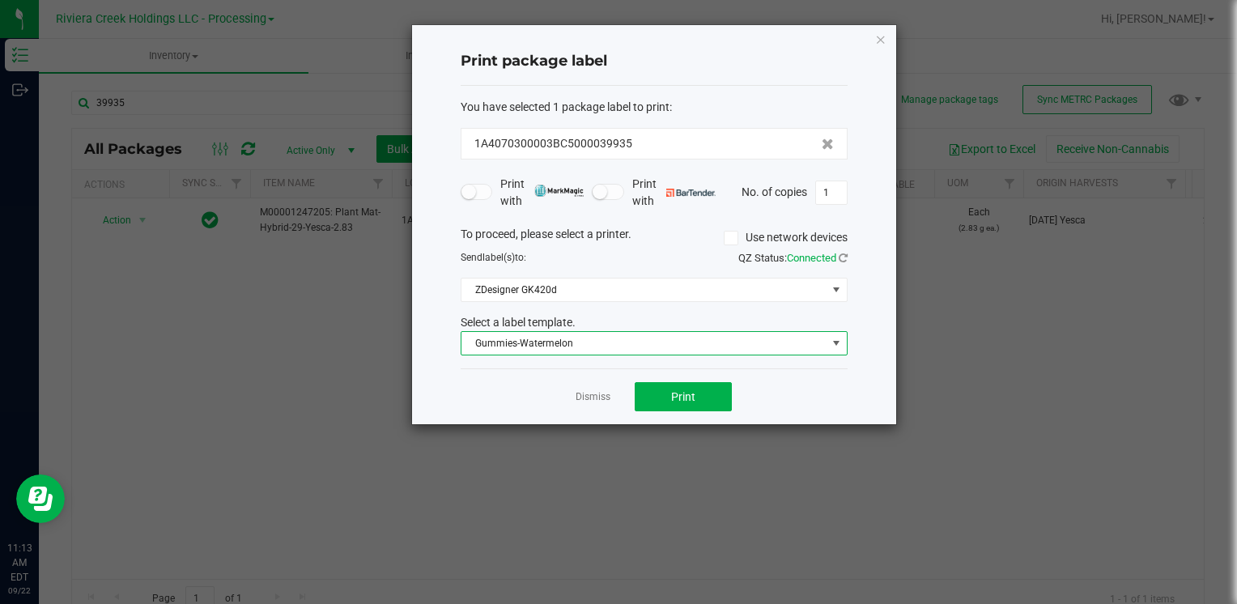
click at [622, 342] on span "Gummies-Watermelon" at bounding box center [643, 343] width 365 height 23
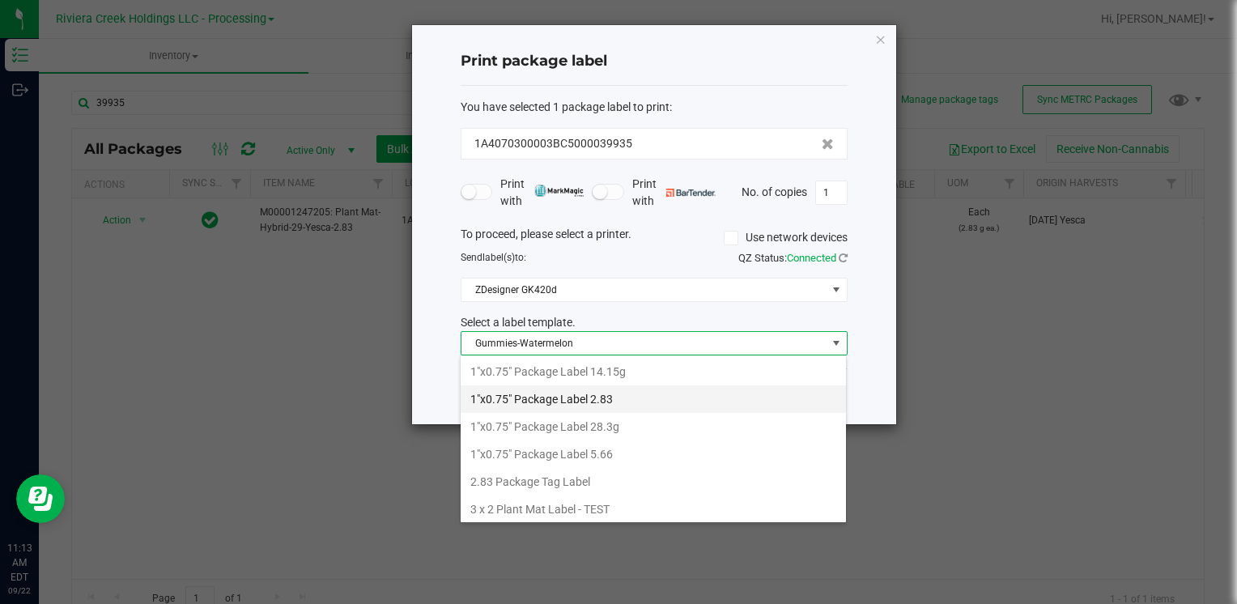
click at [641, 397] on li "1"x0.75" Package Label 2.83" at bounding box center [653, 399] width 385 height 28
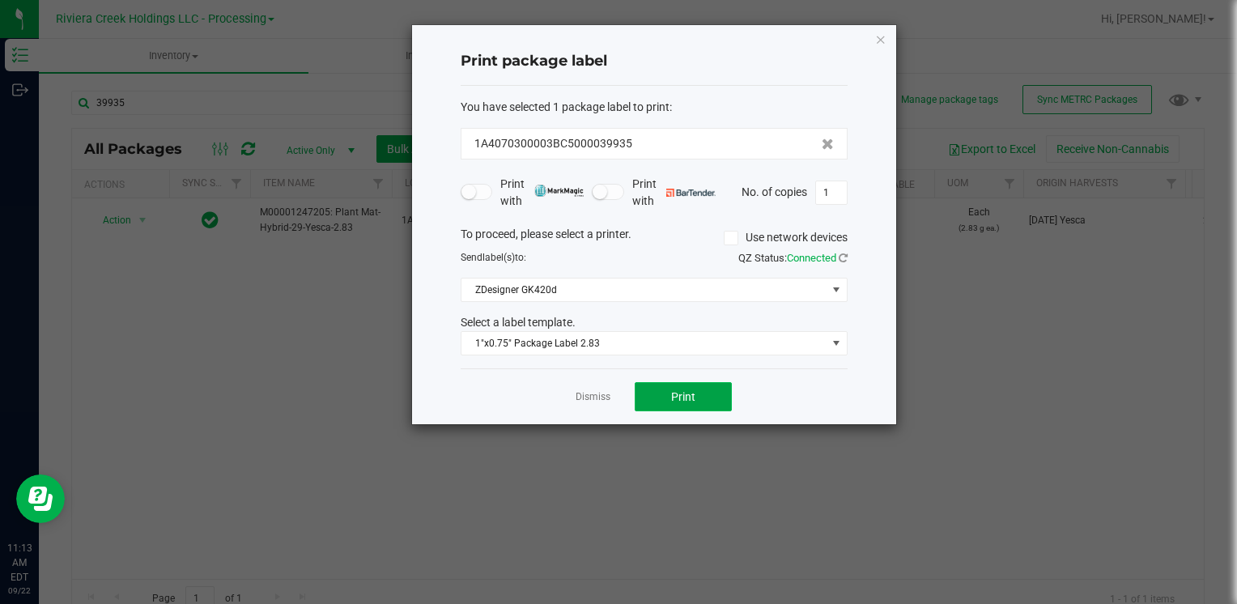
click at [670, 382] on button "Print" at bounding box center [683, 396] width 97 height 29
click at [879, 45] on icon "button" at bounding box center [880, 38] width 11 height 19
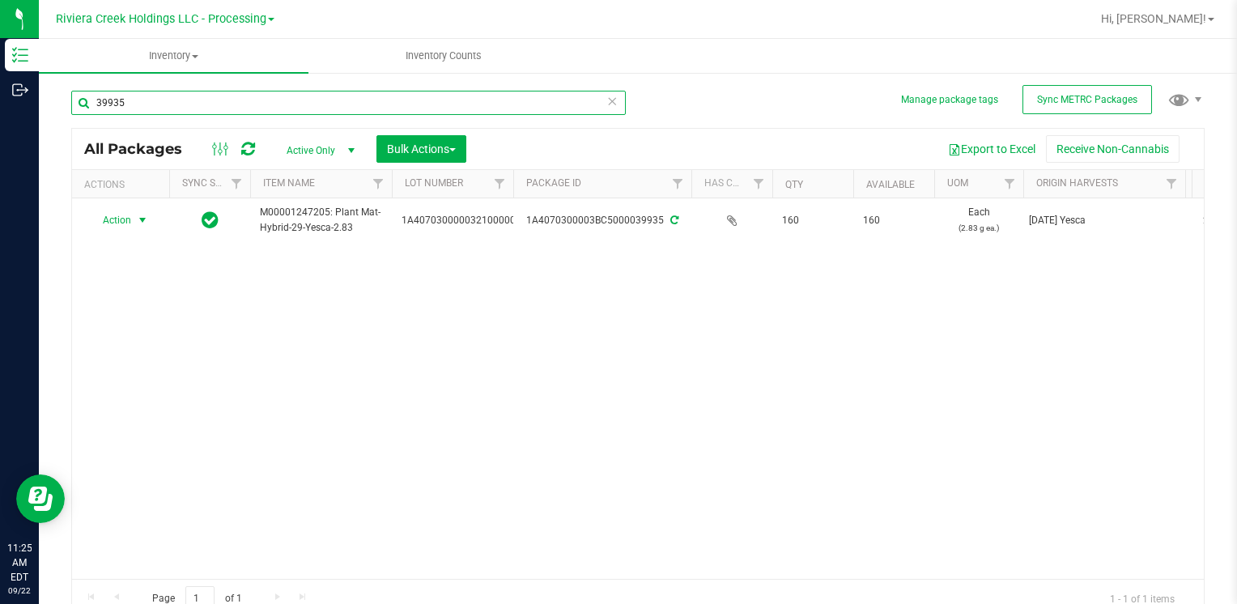
click at [176, 103] on input "39935" at bounding box center [348, 103] width 554 height 24
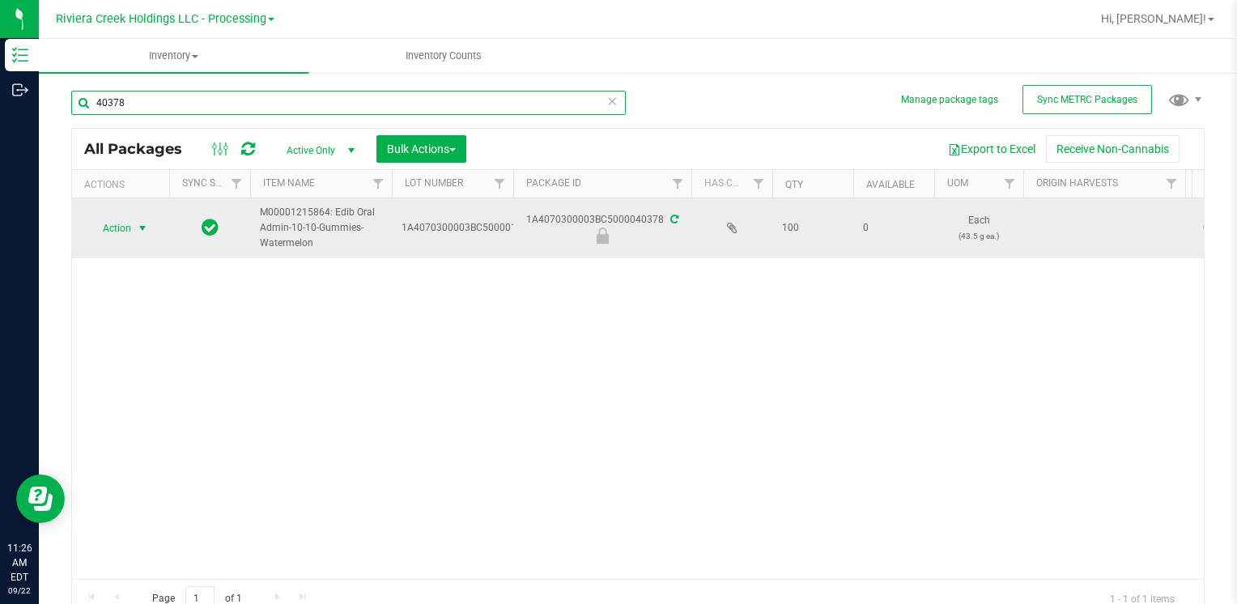
type input "40378"
click at [124, 225] on span "Action" at bounding box center [110, 228] width 44 height 23
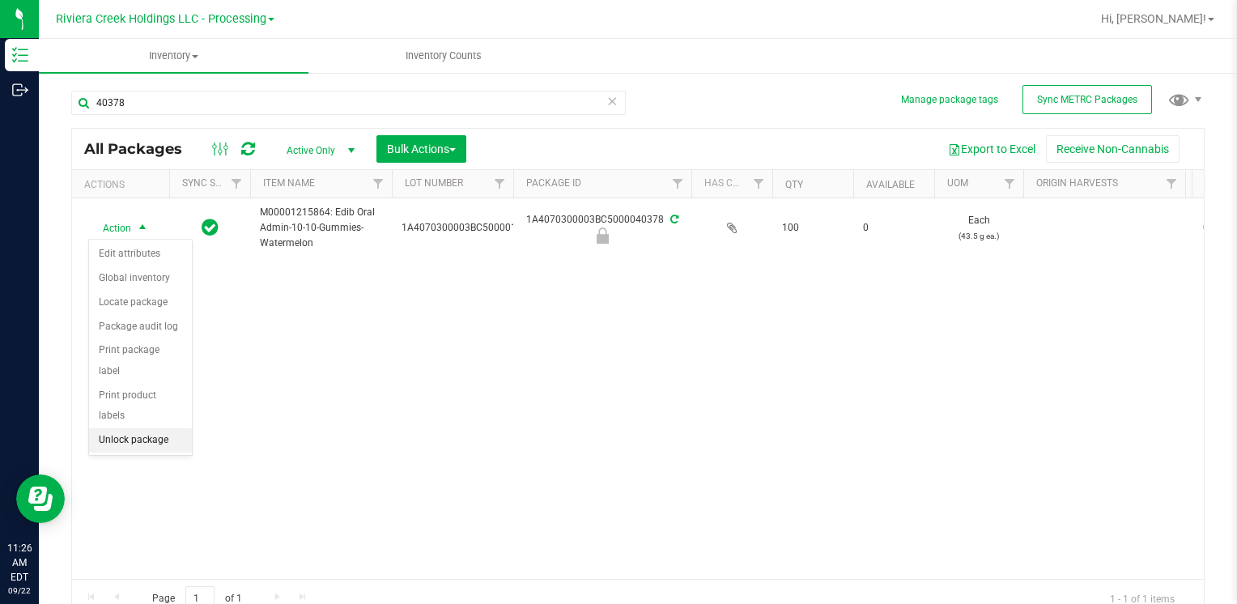
click at [130, 428] on li "Unlock package" at bounding box center [140, 440] width 103 height 24
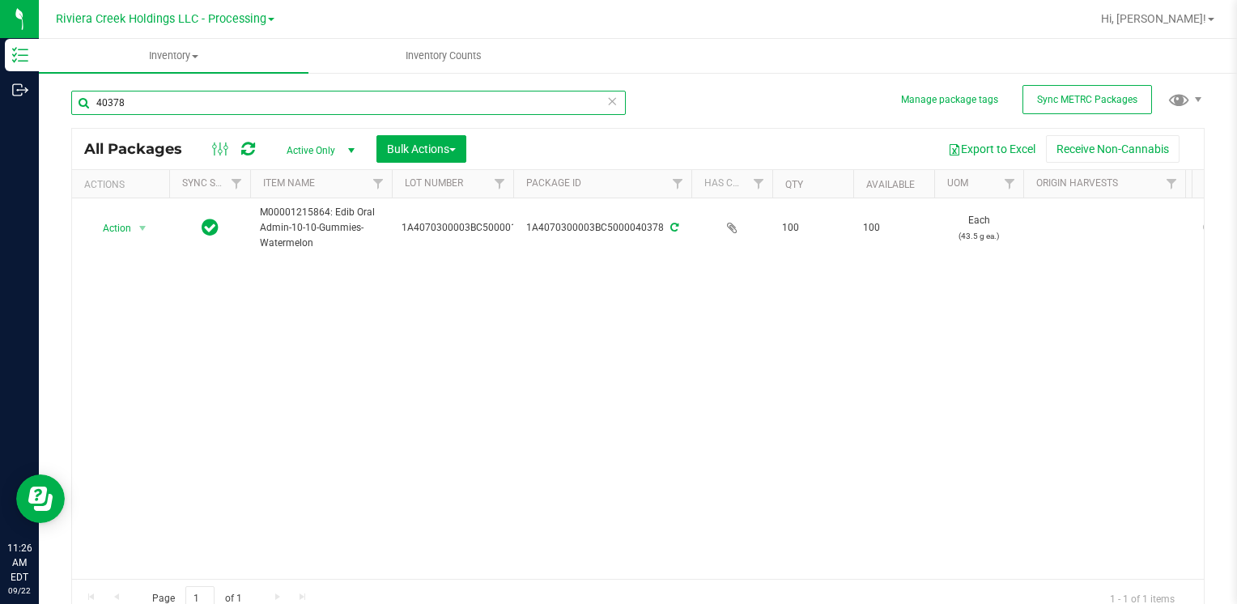
click at [181, 94] on input "40378" at bounding box center [348, 103] width 554 height 24
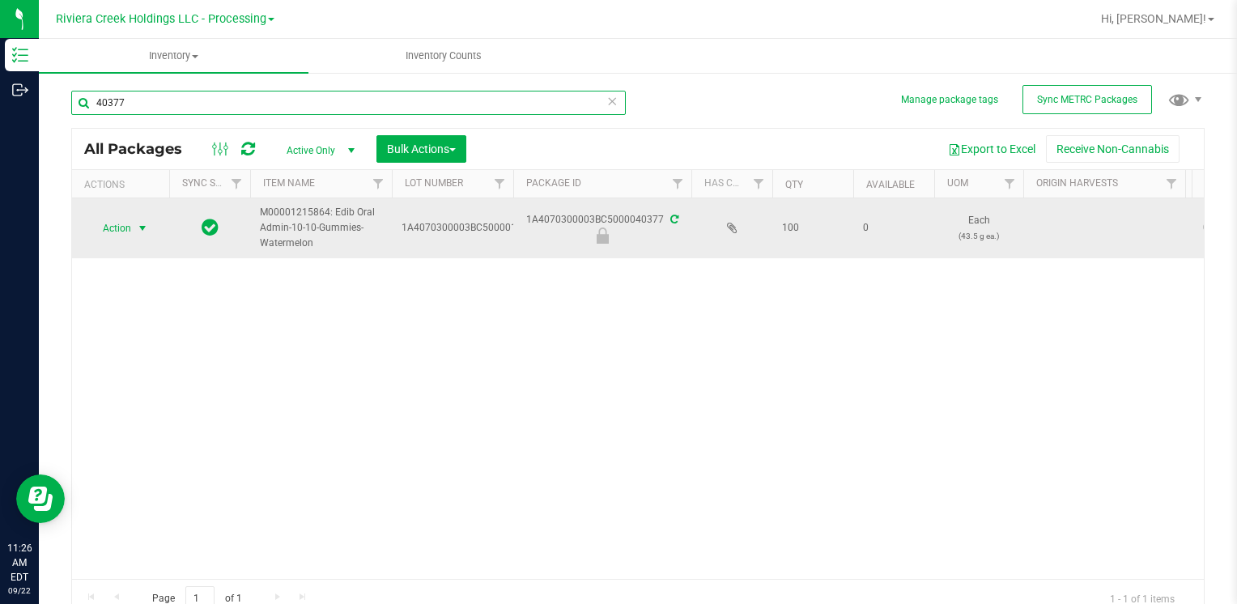
type input "40377"
drag, startPoint x: 134, startPoint y: 219, endPoint x: 134, endPoint y: 230, distance: 10.5
click at [134, 219] on span "select" at bounding box center [143, 228] width 20 height 23
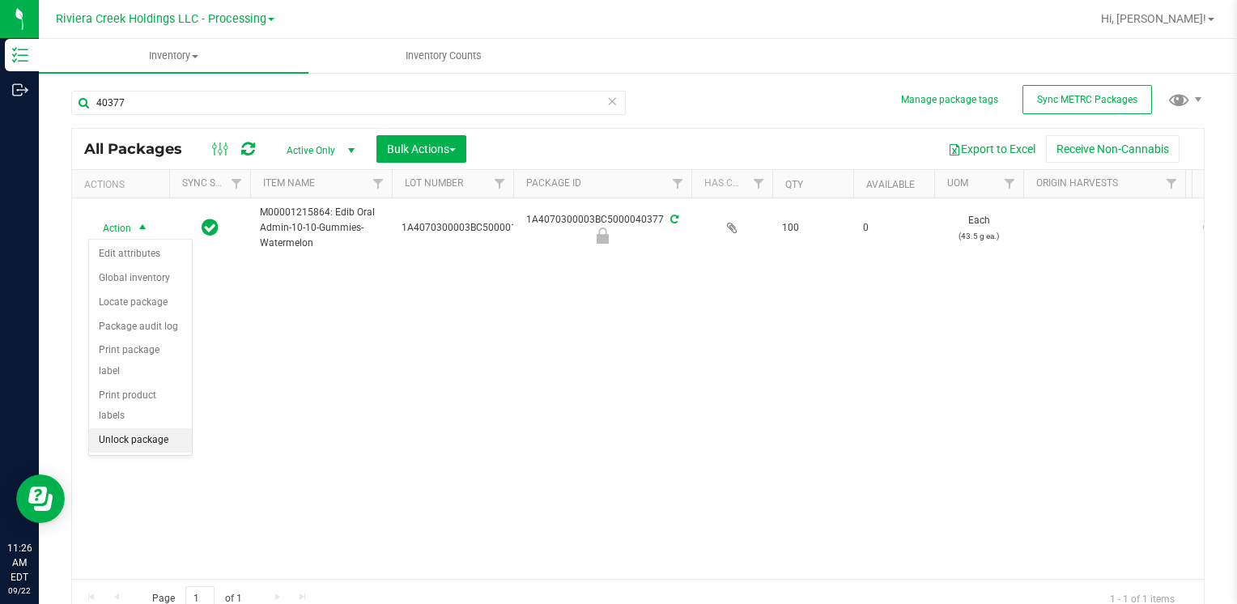
click at [147, 428] on li "Unlock package" at bounding box center [140, 440] width 103 height 24
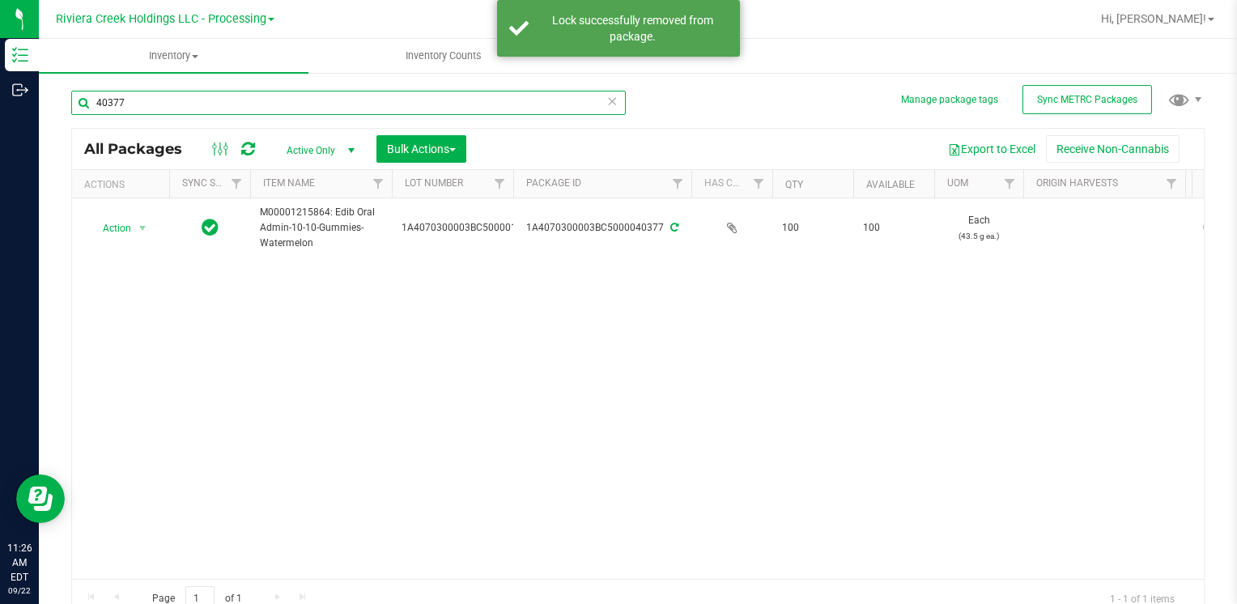
click at [168, 104] on input "40377" at bounding box center [348, 103] width 554 height 24
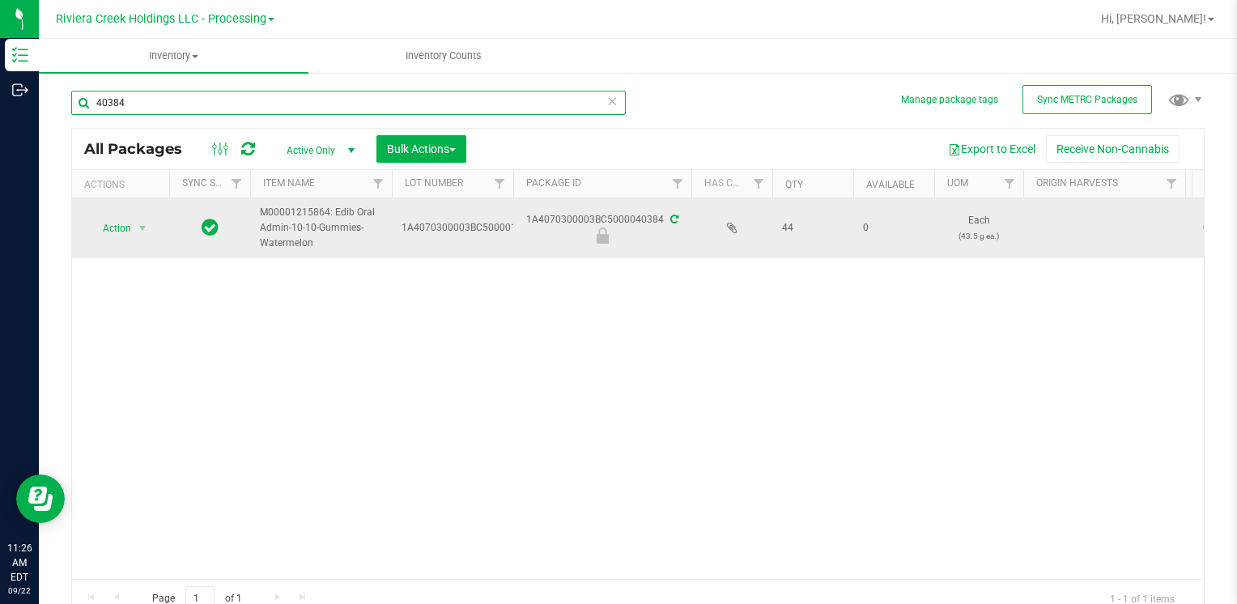
type input "40384"
click at [124, 220] on span "Action" at bounding box center [110, 228] width 44 height 23
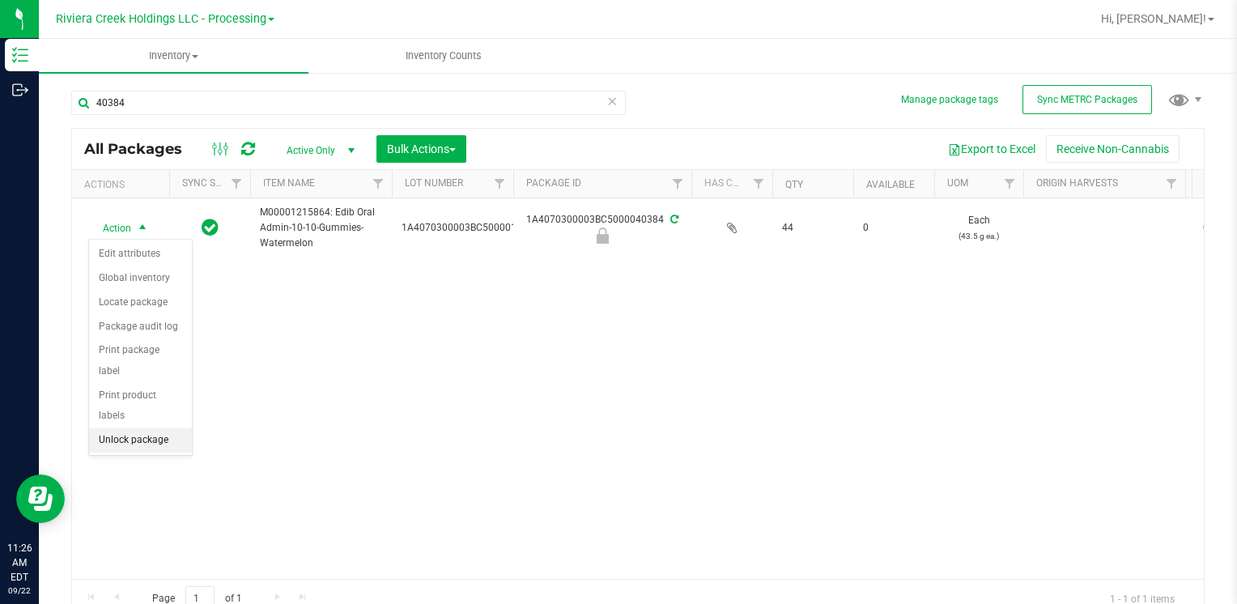
click at [175, 428] on li "Unlock package" at bounding box center [140, 440] width 103 height 24
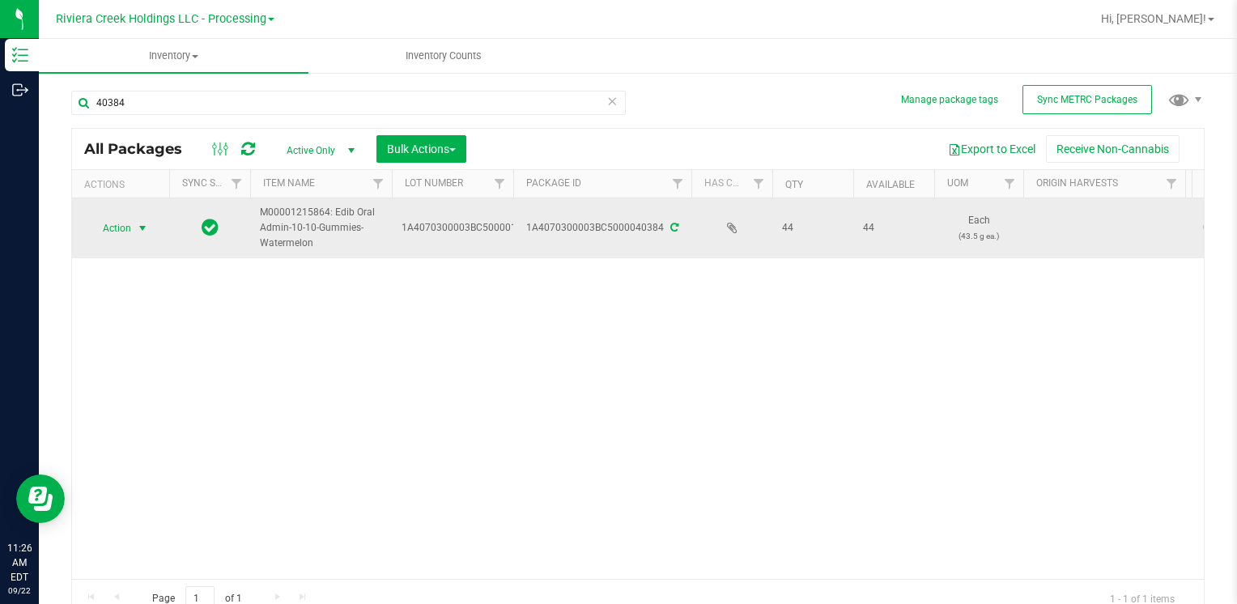
click at [121, 224] on span "Action" at bounding box center [110, 228] width 44 height 23
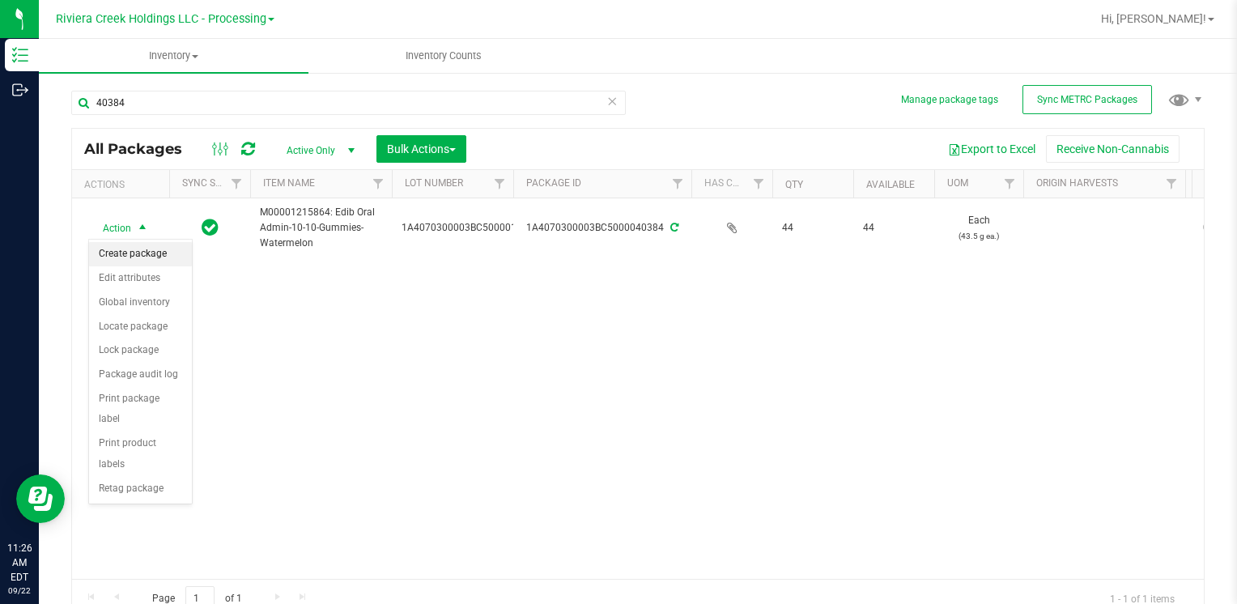
click at [119, 248] on li "Create package" at bounding box center [140, 254] width 103 height 24
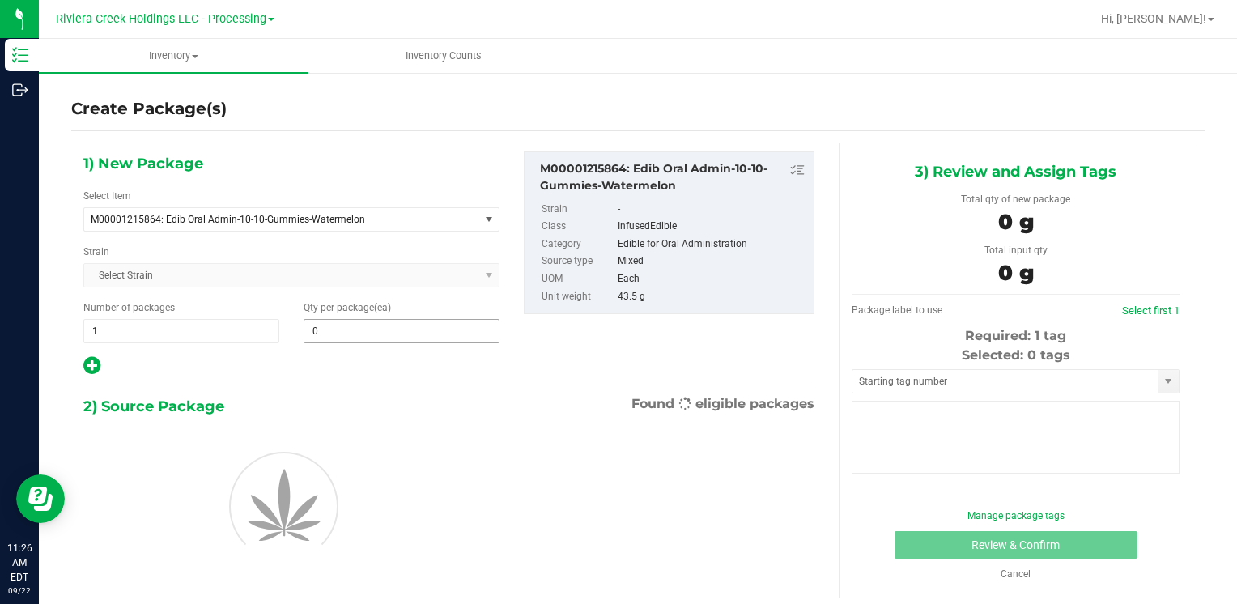
type input "0"
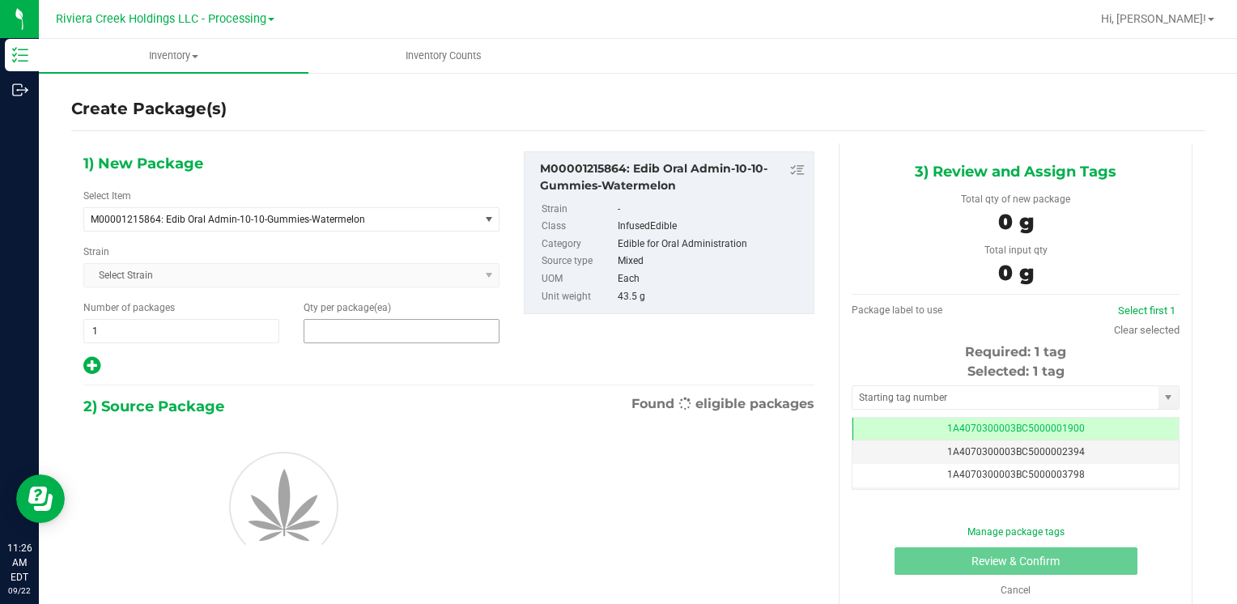
click at [395, 323] on span at bounding box center [402, 331] width 196 height 24
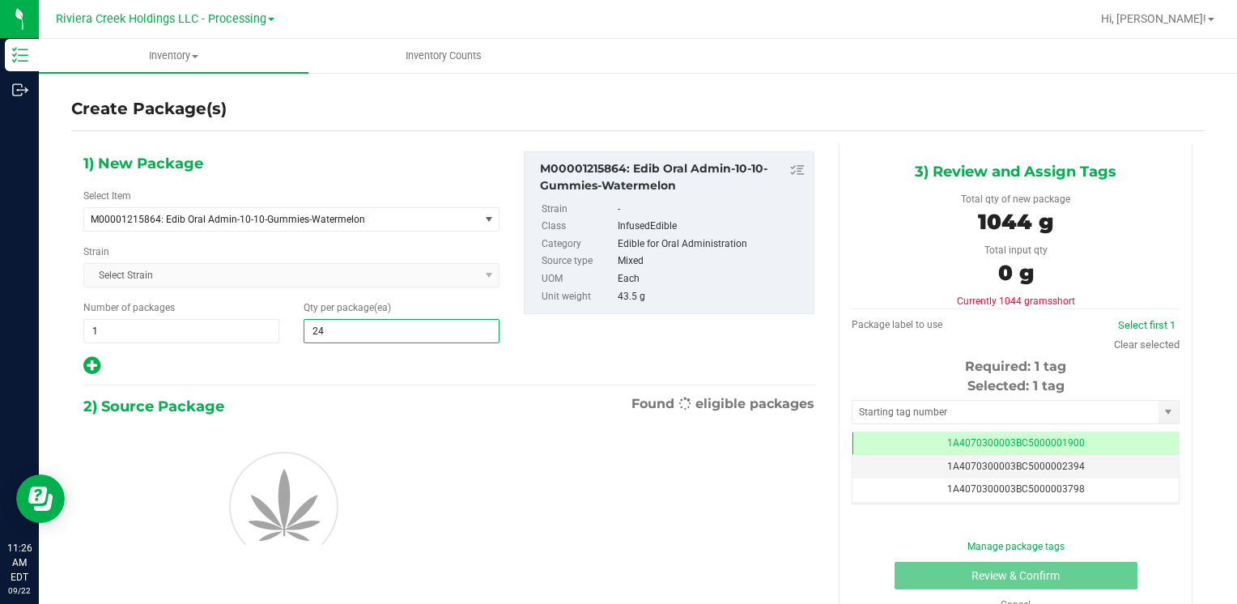
type input "244"
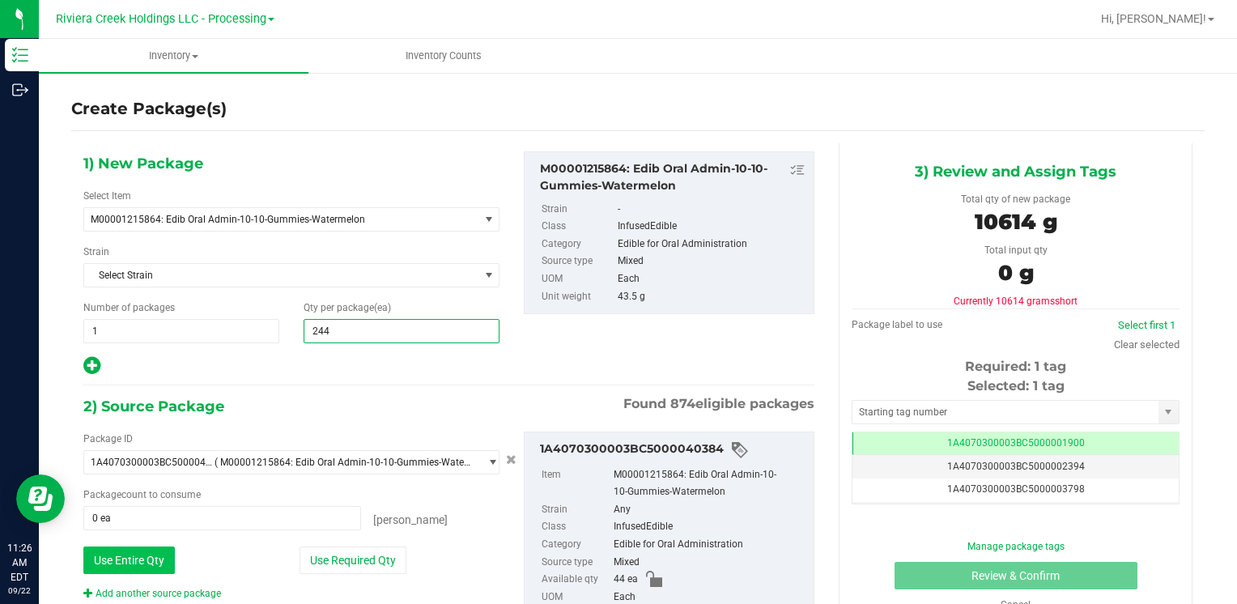
type input "244"
click at [108, 560] on button "Use Entire Qty" at bounding box center [128, 560] width 91 height 28
type input "44 ea"
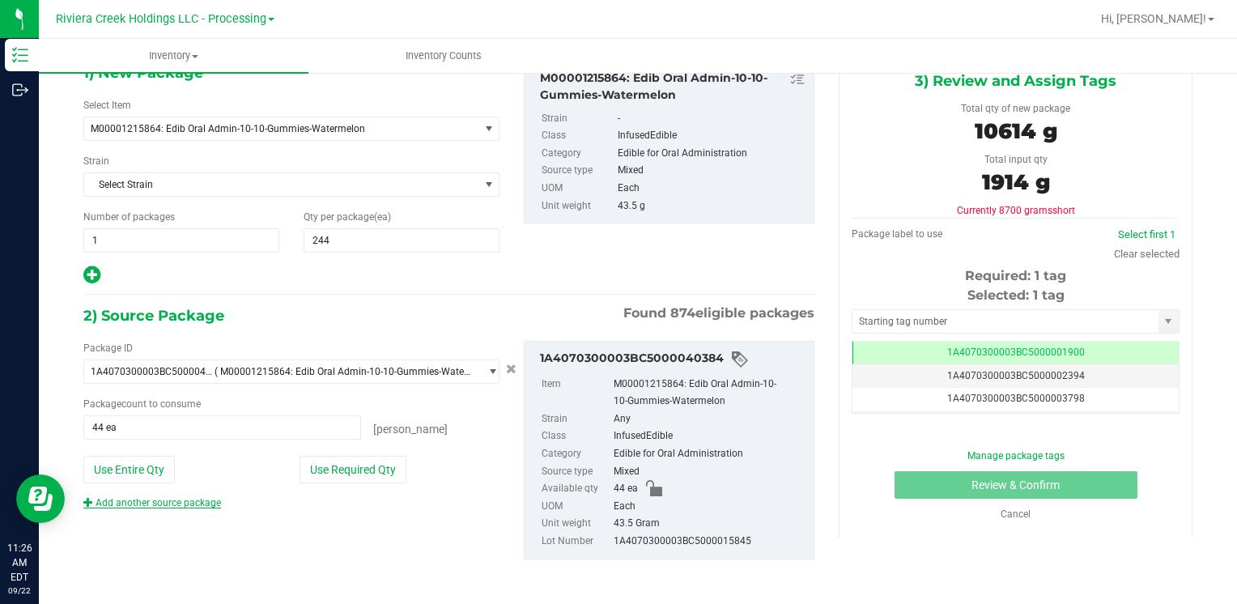
click at [139, 499] on link "Add another source package" at bounding box center [152, 502] width 138 height 11
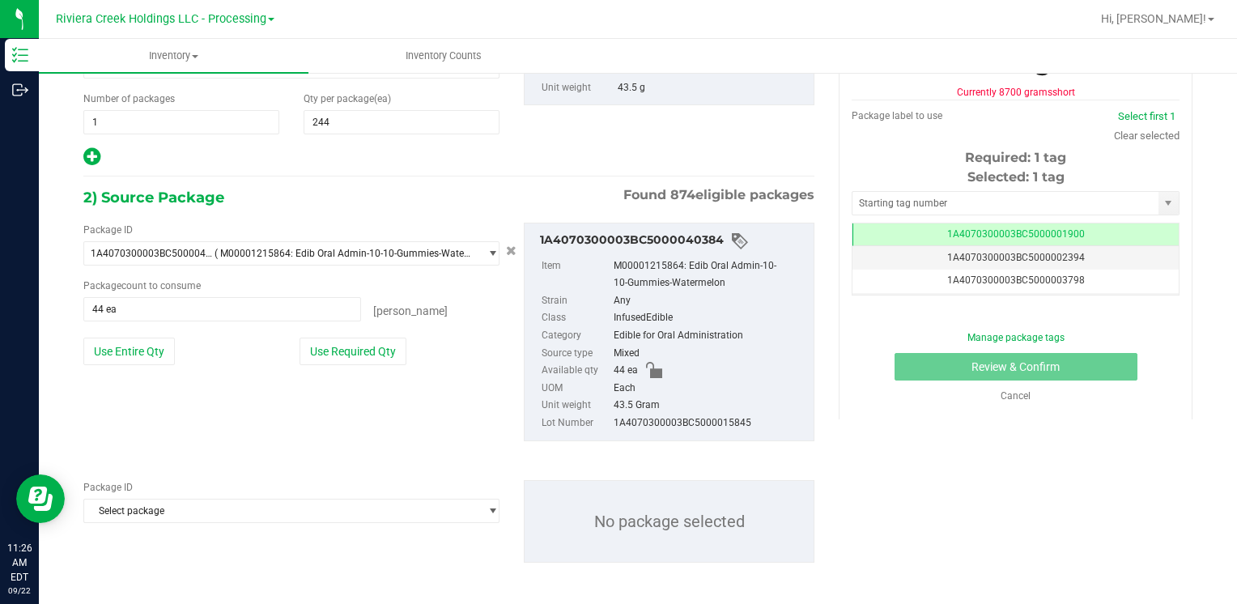
scroll to position [211, 0]
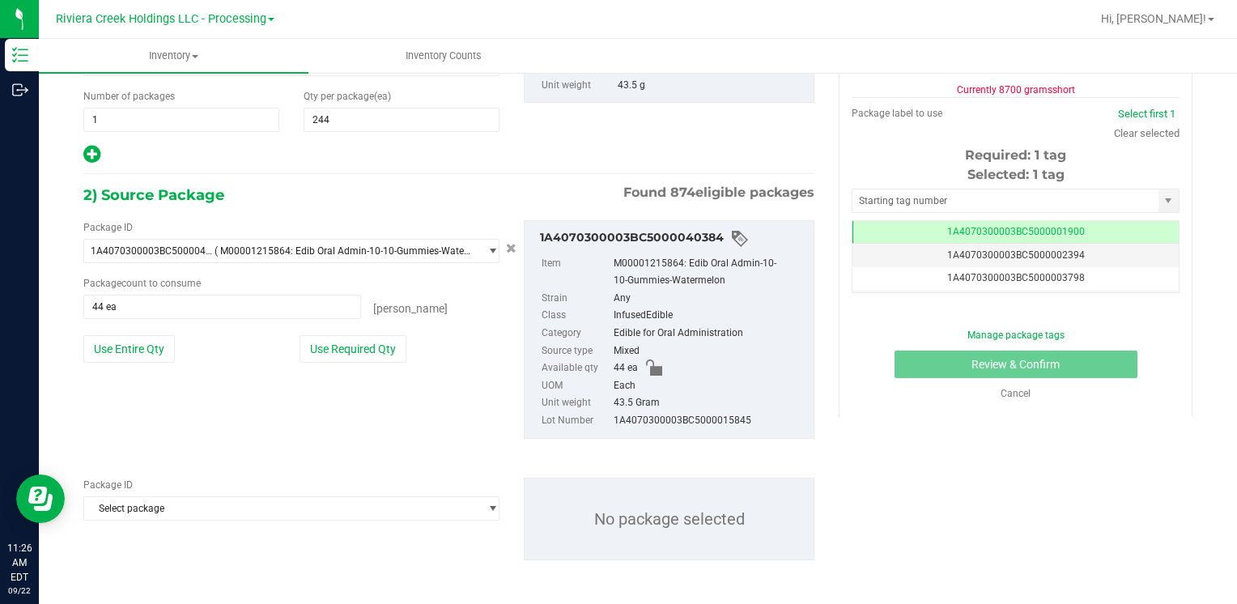
click at [139, 499] on span "Select package" at bounding box center [281, 508] width 394 height 23
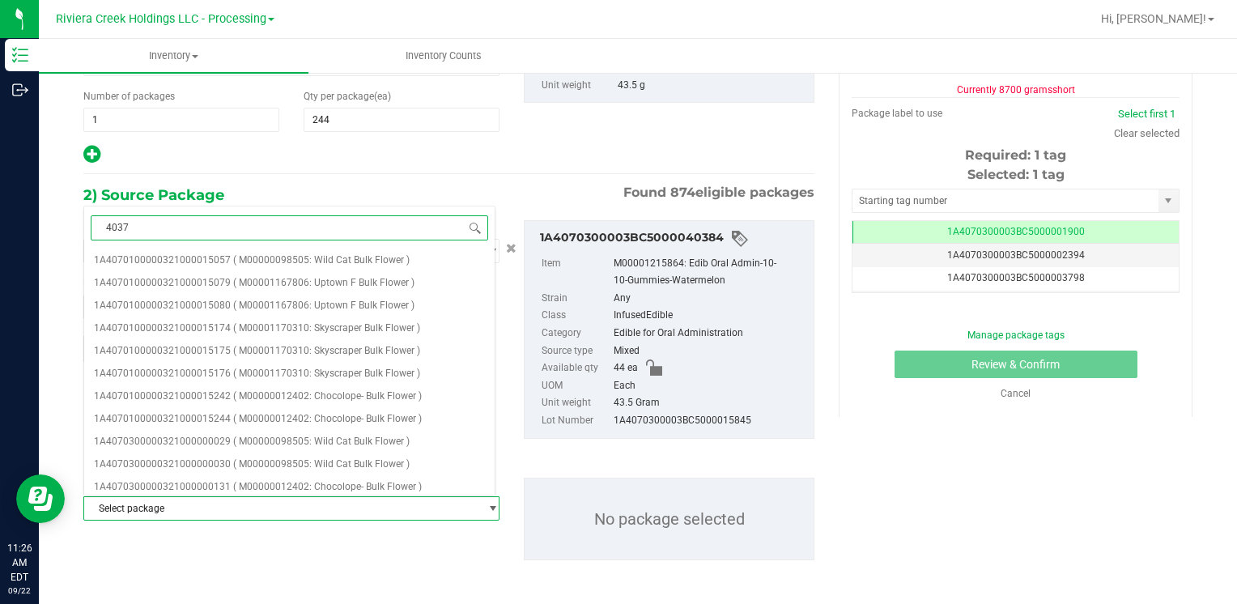
type input "40377"
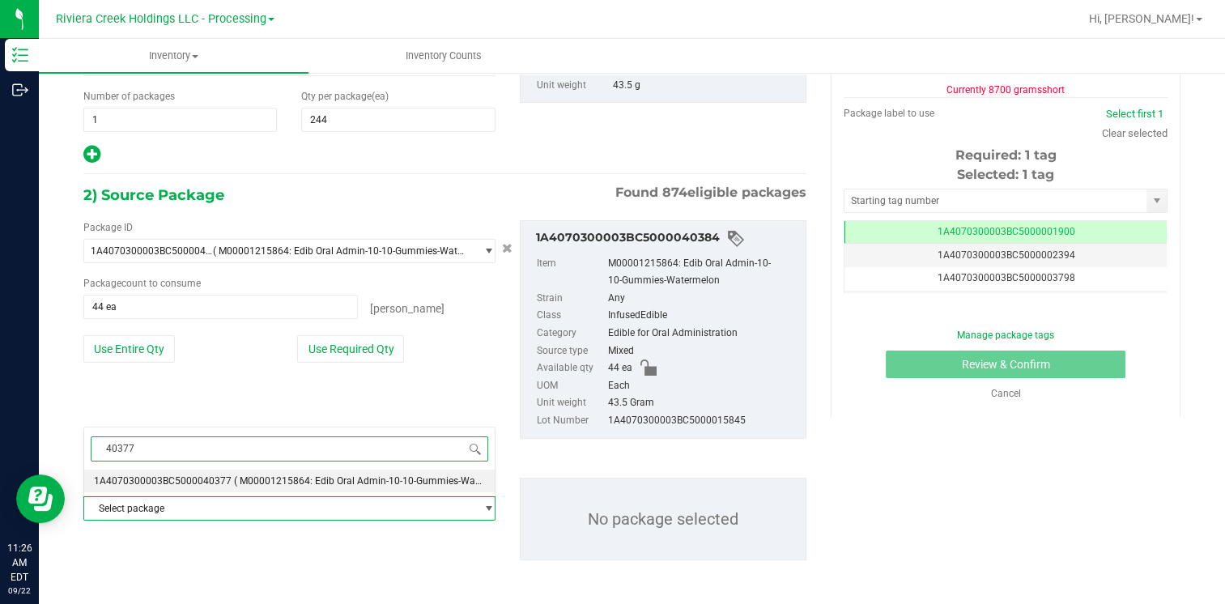
click at [166, 478] on span "1A4070300003BC5000040377" at bounding box center [163, 480] width 138 height 11
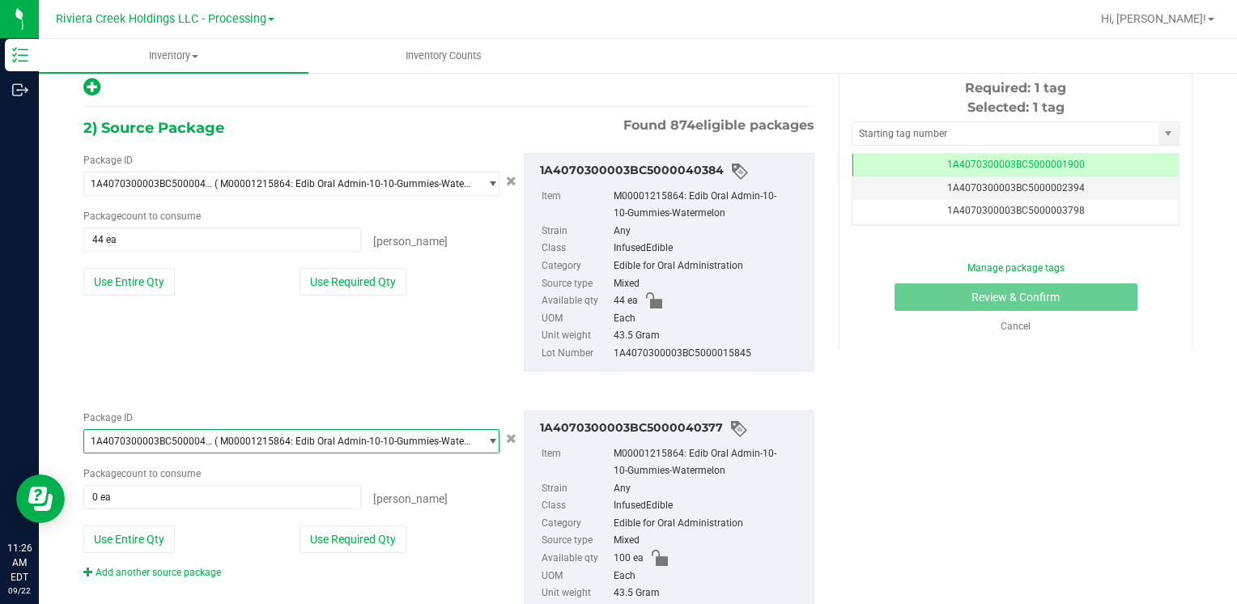
scroll to position [347, 0]
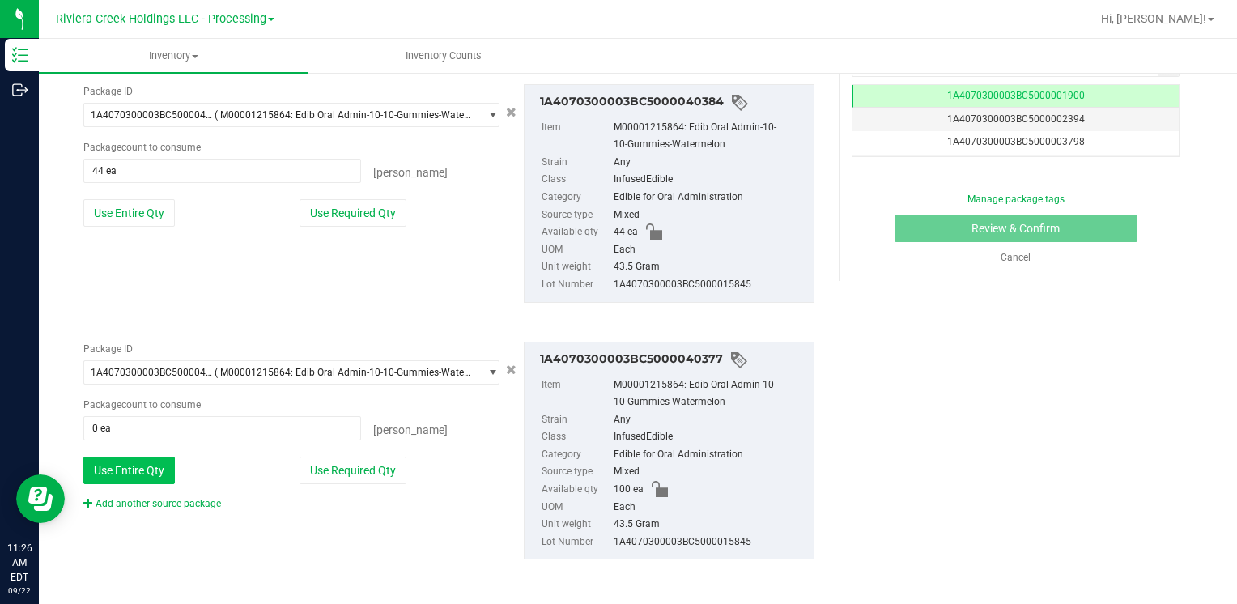
click at [111, 457] on button "Use Entire Qty" at bounding box center [128, 471] width 91 height 28
type input "100 ea"
click at [134, 505] on link "Add another source package" at bounding box center [152, 503] width 138 height 11
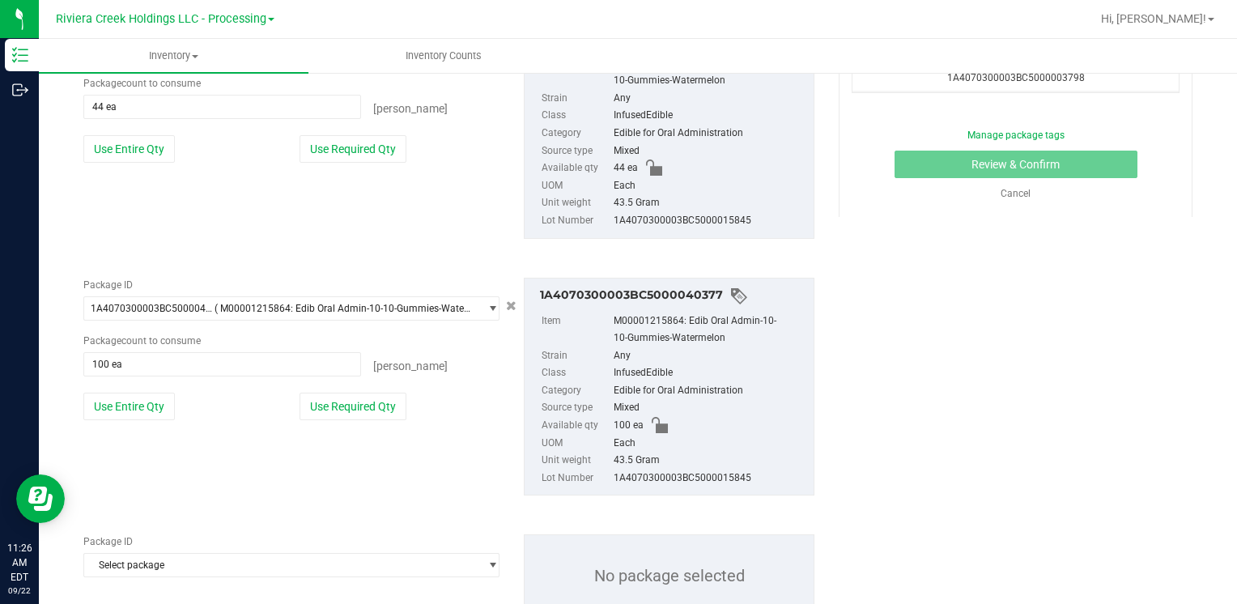
scroll to position [469, 0]
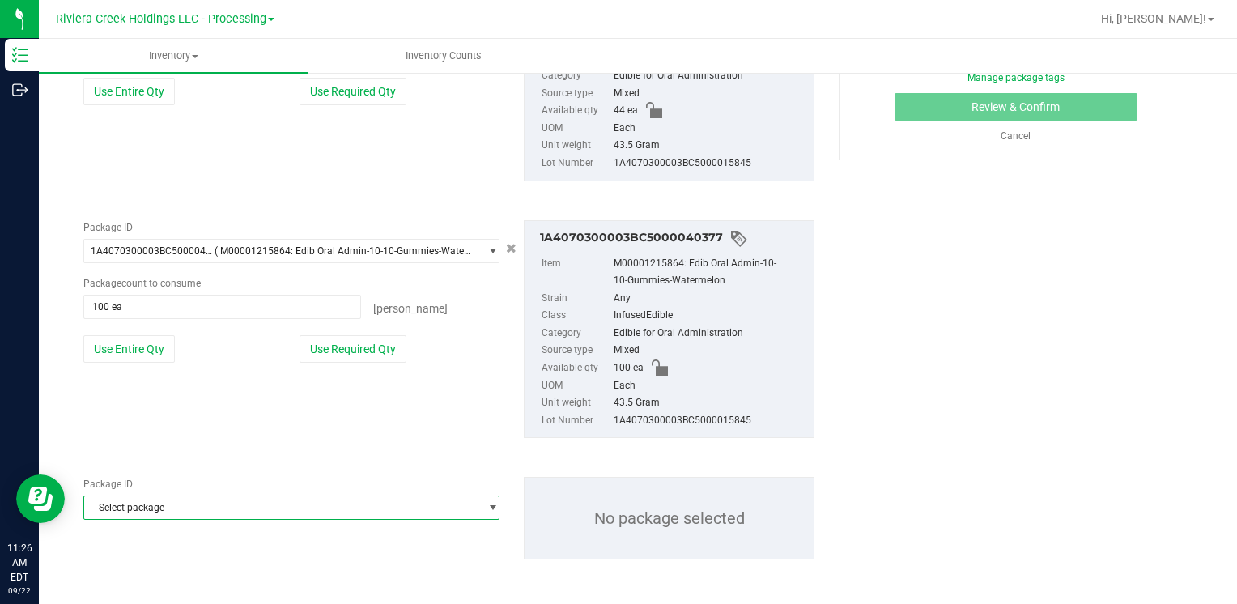
click at [134, 508] on span "Select package" at bounding box center [281, 507] width 394 height 23
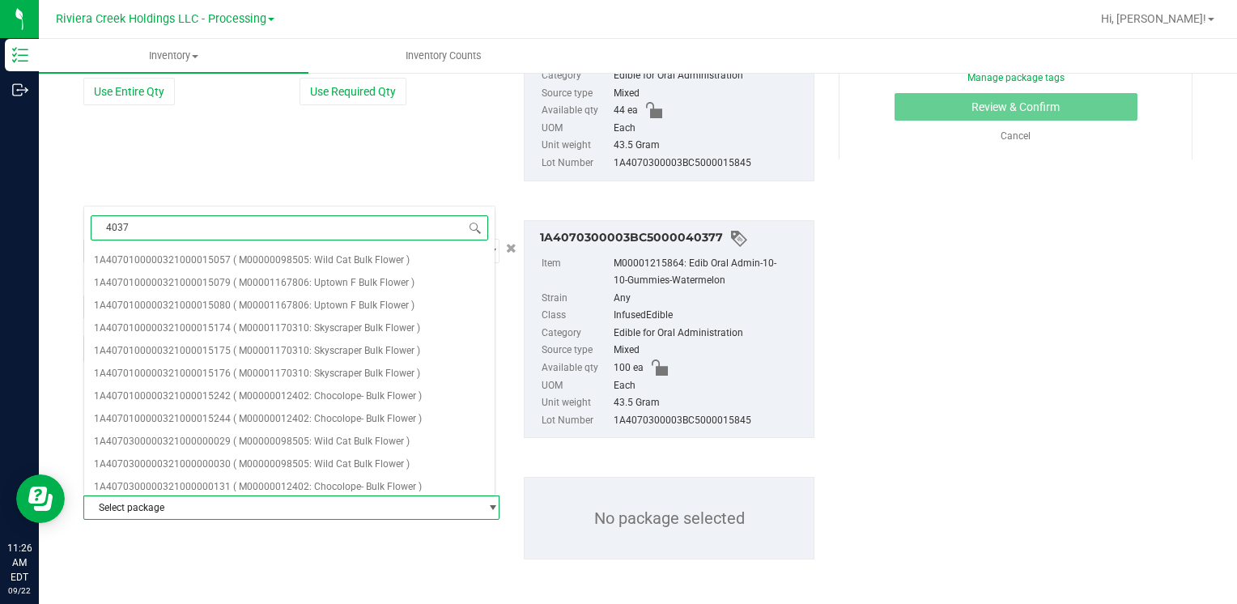
type input "40378"
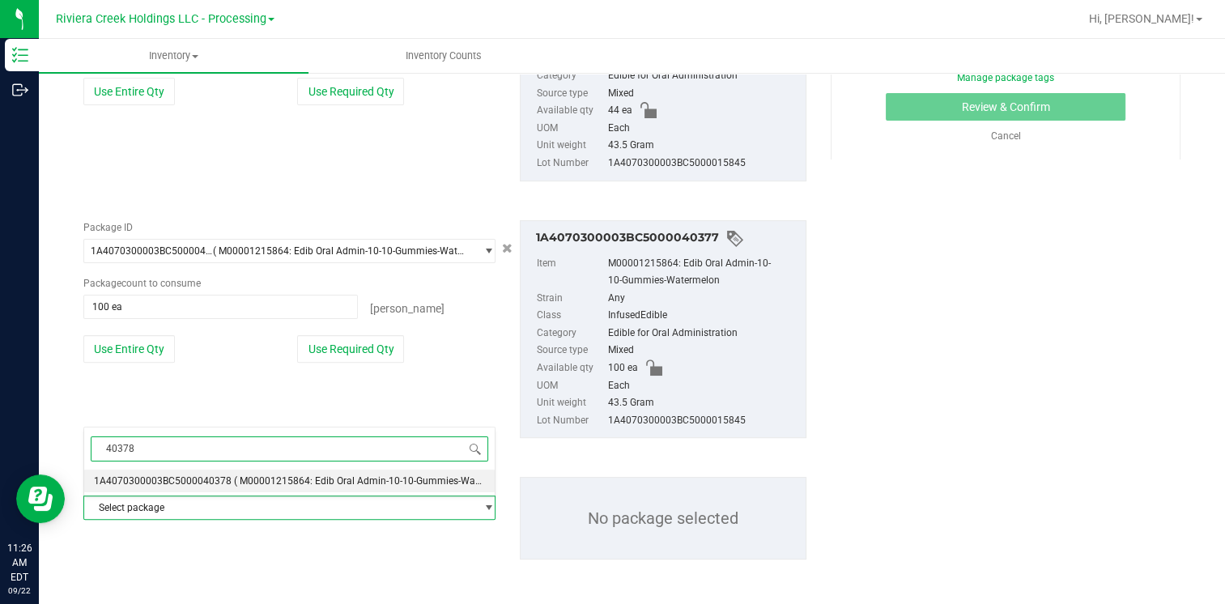
click at [185, 480] on span "1A4070300003BC5000040378" at bounding box center [163, 480] width 138 height 11
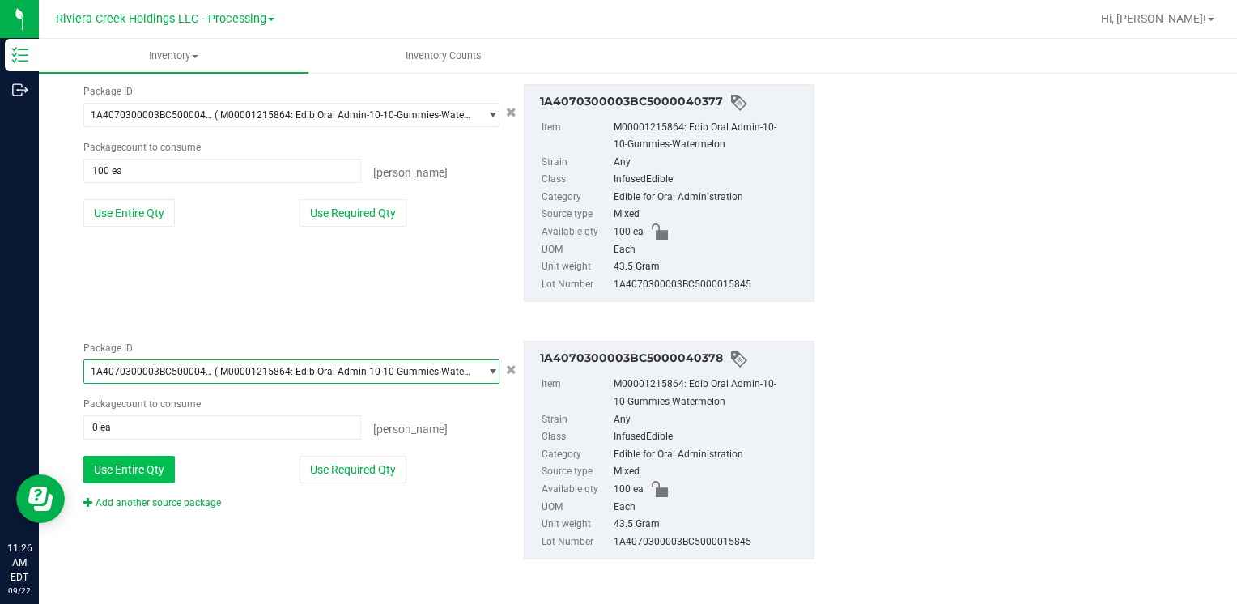
click at [153, 471] on button "Use Entire Qty" at bounding box center [128, 470] width 91 height 28
type input "100 ea"
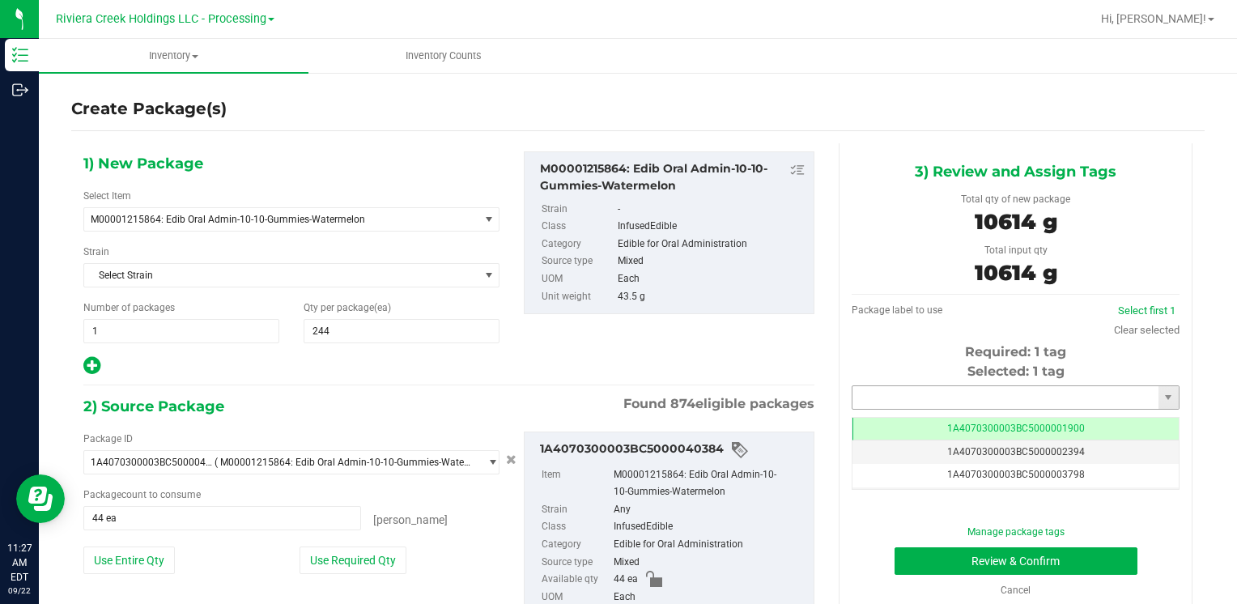
click at [937, 401] on input "text" at bounding box center [1005, 397] width 306 height 23
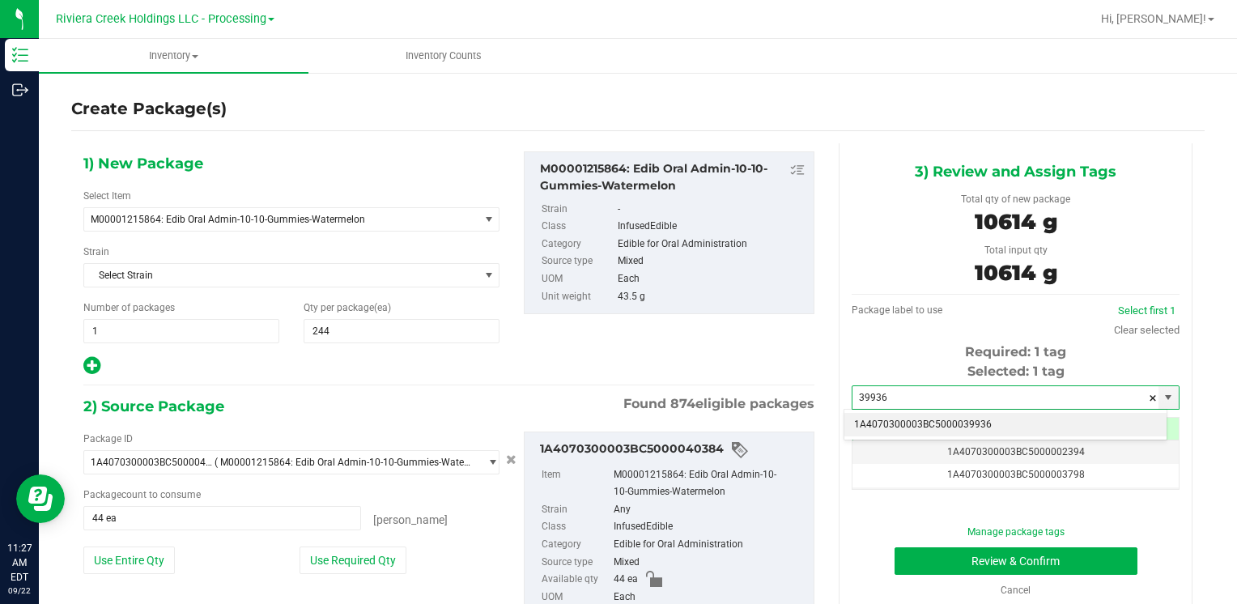
click at [887, 417] on li "1A4070300003BC5000039936" at bounding box center [1005, 425] width 322 height 24
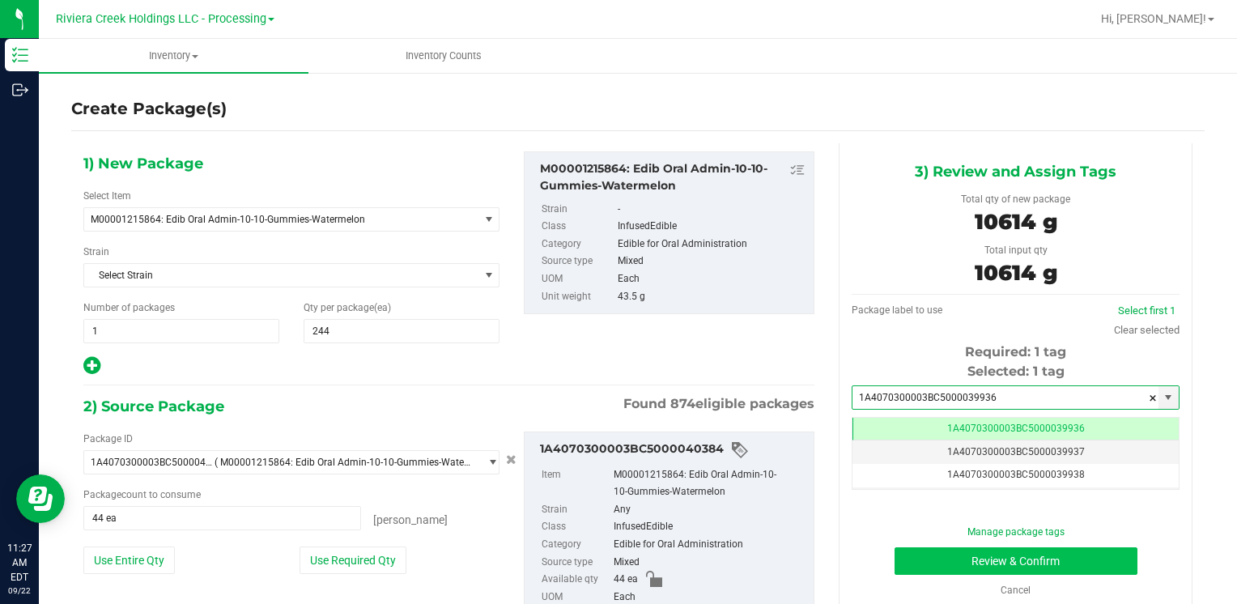
type input "1A4070300003BC5000039936"
click at [912, 552] on button "Review & Confirm" at bounding box center [1015, 561] width 243 height 28
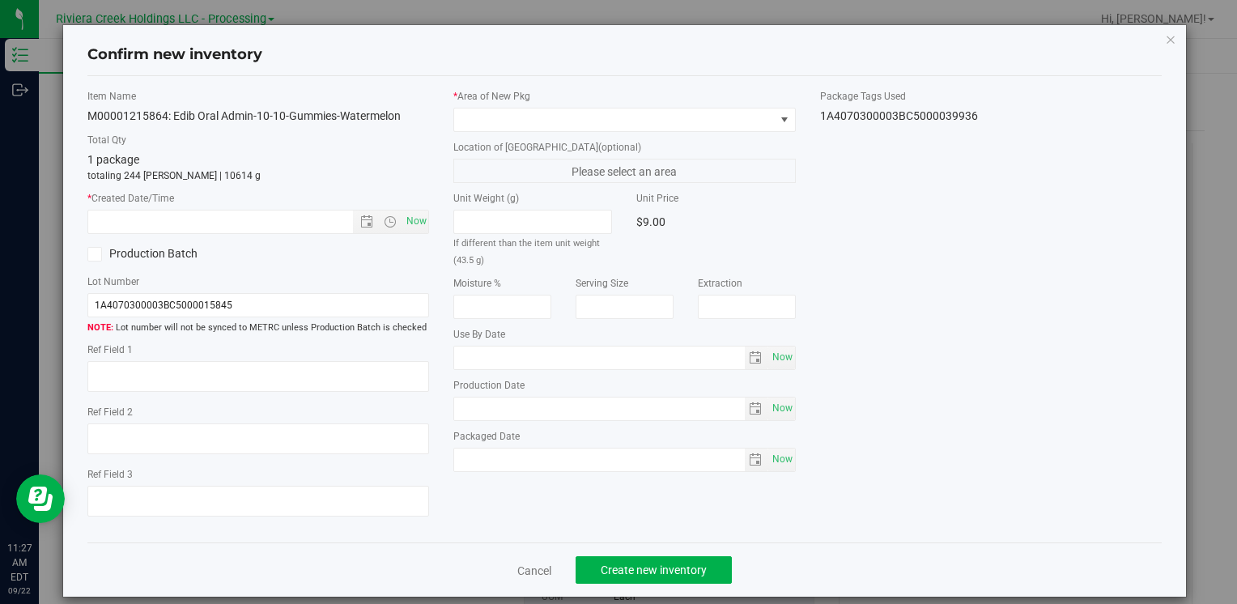
type input "[DATE]"
click at [422, 223] on span "Now" at bounding box center [416, 221] width 28 height 23
type input "[DATE] 11:27 AM"
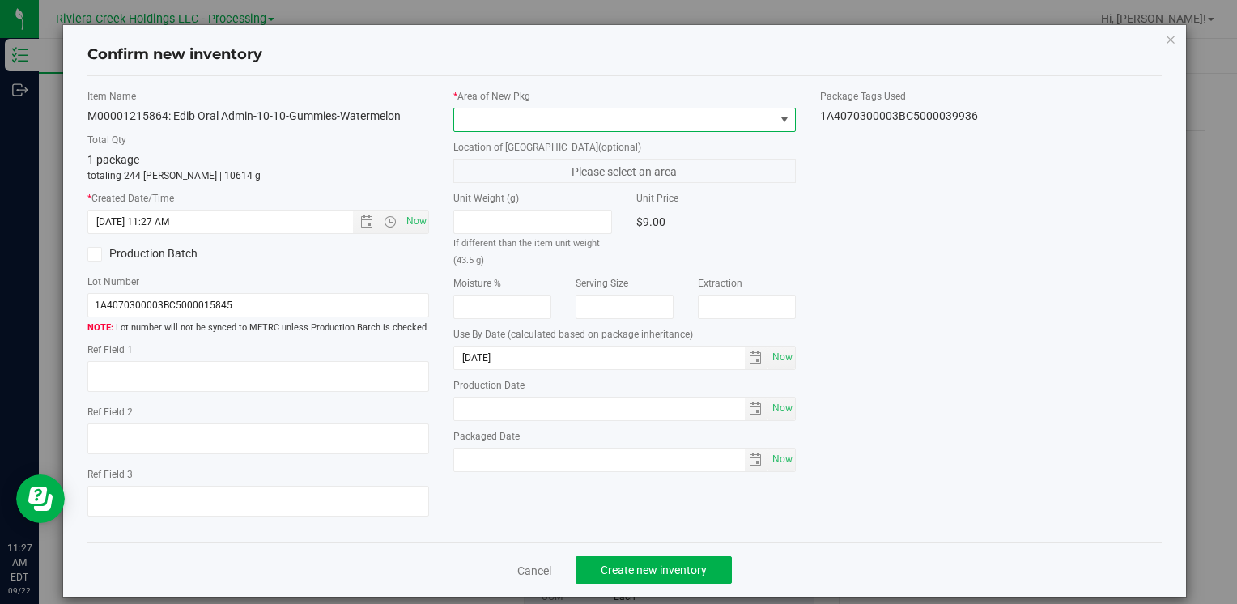
click at [491, 123] on span at bounding box center [614, 119] width 320 height 23
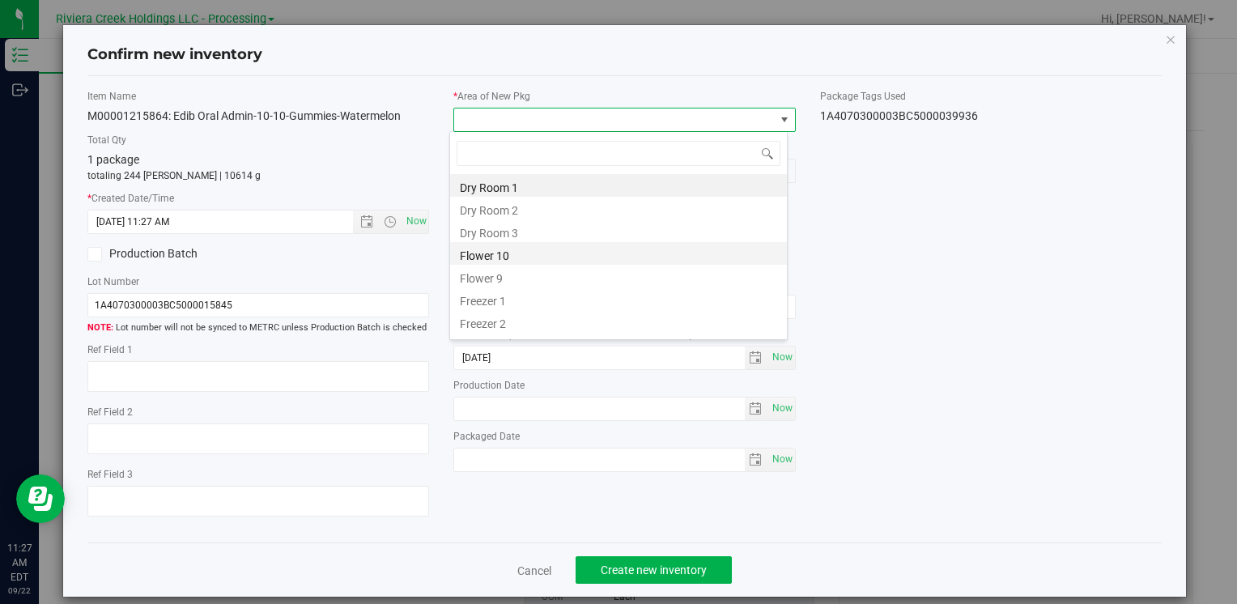
click at [530, 255] on li "Flower 10" at bounding box center [618, 253] width 337 height 23
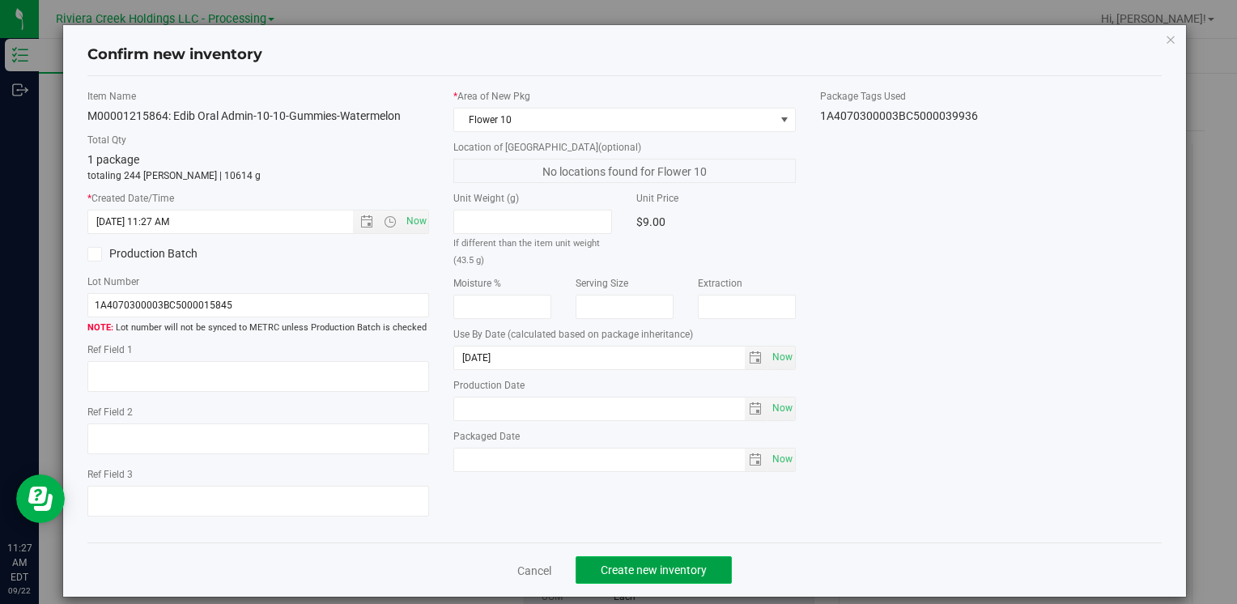
click at [638, 577] on button "Create new inventory" at bounding box center [654, 570] width 156 height 28
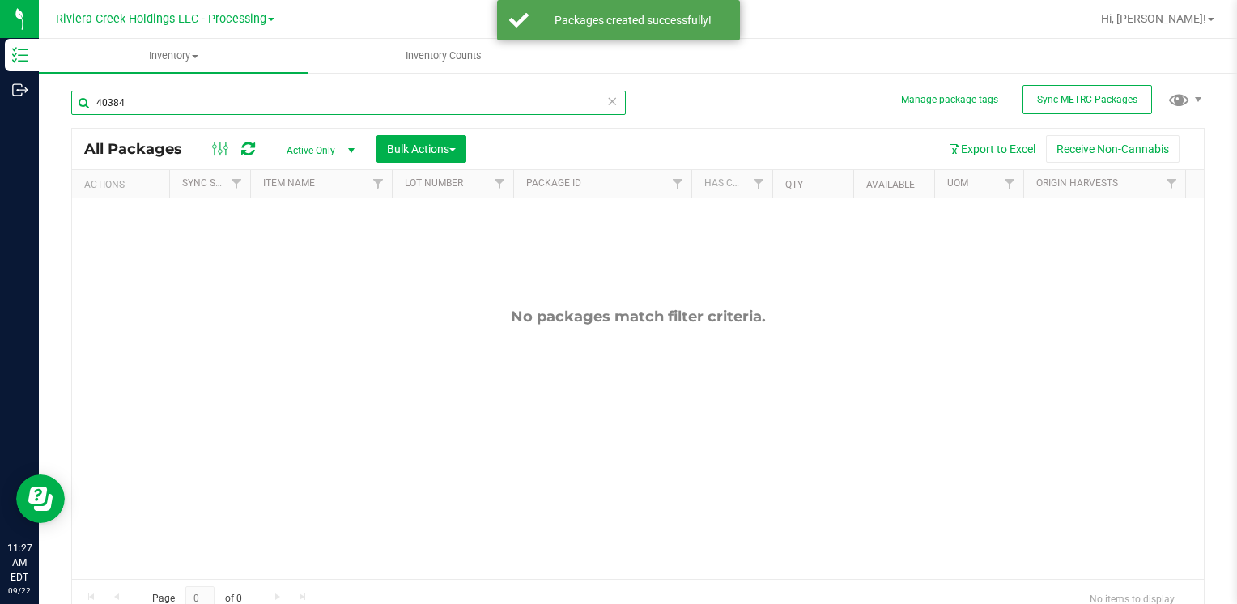
click at [171, 104] on input "40384" at bounding box center [348, 103] width 554 height 24
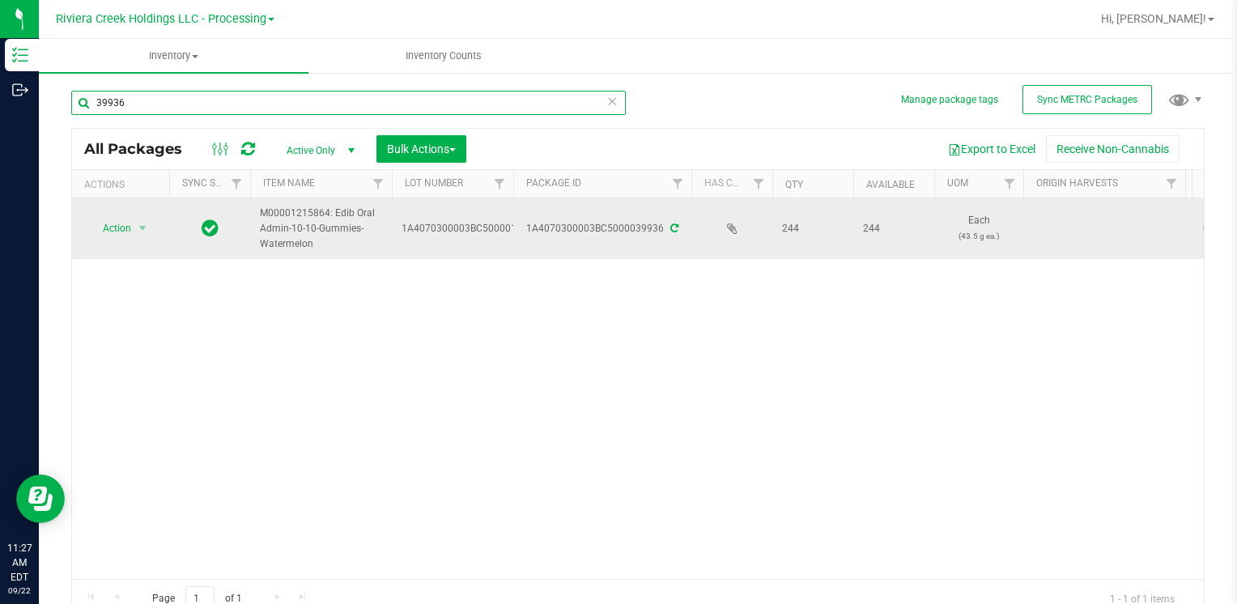
type input "39936"
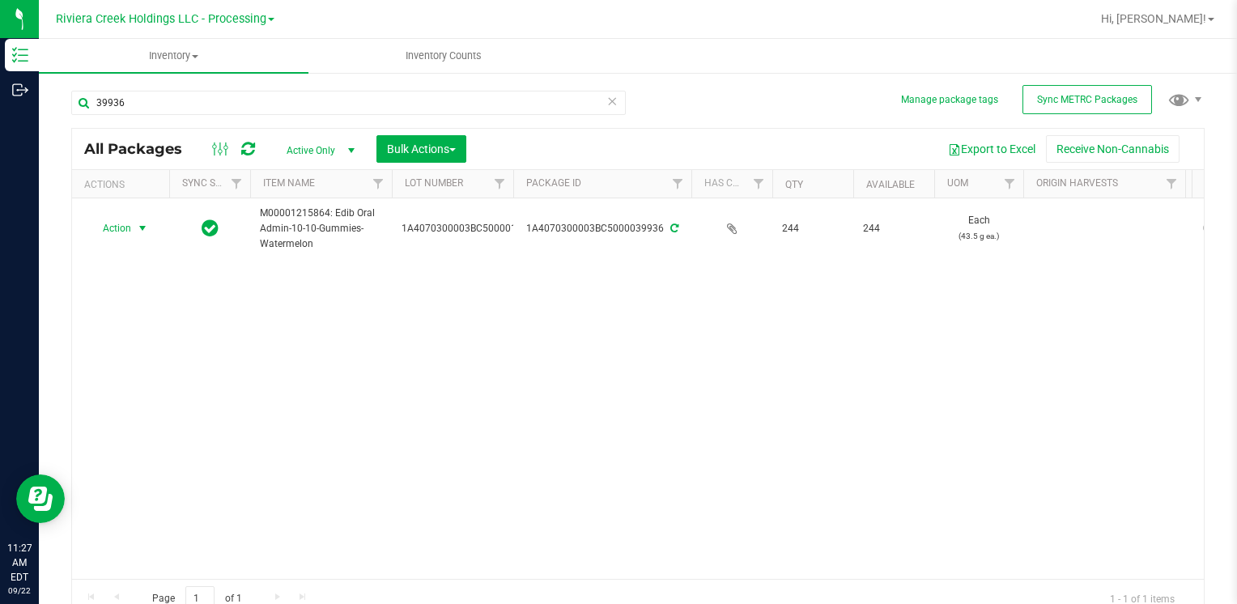
drag, startPoint x: 115, startPoint y: 235, endPoint x: 203, endPoint y: 358, distance: 151.4
click at [117, 232] on span "Action" at bounding box center [110, 228] width 44 height 23
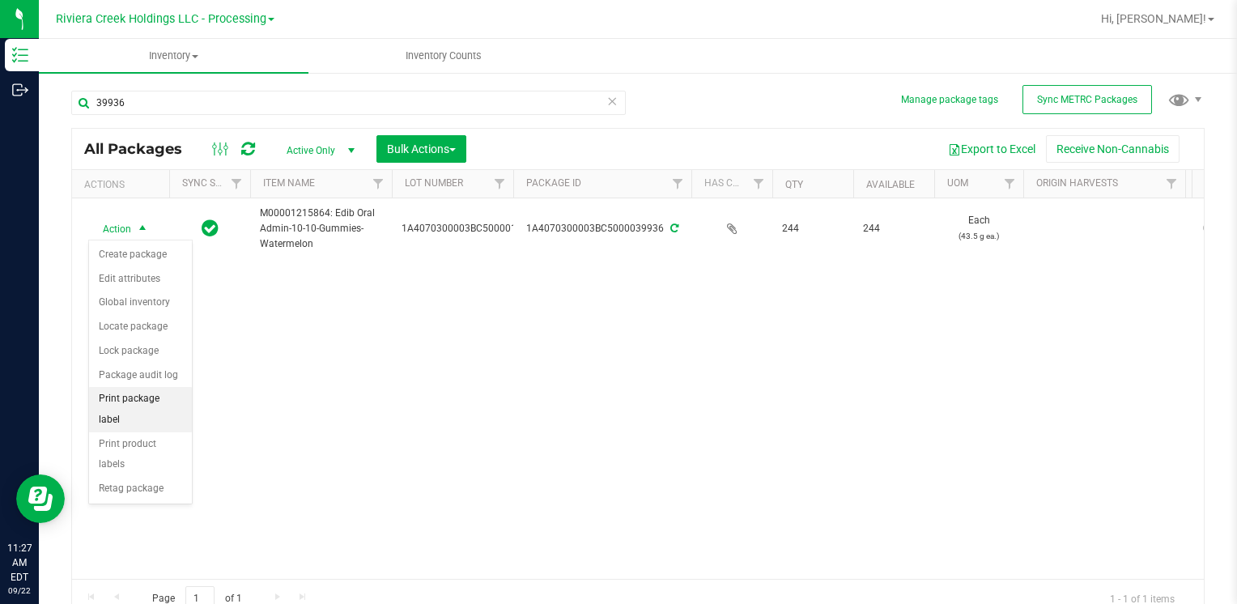
click at [165, 393] on li "Print package label" at bounding box center [140, 409] width 103 height 45
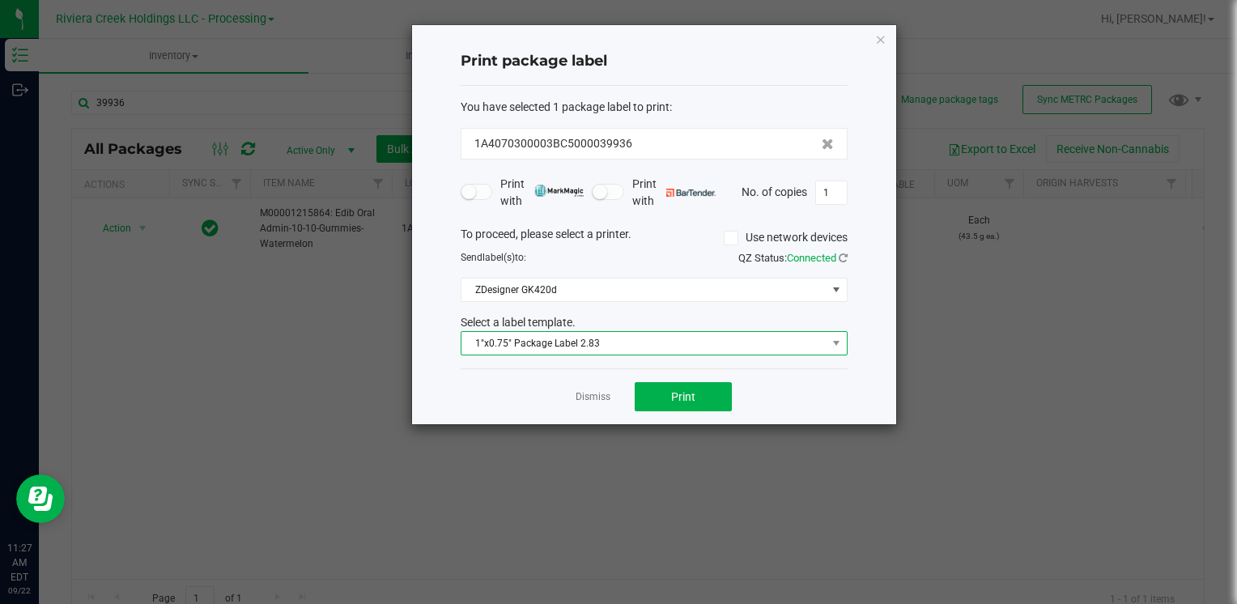
drag, startPoint x: 542, startPoint y: 335, endPoint x: 563, endPoint y: 351, distance: 26.6
click at [544, 337] on span "1"x0.75" Package Label 2.83" at bounding box center [643, 343] width 365 height 23
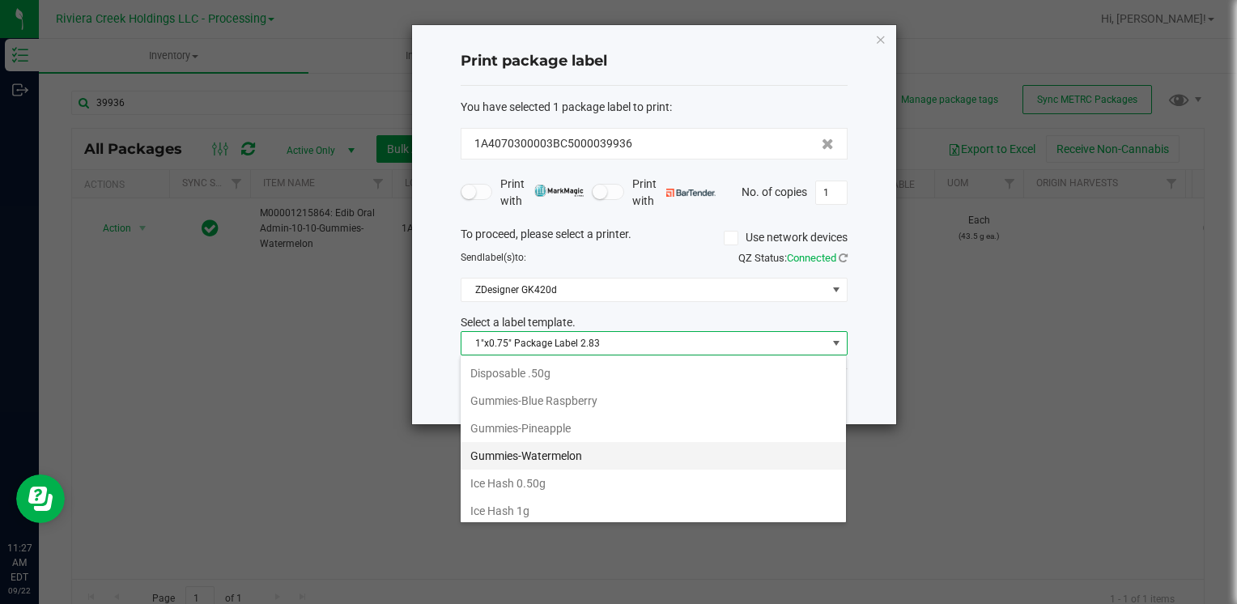
click at [586, 447] on li "Gummies-Watermelon" at bounding box center [653, 456] width 385 height 28
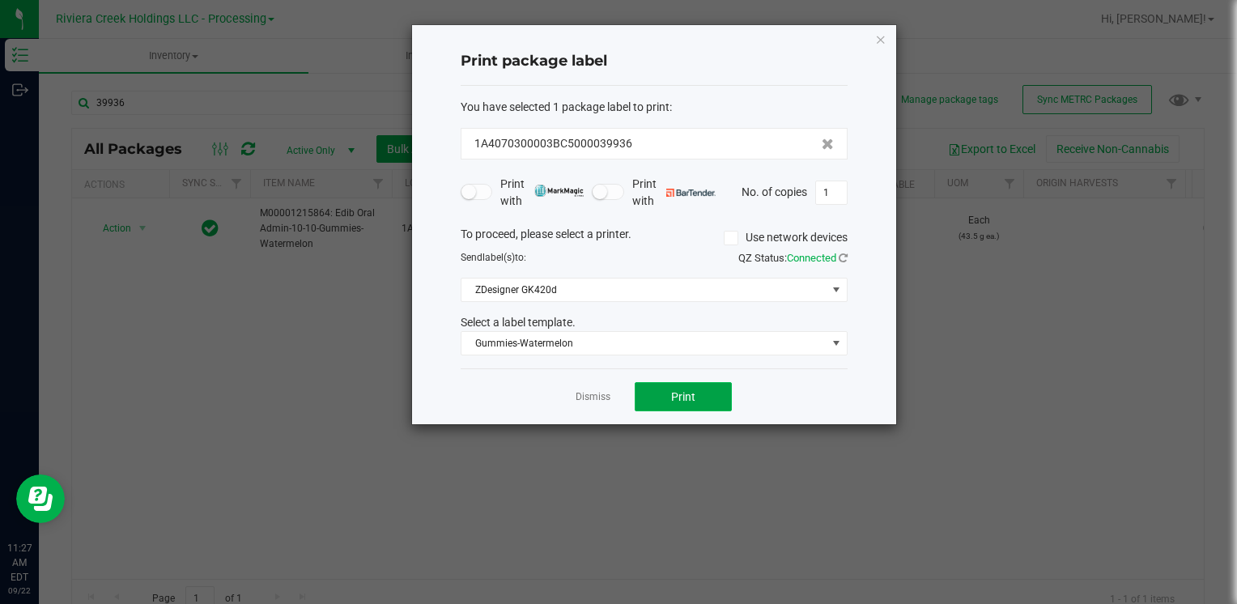
click at [668, 400] on button "Print" at bounding box center [683, 396] width 97 height 29
